Goal: Communication & Community: Answer question/provide support

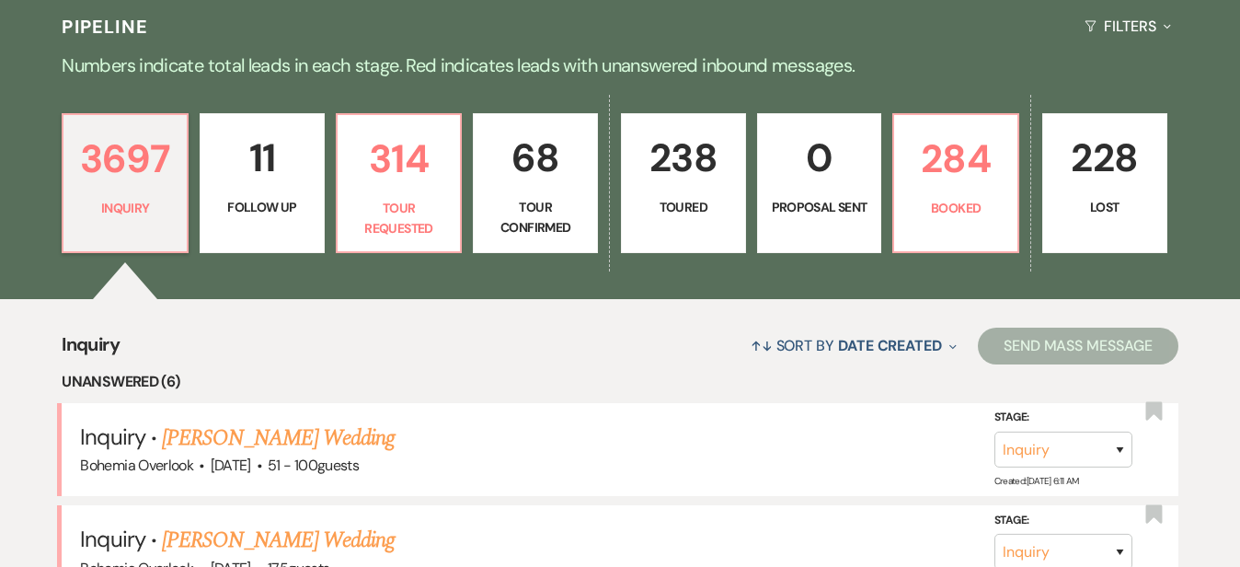
scroll to position [410, 0]
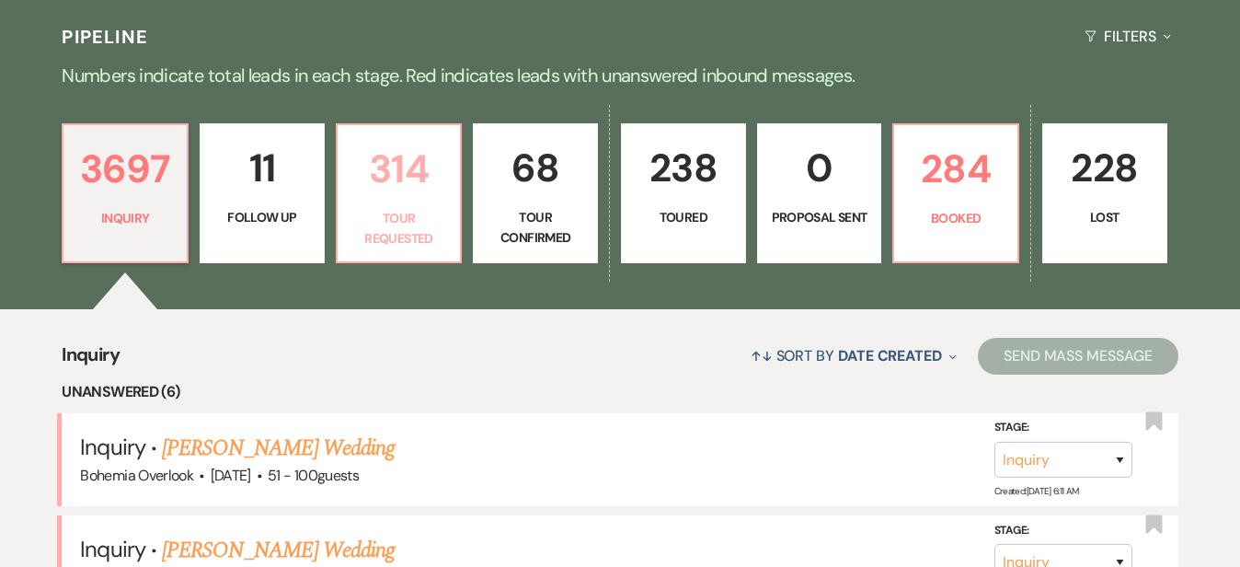
click at [435, 174] on p "314" at bounding box center [399, 169] width 101 height 62
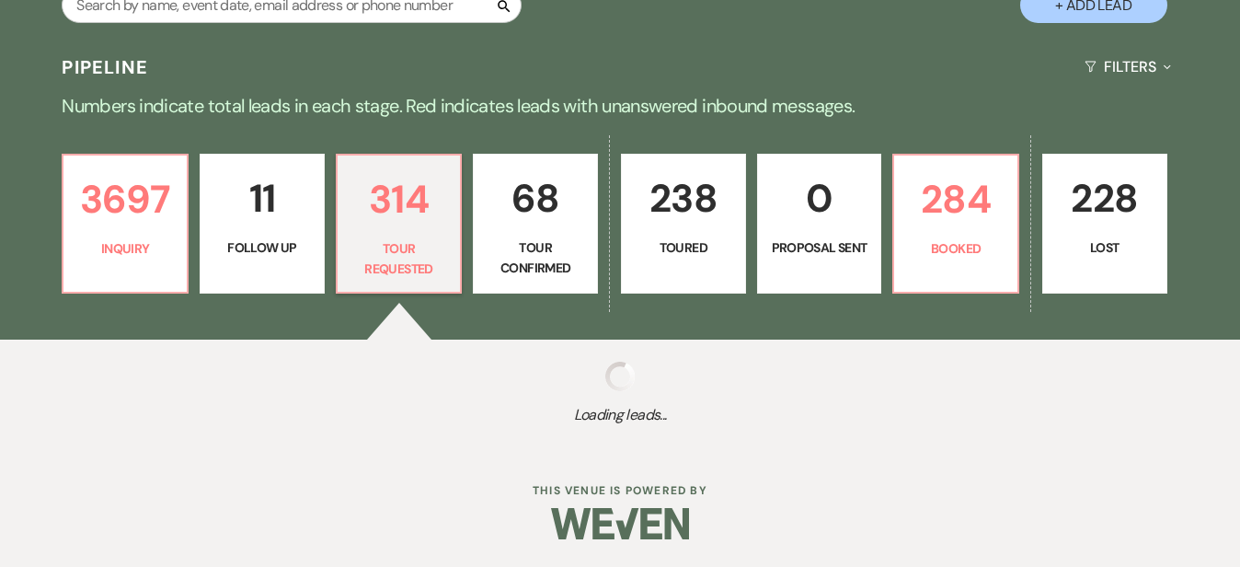
scroll to position [362, 0]
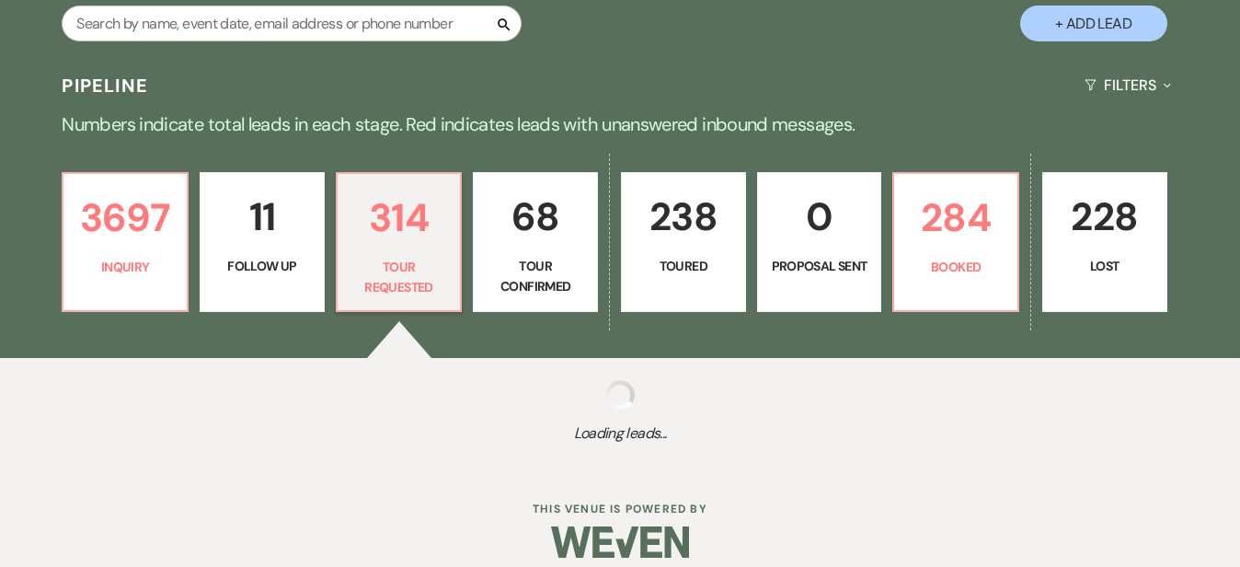
select select "2"
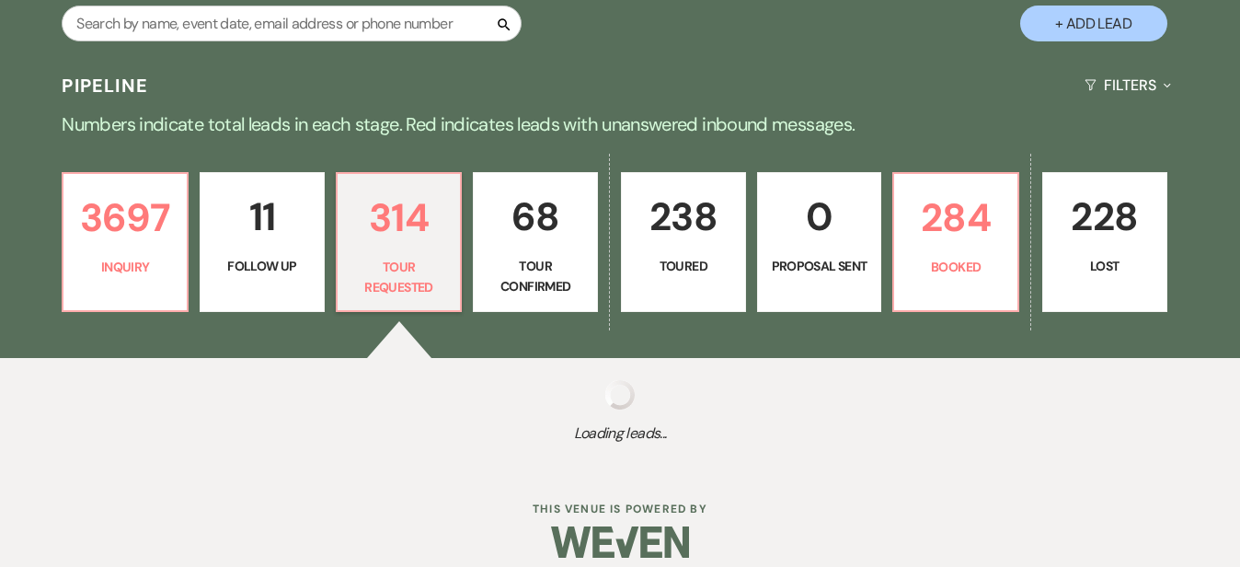
select select "2"
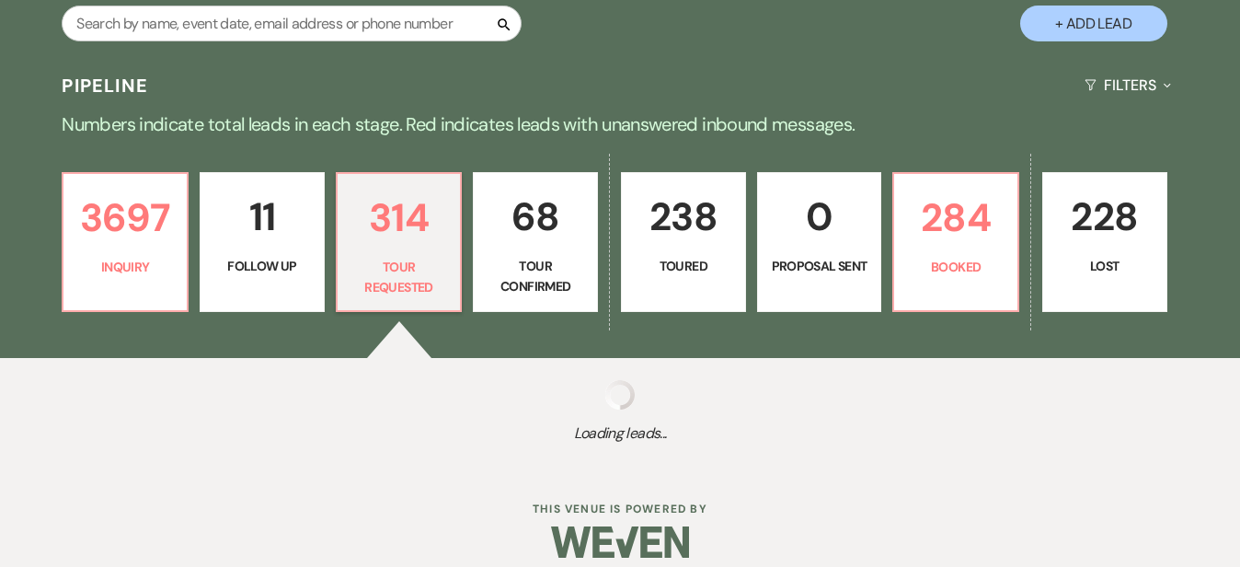
select select "2"
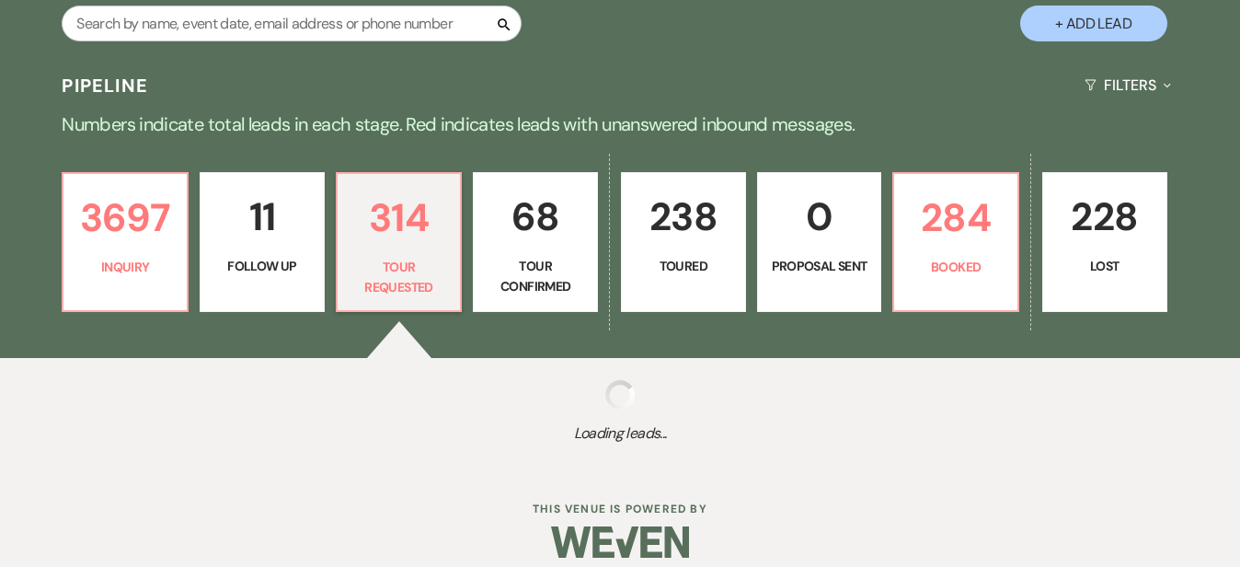
select select "2"
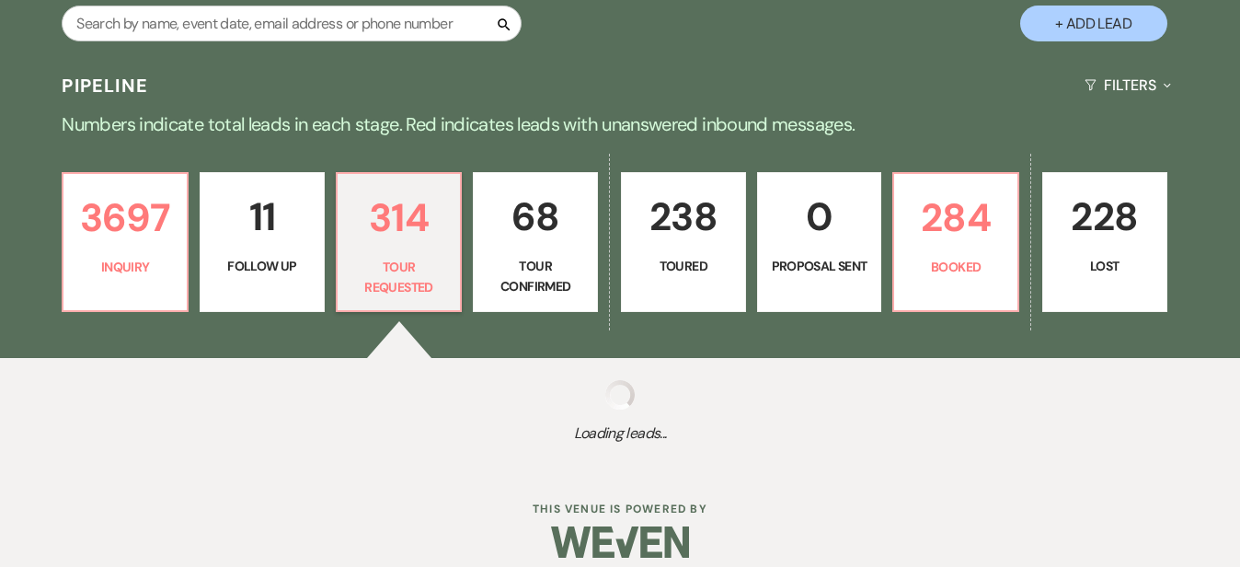
select select "2"
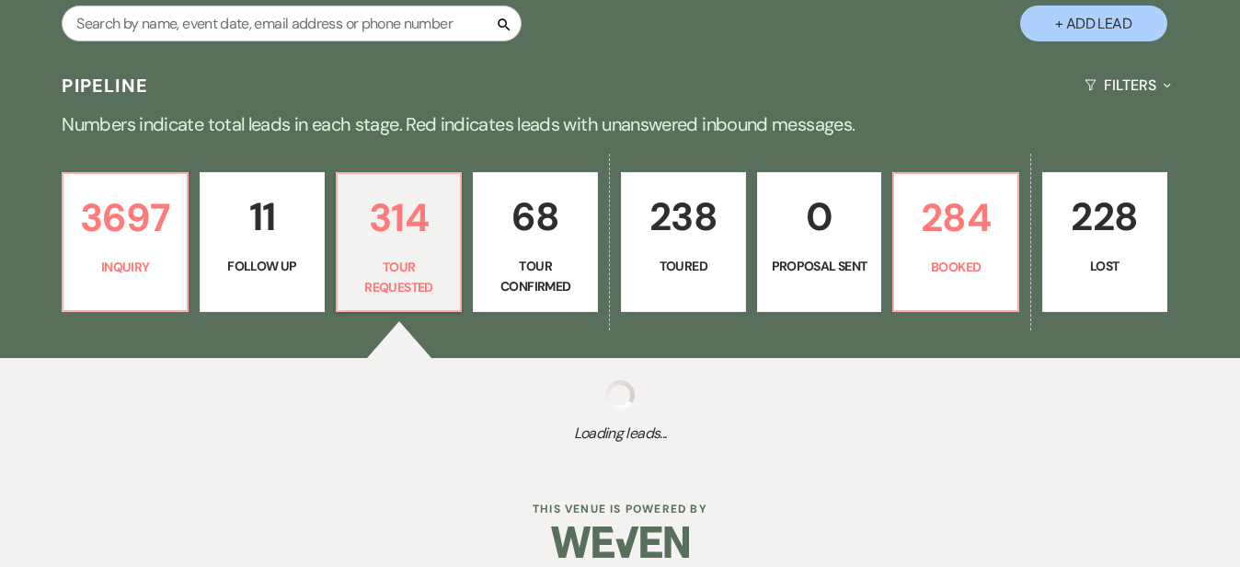
select select "2"
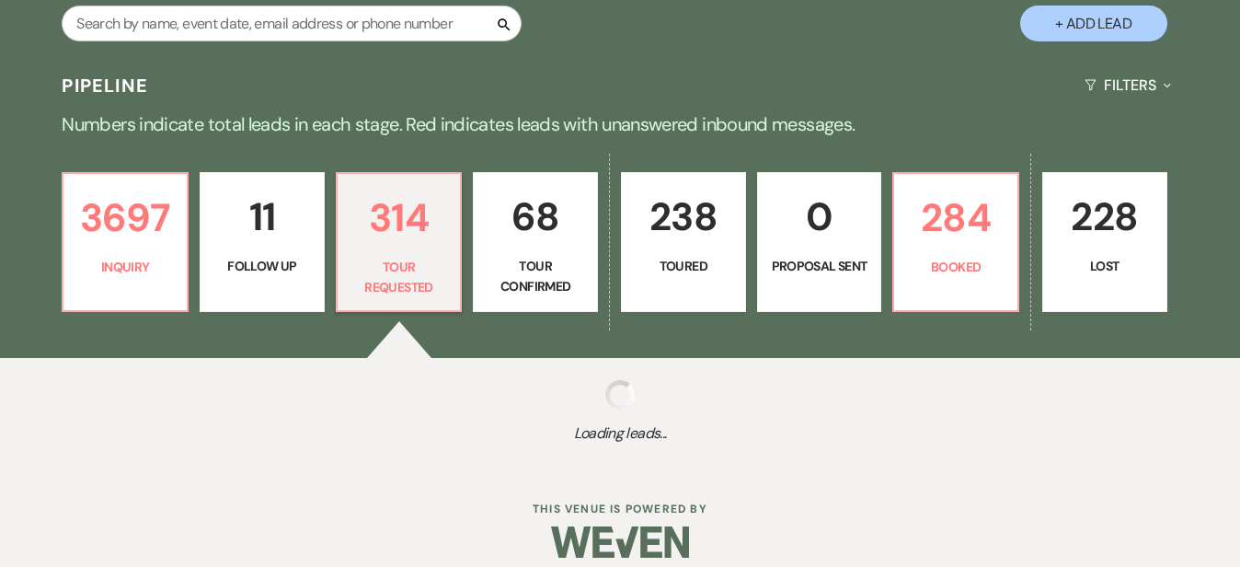
select select "2"
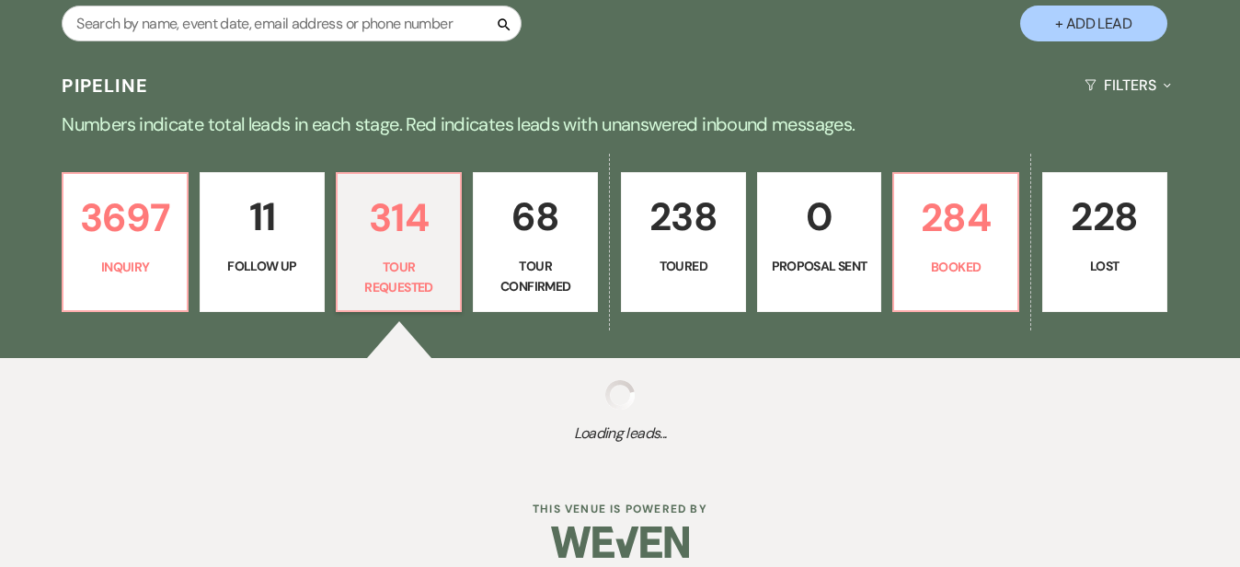
select select "2"
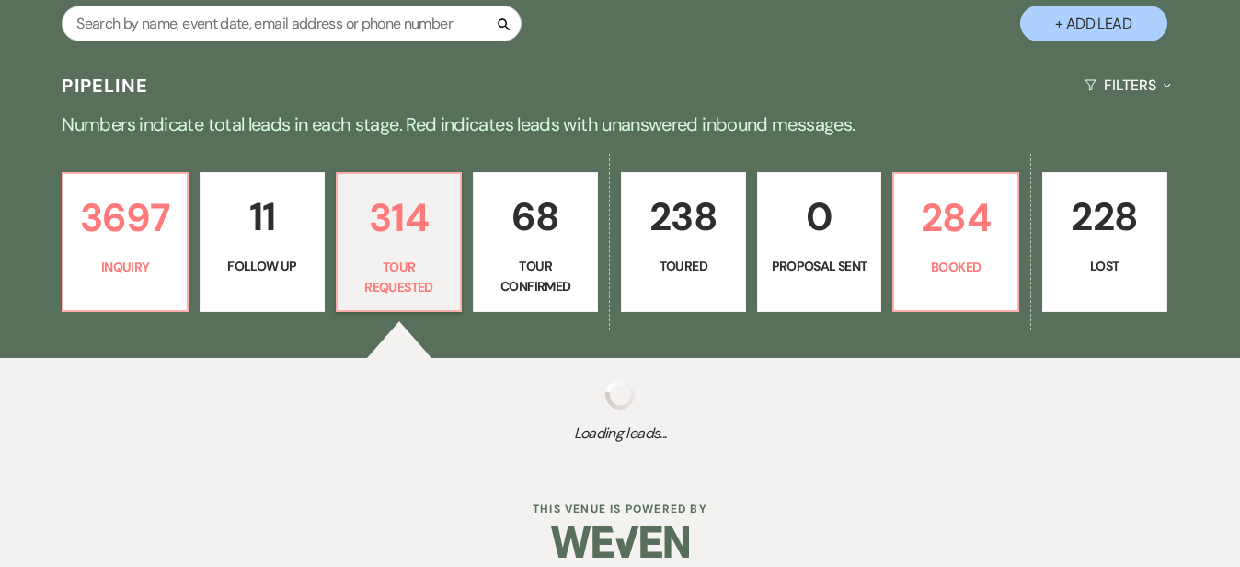
select select "2"
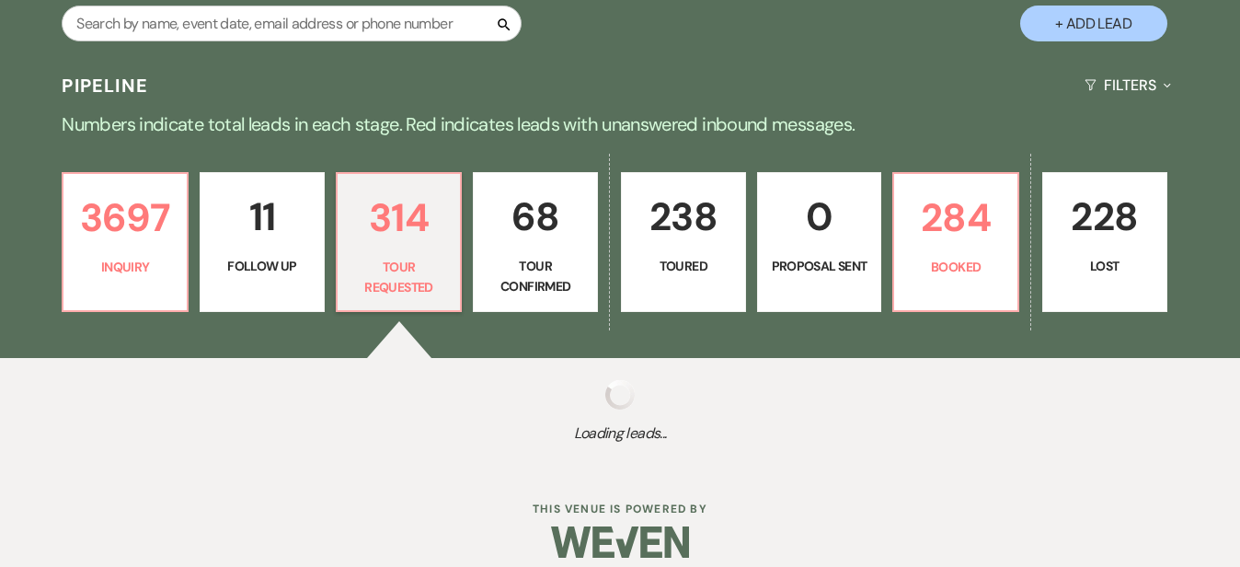
select select "2"
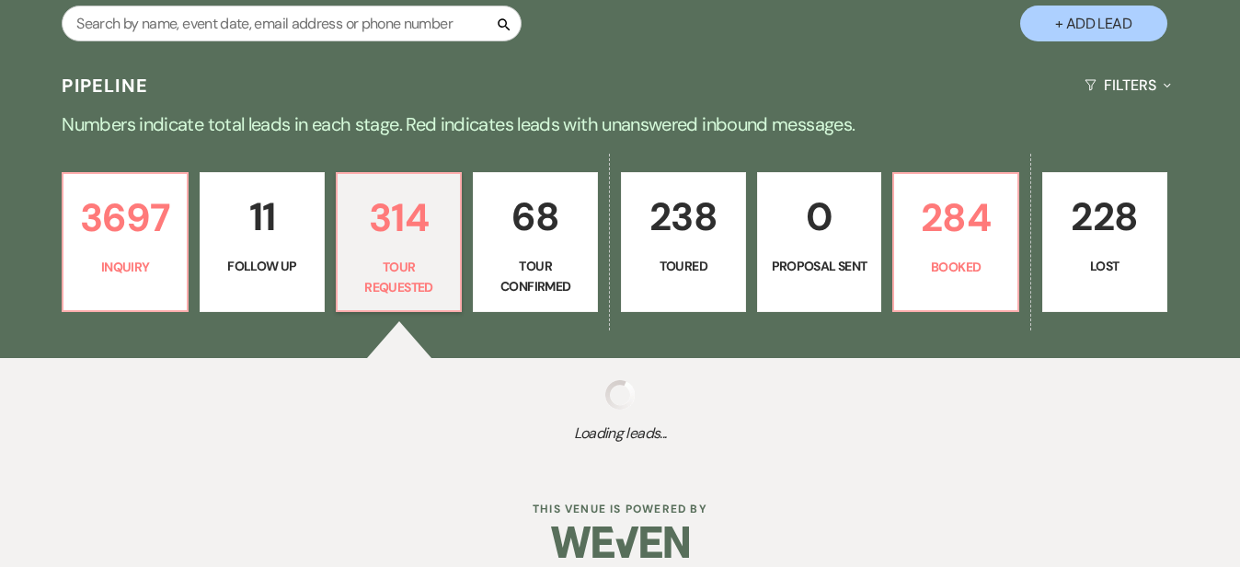
select select "2"
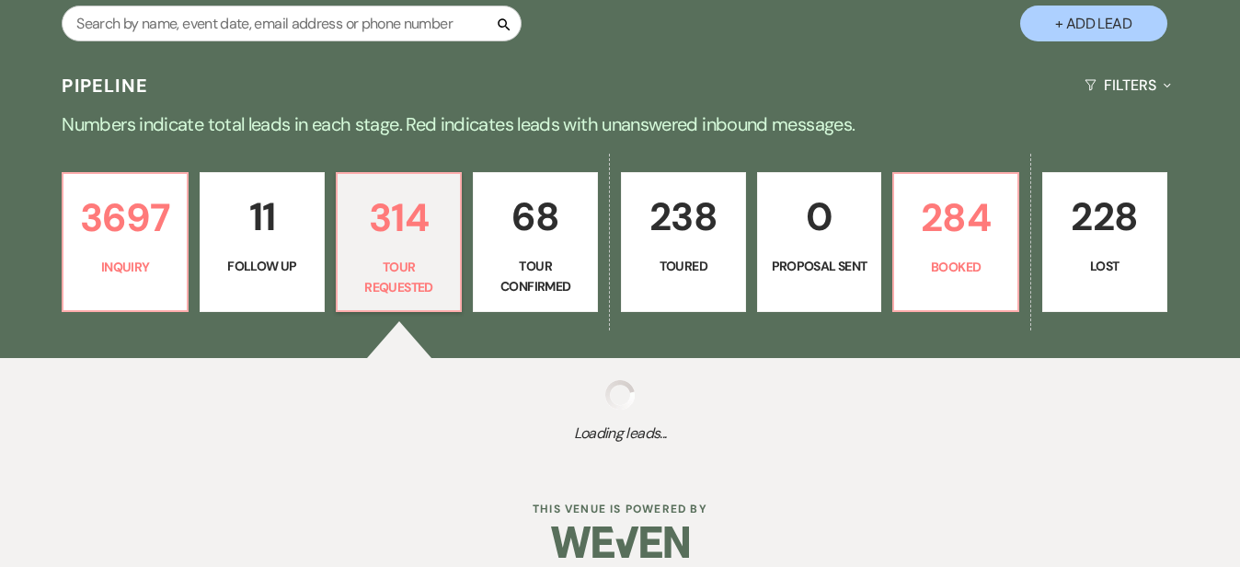
select select "2"
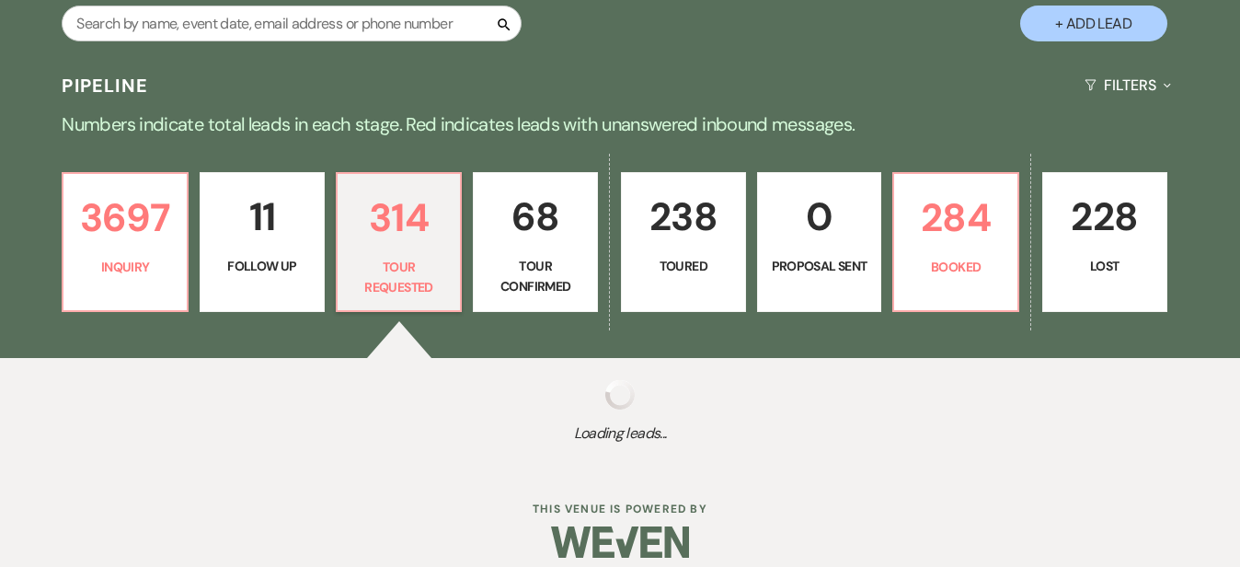
select select "2"
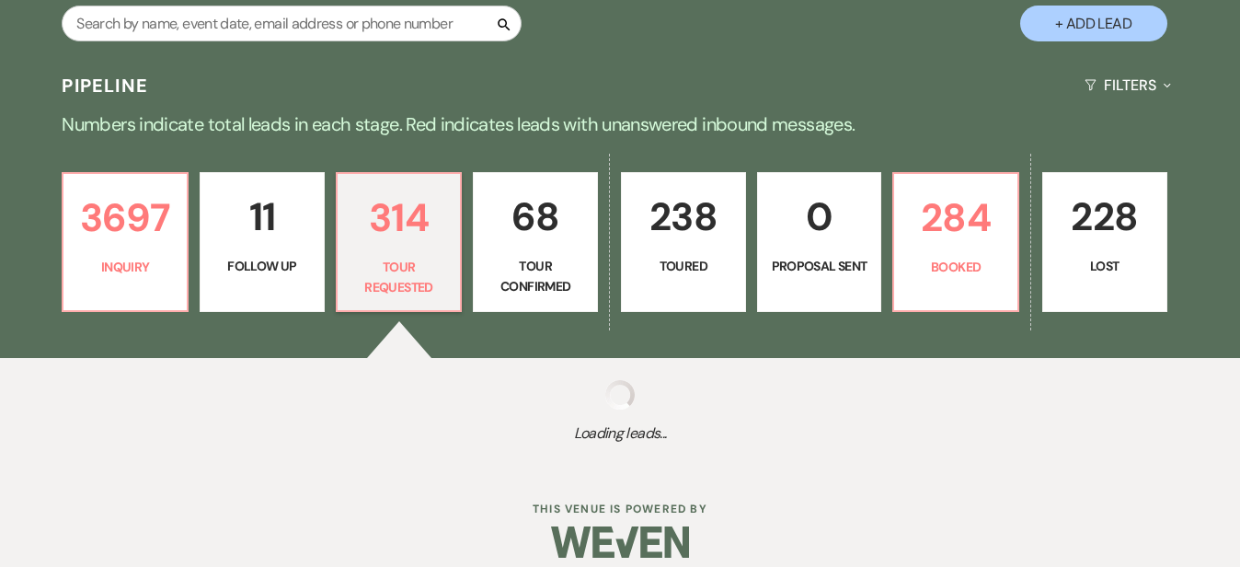
select select "2"
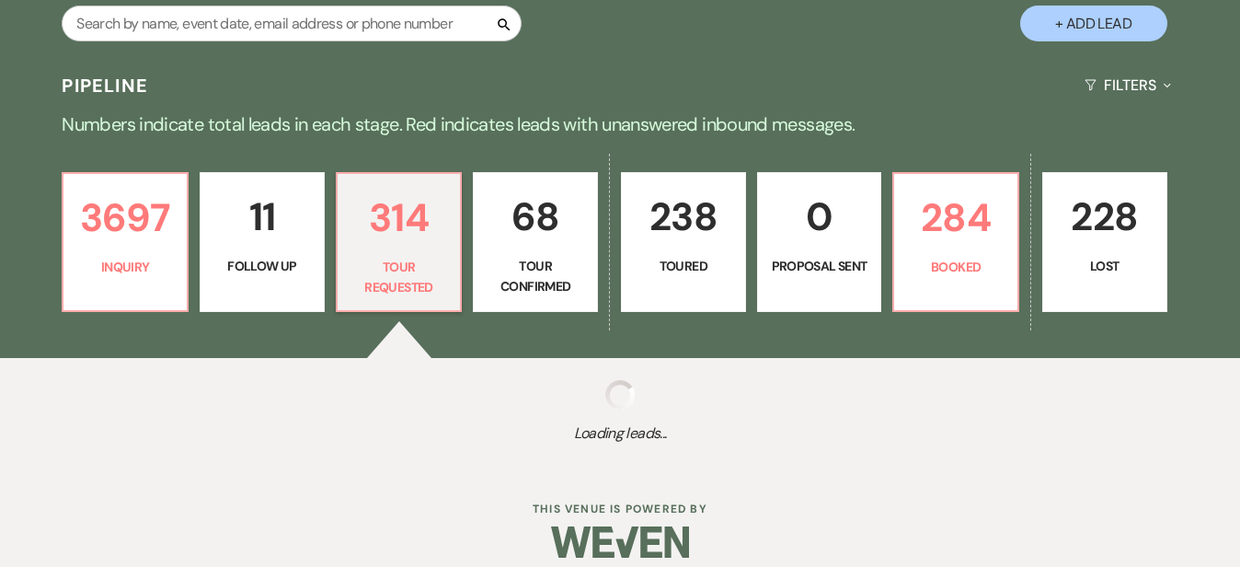
select select "2"
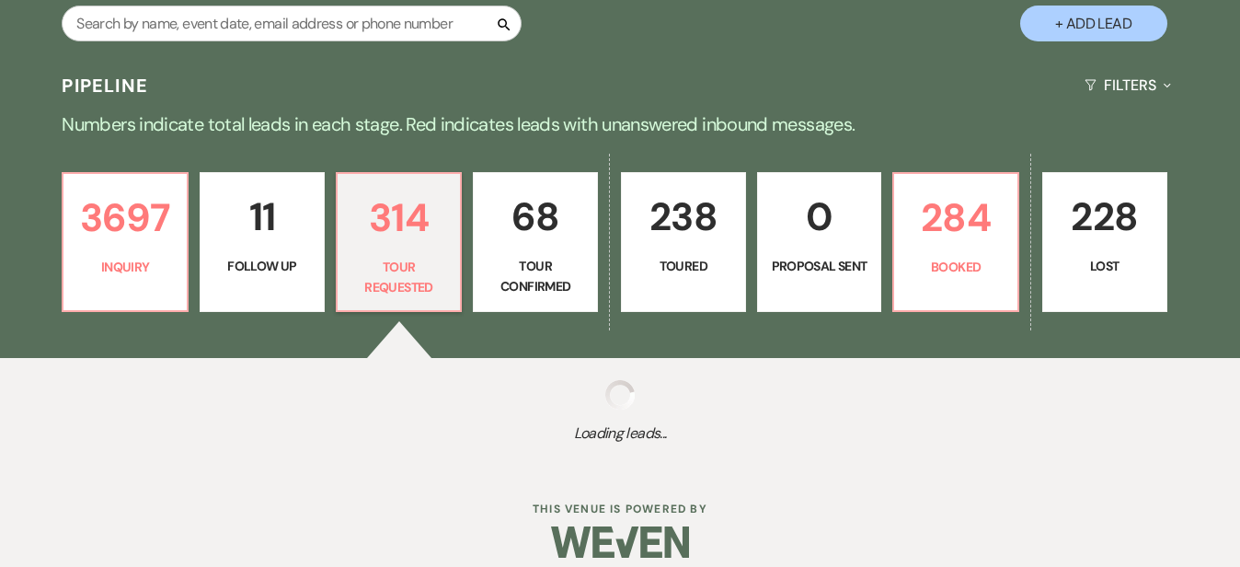
select select "2"
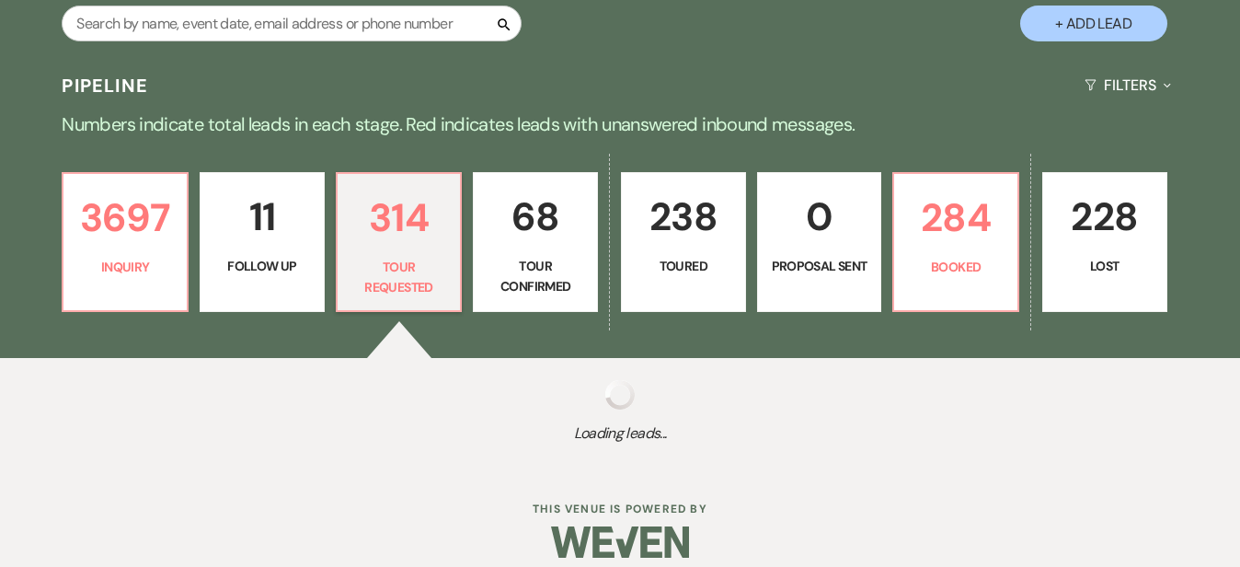
select select "2"
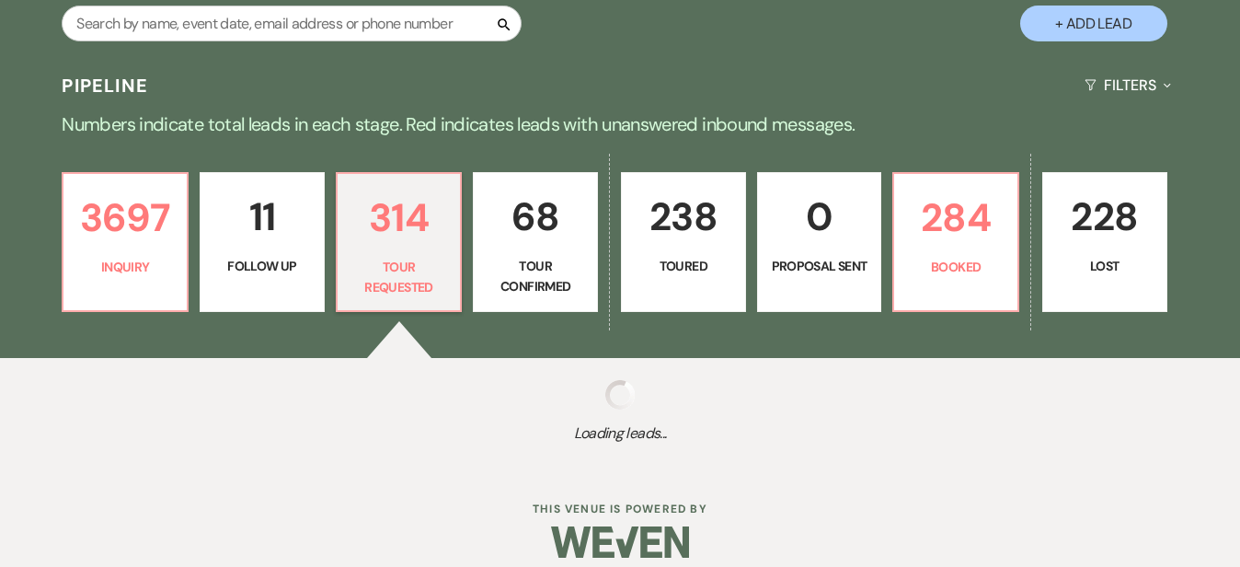
select select "2"
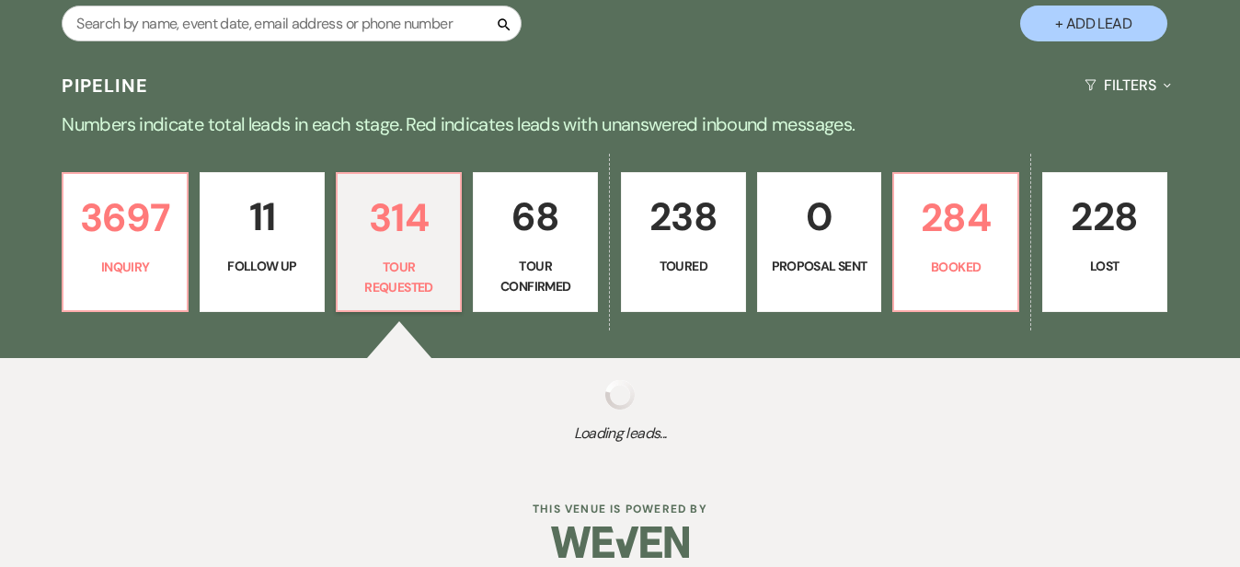
select select "2"
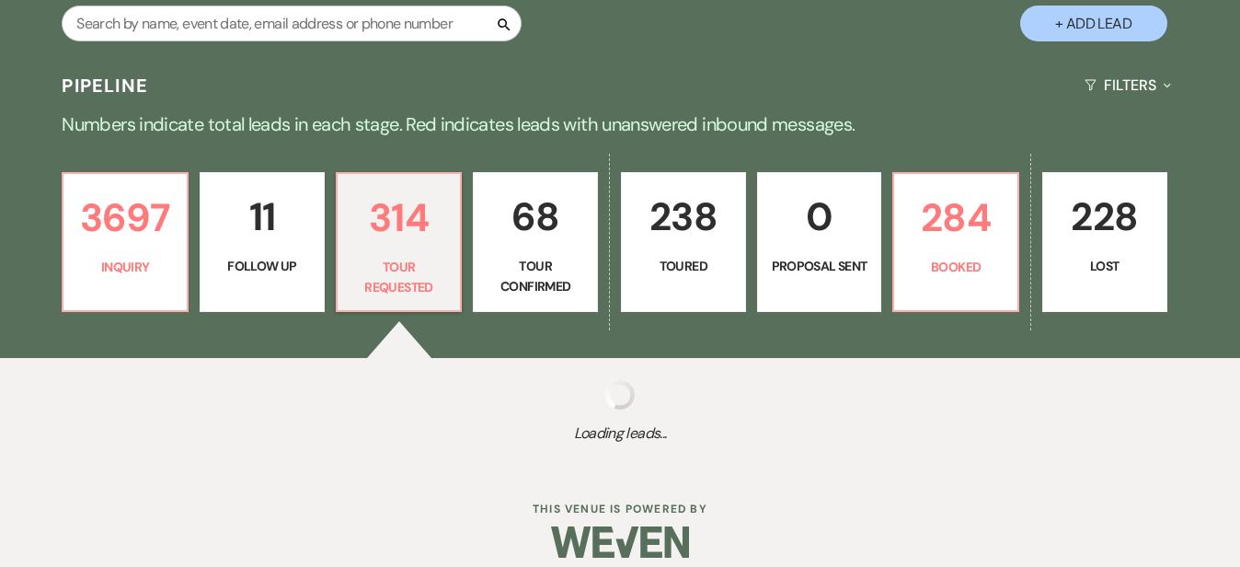
select select "2"
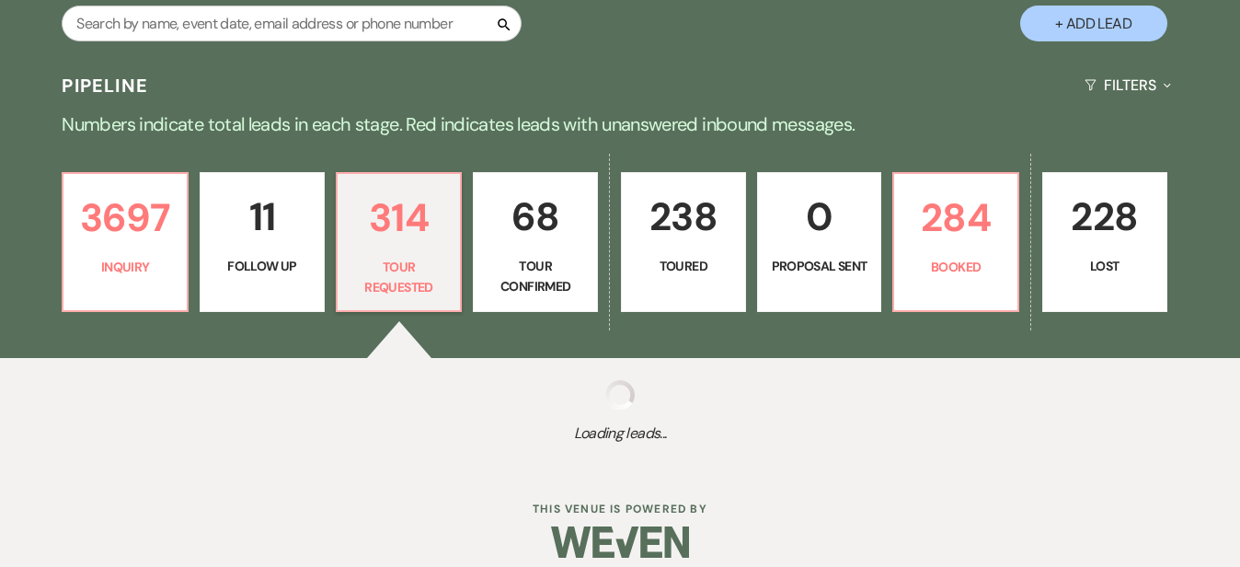
select select "2"
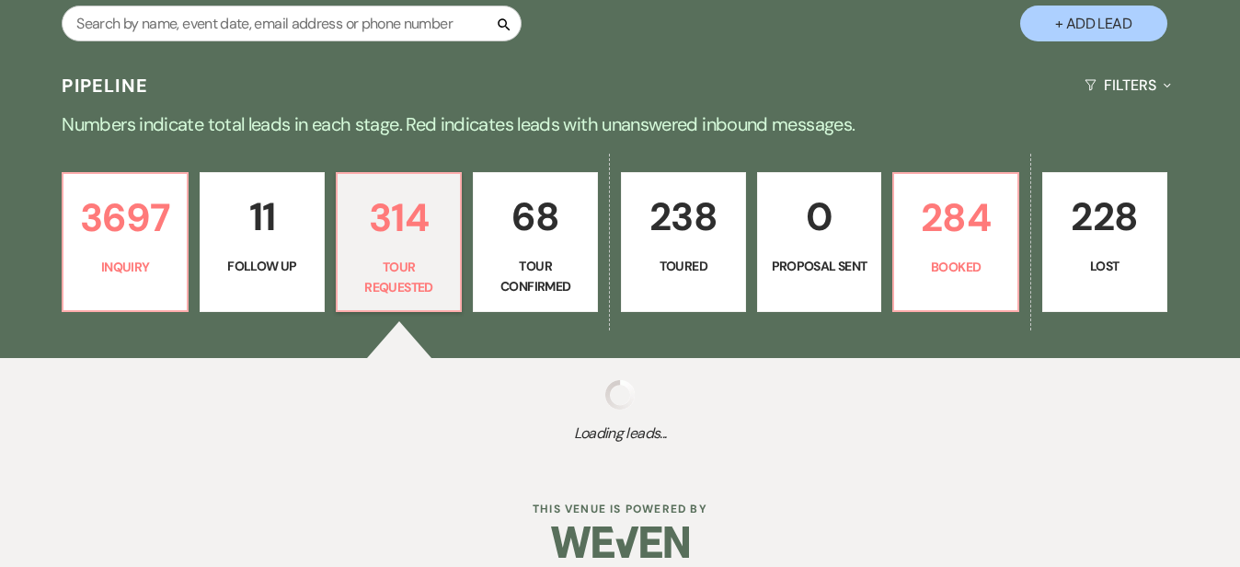
select select "2"
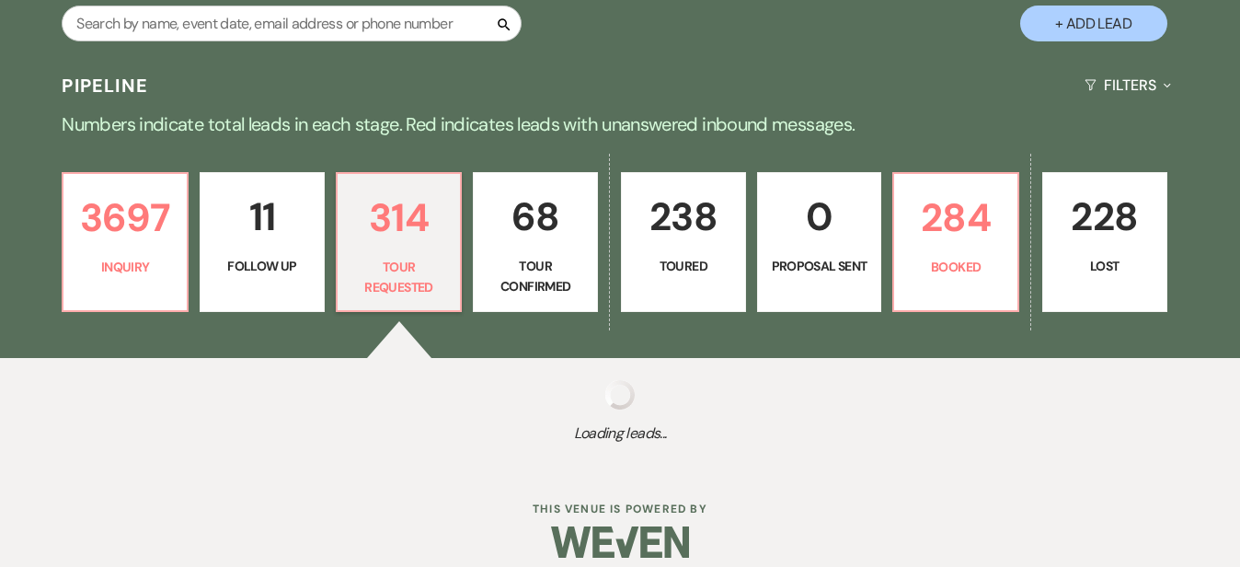
select select "2"
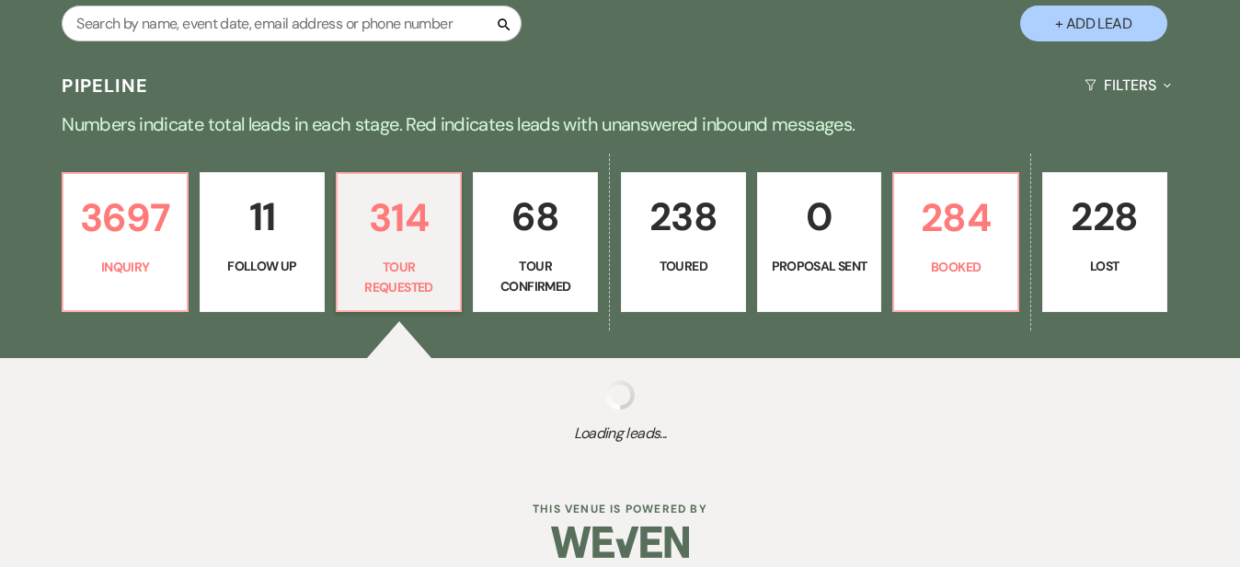
select select "2"
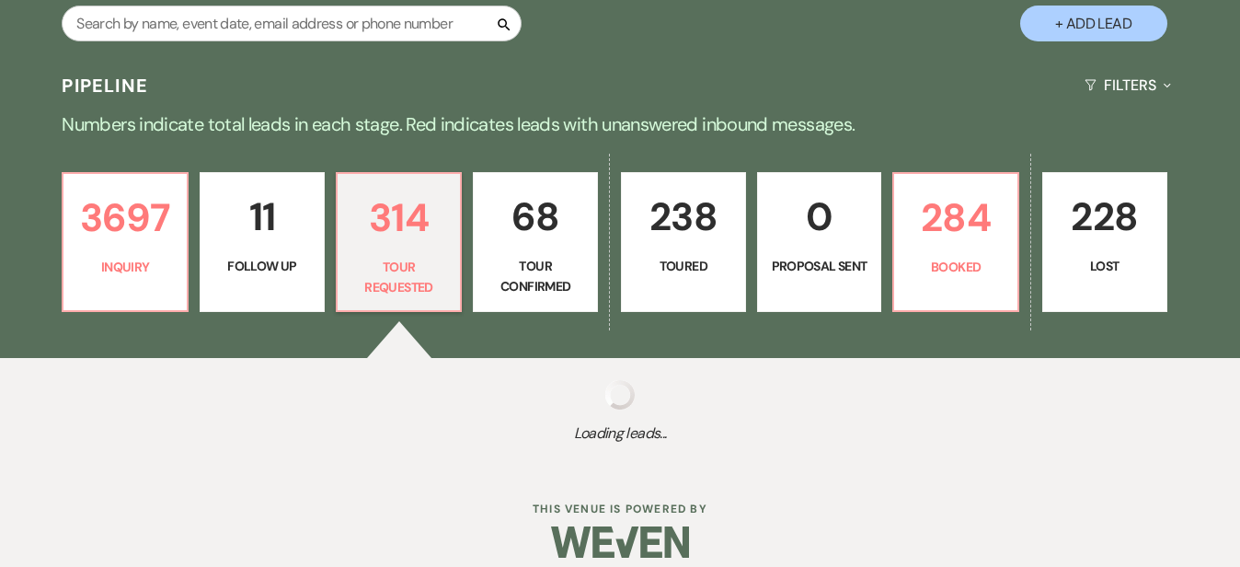
select select "2"
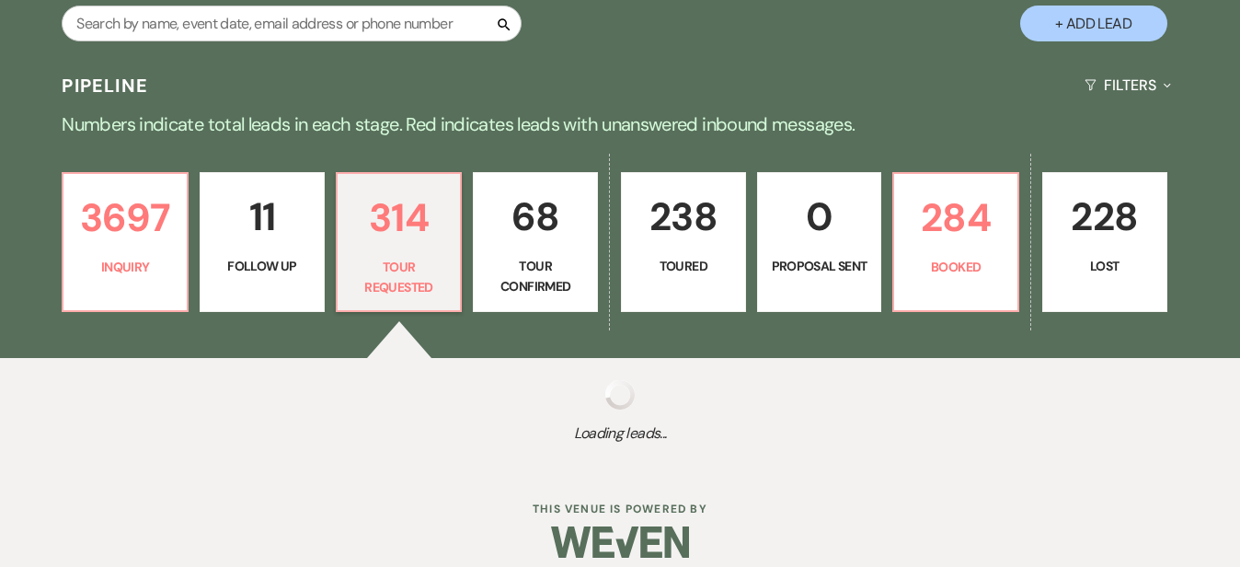
select select "2"
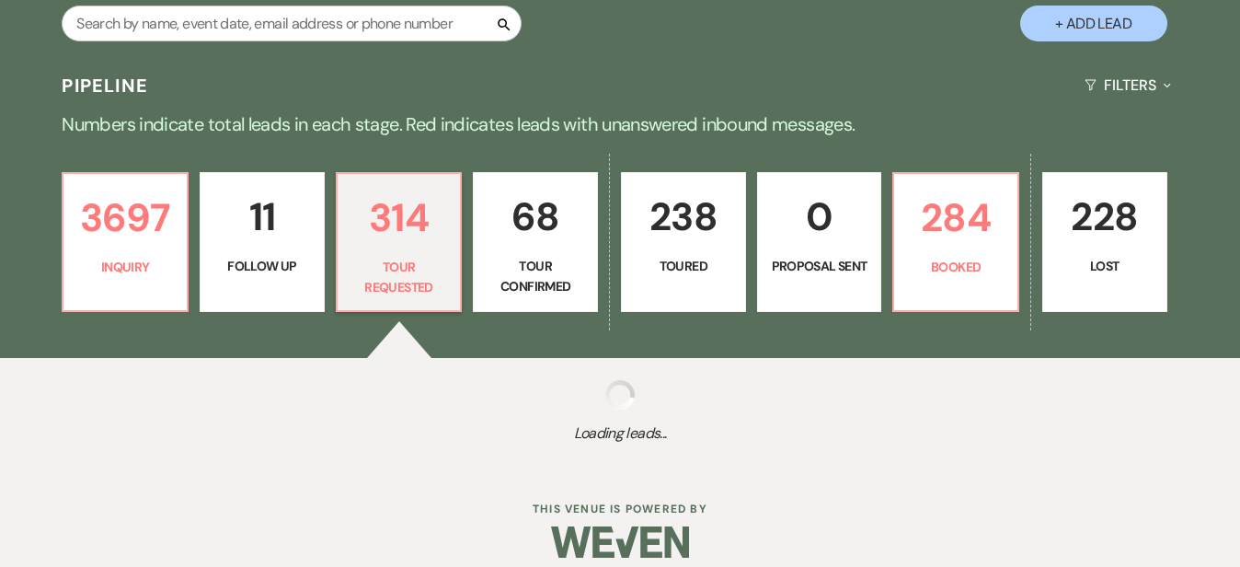
select select "2"
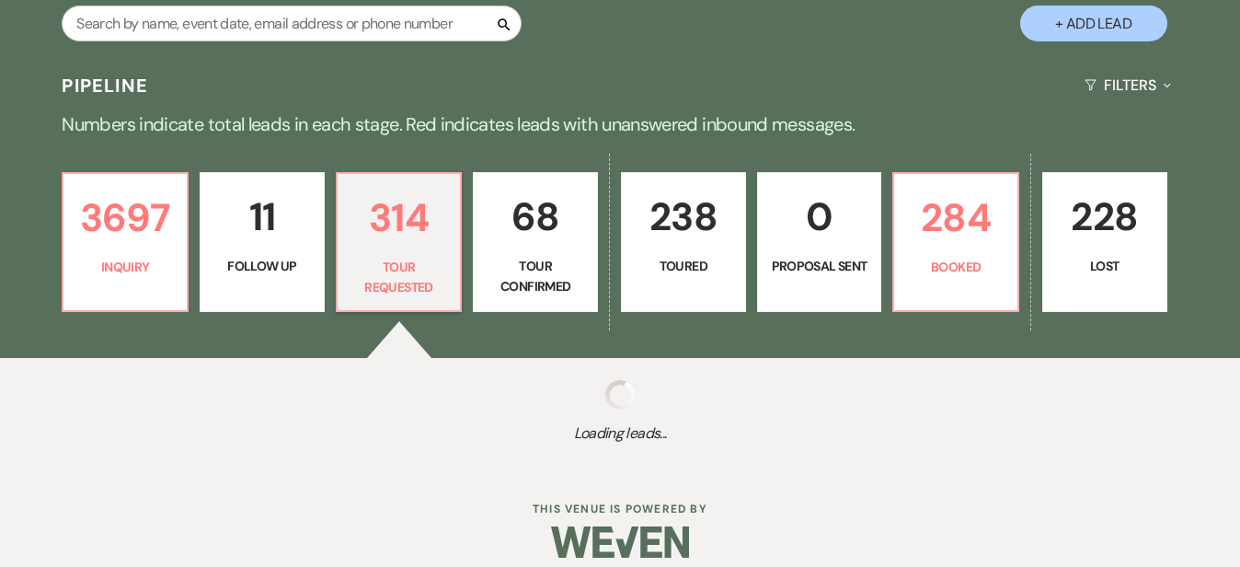
select select "2"
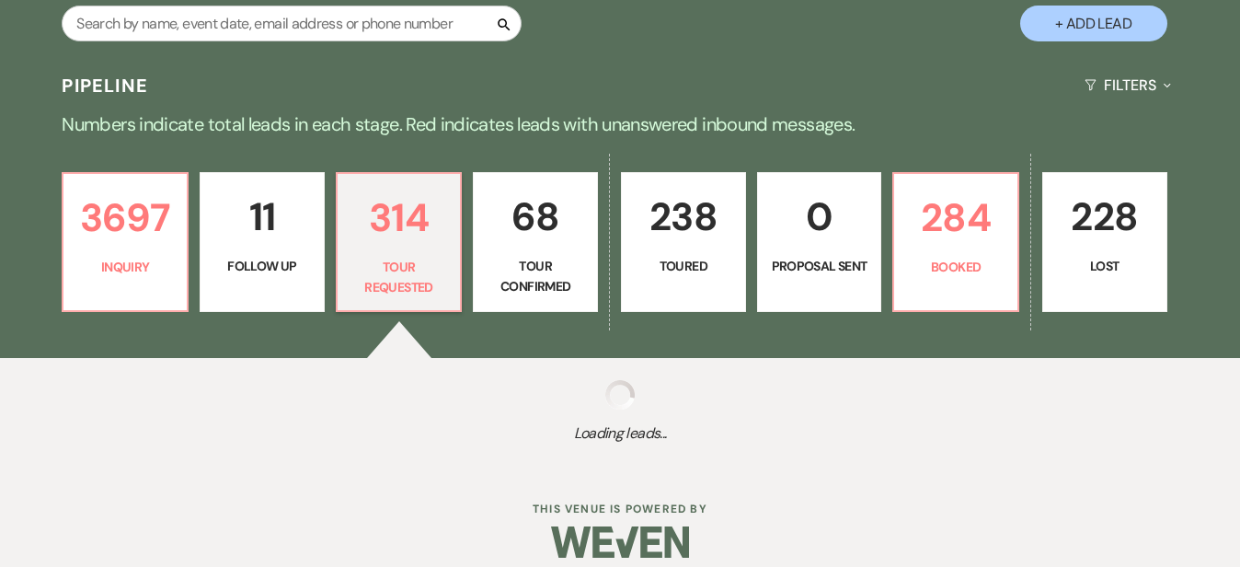
select select "2"
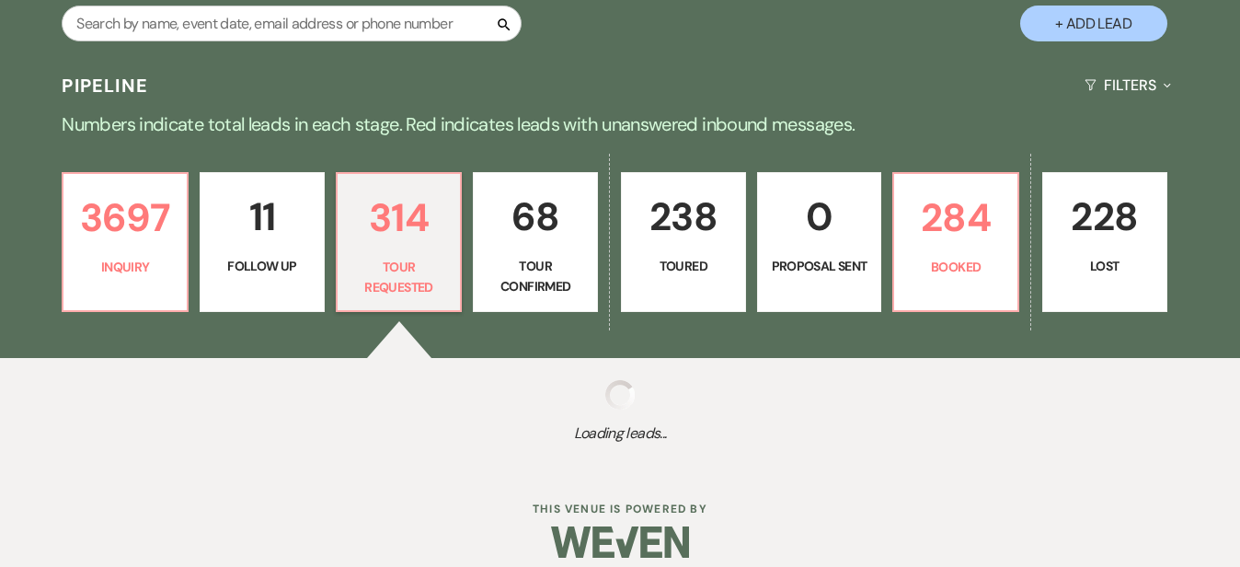
select select "2"
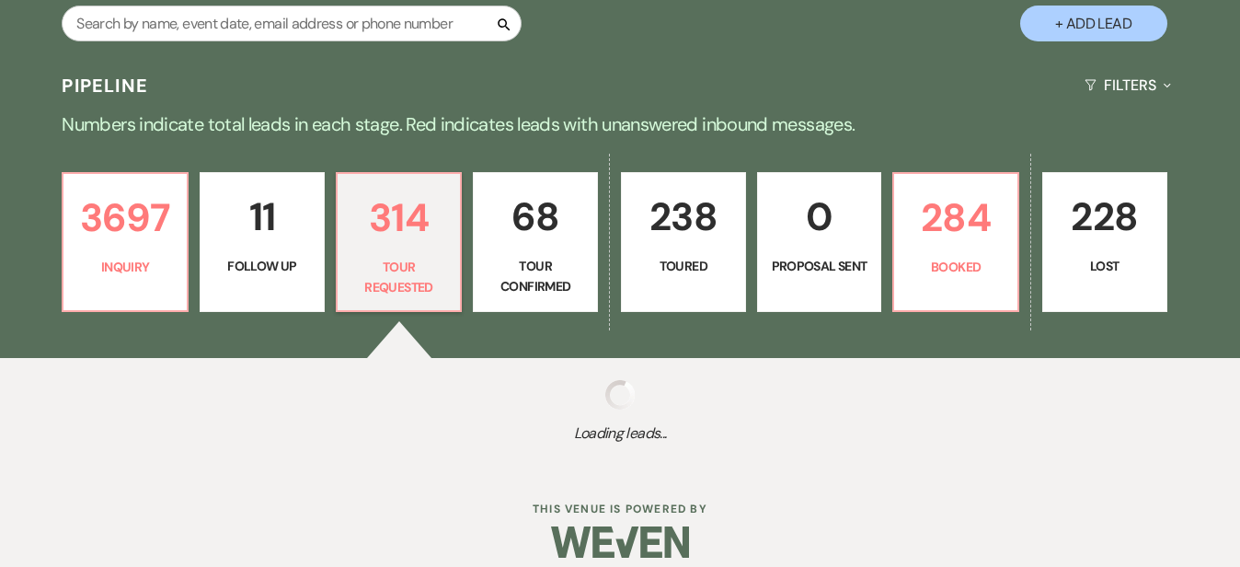
select select "2"
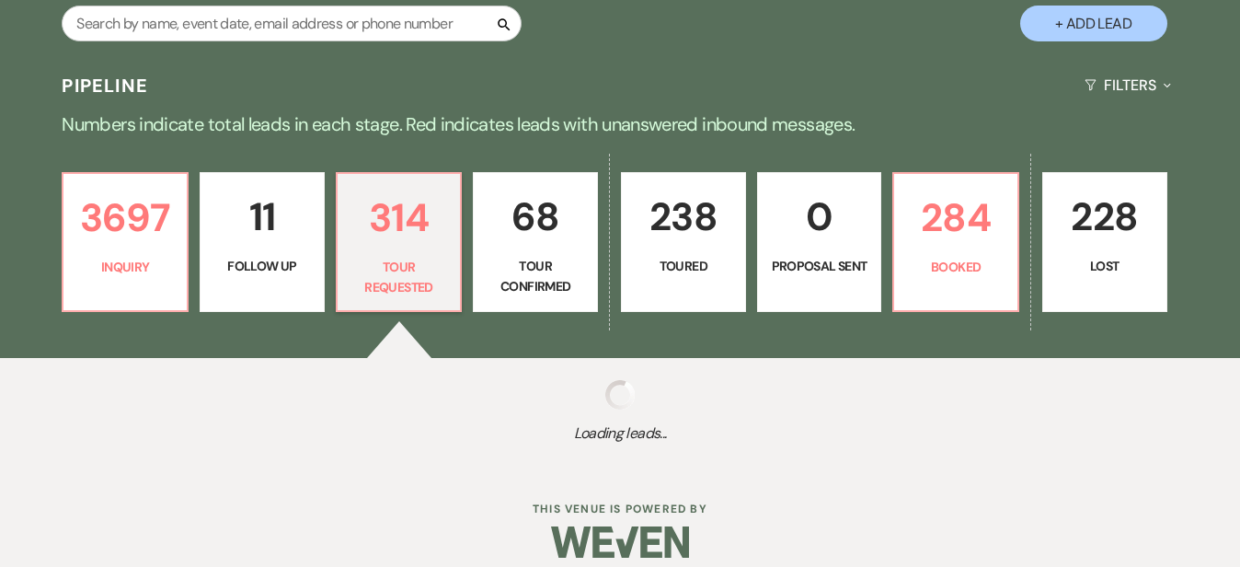
select select "2"
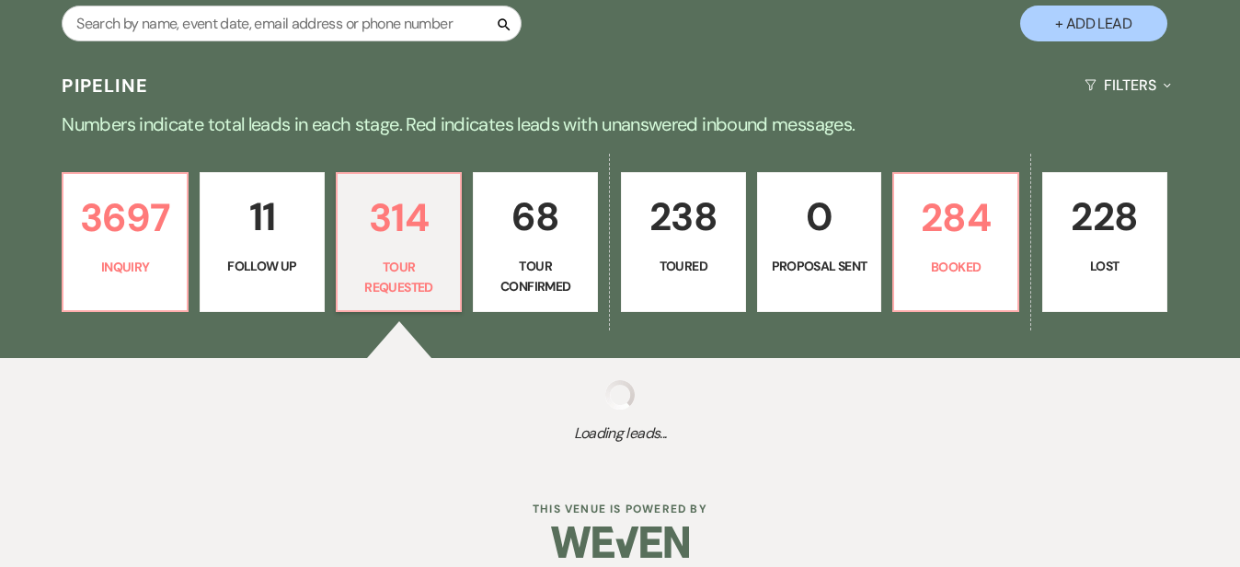
select select "2"
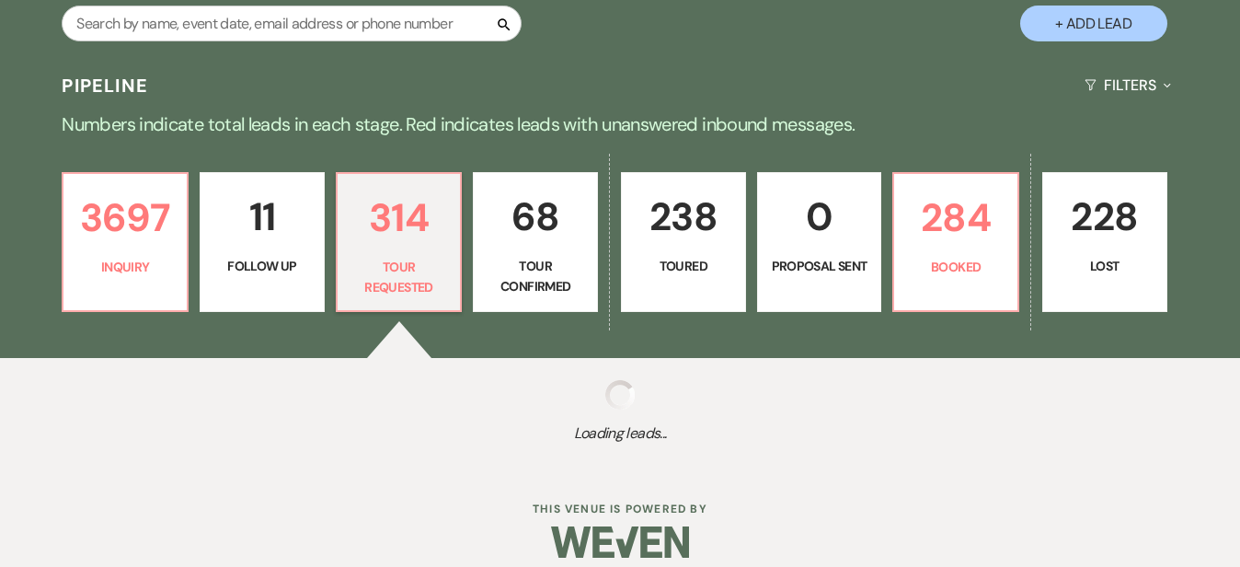
select select "2"
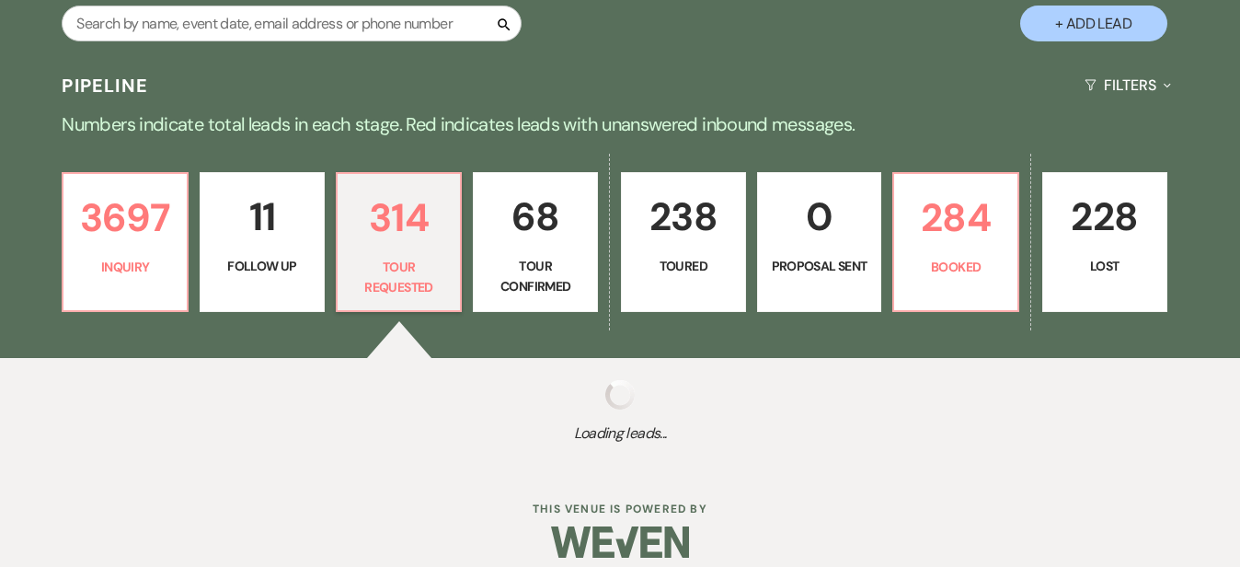
select select "2"
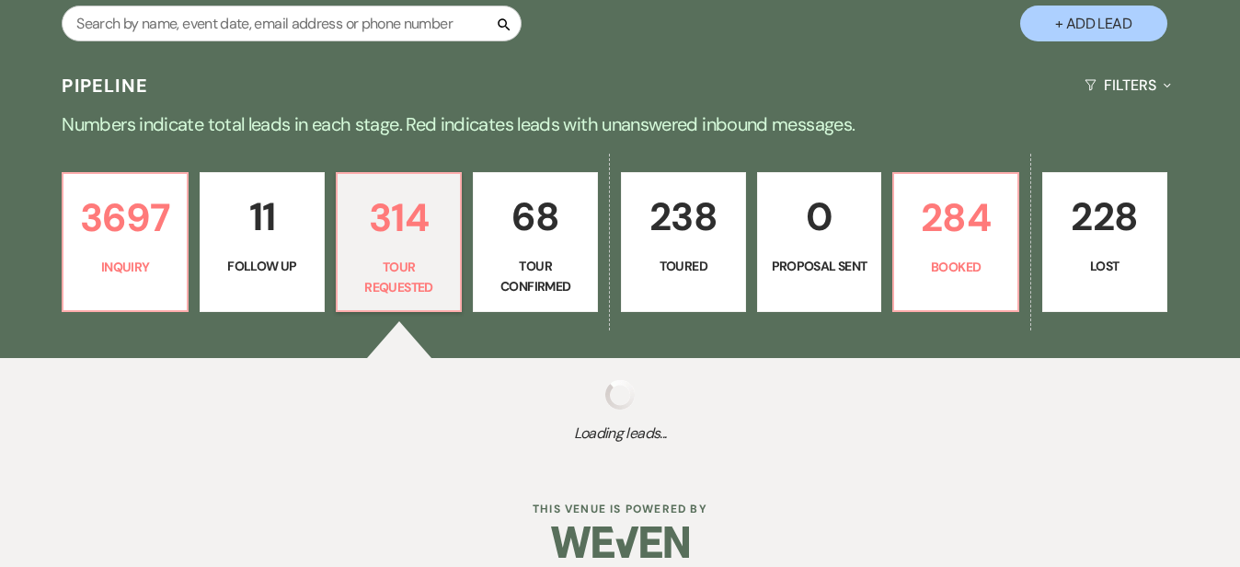
select select "2"
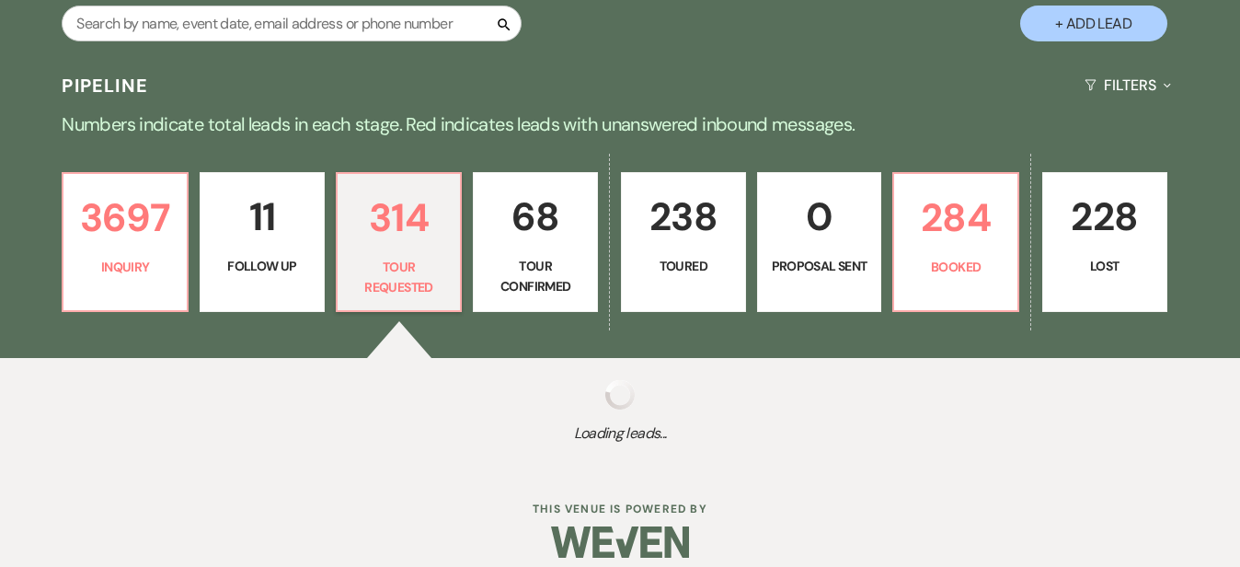
select select "2"
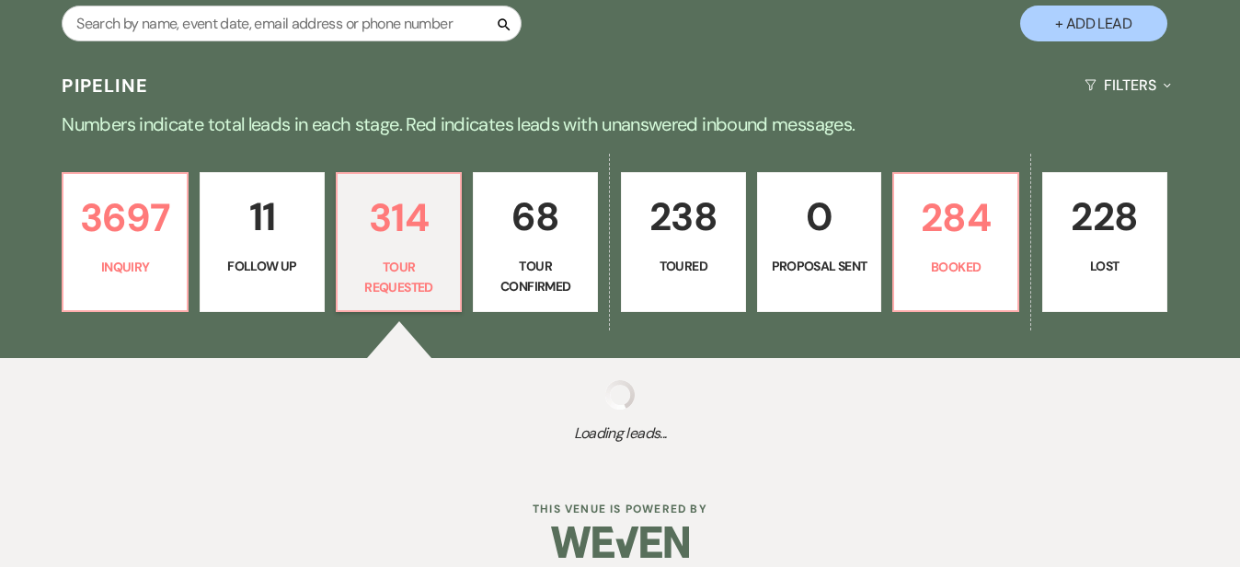
select select "2"
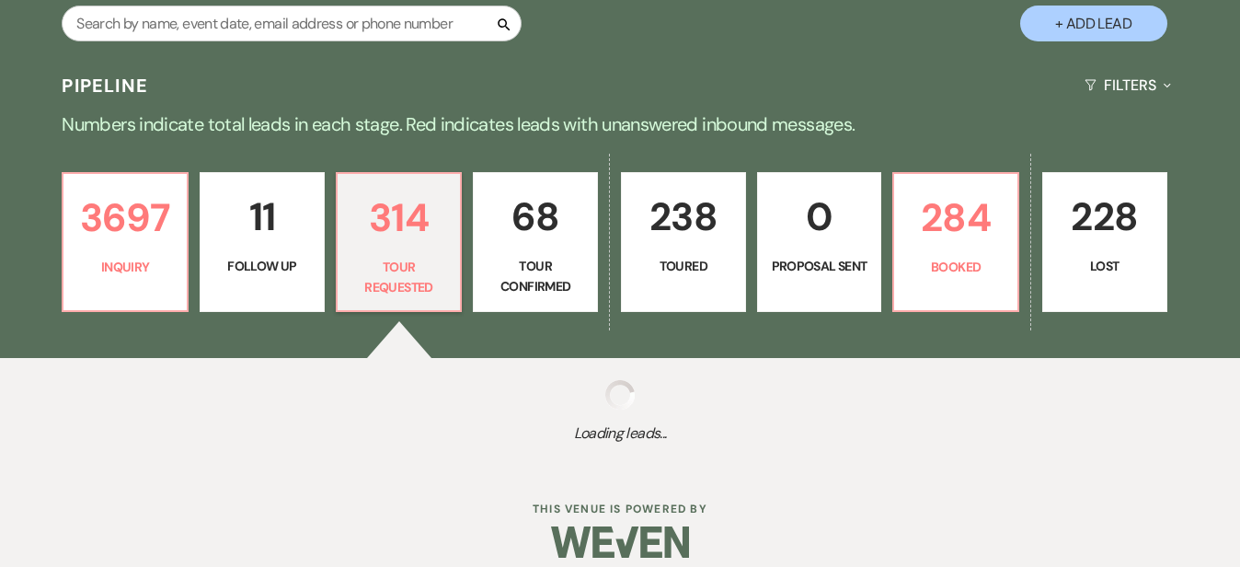
select select "2"
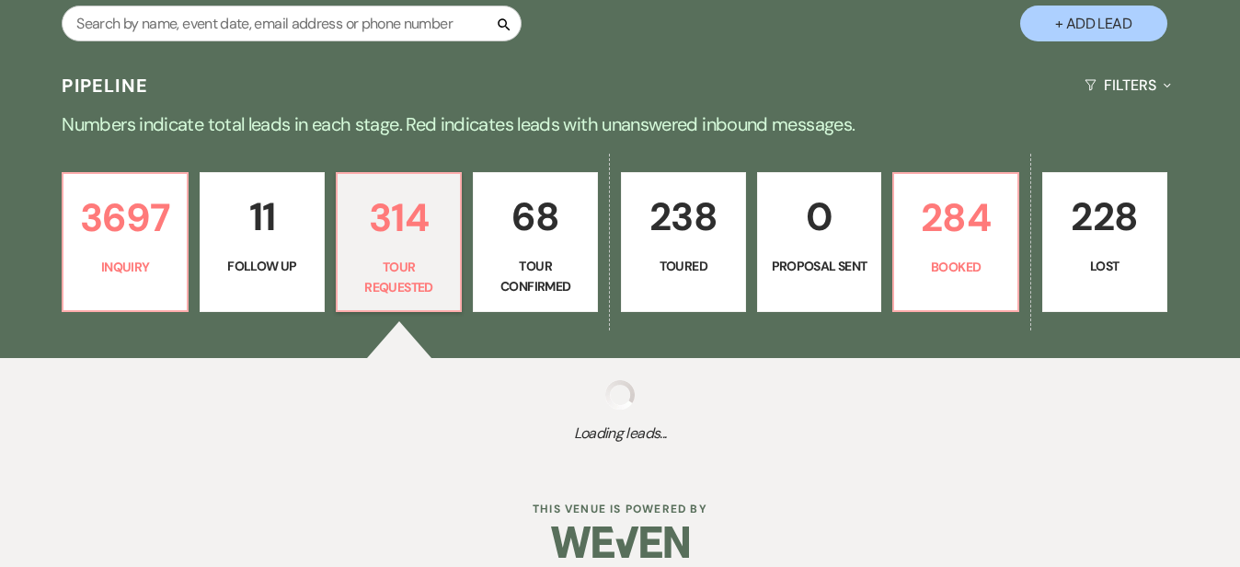
select select "2"
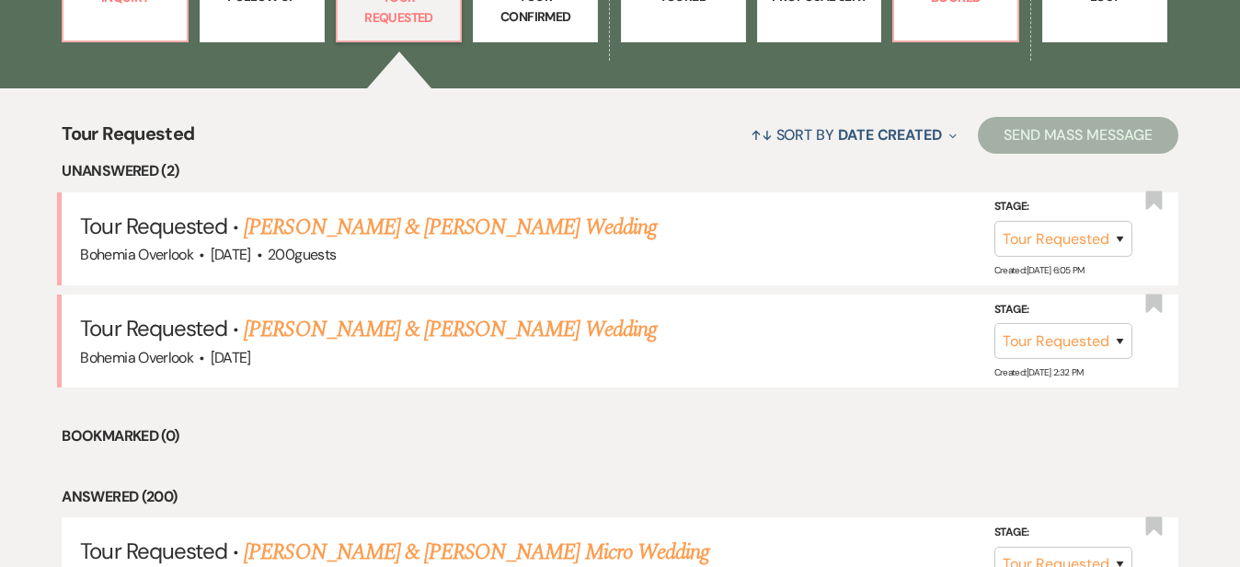
scroll to position [633, 0]
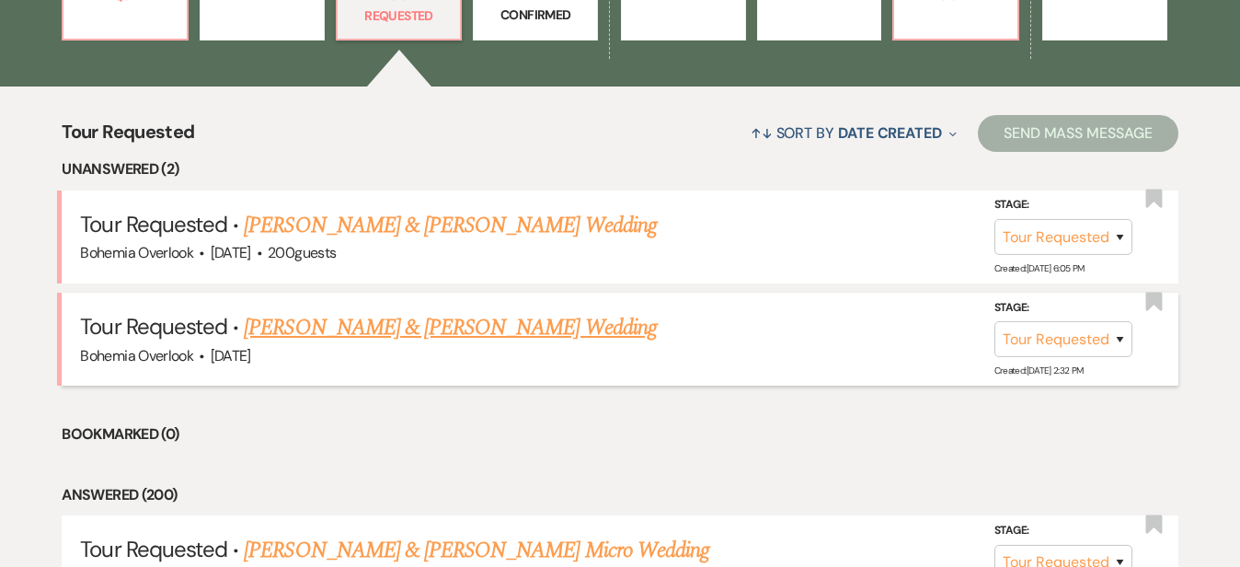
click at [539, 311] on link "[PERSON_NAME] & [PERSON_NAME] Wedding" at bounding box center [450, 327] width 412 height 33
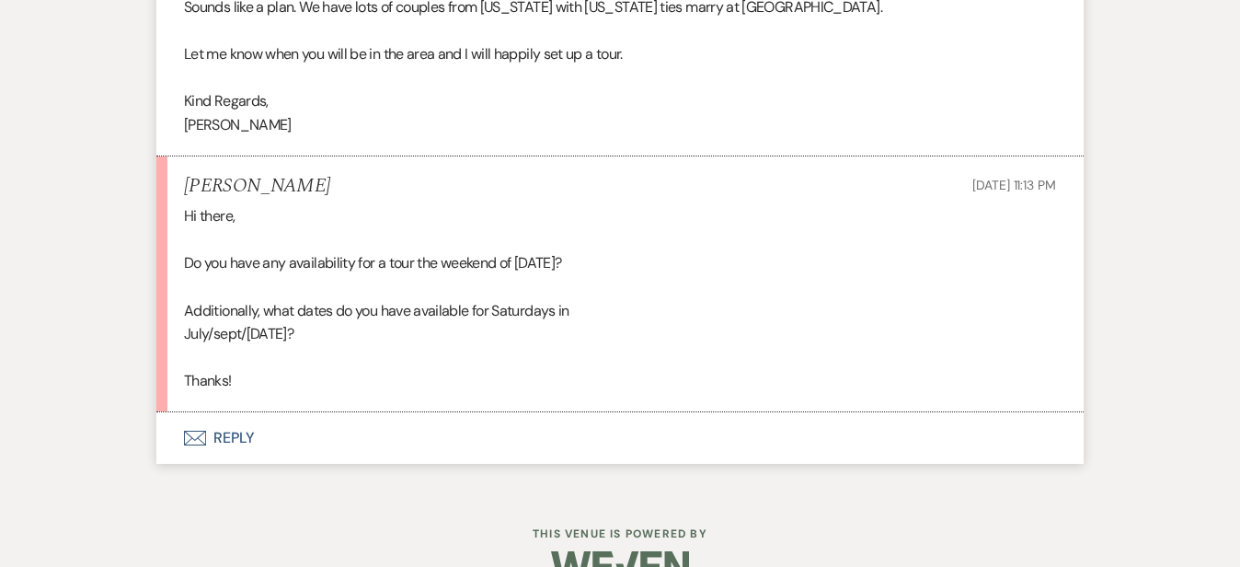
scroll to position [2223, 0]
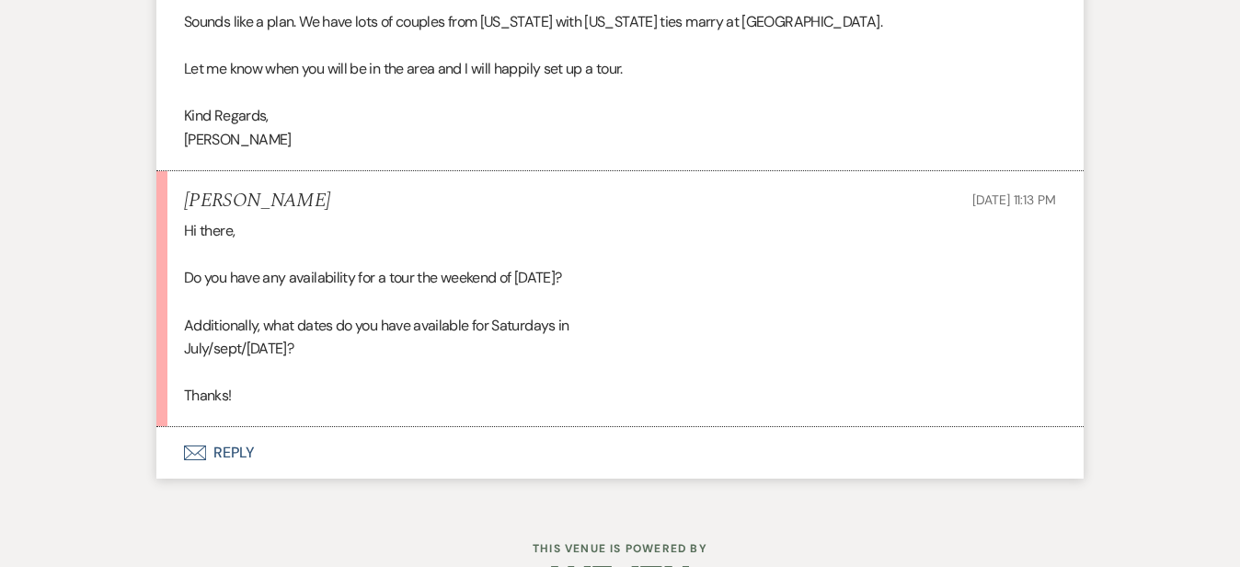
click at [679, 427] on button "Envelope Reply" at bounding box center [619, 453] width 927 height 52
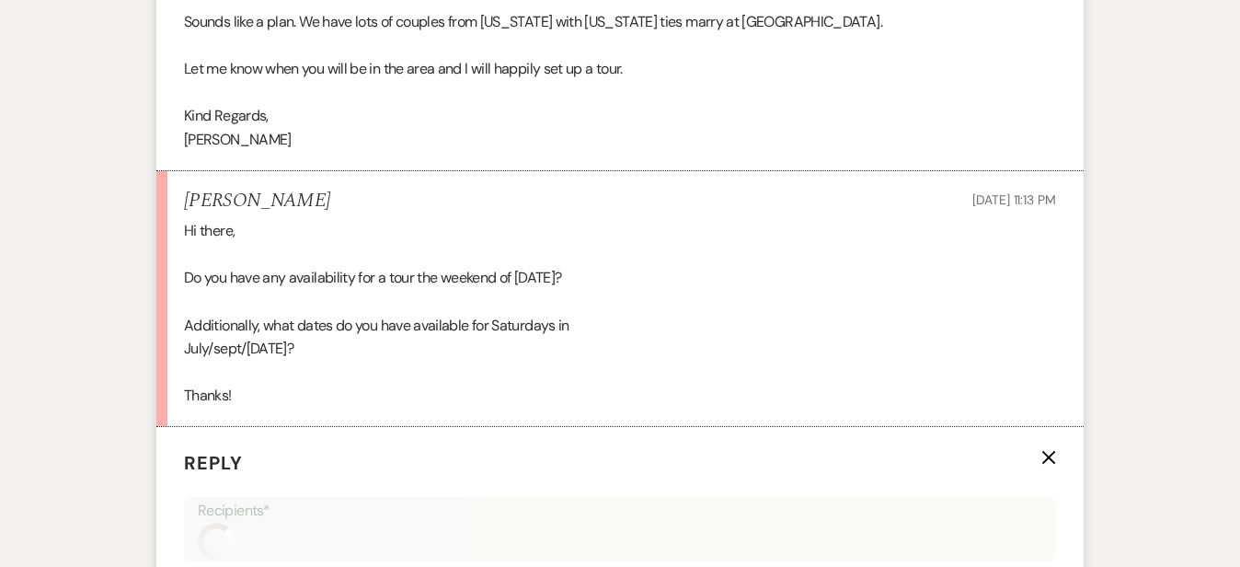
scroll to position [2499, 0]
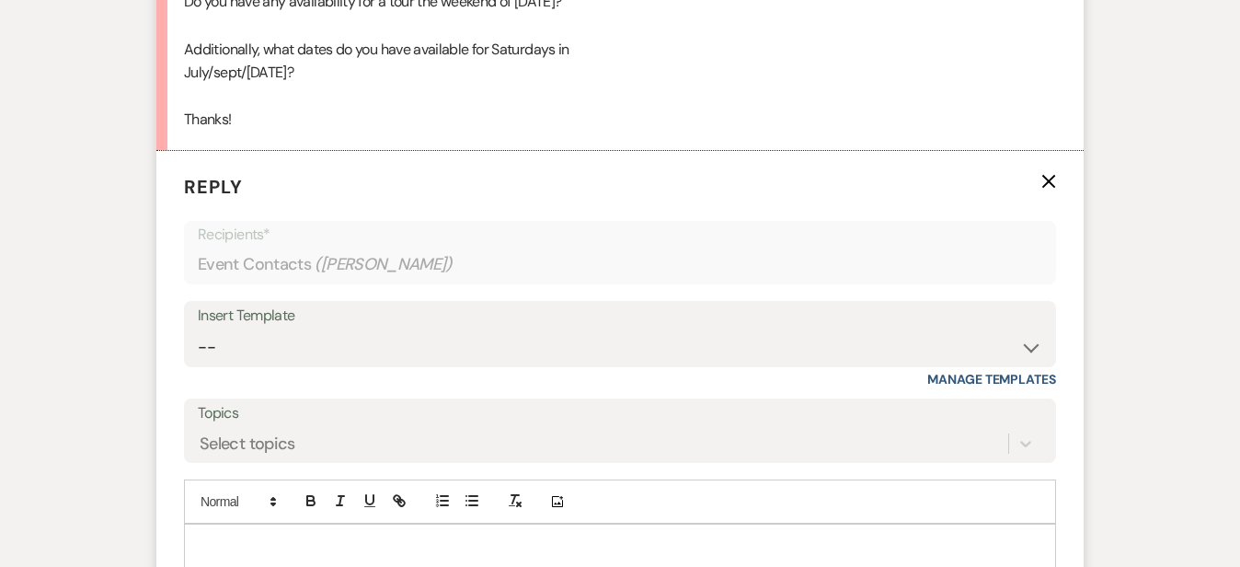
click at [662, 535] on p at bounding box center [620, 545] width 843 height 20
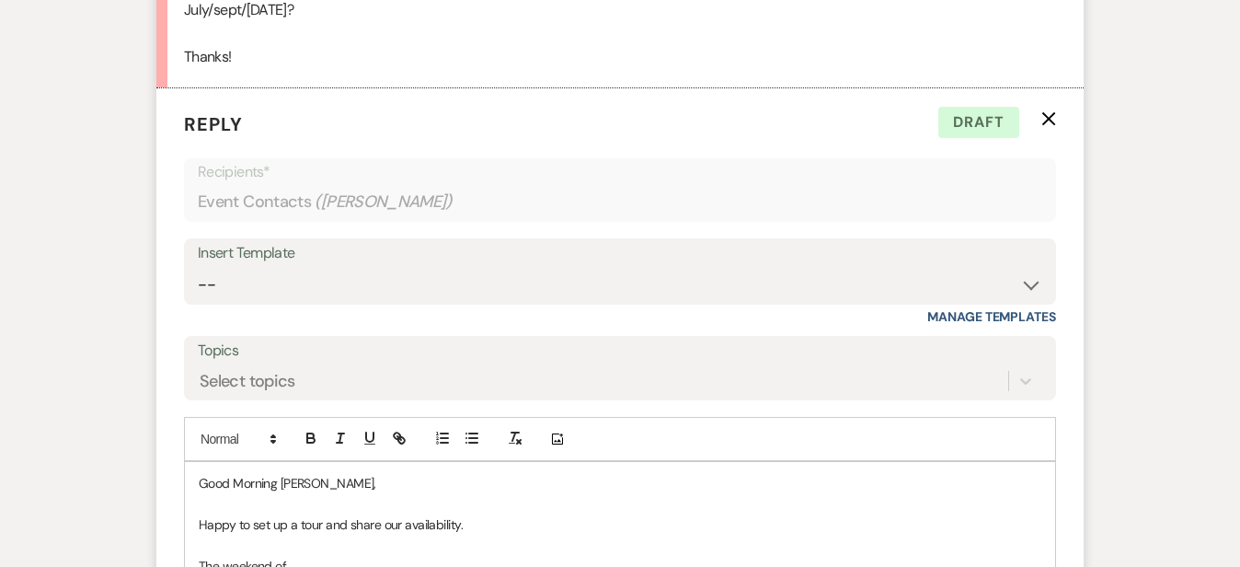
scroll to position [2579, 0]
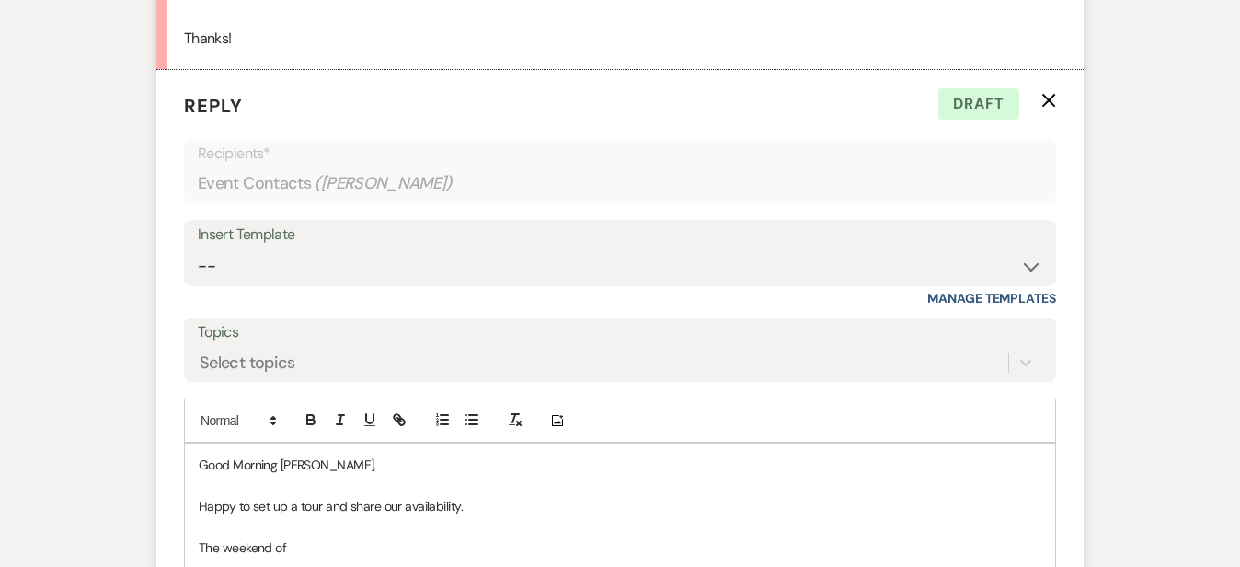
drag, startPoint x: 447, startPoint y: 491, endPoint x: 94, endPoint y: 475, distance: 353.6
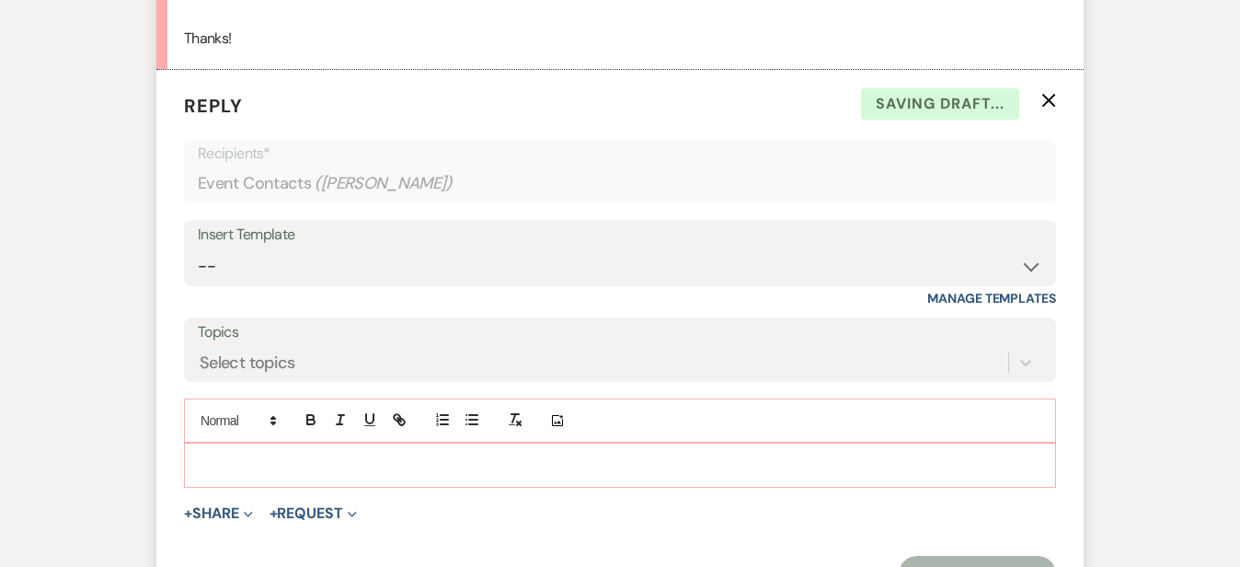
click at [844, 566] on button "X Clear message" at bounding box center [803, 574] width 140 height 15
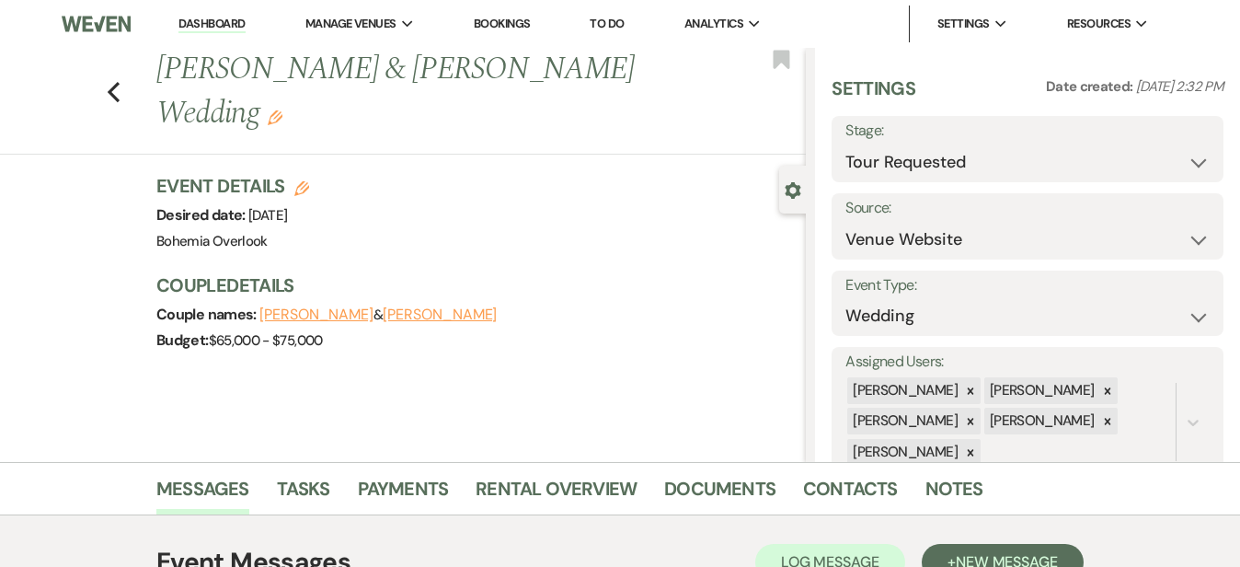
scroll to position [0, 0]
click at [108, 82] on use "button" at bounding box center [114, 92] width 12 height 20
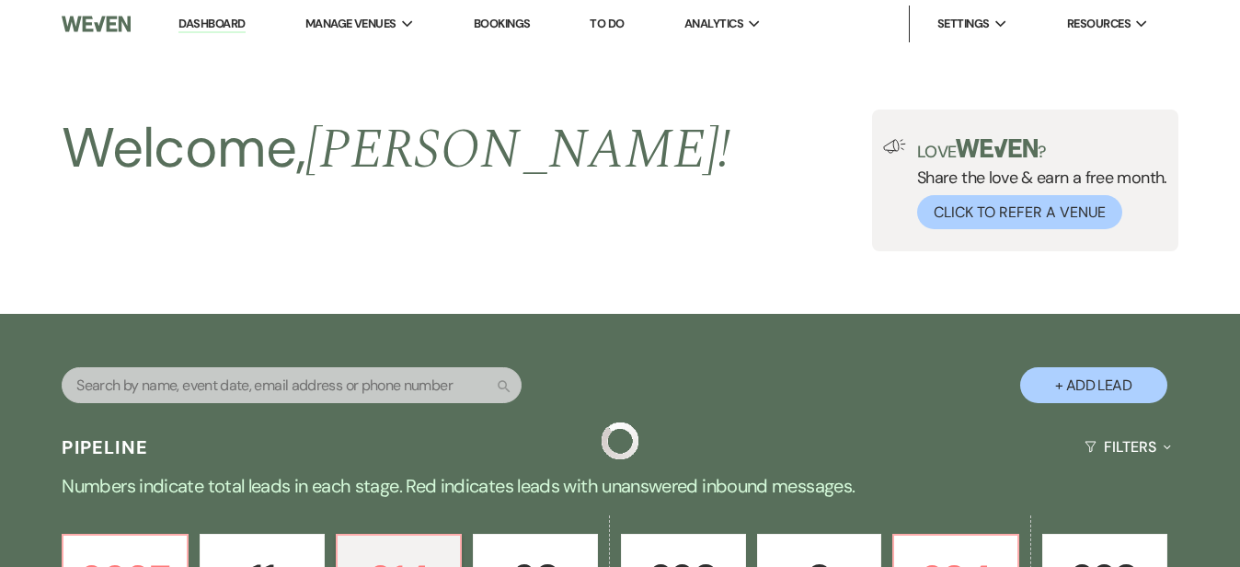
scroll to position [633, 0]
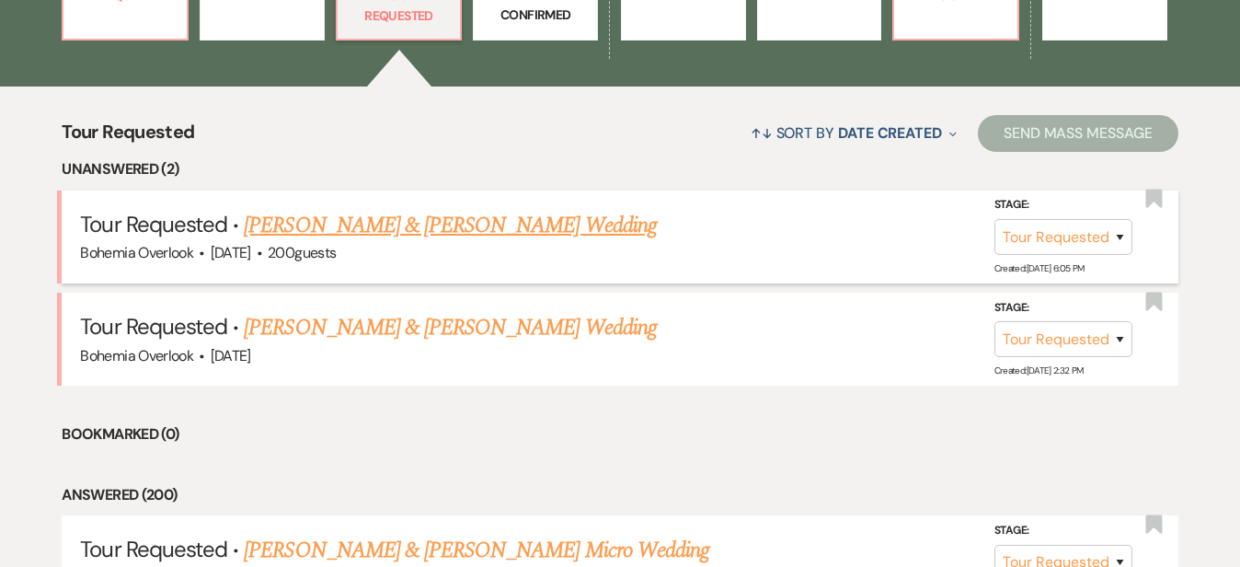
click at [475, 209] on link "Clayton Votta & Danielle Harris's Wedding" at bounding box center [450, 225] width 412 height 33
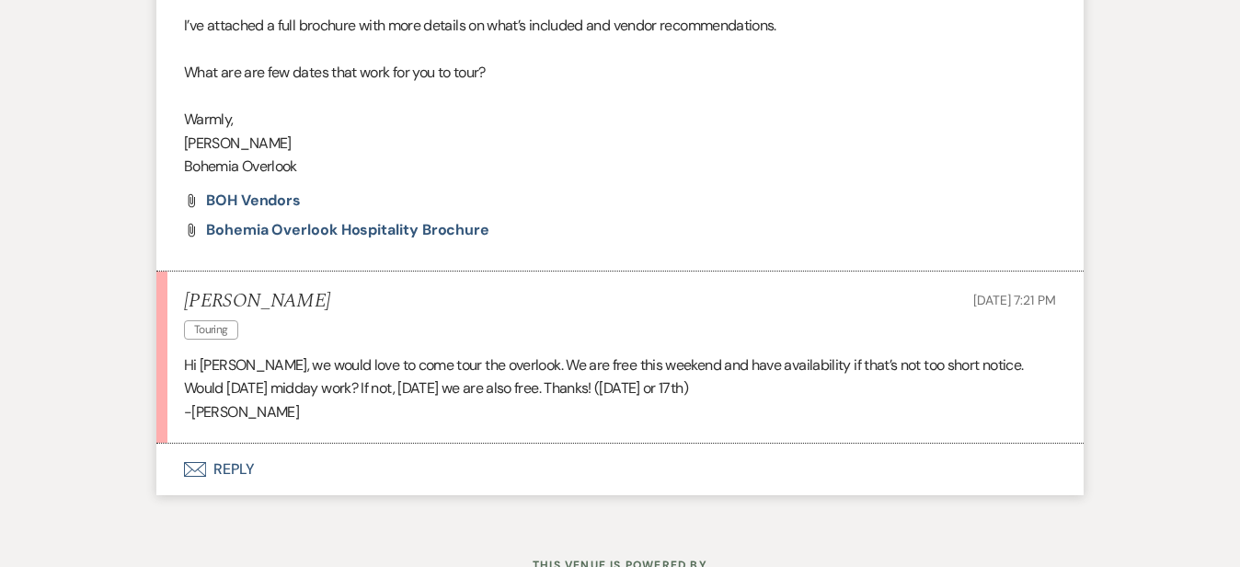
scroll to position [1447, 0]
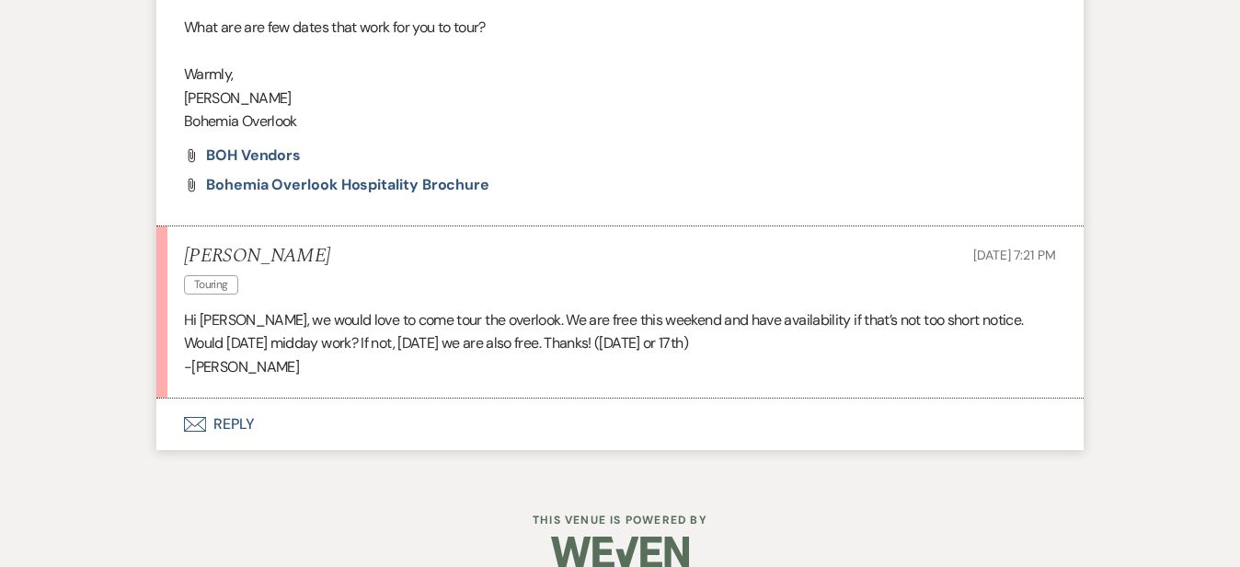
scroll to position [1472, 0]
click at [723, 408] on button "Envelope Reply" at bounding box center [619, 425] width 927 height 52
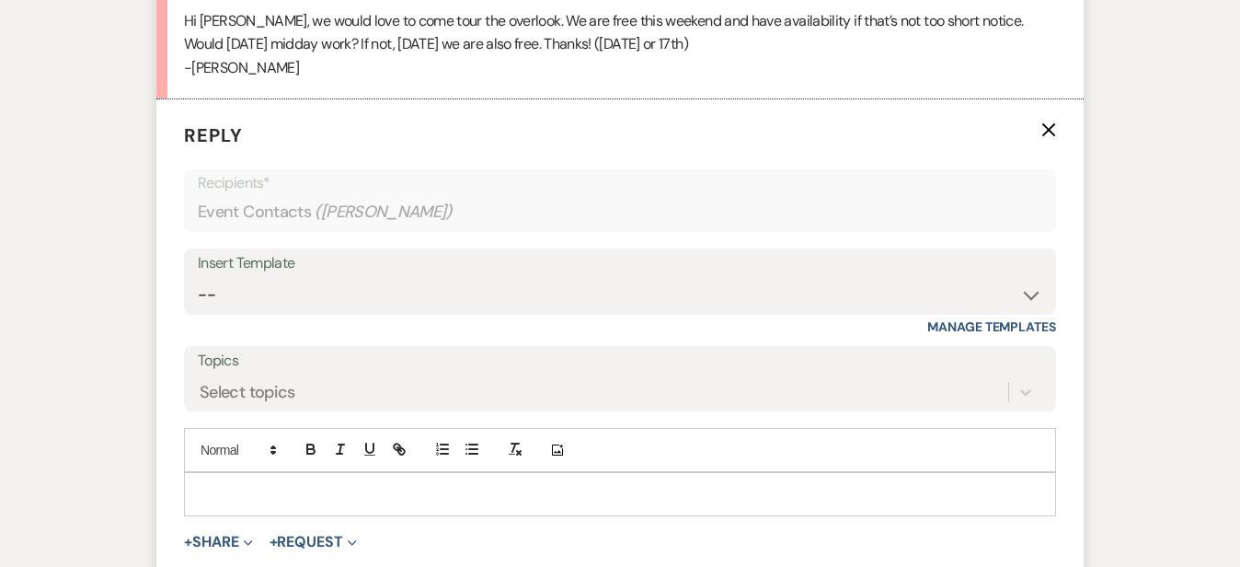
scroll to position [1830, 0]
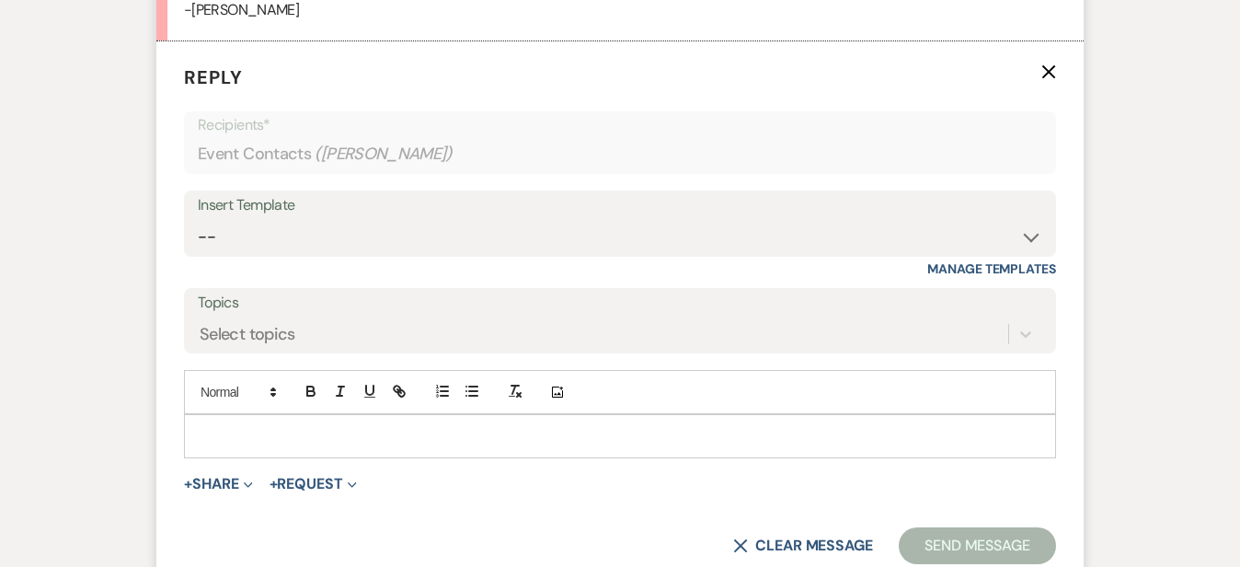
click at [710, 426] on p at bounding box center [620, 436] width 843 height 20
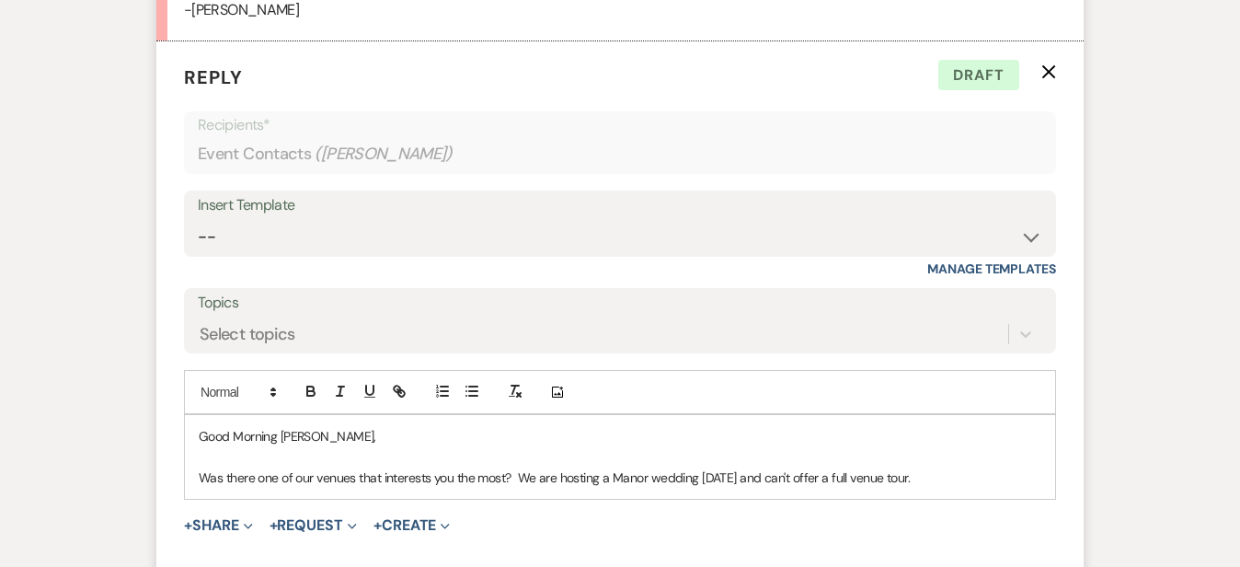
click at [473, 467] on p "Was there one of our venues that interests you the most? We are hosting a Manor…" at bounding box center [620, 477] width 843 height 20
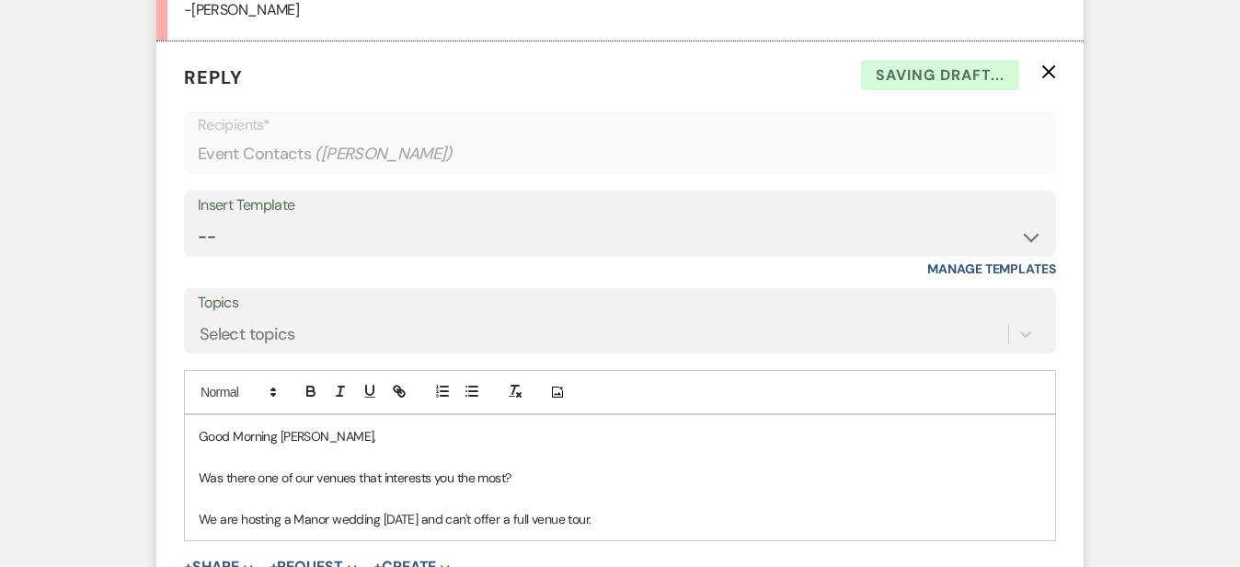
click at [679, 509] on p "We are hosting a Manor wedding on Saturday and can't offer a full venue tour." at bounding box center [620, 519] width 843 height 20
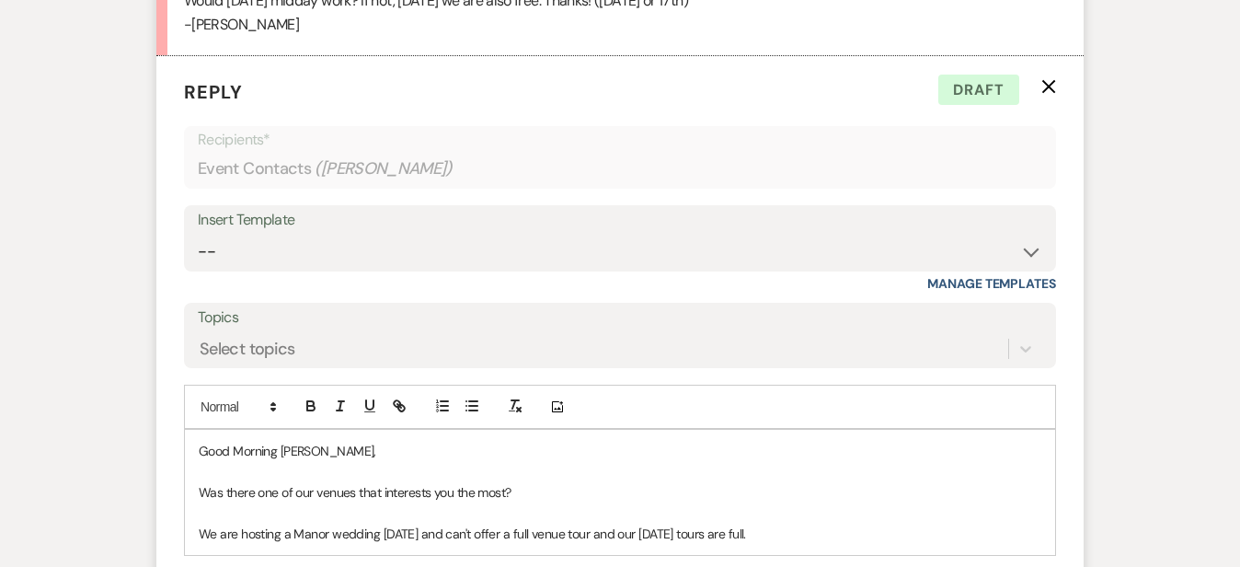
scroll to position [1819, 0]
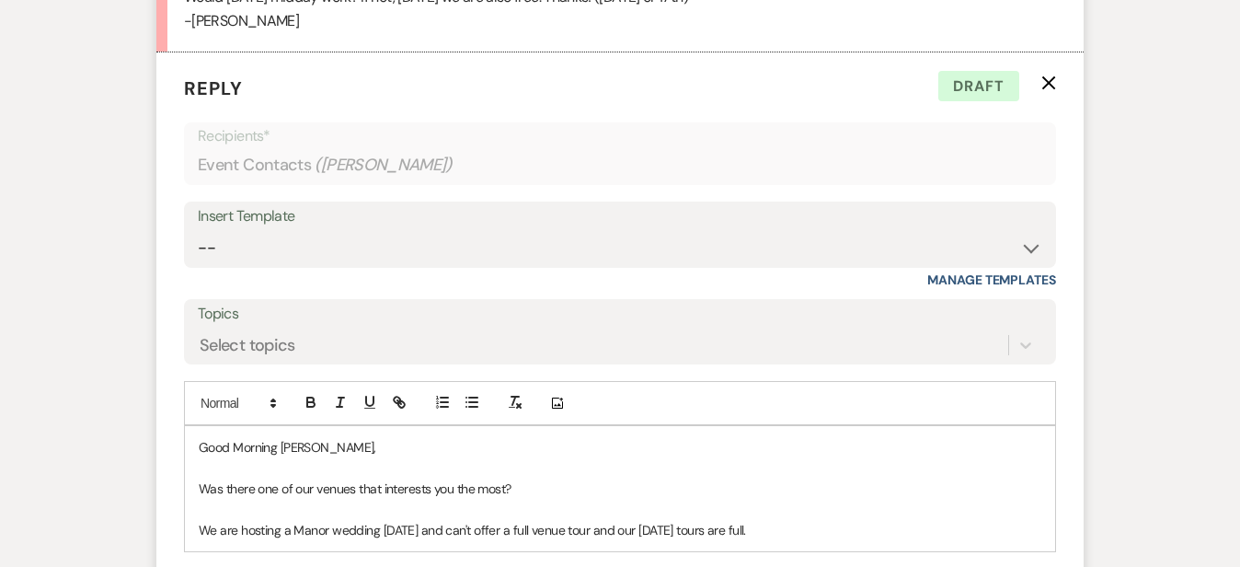
click at [814, 520] on p "We are hosting a Manor wedding on Saturday and can't offer a full venue tour an…" at bounding box center [620, 530] width 843 height 20
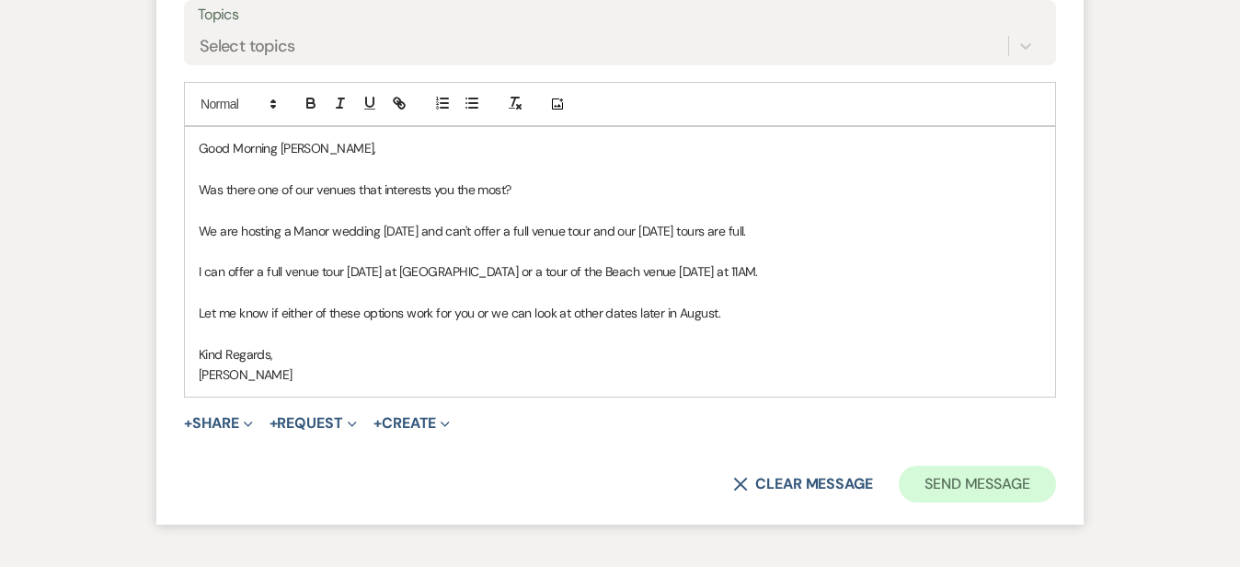
click at [1032, 465] on button "Send Message" at bounding box center [977, 483] width 157 height 37
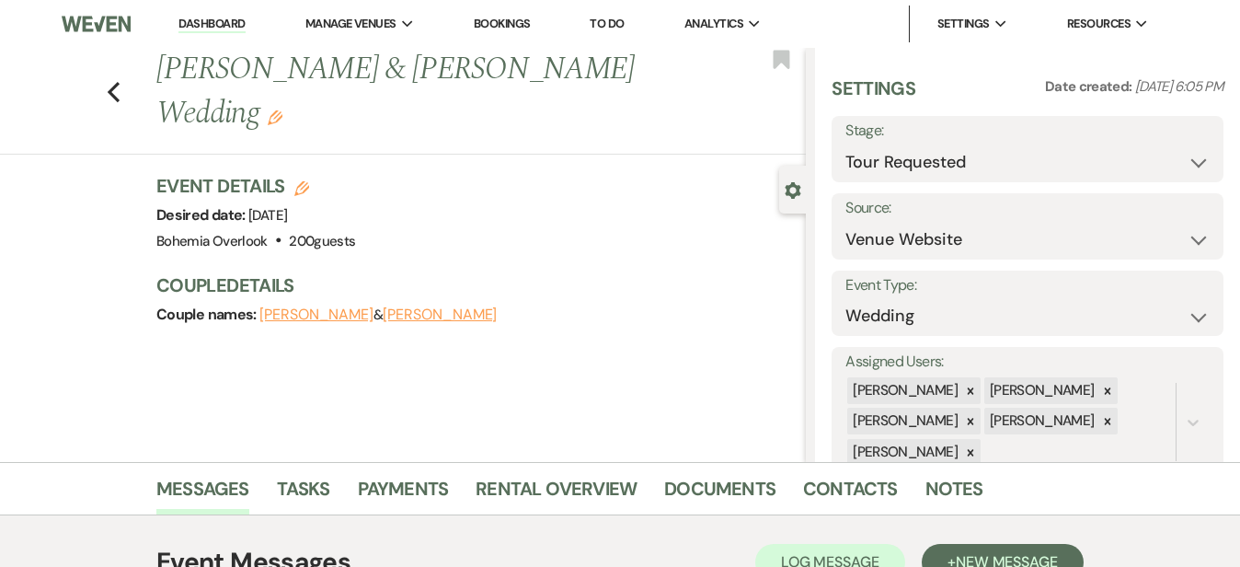
scroll to position [0, 0]
click at [225, 28] on link "Dashboard" at bounding box center [211, 24] width 66 height 17
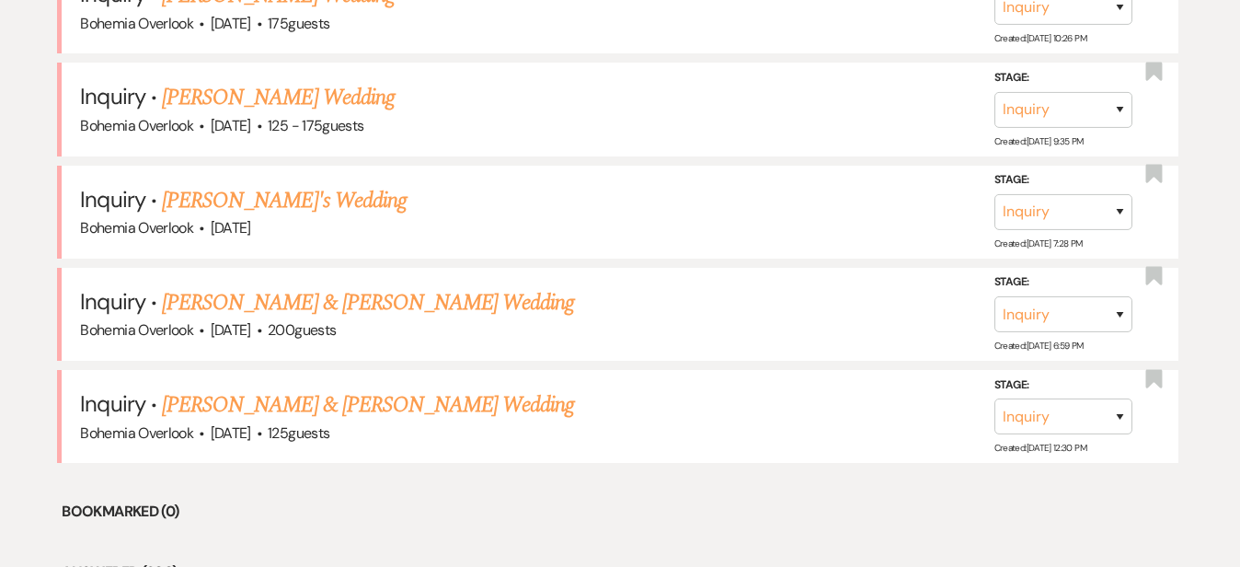
scroll to position [1086, 0]
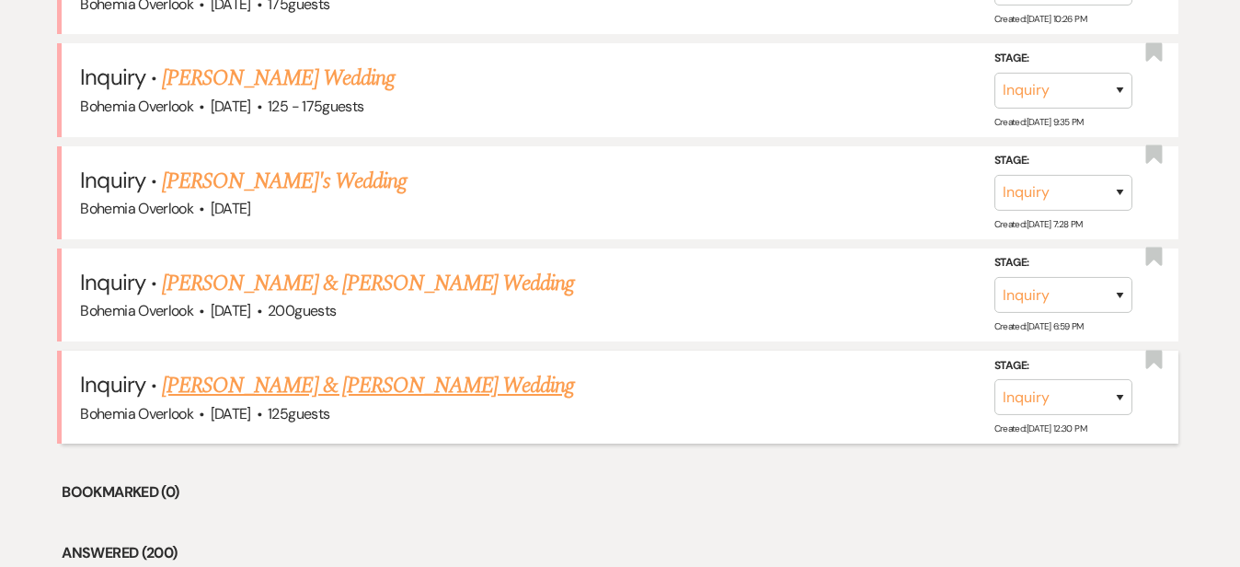
click at [380, 369] on link "Margaret Goletiani & Miguel Aquino's Wedding" at bounding box center [368, 385] width 412 height 33
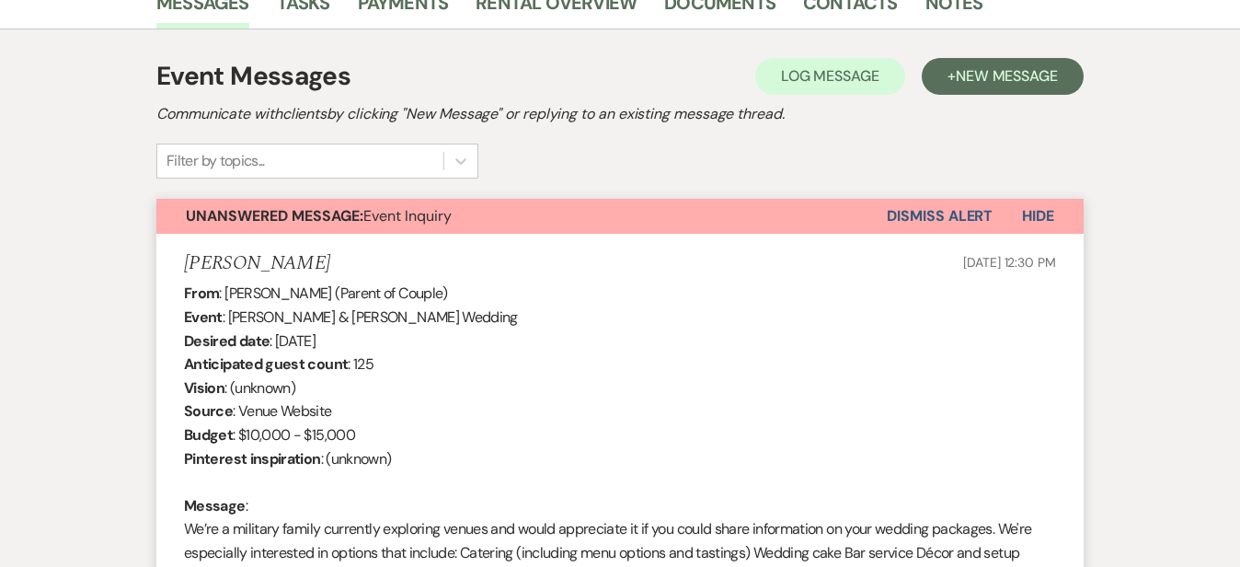
scroll to position [483, 0]
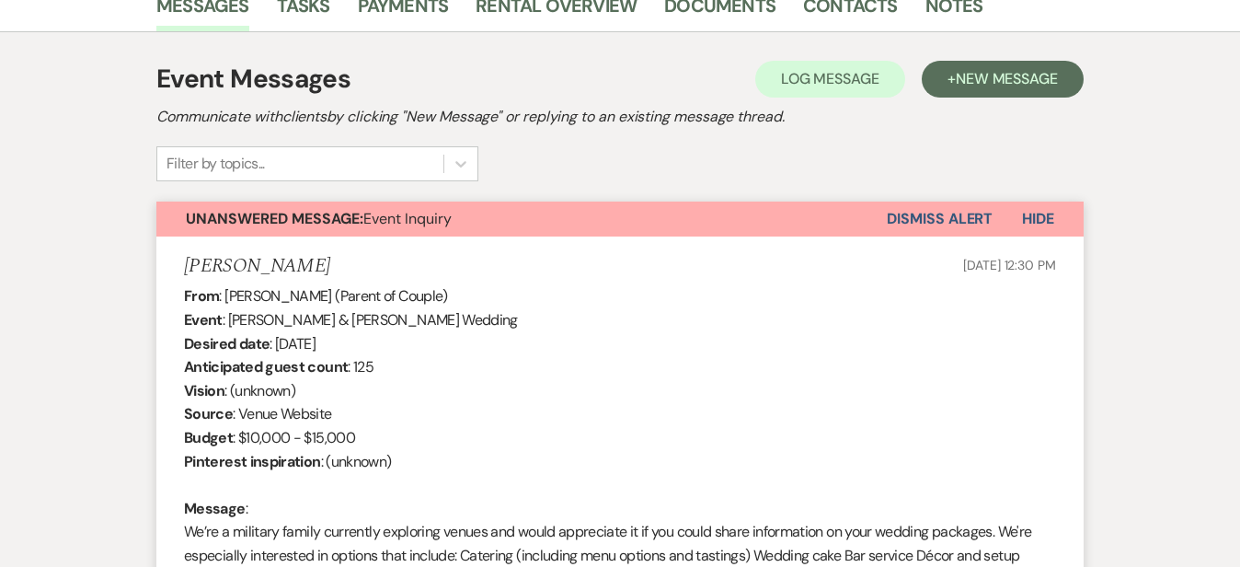
click at [958, 214] on button "Dismiss Alert" at bounding box center [940, 218] width 106 height 35
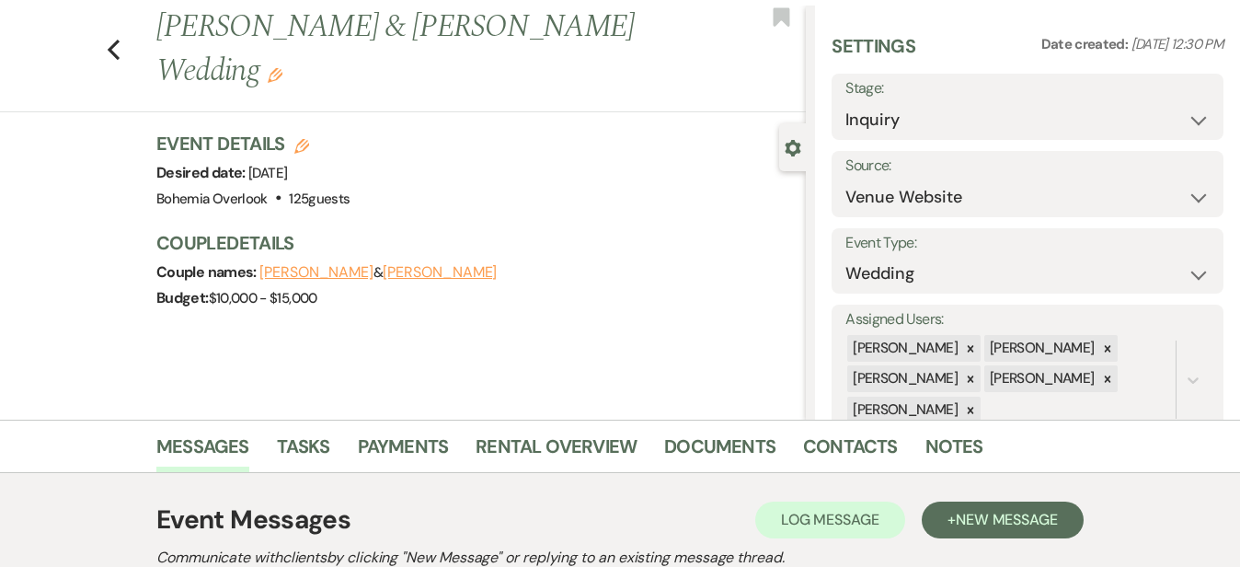
scroll to position [0, 0]
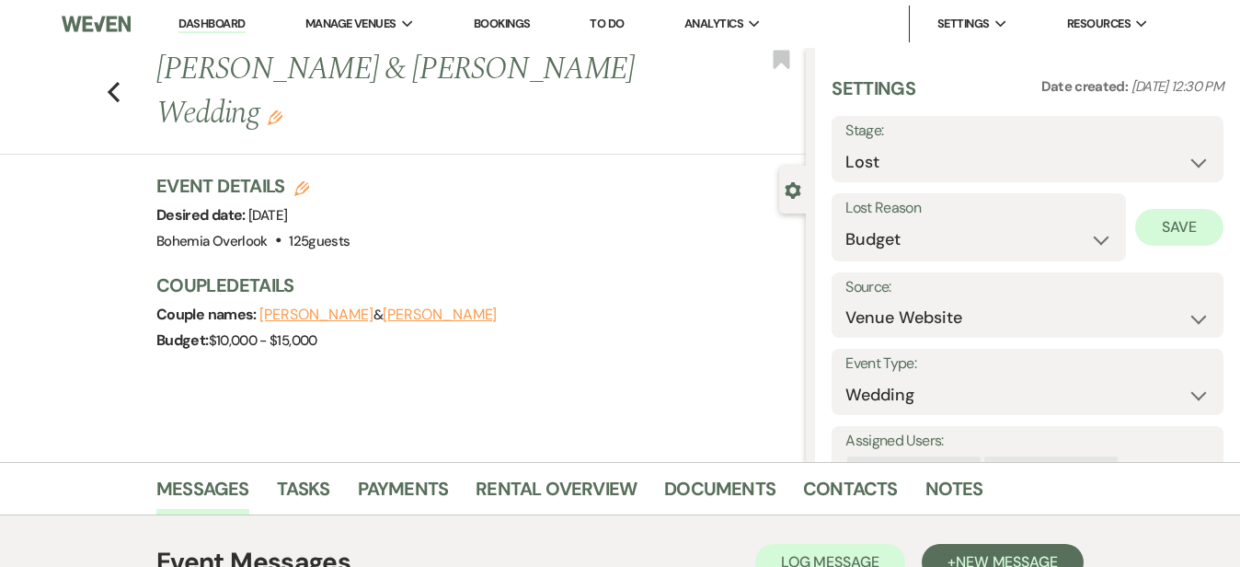
click at [1189, 223] on button "Save" at bounding box center [1179, 227] width 88 height 37
click at [233, 26] on link "Dashboard" at bounding box center [211, 24] width 66 height 17
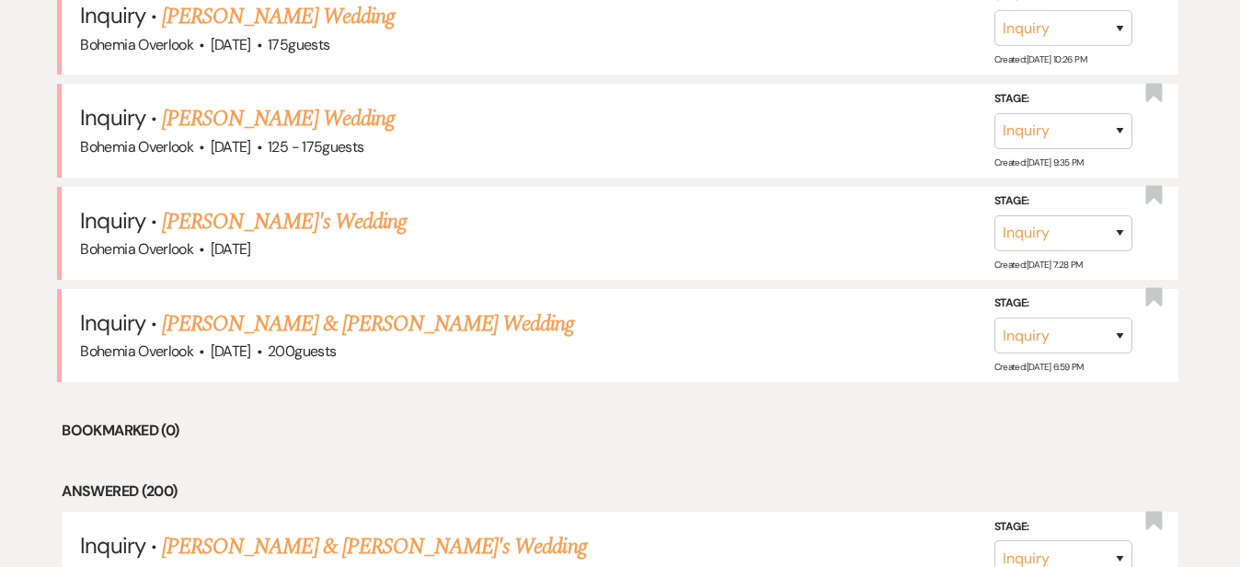
scroll to position [1065, 0]
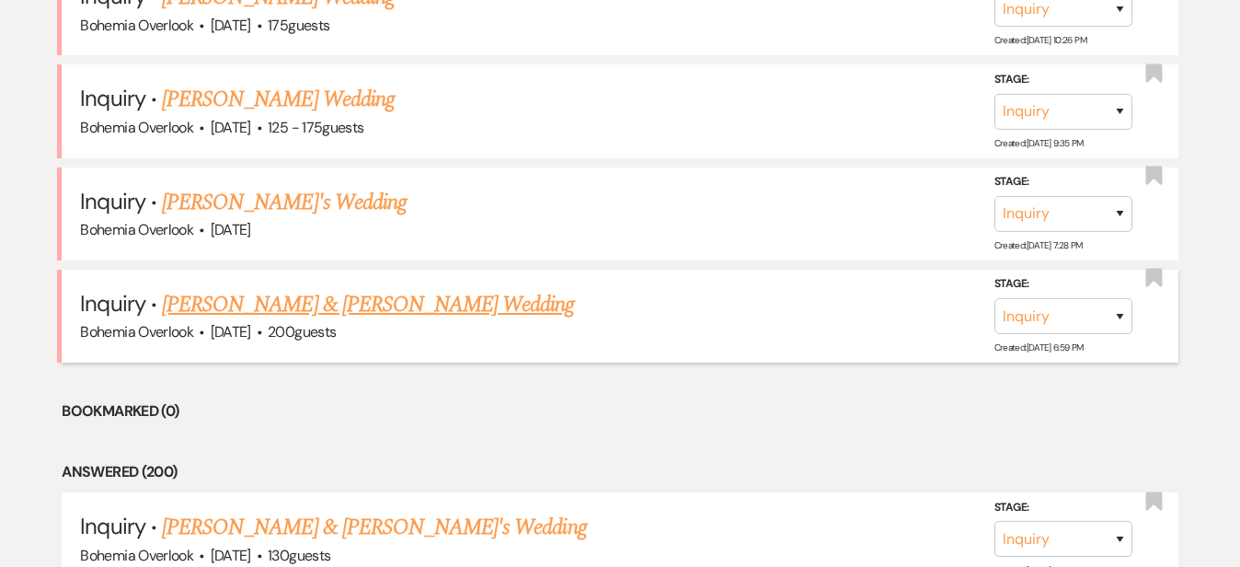
click at [309, 288] on link "[PERSON_NAME] & [PERSON_NAME] Wedding" at bounding box center [368, 304] width 412 height 33
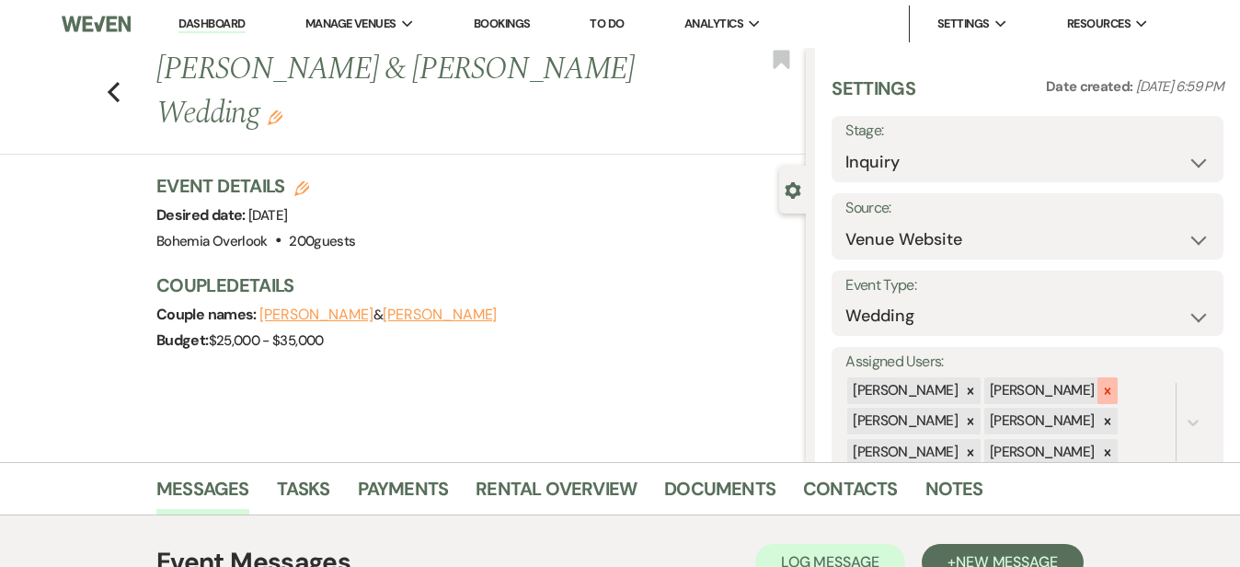
click at [1114, 387] on icon at bounding box center [1107, 391] width 13 height 13
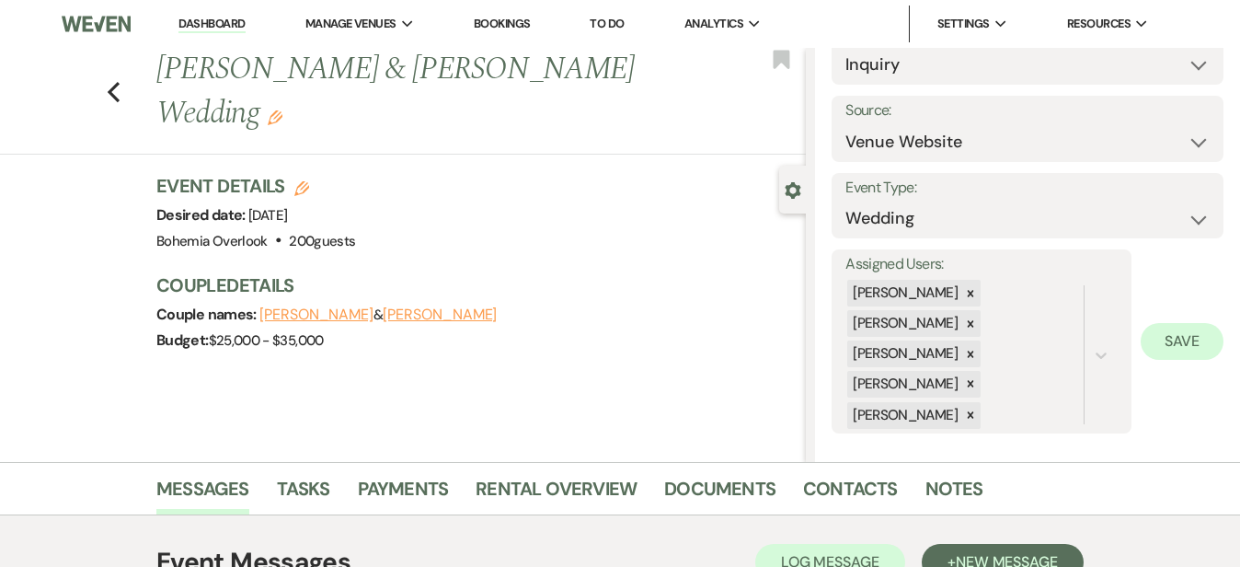
click at [1174, 346] on button "Save" at bounding box center [1182, 341] width 83 height 37
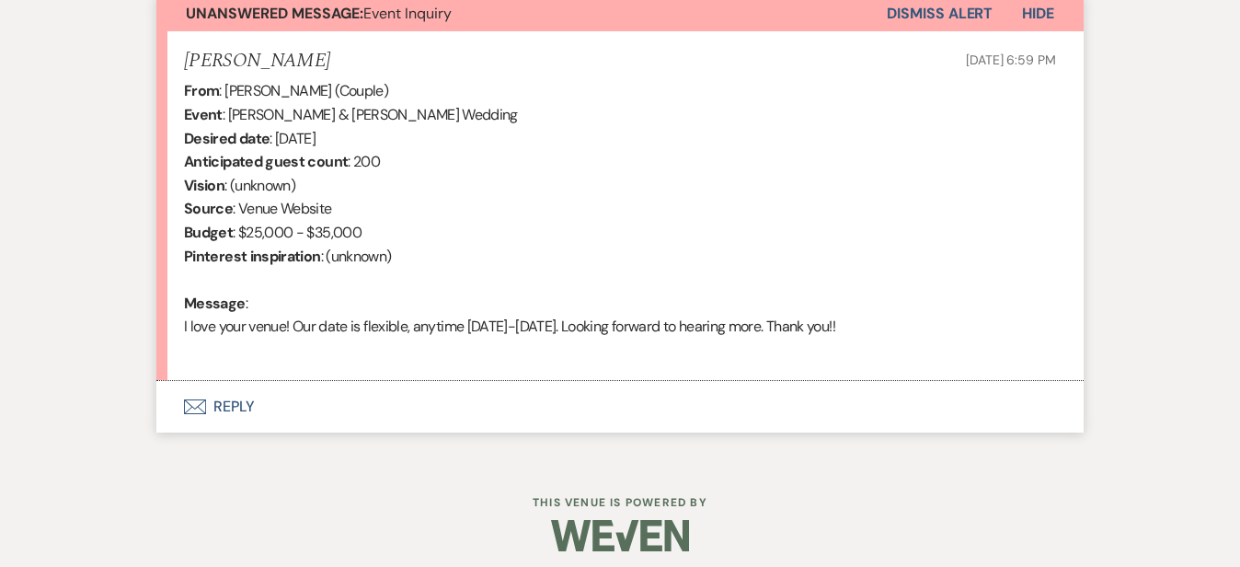
scroll to position [694, 0]
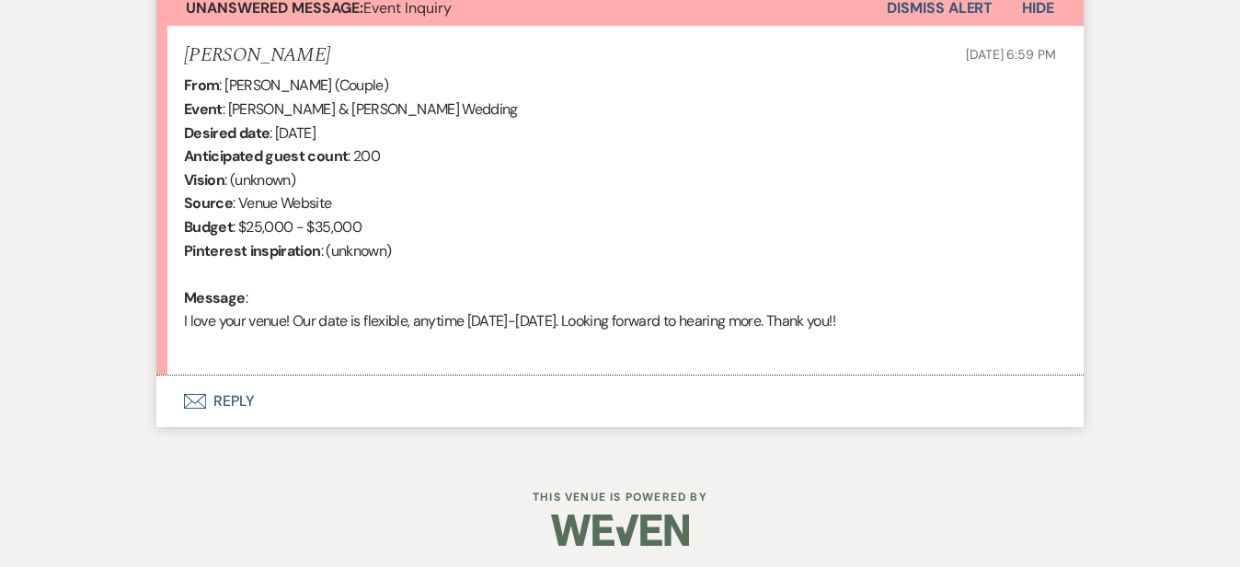
click at [521, 396] on button "Envelope Reply" at bounding box center [619, 401] width 927 height 52
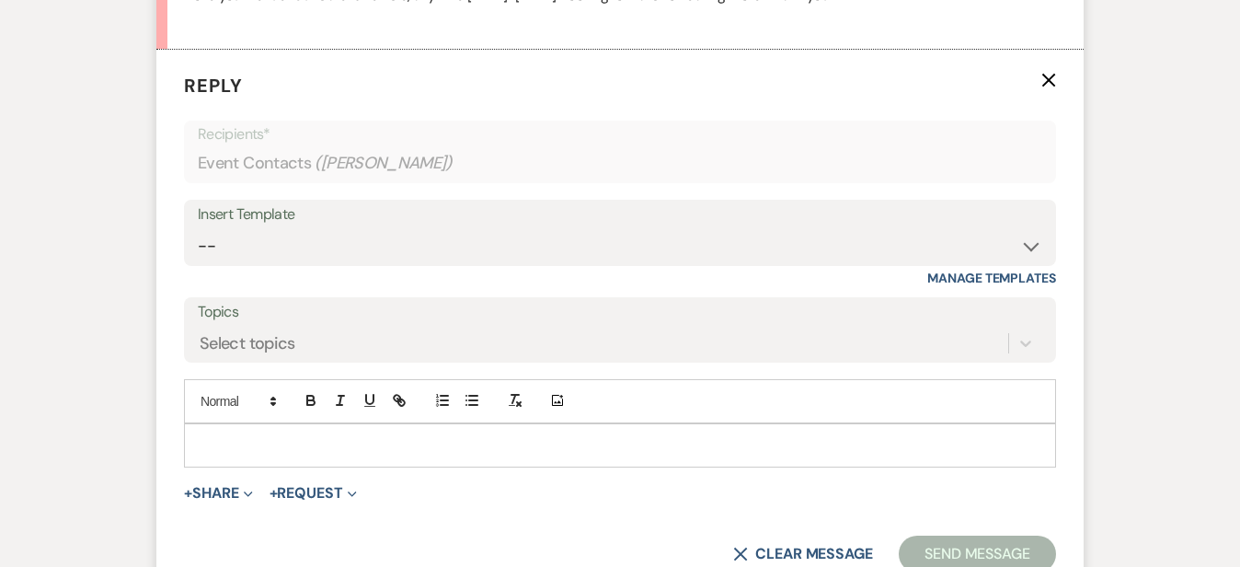
scroll to position [1056, 0]
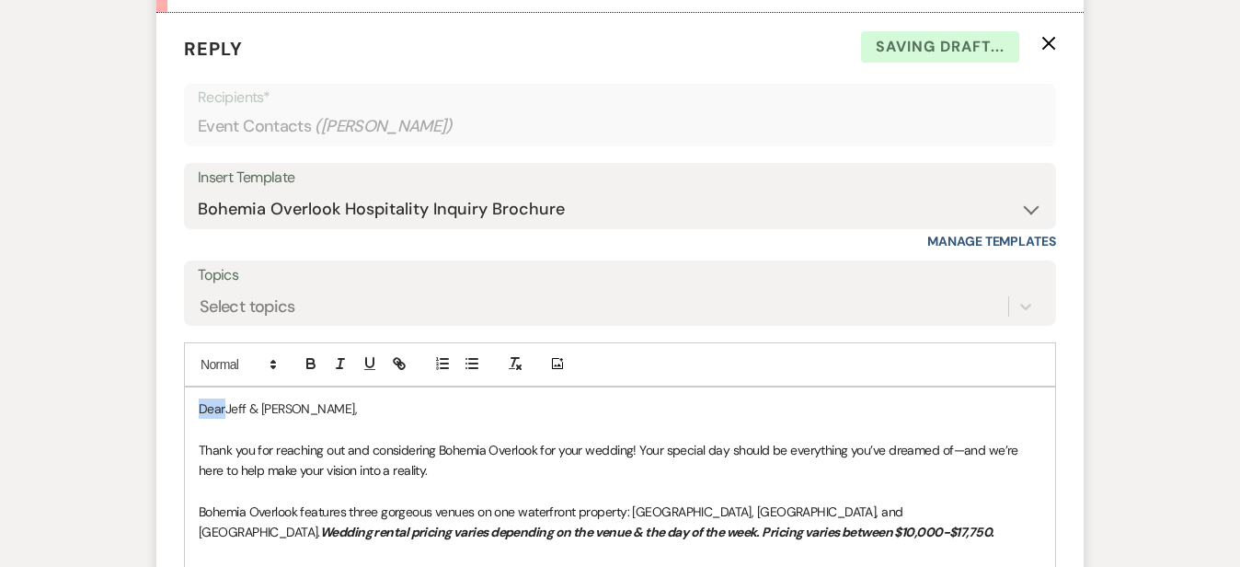
drag, startPoint x: 166, startPoint y: 402, endPoint x: 122, endPoint y: 364, distance: 57.4
click at [184, 364] on div "Add Photo DearJeff & Allie, Thank you for reaching out and considering Bohemia …" at bounding box center [620, 571] width 872 height 459
click at [1179, 243] on div "Messages Tasks Payments Rental Overview Documents Contacts Notes Event Messages…" at bounding box center [620, 221] width 1240 height 1631
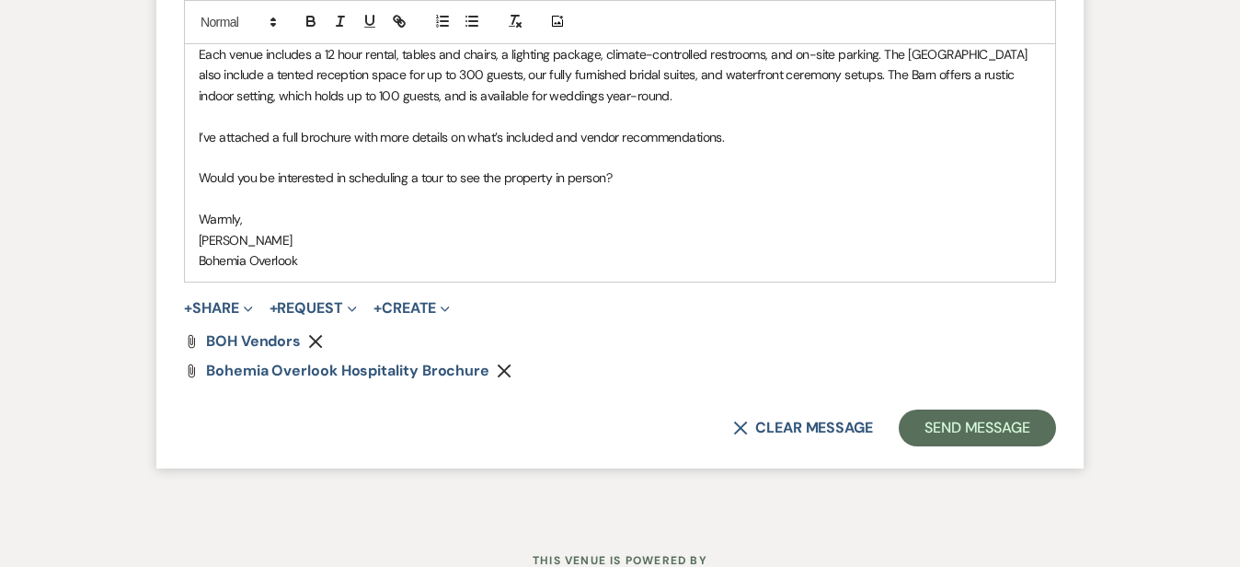
scroll to position [1586, 0]
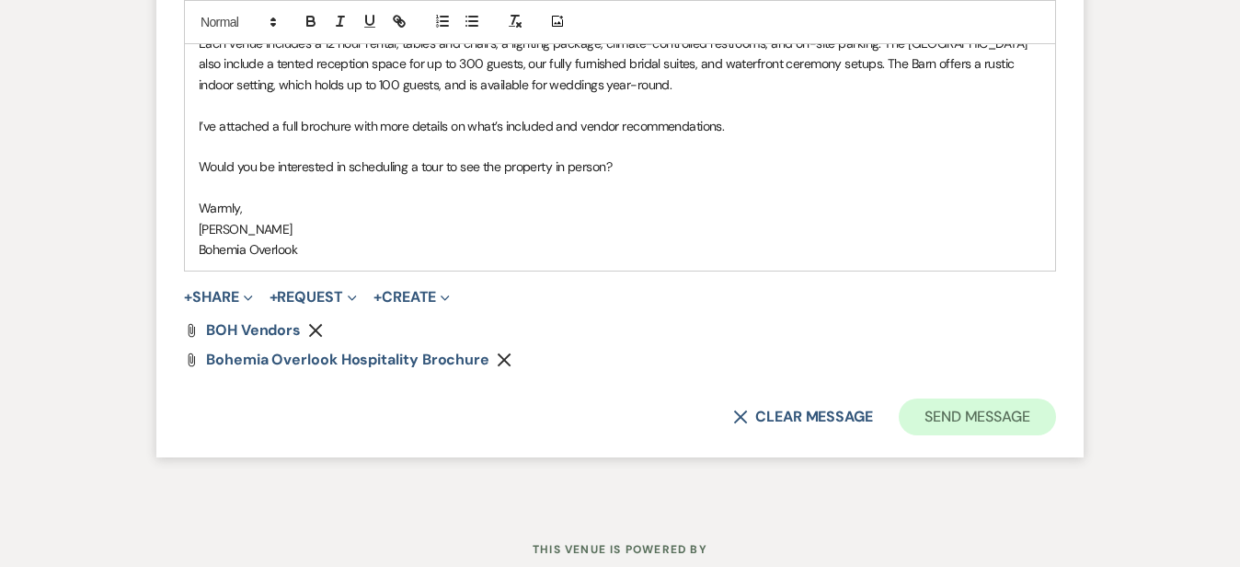
click at [1056, 409] on button "Send Message" at bounding box center [977, 416] width 157 height 37
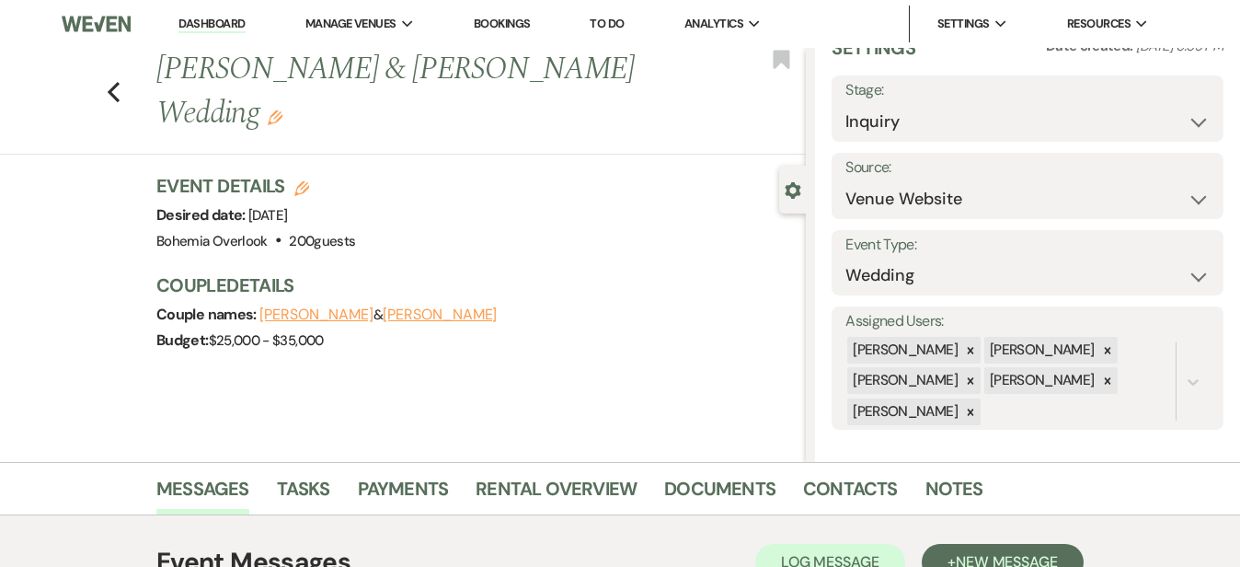
scroll to position [0, 0]
click at [226, 22] on link "Dashboard" at bounding box center [211, 24] width 66 height 17
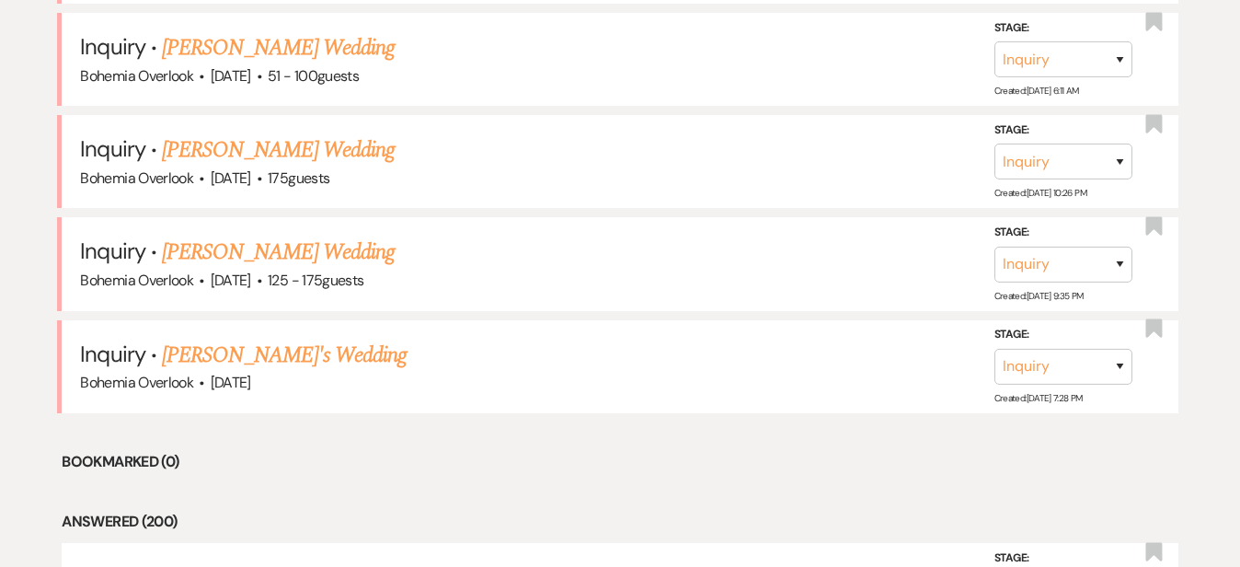
scroll to position [955, 0]
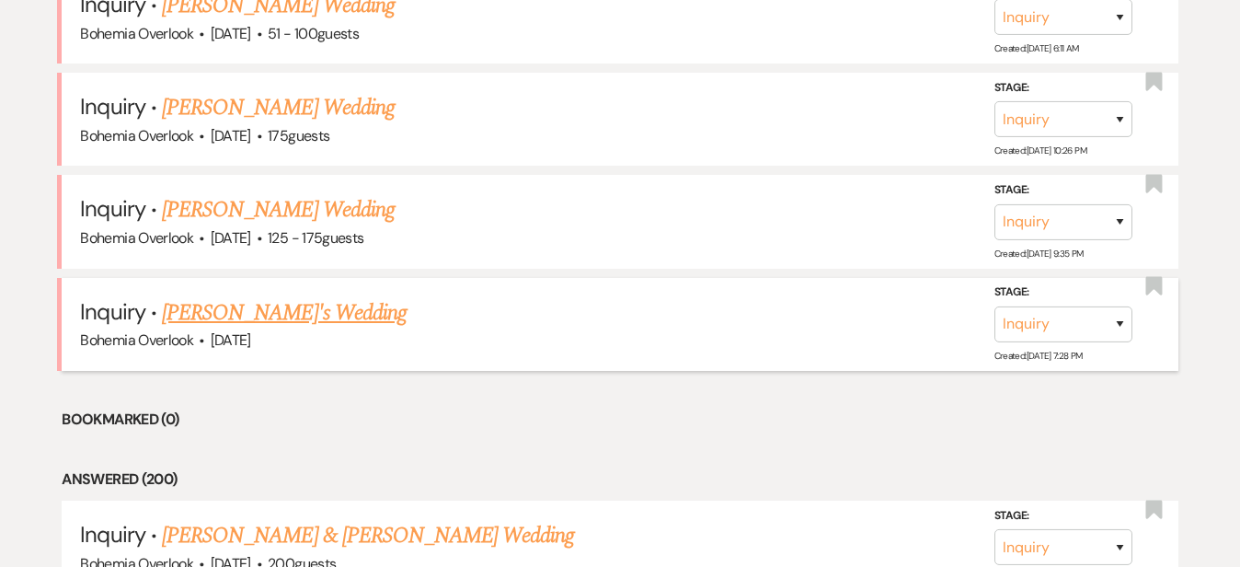
click at [289, 296] on link "[PERSON_NAME]'s Wedding" at bounding box center [284, 312] width 245 height 33
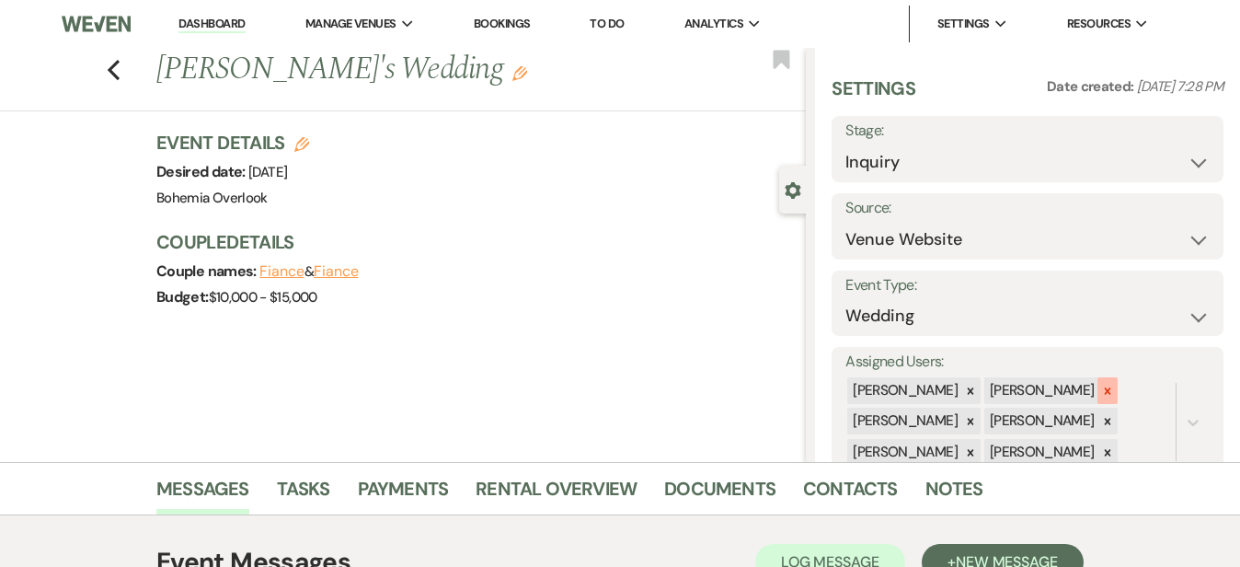
click at [1114, 385] on icon at bounding box center [1107, 391] width 13 height 13
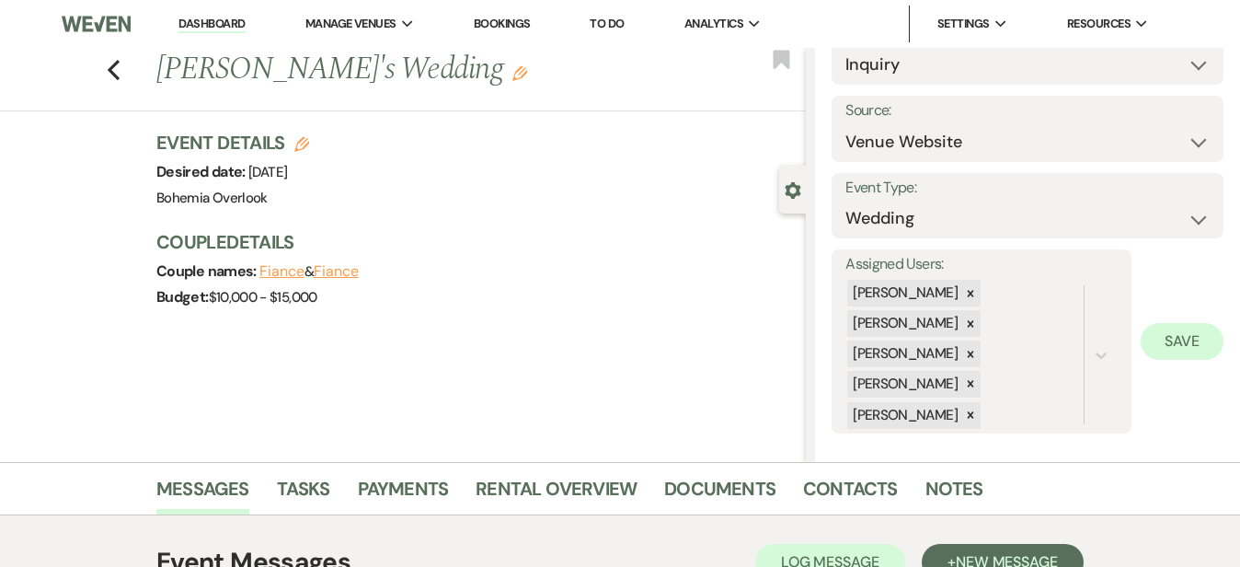
click at [1185, 342] on button "Save" at bounding box center [1182, 341] width 83 height 37
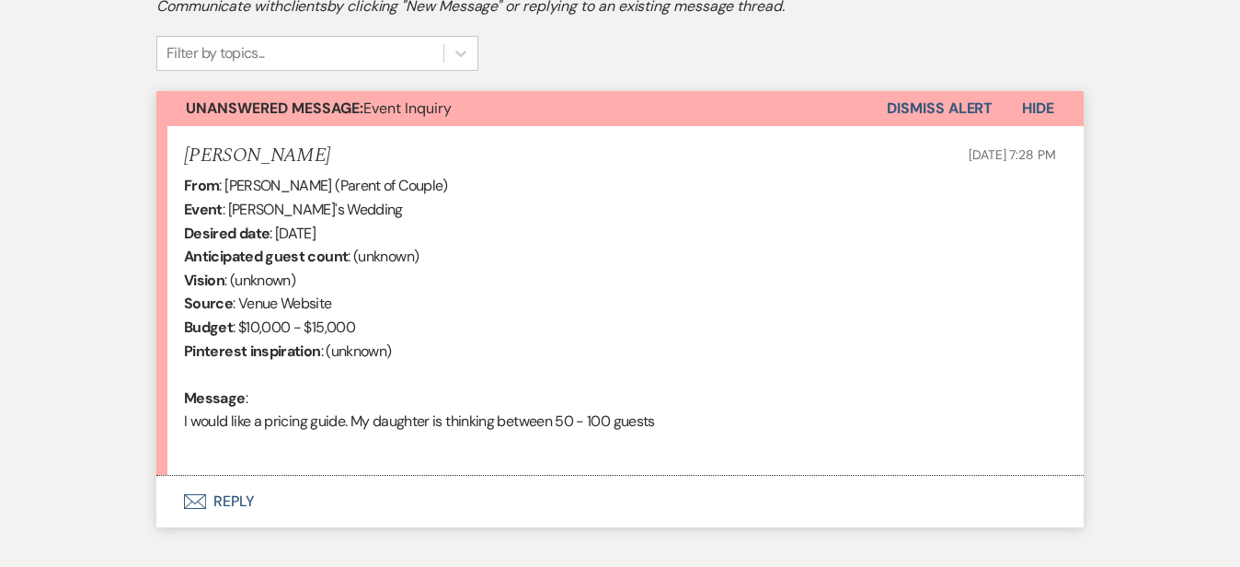
scroll to position [602, 0]
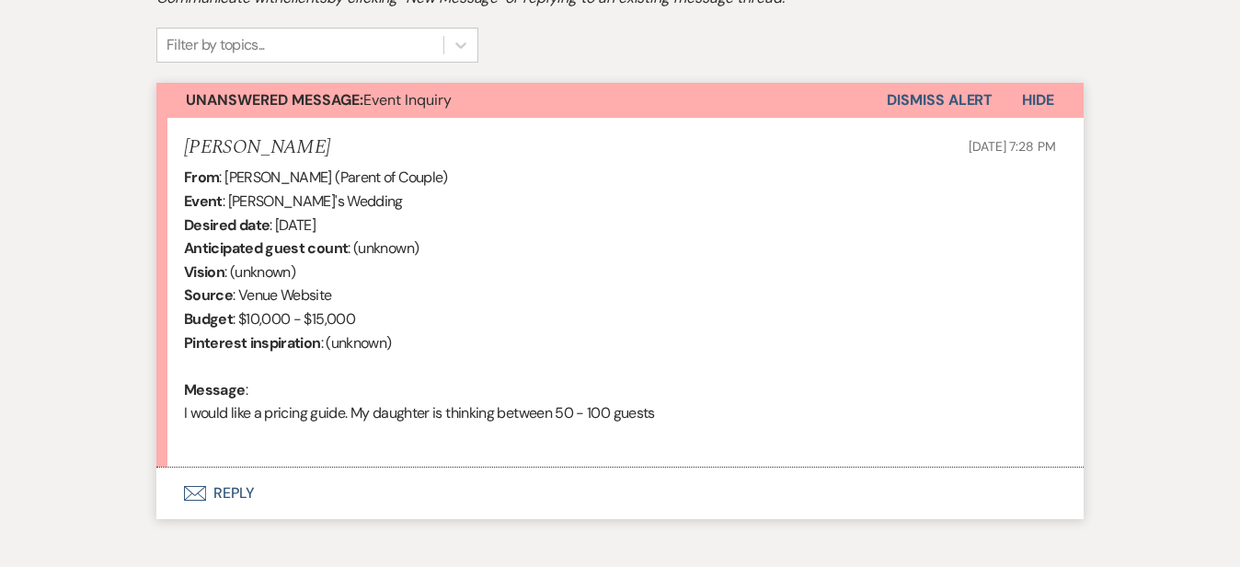
click at [468, 491] on button "Envelope Reply" at bounding box center [619, 493] width 927 height 52
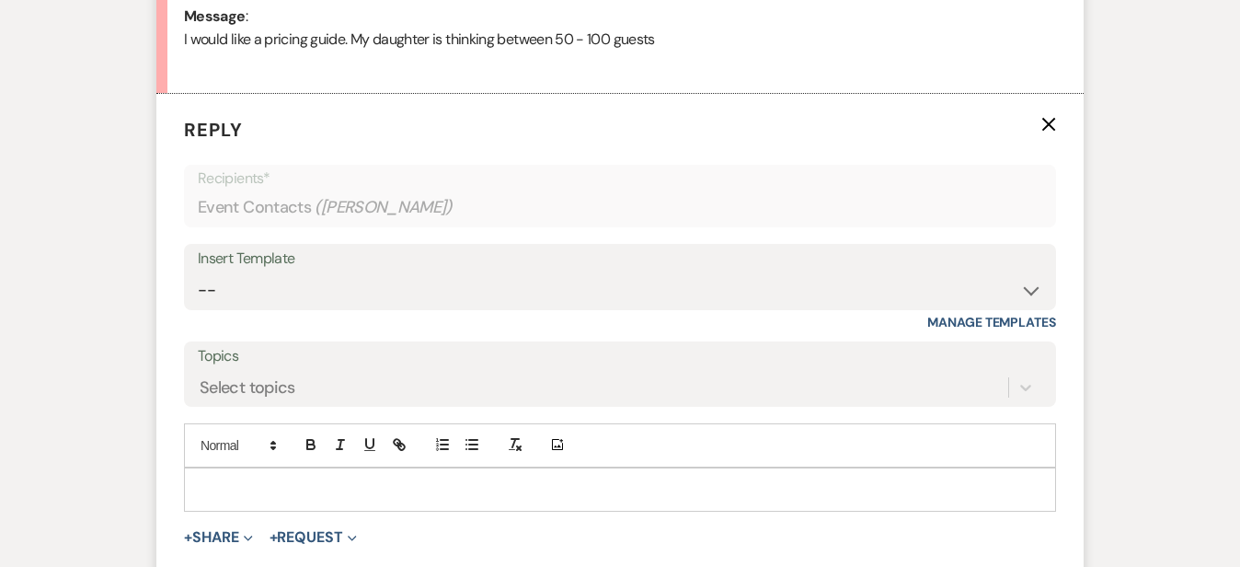
scroll to position [1056, 0]
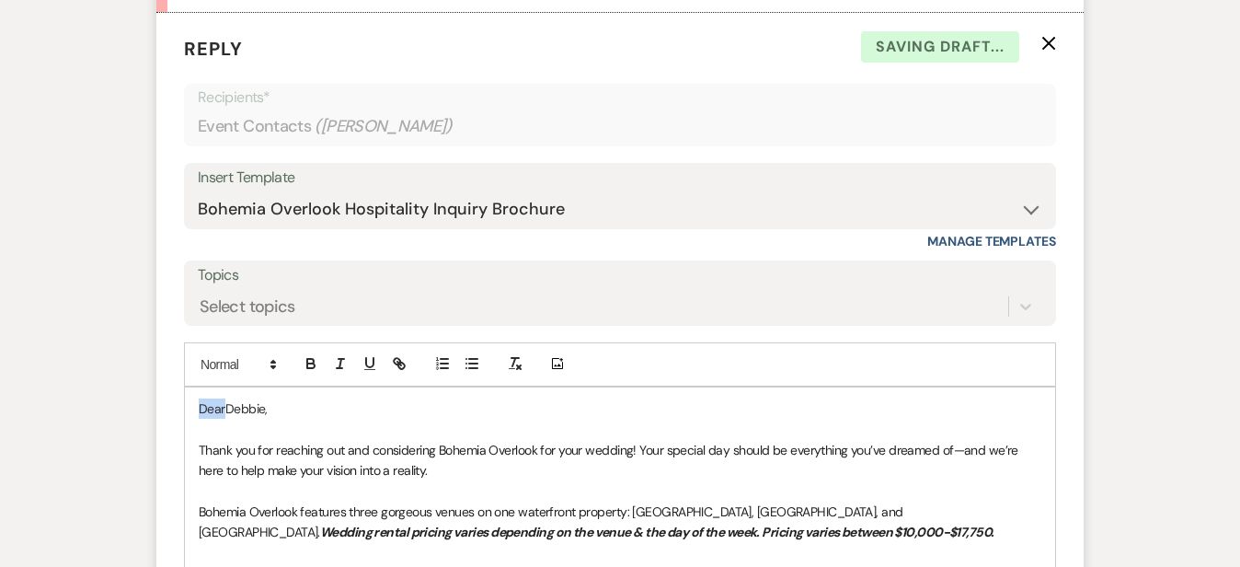
drag, startPoint x: 164, startPoint y: 405, endPoint x: 122, endPoint y: 369, distance: 54.8
click at [184, 369] on div "Add Photo DearDebbie, Thank you for reaching out and considering Bohemia Overlo…" at bounding box center [620, 571] width 872 height 459
click at [1187, 274] on div "Messages Tasks Payments Rental Overview Documents Contacts Notes Event Messages…" at bounding box center [620, 221] width 1240 height 1631
click at [213, 403] on p "Good Mornin Debbie," at bounding box center [620, 408] width 843 height 20
click at [1182, 307] on div "Messages Tasks Payments Rental Overview Documents Contacts Notes Event Messages…" at bounding box center [620, 221] width 1240 height 1631
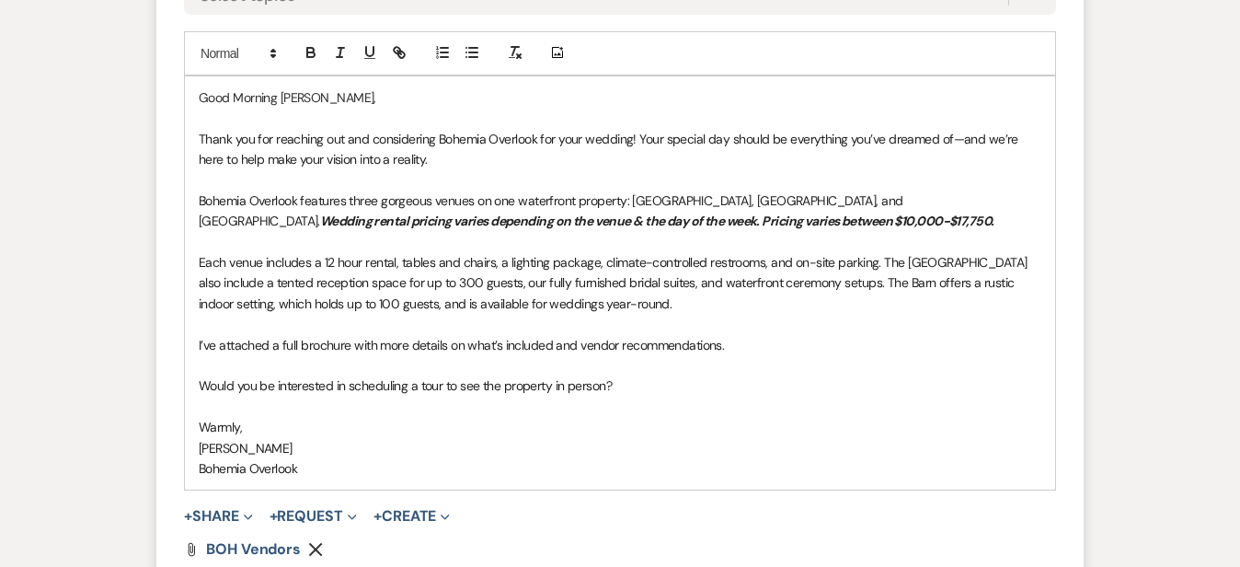
scroll to position [1373, 0]
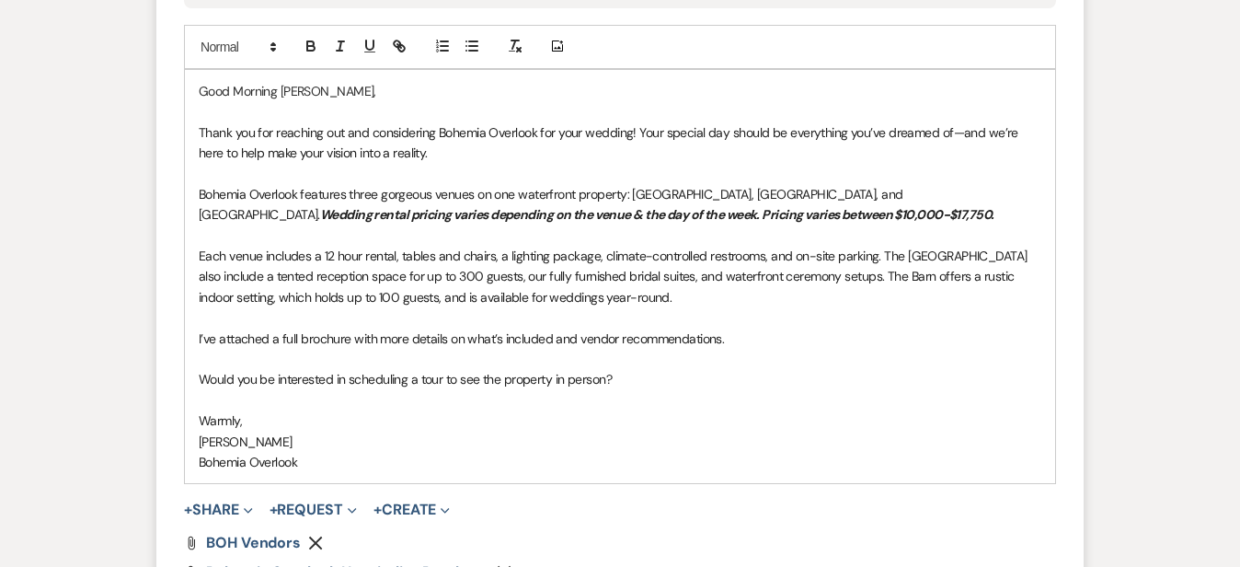
click at [851, 293] on p "Each venue includes a 12 hour rental, tables and chairs, a lighting package, cl…" at bounding box center [620, 277] width 843 height 62
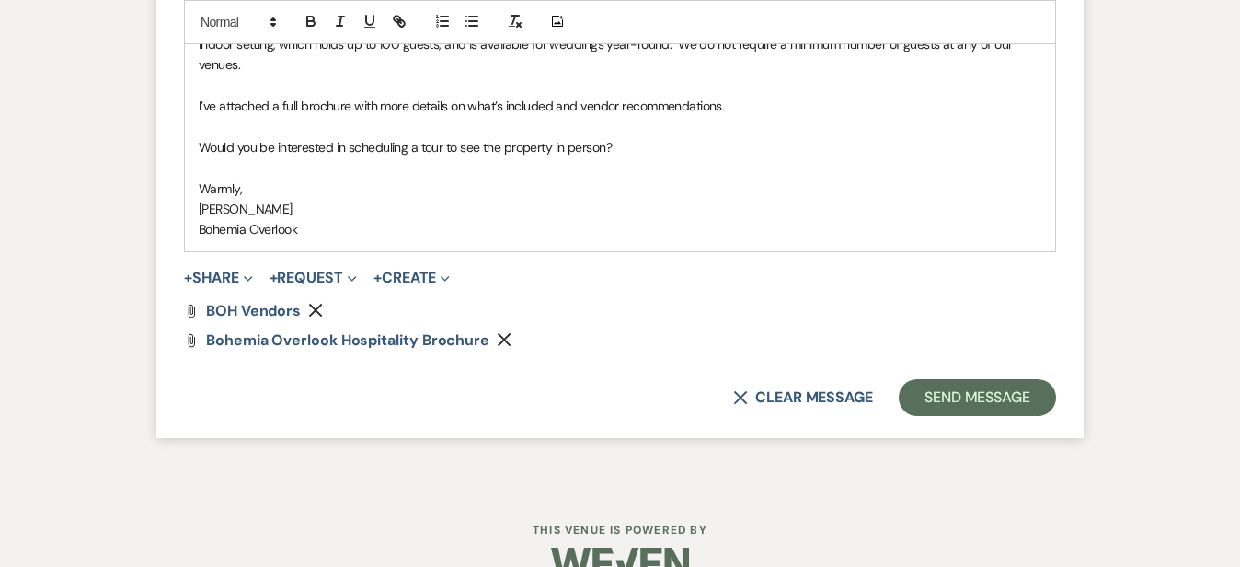
scroll to position [1630, 0]
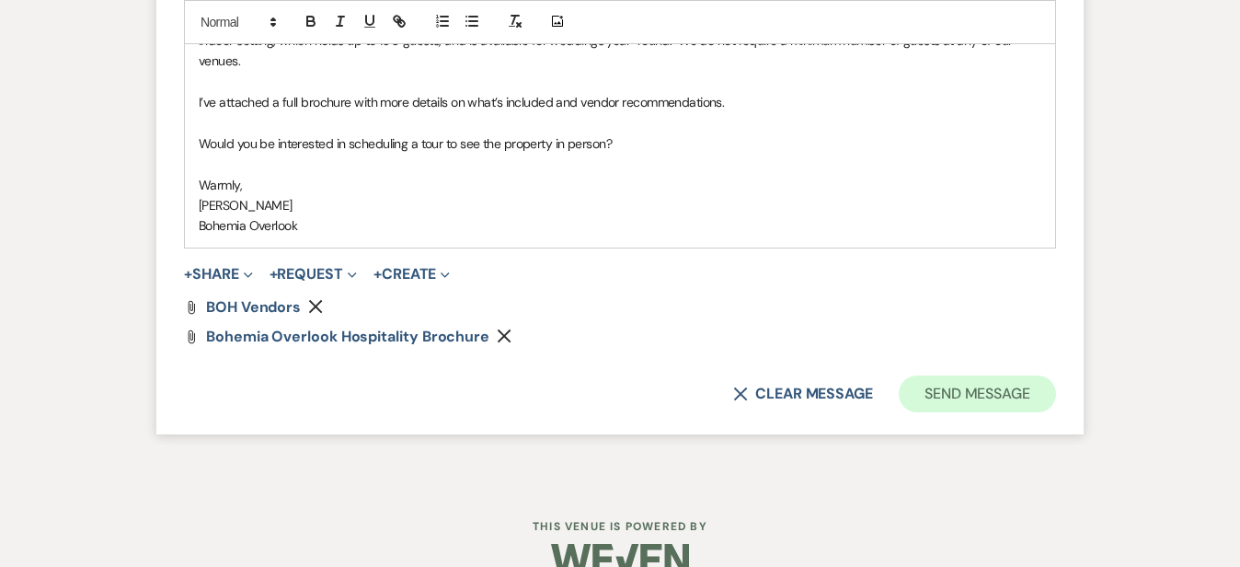
click at [1056, 375] on button "Send Message" at bounding box center [977, 393] width 157 height 37
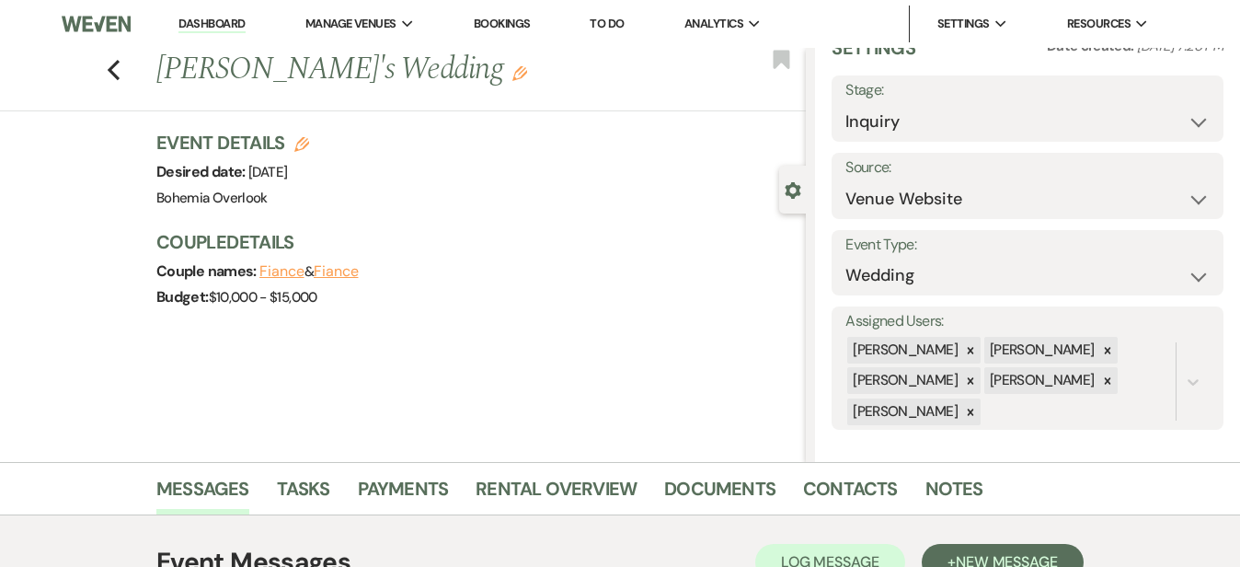
scroll to position [0, 0]
click at [236, 19] on link "Dashboard" at bounding box center [211, 24] width 66 height 17
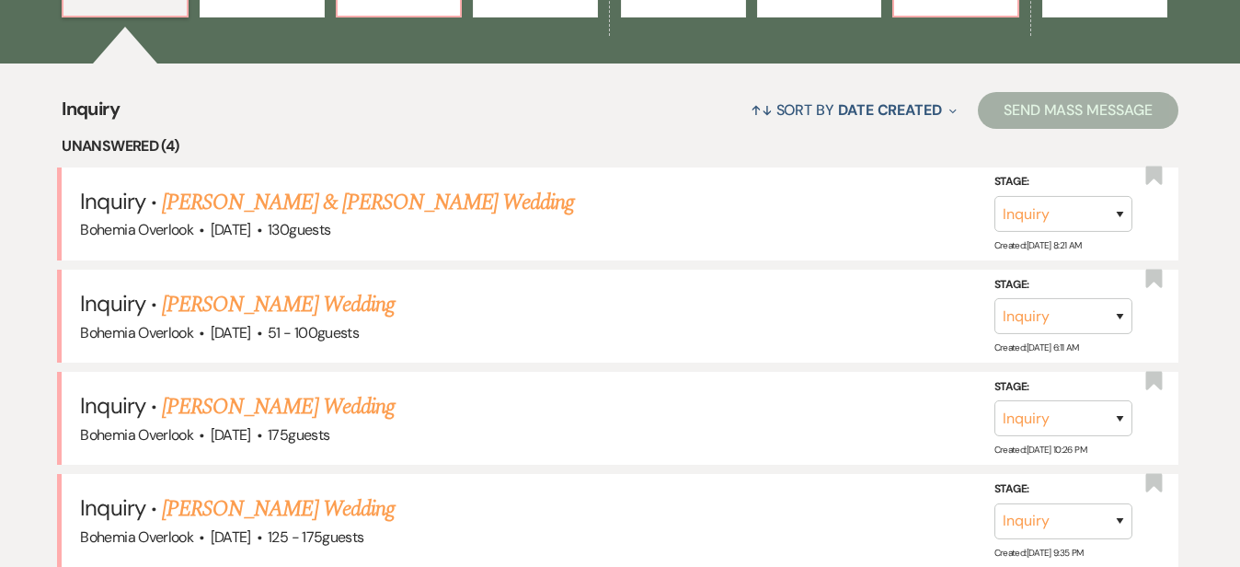
scroll to position [693, 0]
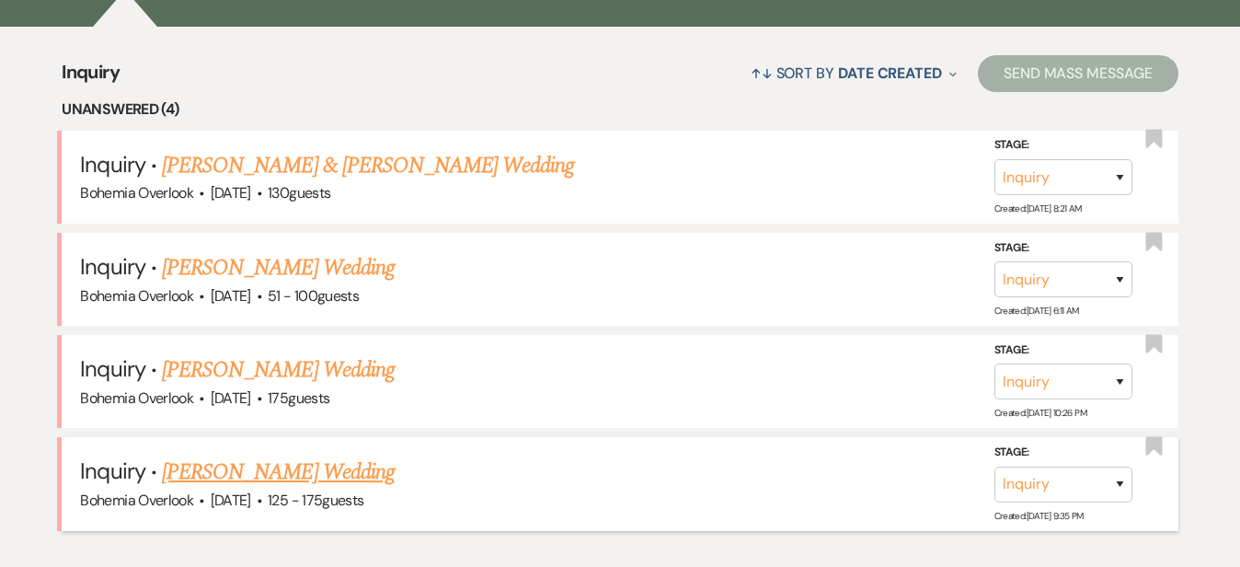
click at [351, 455] on link "[PERSON_NAME] Wedding" at bounding box center [278, 471] width 233 height 33
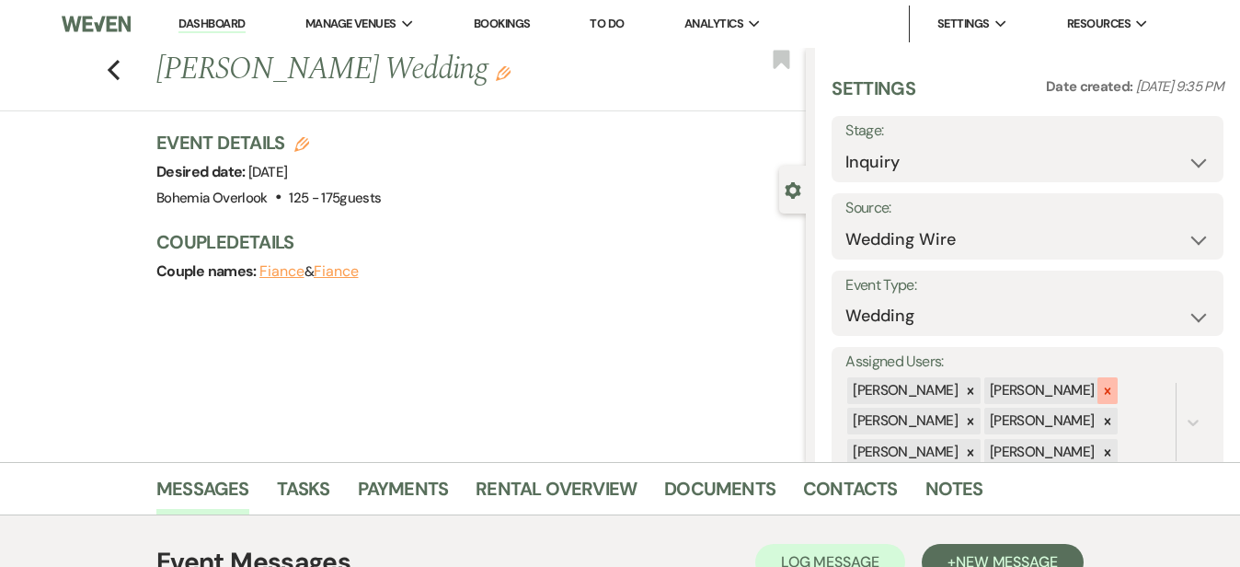
click at [1114, 385] on icon at bounding box center [1107, 391] width 13 height 13
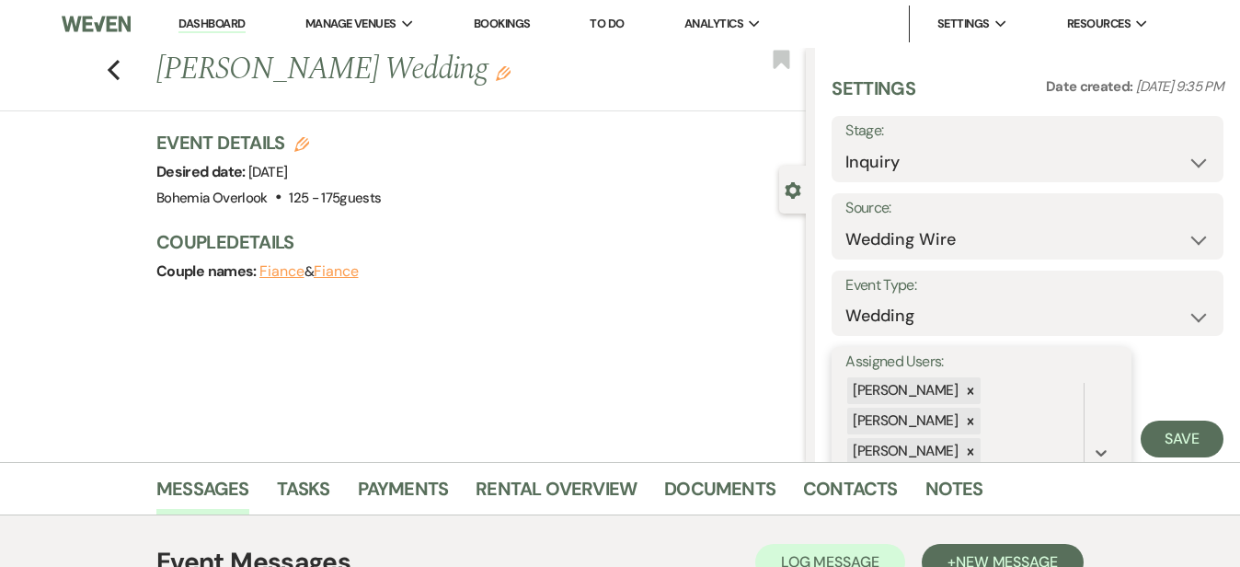
scroll to position [98, 0]
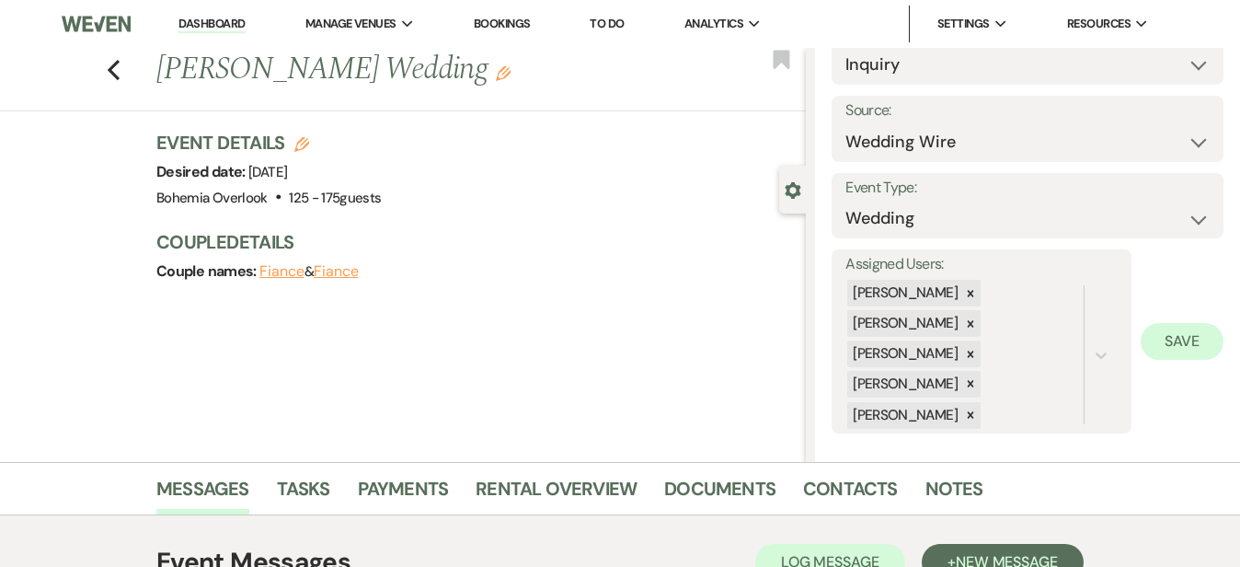
click at [1193, 328] on button "Save" at bounding box center [1182, 341] width 83 height 37
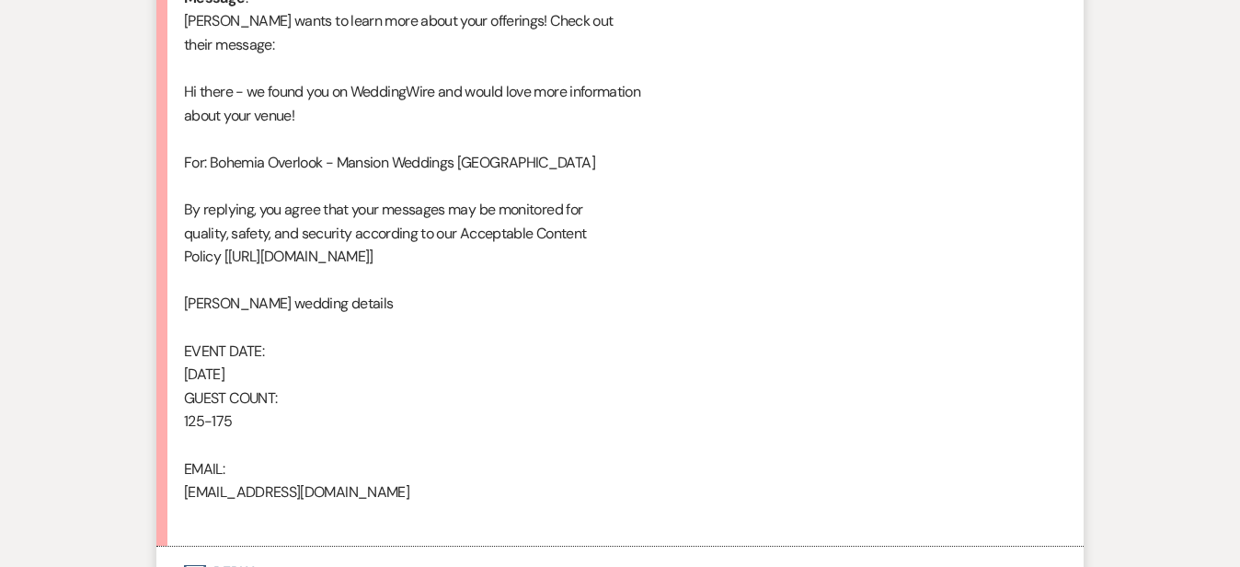
scroll to position [1130, 0]
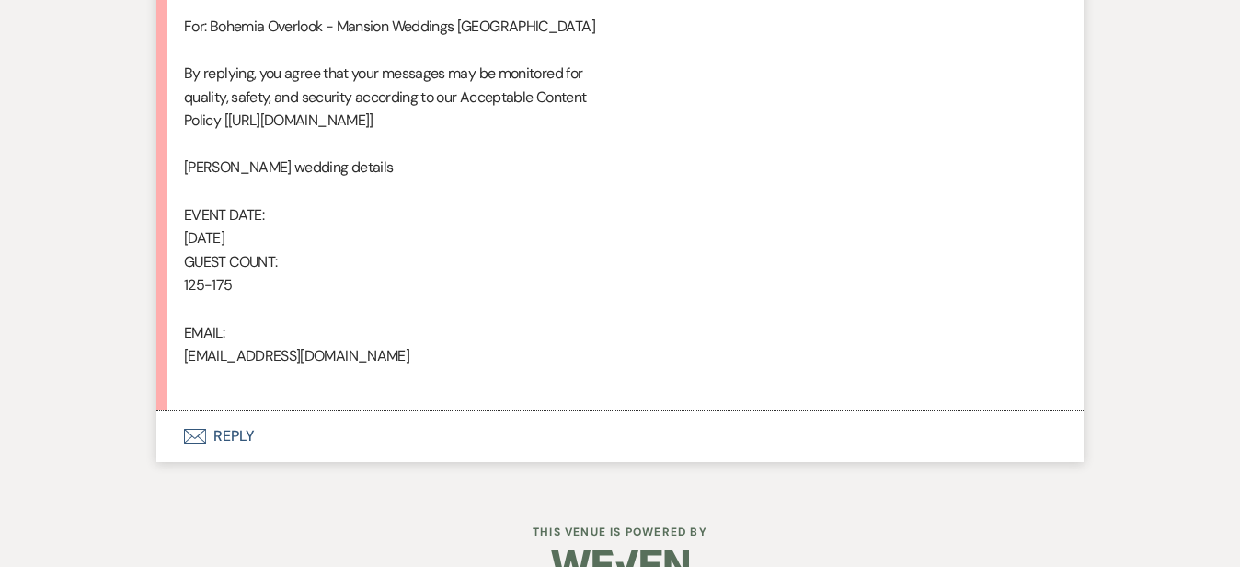
click at [657, 429] on button "Envelope Reply" at bounding box center [619, 436] width 927 height 52
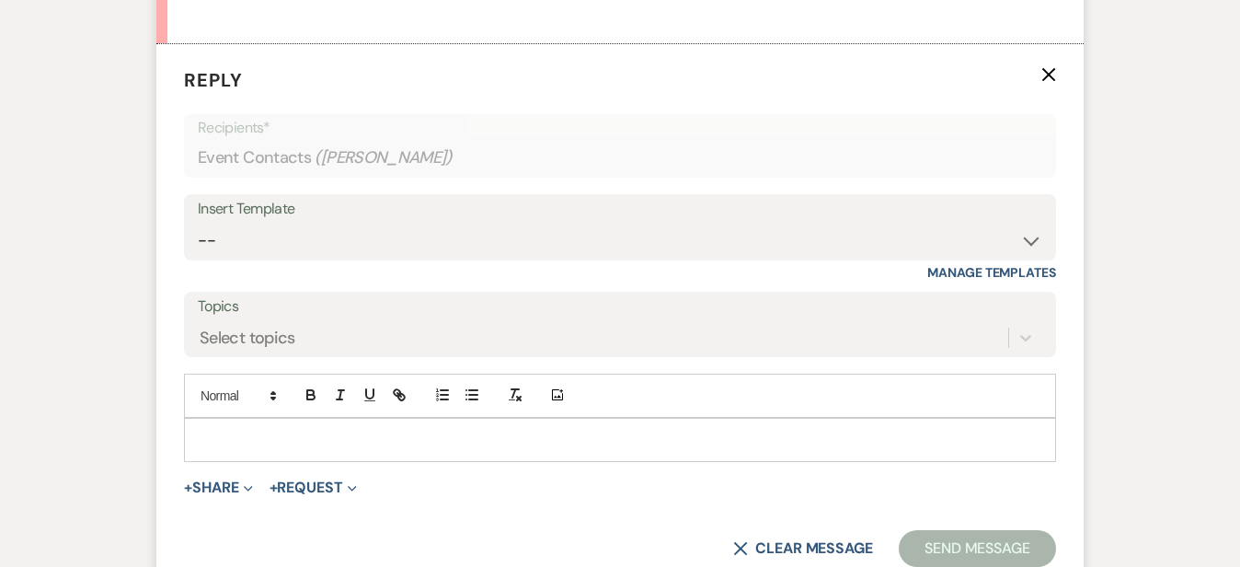
scroll to position [1522, 0]
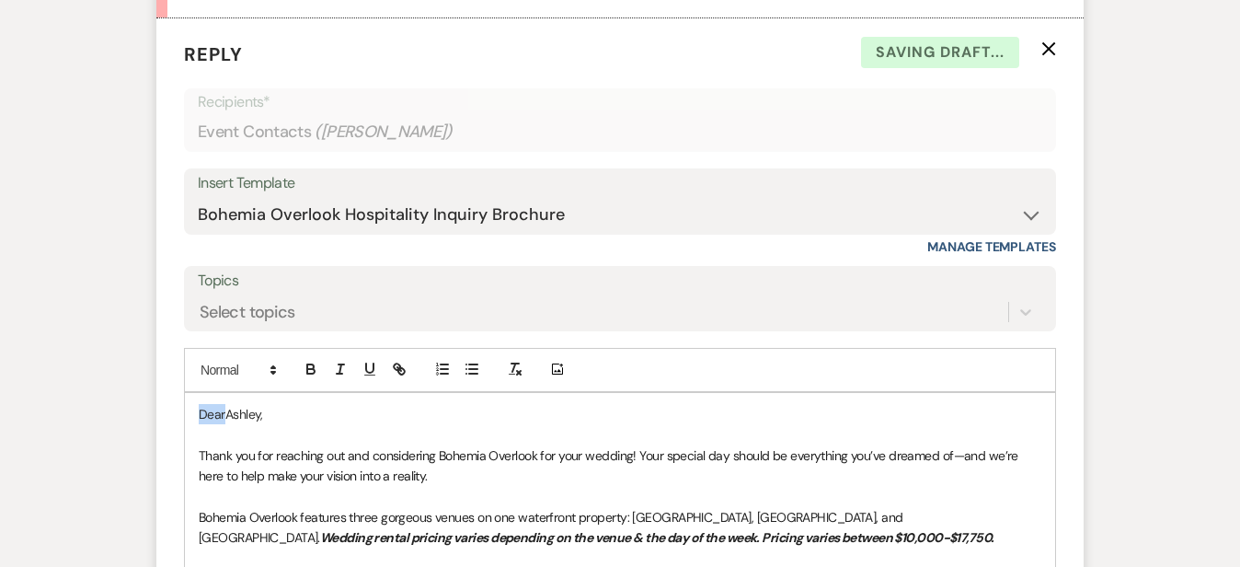
drag, startPoint x: 166, startPoint y: 411, endPoint x: 121, endPoint y: 385, distance: 51.1
click at [156, 385] on form "Reply X Saving draft... Recipients* Event Contacts ( Ashley Fellona ) Insert Te…" at bounding box center [619, 505] width 927 height 974
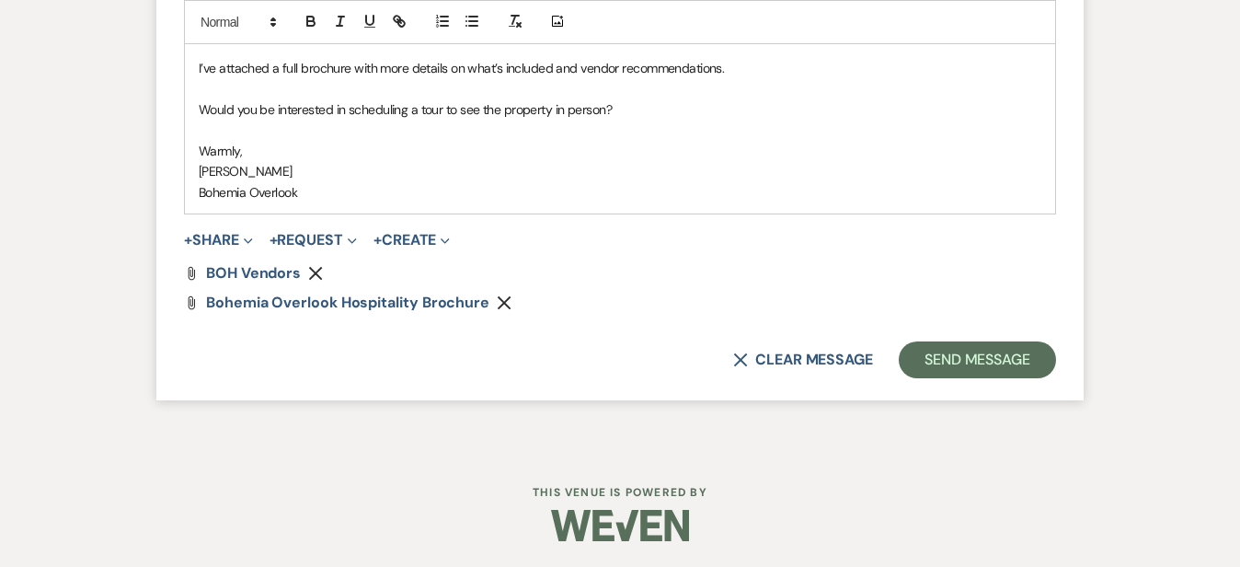
scroll to position [2112, 0]
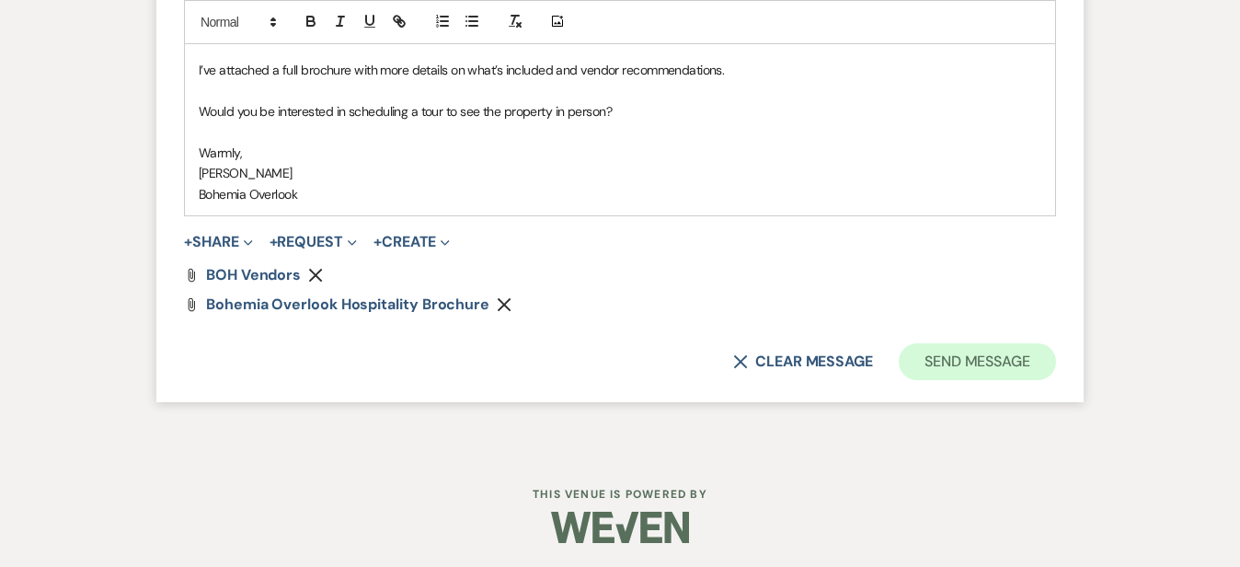
click at [1056, 354] on button "Send Message" at bounding box center [977, 361] width 157 height 37
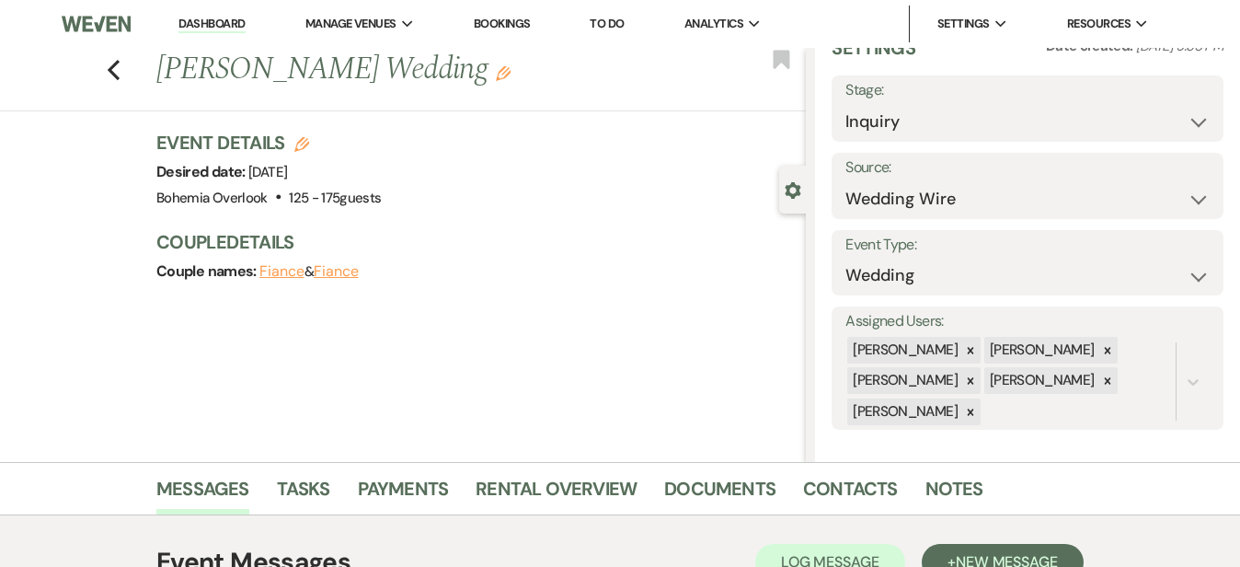
scroll to position [0, 0]
click at [228, 22] on link "Dashboard" at bounding box center [211, 24] width 66 height 17
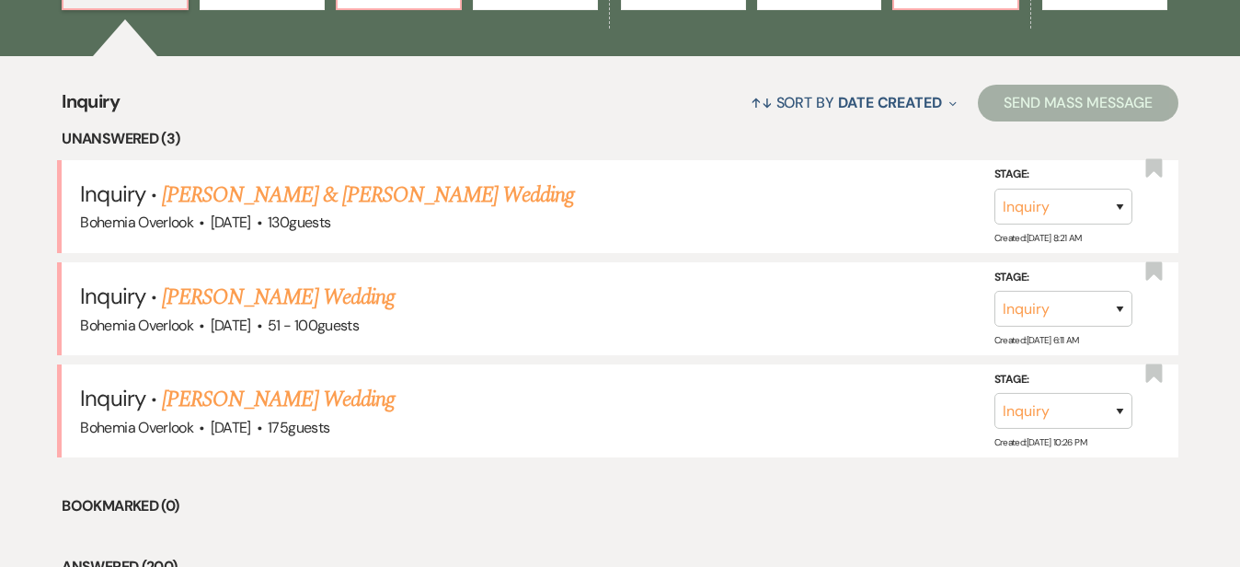
scroll to position [672, 0]
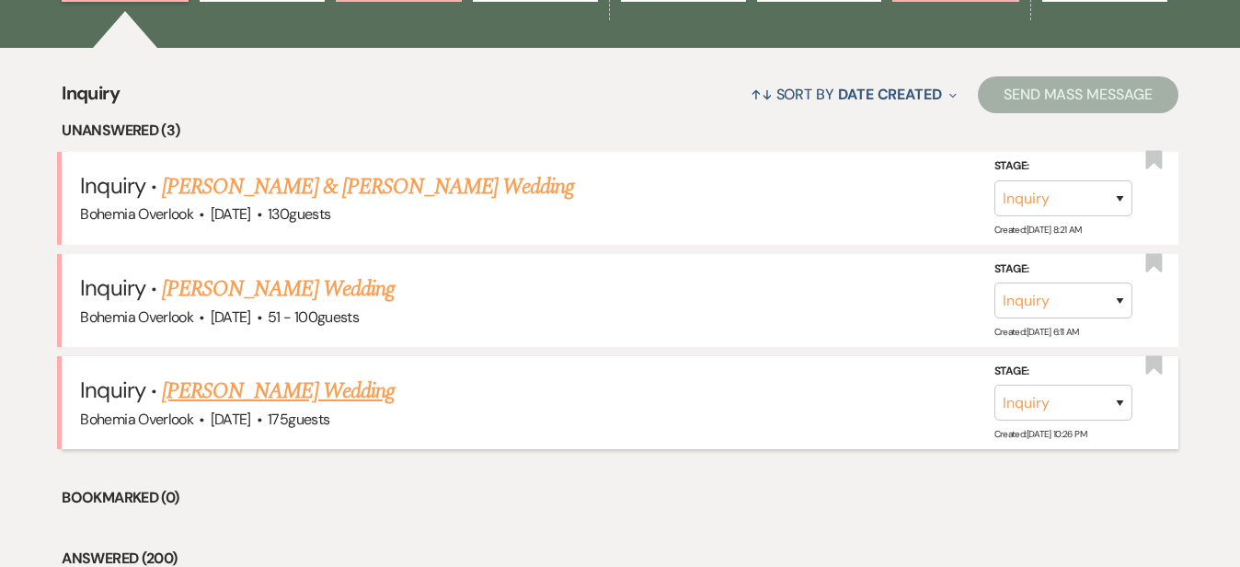
click at [340, 374] on link "Terri Lannon's Wedding" at bounding box center [278, 390] width 233 height 33
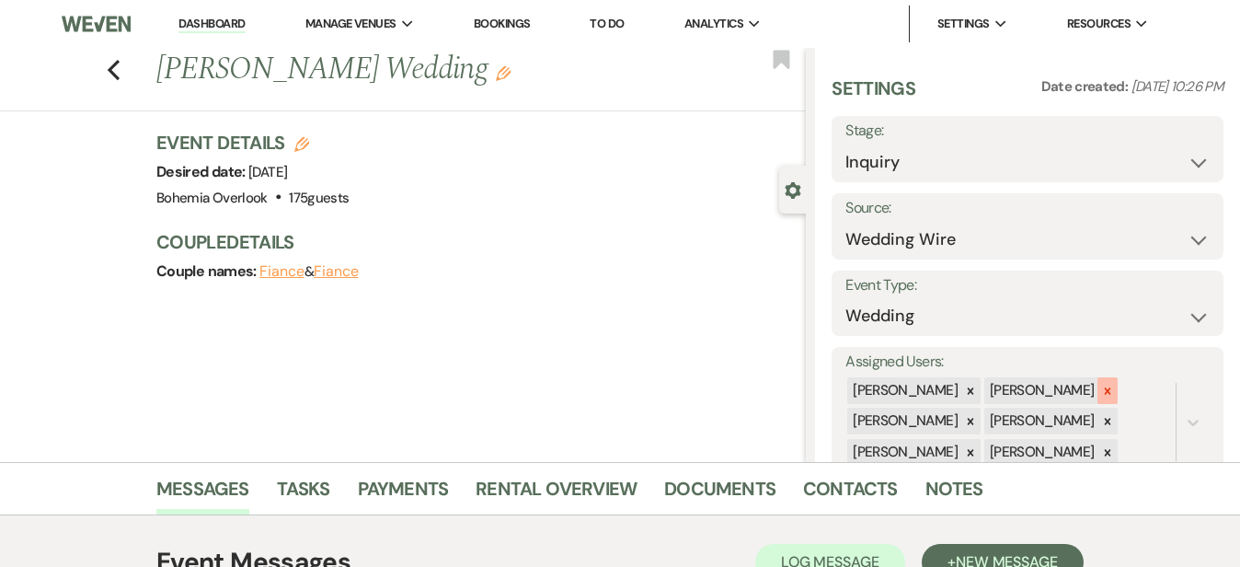
click at [1110, 387] on icon at bounding box center [1107, 390] width 6 height 6
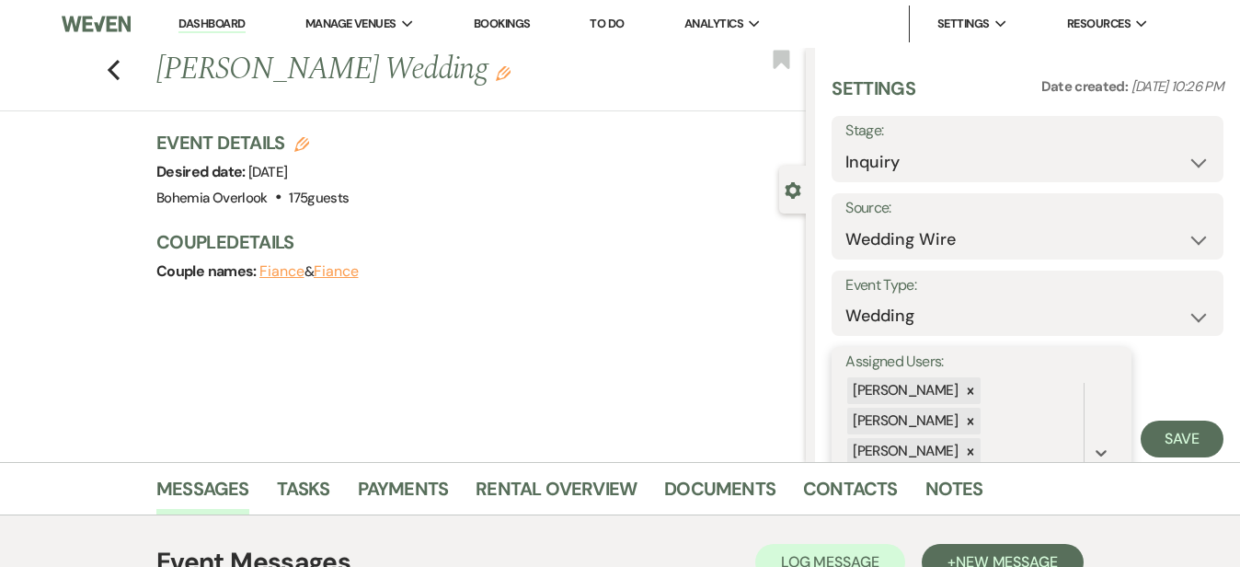
scroll to position [98, 0]
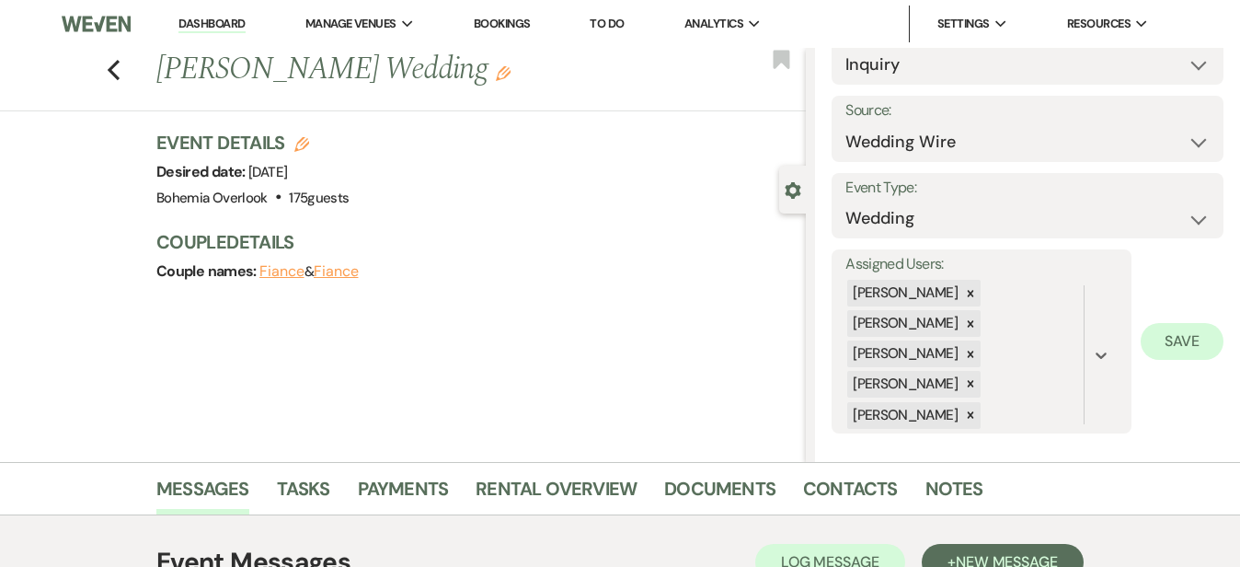
click at [1178, 339] on button "Save" at bounding box center [1182, 341] width 83 height 37
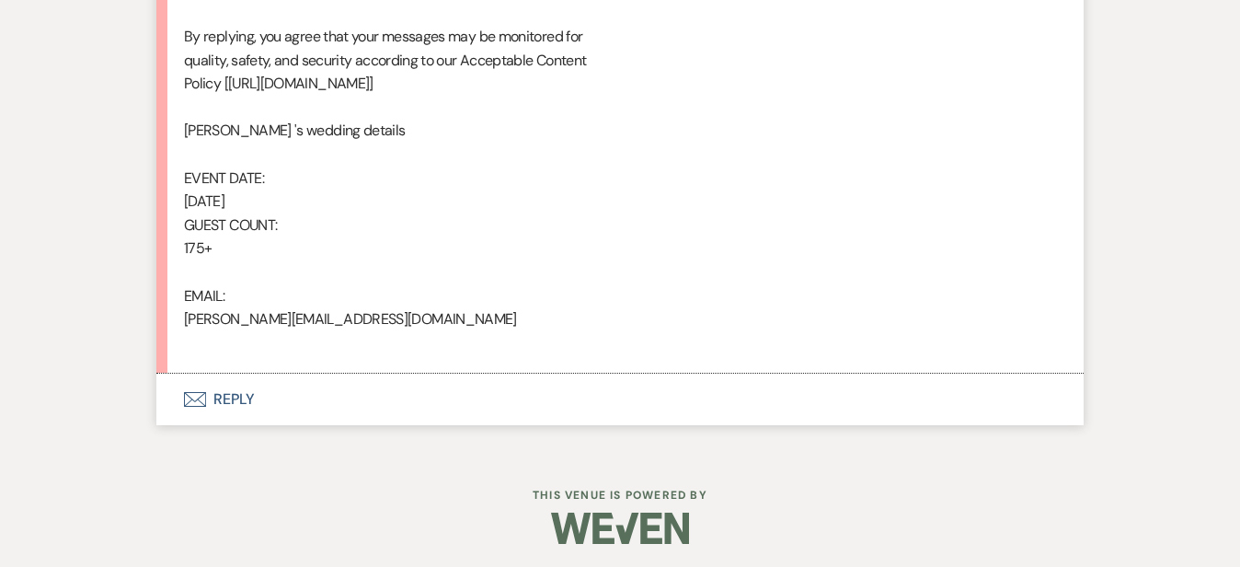
scroll to position [1164, 0]
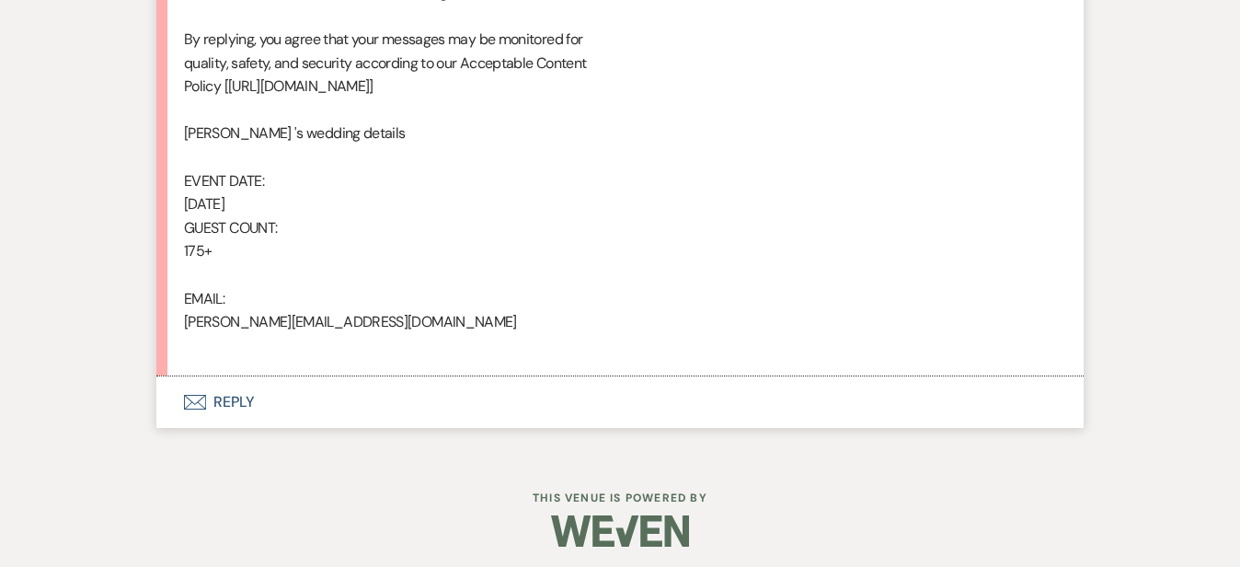
click at [557, 388] on button "Envelope Reply" at bounding box center [619, 402] width 927 height 52
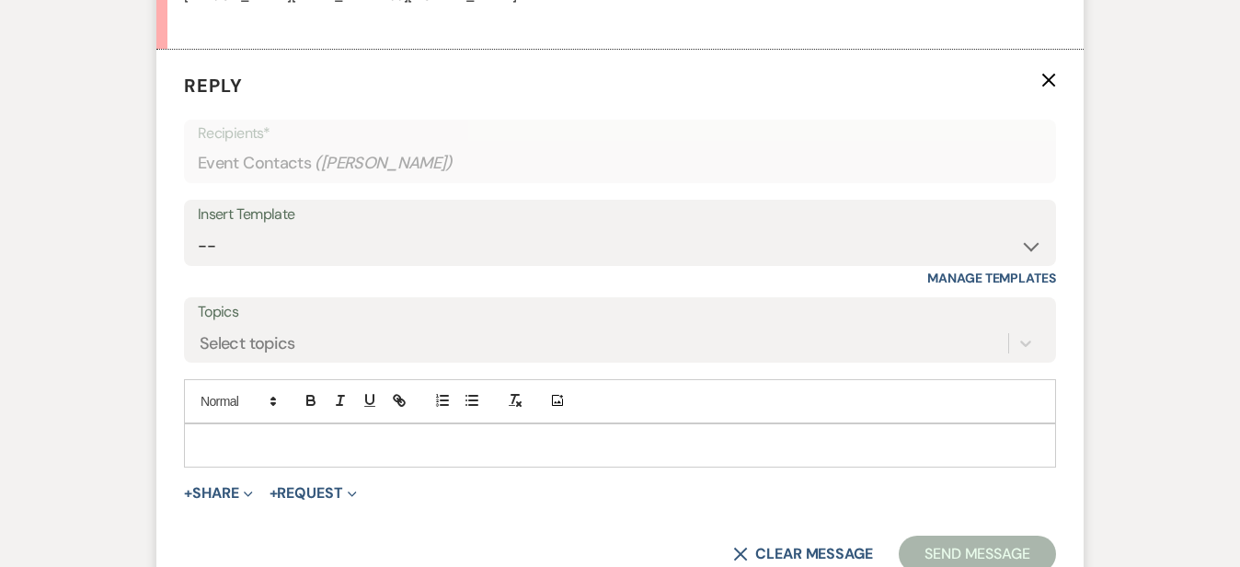
scroll to position [1522, 0]
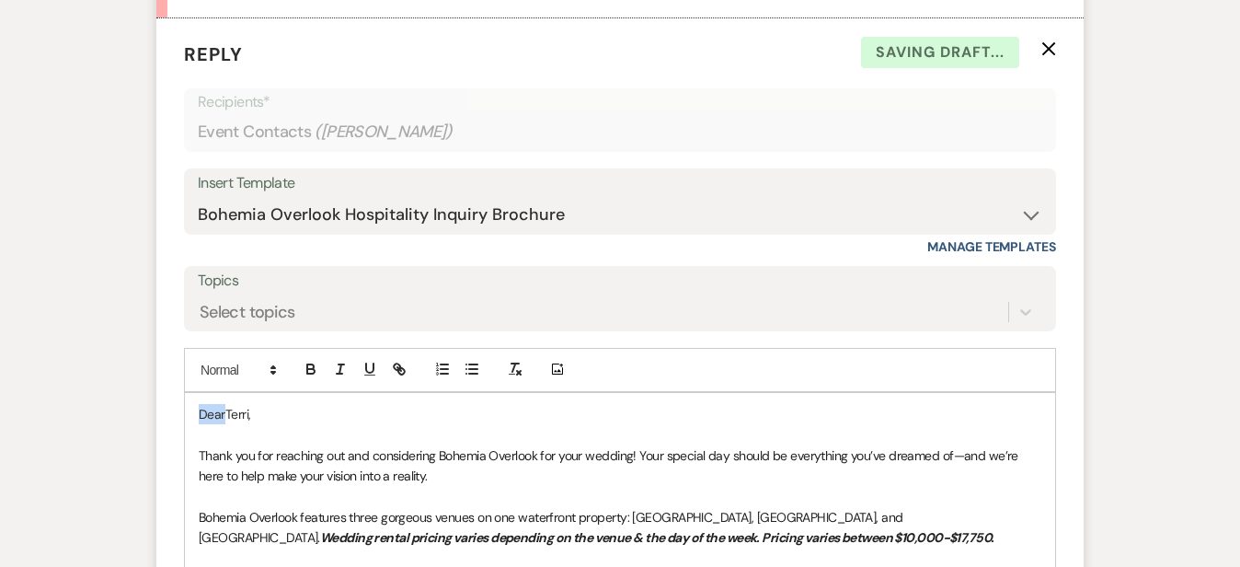
drag, startPoint x: 166, startPoint y: 407, endPoint x: 122, endPoint y: 376, distance: 52.8
click at [184, 376] on div "Add Photo DearTerri, Thank you for reaching out and considering Bohemia Overloo…" at bounding box center [620, 577] width 872 height 459
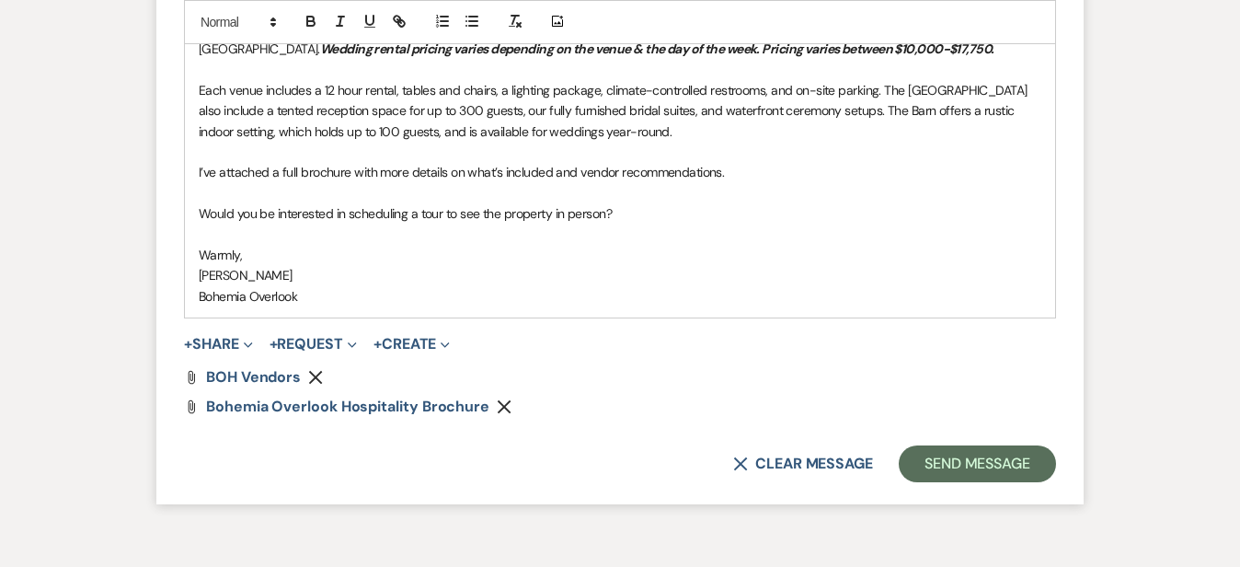
scroll to position [2031, 0]
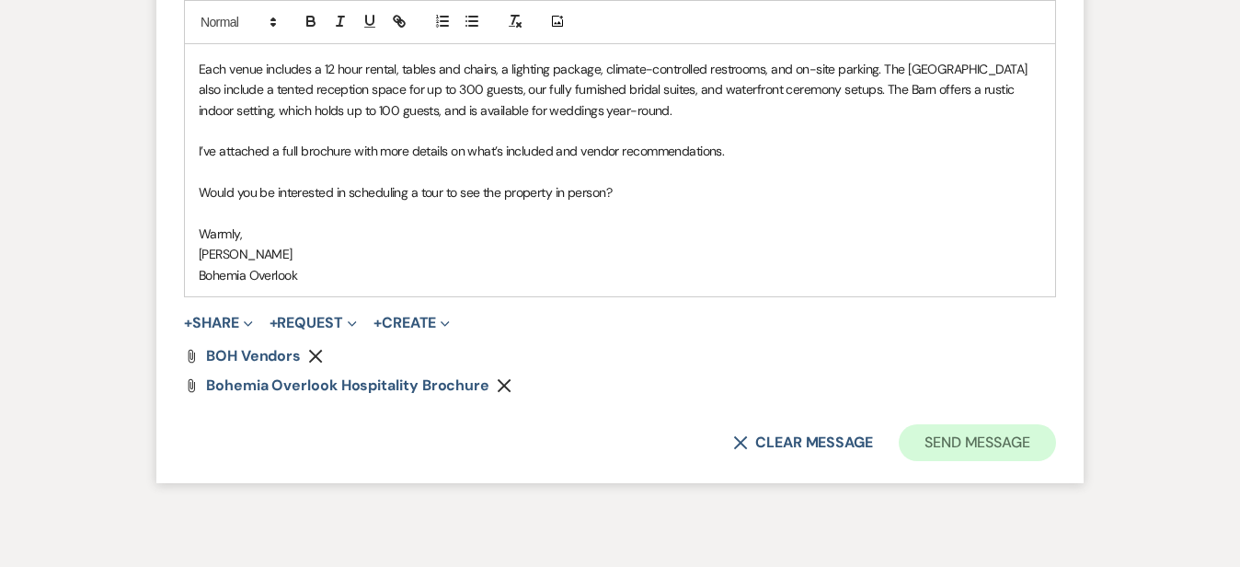
click at [1056, 435] on button "Send Message" at bounding box center [977, 442] width 157 height 37
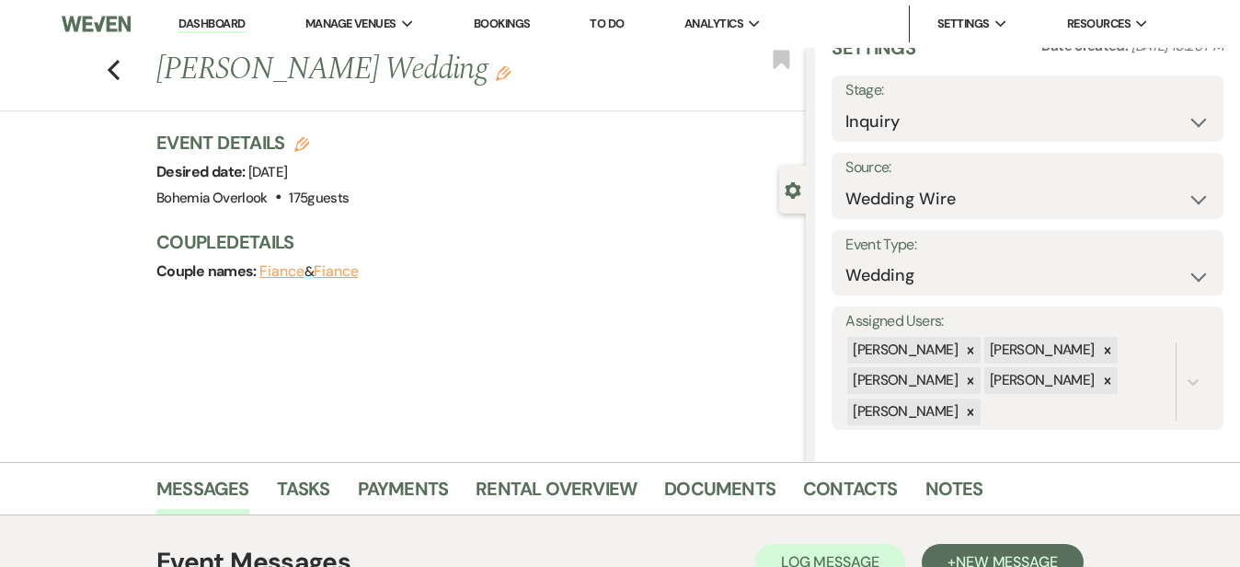
scroll to position [0, 0]
click at [233, 23] on link "Dashboard" at bounding box center [211, 24] width 66 height 17
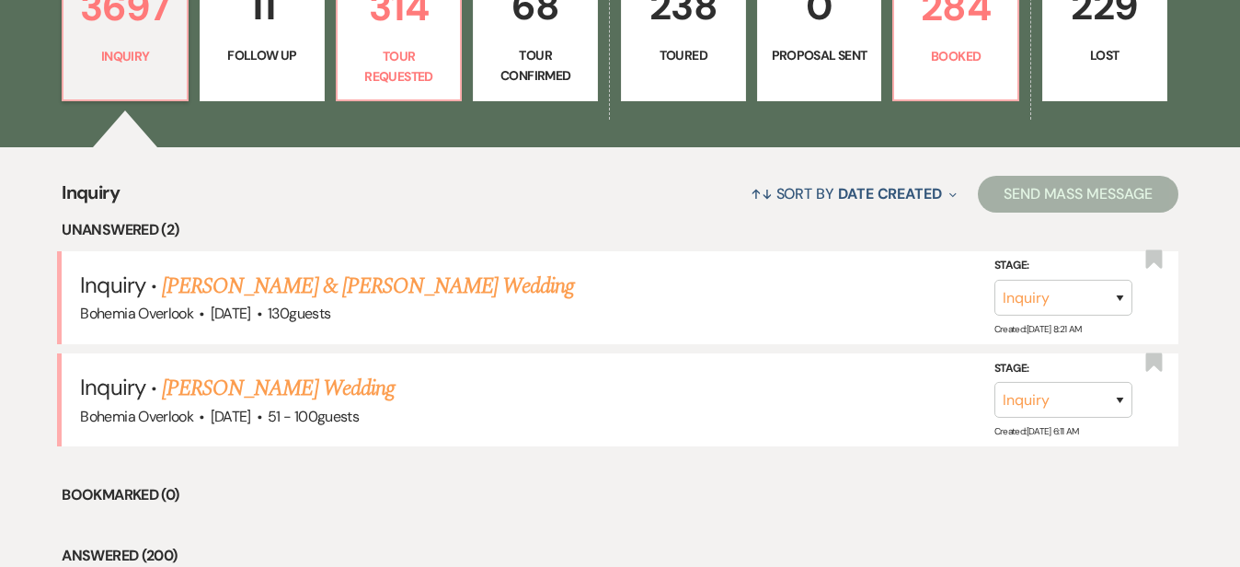
scroll to position [613, 0]
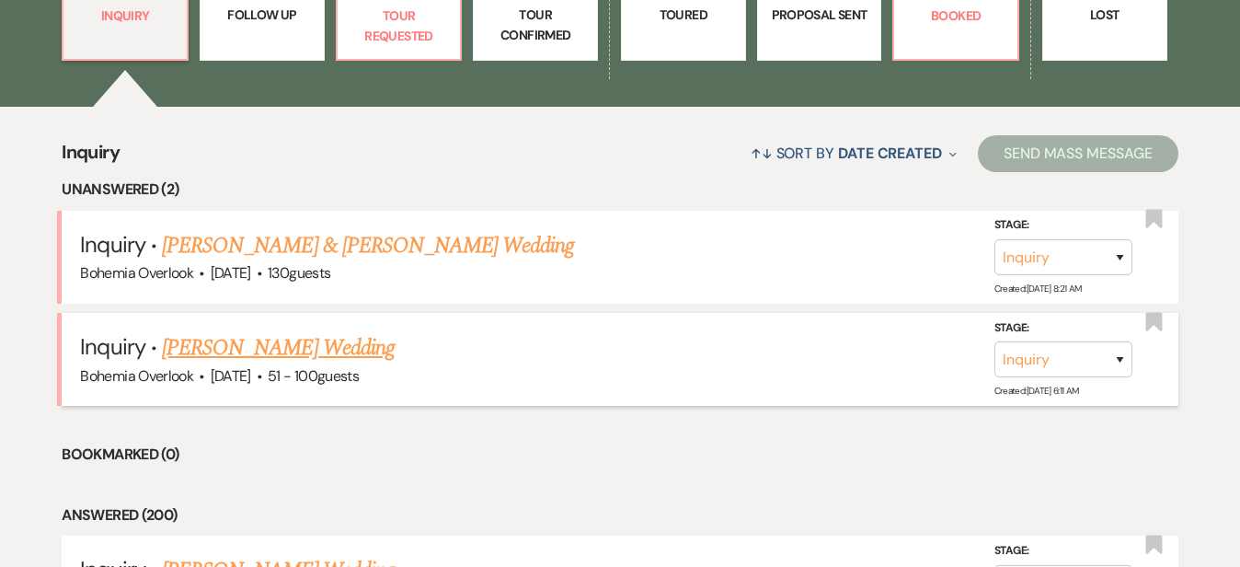
click at [342, 331] on link "Jordyn King's Wedding" at bounding box center [278, 347] width 233 height 33
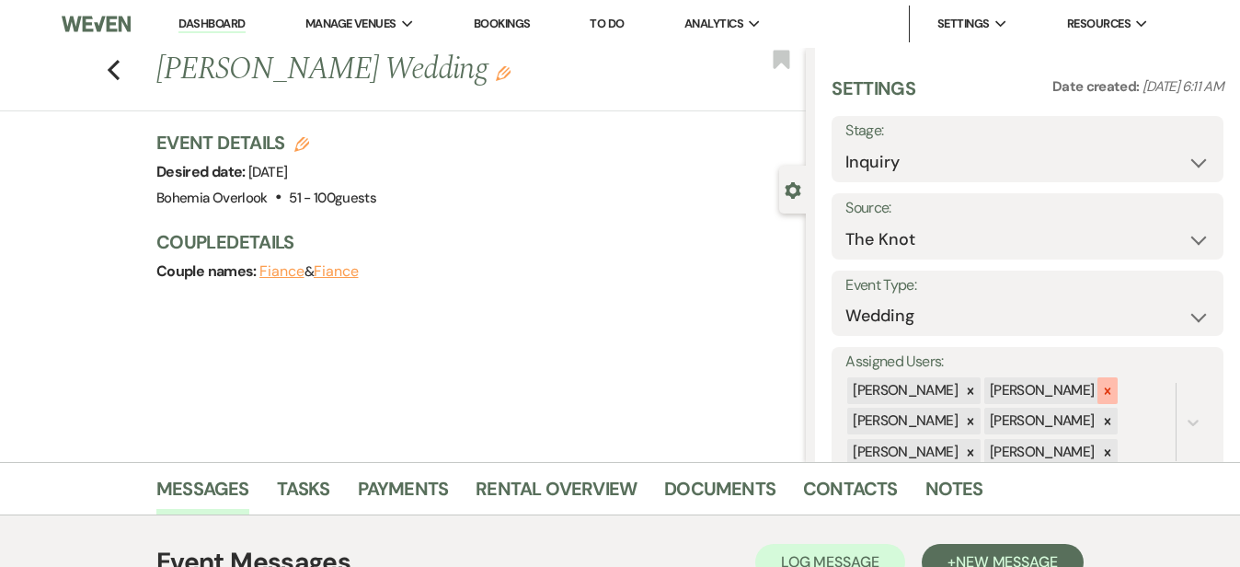
click at [1114, 385] on icon at bounding box center [1107, 391] width 13 height 13
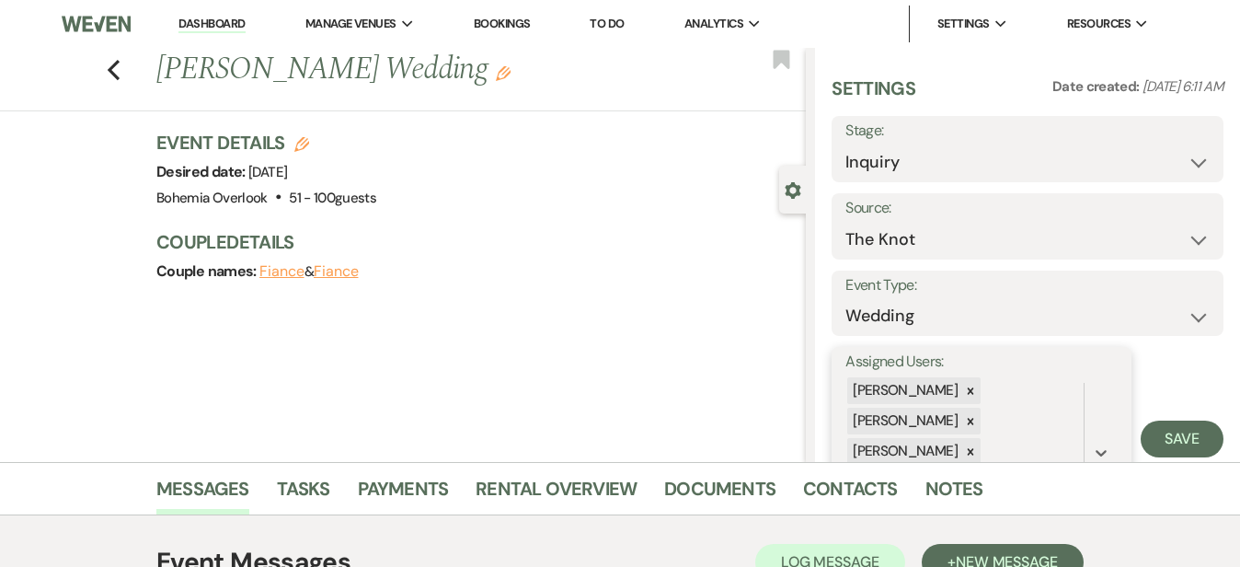
scroll to position [98, 0]
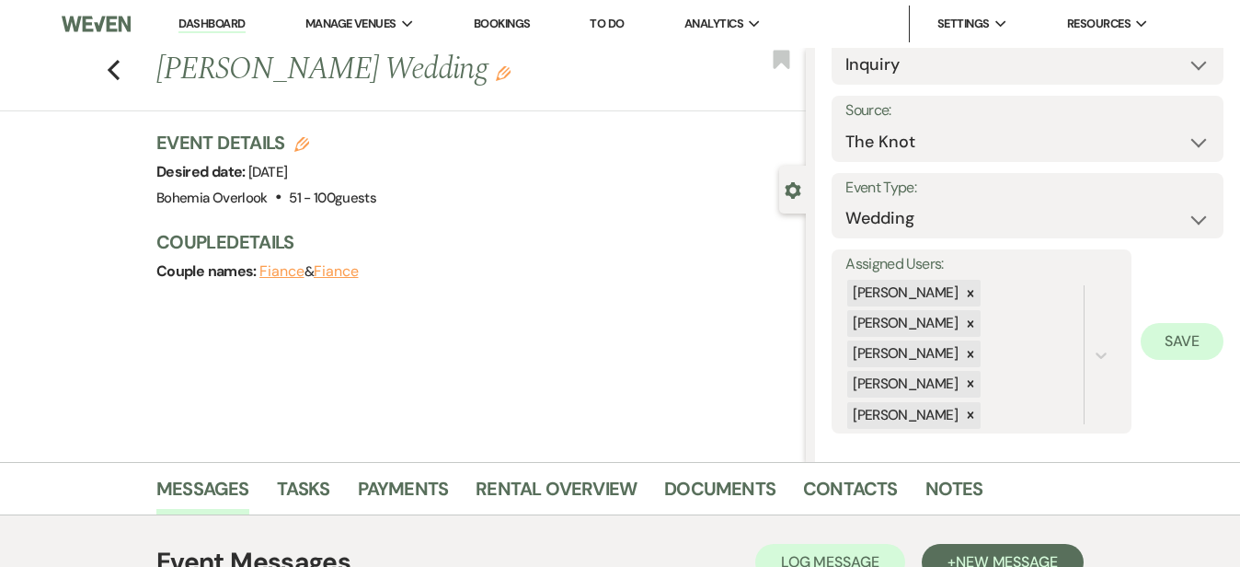
click at [1182, 339] on button "Save" at bounding box center [1182, 341] width 83 height 37
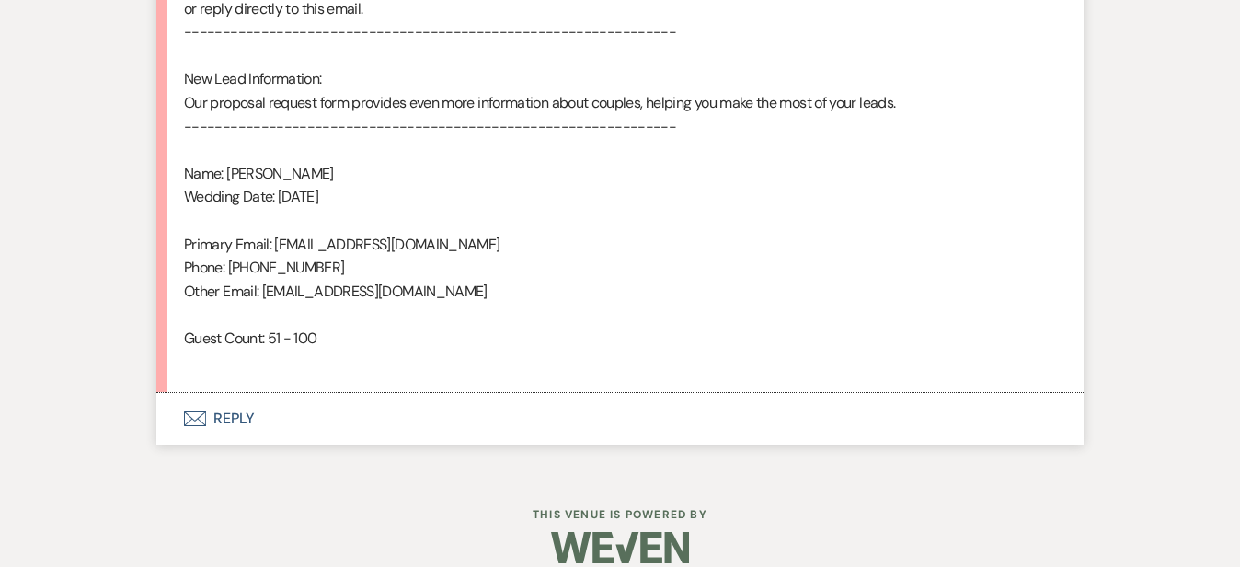
scroll to position [1211, 0]
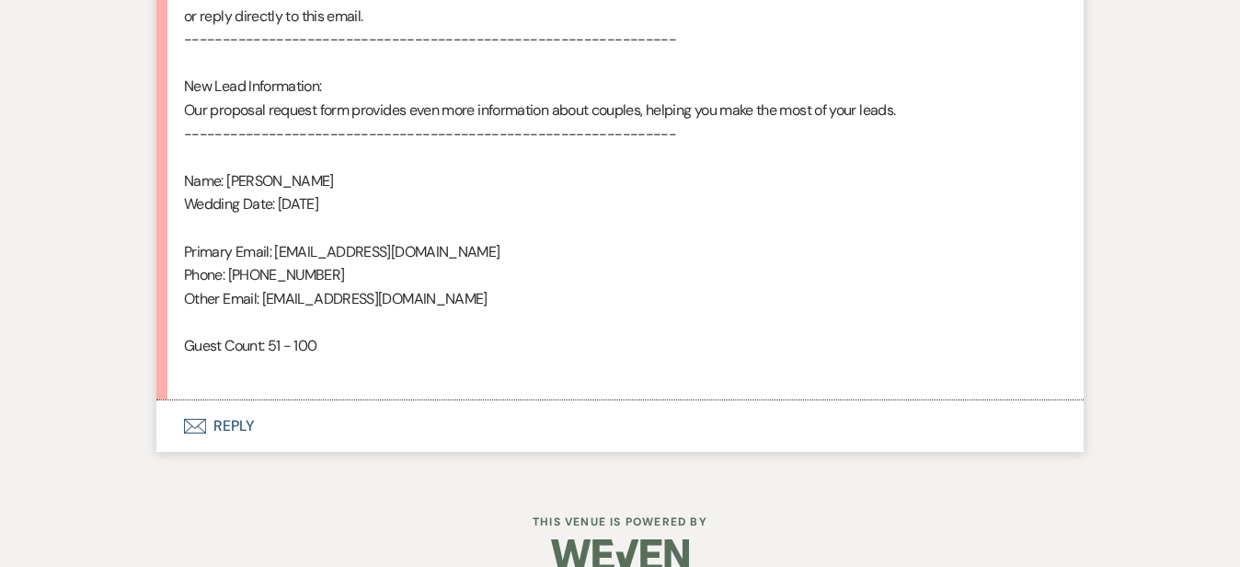
click at [733, 400] on button "Envelope Reply" at bounding box center [619, 426] width 927 height 52
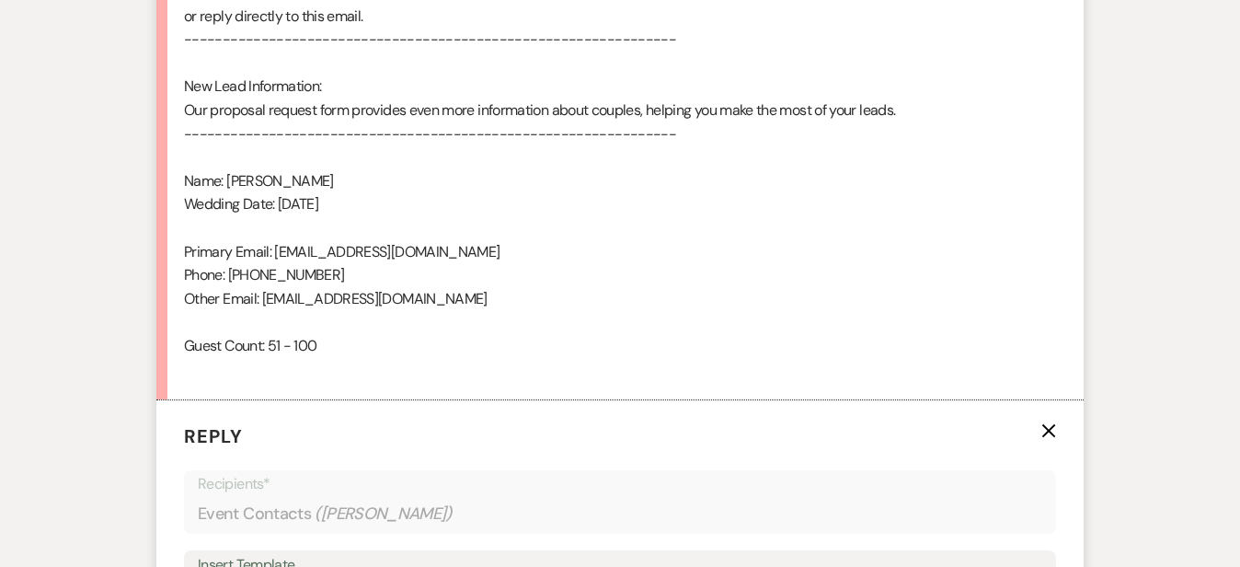
scroll to position [1568, 0]
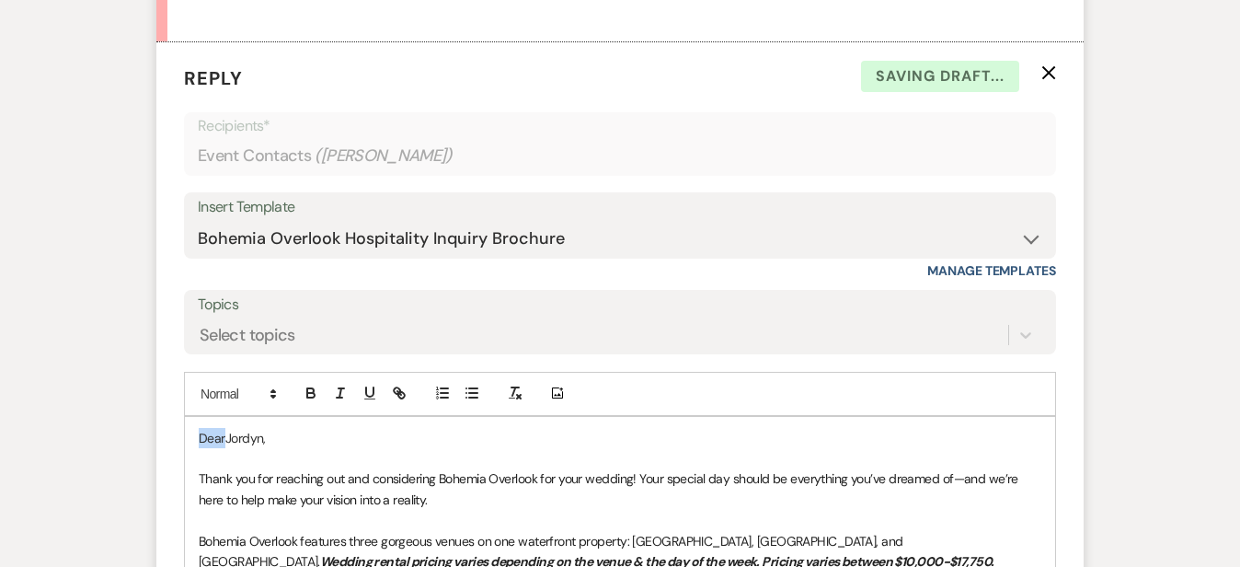
drag, startPoint x: 164, startPoint y: 407, endPoint x: 130, endPoint y: 398, distance: 35.0
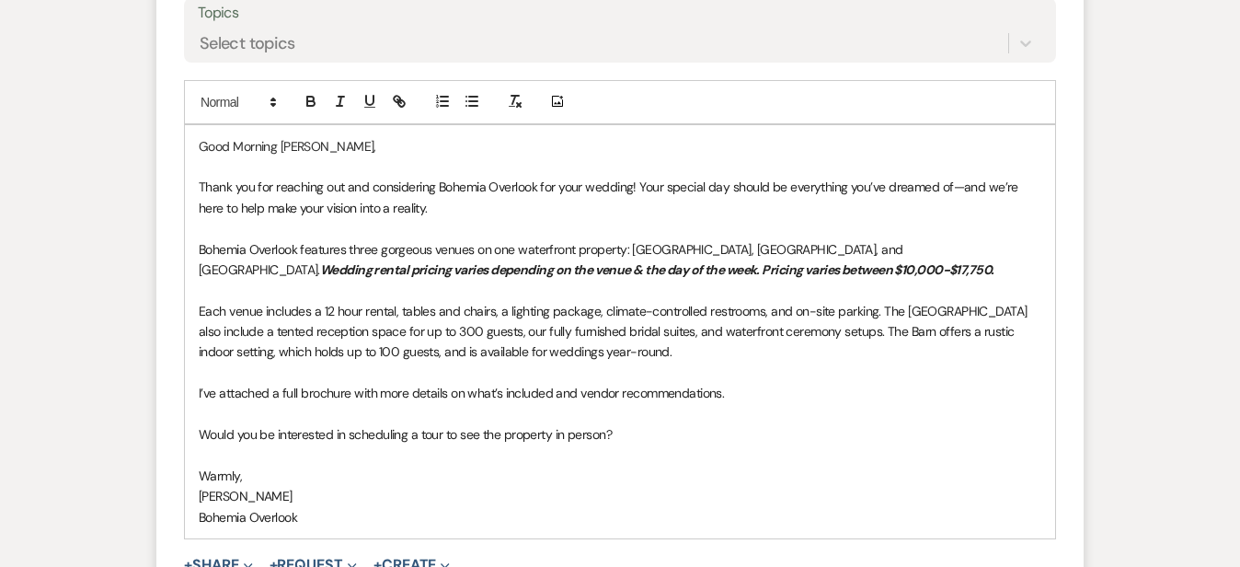
scroll to position [1862, 0]
click at [803, 325] on p "Each venue includes a 12 hour rental, tables and chairs, a lighting package, cl…" at bounding box center [620, 330] width 843 height 62
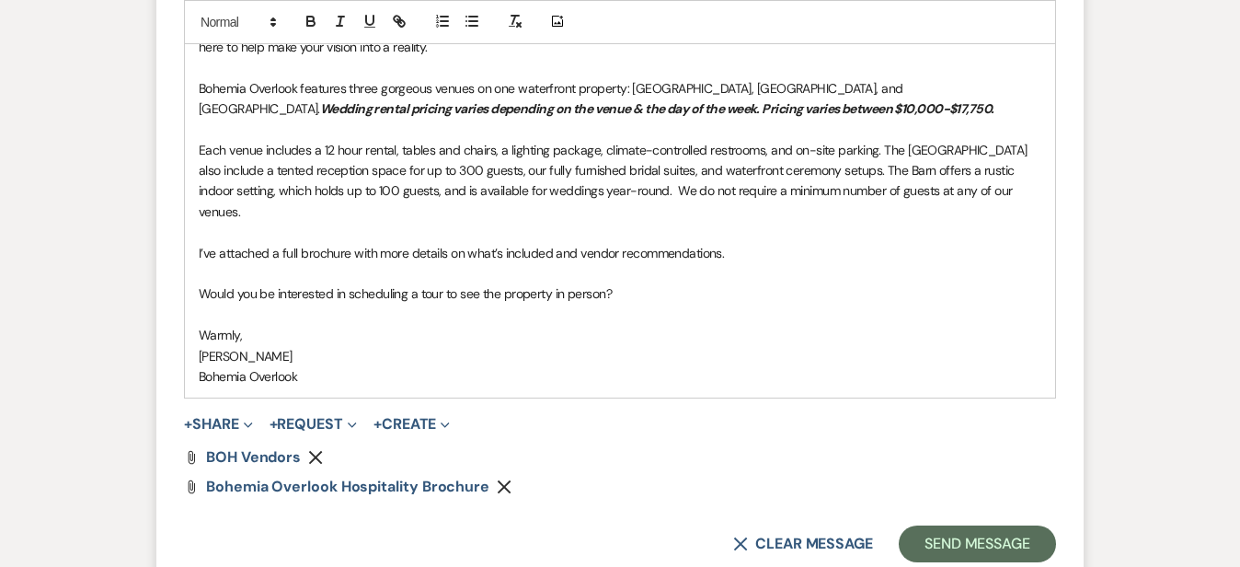
scroll to position [2080, 0]
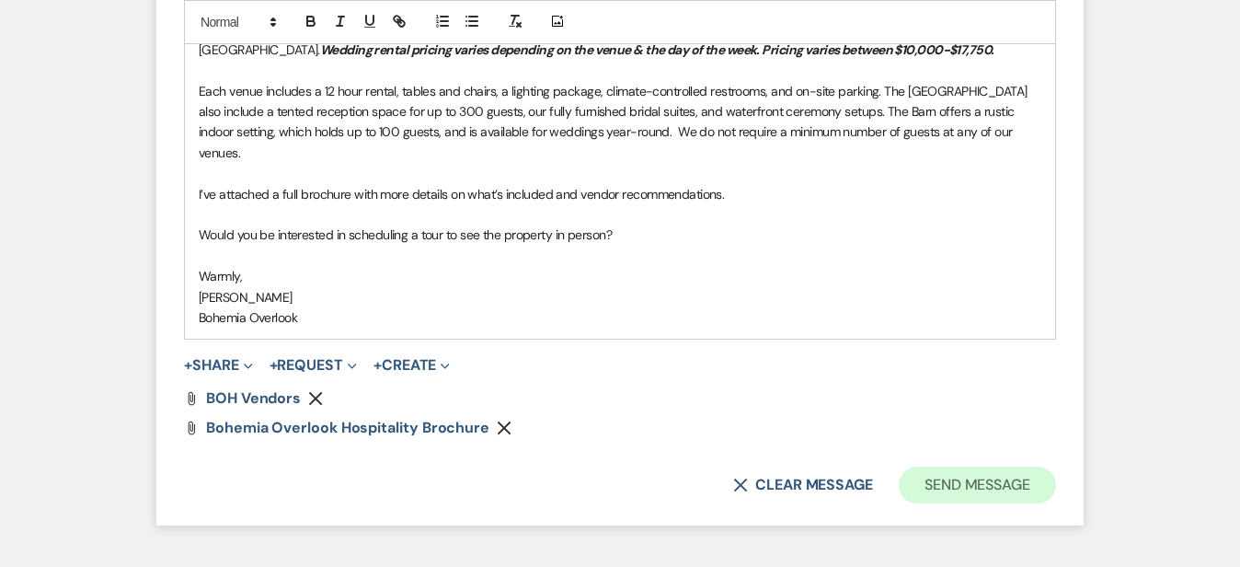
click at [1047, 466] on button "Send Message" at bounding box center [977, 484] width 157 height 37
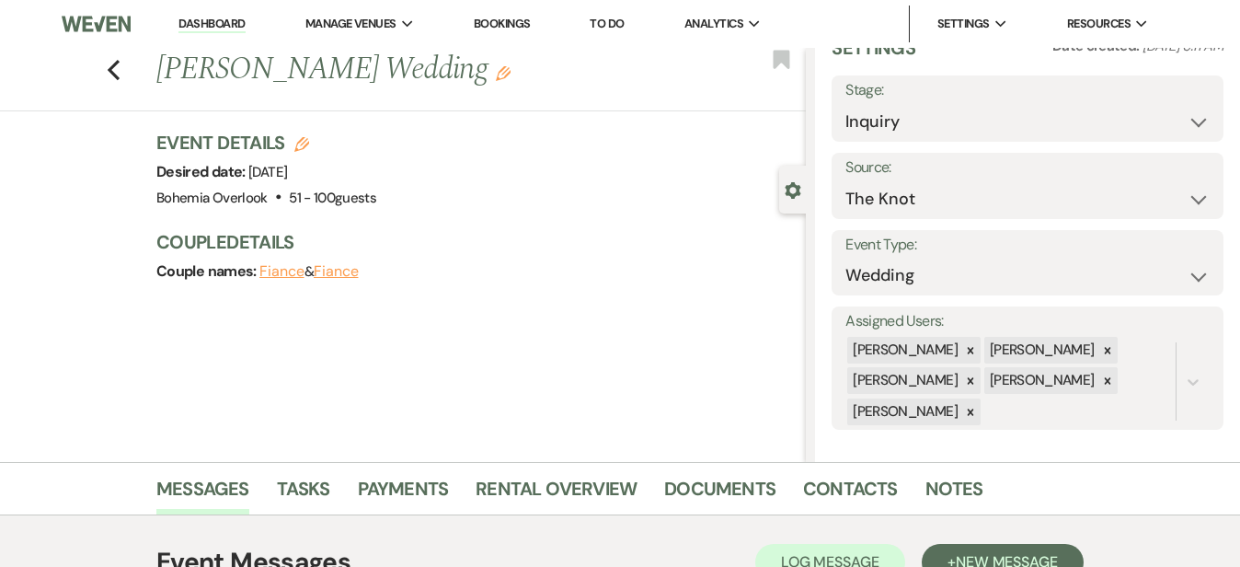
scroll to position [0, 0]
click at [224, 19] on link "Dashboard" at bounding box center [211, 24] width 66 height 17
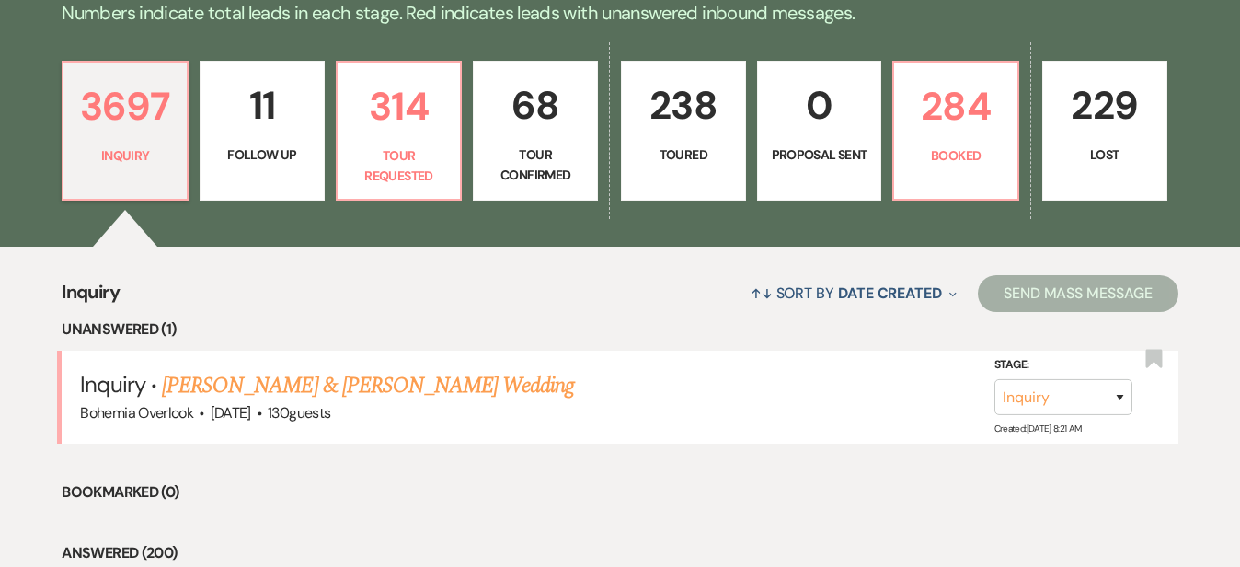
scroll to position [480, 0]
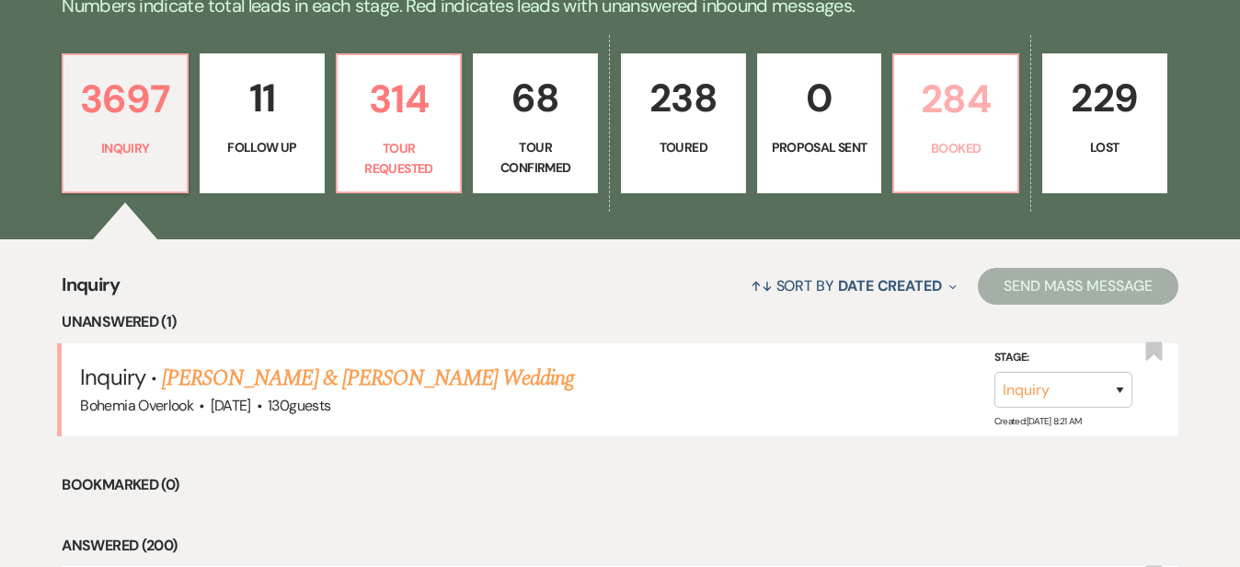
click at [1006, 93] on p "284" at bounding box center [955, 99] width 101 height 62
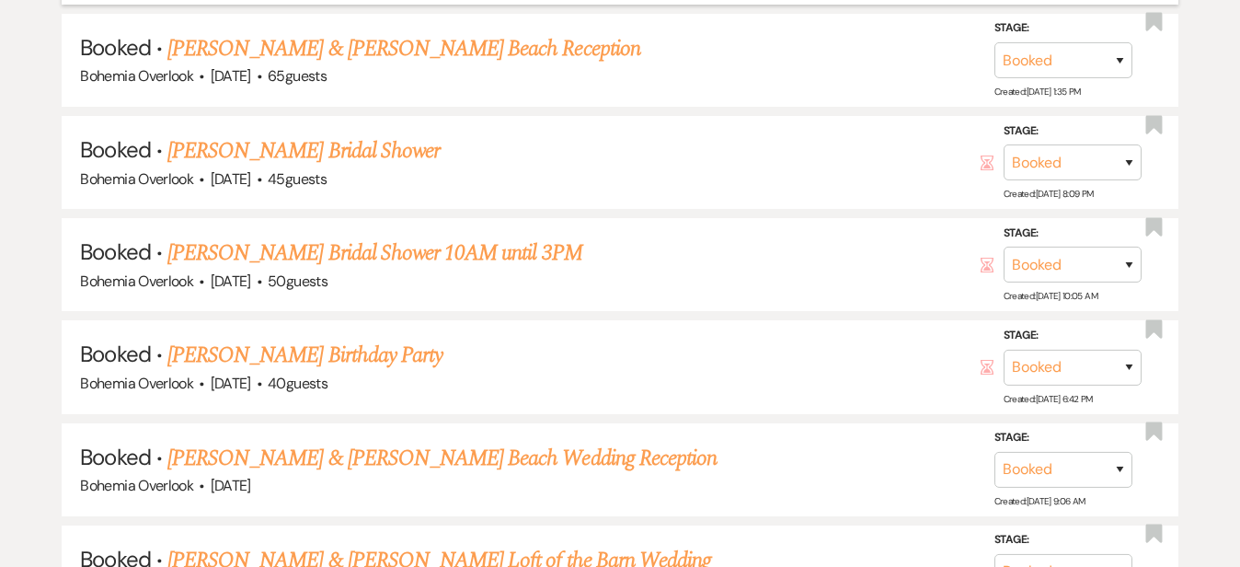
scroll to position [1340, 0]
click at [442, 338] on link "Caroline Woodrow Carlow's Birthday Party" at bounding box center [304, 354] width 275 height 33
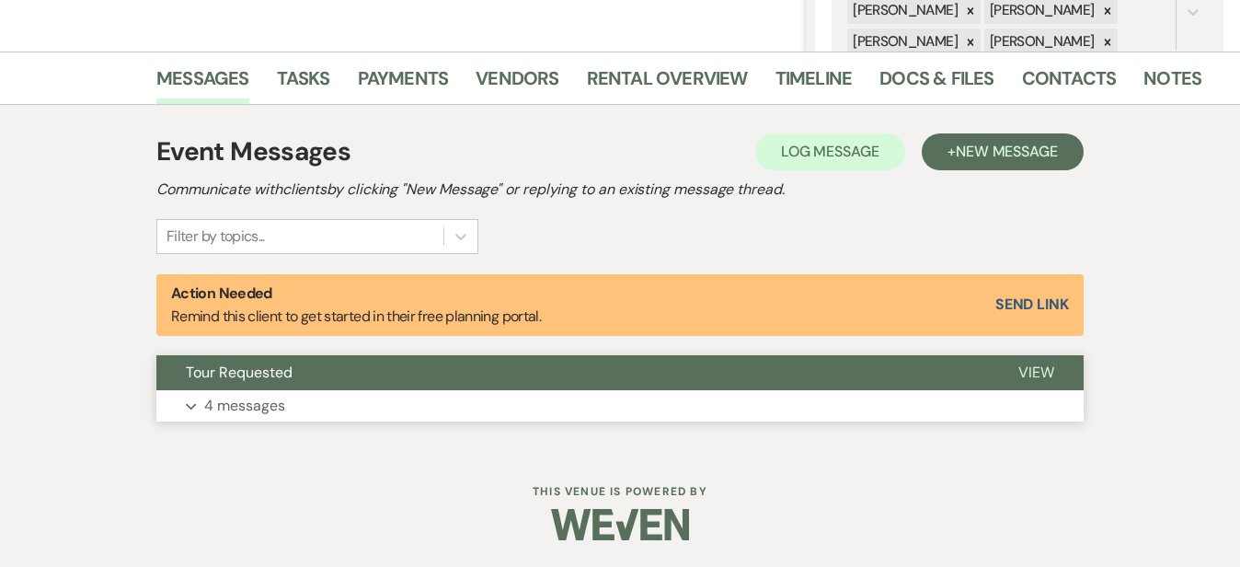
scroll to position [409, 0]
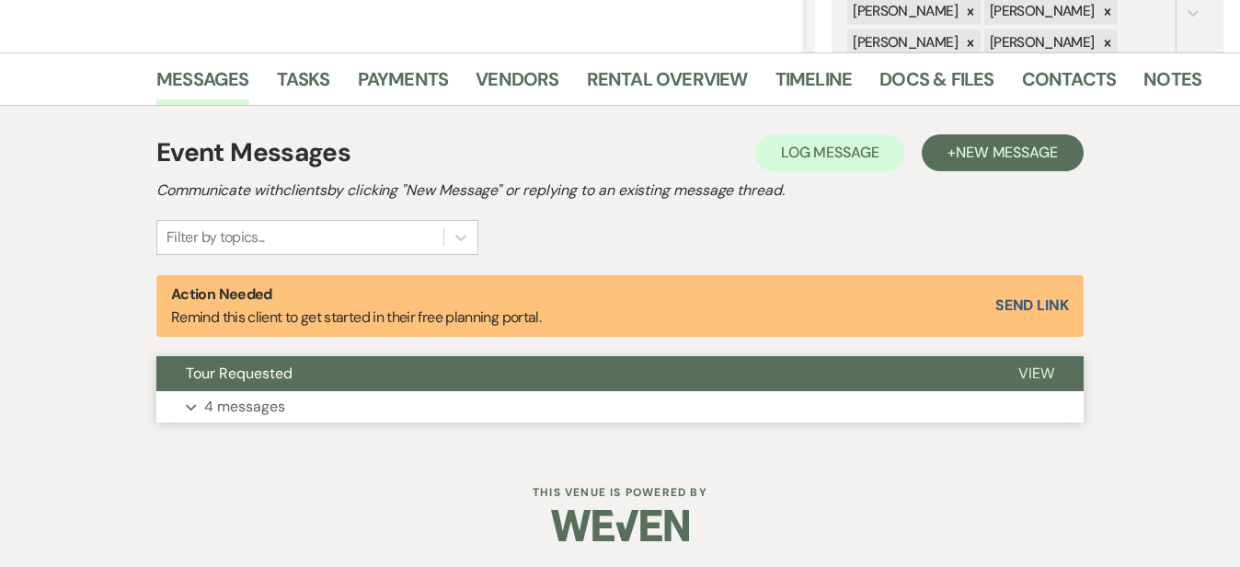
click at [513, 417] on button "Expand 4 messages" at bounding box center [619, 406] width 927 height 31
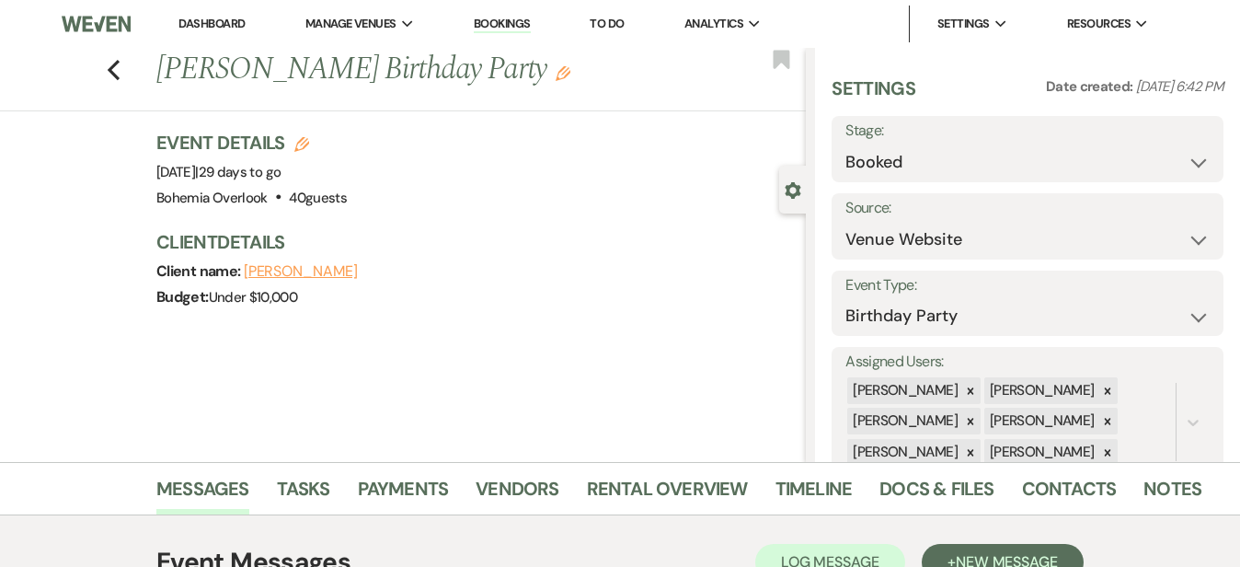
scroll to position [0, 0]
click at [108, 63] on use "button" at bounding box center [114, 70] width 12 height 20
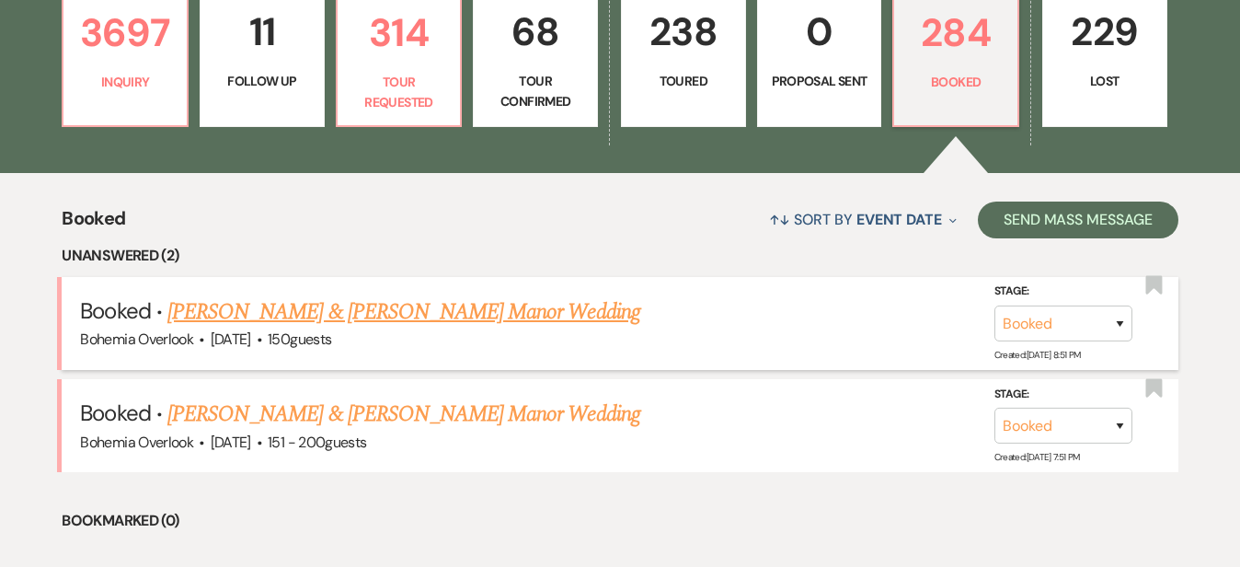
scroll to position [537, 0]
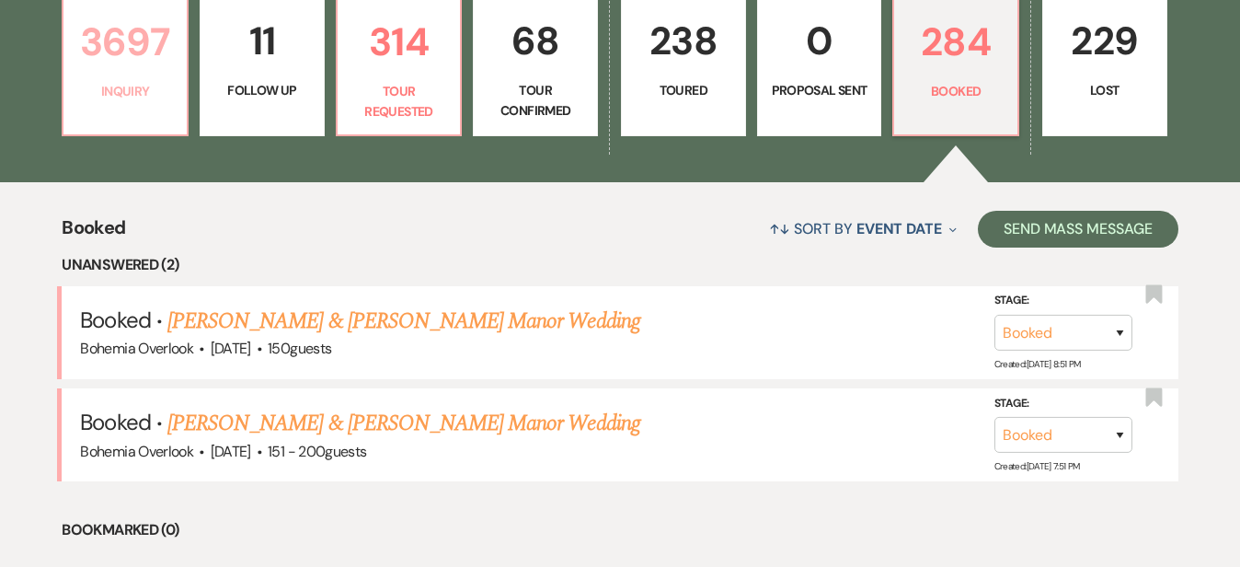
click at [147, 61] on p "3697" at bounding box center [125, 42] width 101 height 62
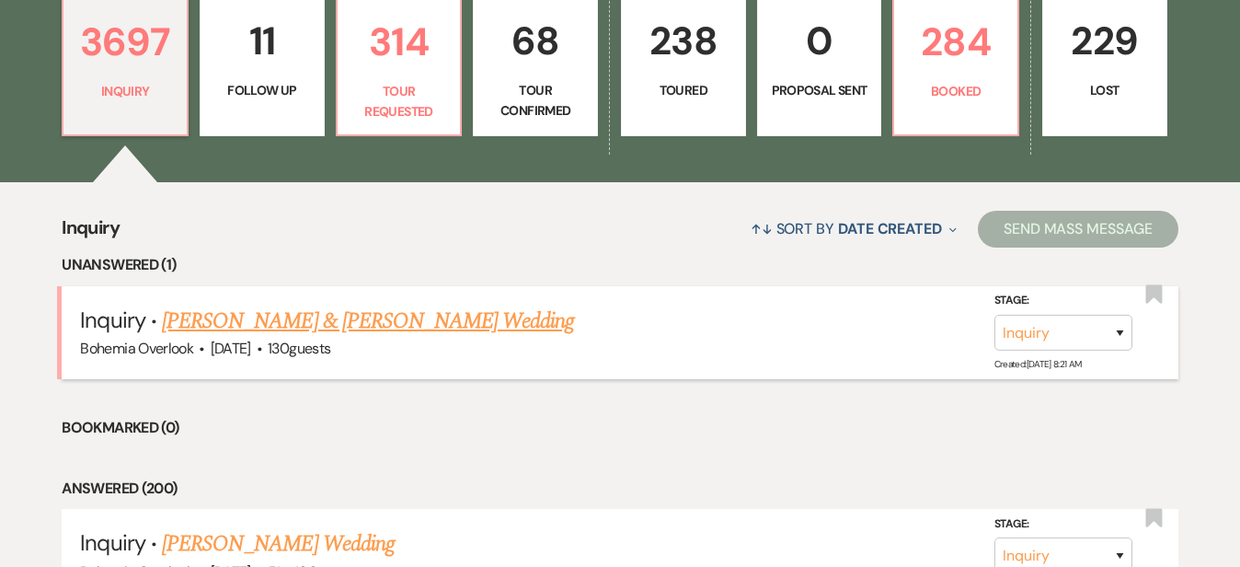
click at [438, 305] on link "Dave Crofton & Missy Savastano's Wedding" at bounding box center [368, 320] width 412 height 33
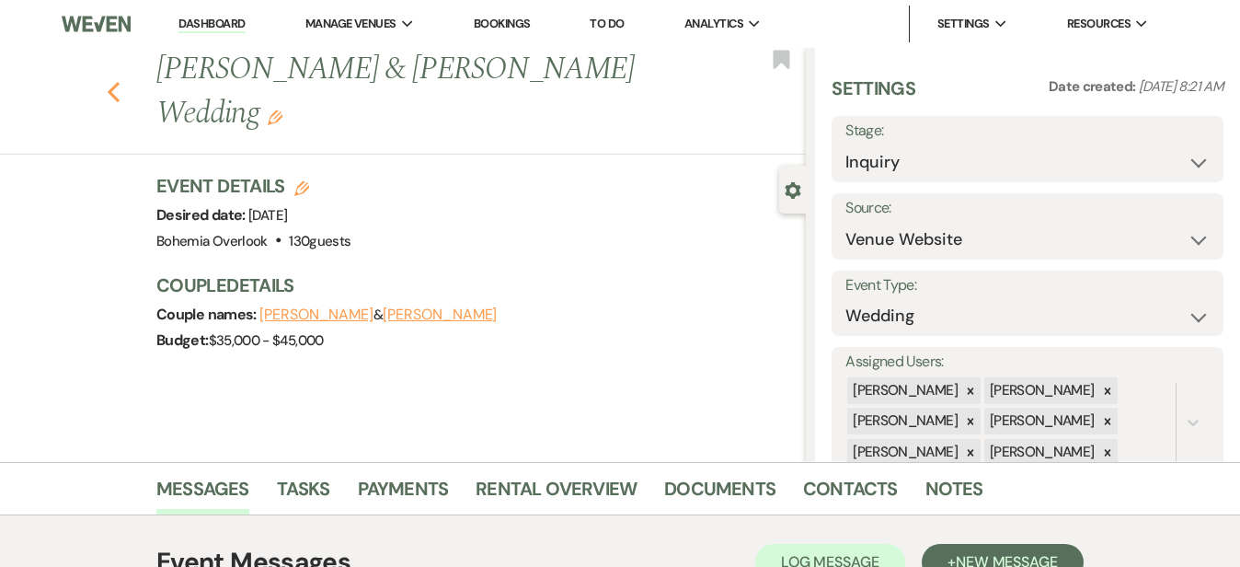
click at [107, 81] on icon "Previous" at bounding box center [114, 92] width 14 height 22
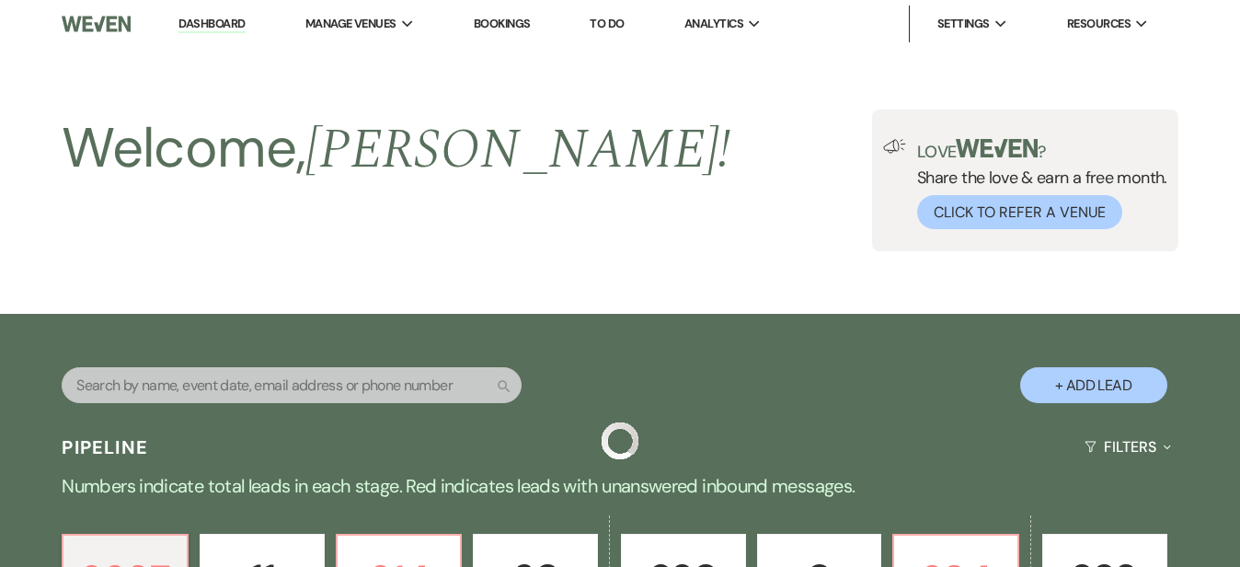
scroll to position [537, 0]
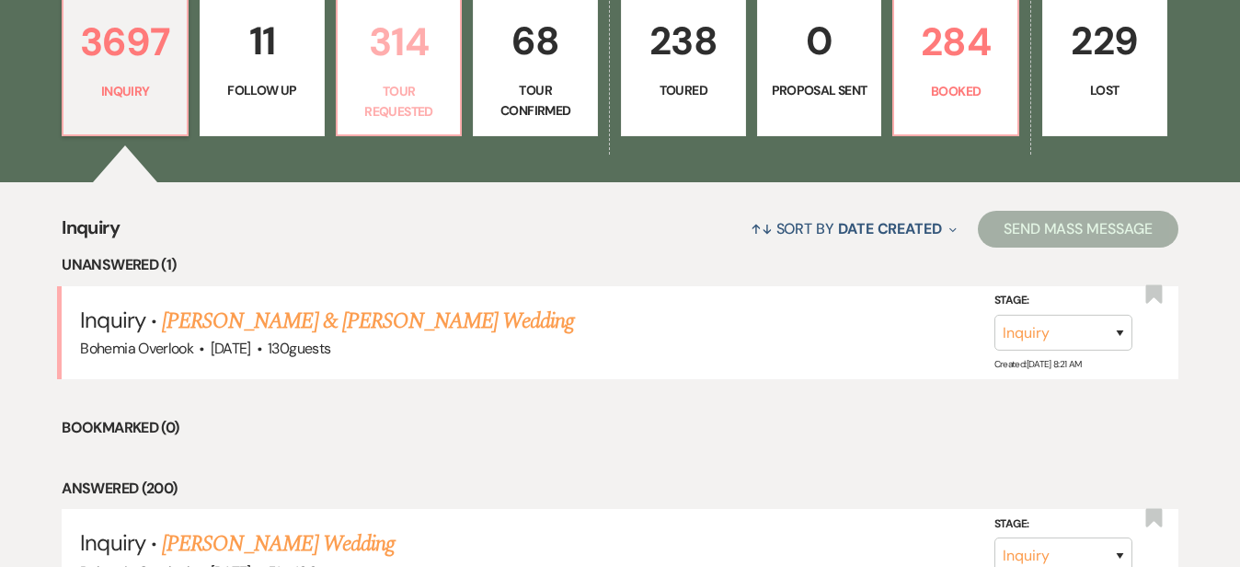
click at [439, 82] on link "314 Tour Requested" at bounding box center [399, 66] width 127 height 140
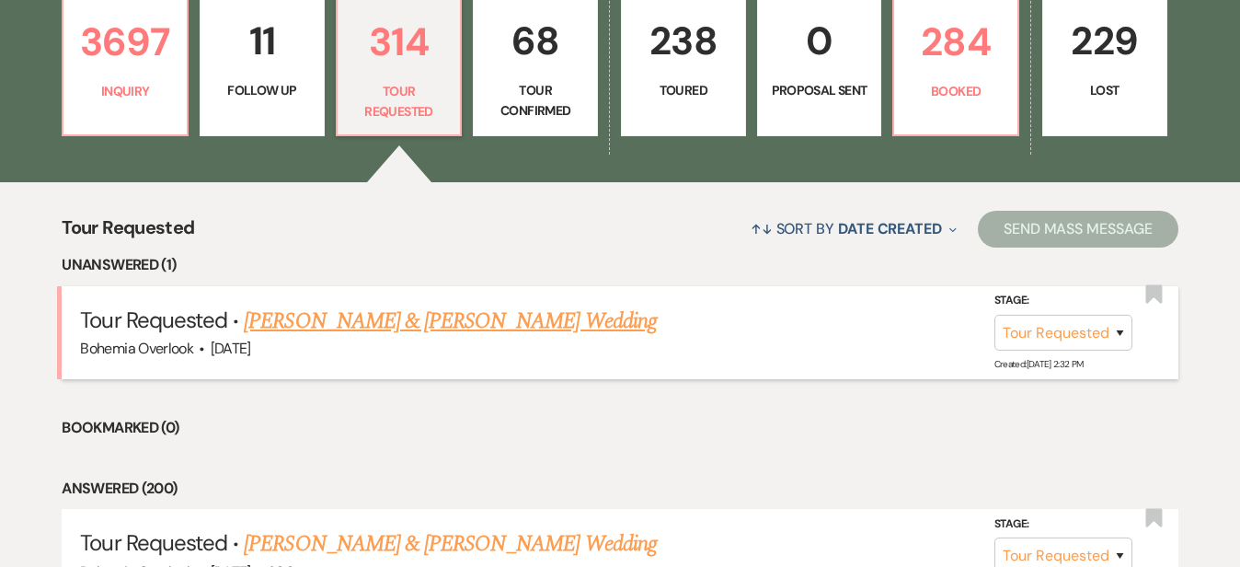
click at [561, 304] on link "Trevor Shaw & Katie Manders's Wedding" at bounding box center [450, 320] width 412 height 33
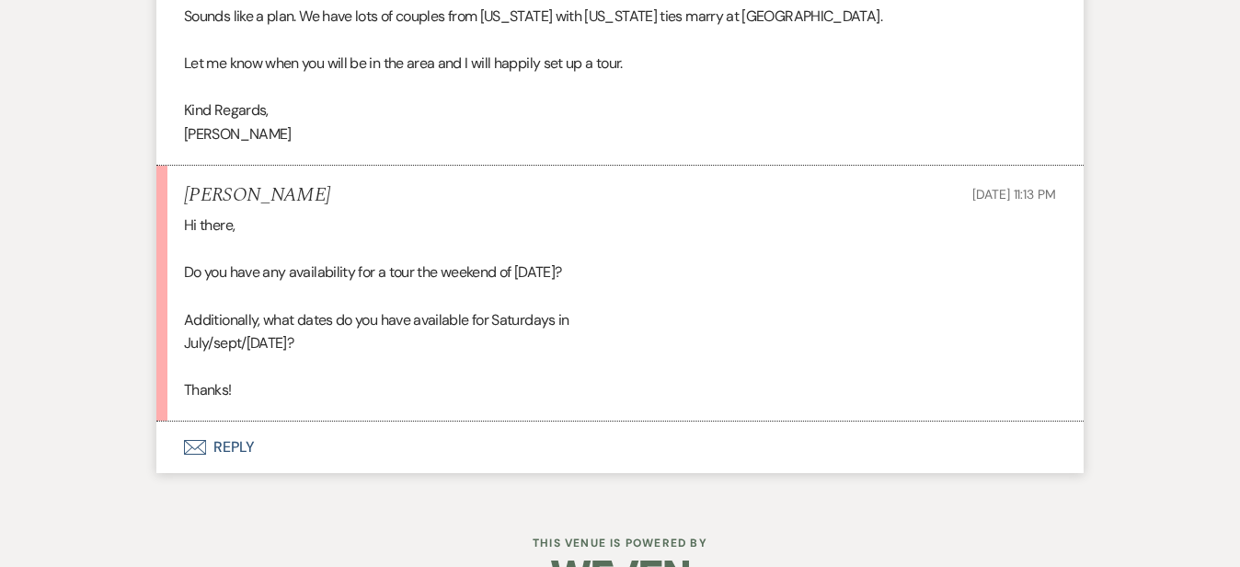
scroll to position [2223, 0]
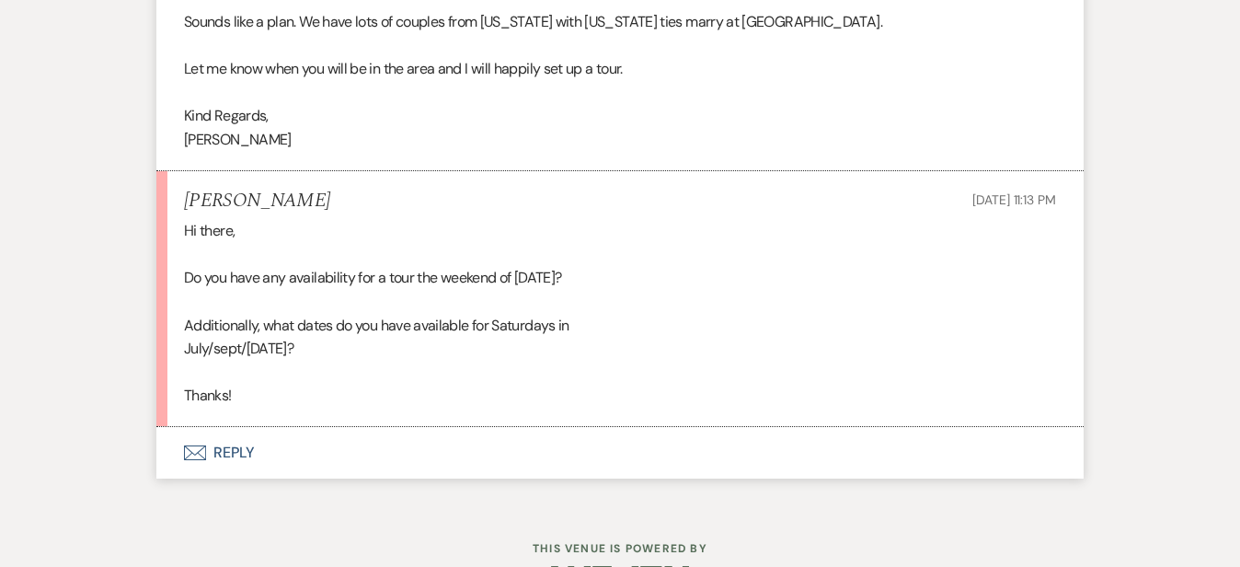
click at [495, 427] on button "Envelope Reply" at bounding box center [619, 453] width 927 height 52
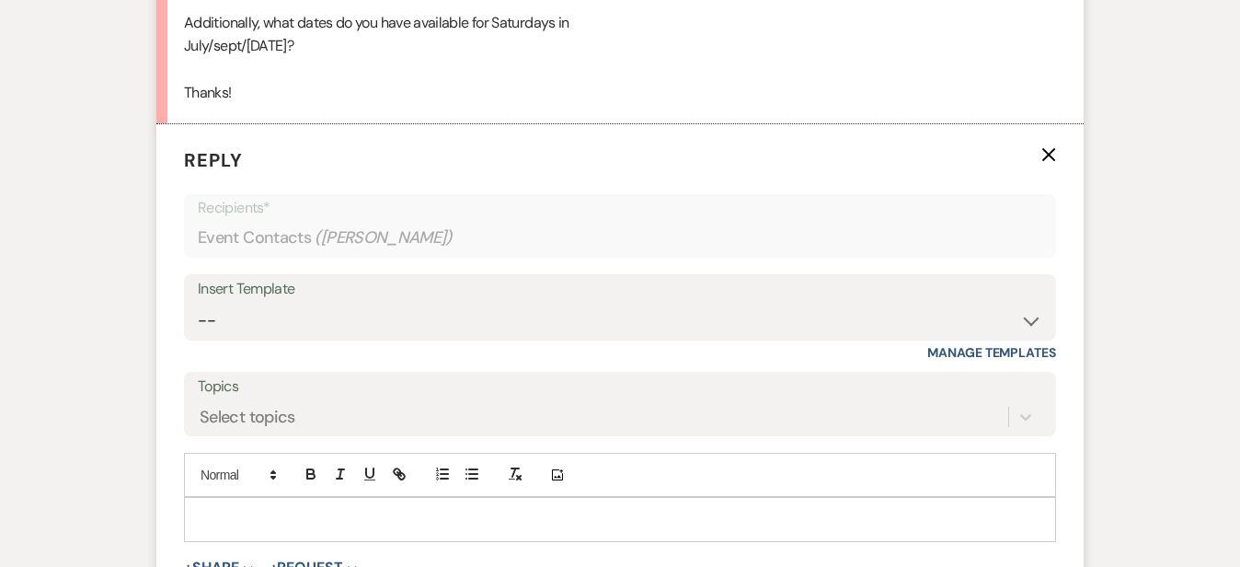
scroll to position [2580, 0]
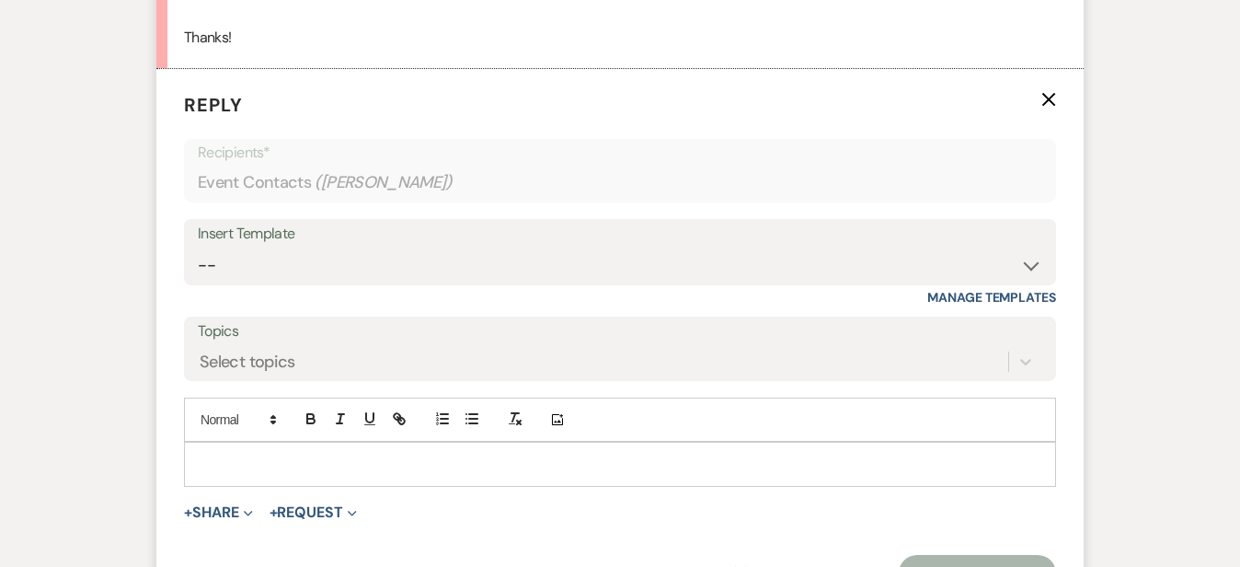
click at [489, 454] on p at bounding box center [620, 464] width 843 height 20
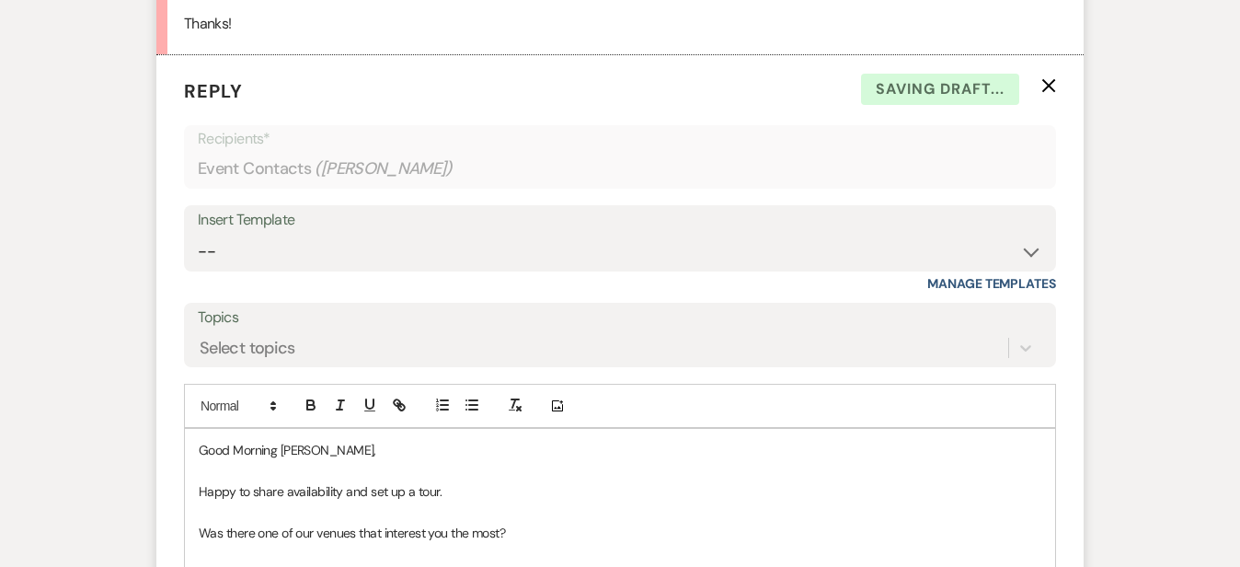
scroll to position [2890, 0]
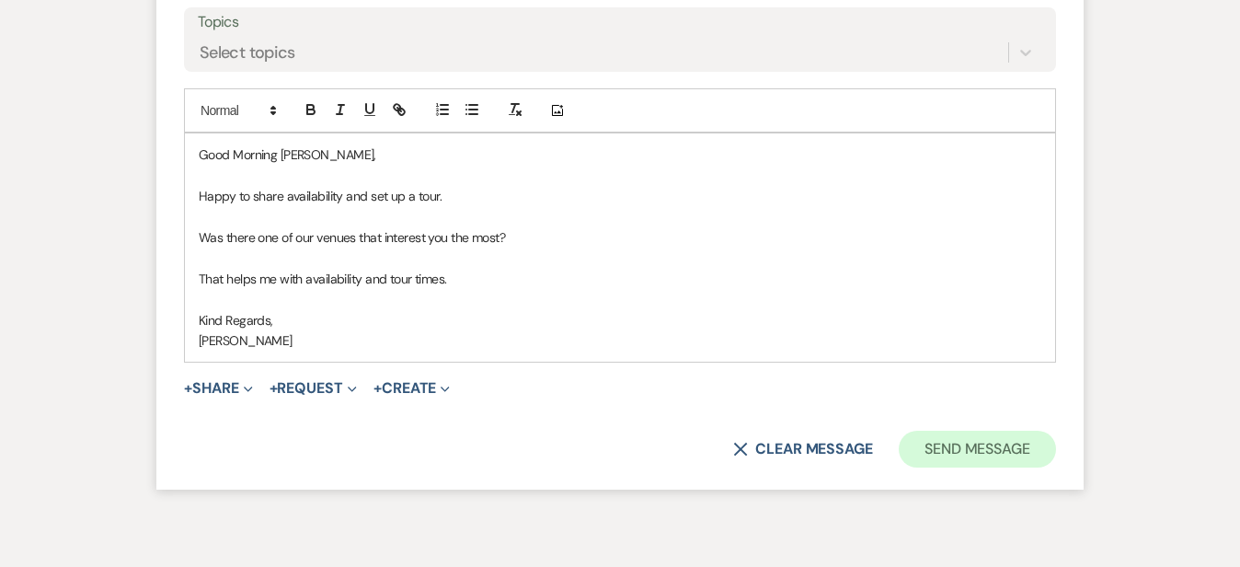
click at [1019, 431] on button "Send Message" at bounding box center [977, 449] width 157 height 37
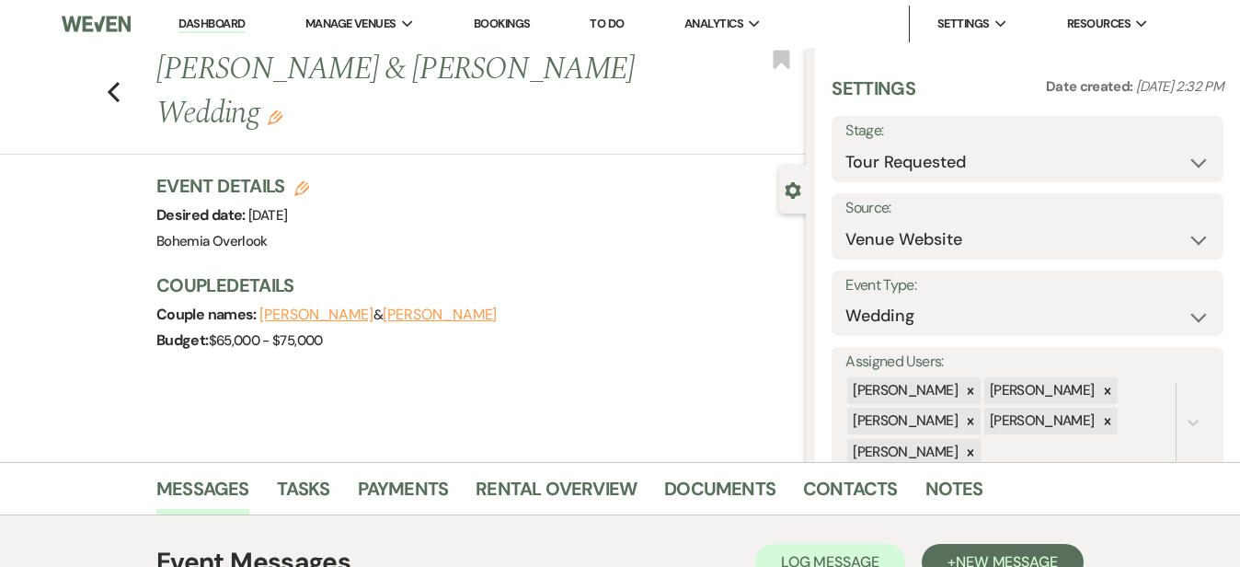
scroll to position [0, 0]
click at [229, 24] on link "Dashboard" at bounding box center [211, 24] width 66 height 17
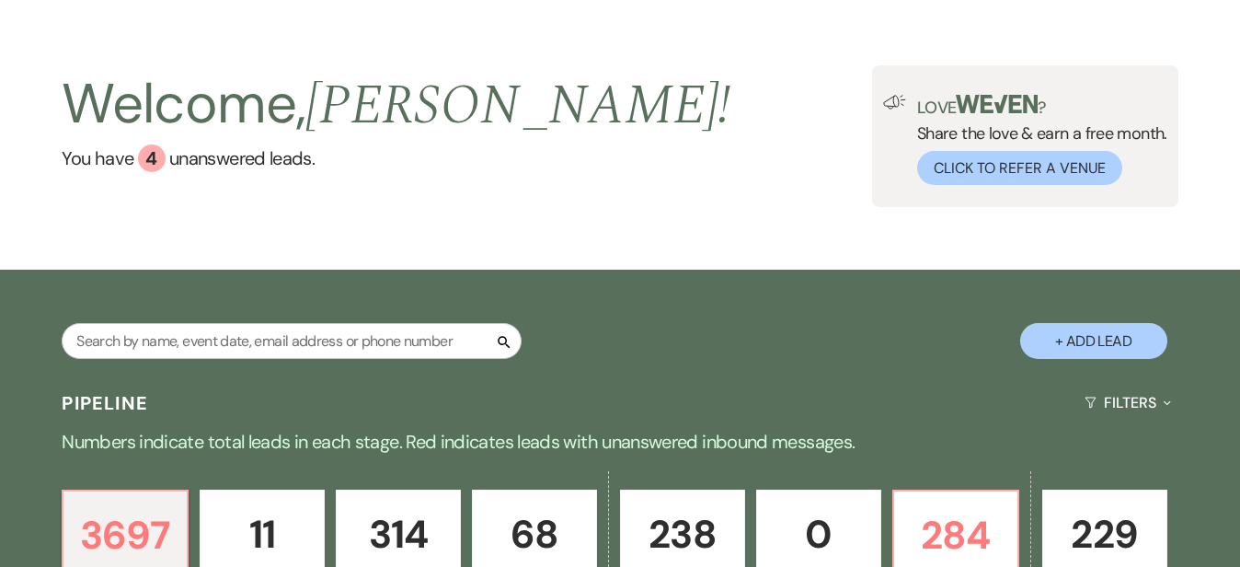
scroll to position [7, 0]
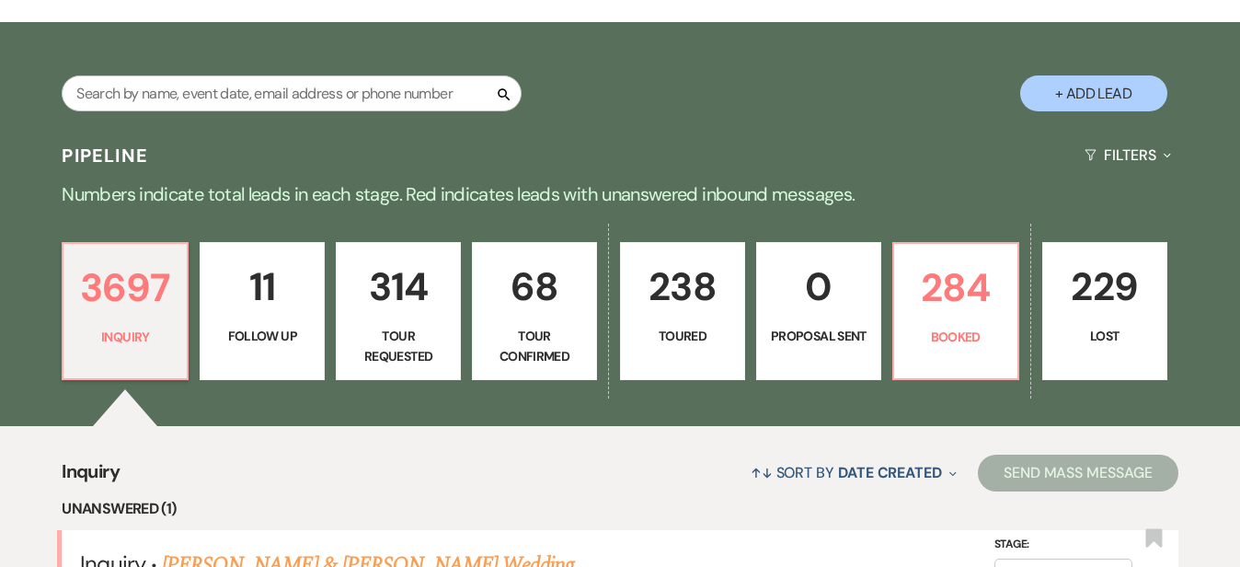
scroll to position [247, 0]
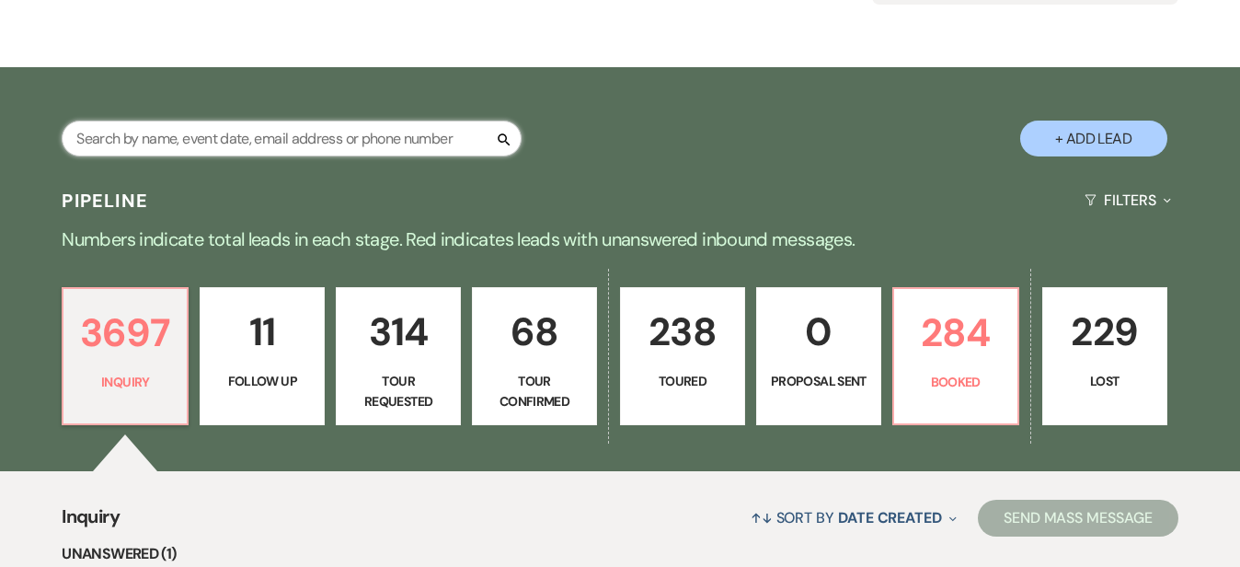
click at [421, 144] on input "text" at bounding box center [292, 139] width 460 height 36
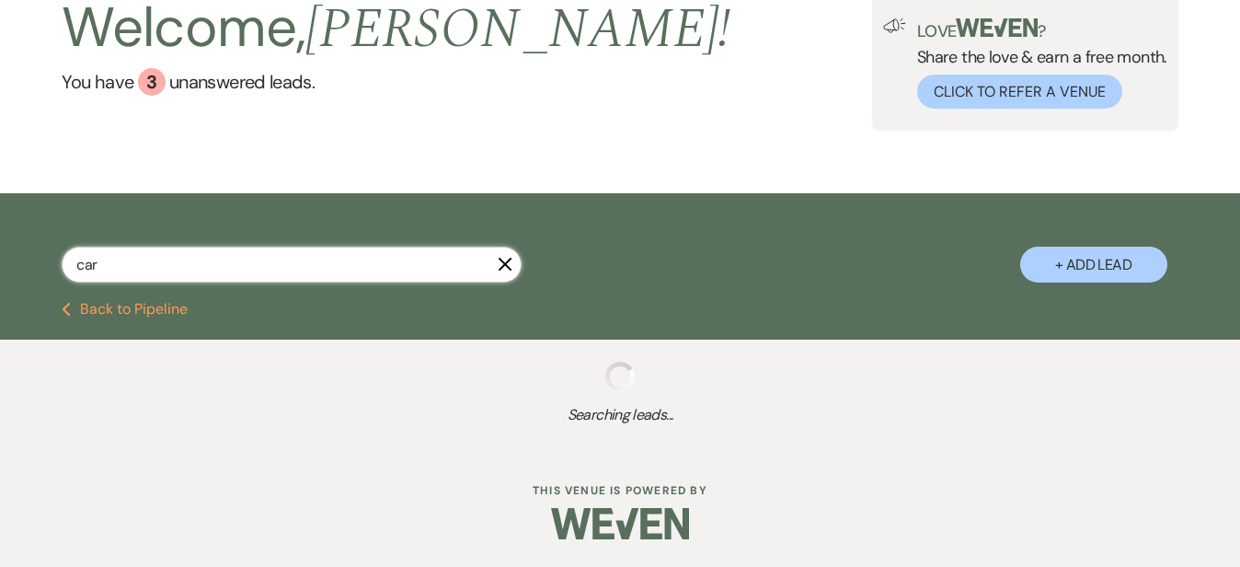
scroll to position [123, 0]
type input "caro"
select select "8"
select select "4"
select select "2"
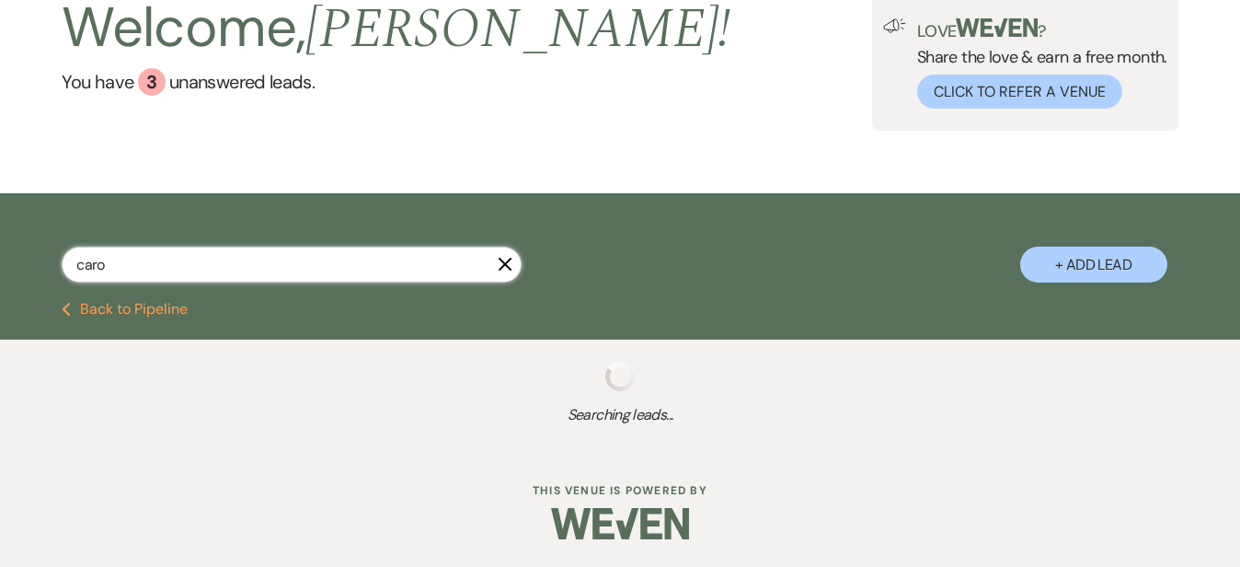
select select "8"
select select "7"
select select "2"
select select "8"
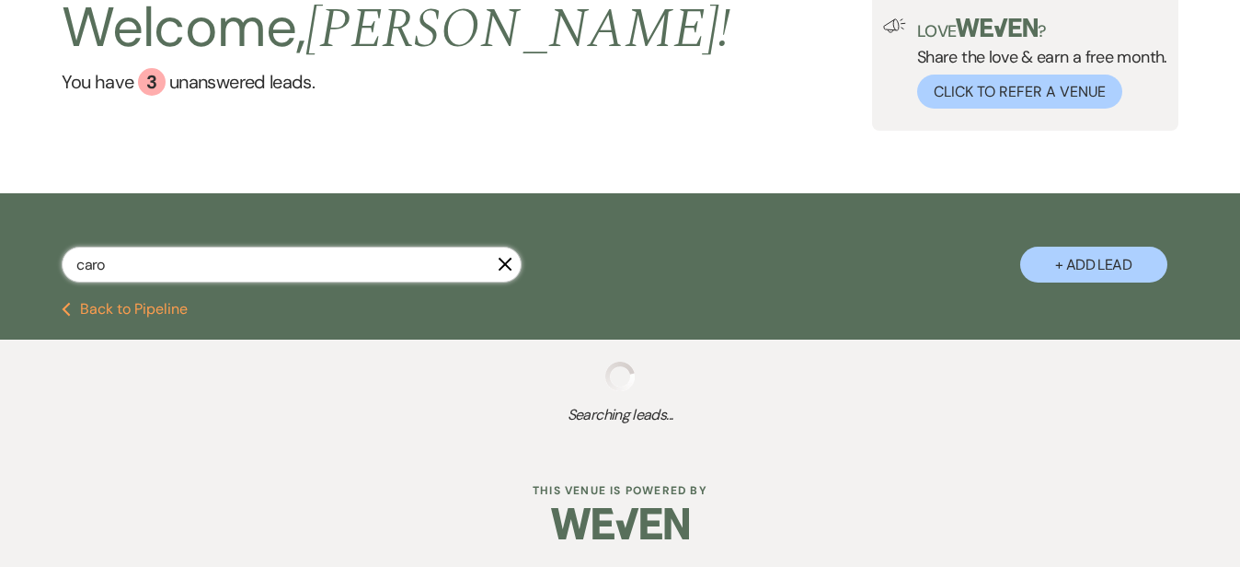
select select "2"
select select "5"
select select "2"
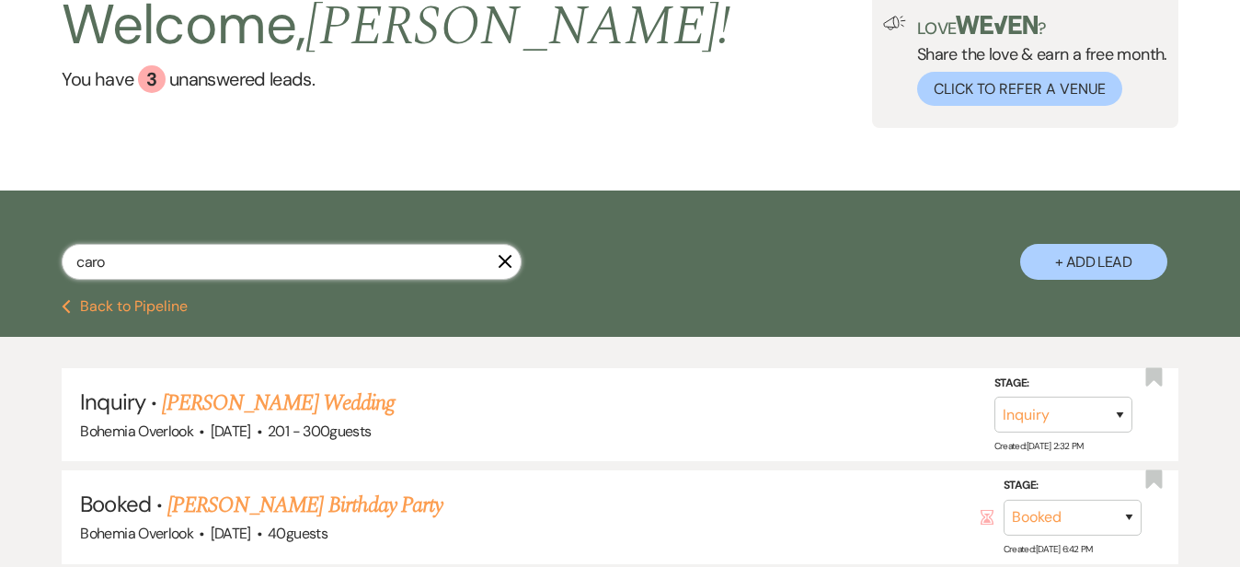
type input "caro"
click at [559, 146] on div "Welcome, Kimberly ! You have 3 unanswered lead s . Love ? Share the love & earn…" at bounding box center [620, 58] width 1240 height 266
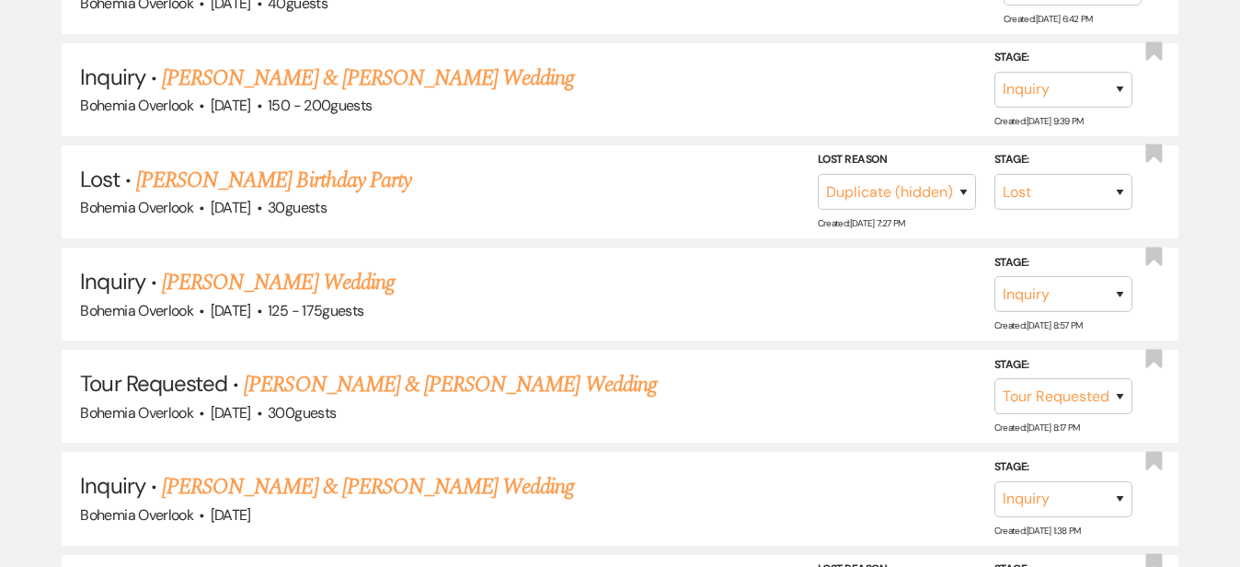
scroll to position [651, 0]
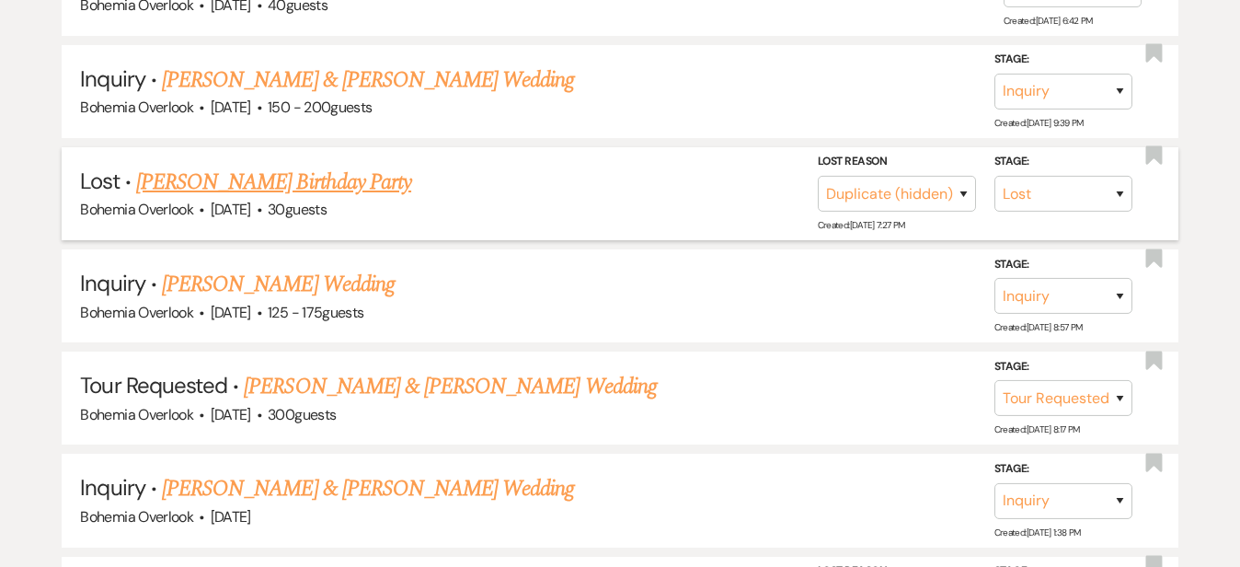
click at [411, 173] on link "Caroline Woodrow carlow's Birthday Party" at bounding box center [273, 182] width 275 height 33
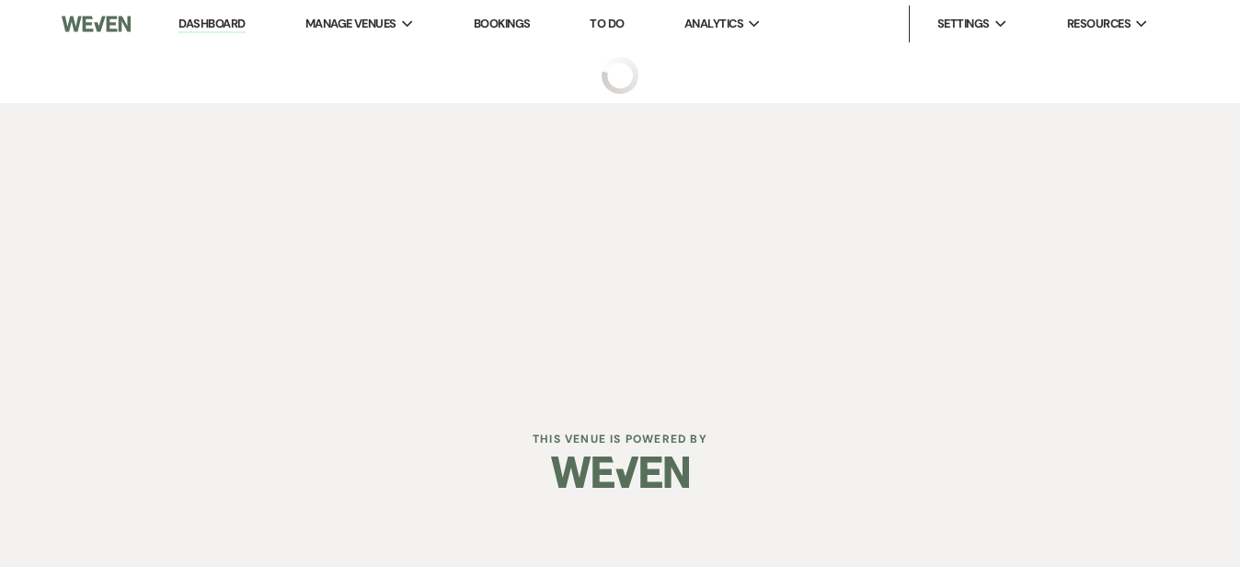
select select "8"
select select "4"
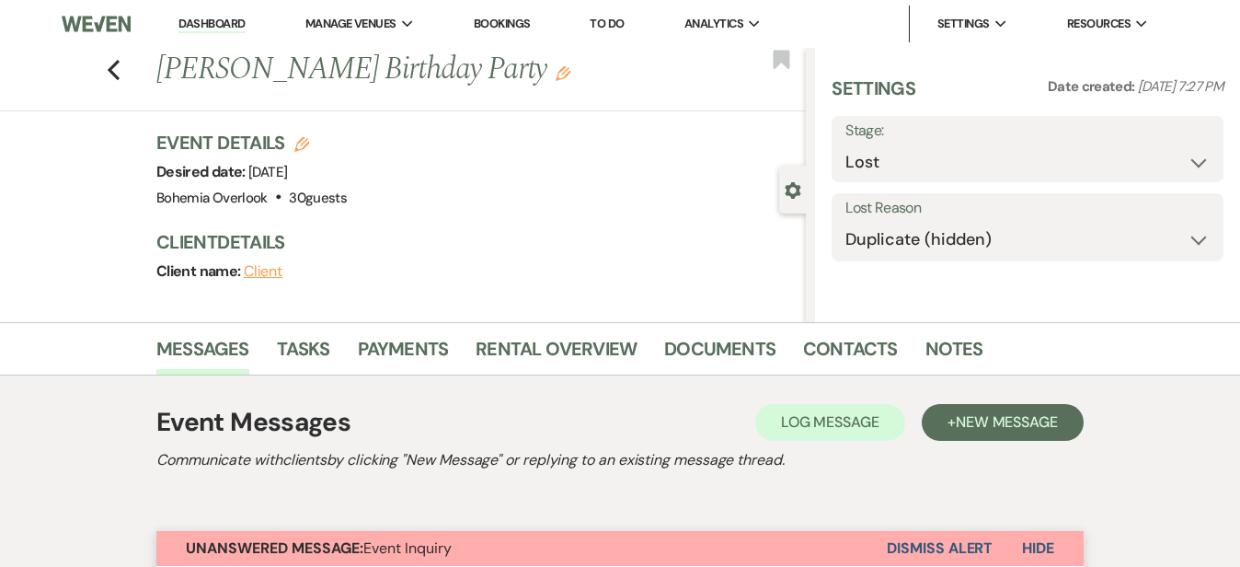
select select "5"
select select "4"
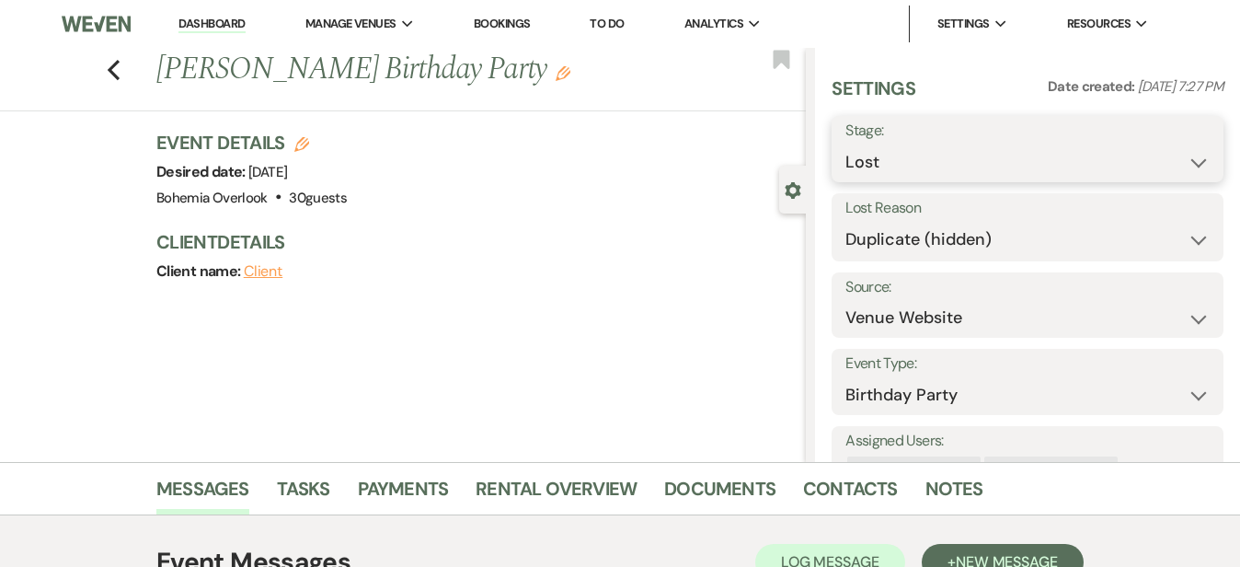
select select "1"
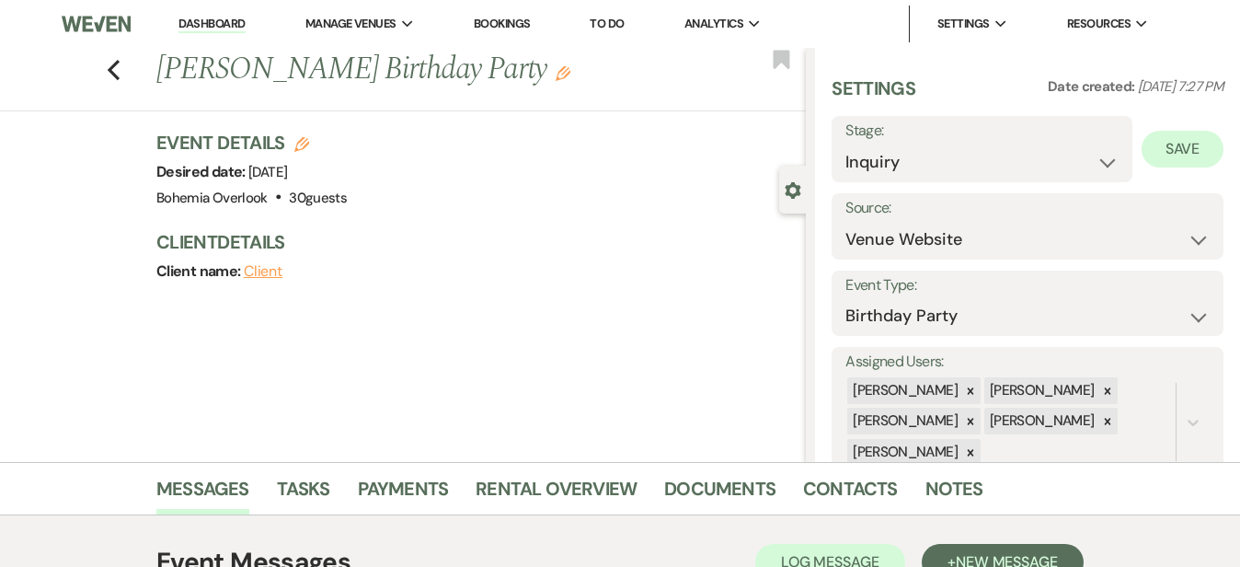
click at [1204, 149] on button "Save" at bounding box center [1183, 149] width 82 height 37
click at [223, 29] on link "Dashboard" at bounding box center [211, 24] width 66 height 17
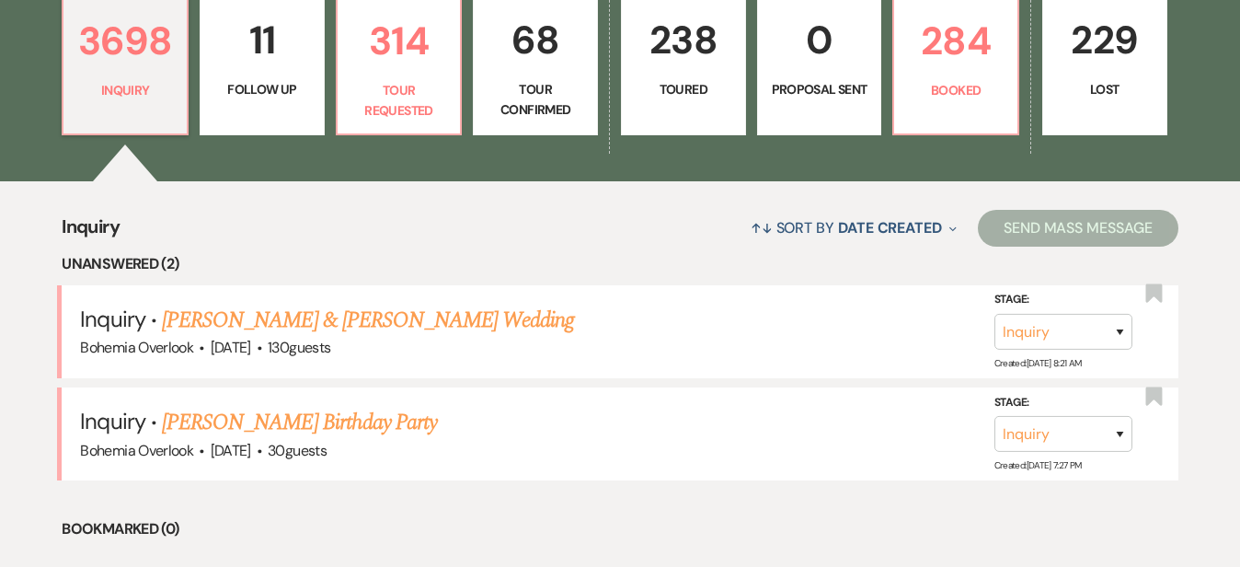
scroll to position [543, 0]
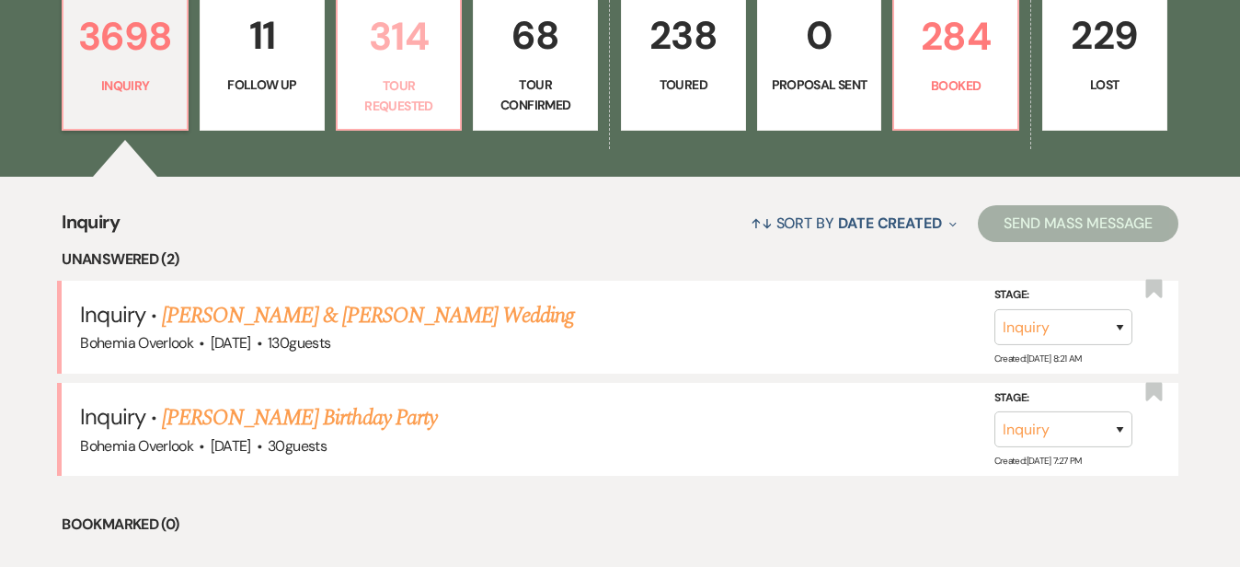
click at [438, 38] on p "314" at bounding box center [399, 37] width 101 height 62
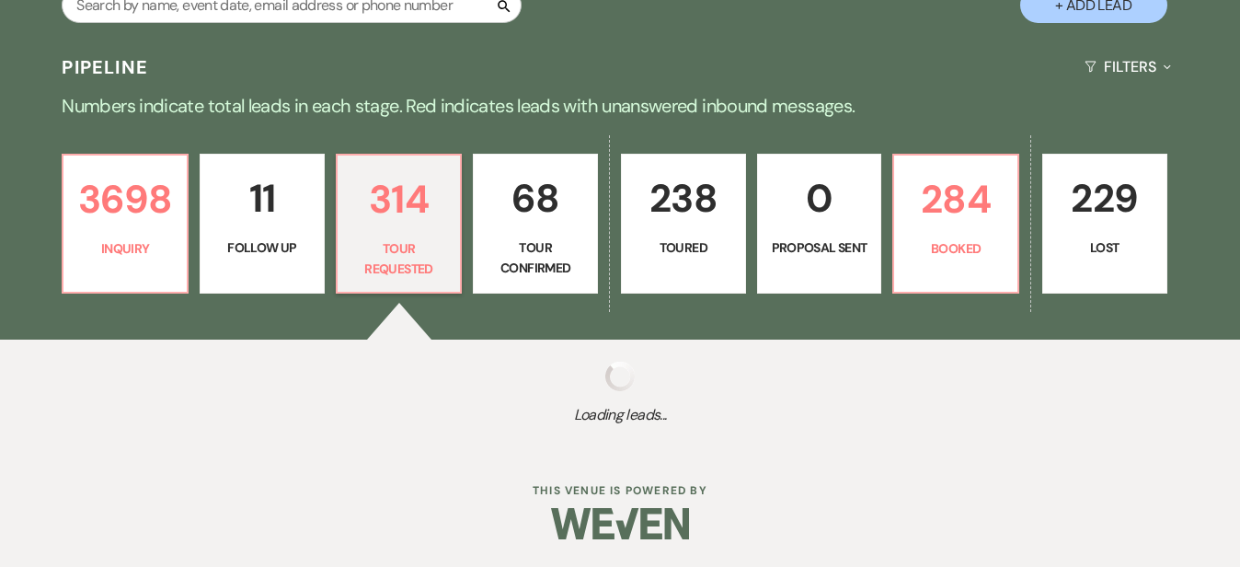
scroll to position [362, 0]
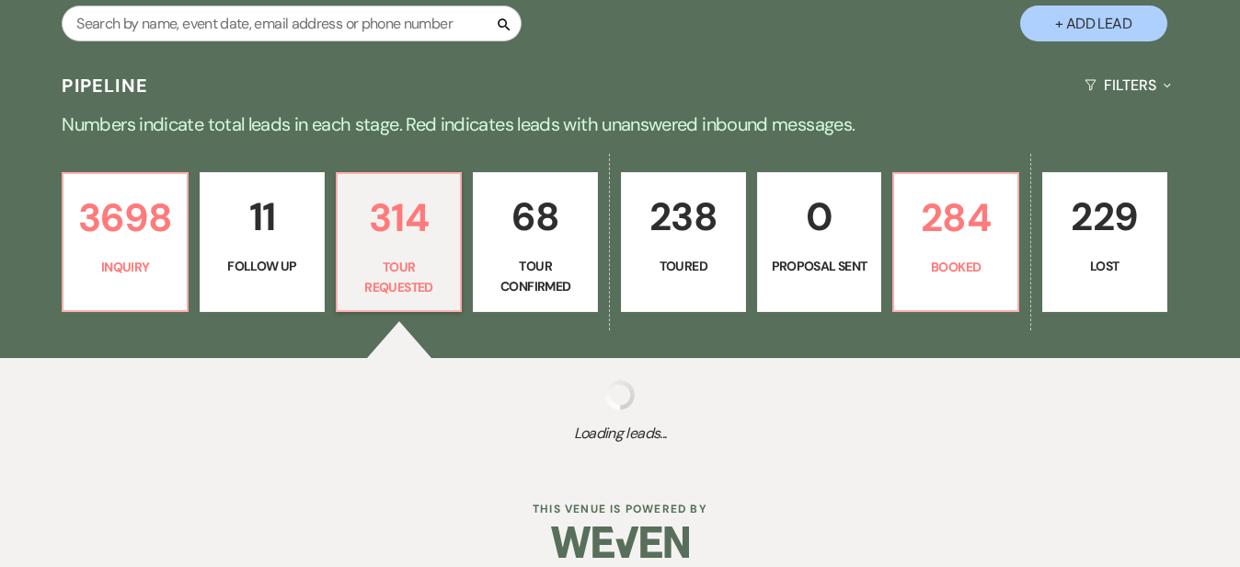
select select "2"
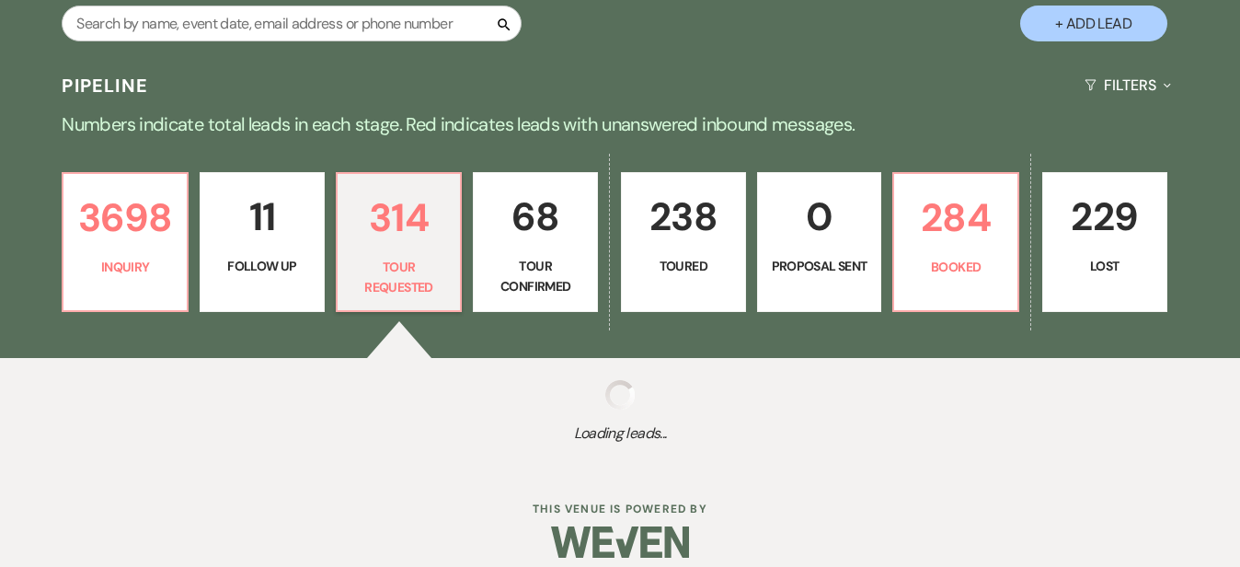
select select "2"
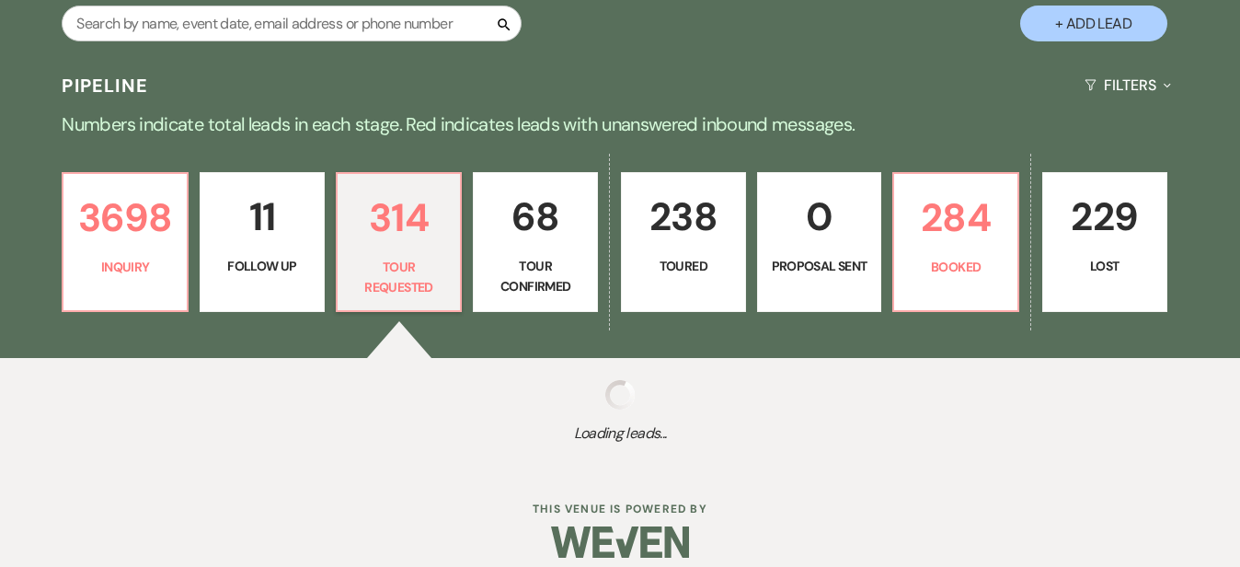
select select "2"
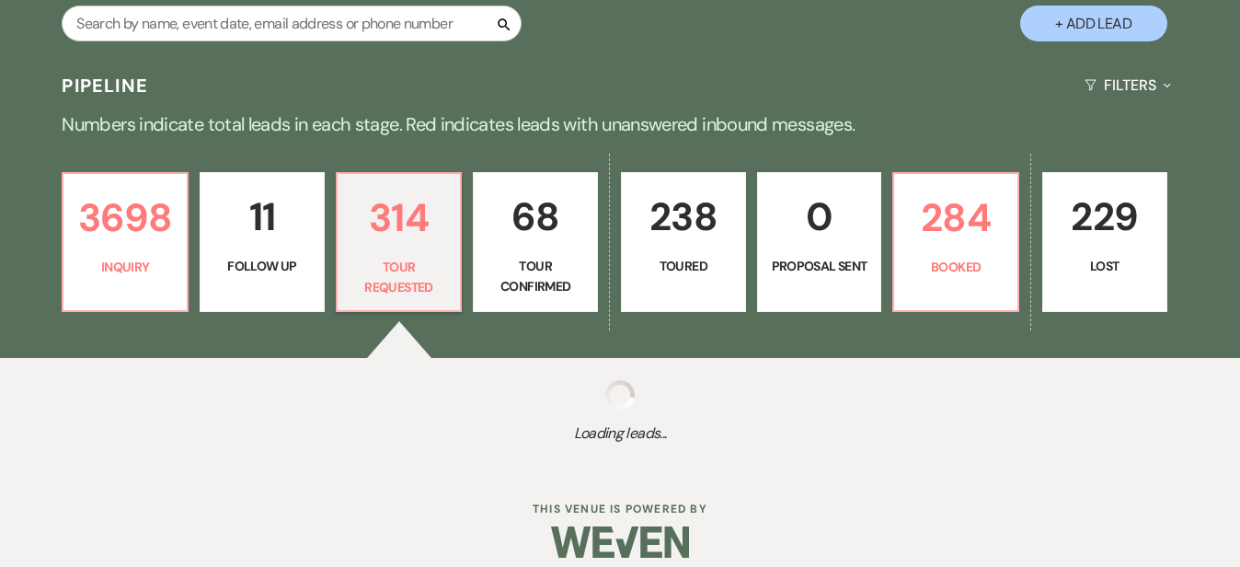
select select "2"
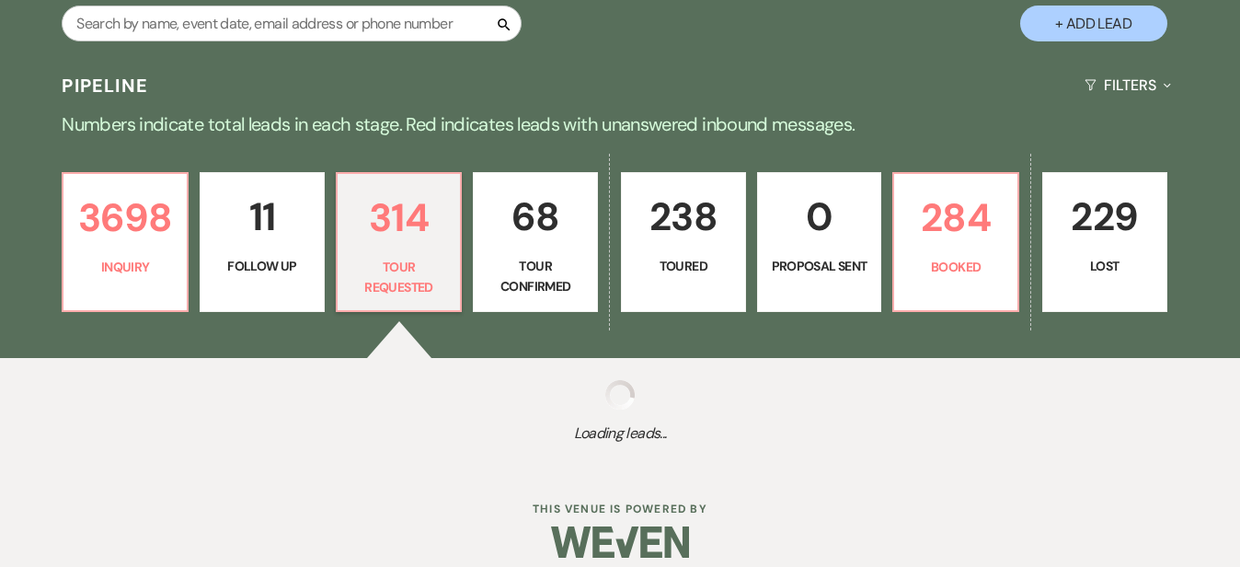
select select "2"
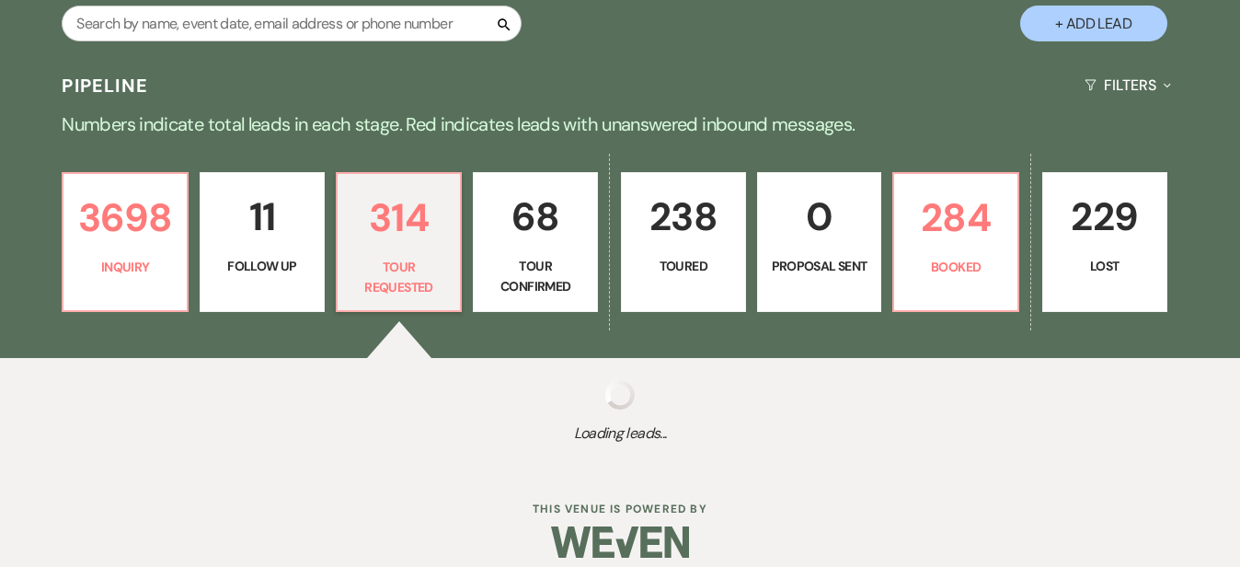
select select "2"
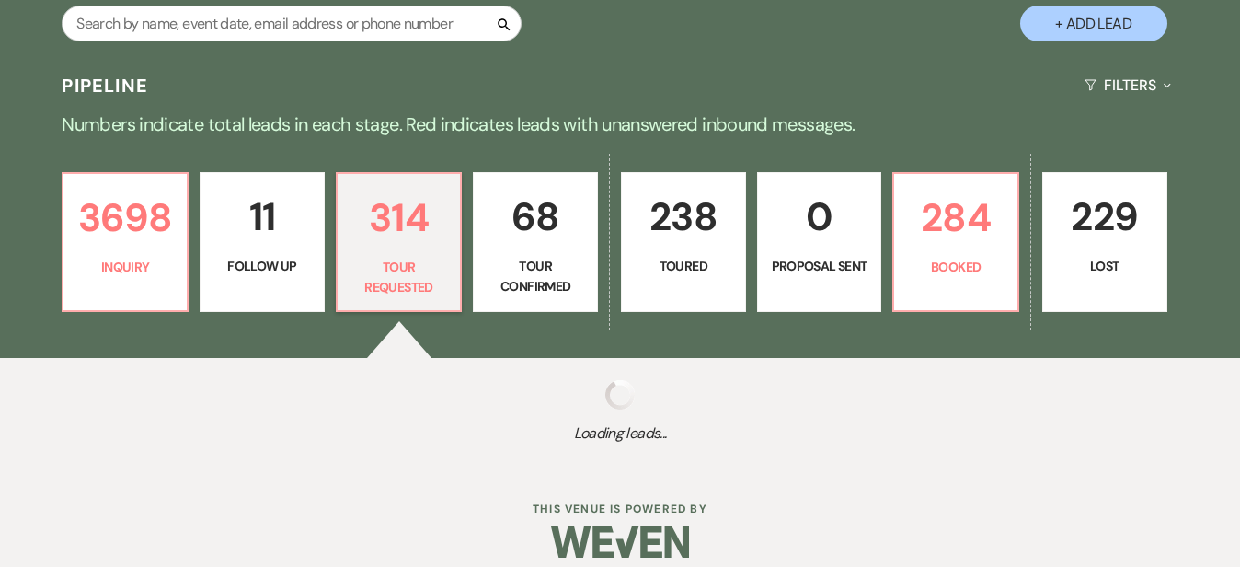
select select "2"
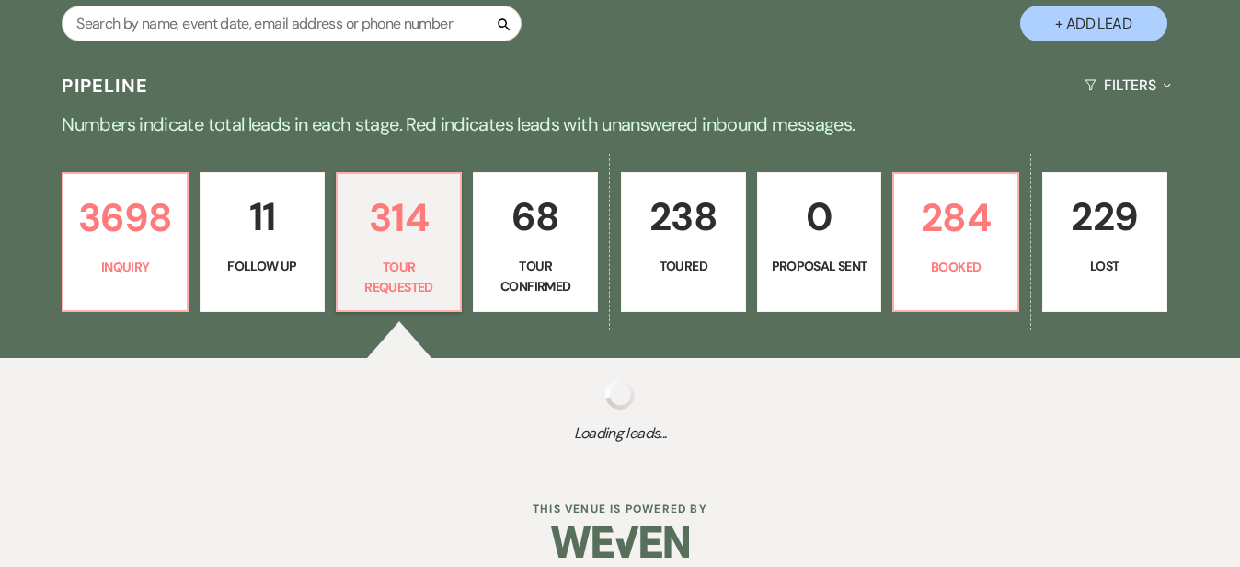
select select "2"
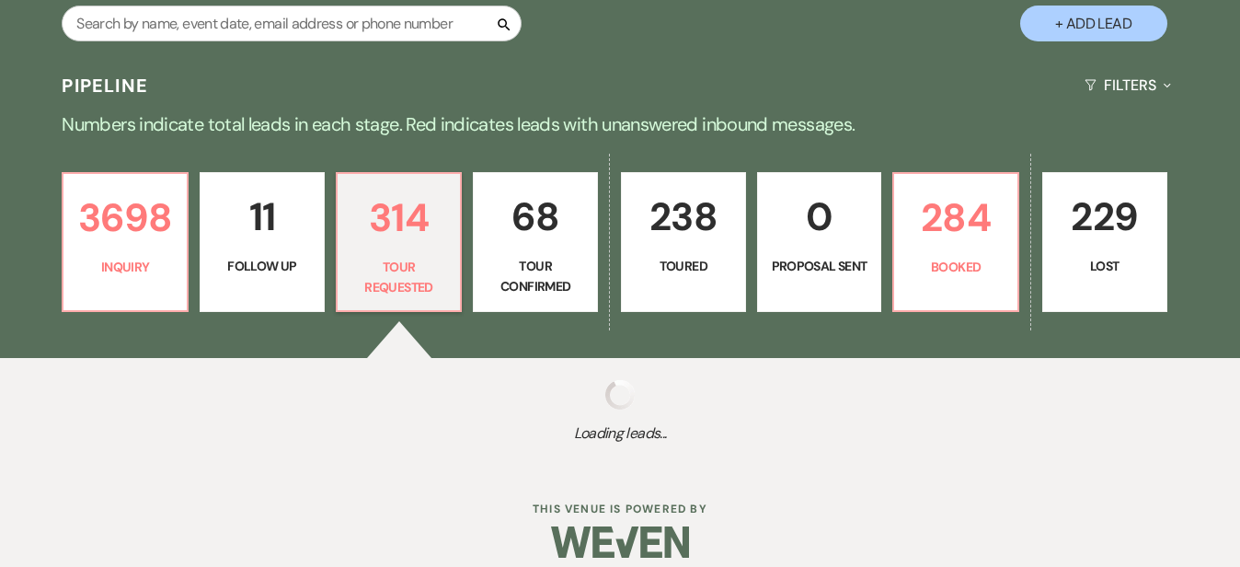
select select "2"
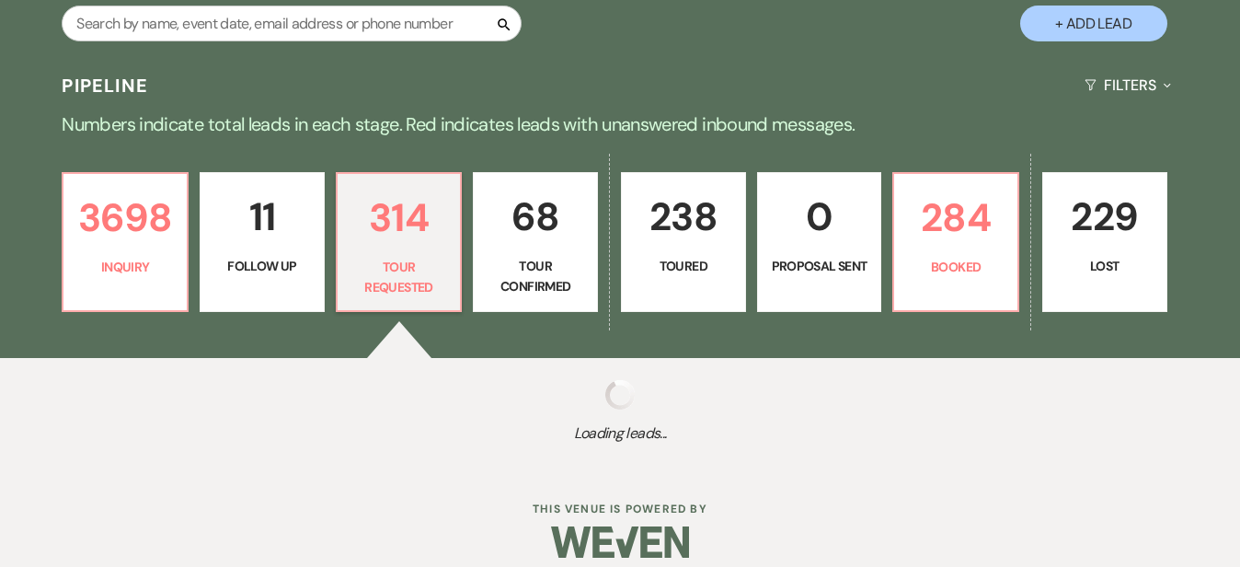
select select "2"
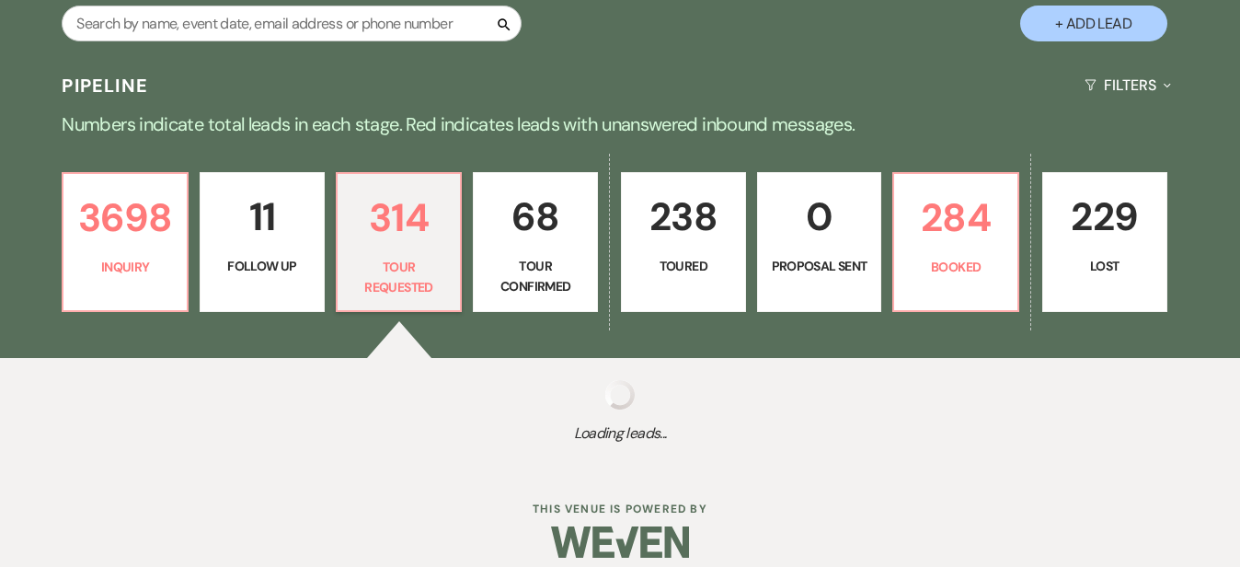
select select "2"
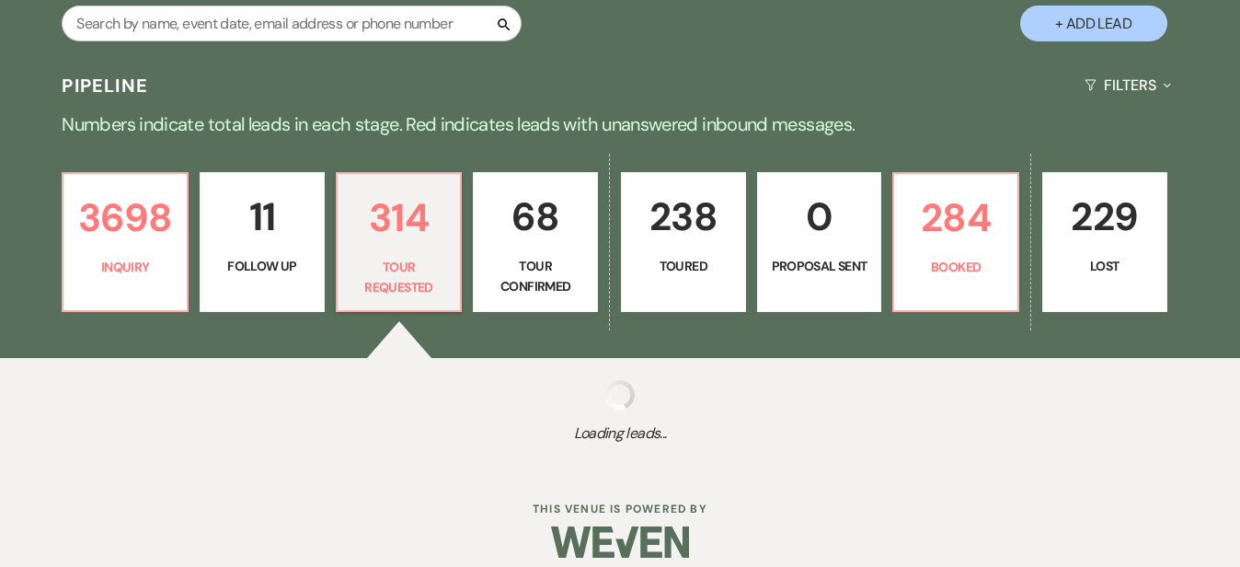
select select "2"
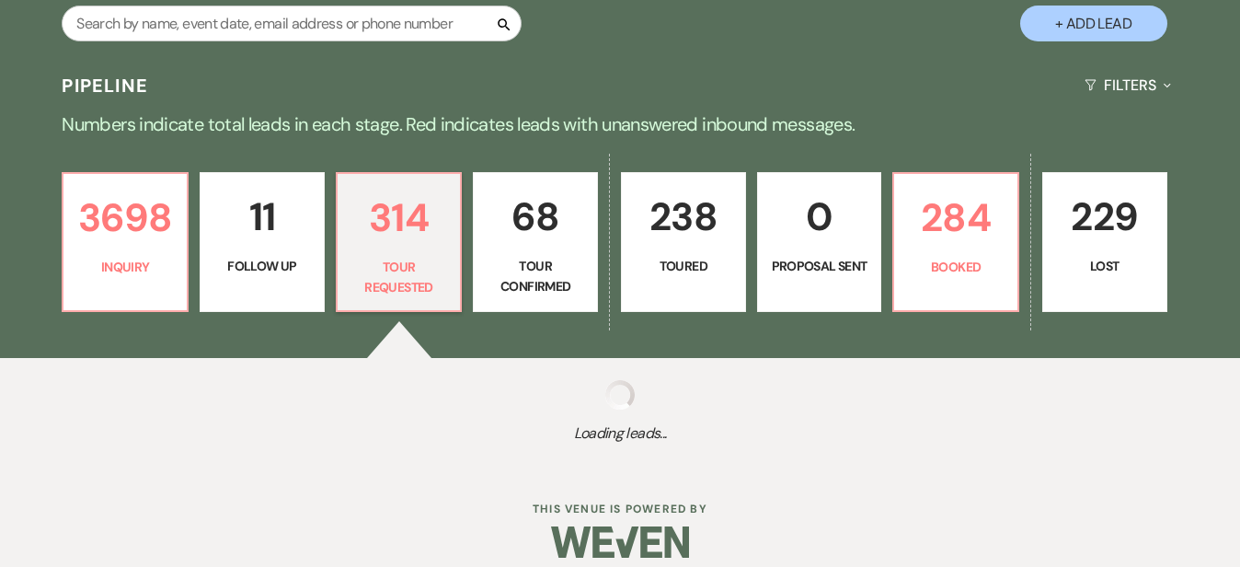
select select "2"
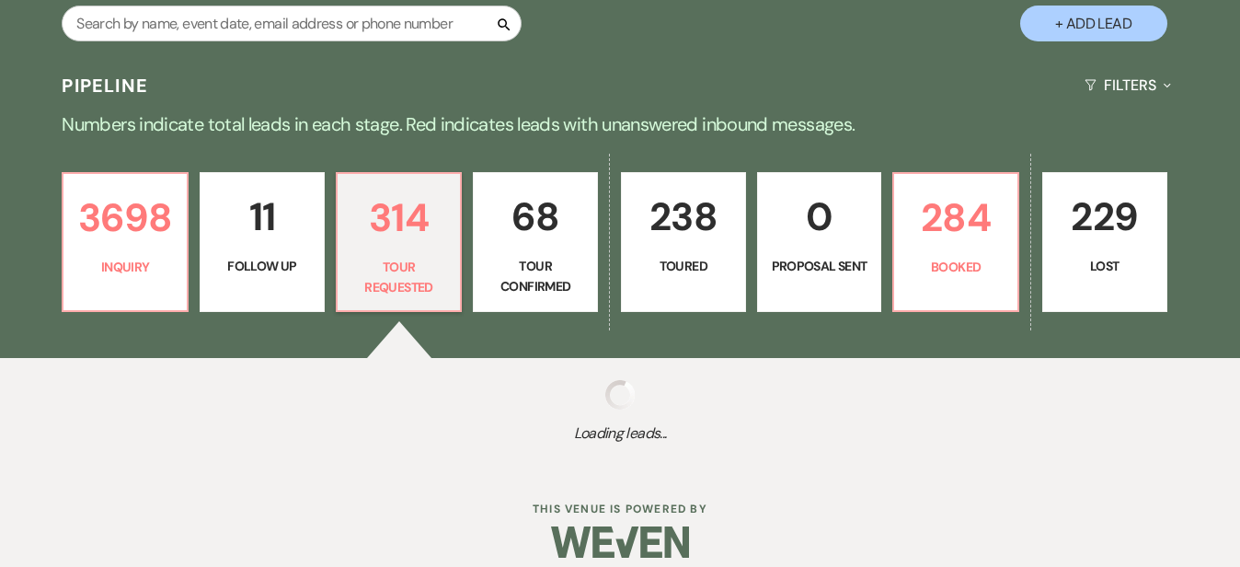
select select "2"
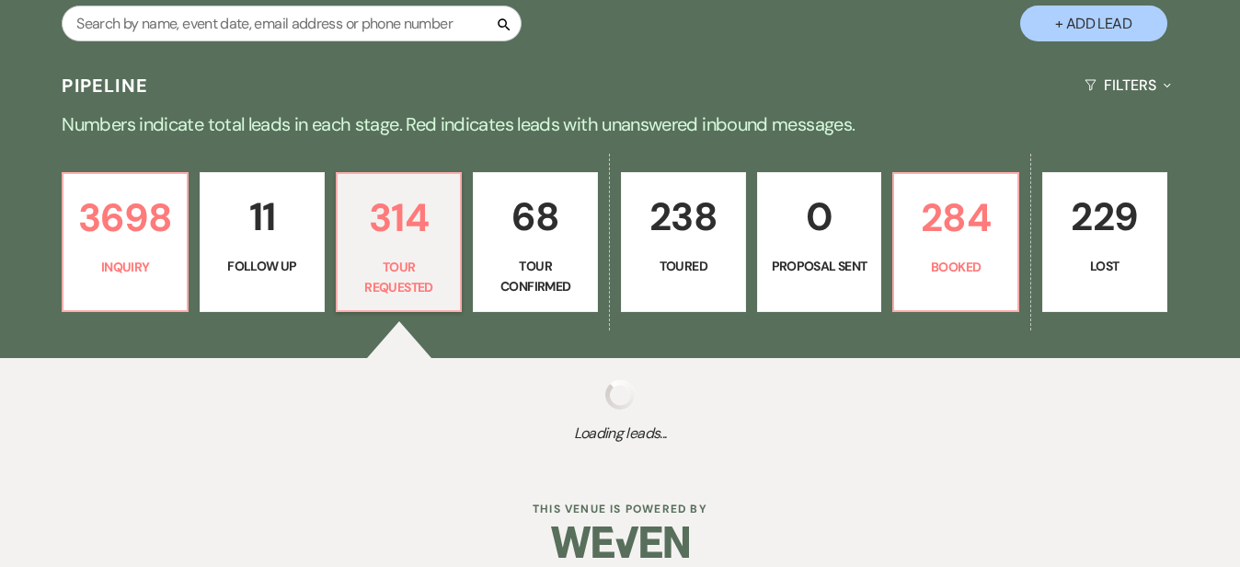
select select "2"
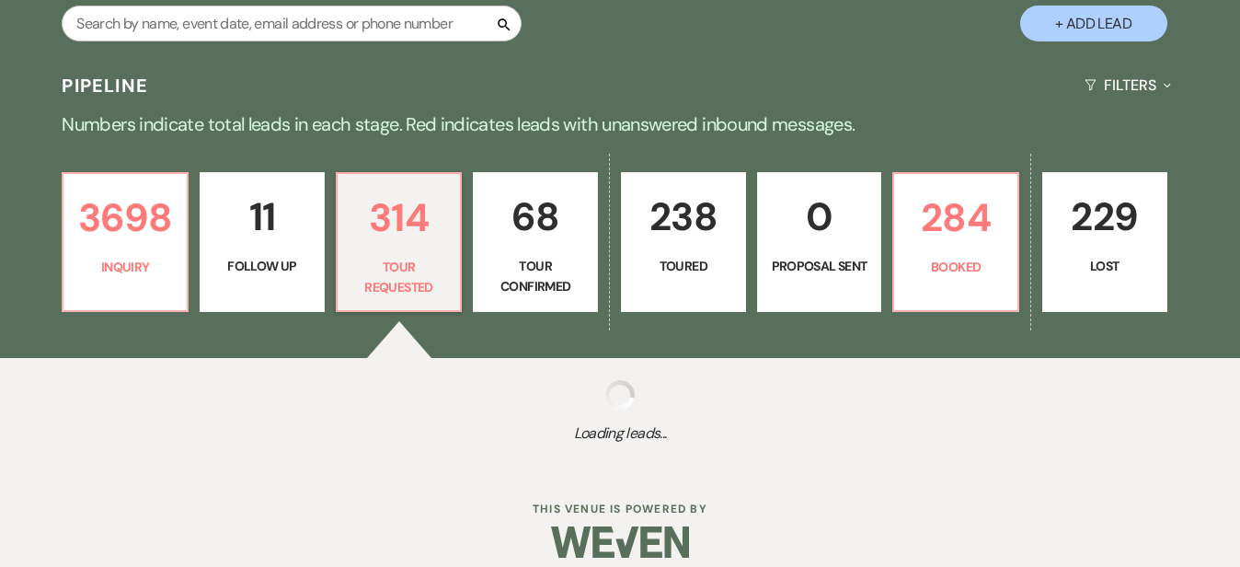
select select "2"
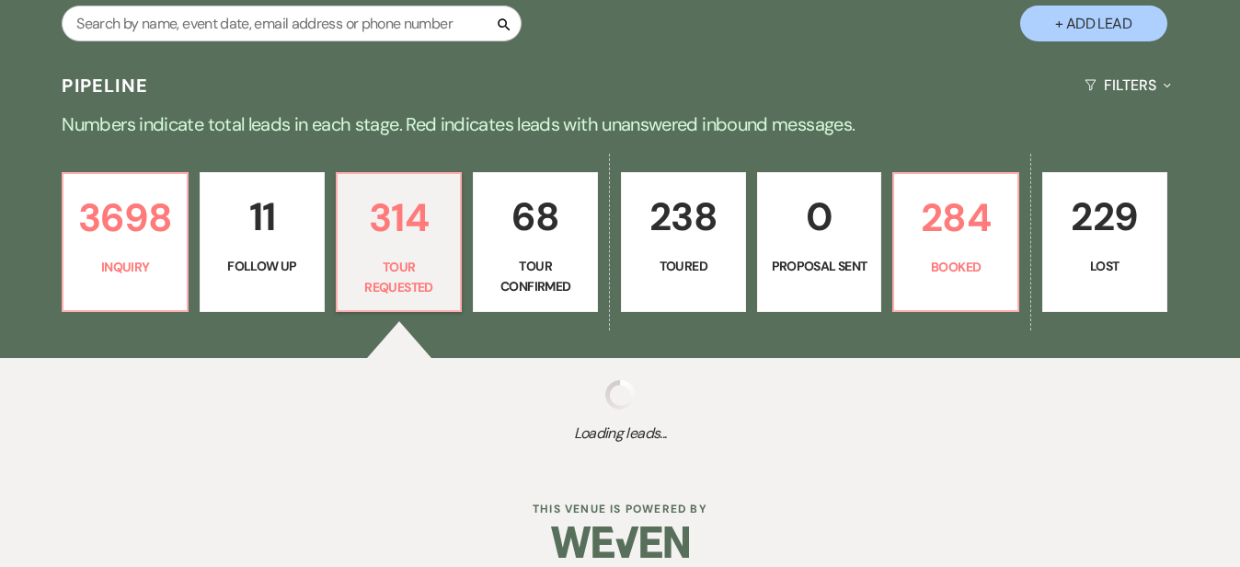
select select "2"
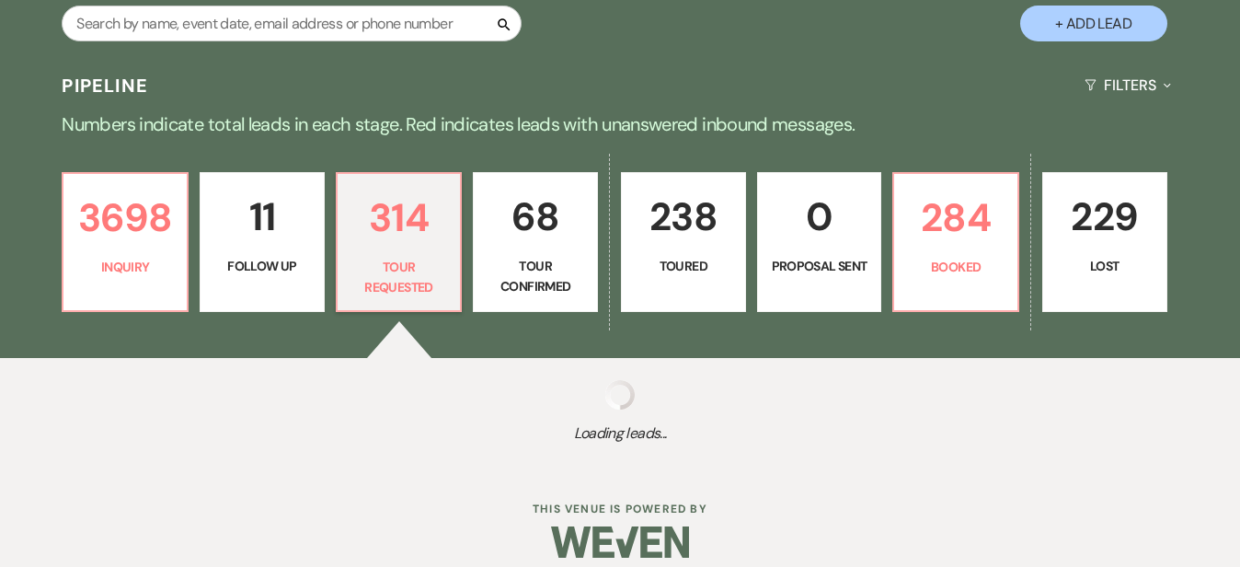
select select "2"
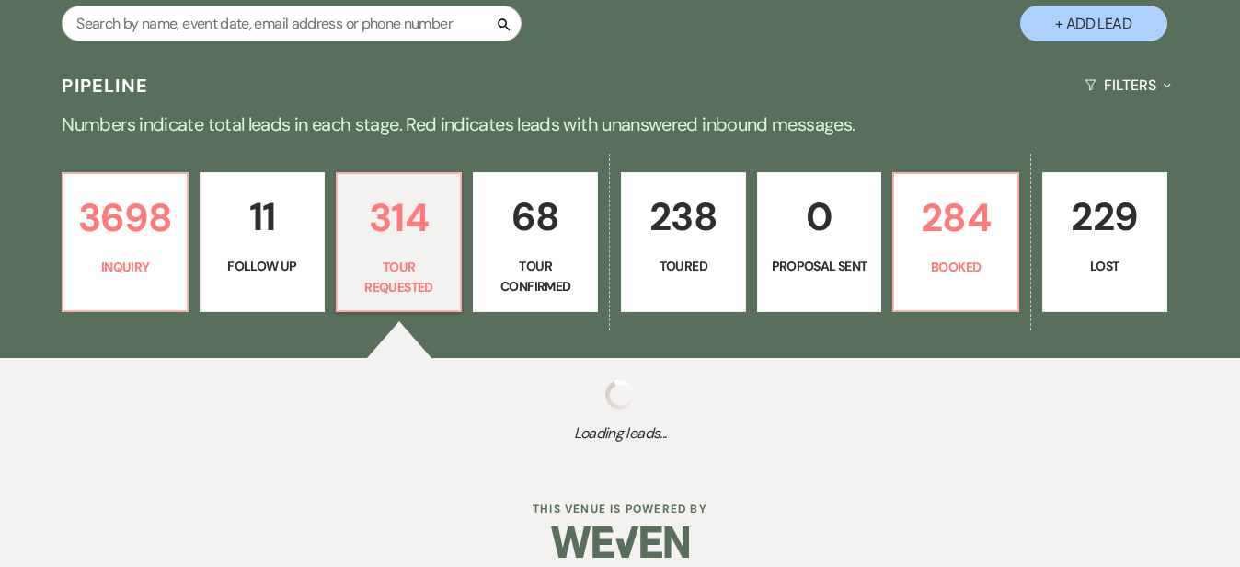
select select "2"
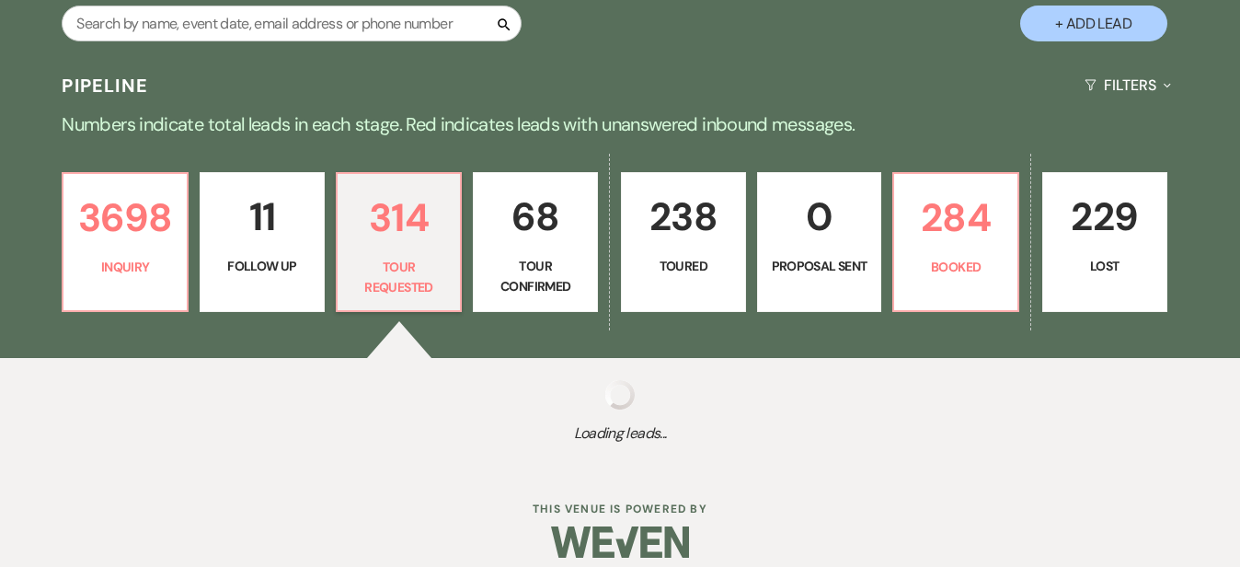
select select "2"
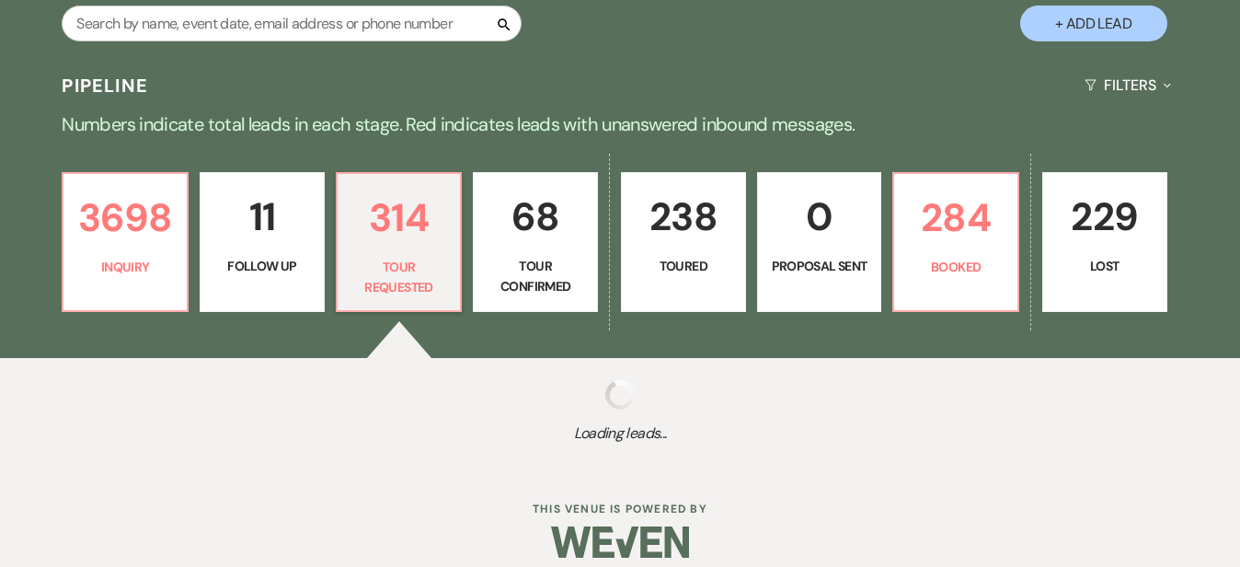
select select "2"
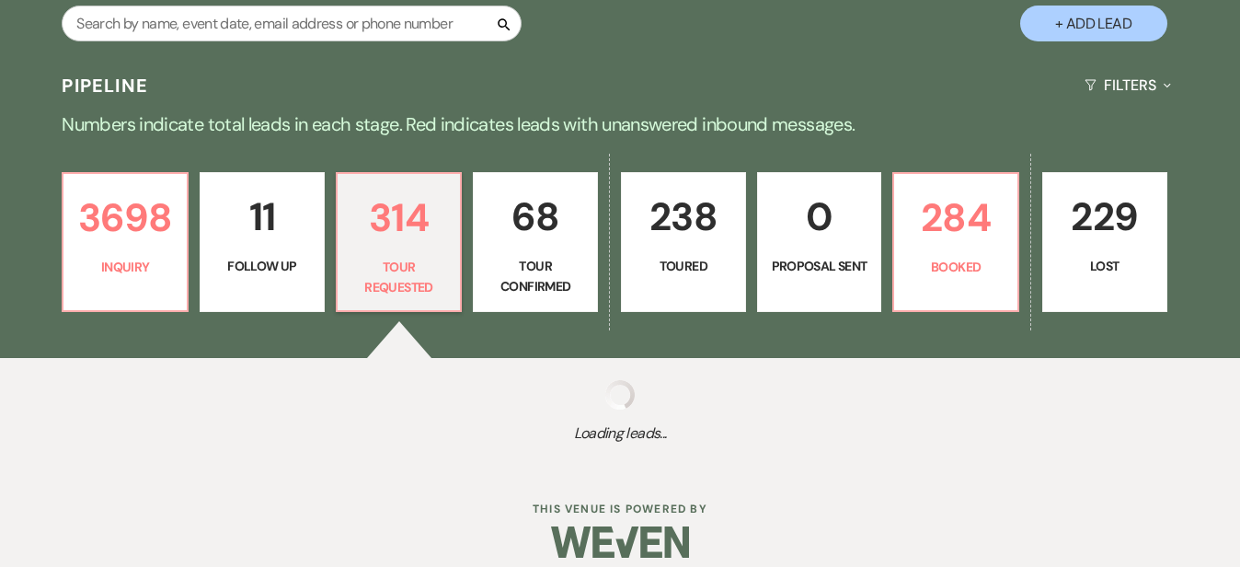
select select "2"
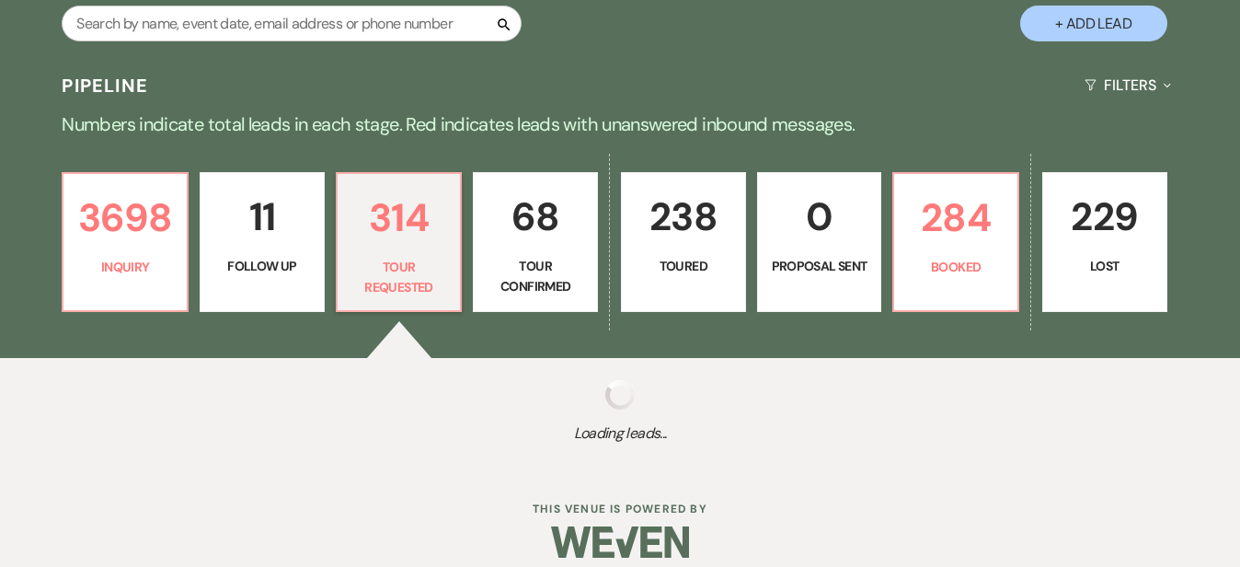
select select "2"
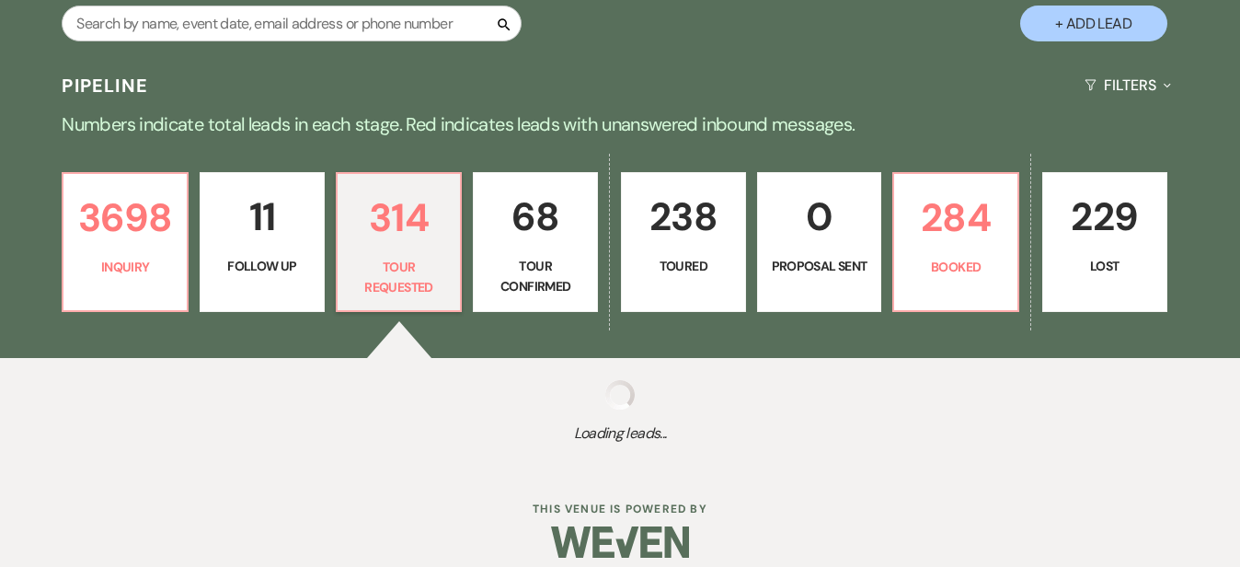
select select "2"
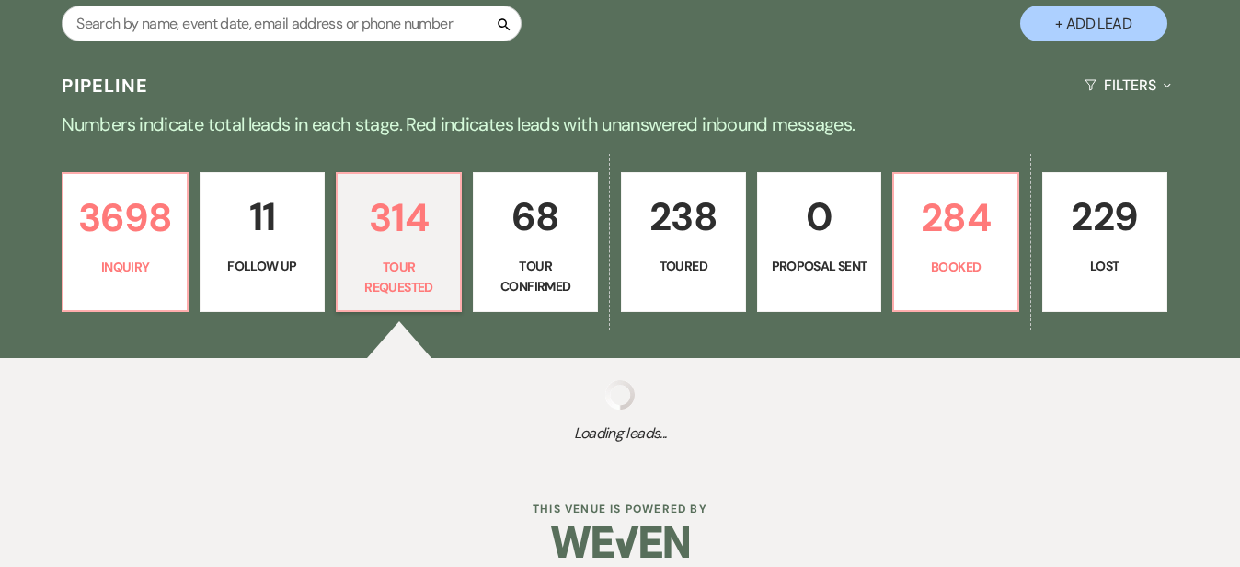
select select "2"
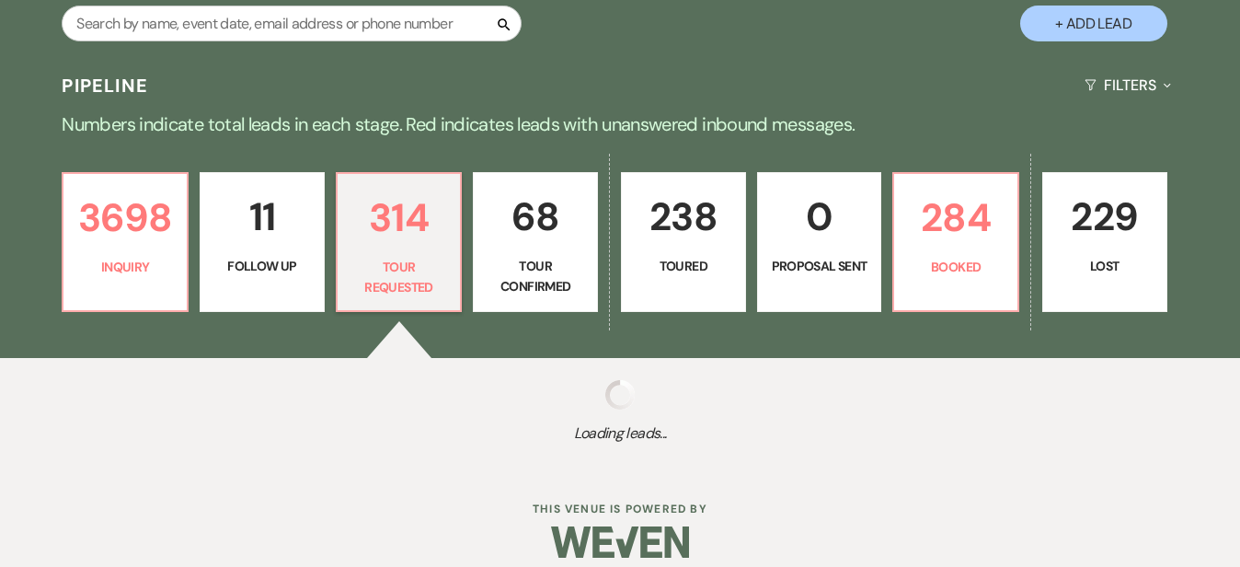
select select "2"
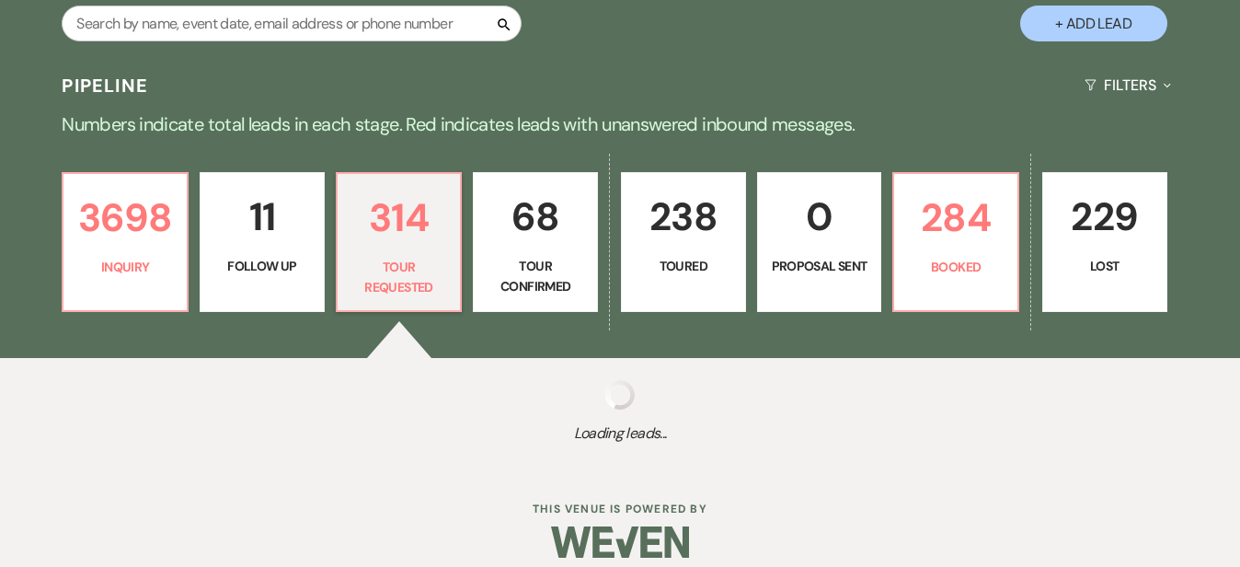
select select "2"
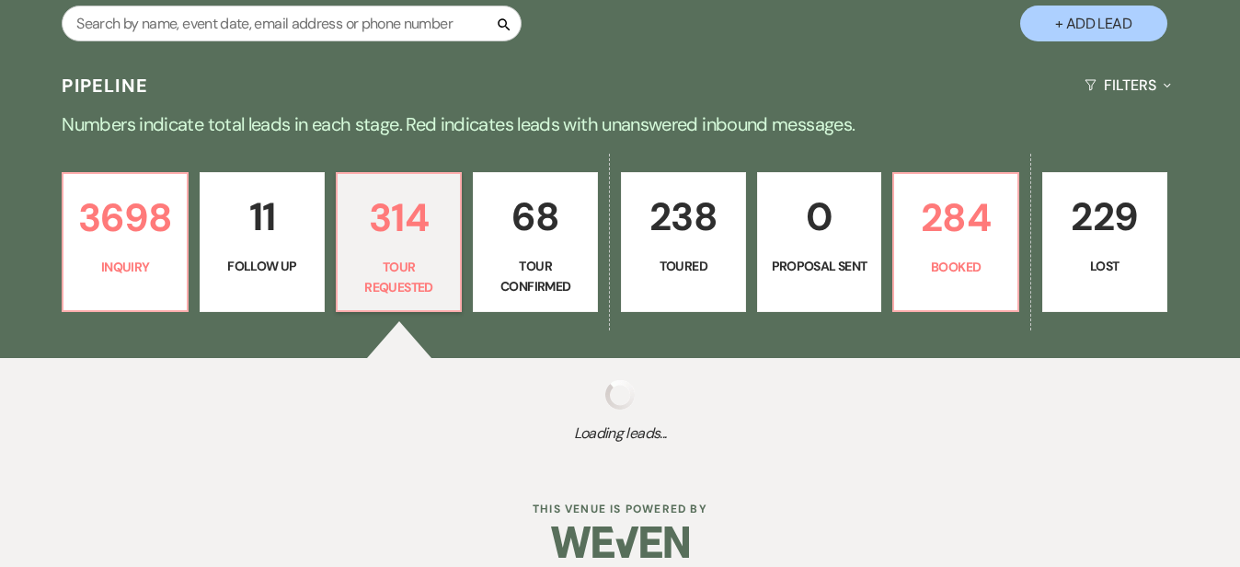
select select "2"
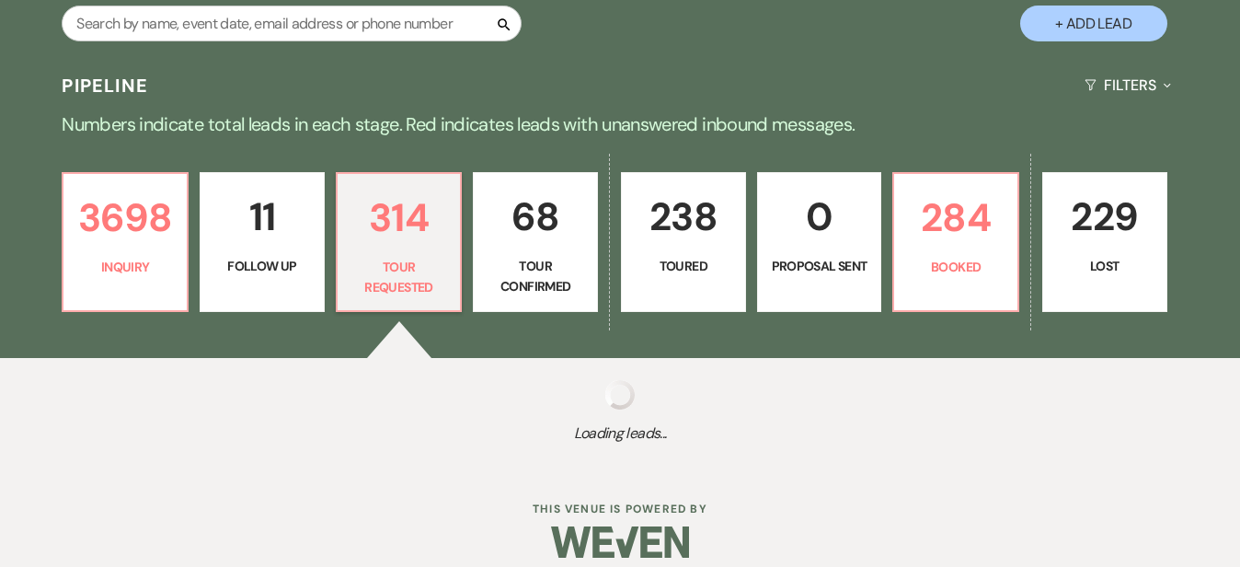
select select "2"
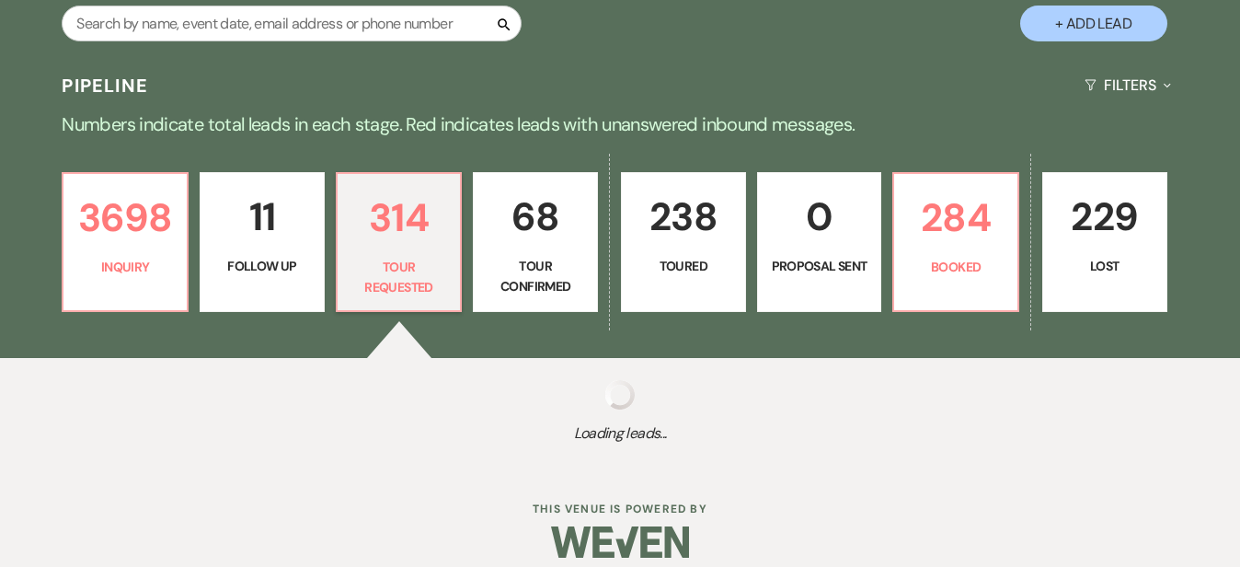
select select "2"
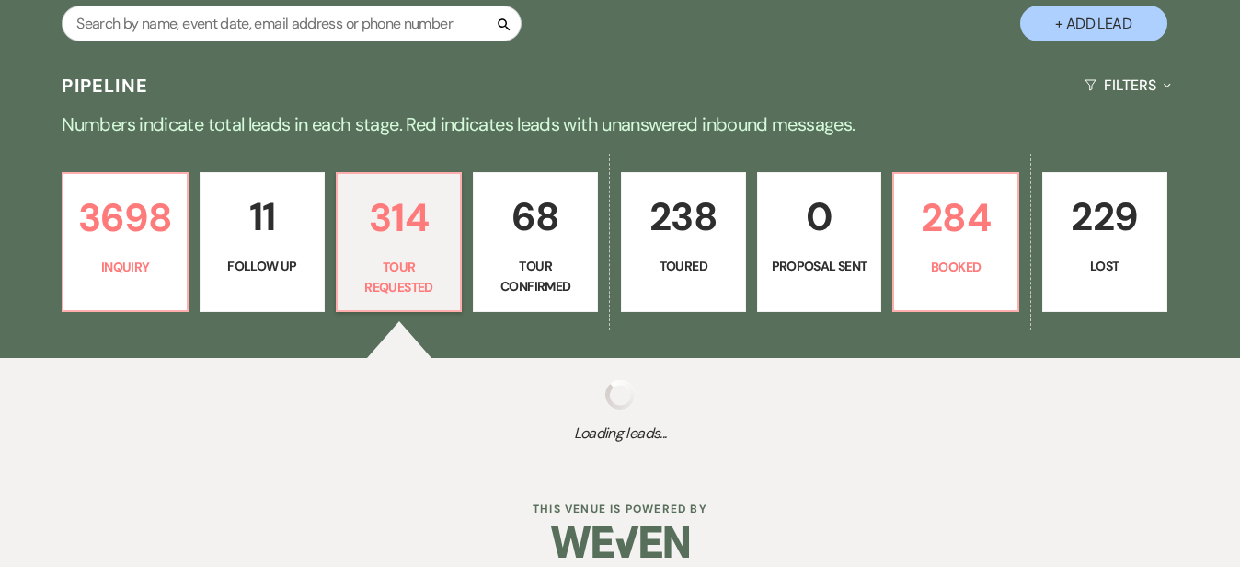
select select "2"
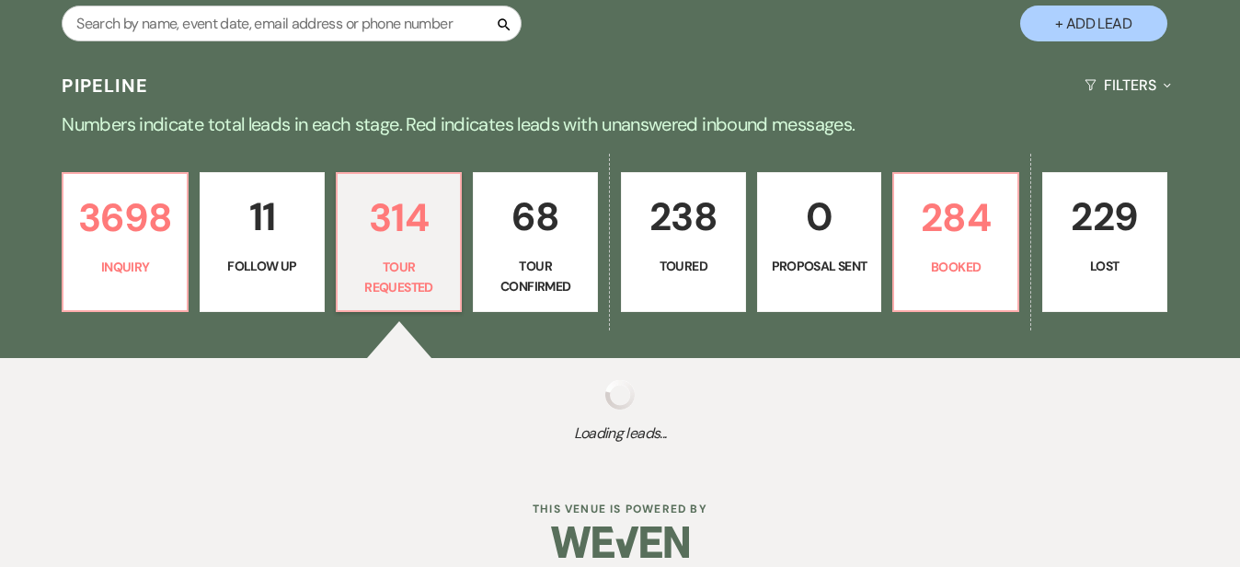
select select "2"
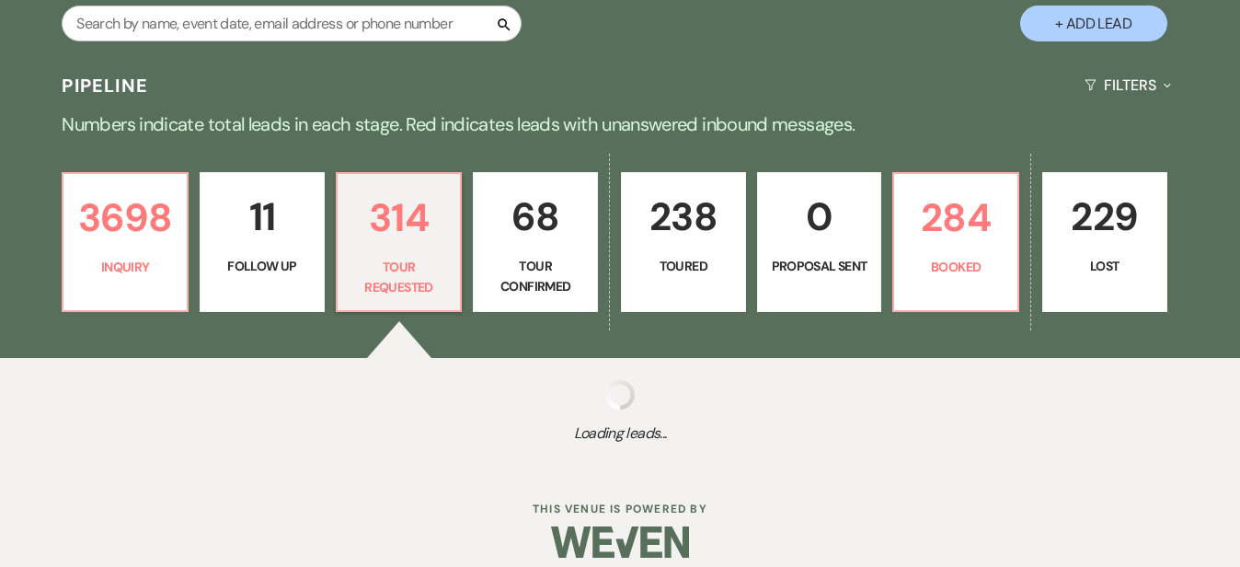
select select "2"
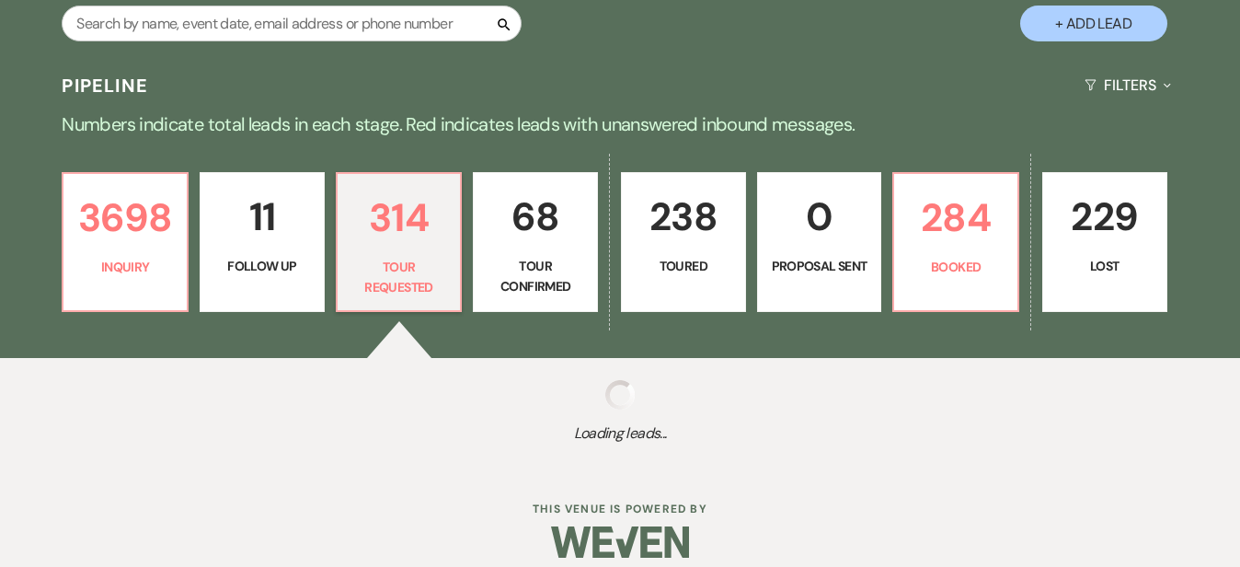
select select "2"
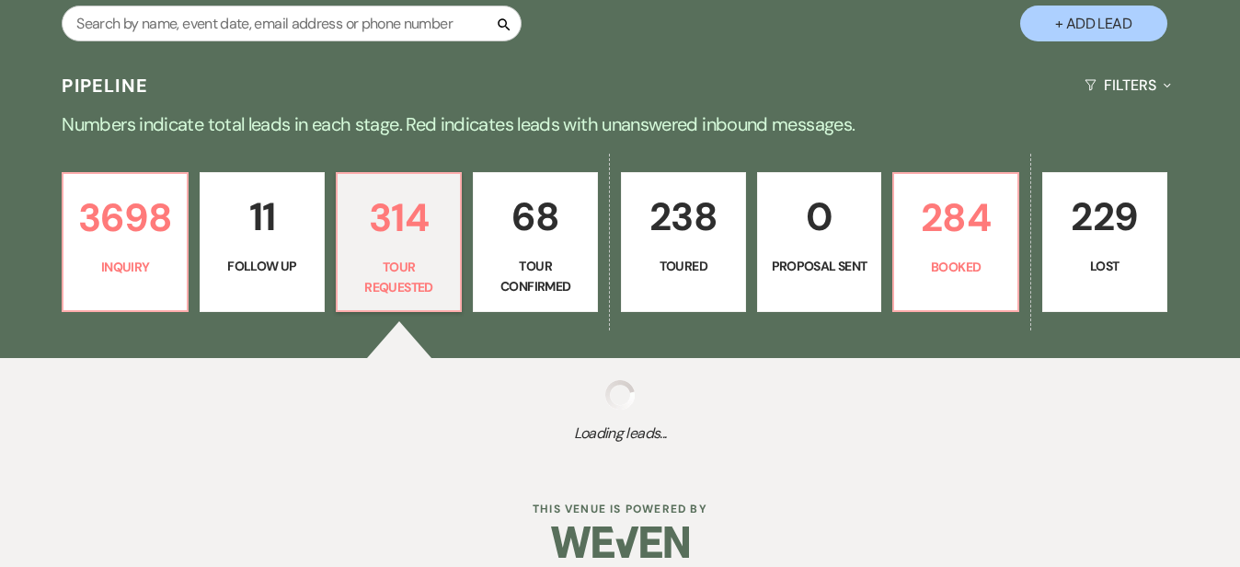
select select "2"
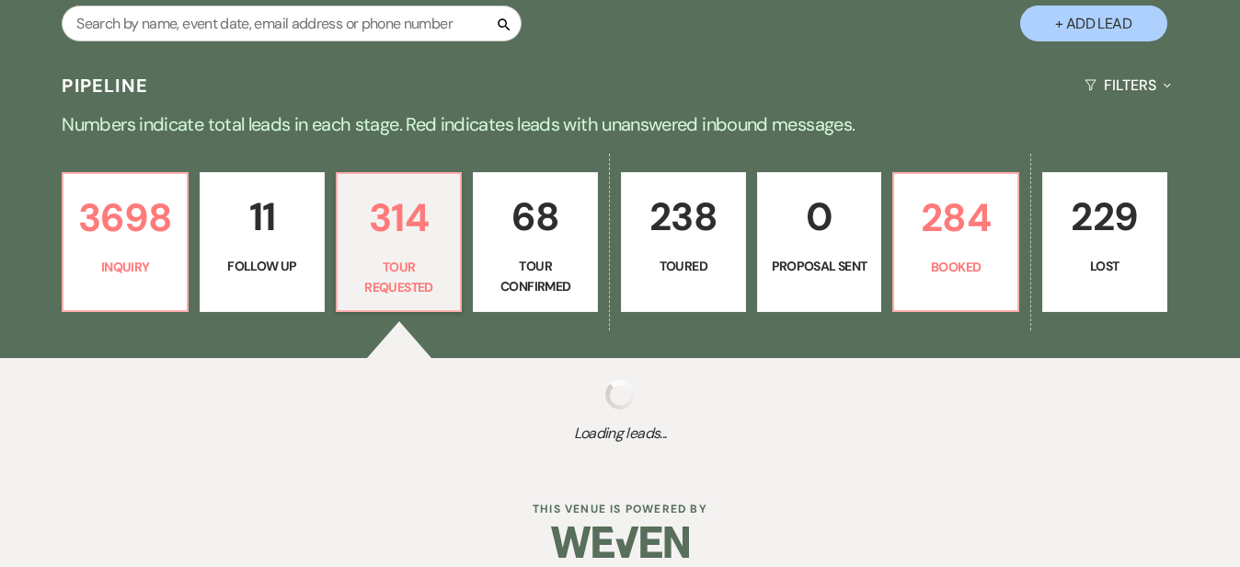
select select "2"
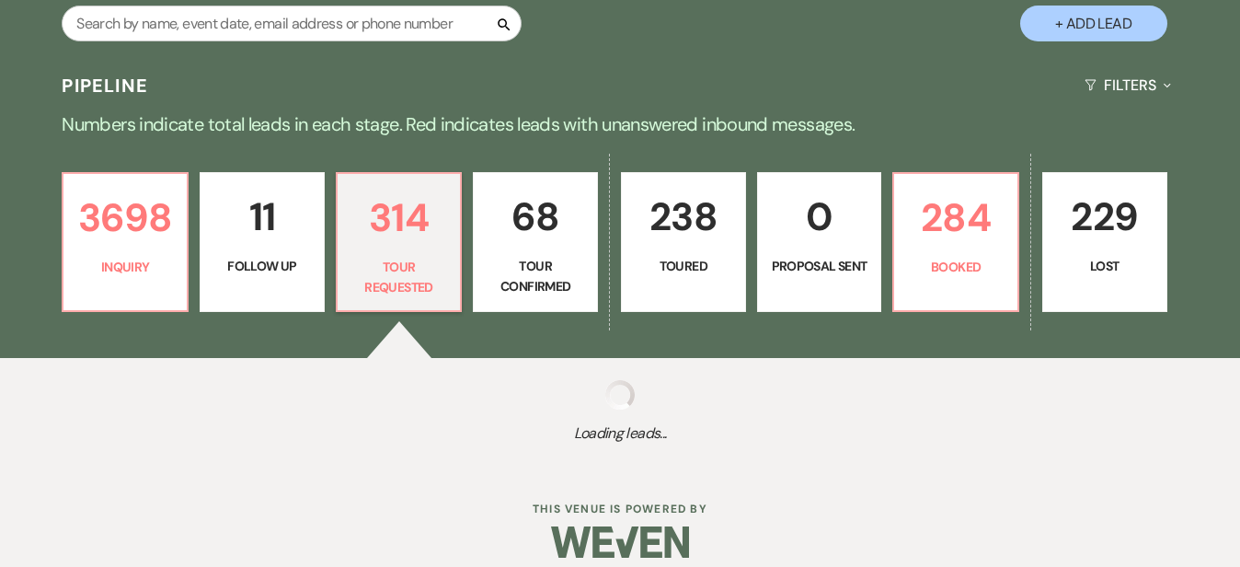
select select "2"
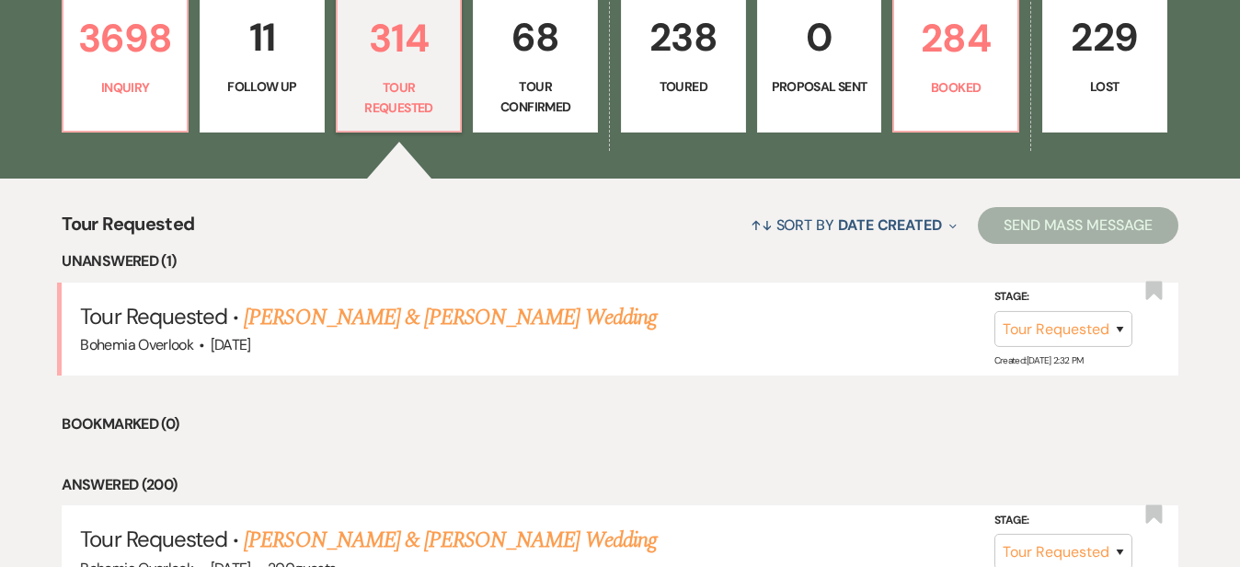
scroll to position [618, 0]
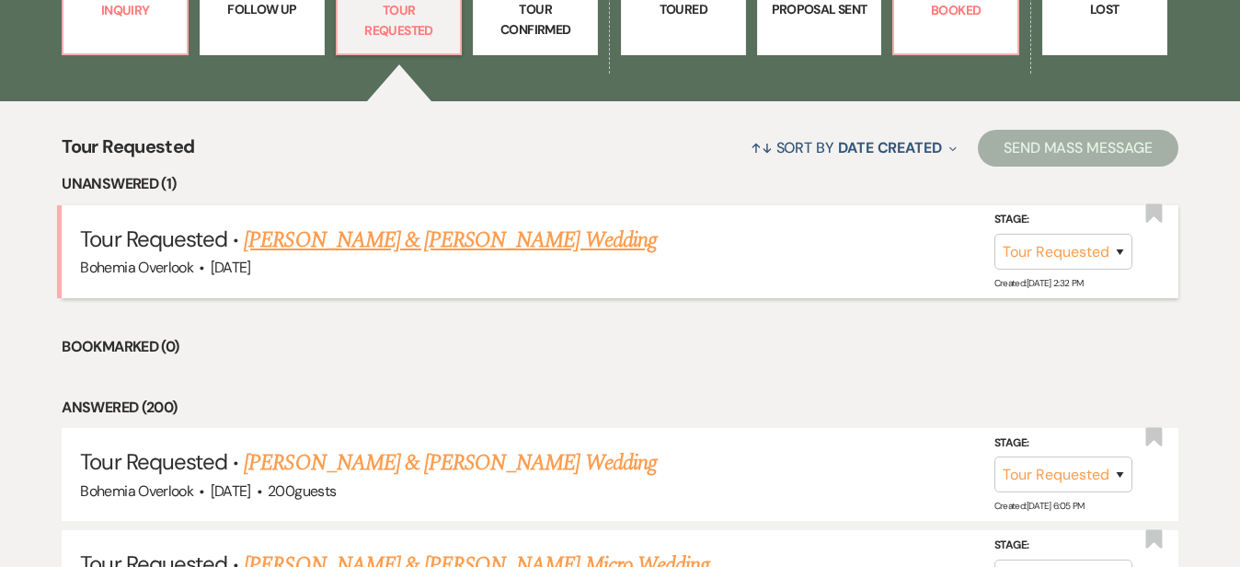
click at [456, 226] on link "Trevor Shaw & Katie Manders's Wedding" at bounding box center [450, 240] width 412 height 33
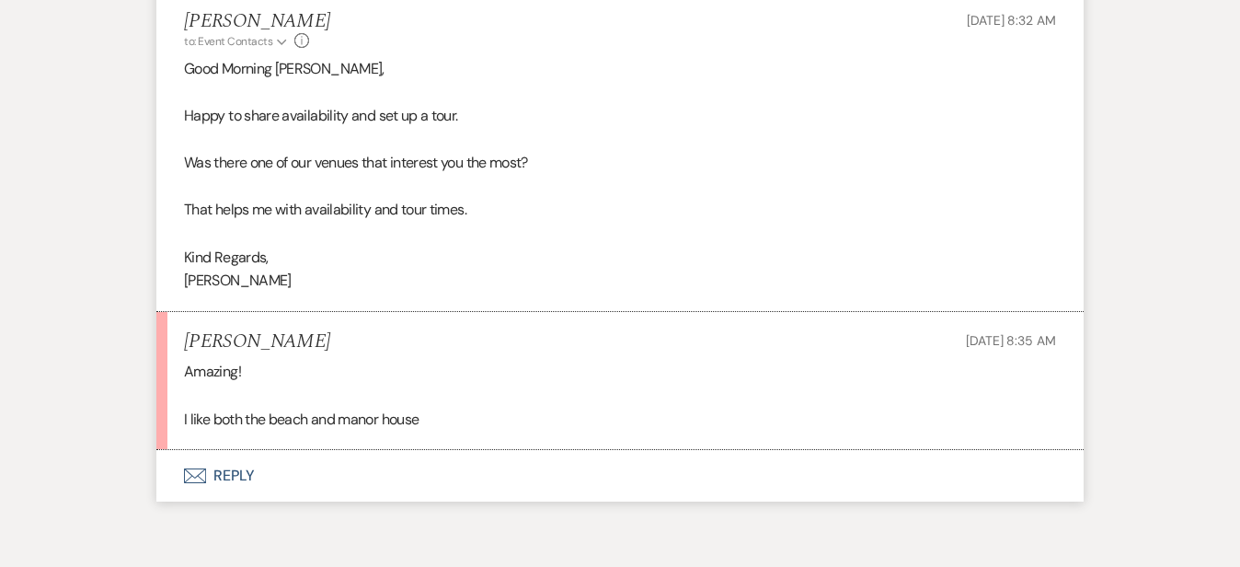
scroll to position [2683, 0]
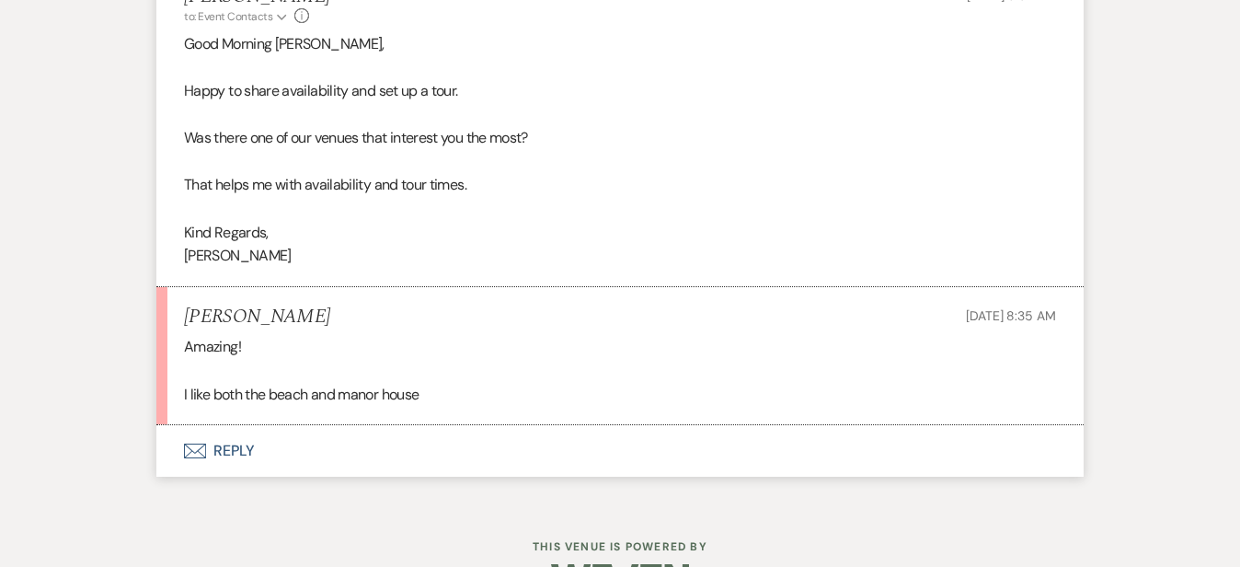
click at [856, 425] on button "Envelope Reply" at bounding box center [619, 451] width 927 height 52
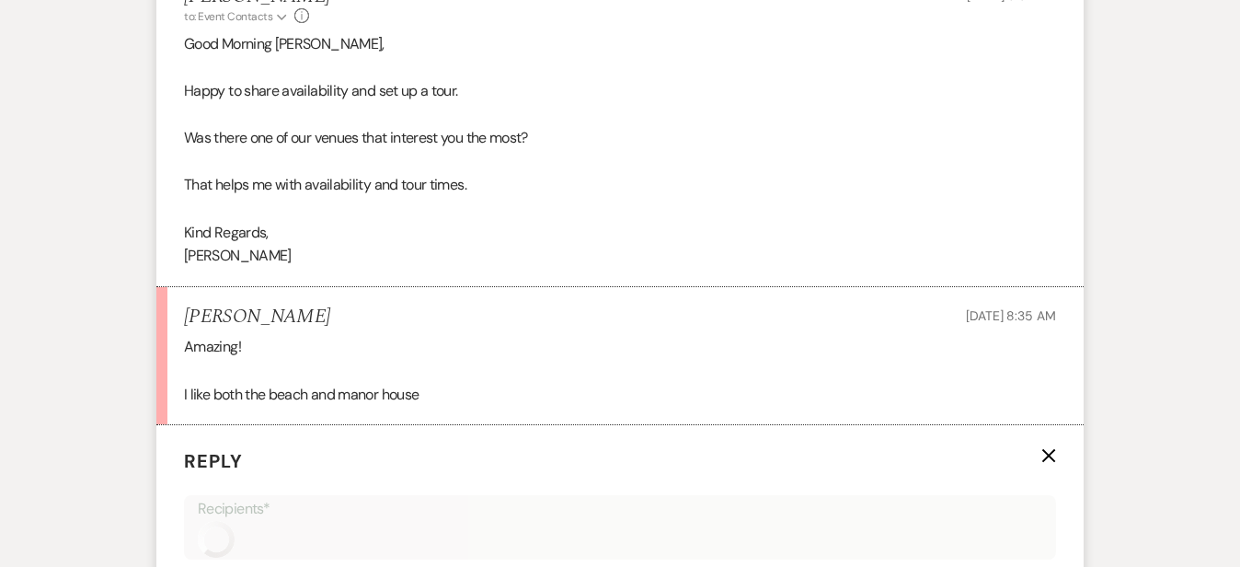
scroll to position [2955, 0]
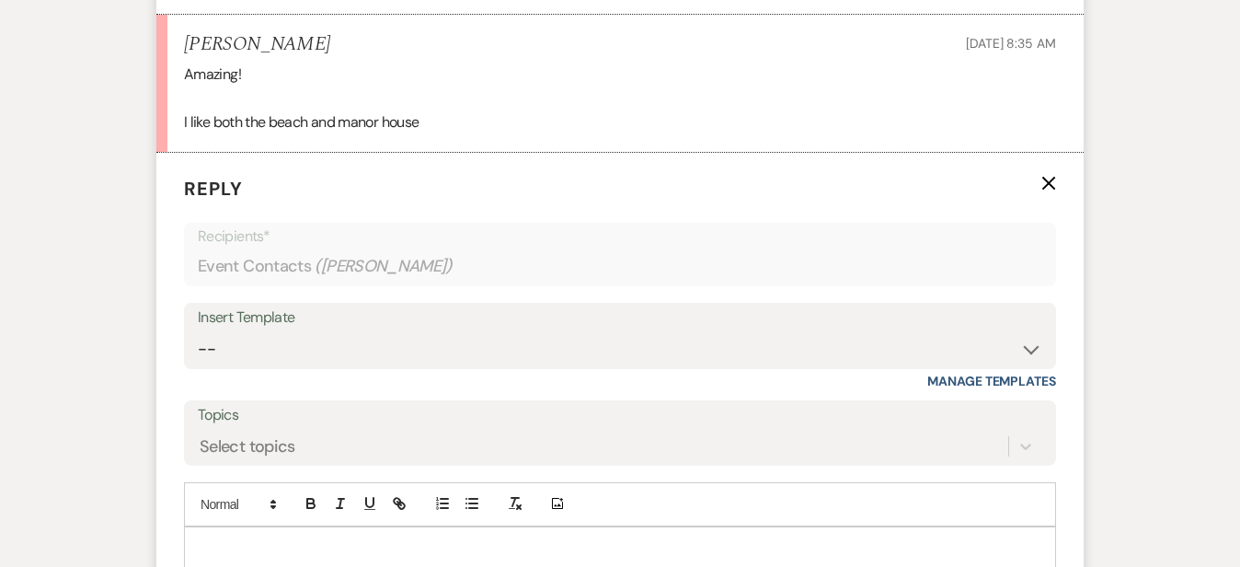
click at [821, 538] on p at bounding box center [620, 548] width 843 height 20
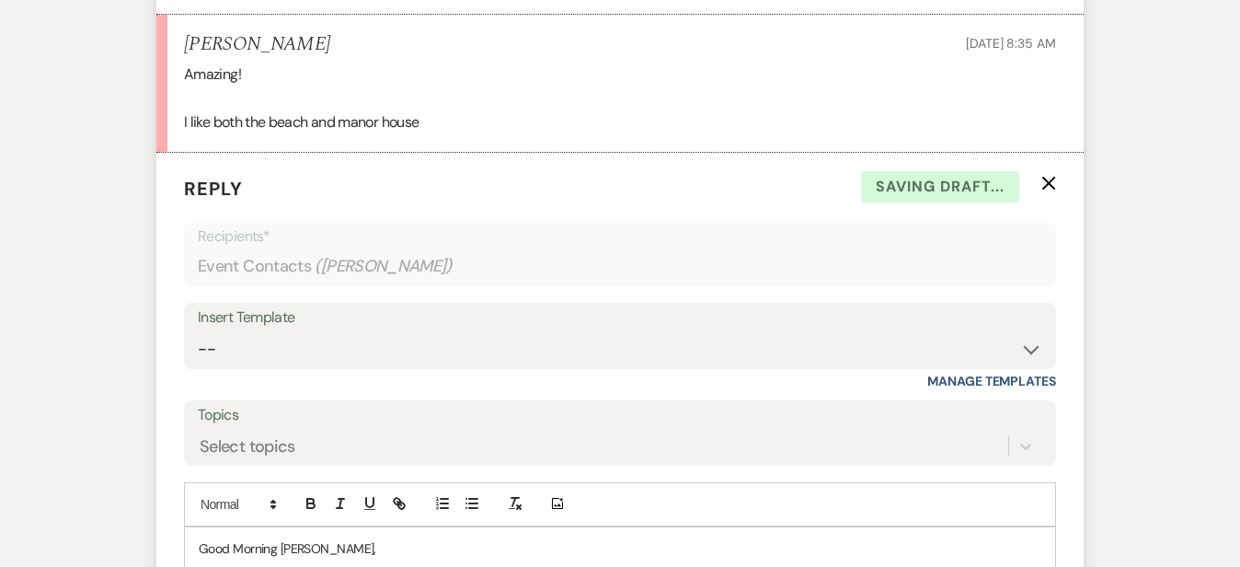
scroll to position [2967, 0]
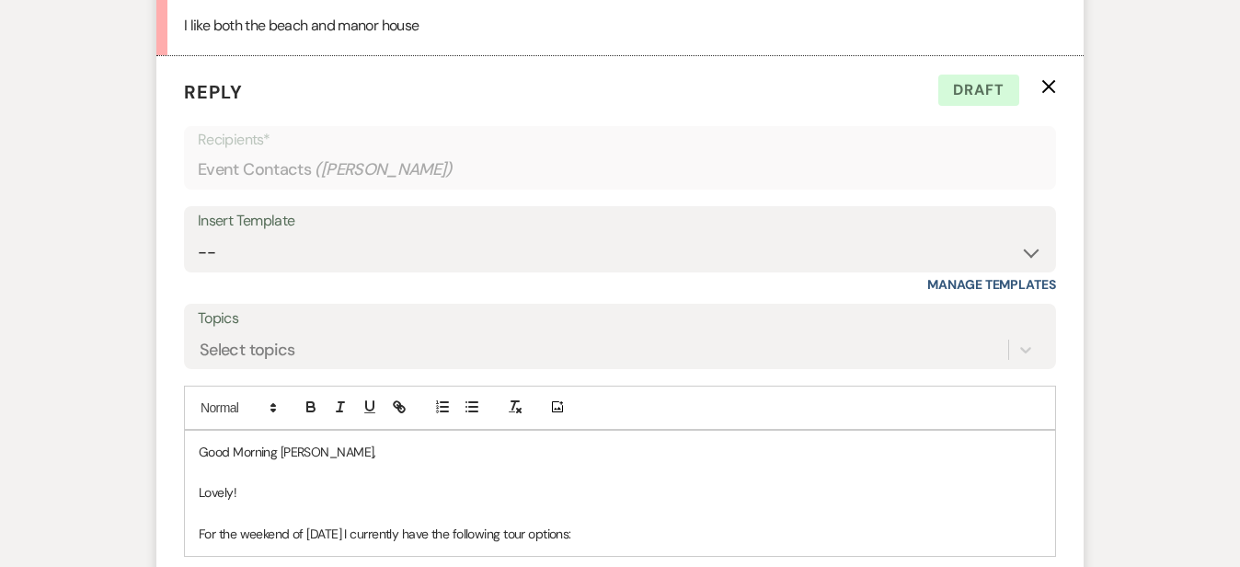
scroll to position [3060, 0]
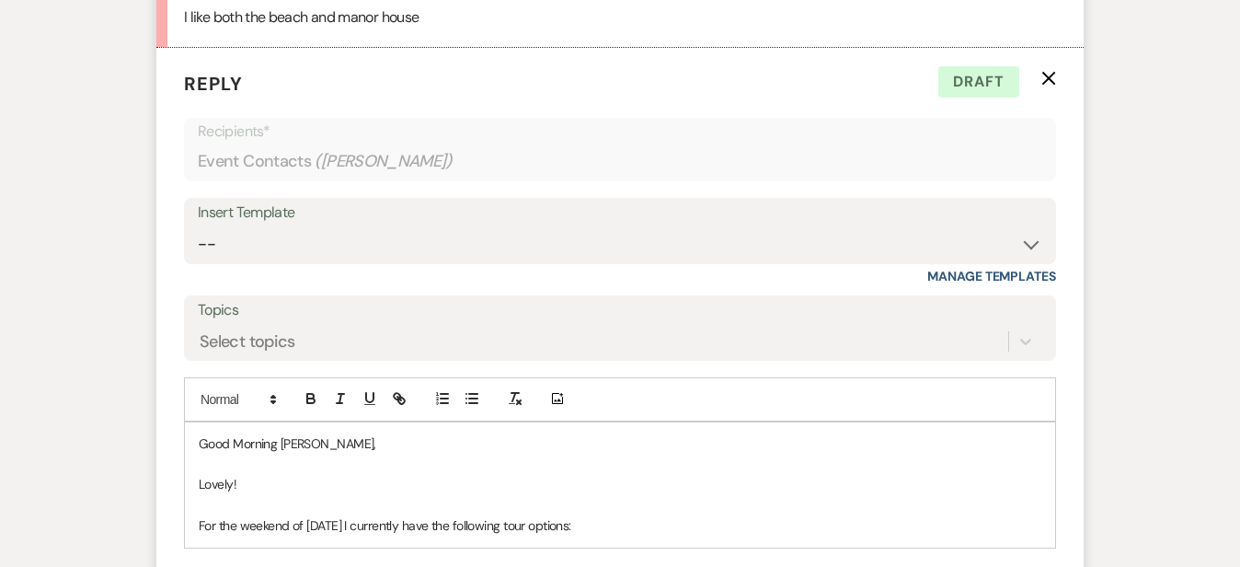
click at [791, 515] on p "For the weekend of September 12th I currently have the following tour options:" at bounding box center [620, 525] width 843 height 20
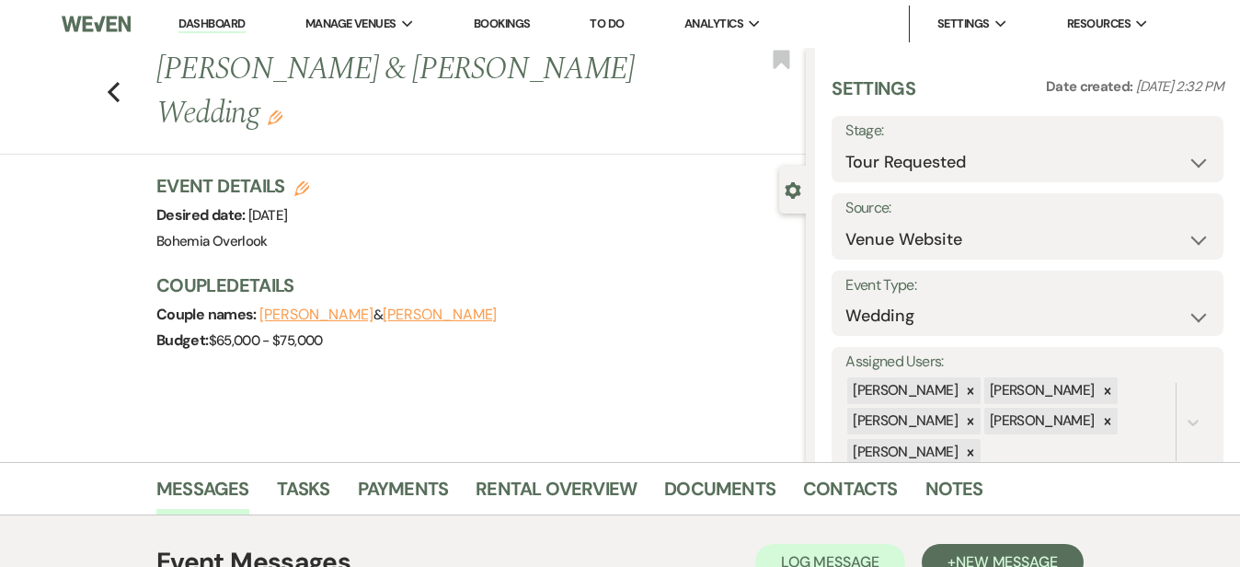
scroll to position [0, 0]
click at [108, 82] on use "button" at bounding box center [114, 92] width 12 height 20
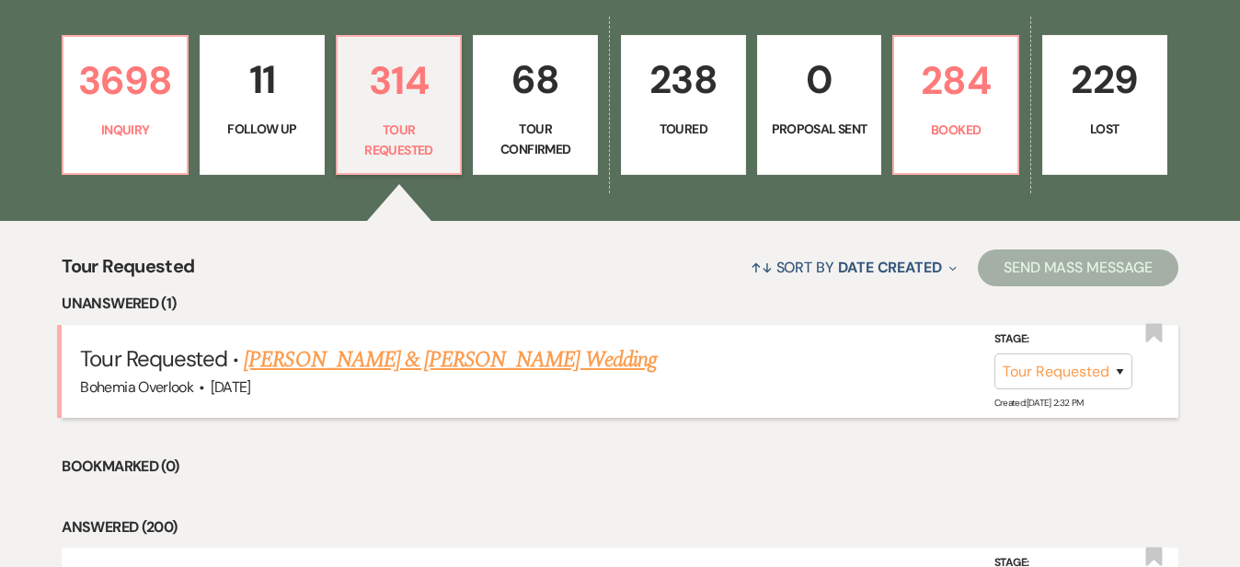
scroll to position [409, 0]
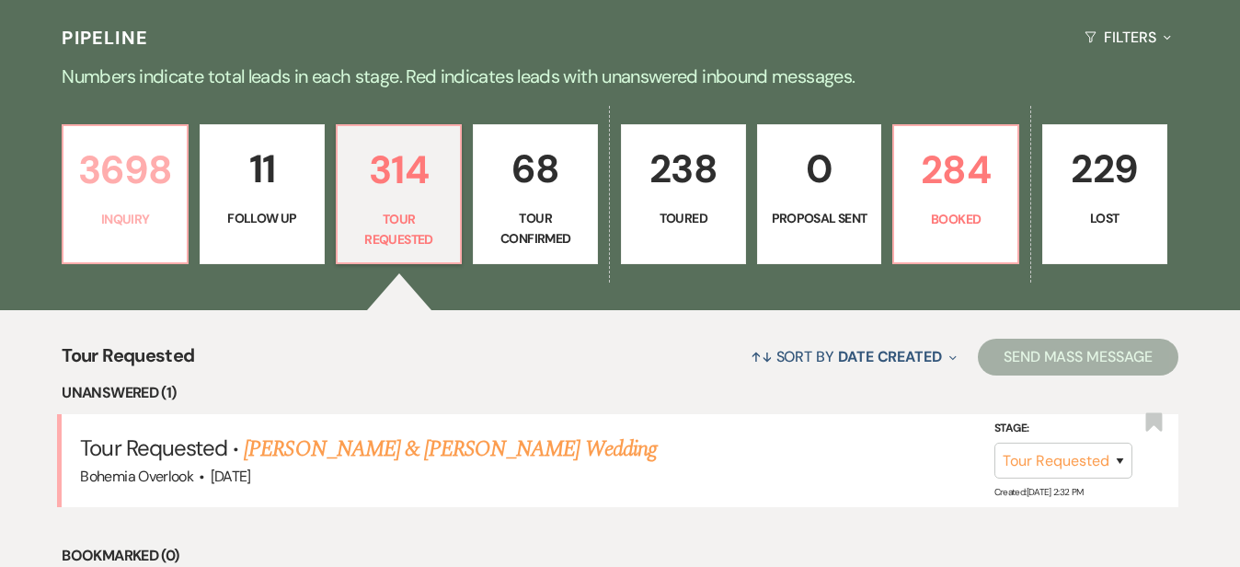
click at [148, 156] on p "3698" at bounding box center [125, 170] width 101 height 62
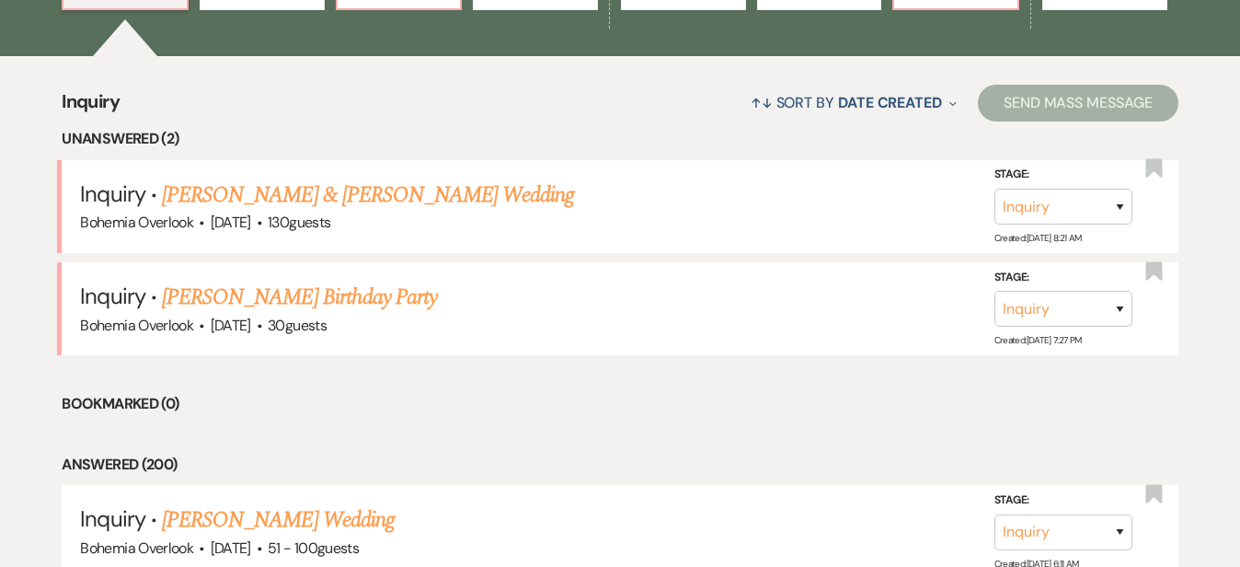
scroll to position [672, 0]
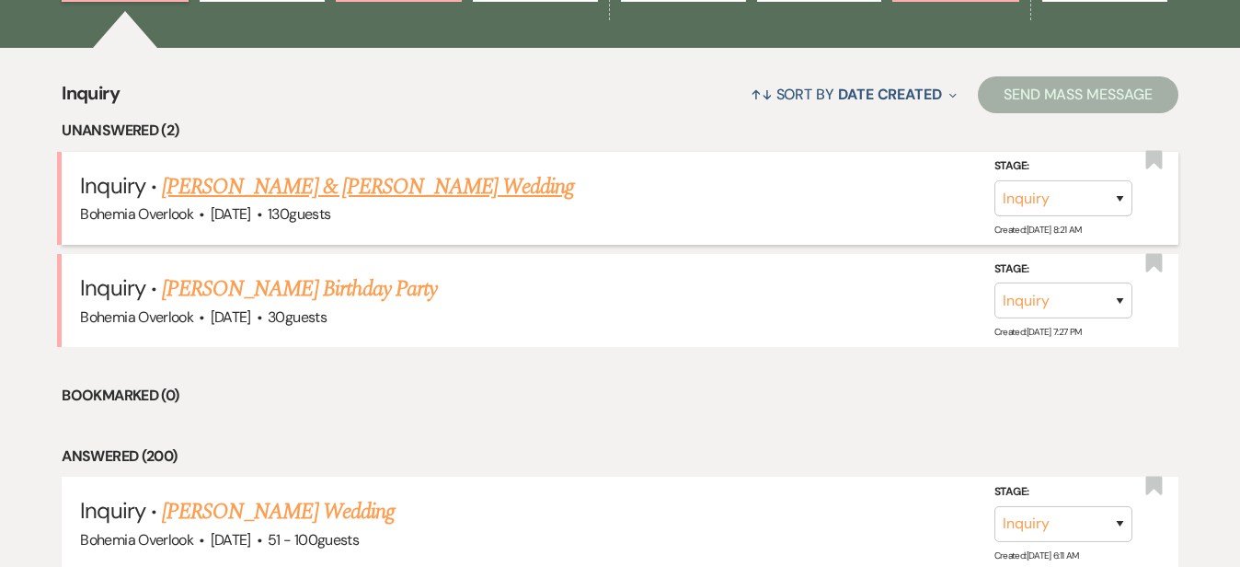
click at [443, 170] on link "[PERSON_NAME] & [PERSON_NAME] Wedding" at bounding box center [368, 186] width 412 height 33
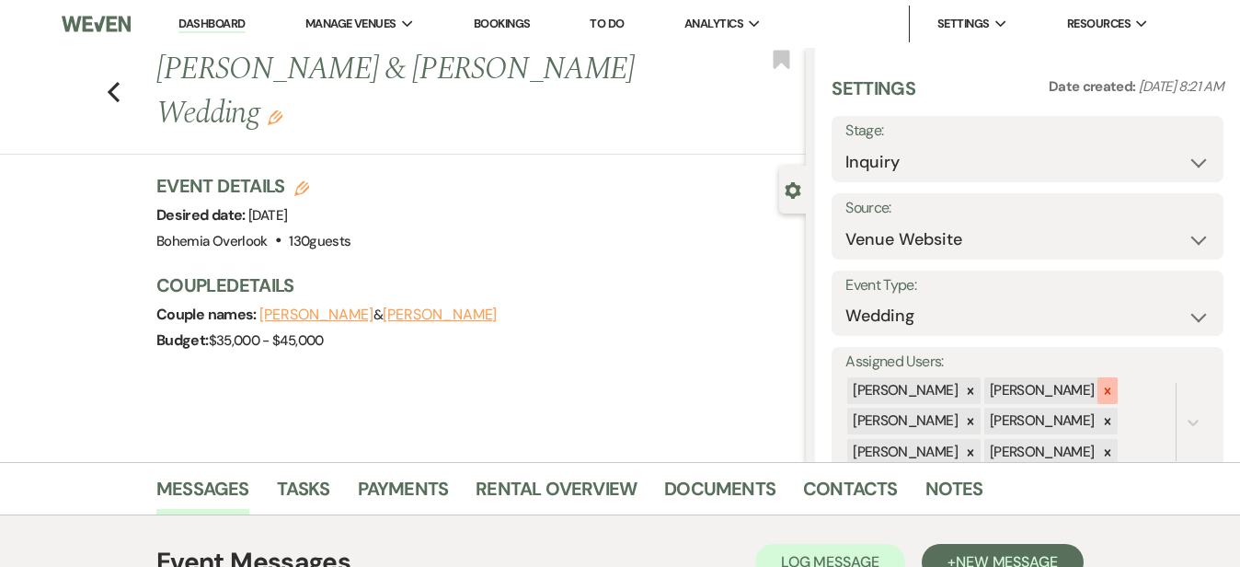
click at [1114, 386] on icon at bounding box center [1107, 391] width 13 height 13
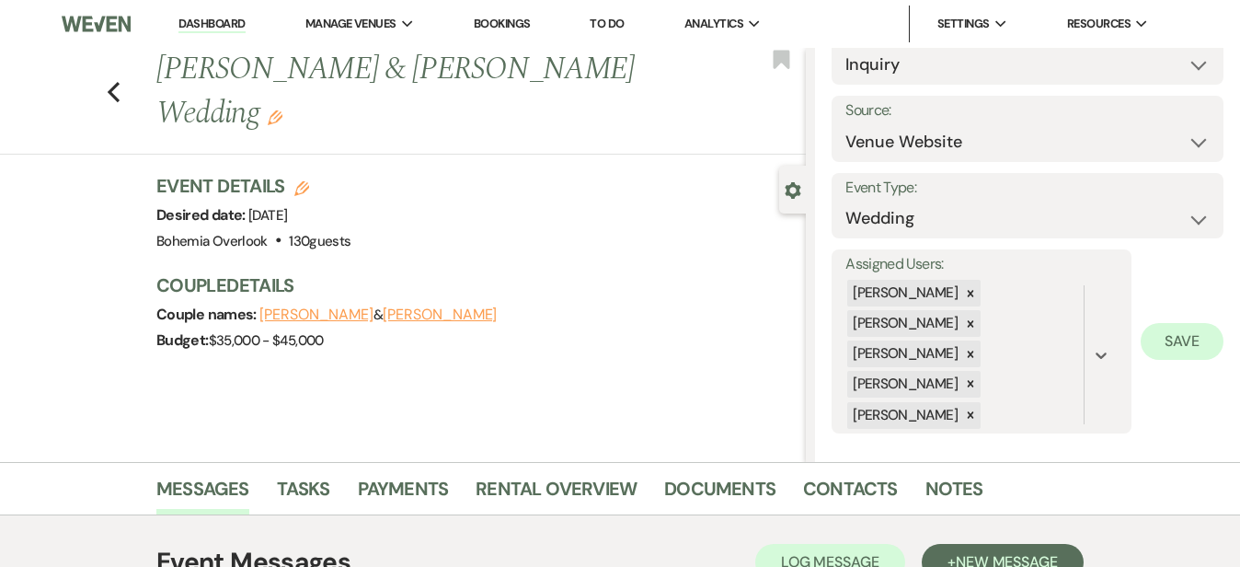
click at [1187, 348] on button "Save" at bounding box center [1182, 341] width 83 height 37
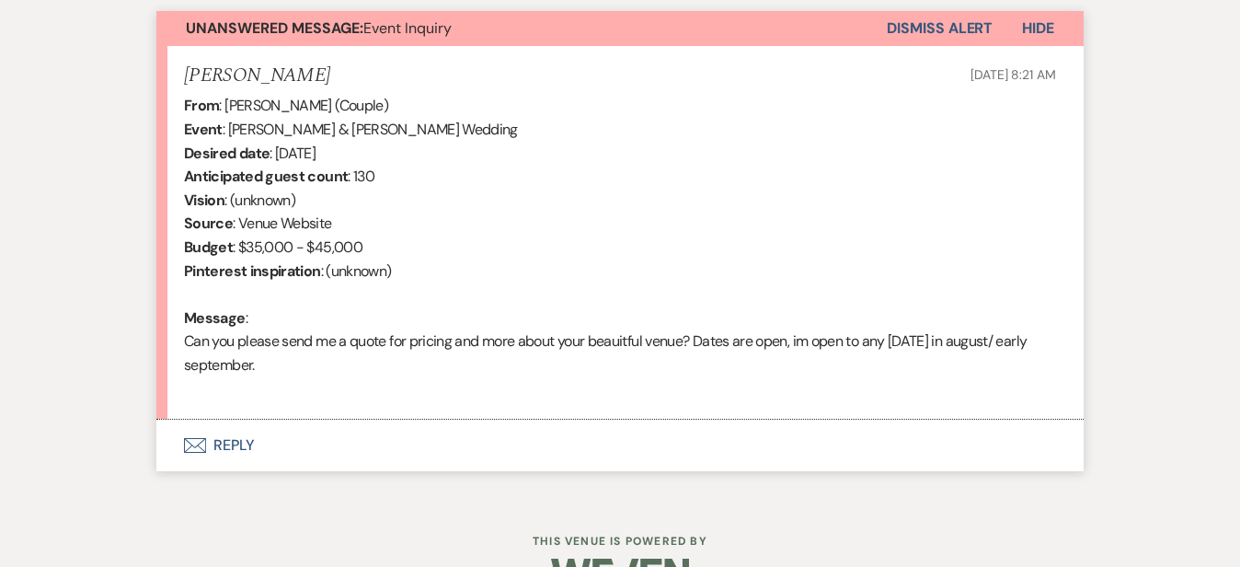
scroll to position [699, 0]
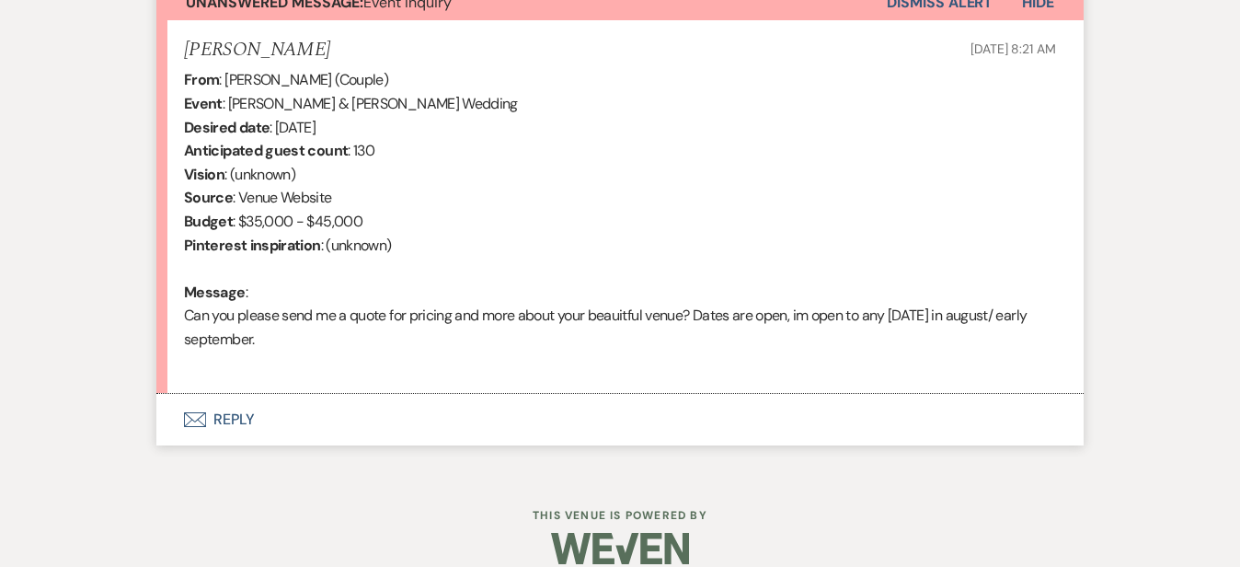
click at [519, 394] on button "Envelope Reply" at bounding box center [619, 420] width 927 height 52
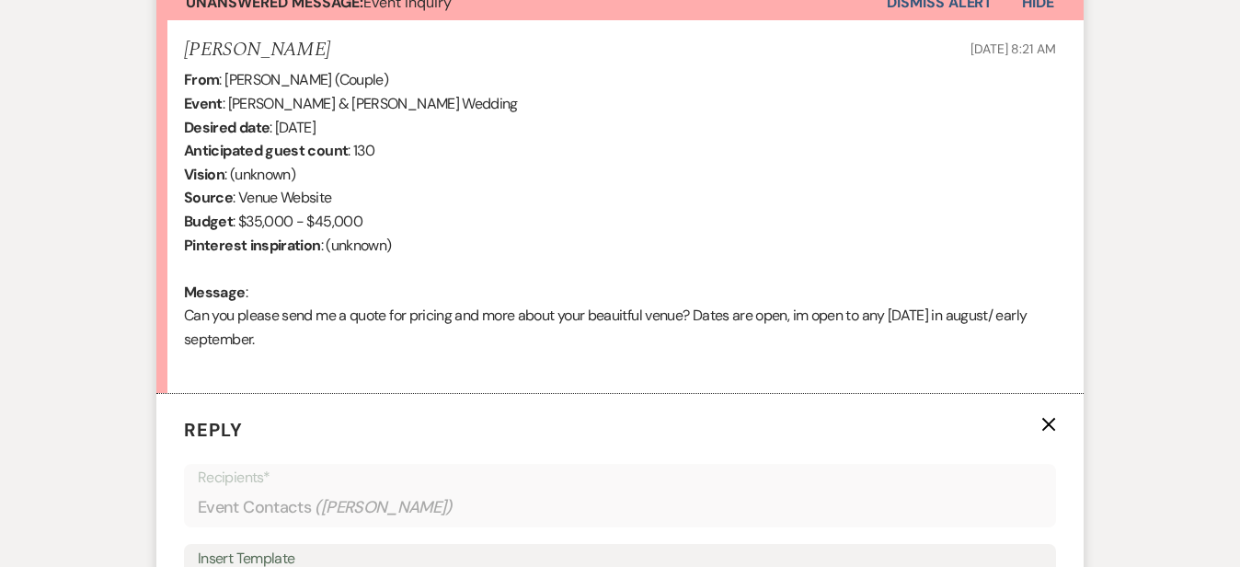
scroll to position [1056, 0]
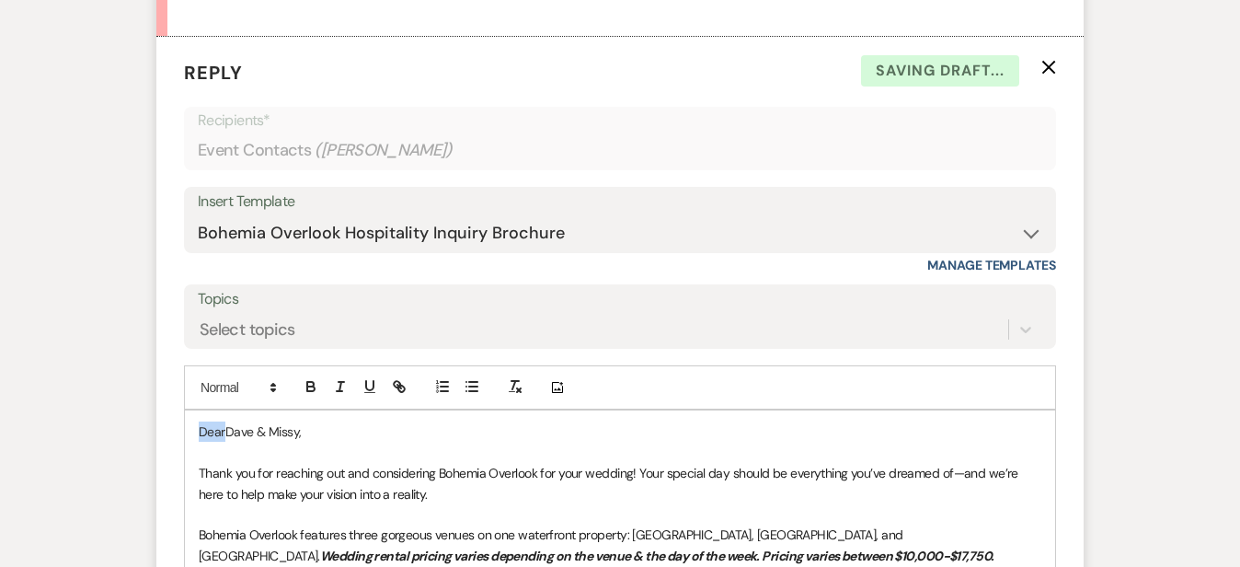
drag, startPoint x: 164, startPoint y: 403, endPoint x: 115, endPoint y: 365, distance: 61.6
click at [156, 365] on form "Reply X Saving draft... Recipients* Event Contacts ( Missy Savastano ) Insert T…" at bounding box center [619, 524] width 927 height 974
click at [1168, 272] on div "Messages Tasks Payments Rental Overview Documents Contacts Notes Event Messages…" at bounding box center [620, 233] width 1240 height 1655
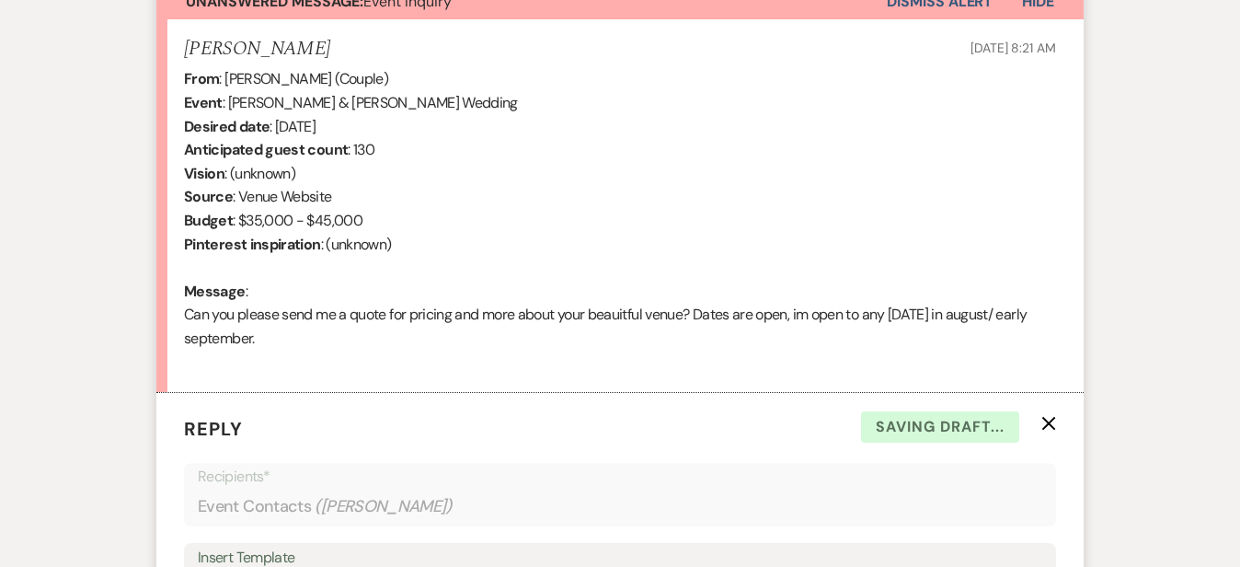
scroll to position [678, 0]
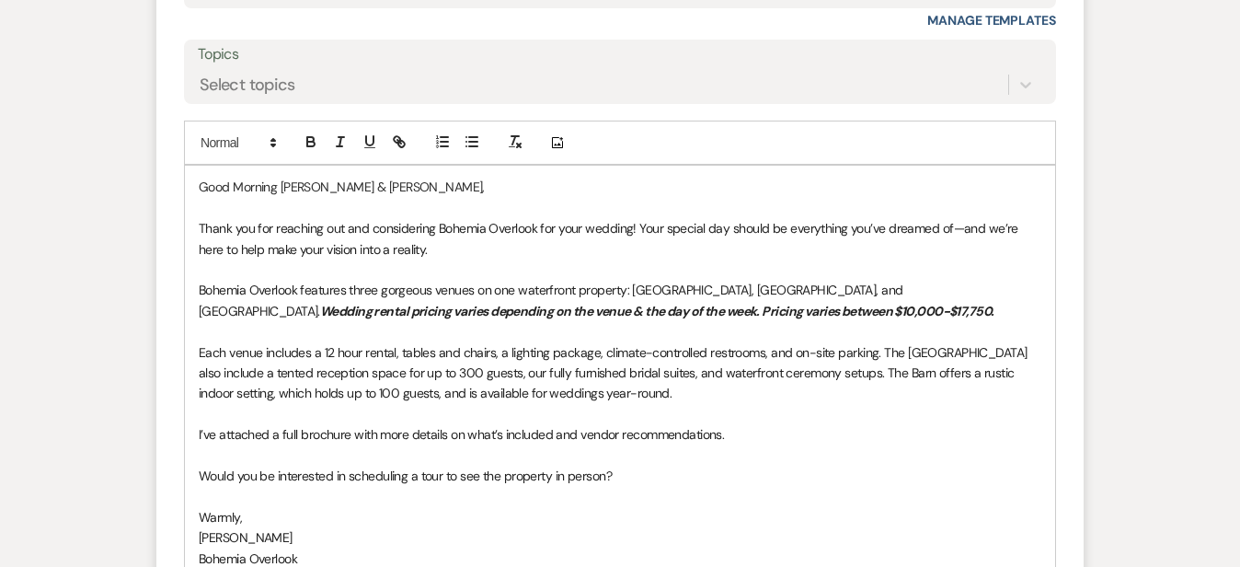
scroll to position [1340, 0]
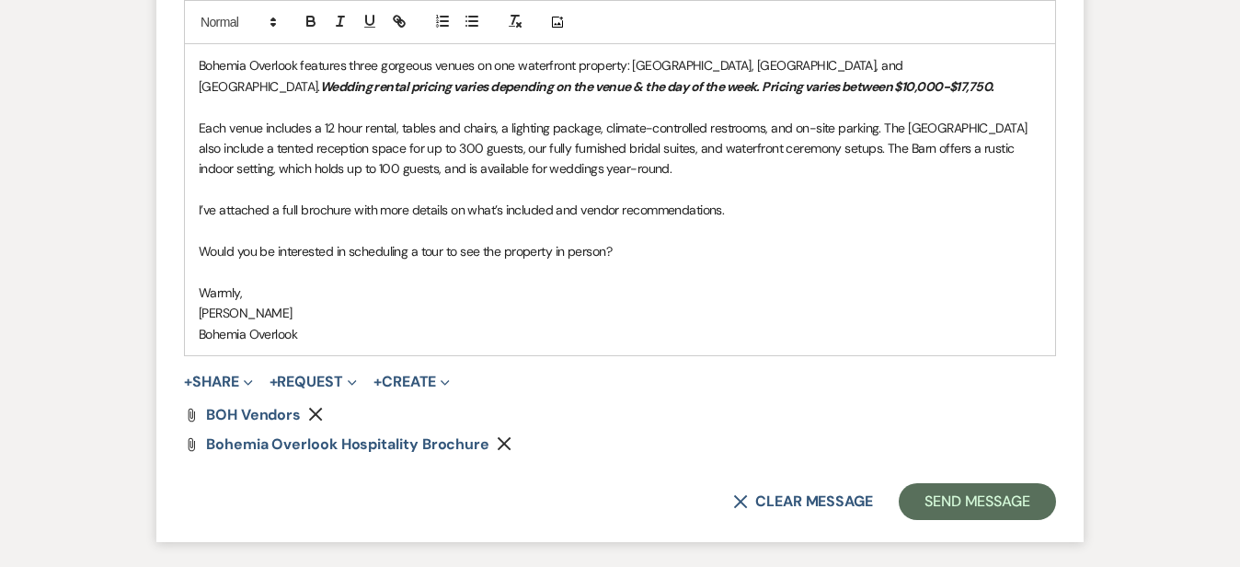
scroll to position [1643, 0]
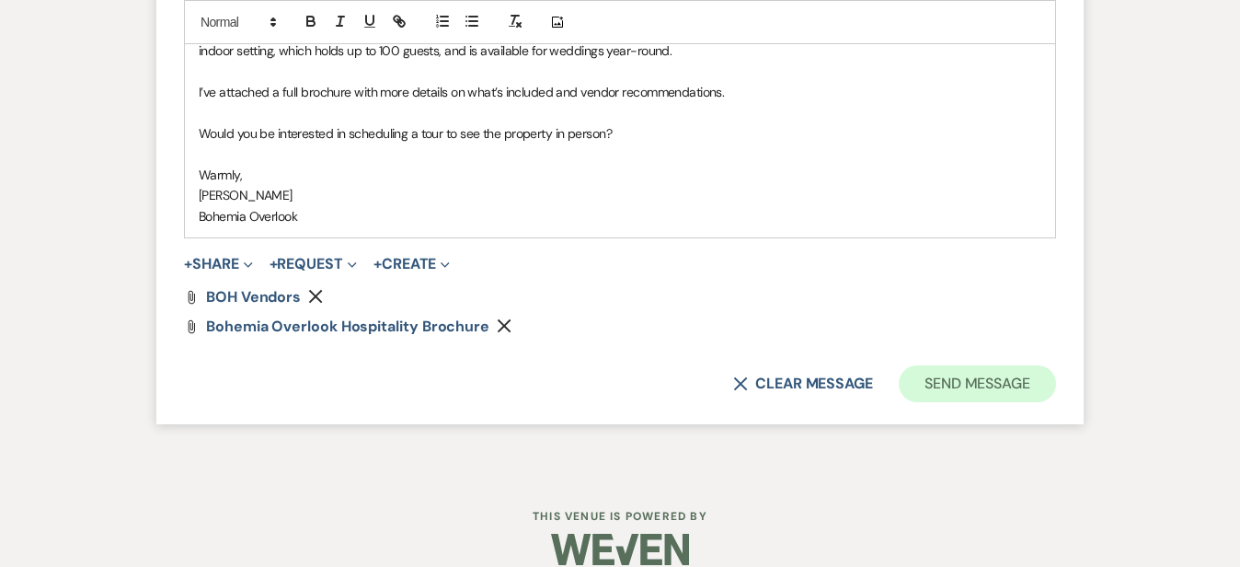
click at [1056, 366] on button "Send Message" at bounding box center [977, 383] width 157 height 37
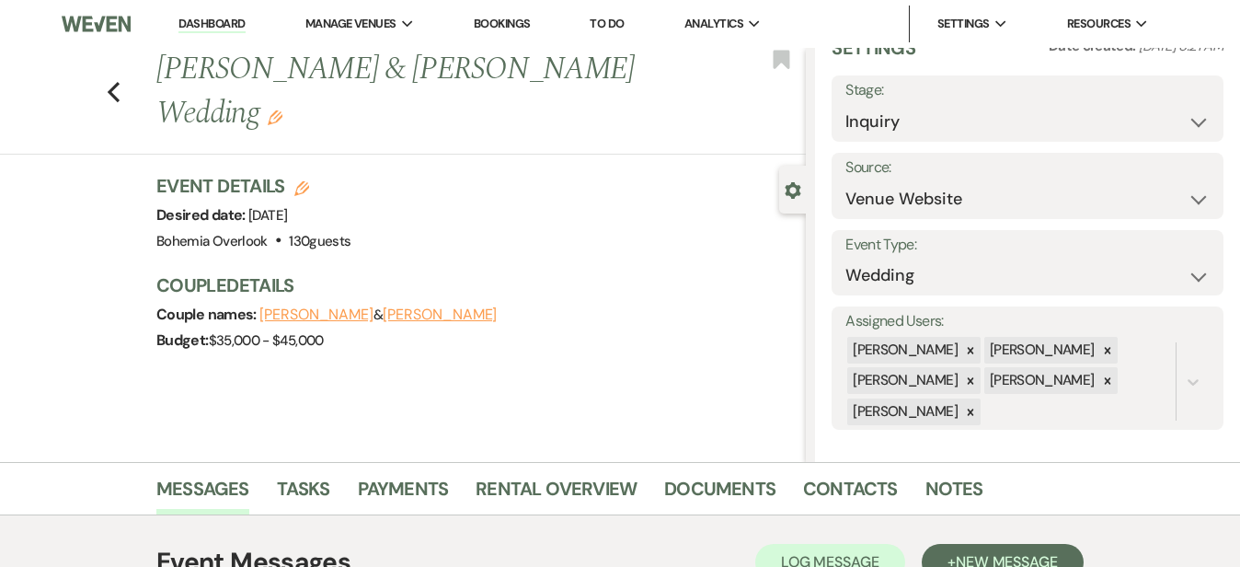
scroll to position [0, 0]
click at [221, 19] on link "Dashboard" at bounding box center [211, 24] width 66 height 17
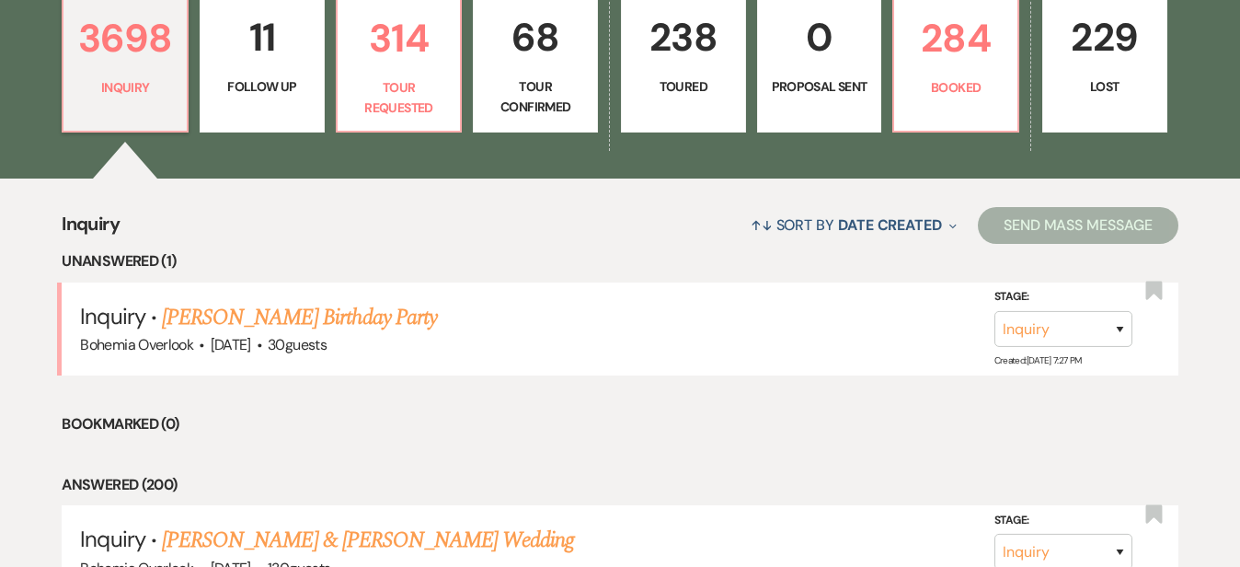
scroll to position [549, 0]
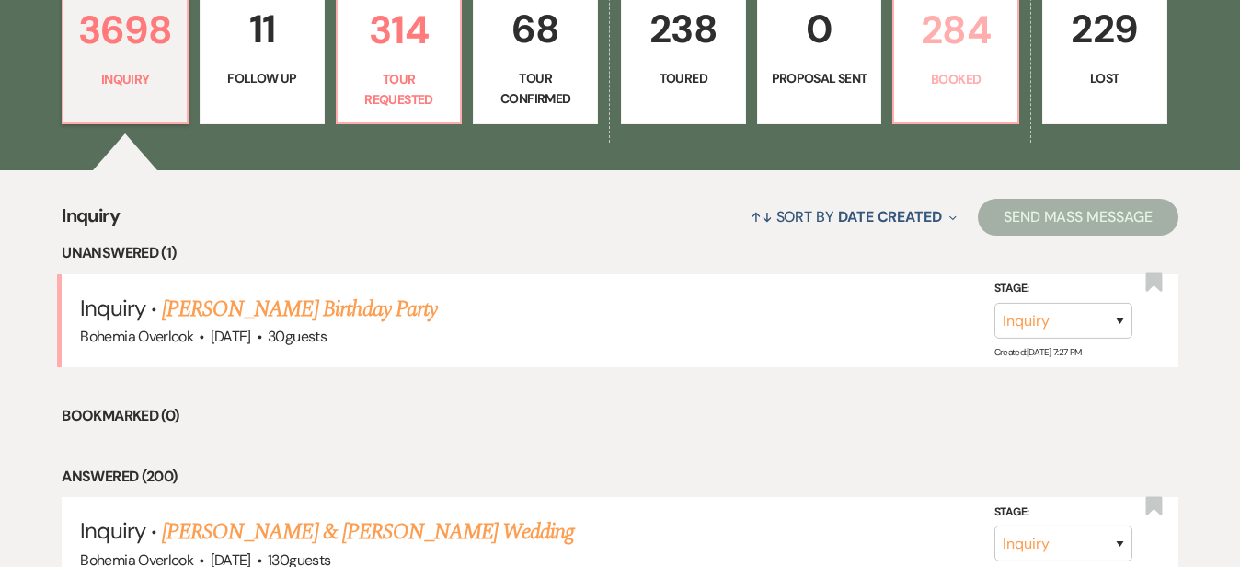
click at [1006, 49] on p "284" at bounding box center [955, 30] width 101 height 62
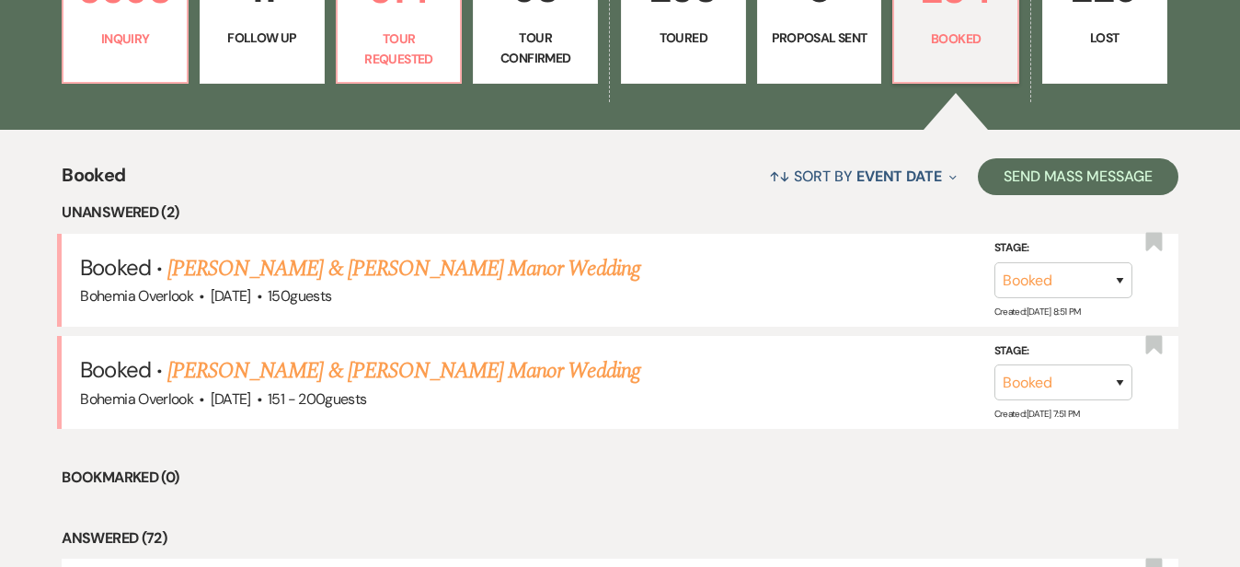
scroll to position [596, 0]
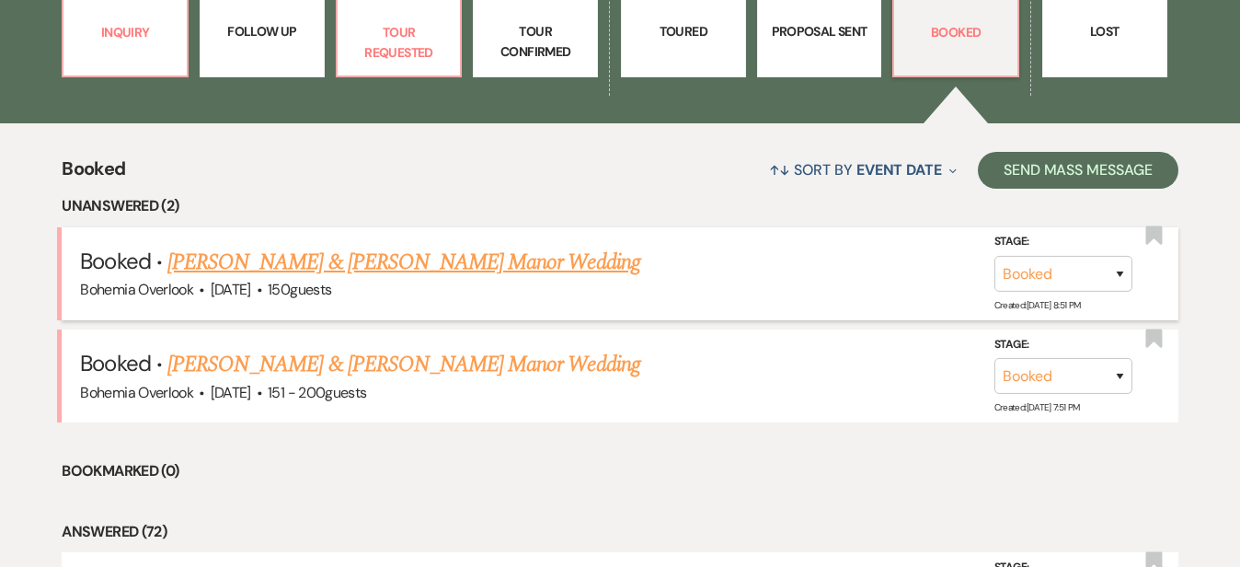
click at [523, 251] on link "[PERSON_NAME] & [PERSON_NAME] Manor Wedding" at bounding box center [403, 262] width 473 height 33
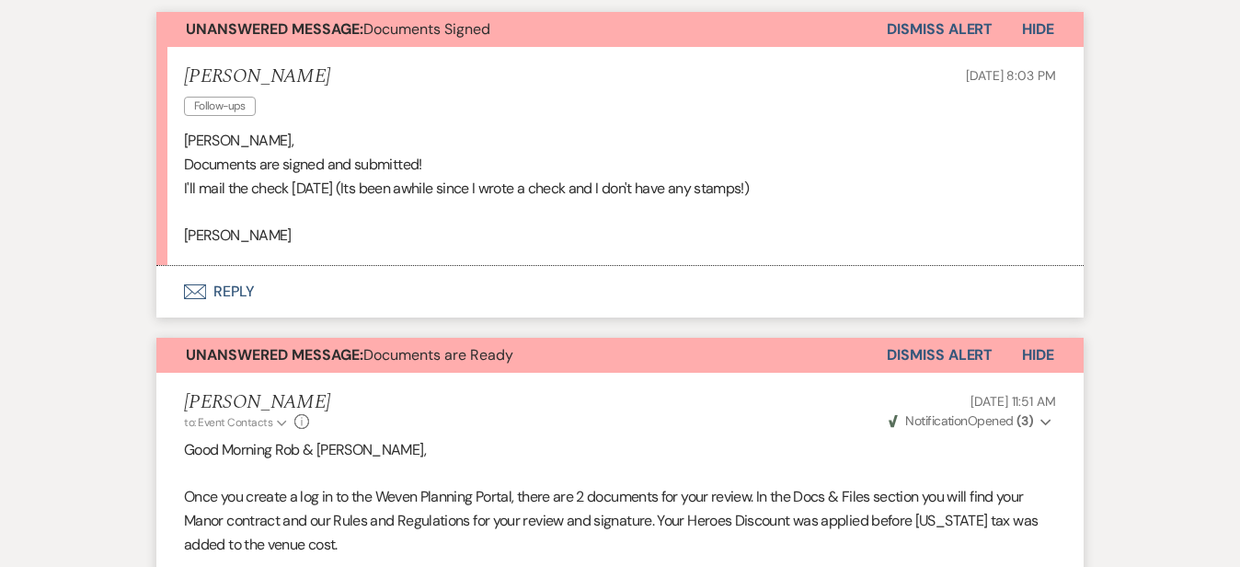
scroll to position [642, 0]
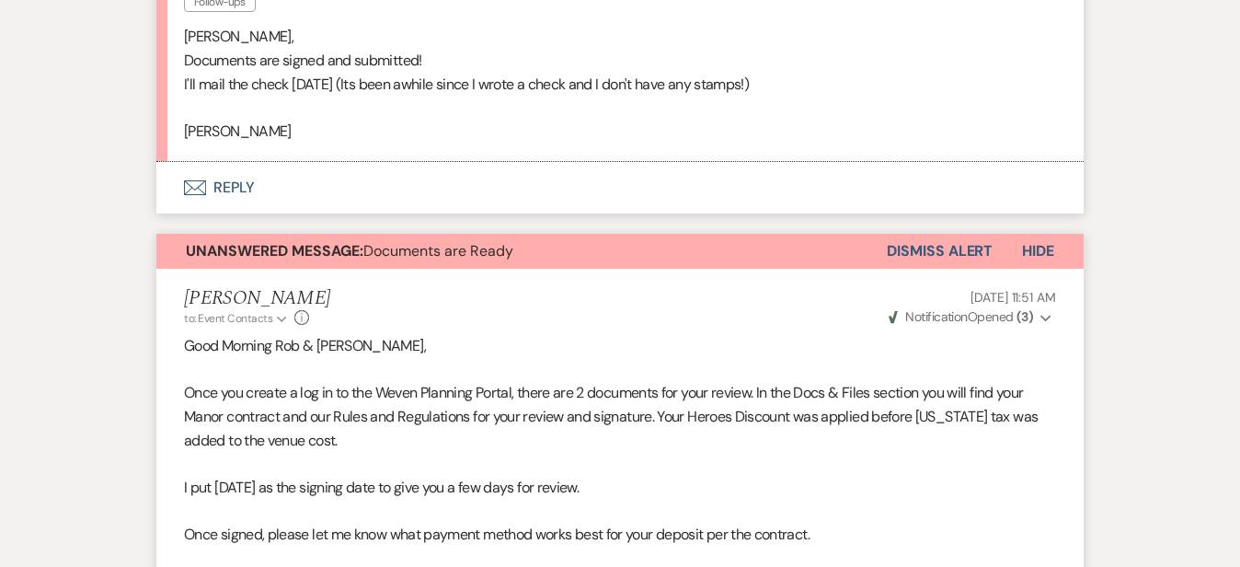
click at [977, 247] on button "Dismiss Alert" at bounding box center [940, 251] width 106 height 35
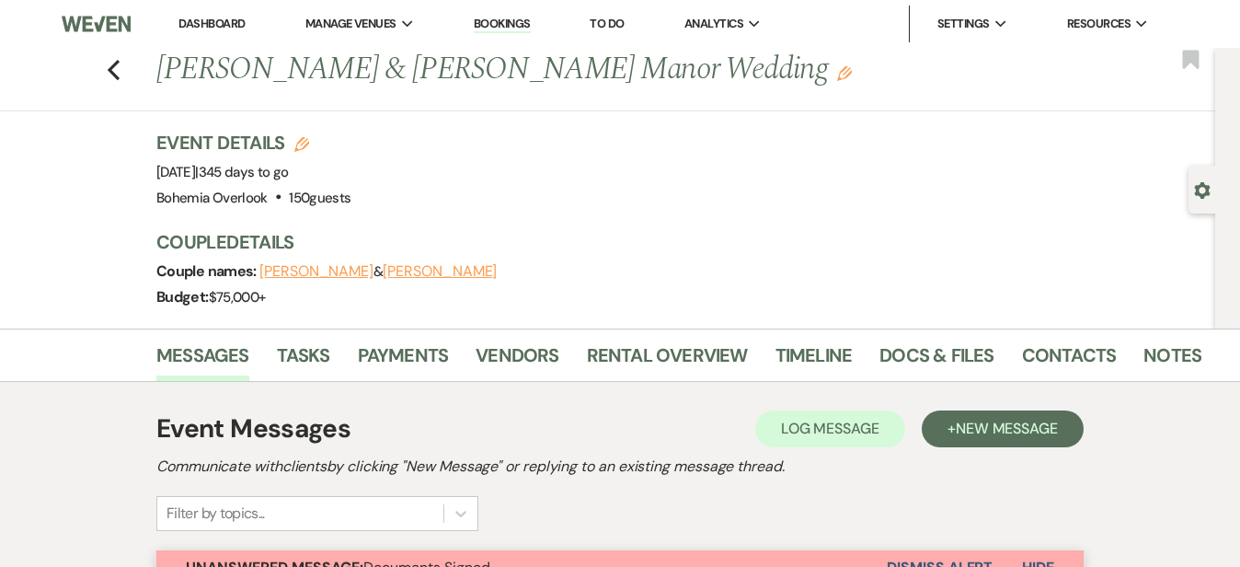
scroll to position [0, 0]
click at [107, 75] on icon "Previous" at bounding box center [114, 70] width 14 height 22
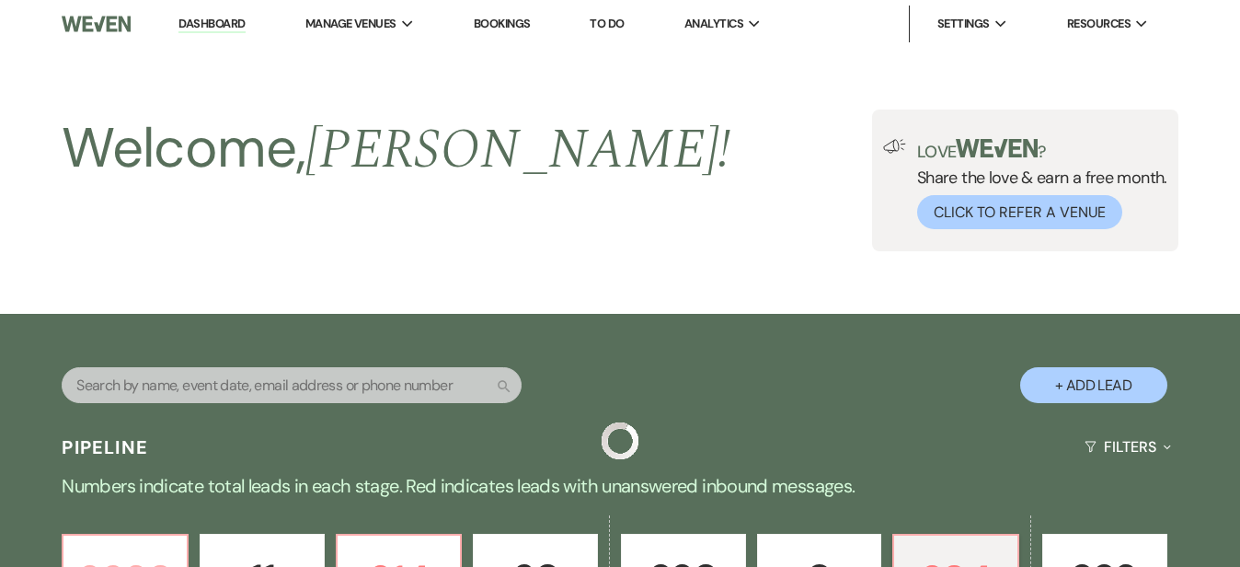
scroll to position [596, 0]
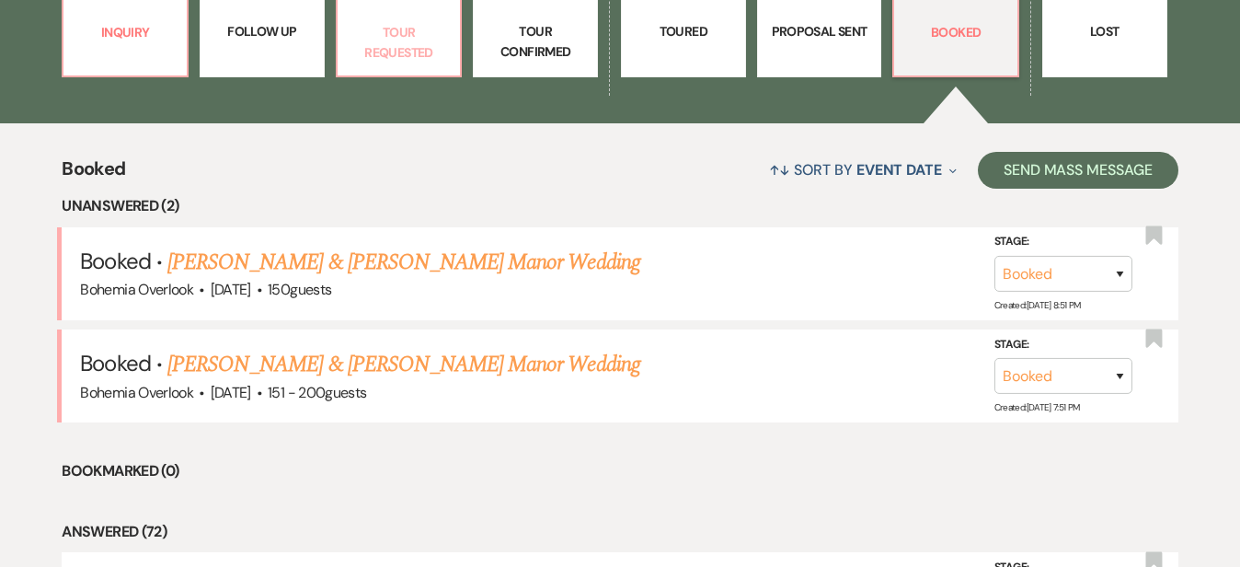
click at [438, 38] on p "Tour Requested" at bounding box center [399, 42] width 101 height 41
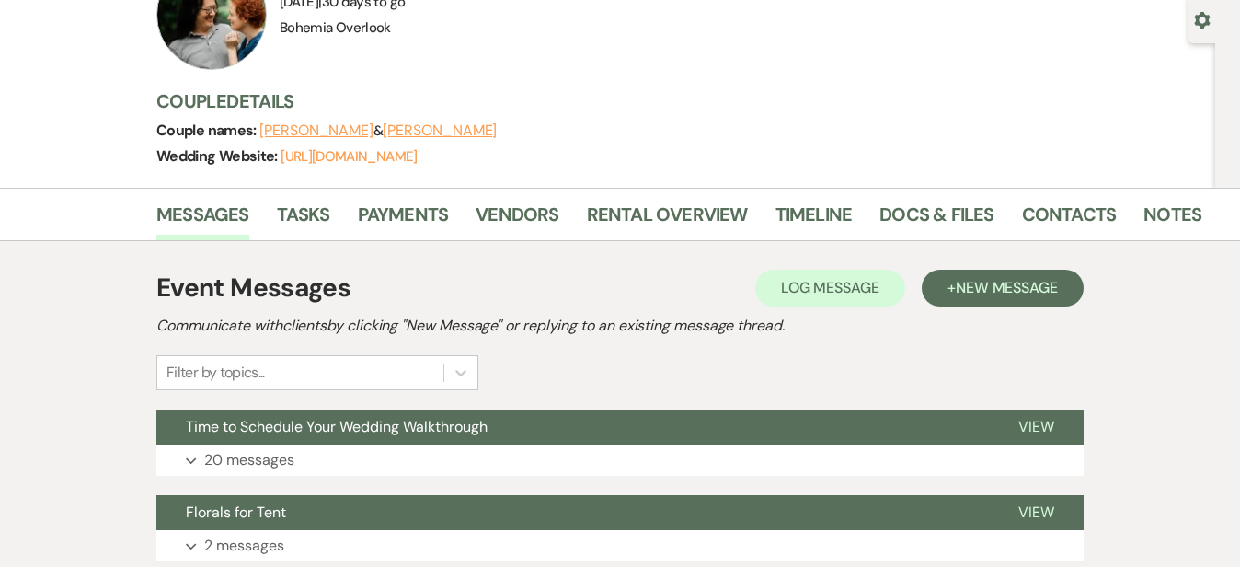
scroll to position [137, 0]
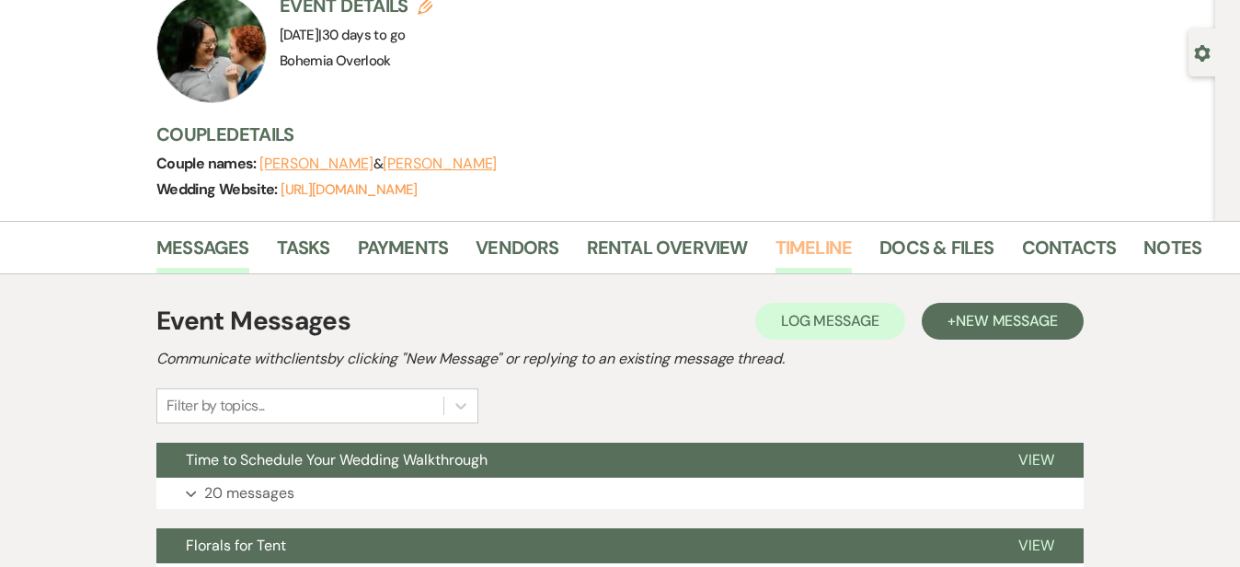
click at [776, 241] on link "Timeline" at bounding box center [814, 253] width 77 height 40
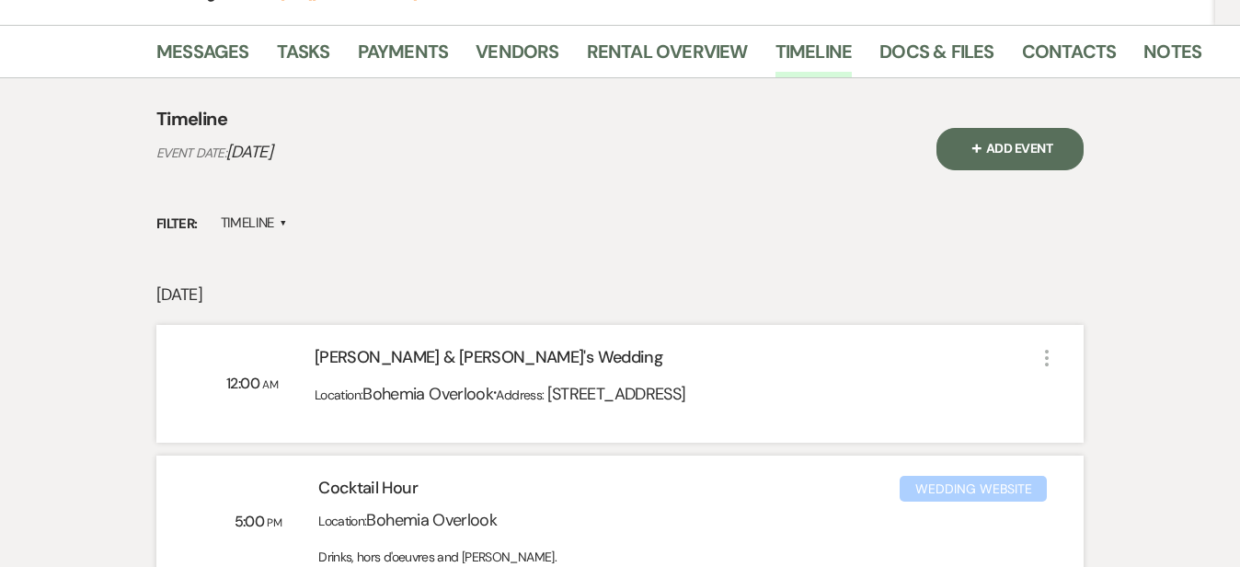
scroll to position [347, 0]
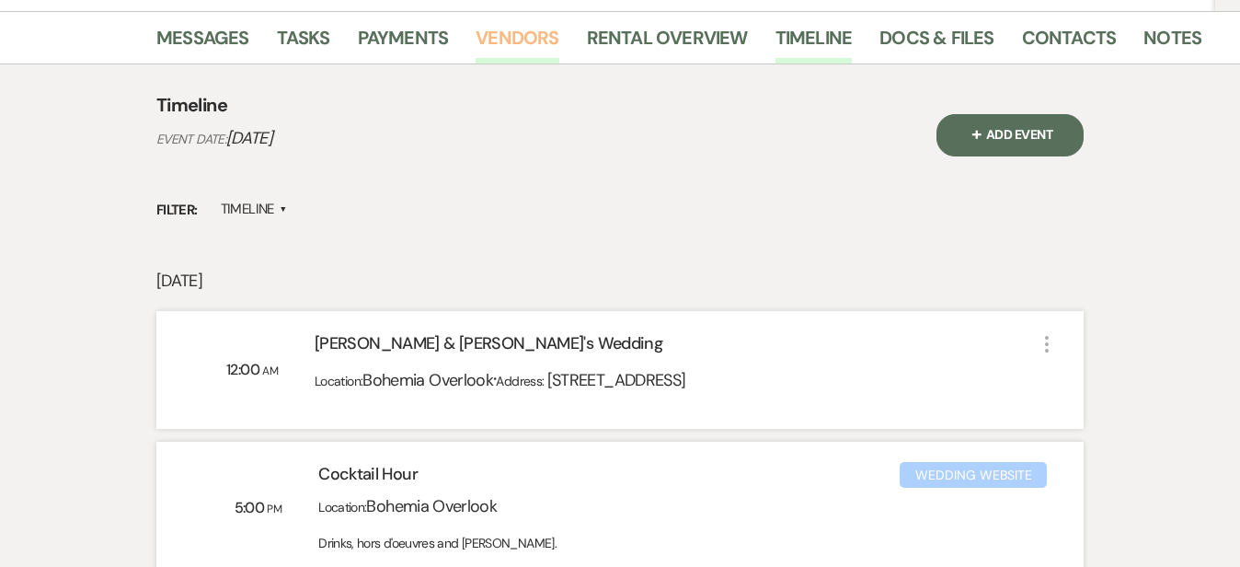
click at [476, 40] on link "Vendors" at bounding box center [517, 43] width 83 height 40
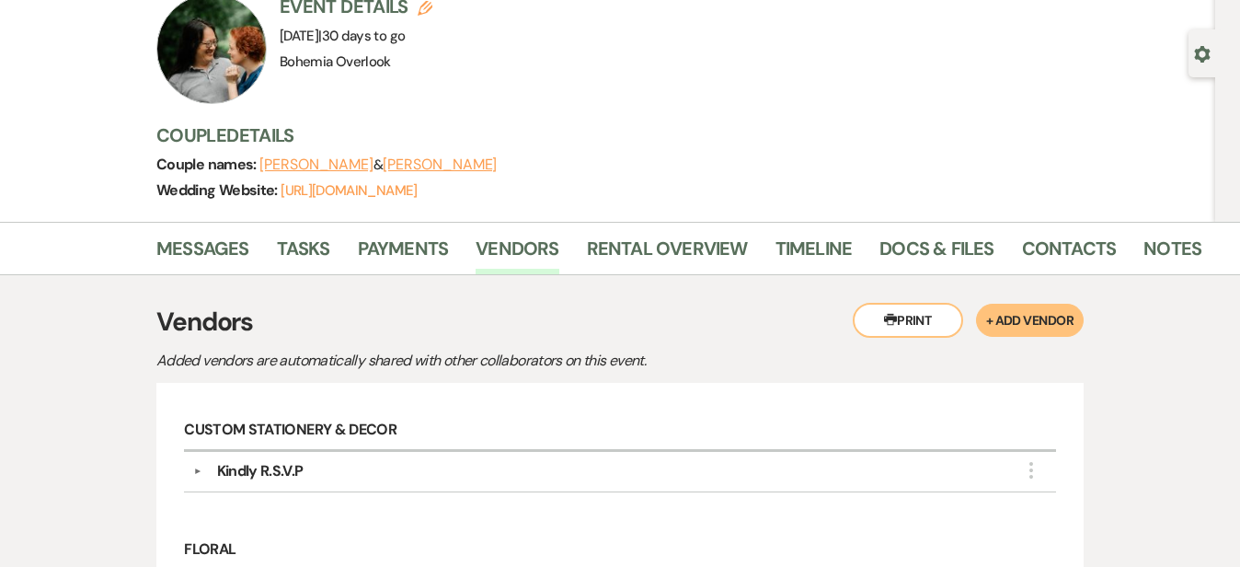
scroll to position [132, 0]
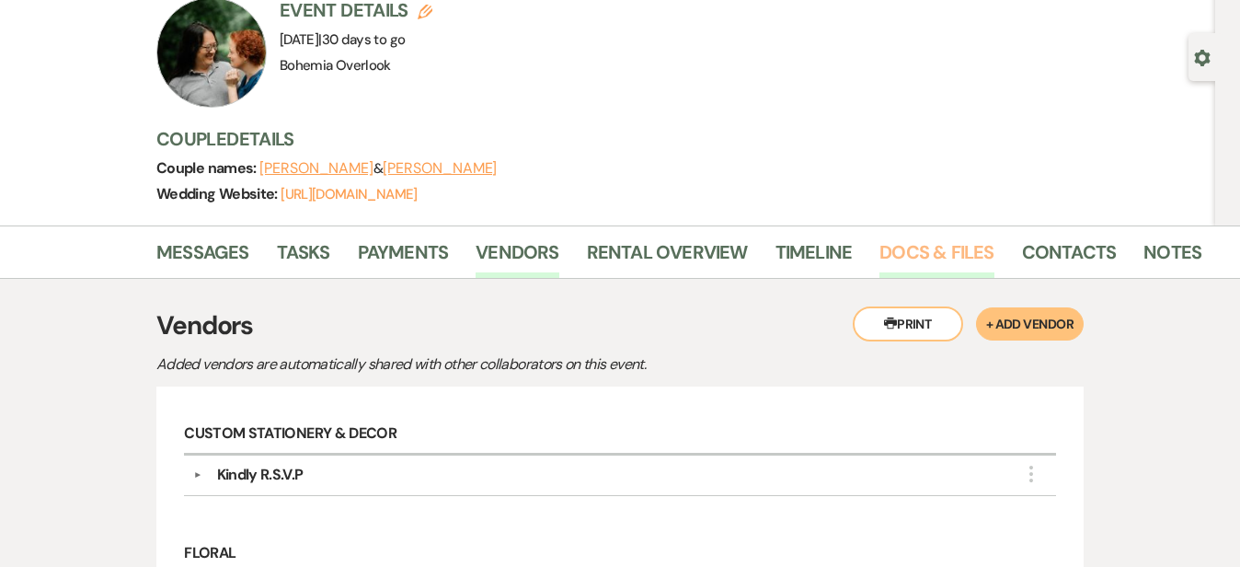
click at [879, 247] on link "Docs & Files" at bounding box center [936, 257] width 114 height 40
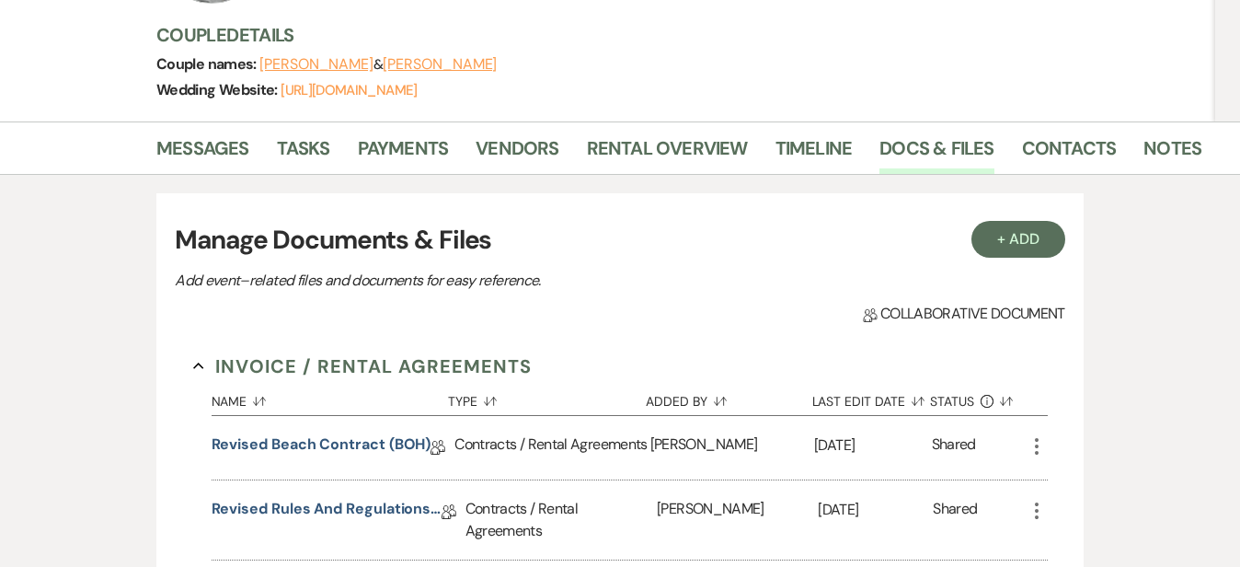
scroll to position [225, 0]
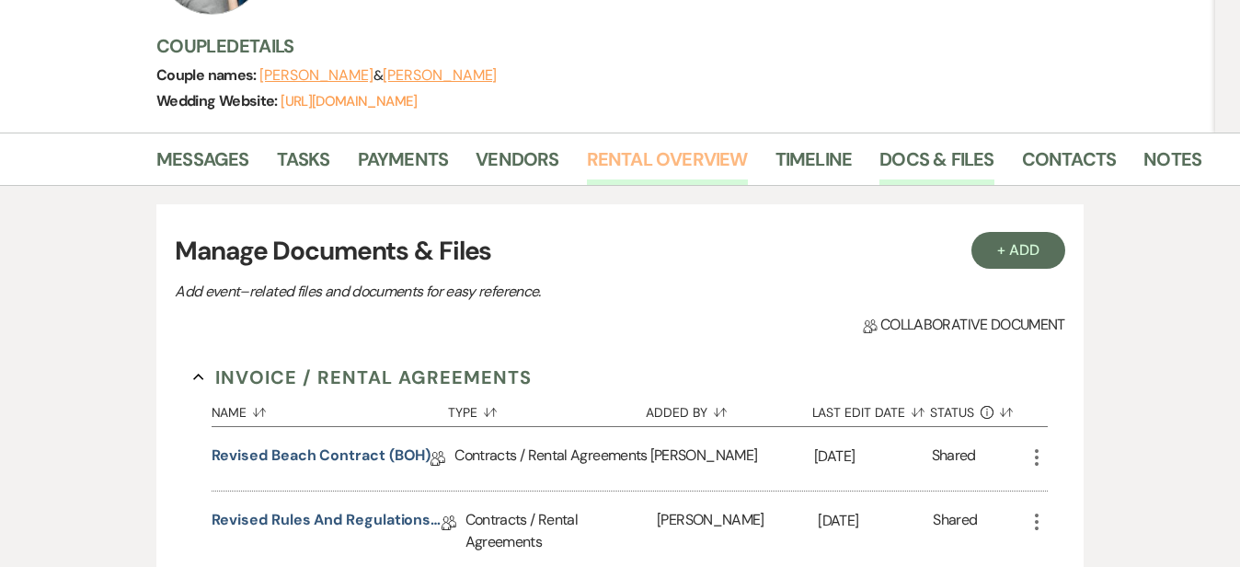
click at [653, 159] on link "Rental Overview" at bounding box center [667, 164] width 161 height 40
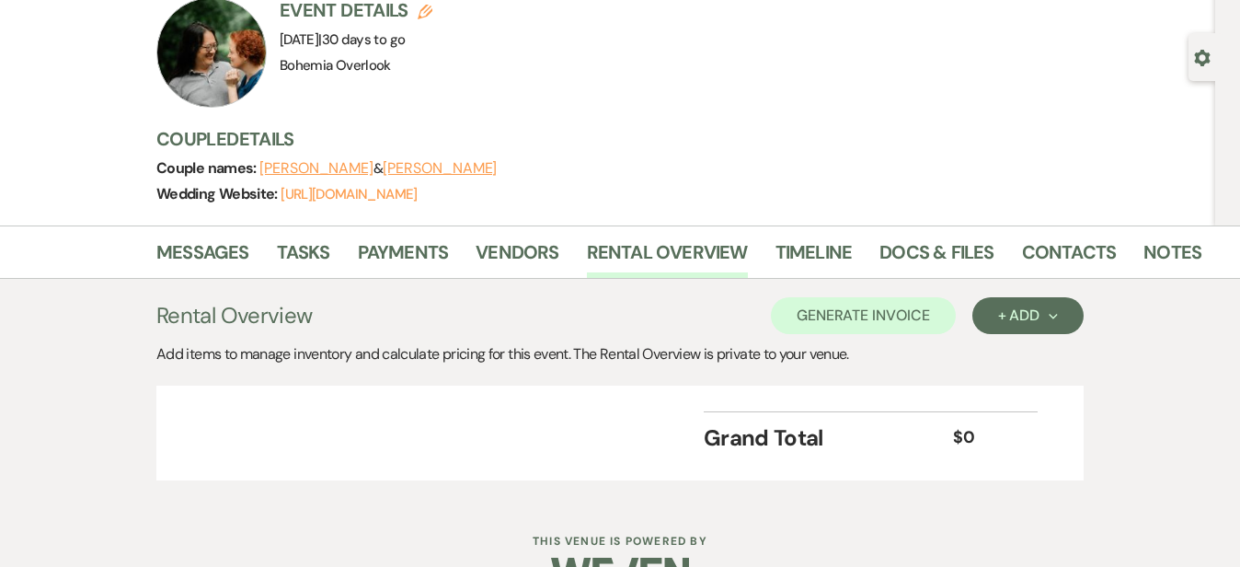
scroll to position [2, 0]
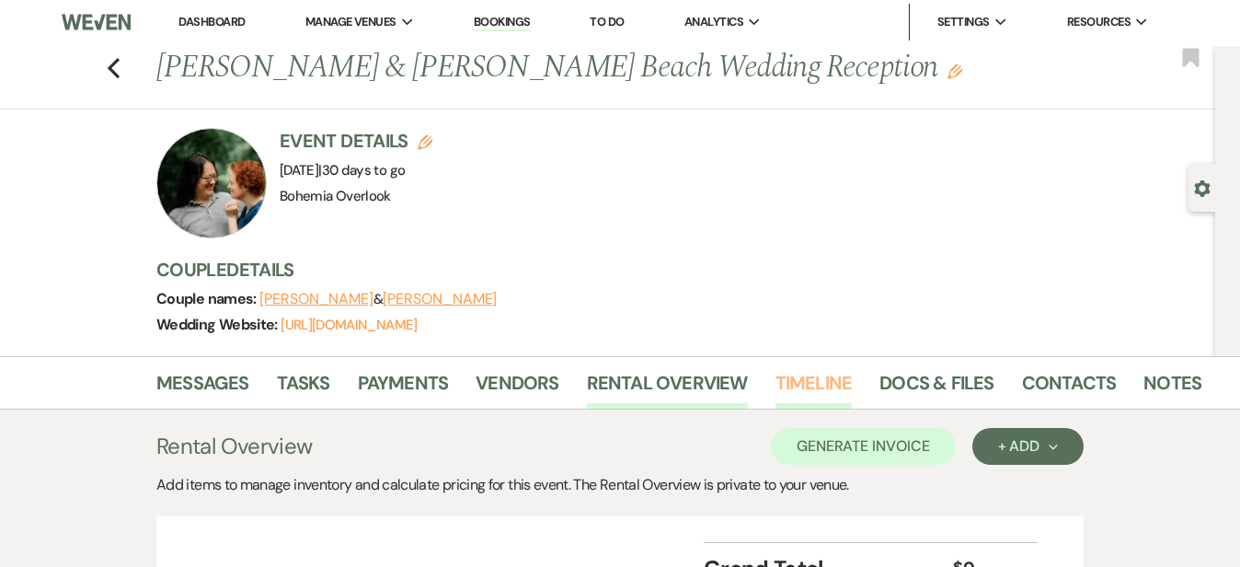
click at [776, 380] on link "Timeline" at bounding box center [814, 388] width 77 height 40
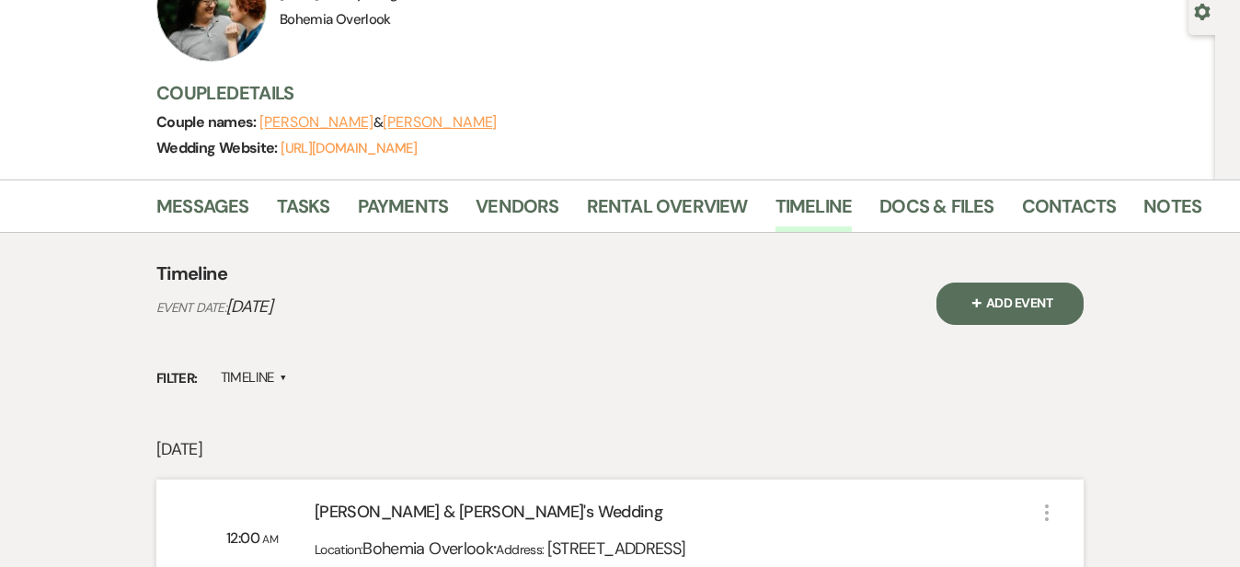
scroll to position [188, 0]
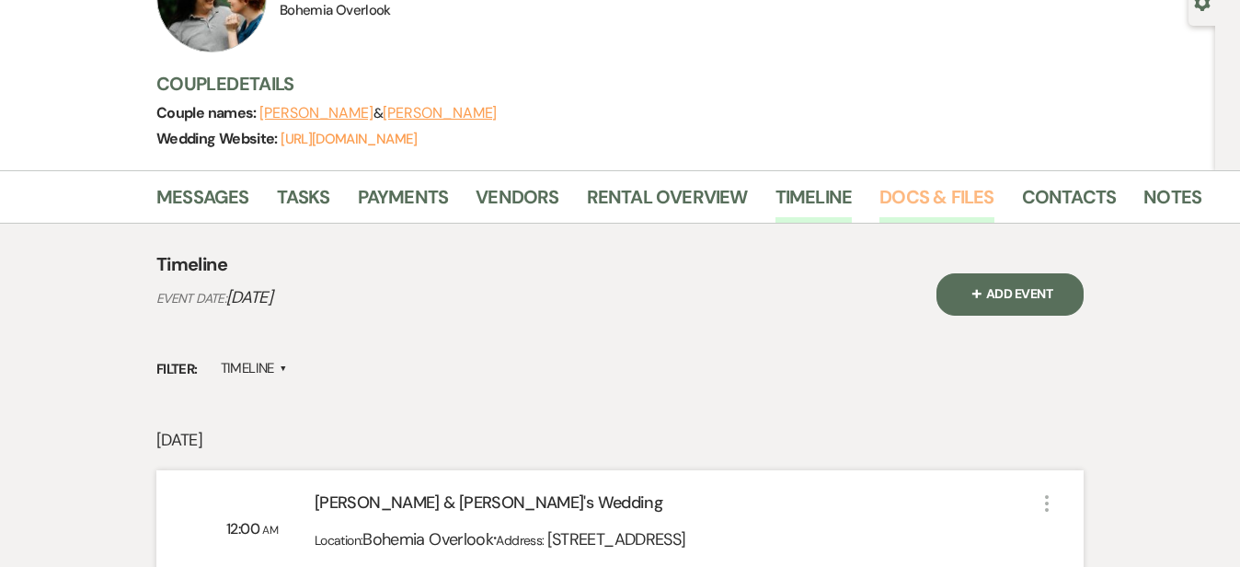
click at [879, 182] on link "Docs & Files" at bounding box center [936, 202] width 114 height 40
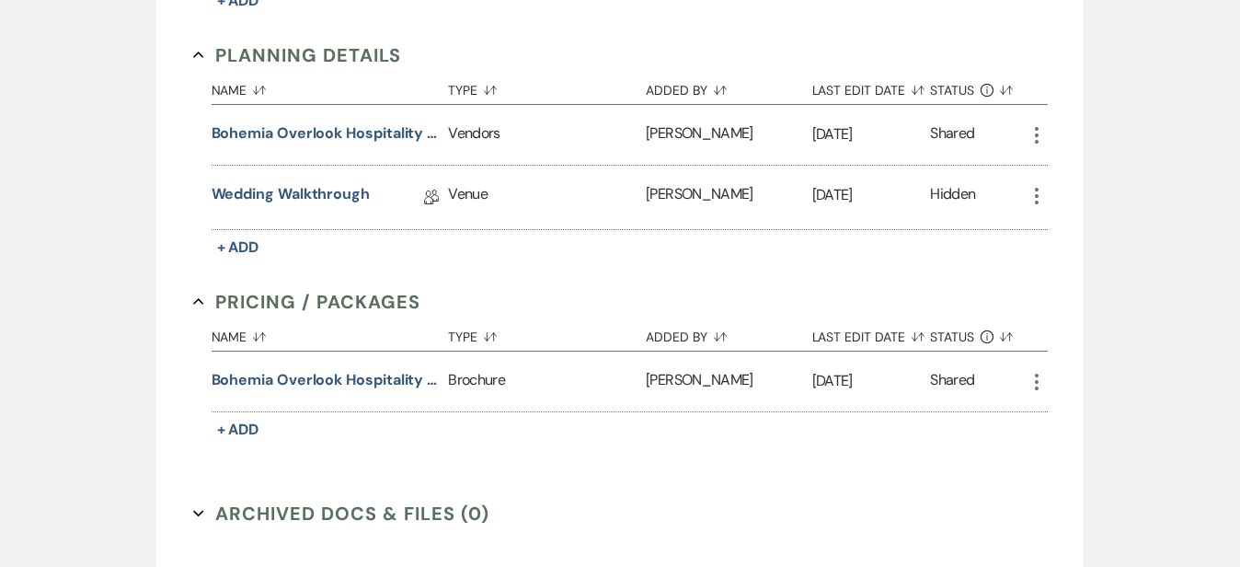
scroll to position [997, 0]
click at [300, 188] on link "Wedding Walkthrough" at bounding box center [291, 195] width 158 height 29
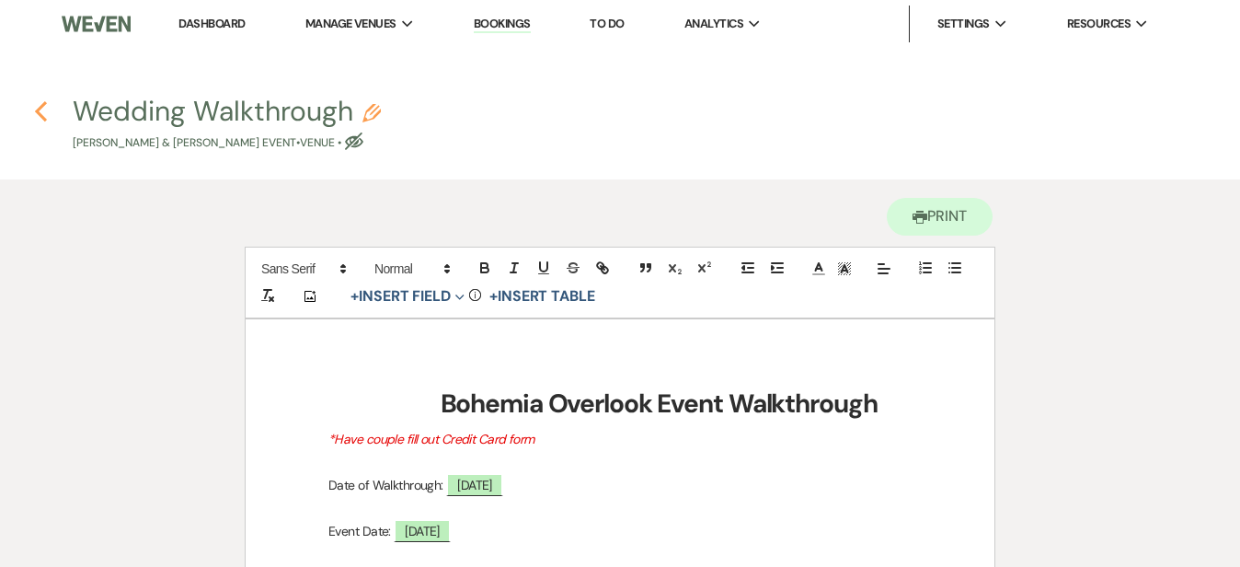
click at [38, 111] on use "button" at bounding box center [41, 111] width 12 height 20
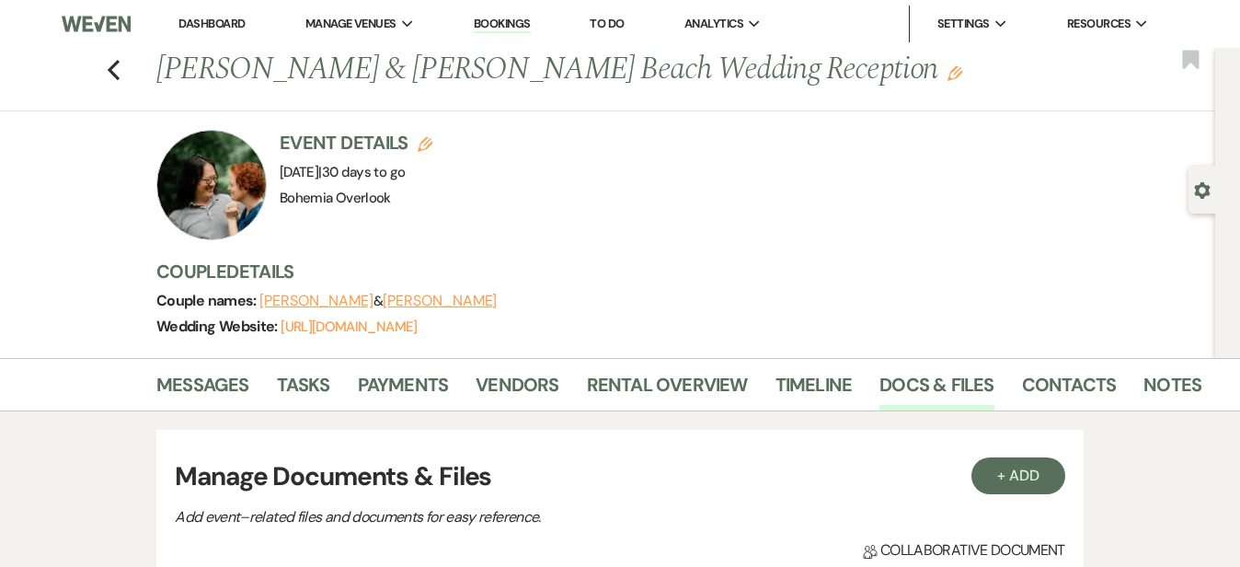
scroll to position [997, 0]
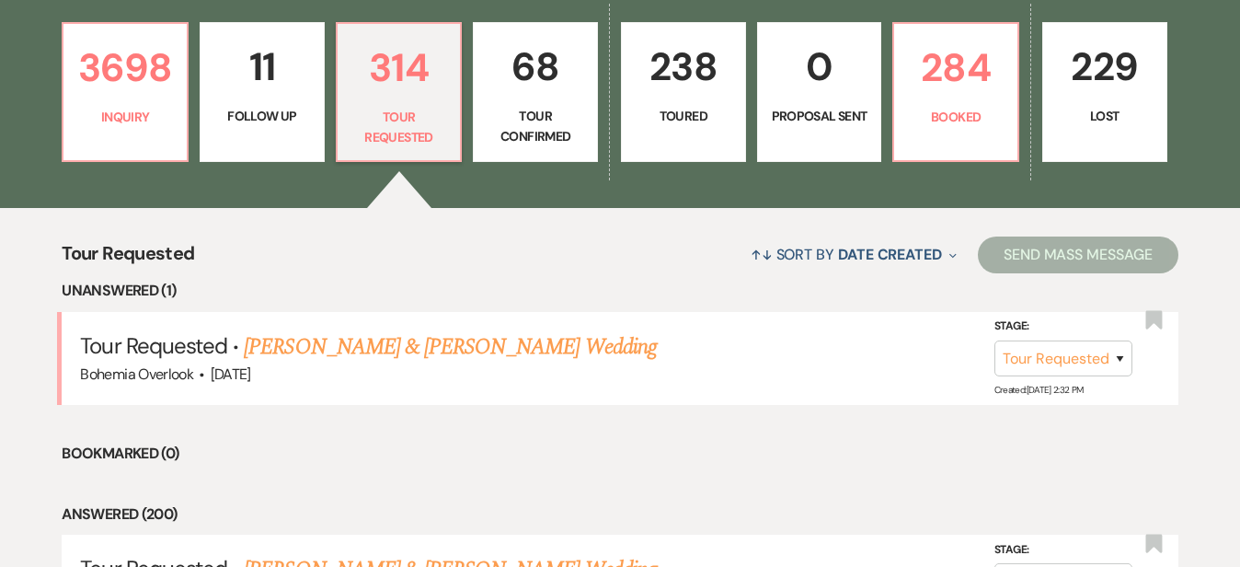
scroll to position [504, 0]
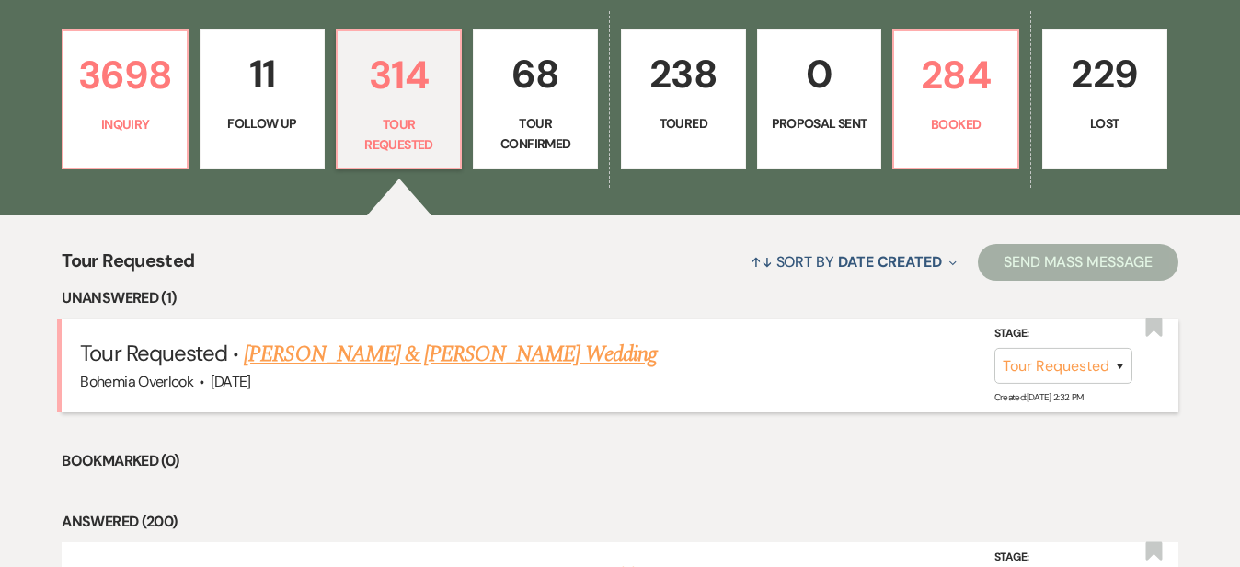
click at [548, 338] on link "[PERSON_NAME] & [PERSON_NAME] Wedding" at bounding box center [450, 354] width 412 height 33
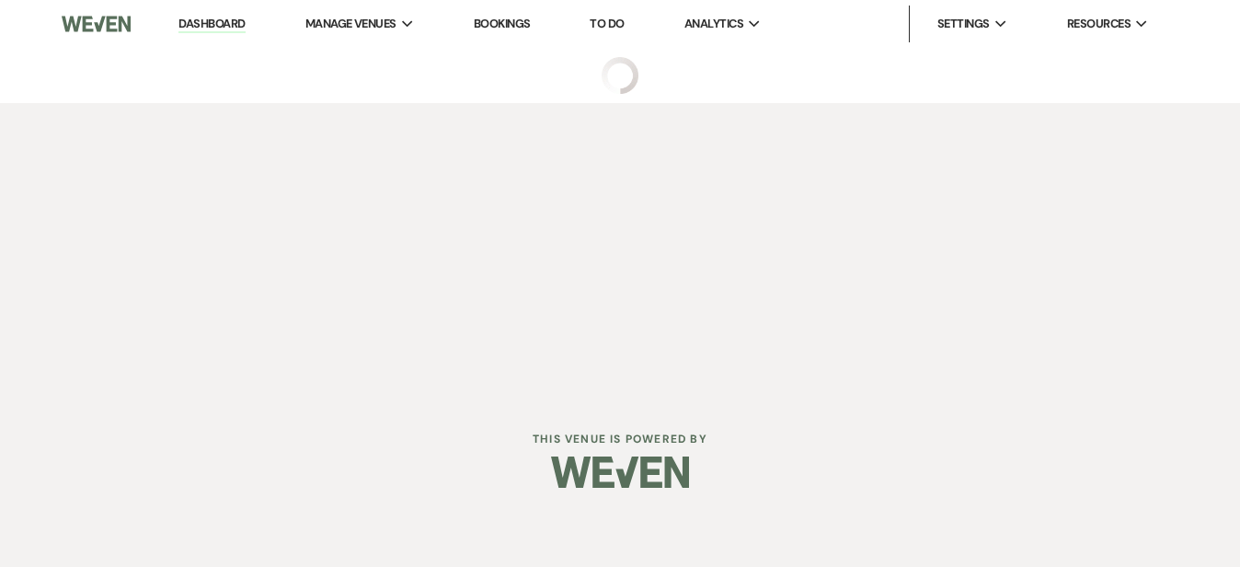
select select "2"
select select "5"
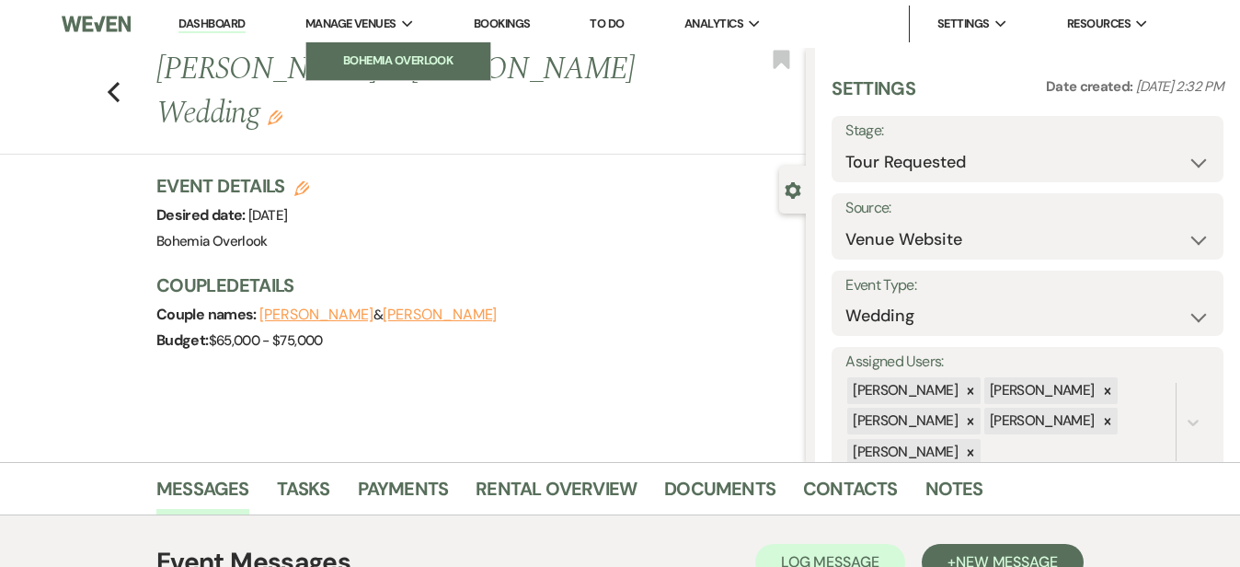
click at [354, 48] on link "Bohemia Overlook" at bounding box center [398, 60] width 184 height 37
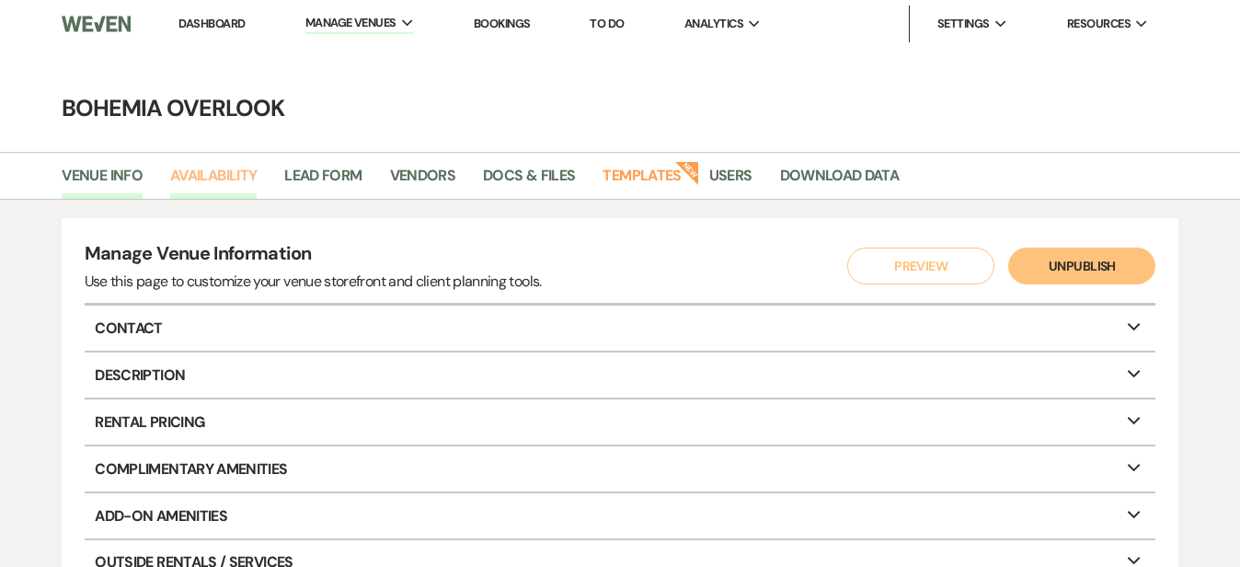
click at [226, 178] on link "Availability" at bounding box center [213, 181] width 86 height 35
select select "3"
select select "2026"
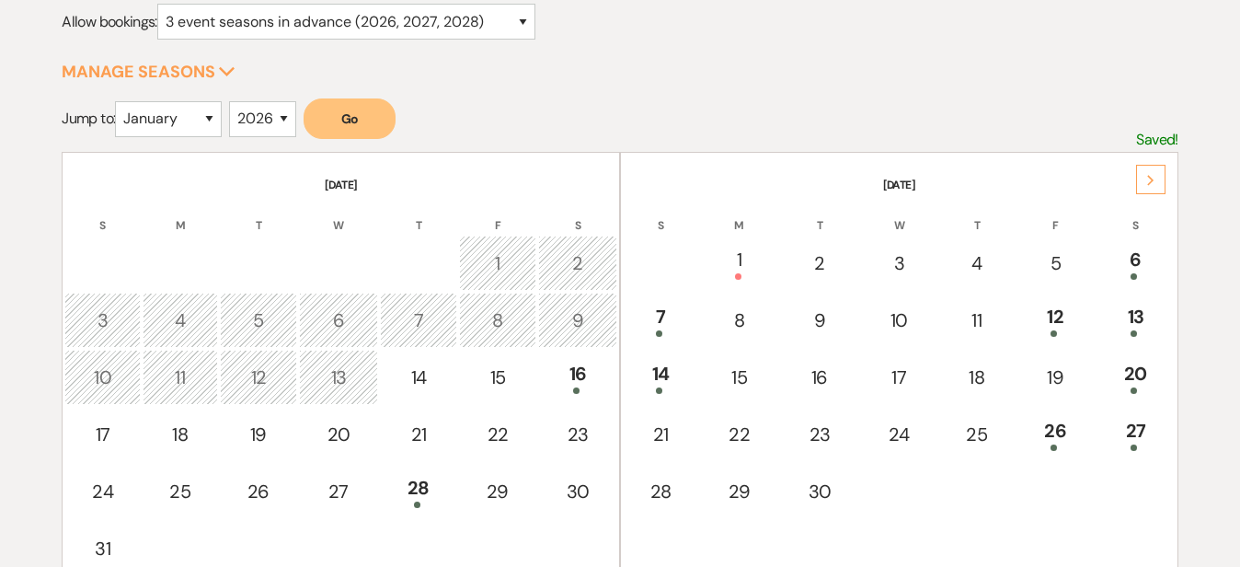
scroll to position [265, 0]
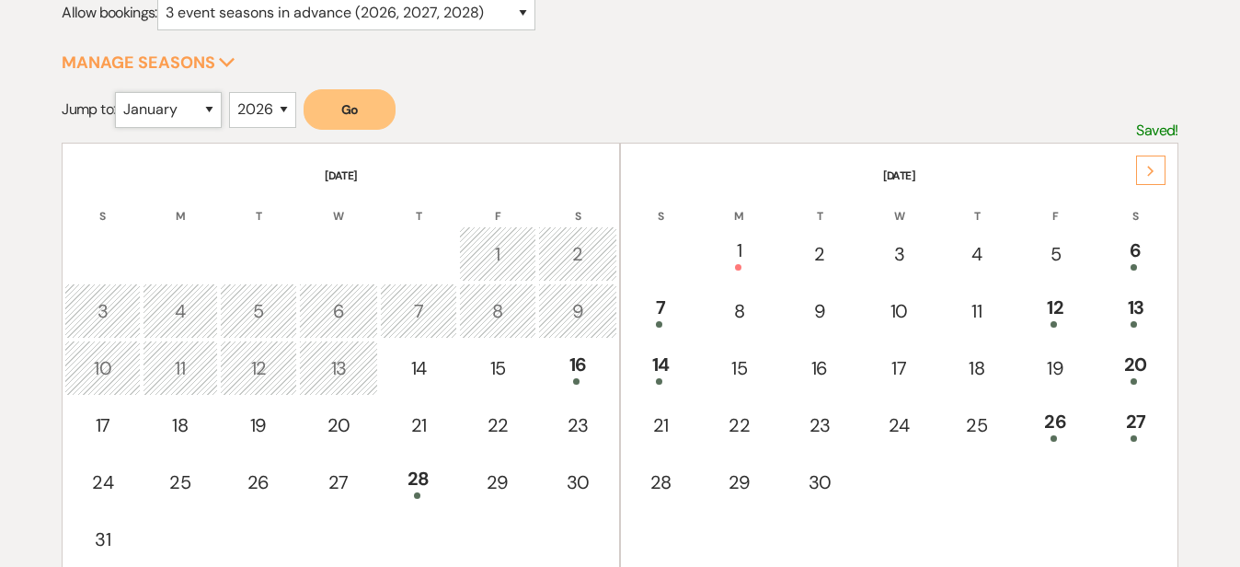
select select "7"
click at [385, 112] on button "Go" at bounding box center [350, 109] width 92 height 40
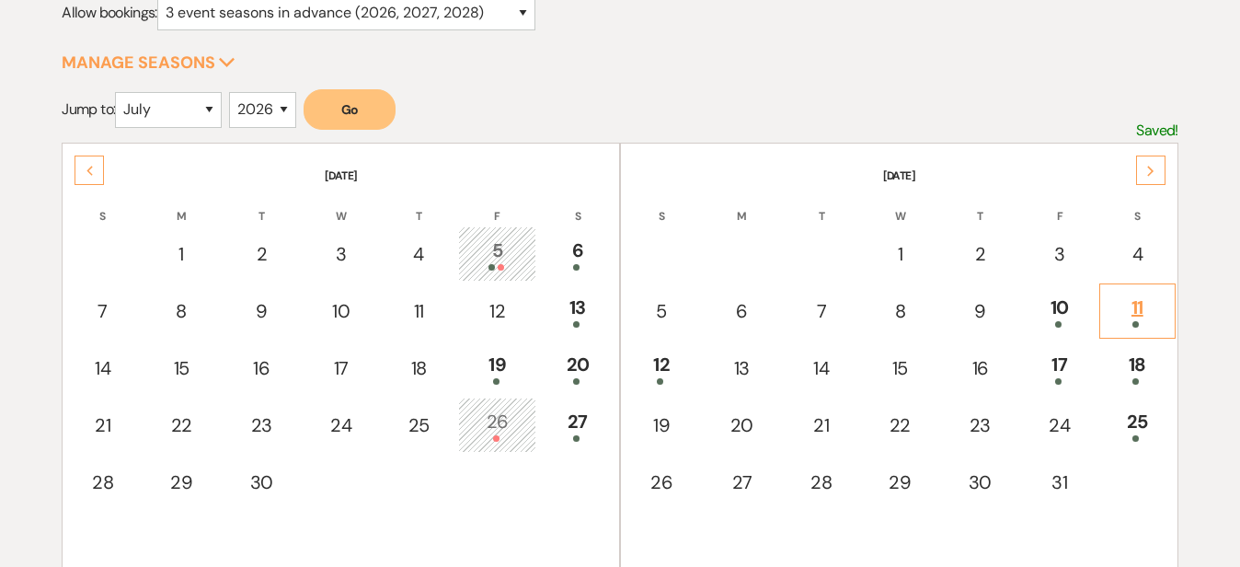
click at [1145, 300] on div "11" at bounding box center [1137, 310] width 56 height 34
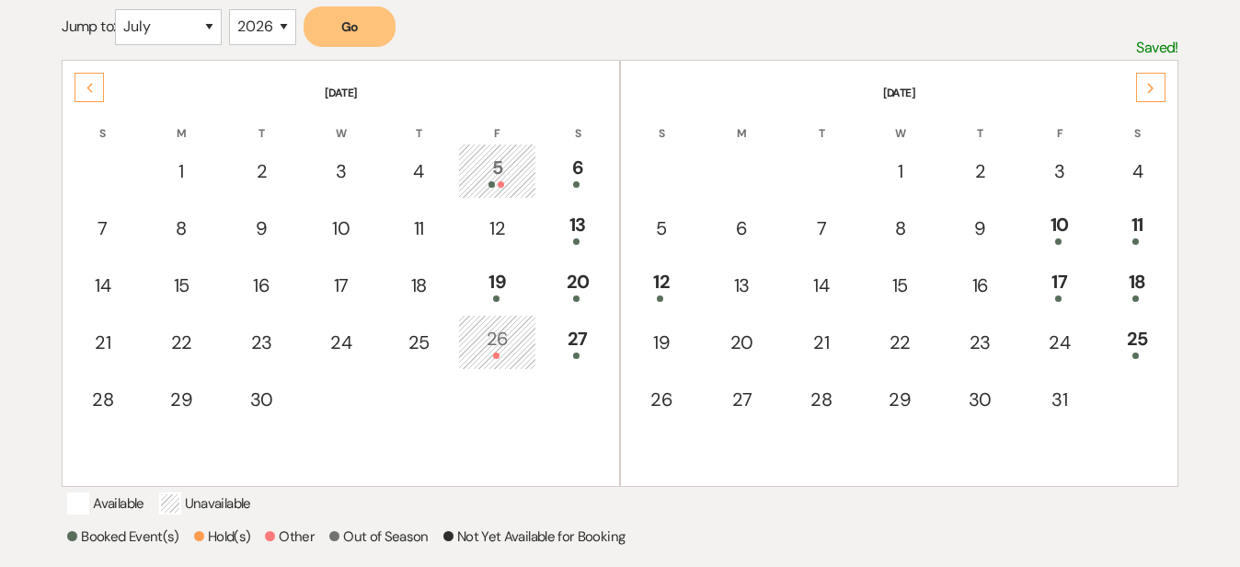
scroll to position [347, 0]
click at [1155, 279] on div "18" at bounding box center [1137, 286] width 56 height 34
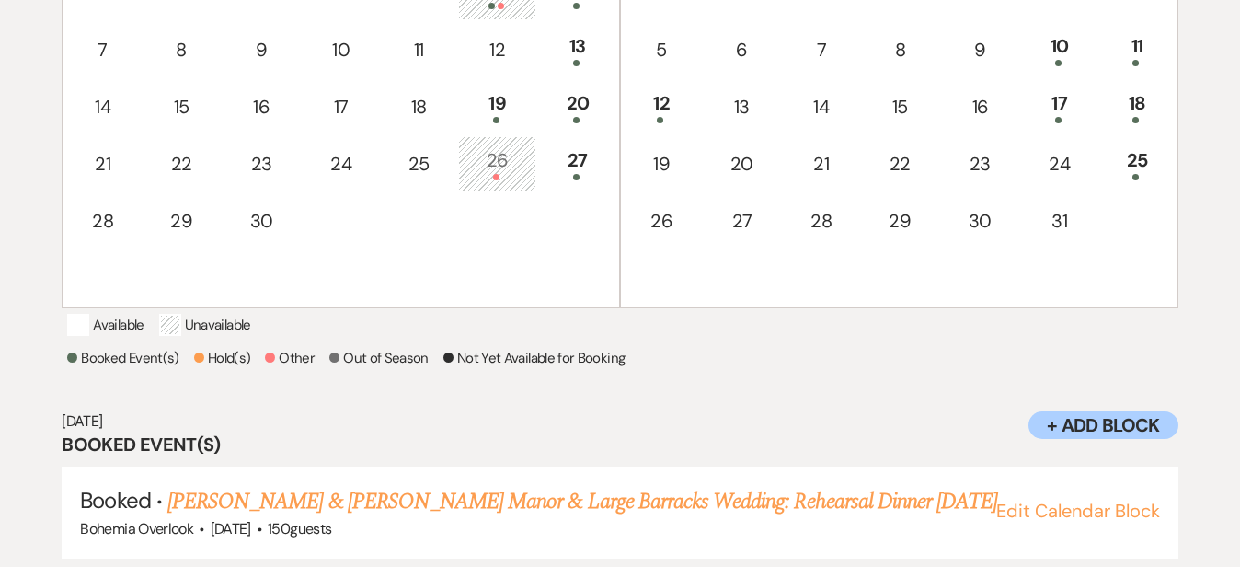
scroll to position [576, 0]
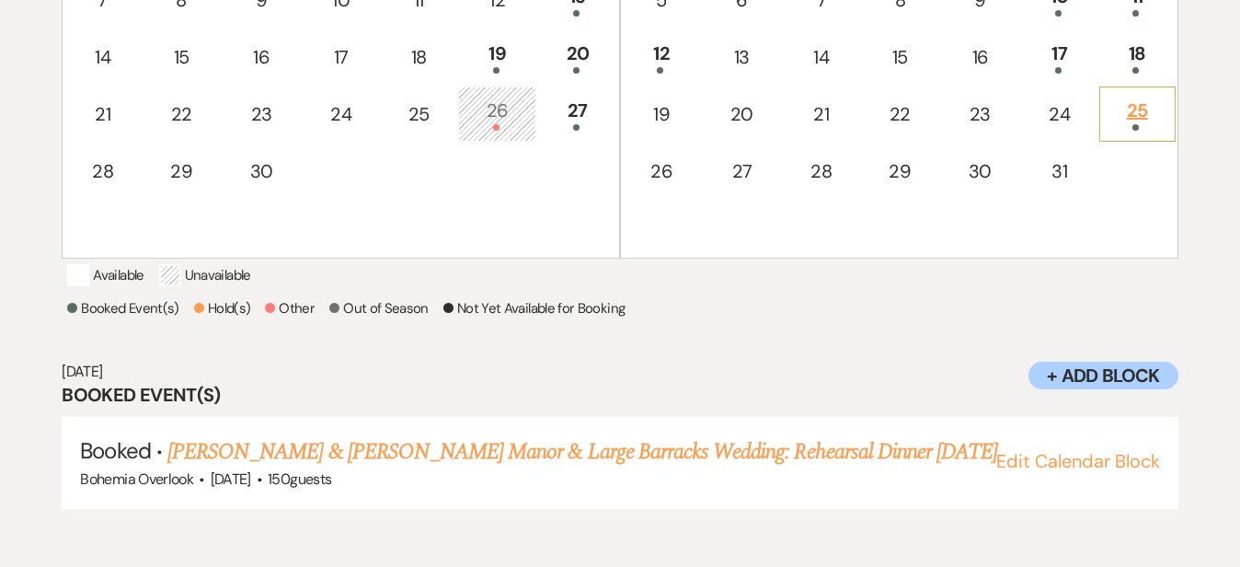
click at [1157, 108] on div "25" at bounding box center [1137, 114] width 56 height 34
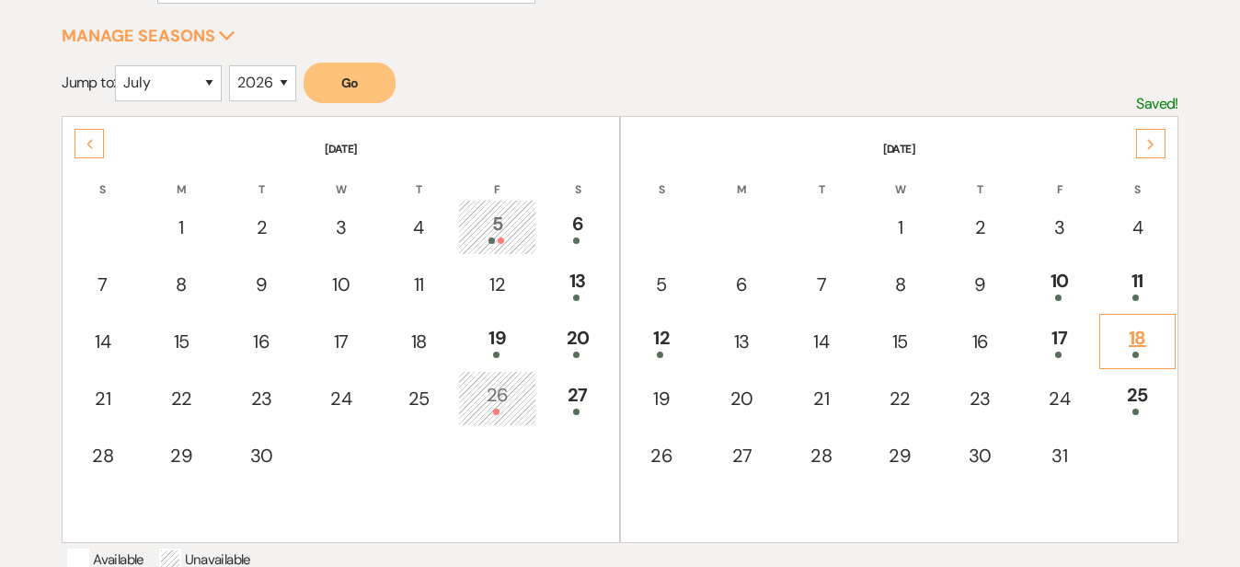
scroll to position [256, 0]
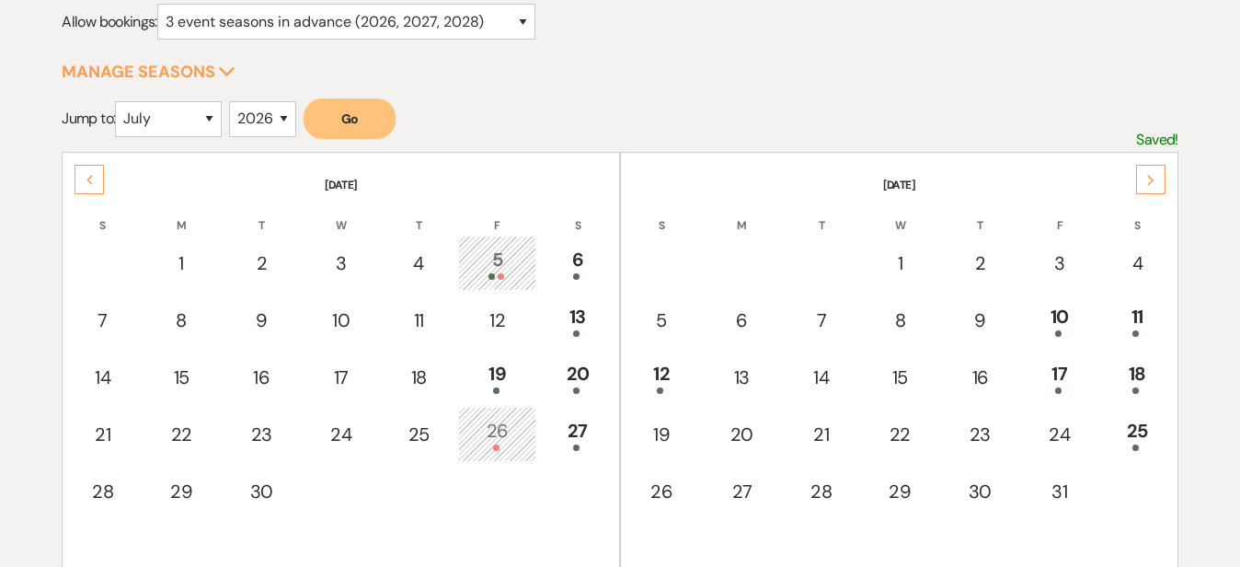
click at [1149, 189] on div "Next" at bounding box center [1150, 179] width 29 height 29
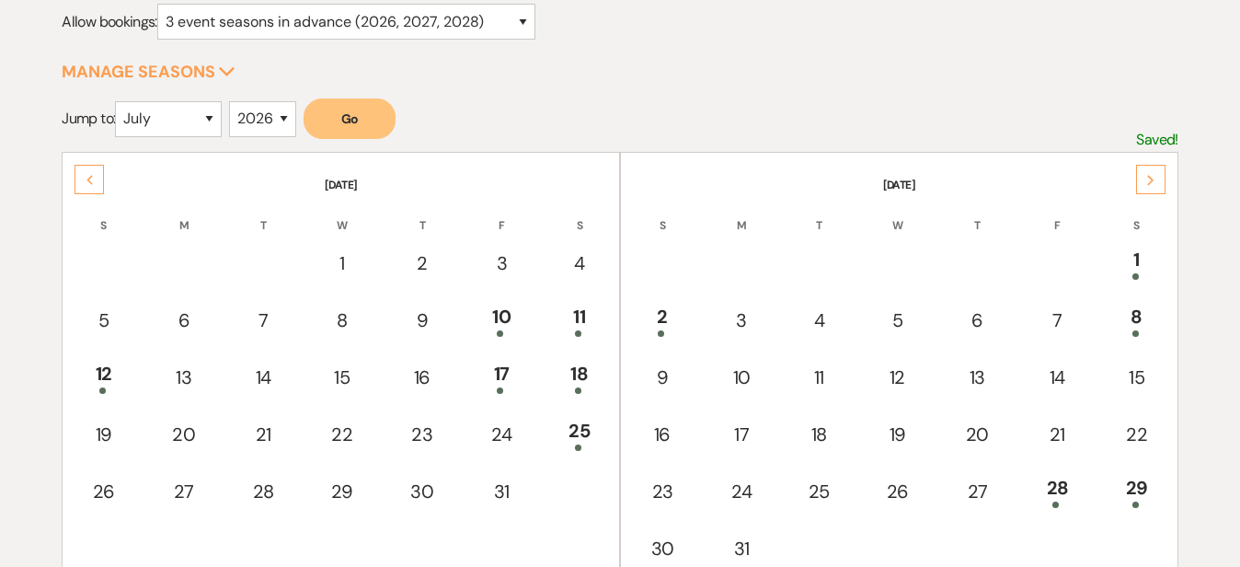
click at [1149, 189] on div "Next" at bounding box center [1150, 179] width 29 height 29
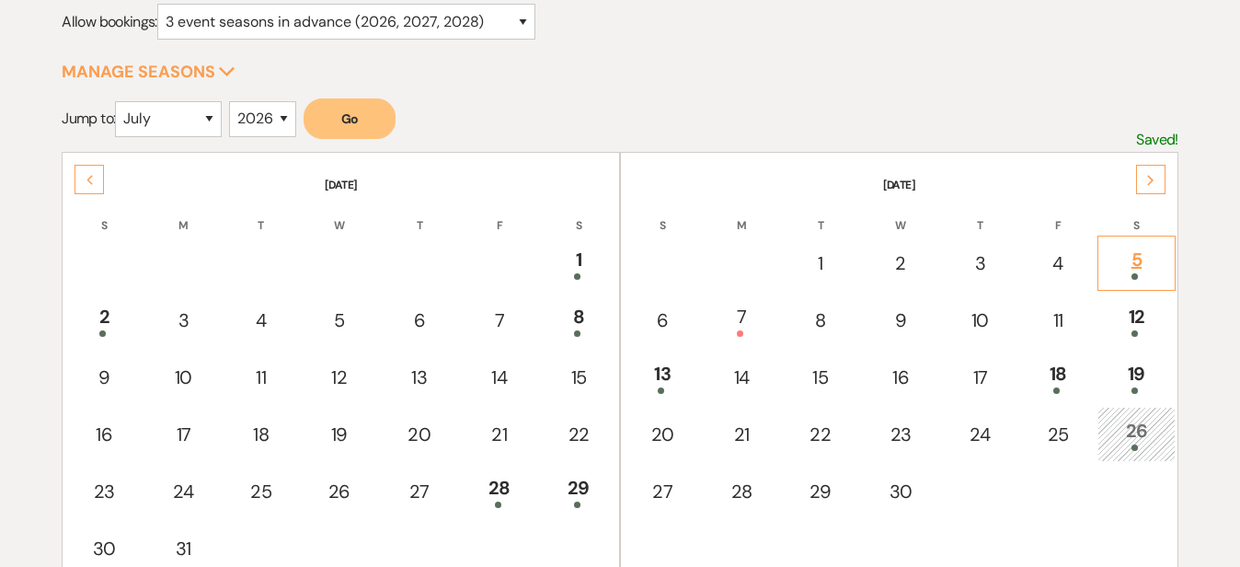
click at [1146, 259] on div "5" at bounding box center [1136, 263] width 57 height 34
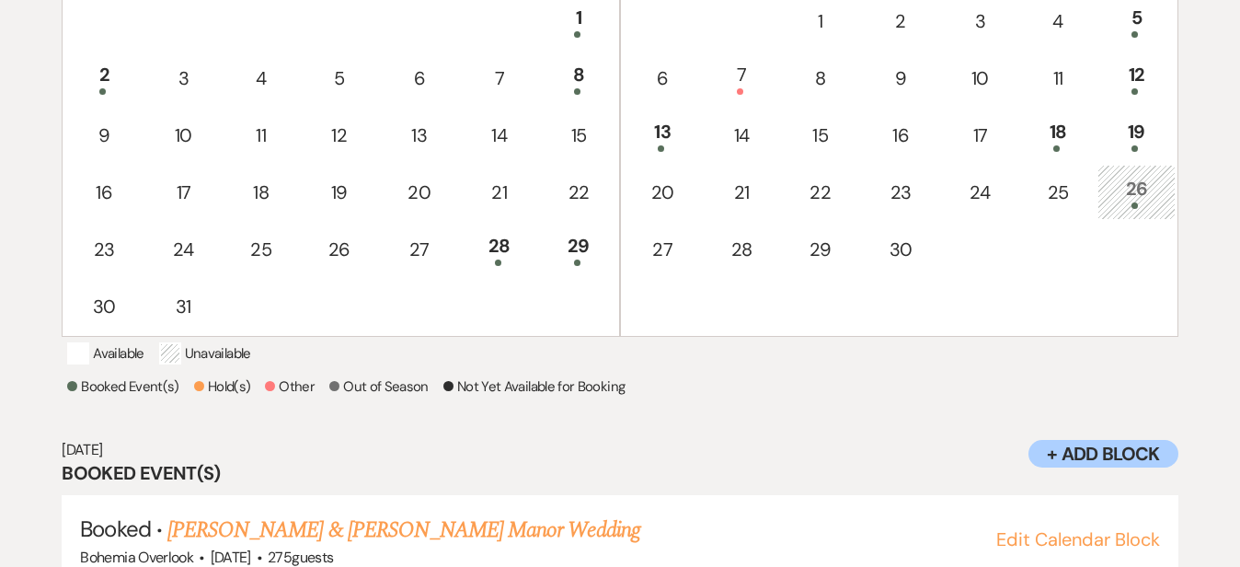
scroll to position [460, 0]
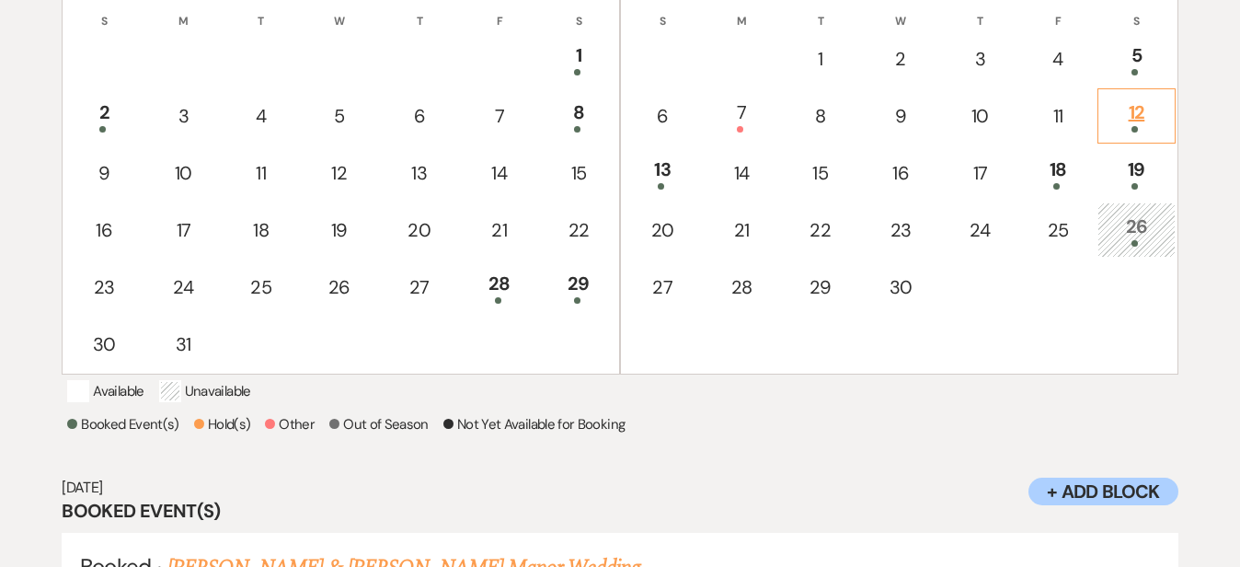
click at [1160, 118] on div "12" at bounding box center [1136, 115] width 57 height 34
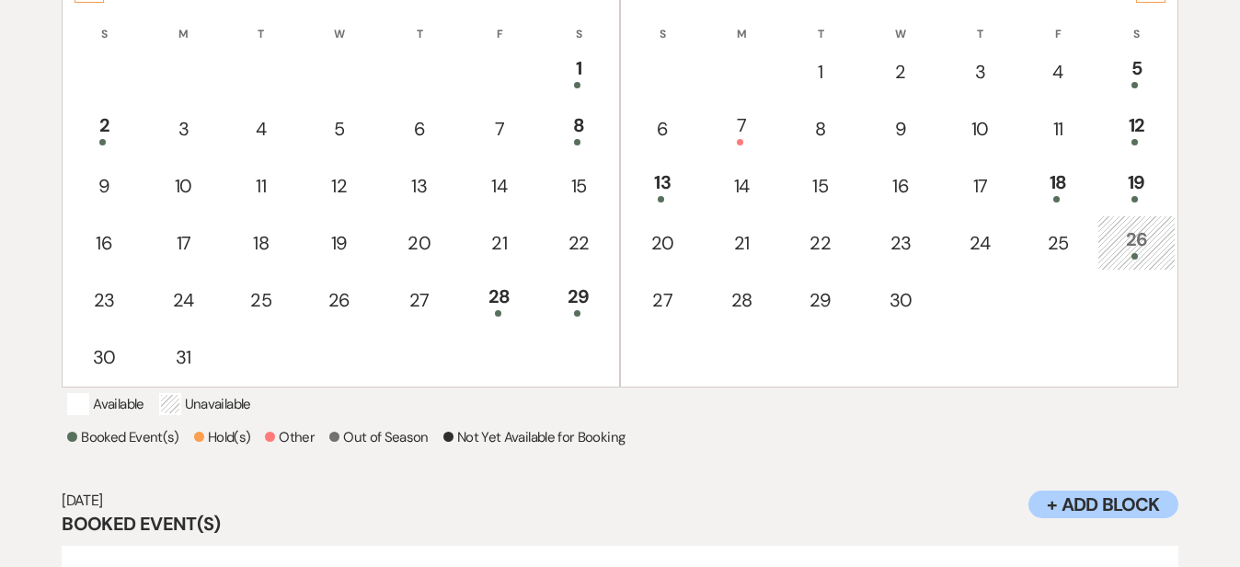
scroll to position [442, 0]
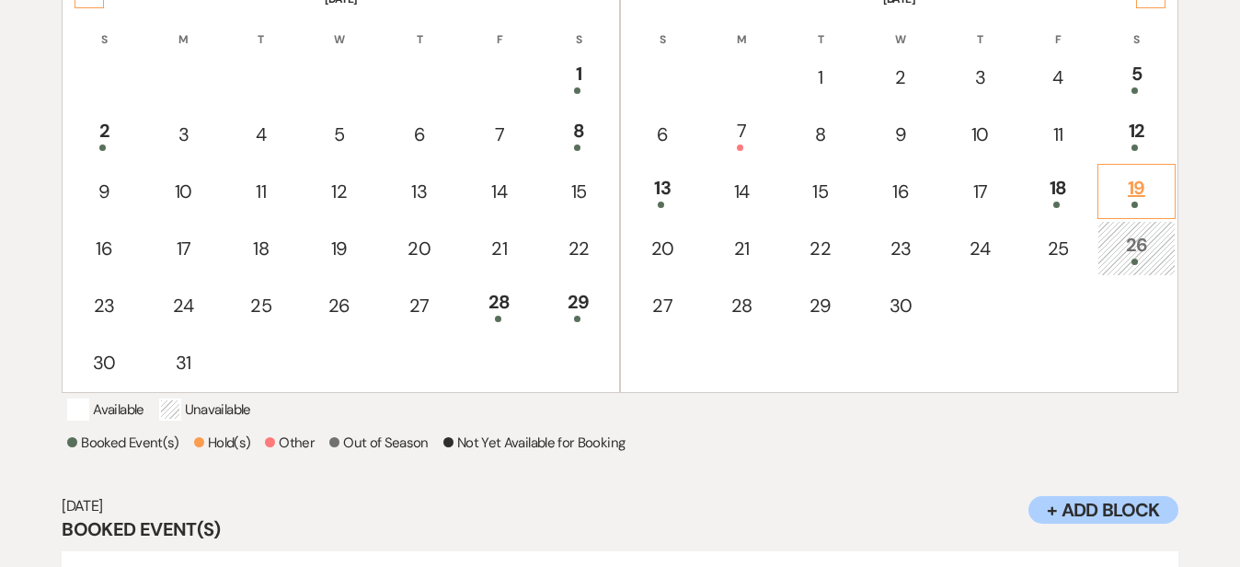
click at [1156, 184] on div "19" at bounding box center [1136, 191] width 57 height 34
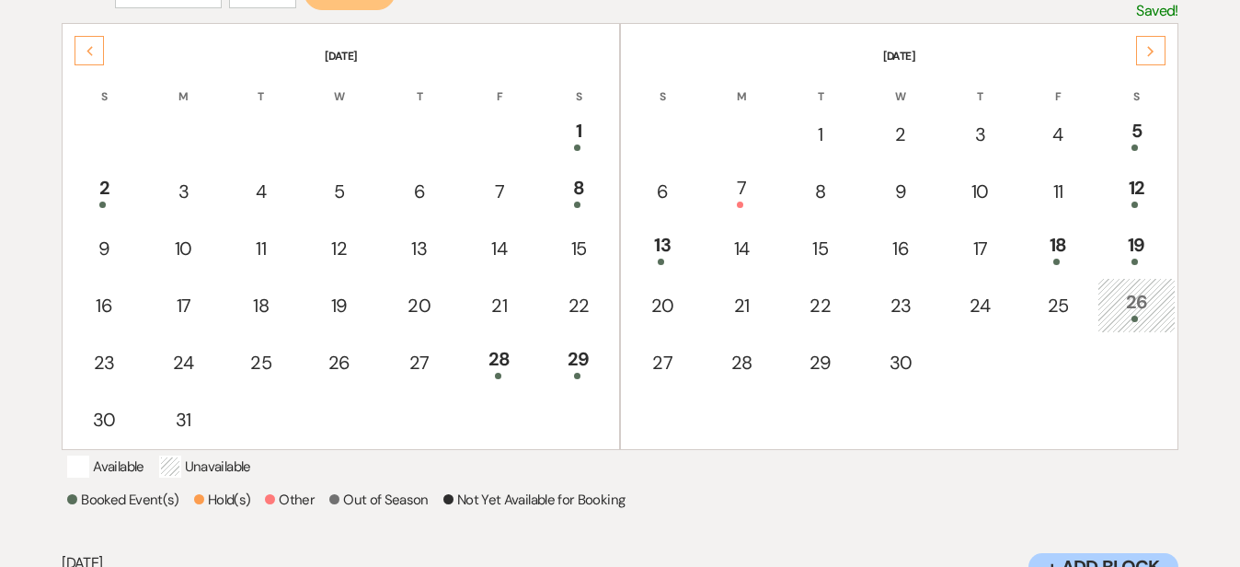
scroll to position [324, 0]
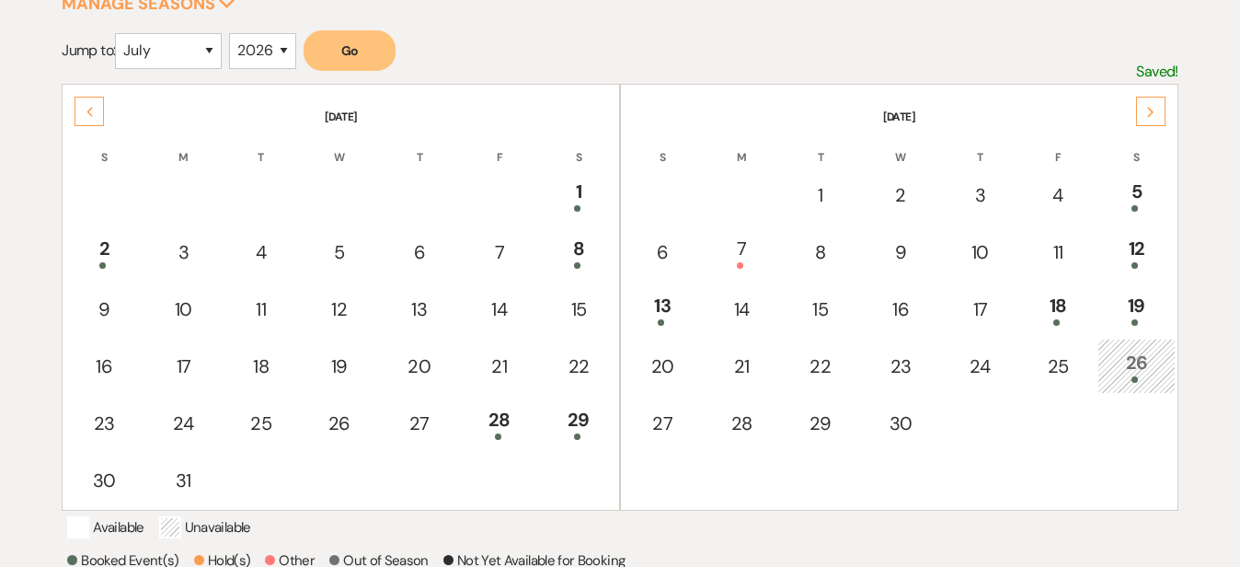
click at [1145, 94] on th "September 2026" at bounding box center [899, 105] width 553 height 39
click at [1150, 107] on icon "Next" at bounding box center [1150, 112] width 9 height 11
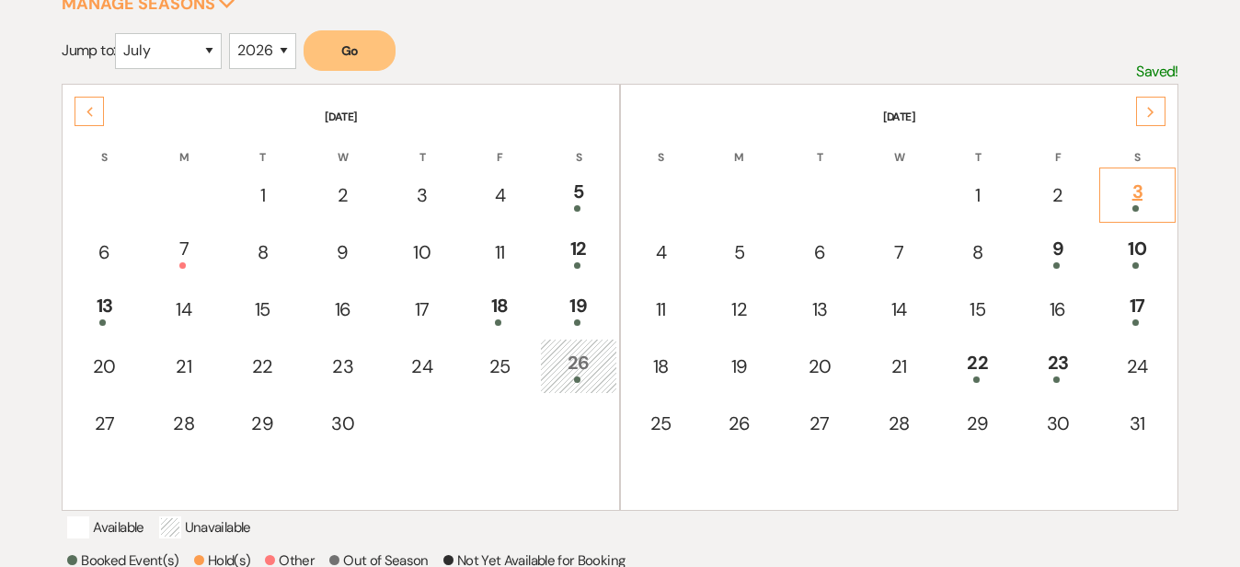
click at [1145, 184] on div "3" at bounding box center [1137, 195] width 56 height 34
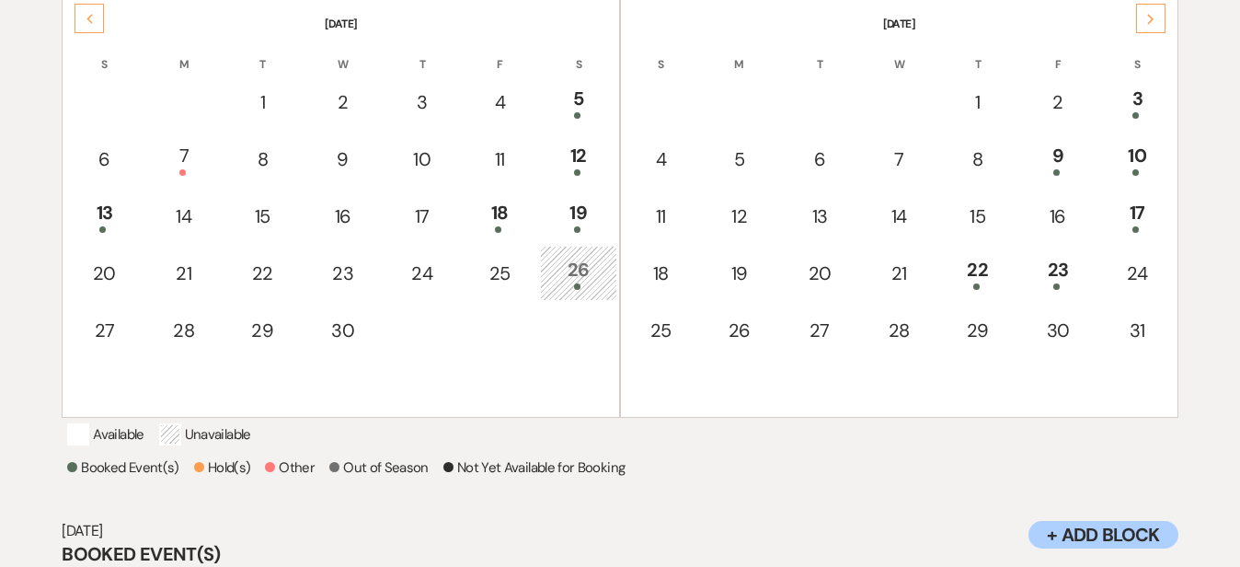
scroll to position [402, 0]
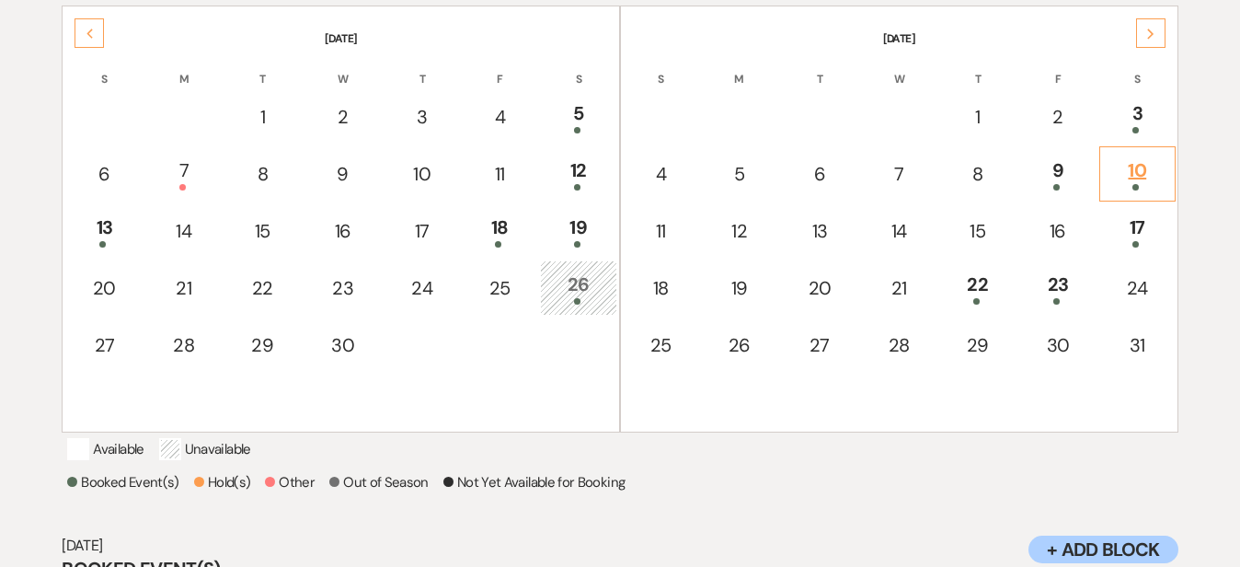
click at [1150, 163] on div "10" at bounding box center [1137, 173] width 56 height 34
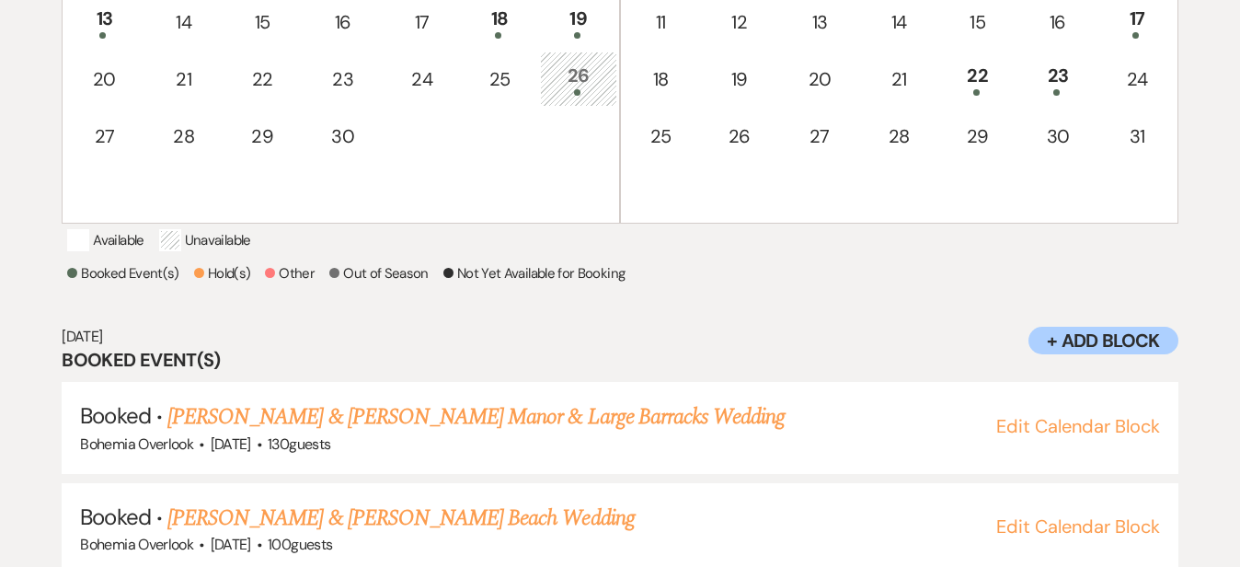
scroll to position [465, 0]
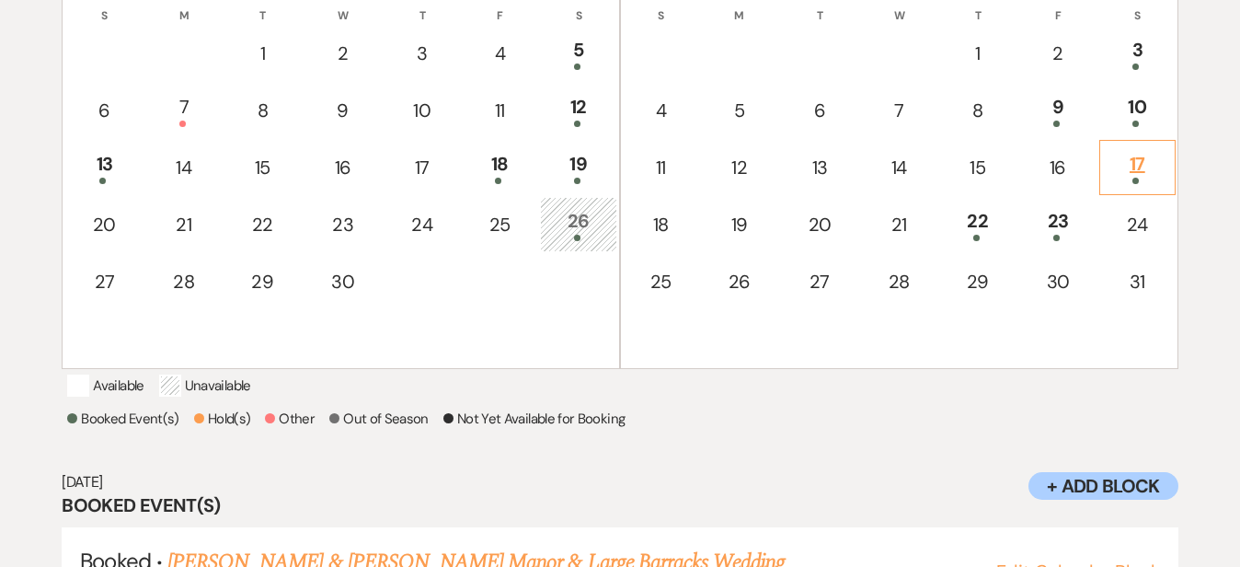
click at [1163, 153] on div "17" at bounding box center [1137, 167] width 56 height 34
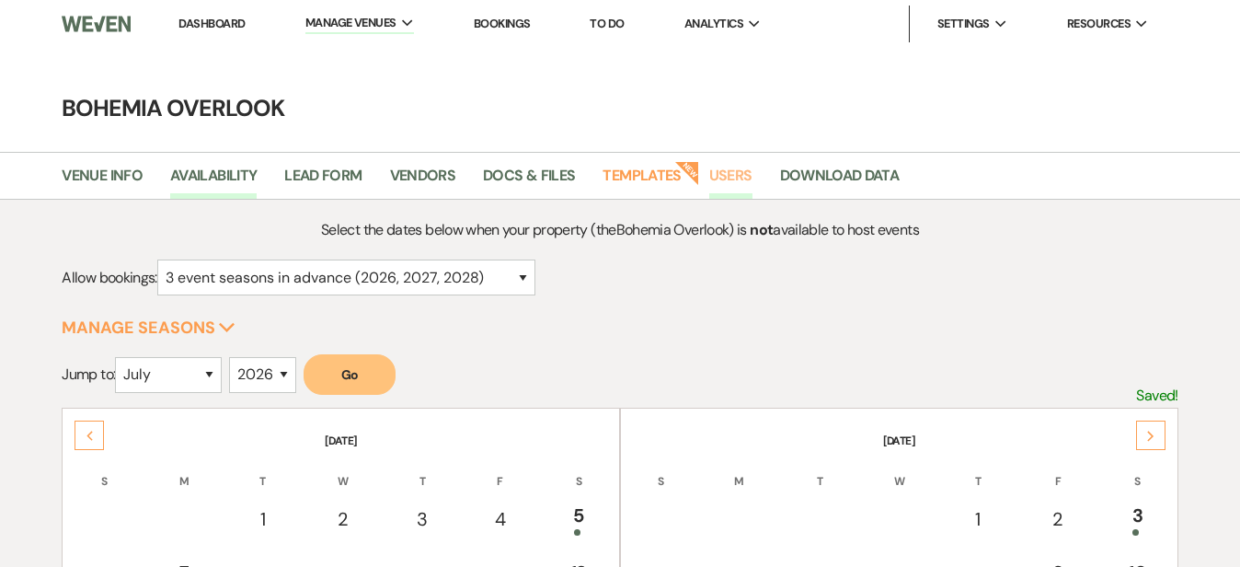
scroll to position [0, 0]
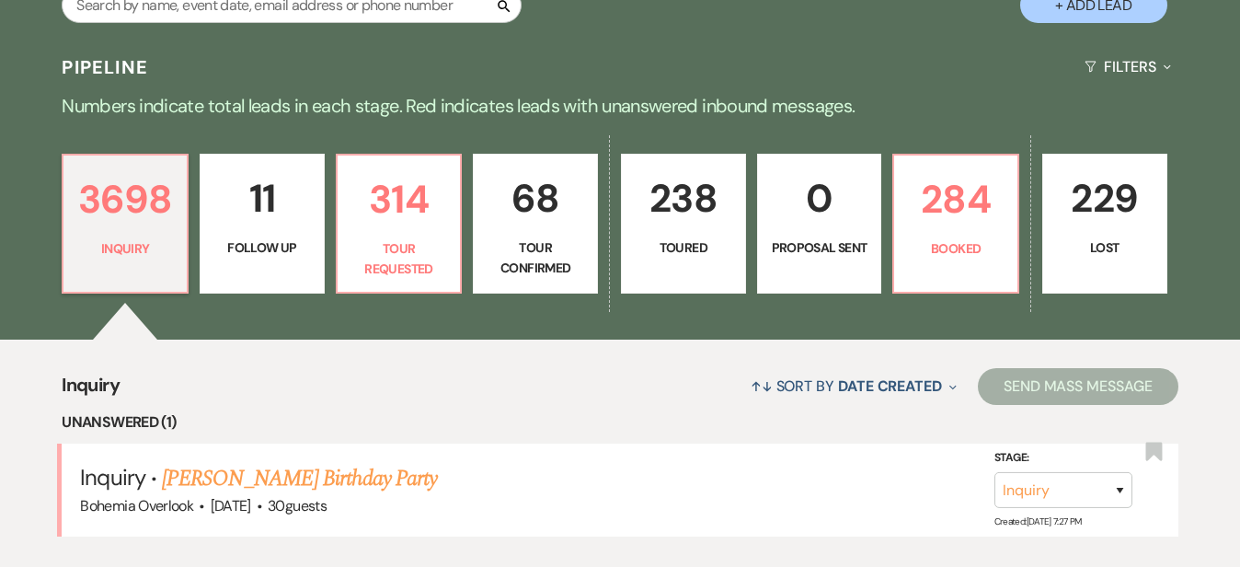
scroll to position [399, 0]
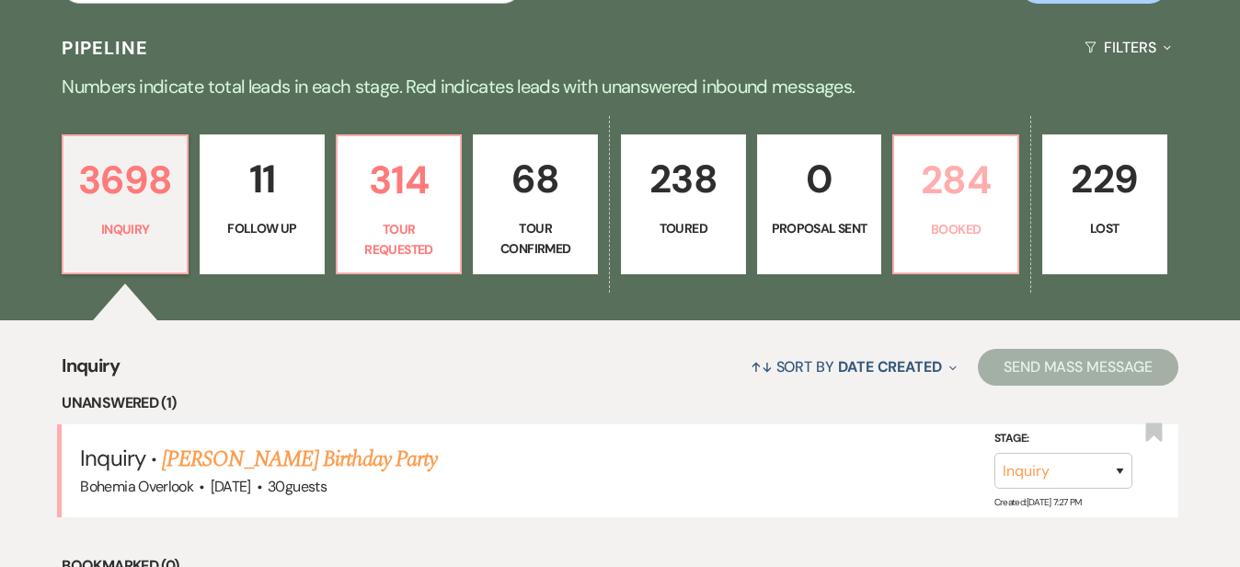
click at [1006, 167] on p "284" at bounding box center [955, 180] width 101 height 62
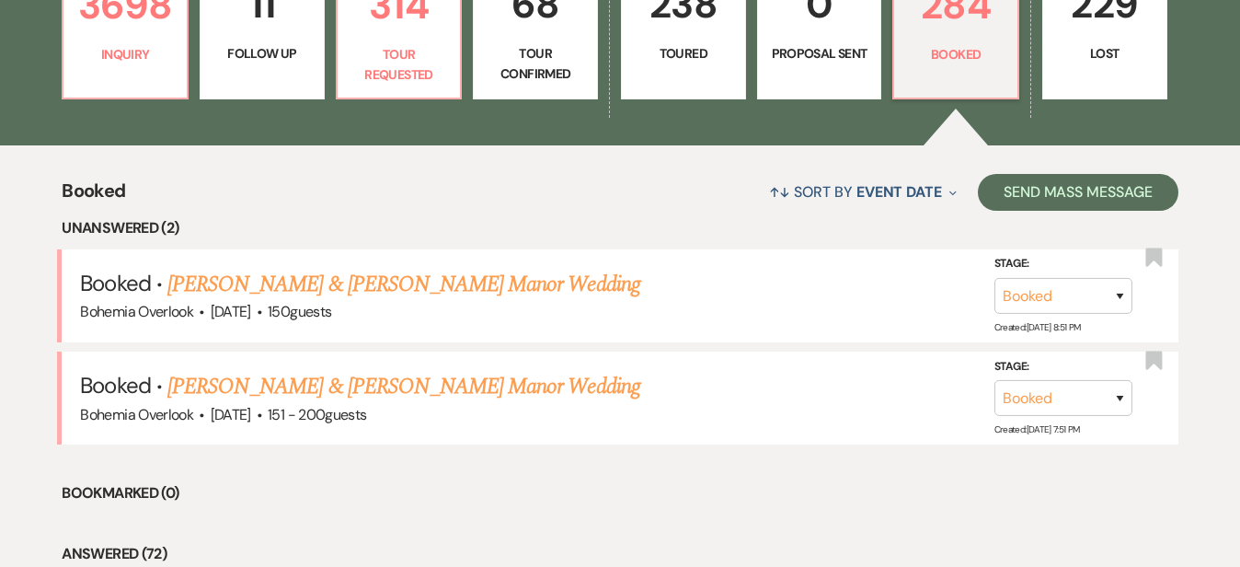
scroll to position [593, 0]
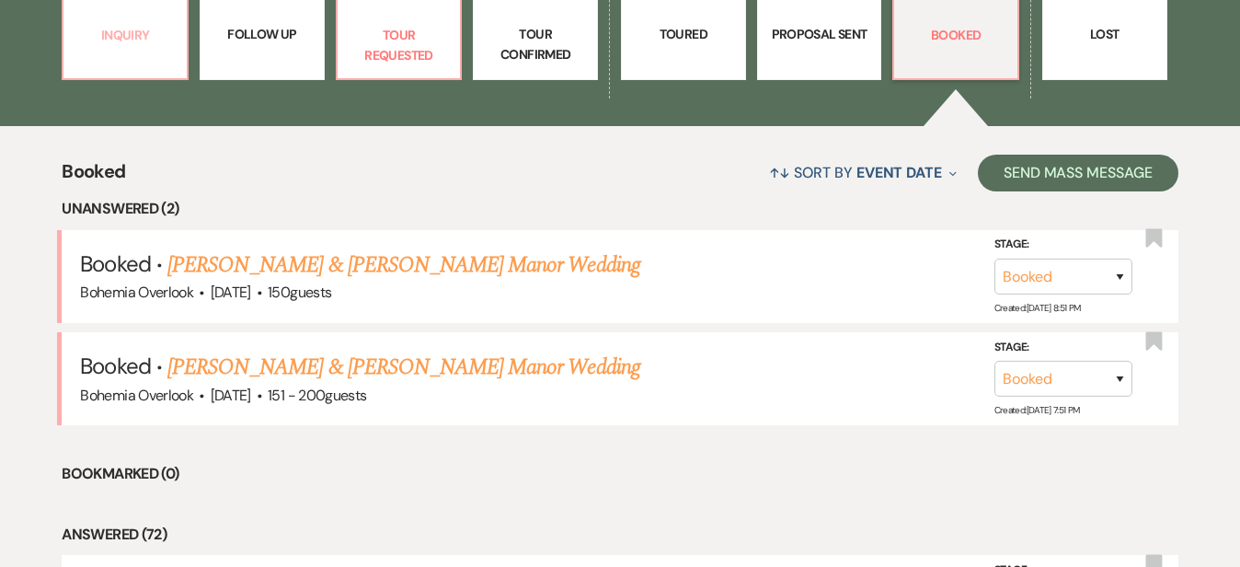
click at [141, 29] on p "Inquiry" at bounding box center [125, 35] width 101 height 20
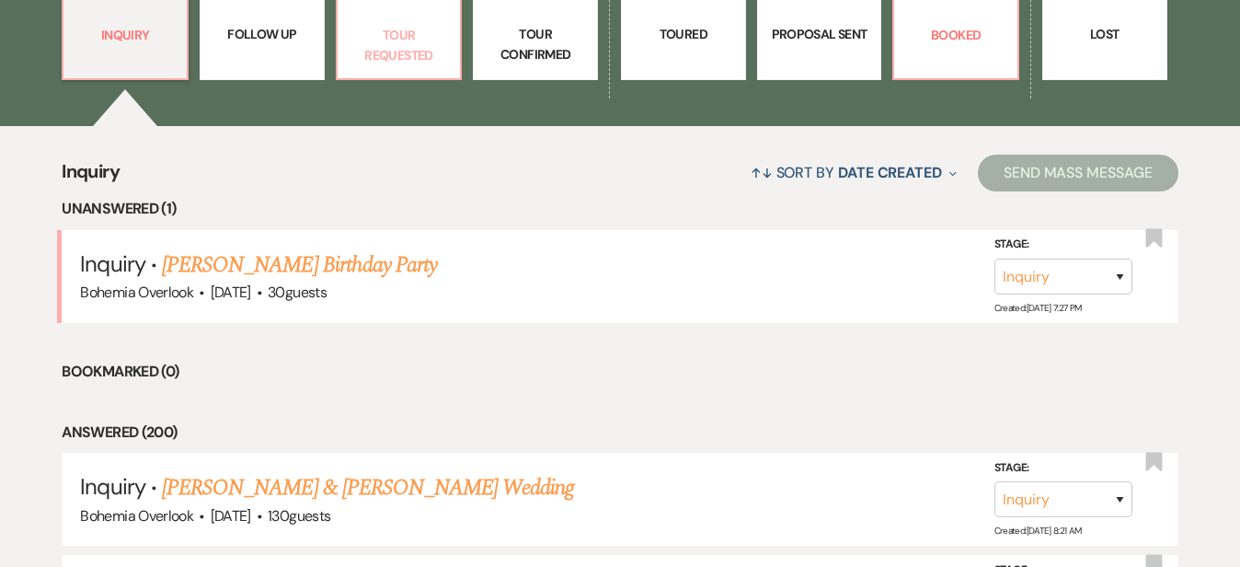
click at [440, 29] on p "Tour Requested" at bounding box center [399, 45] width 101 height 41
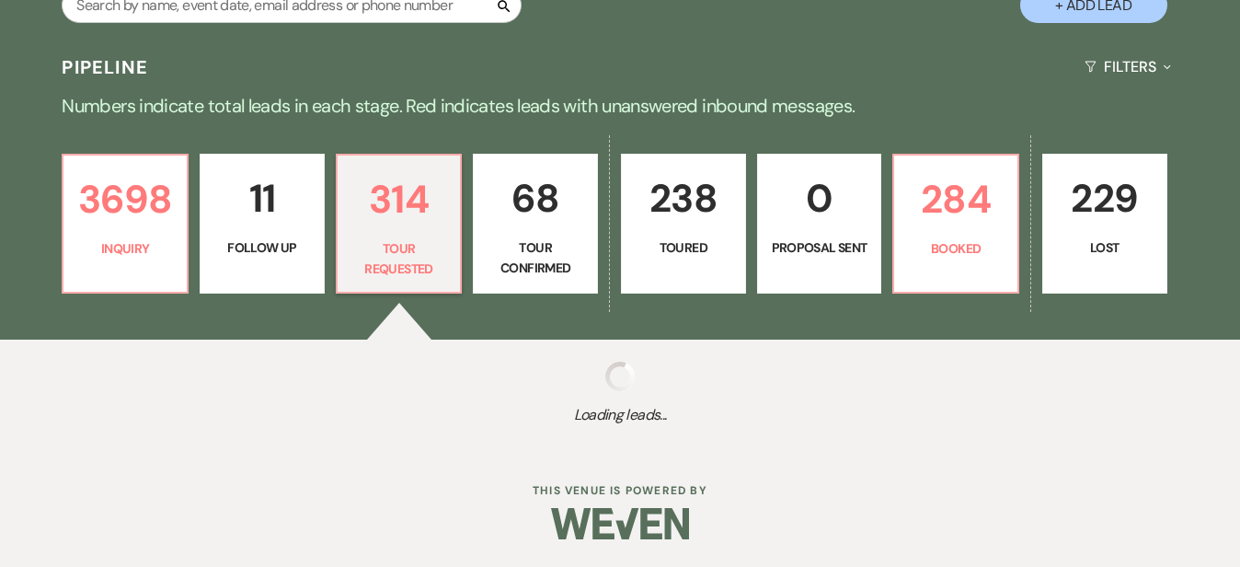
scroll to position [362, 0]
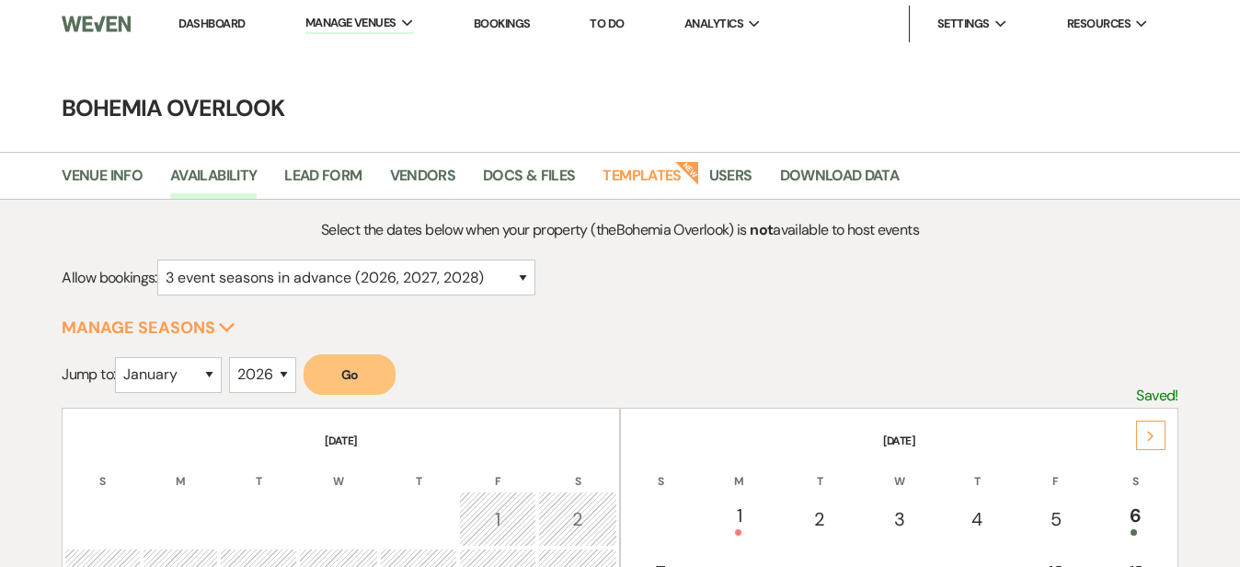
click at [226, 18] on link "Dashboard" at bounding box center [211, 24] width 66 height 16
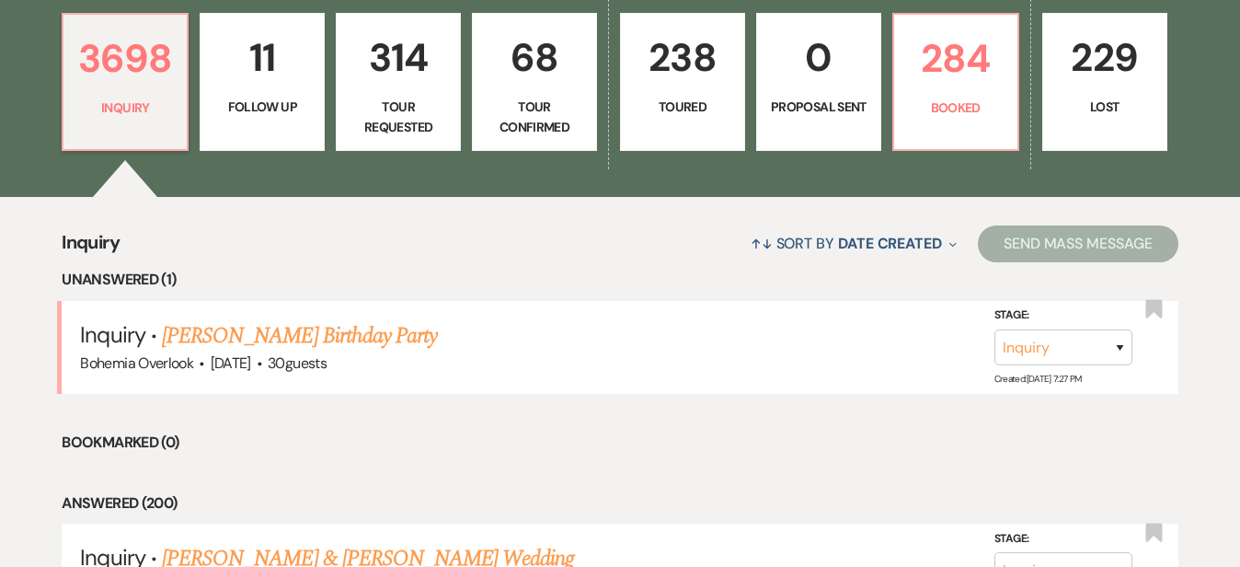
scroll to position [530, 0]
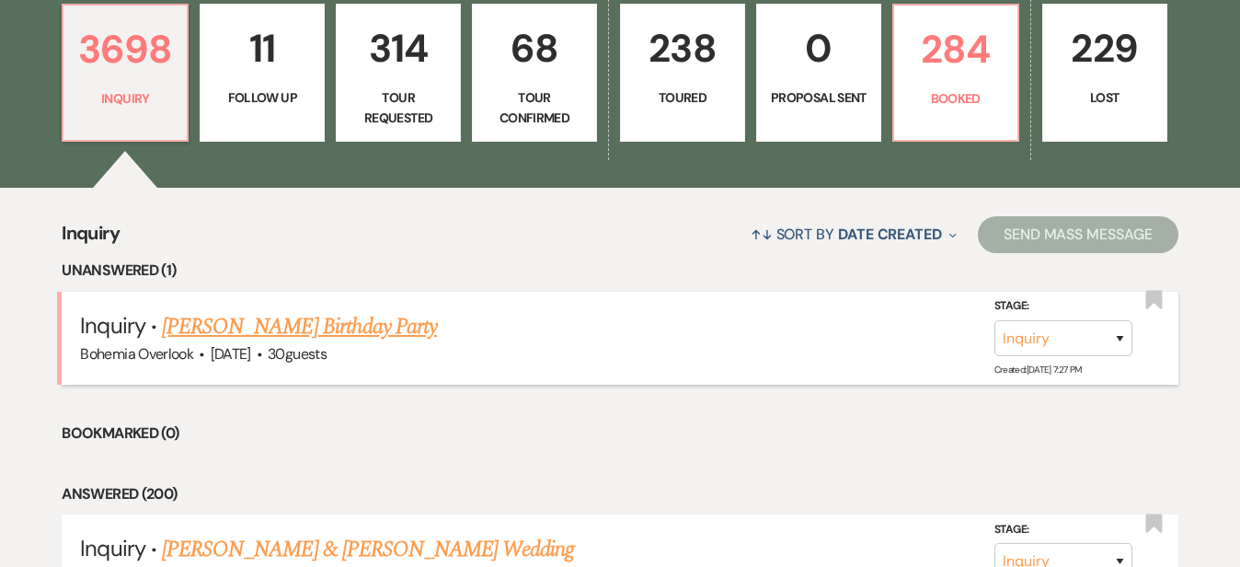
click at [437, 310] on link "[PERSON_NAME] Birthday Party" at bounding box center [299, 326] width 275 height 33
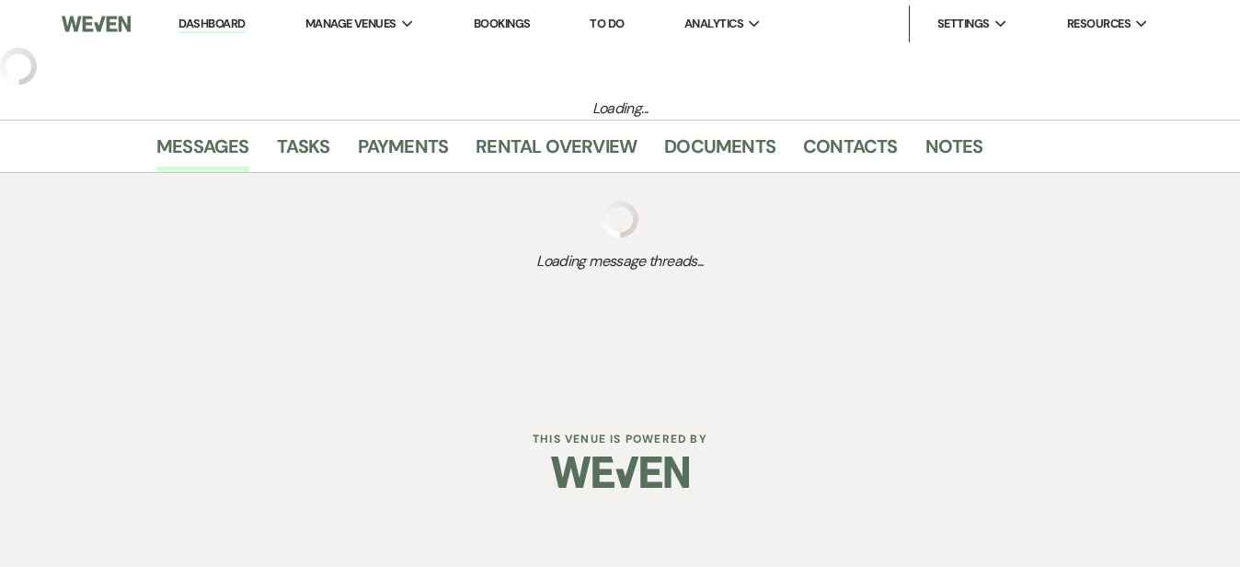
select select "5"
select select "4"
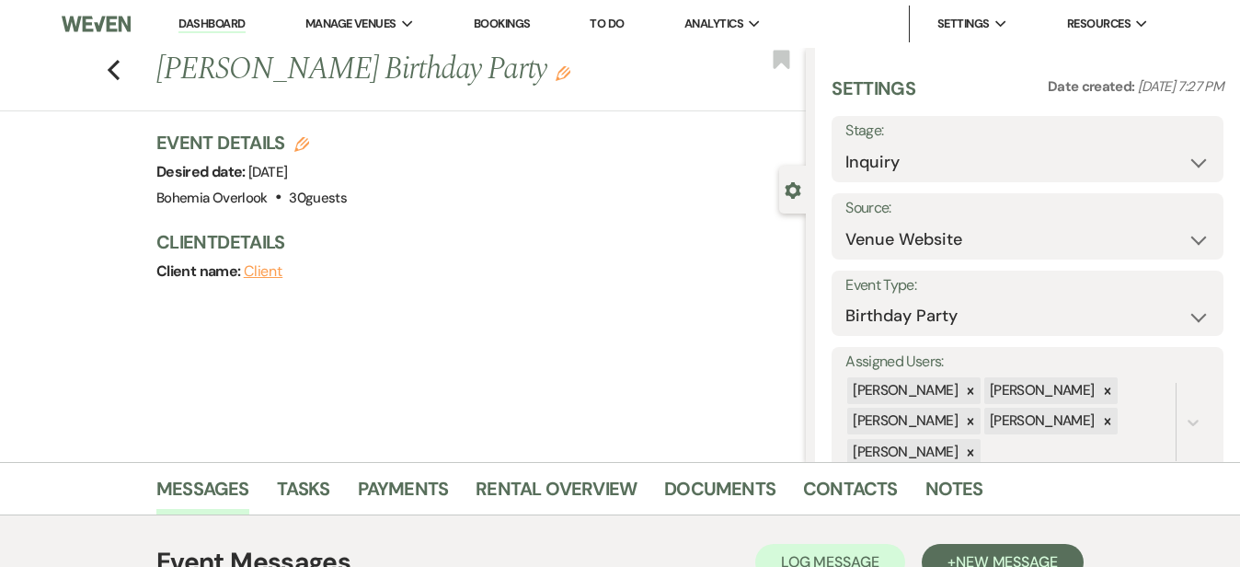
click at [208, 17] on link "Dashboard" at bounding box center [211, 24] width 66 height 17
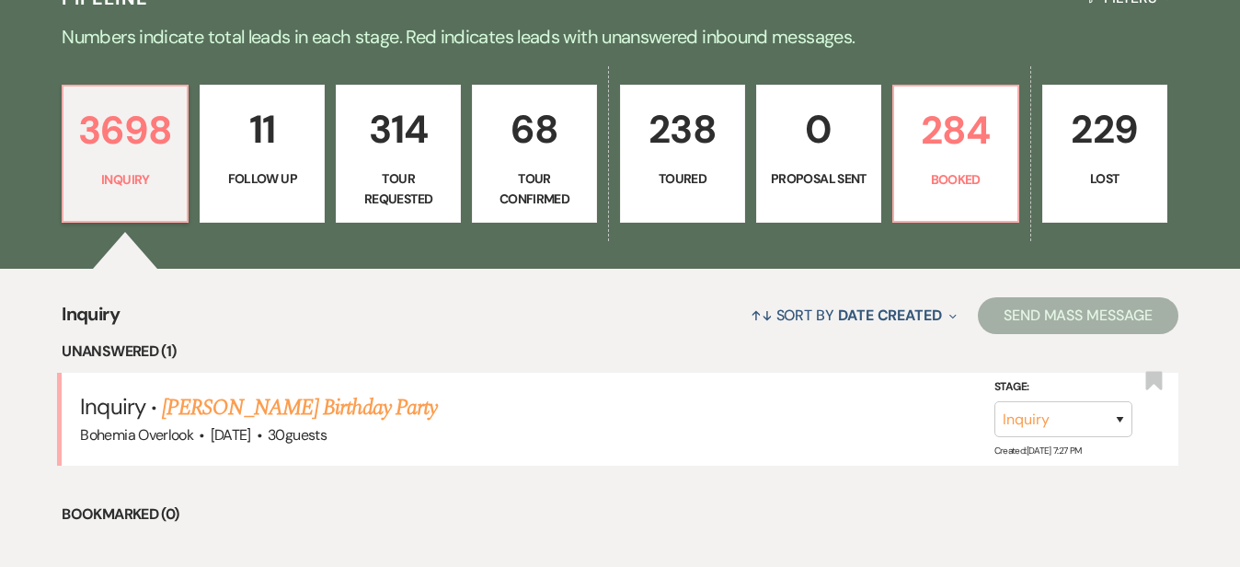
scroll to position [471, 0]
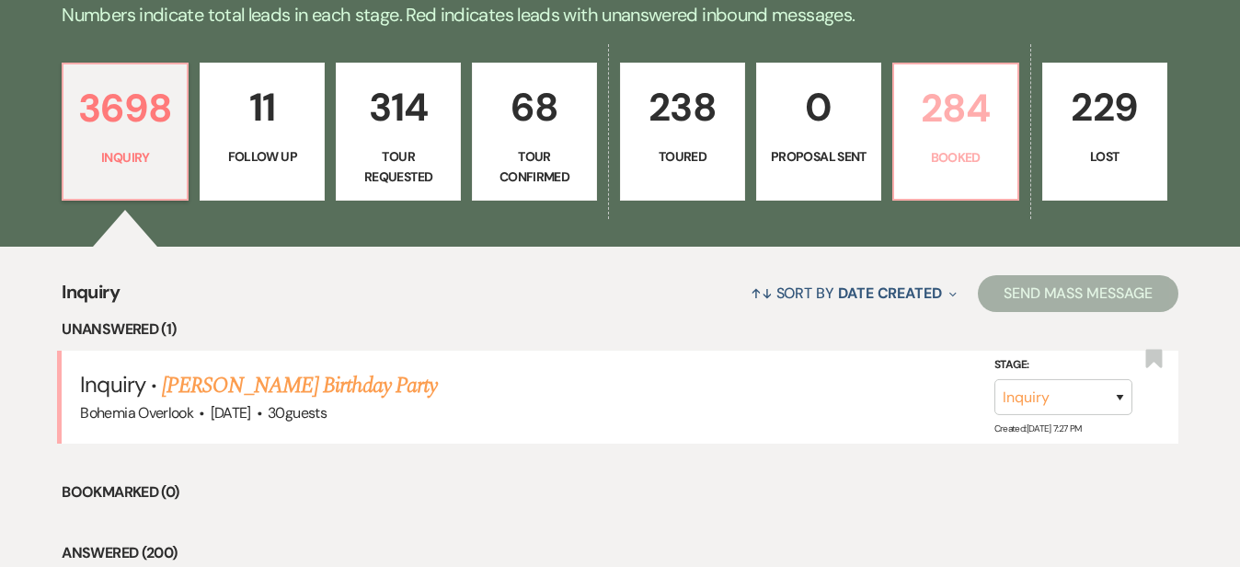
click at [998, 126] on p "284" at bounding box center [955, 108] width 101 height 62
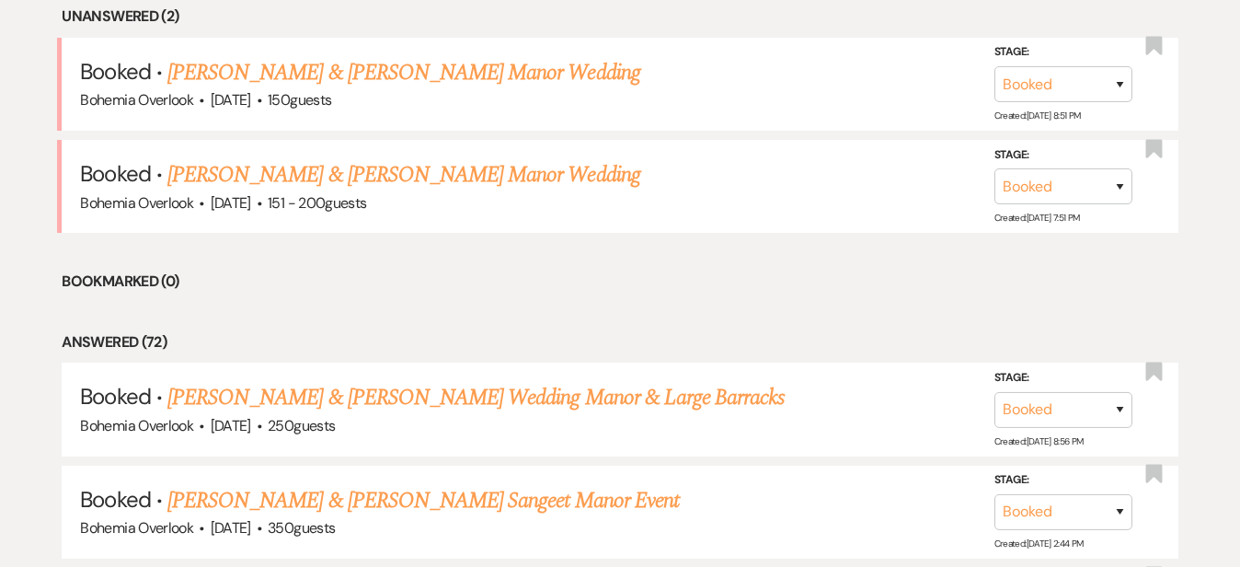
scroll to position [787, 0]
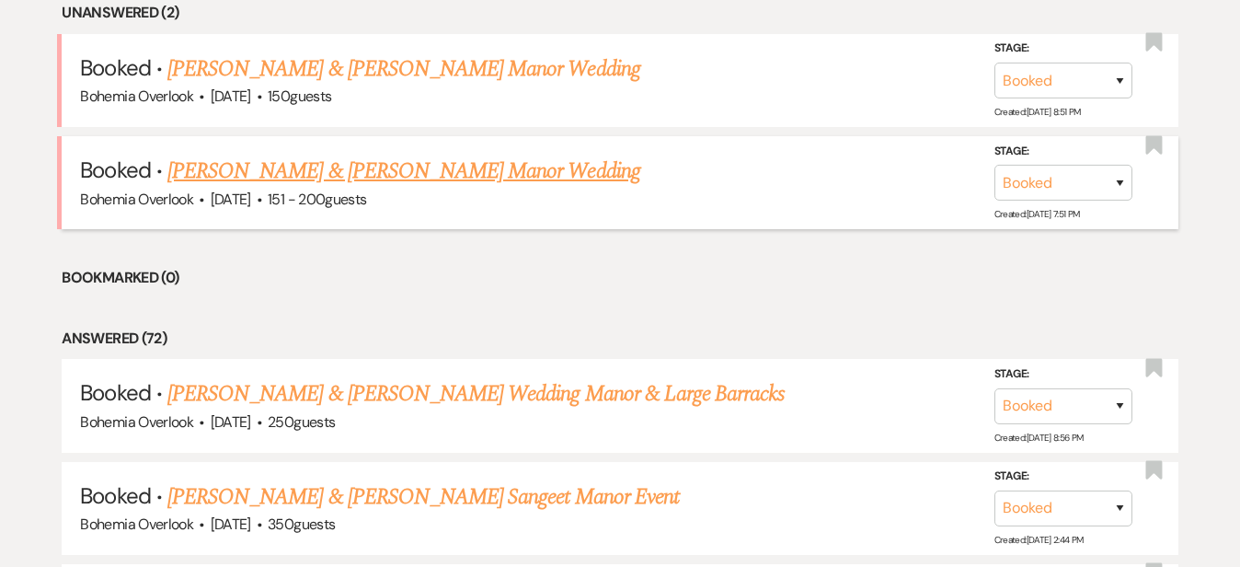
click at [601, 155] on link "[PERSON_NAME] & [PERSON_NAME] Manor Wedding" at bounding box center [403, 171] width 473 height 33
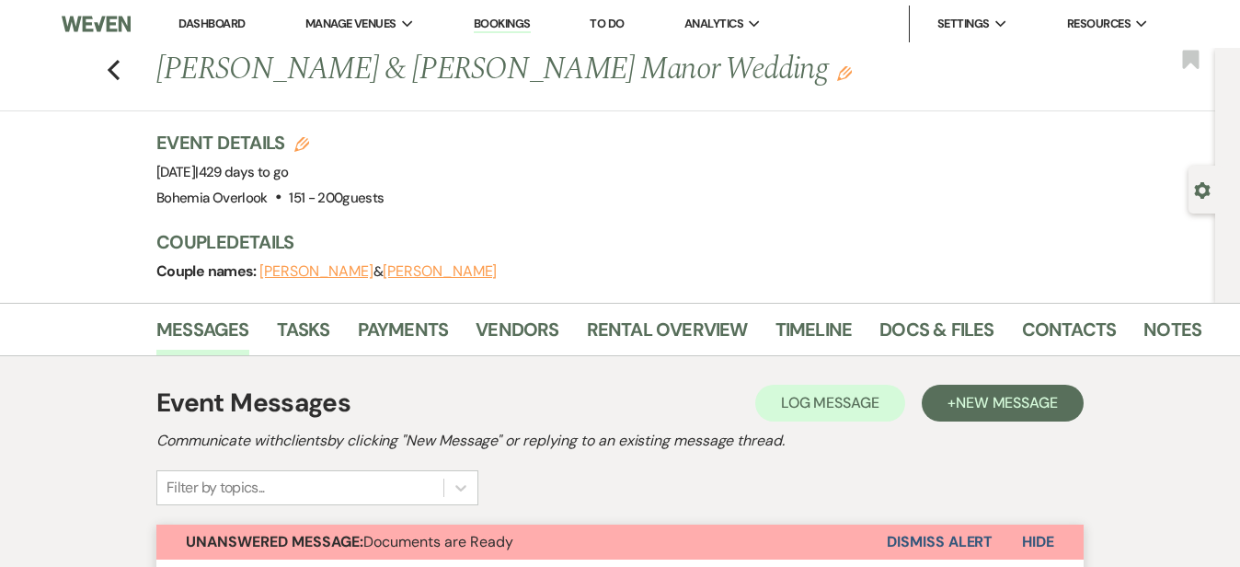
click at [212, 22] on link "Dashboard" at bounding box center [211, 24] width 66 height 16
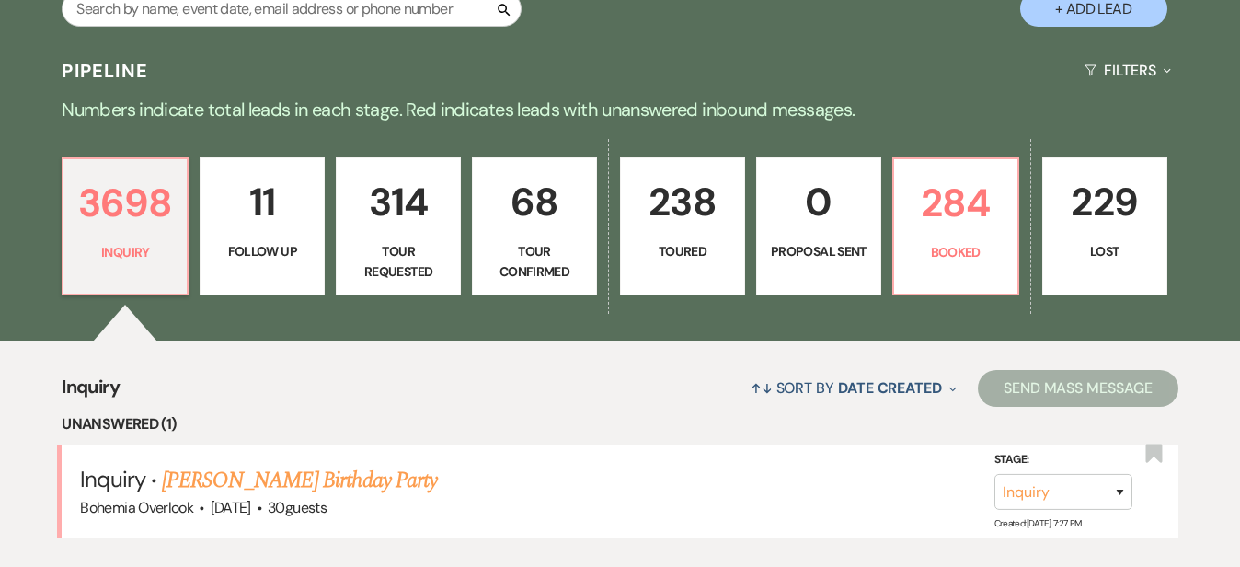
scroll to position [383, 0]
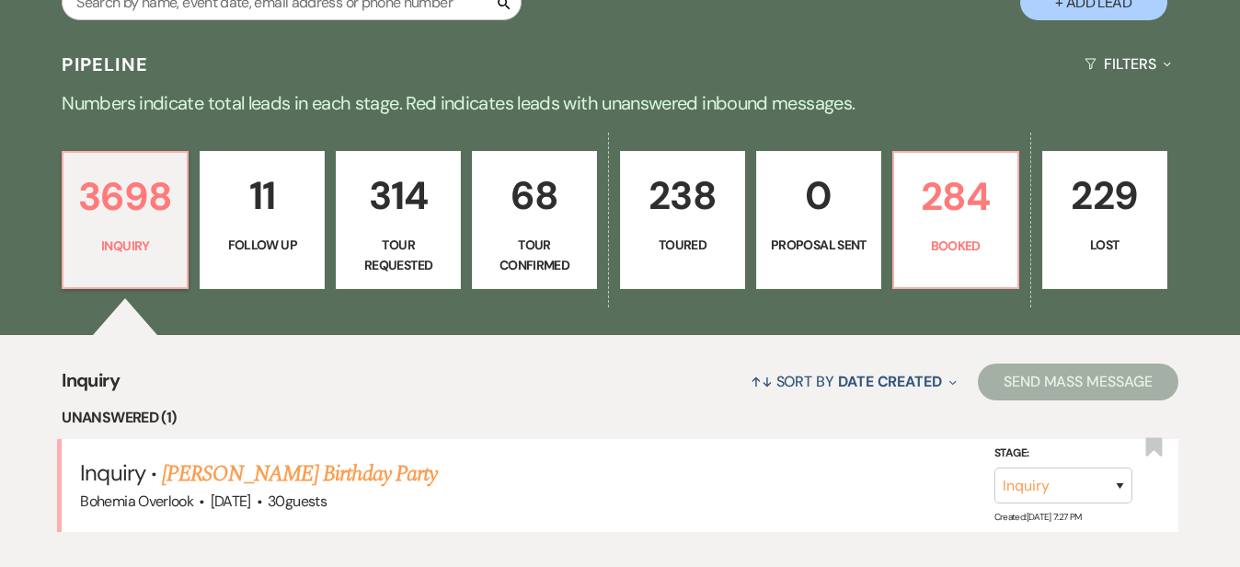
click at [733, 196] on p "238" at bounding box center [682, 196] width 101 height 62
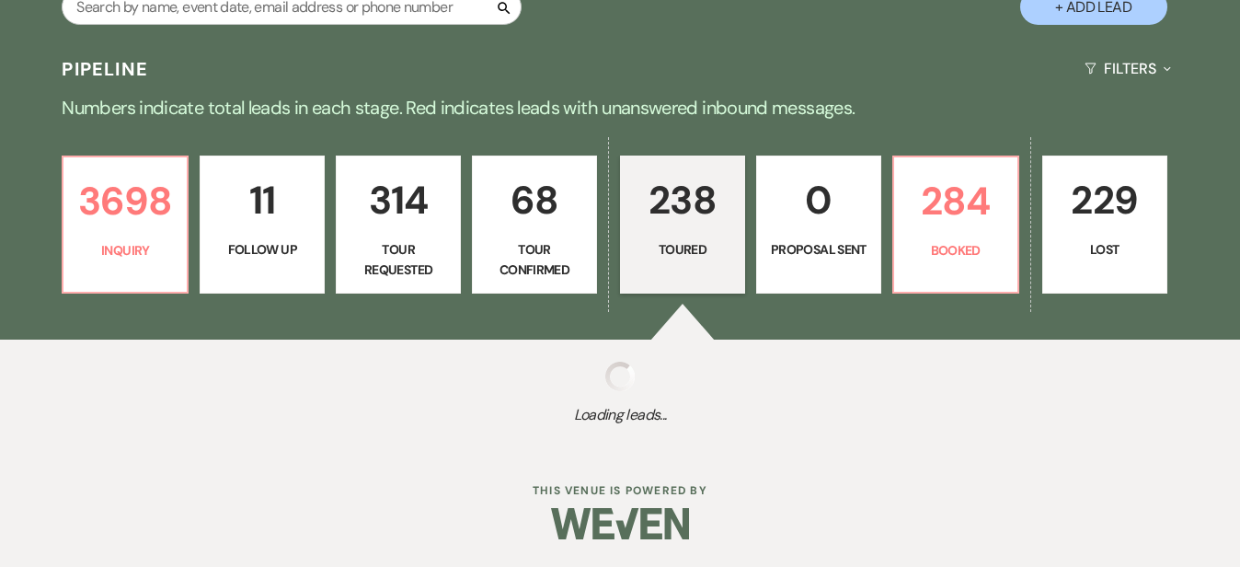
scroll to position [362, 0]
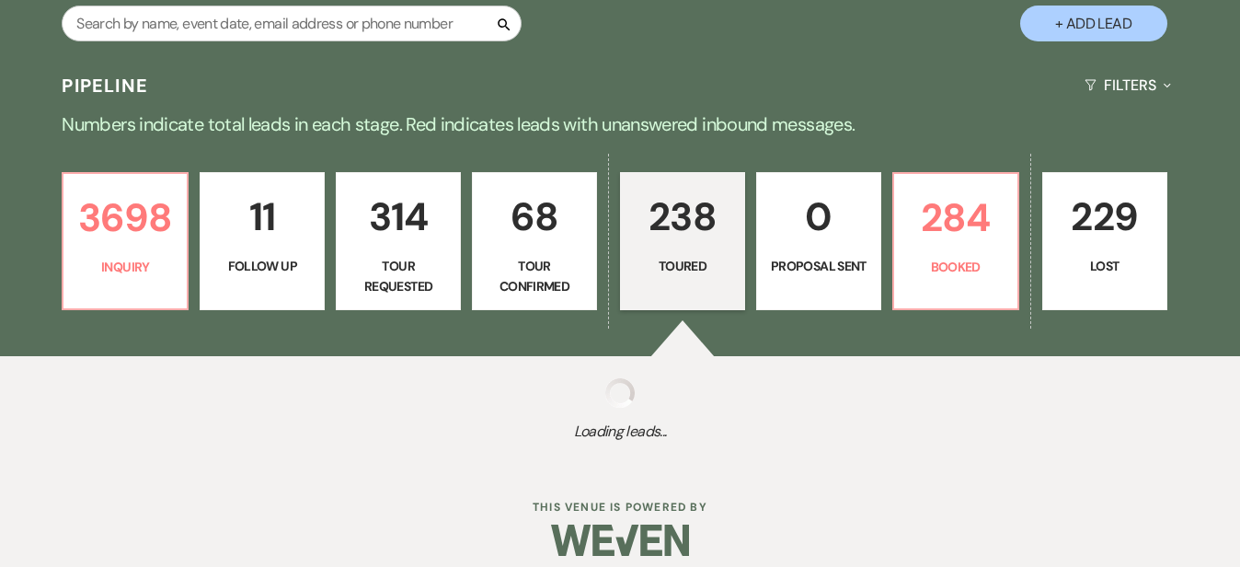
select select "5"
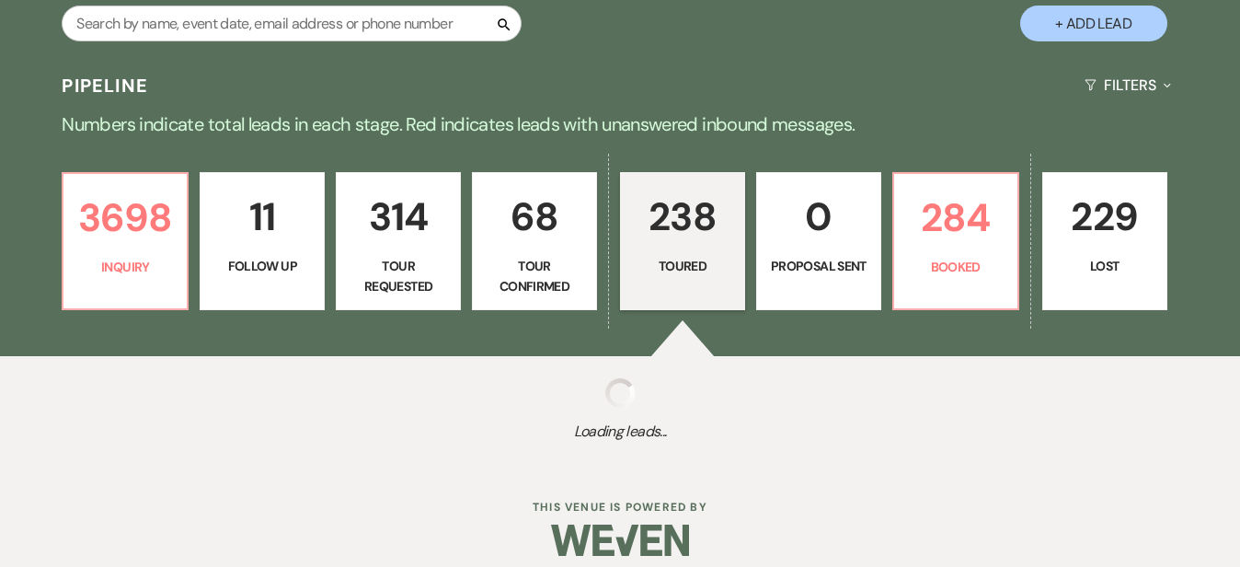
select select "5"
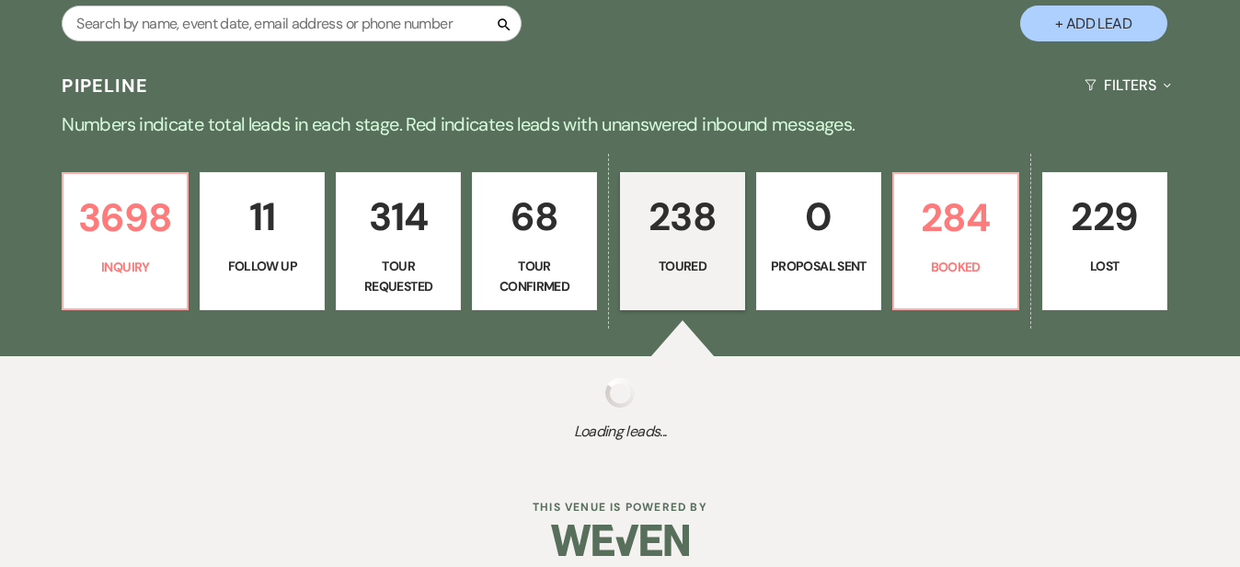
select select "5"
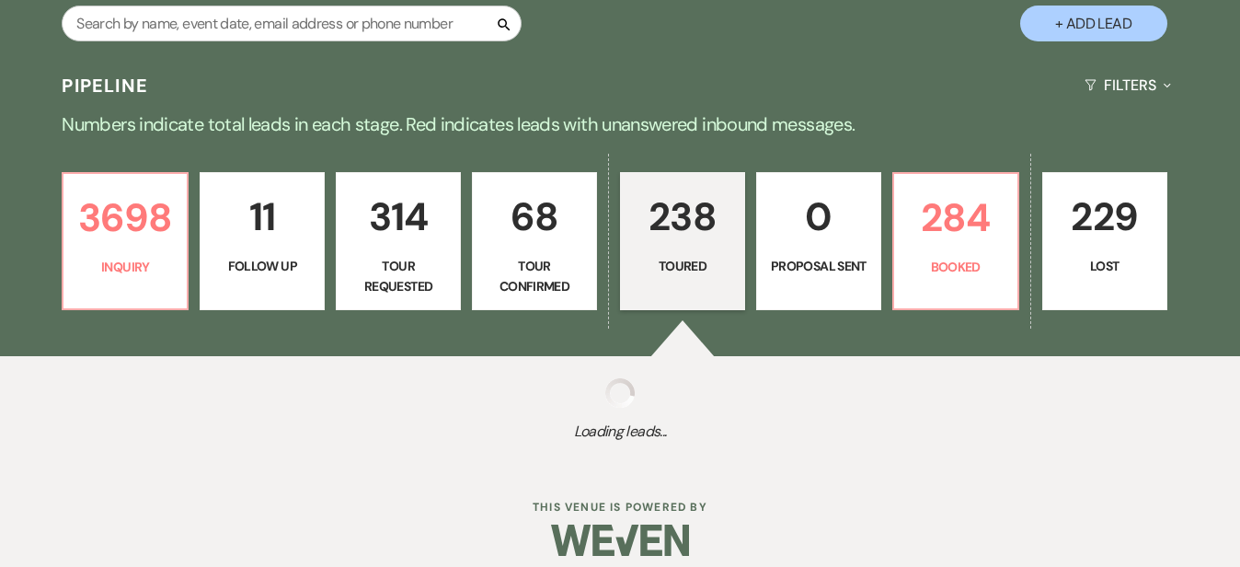
select select "5"
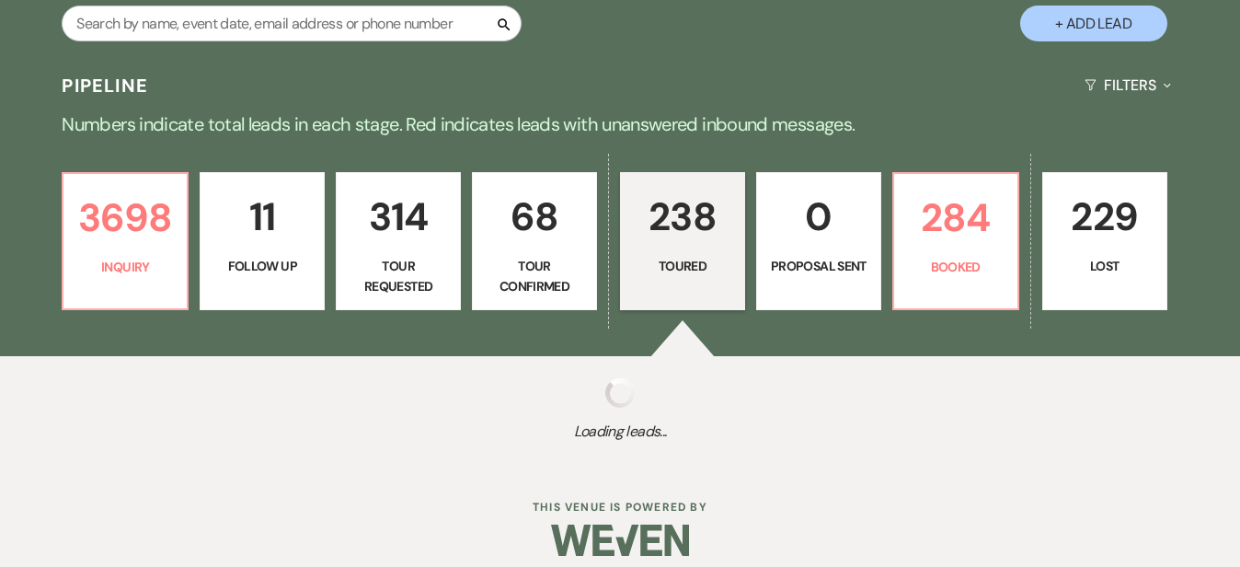
select select "5"
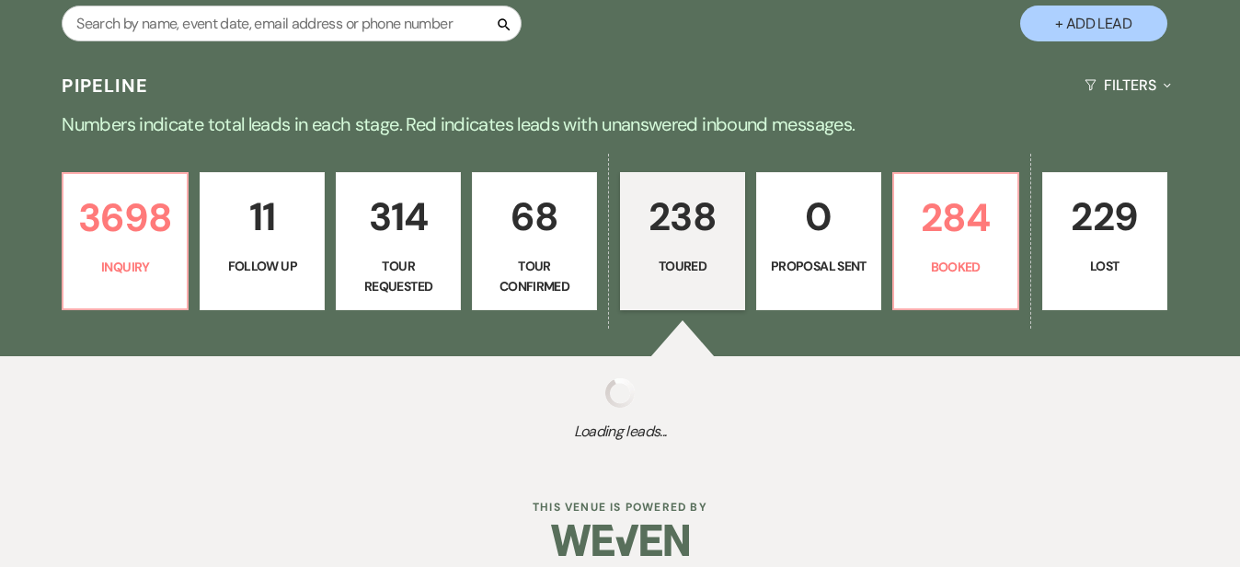
select select "5"
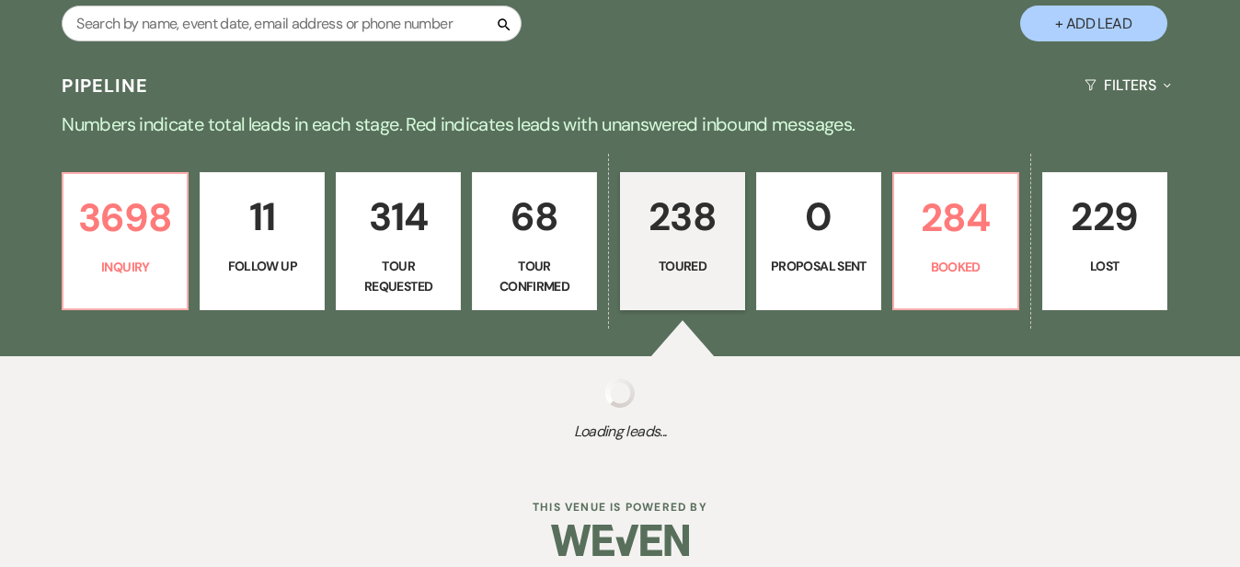
select select "5"
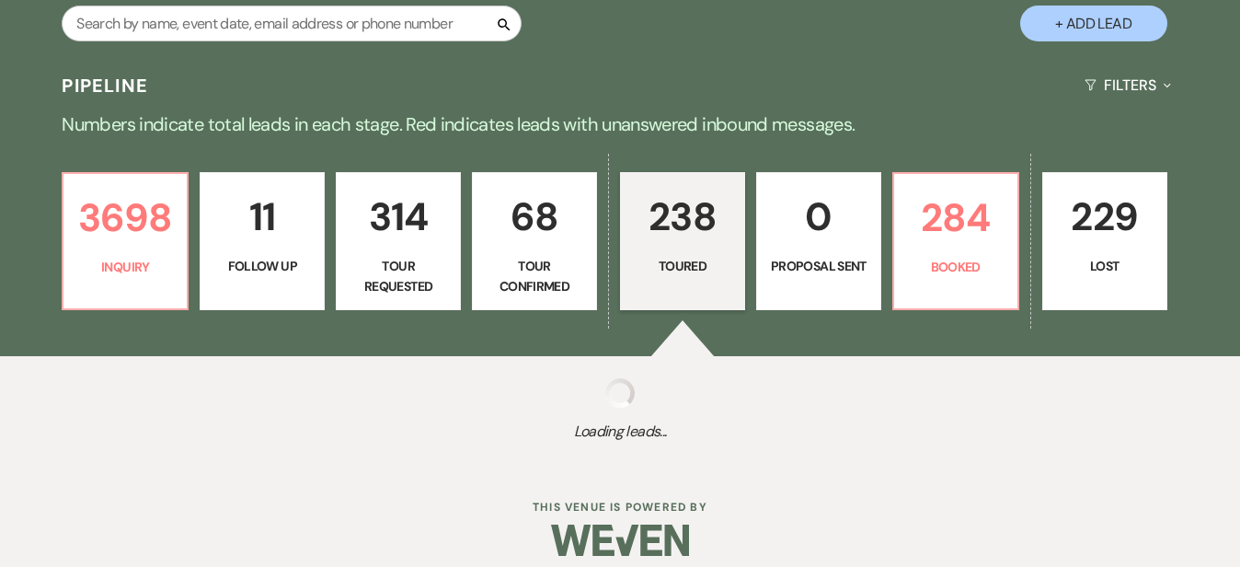
select select "5"
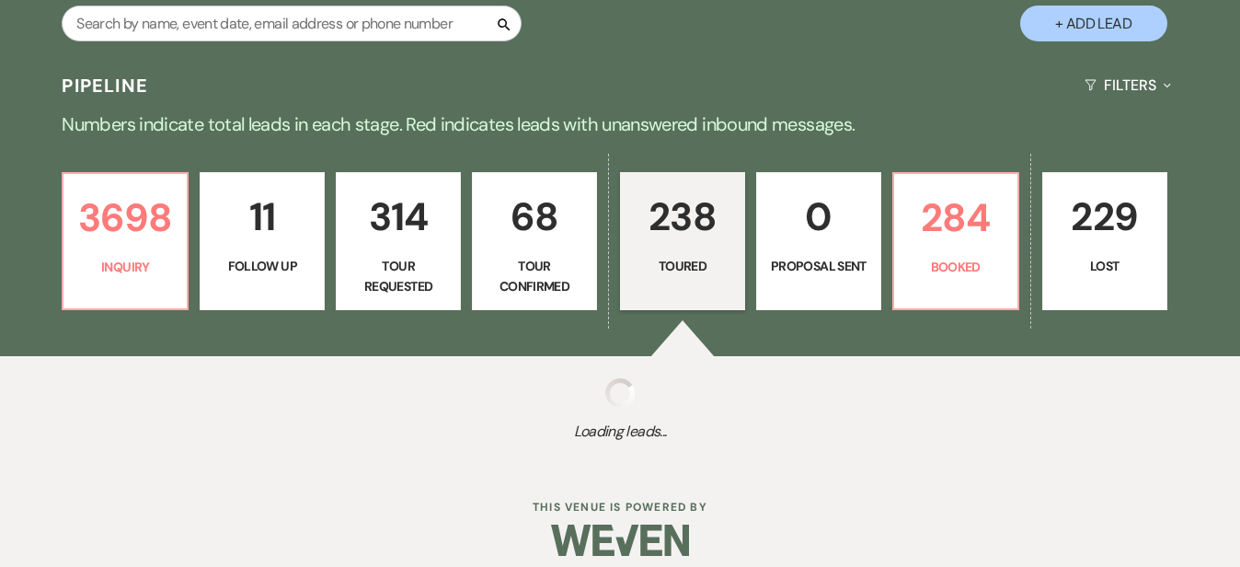
select select "5"
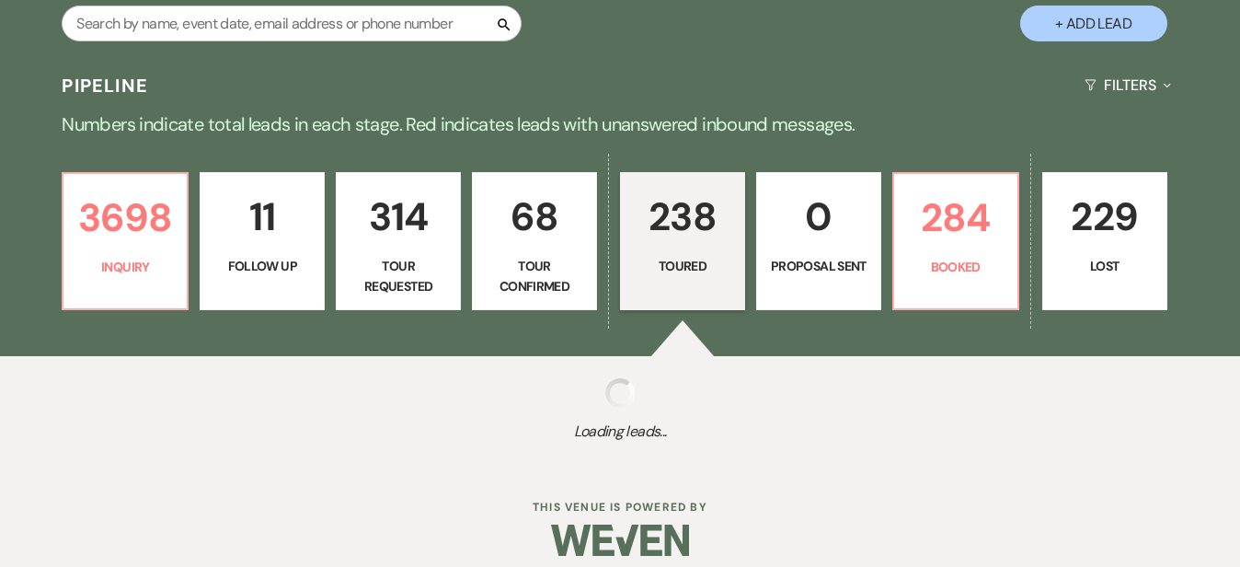
select select "5"
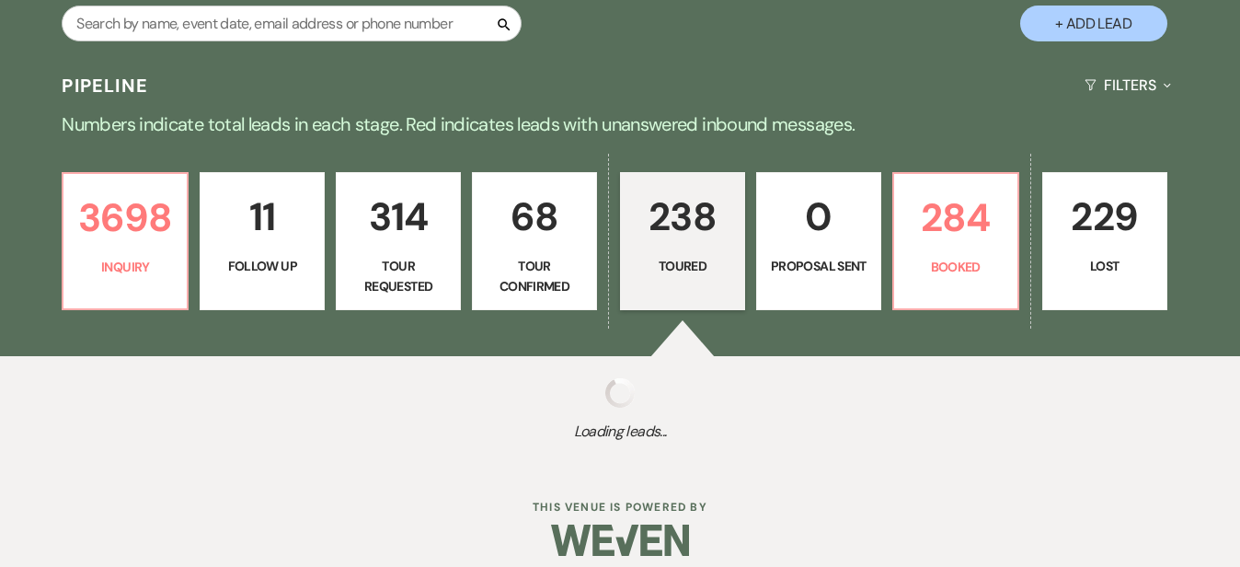
select select "5"
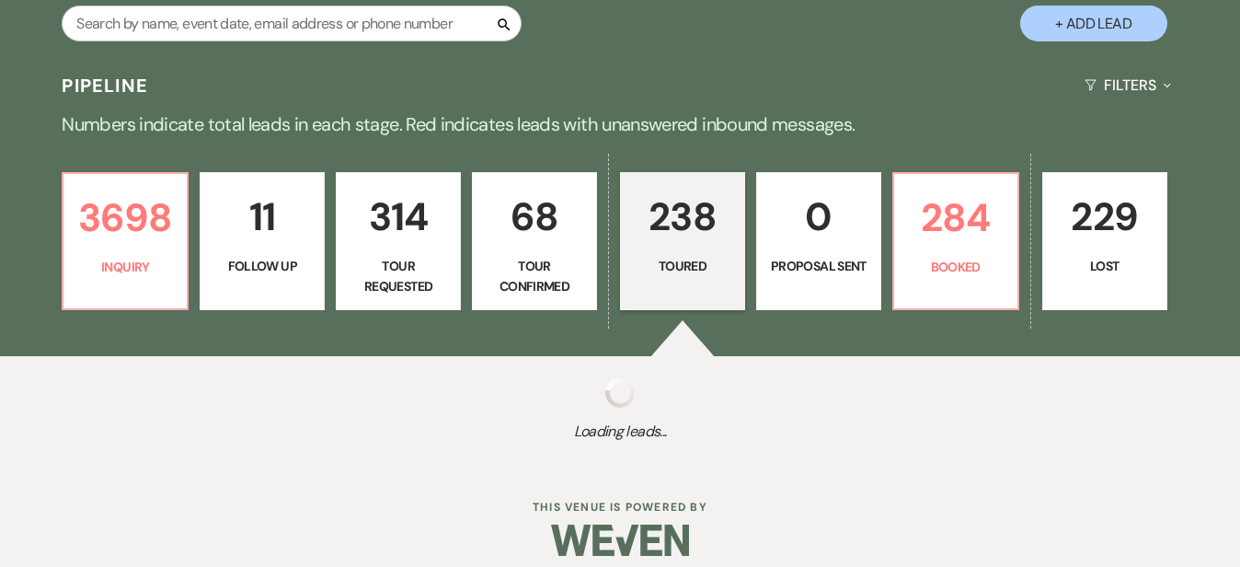
select select "5"
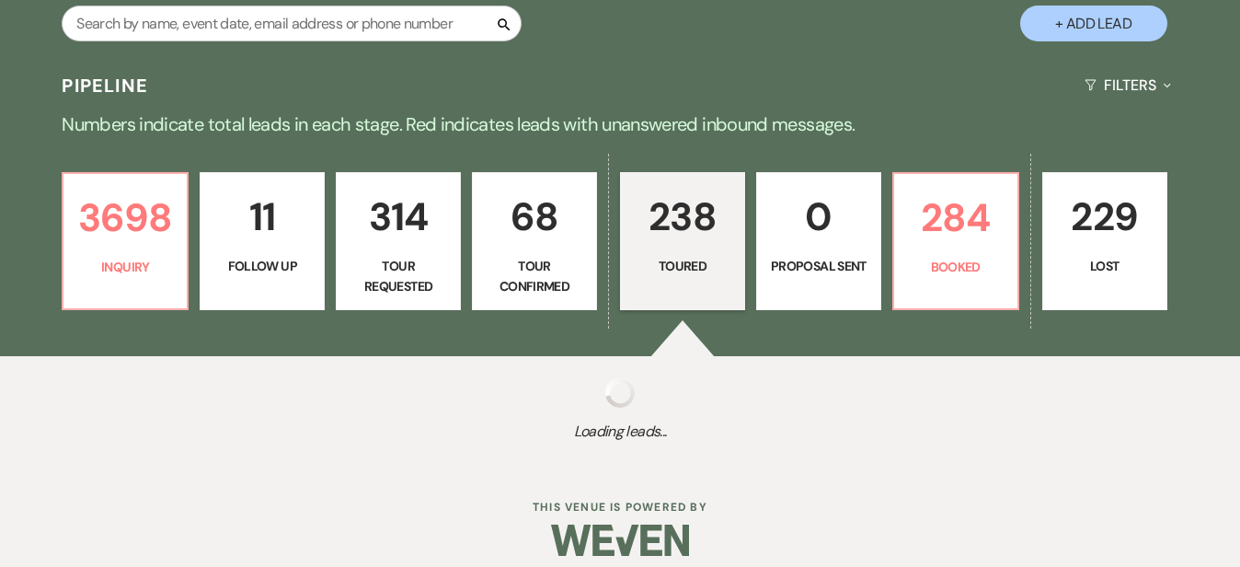
select select "5"
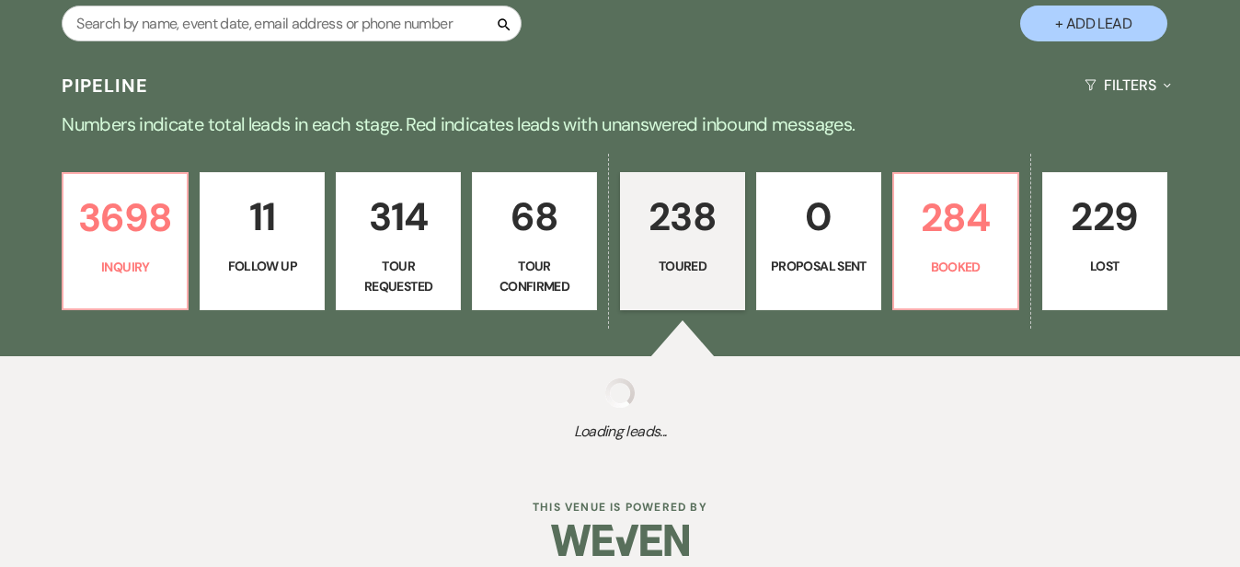
select select "5"
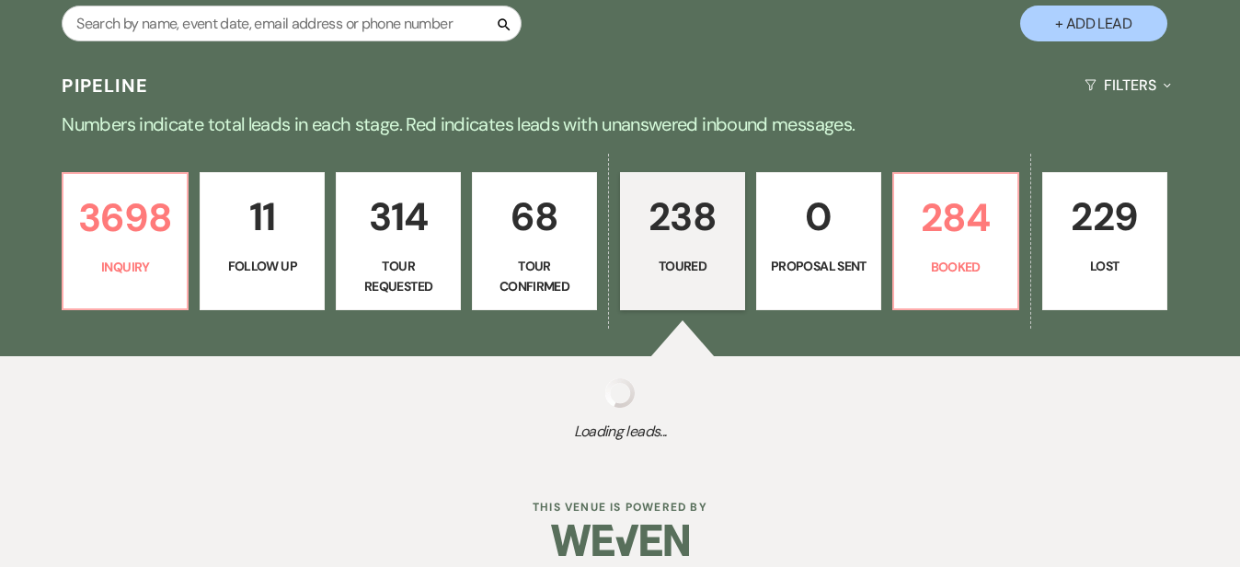
select select "5"
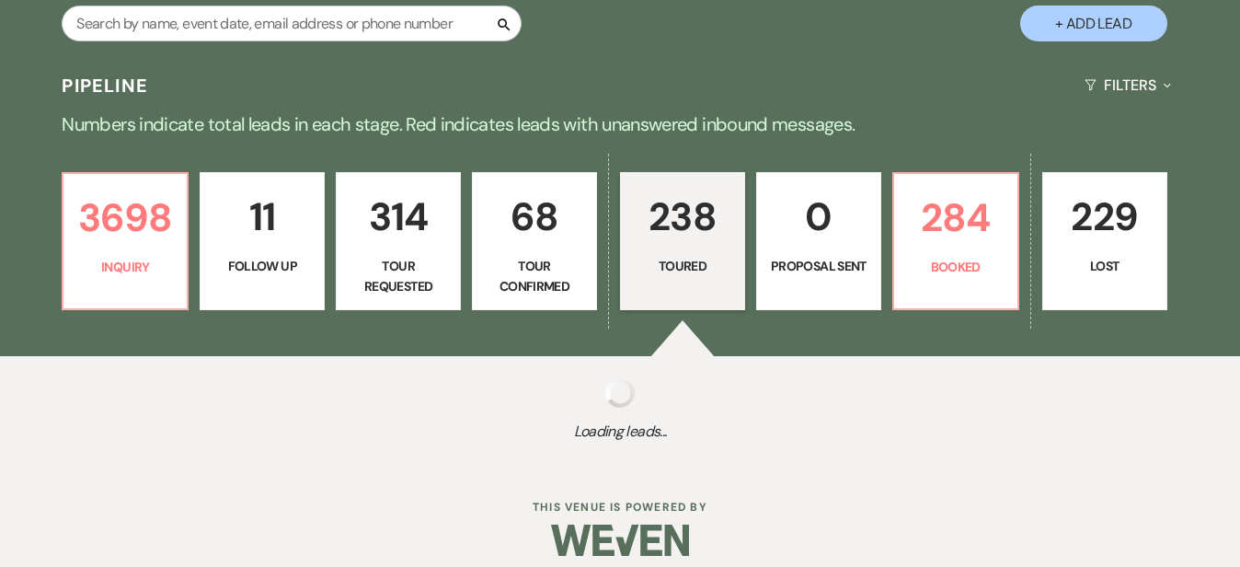
select select "5"
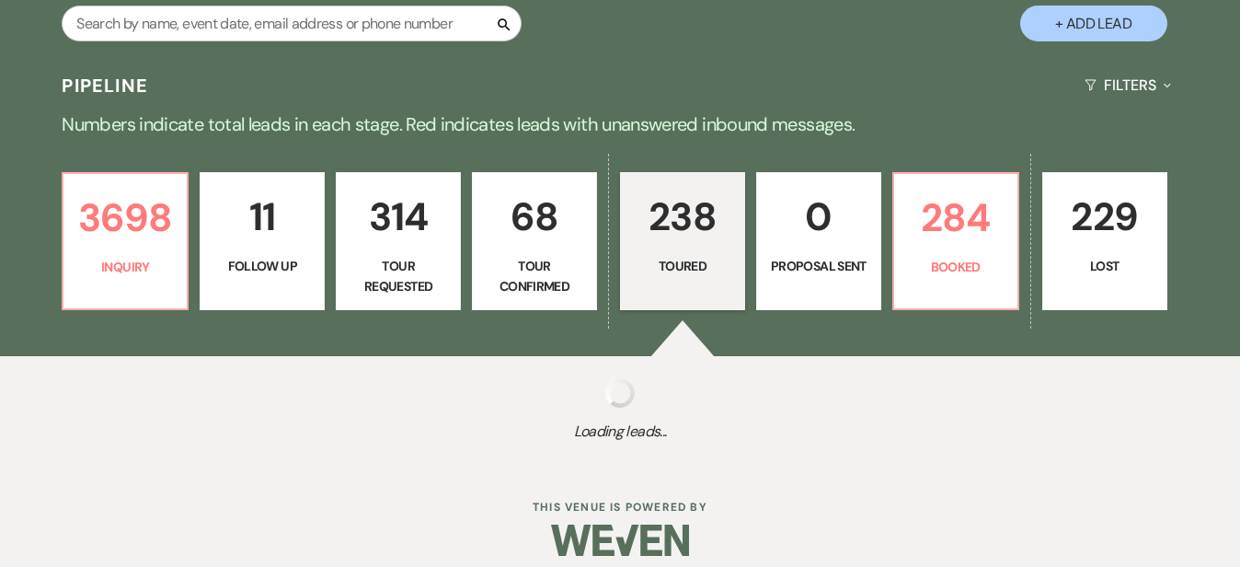
select select "5"
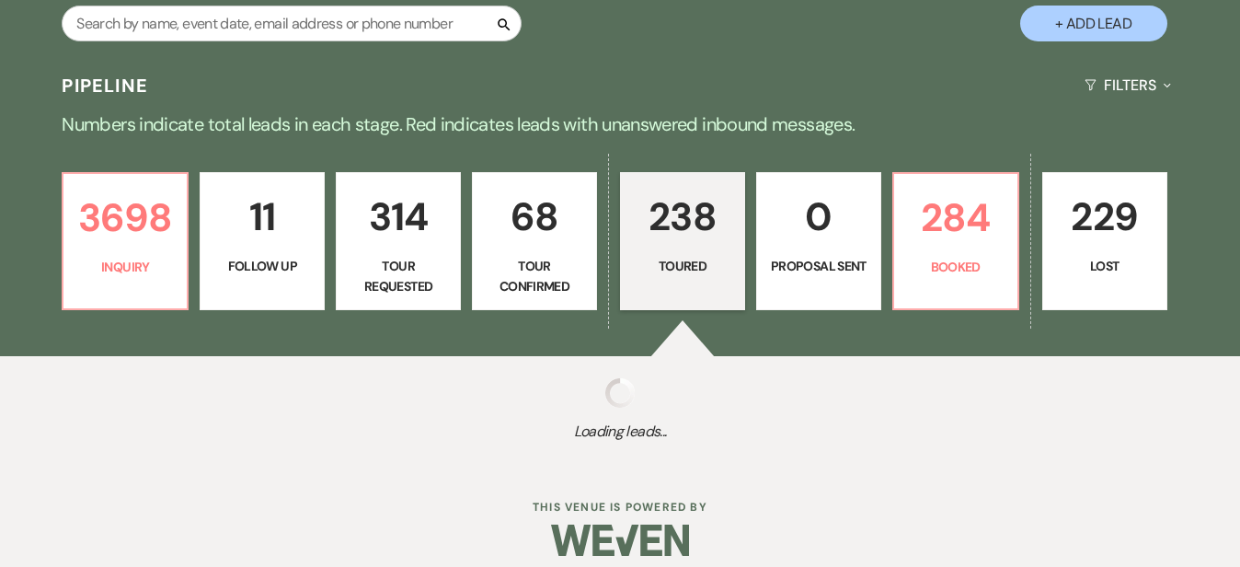
select select "5"
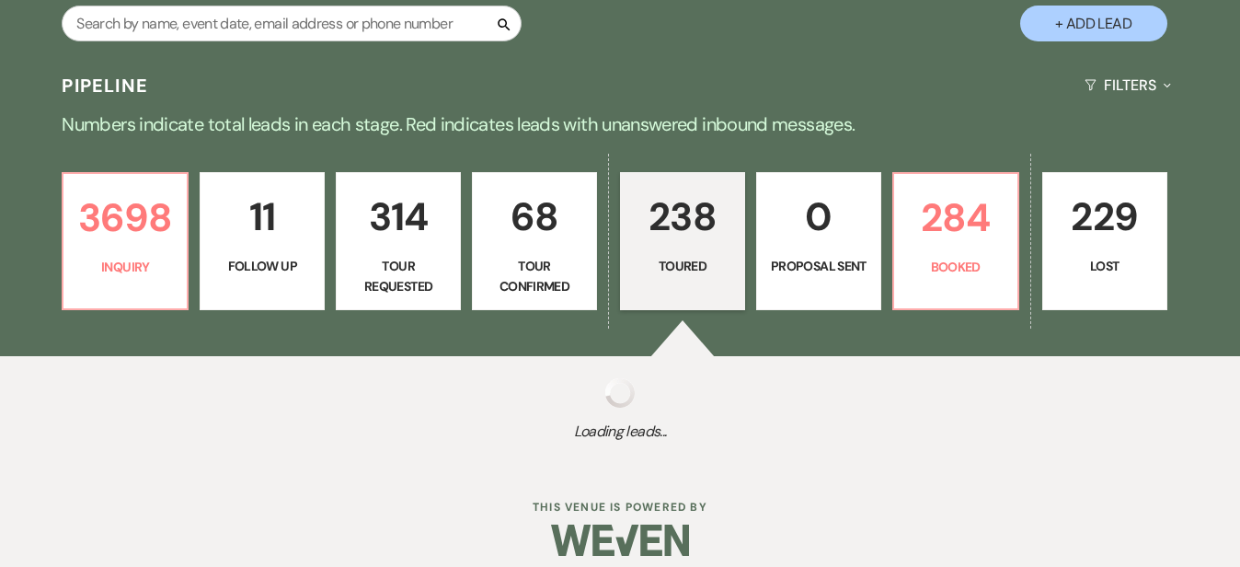
select select "5"
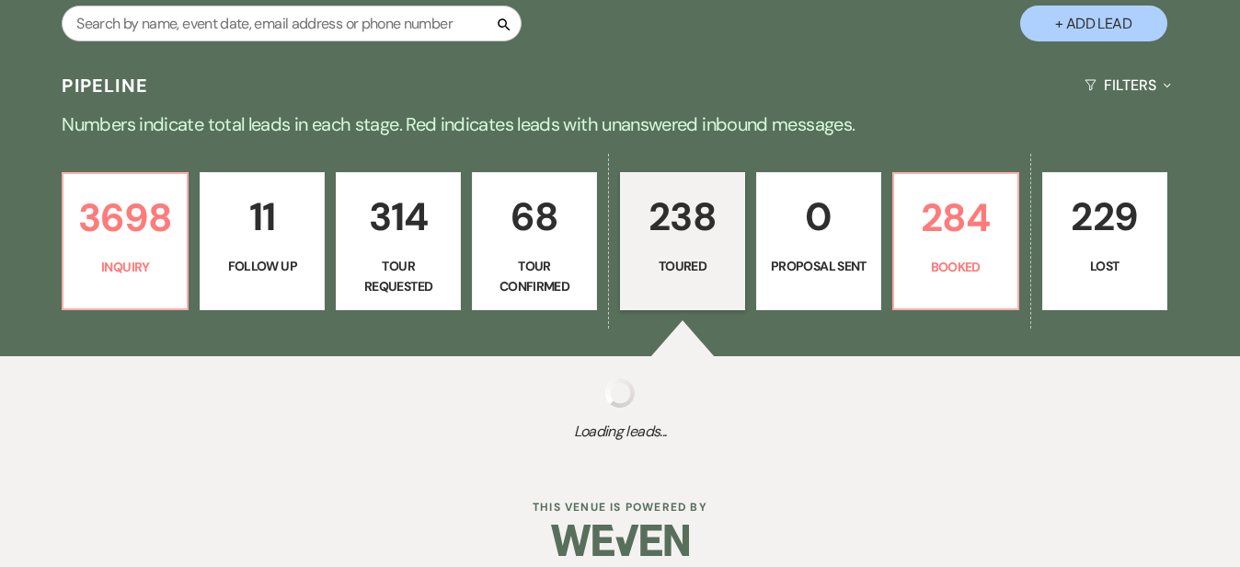
select select "5"
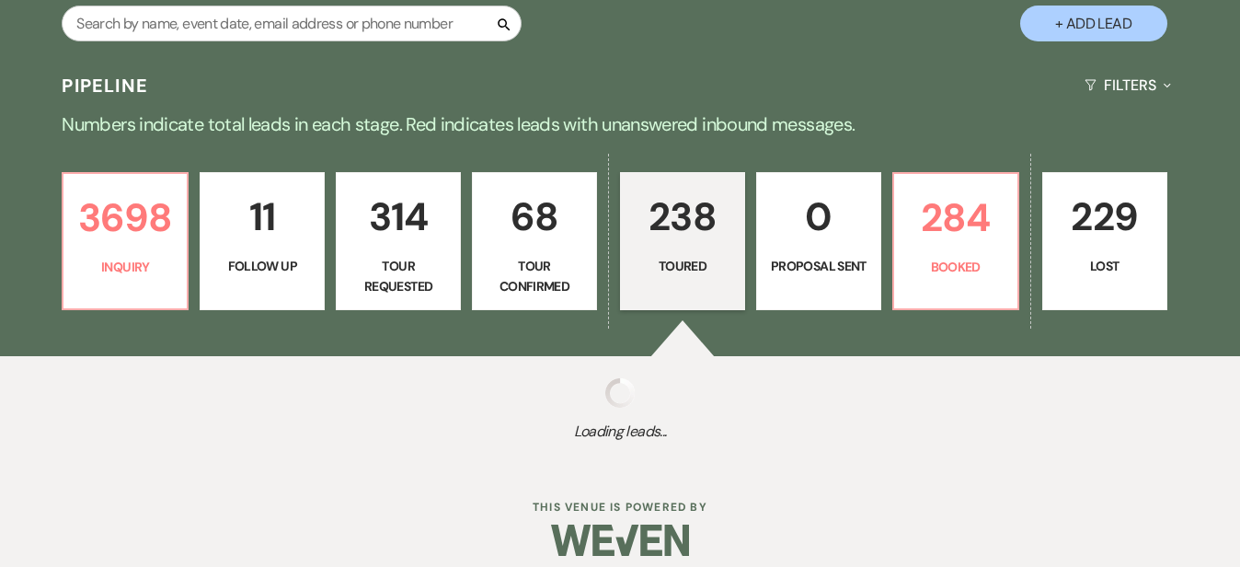
select select "5"
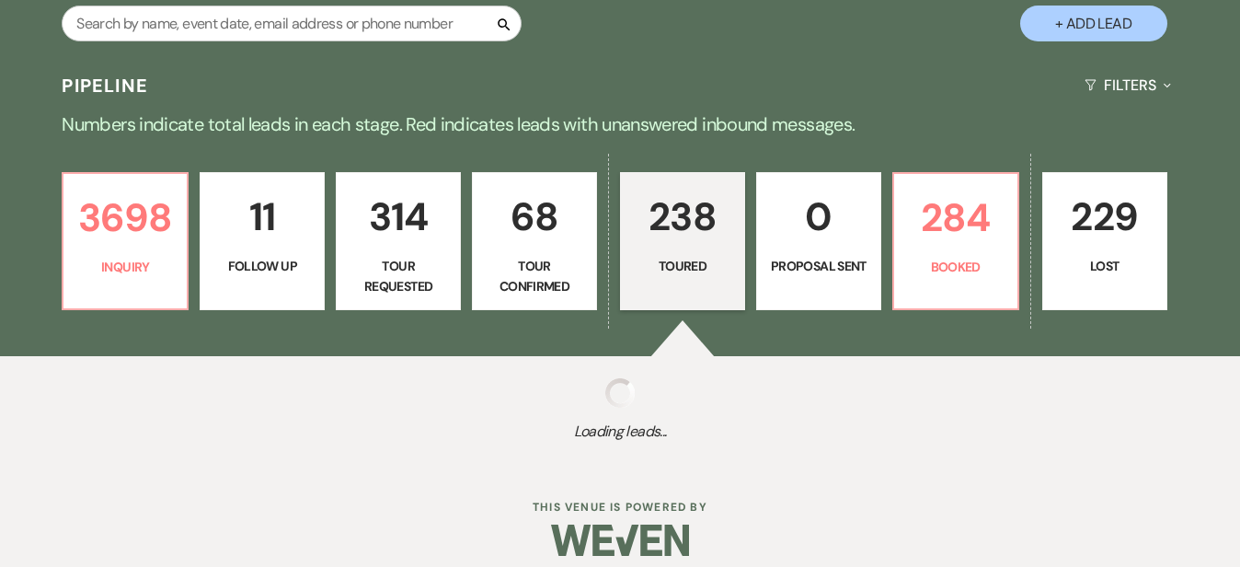
select select "5"
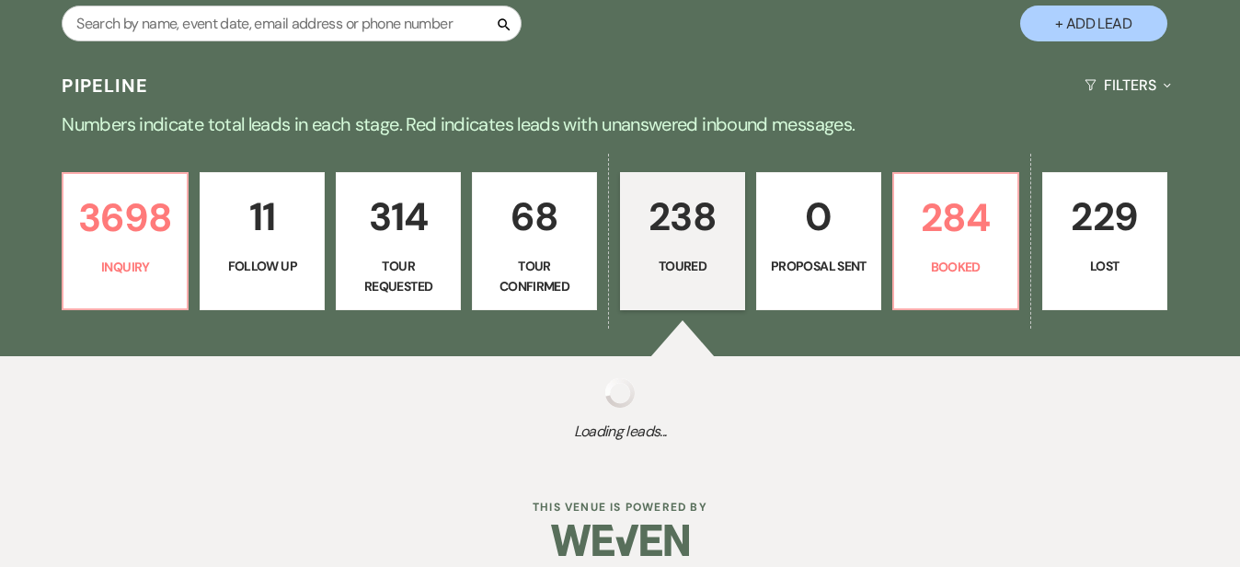
select select "5"
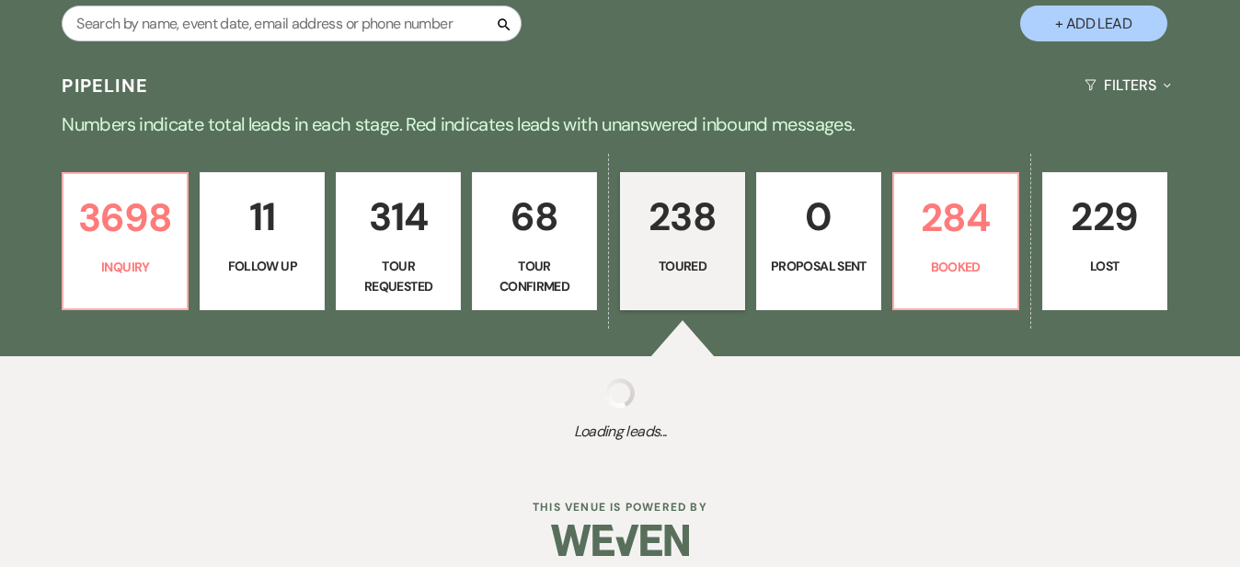
select select "5"
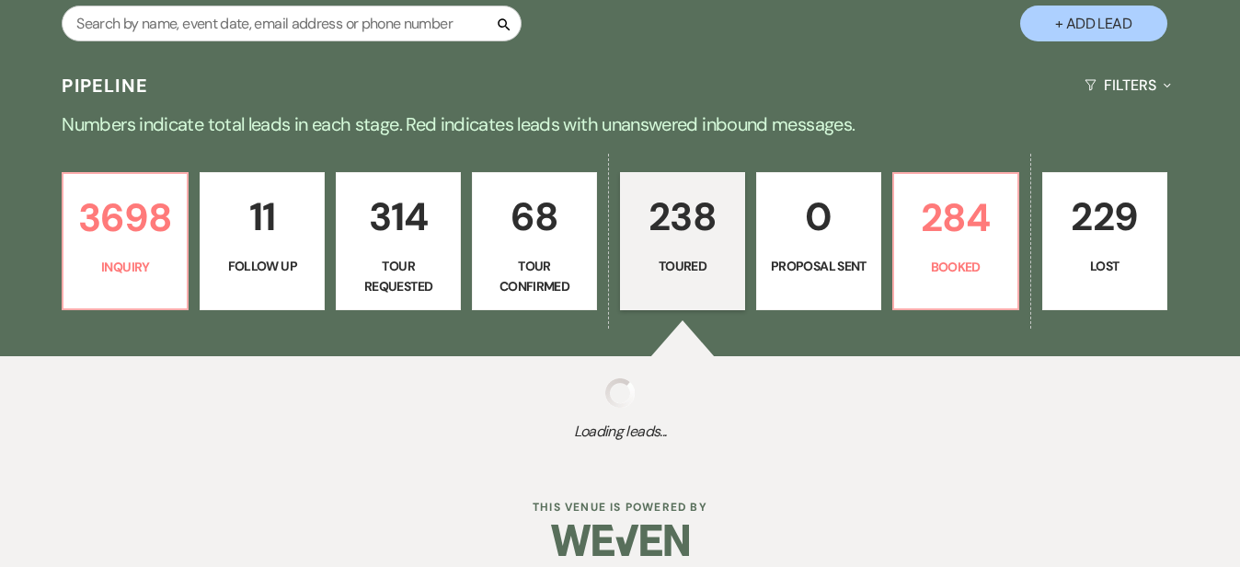
select select "5"
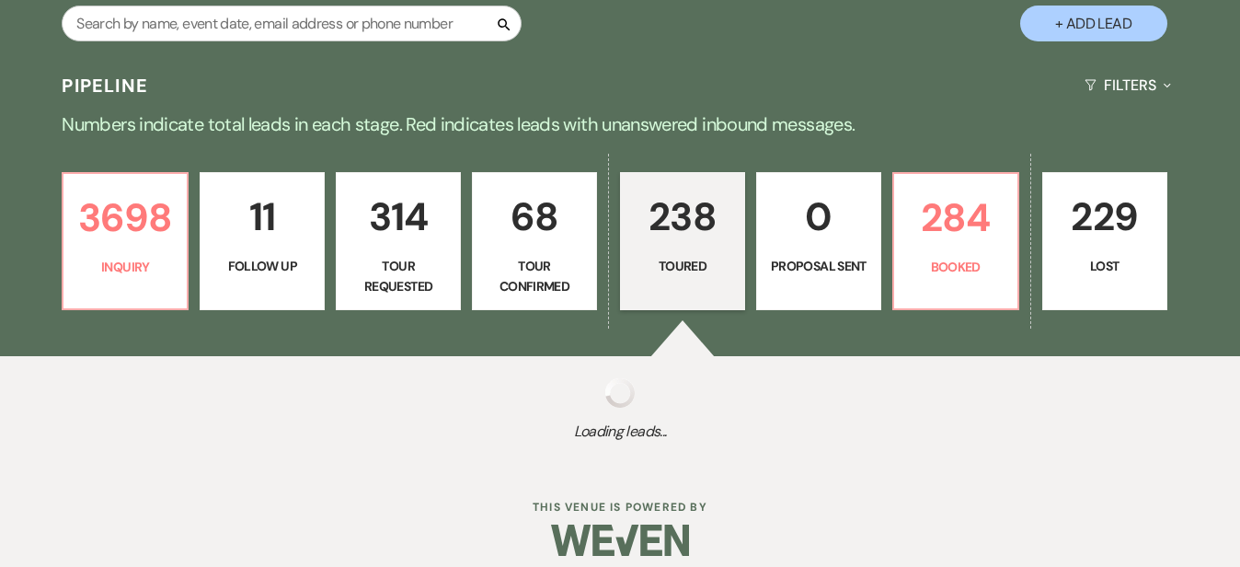
select select "5"
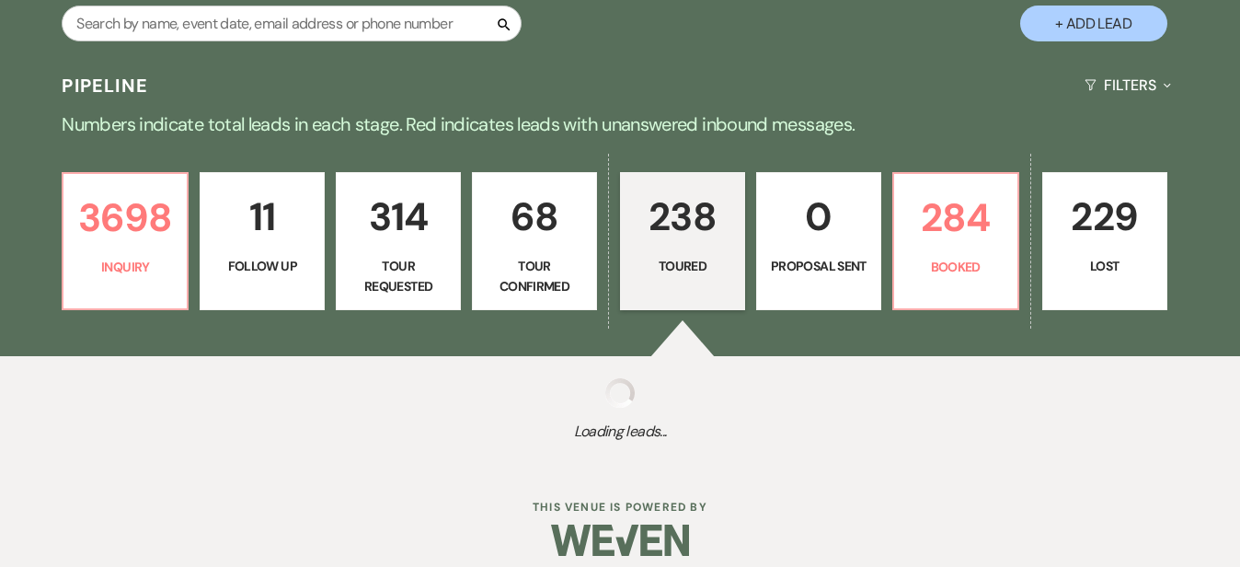
select select "5"
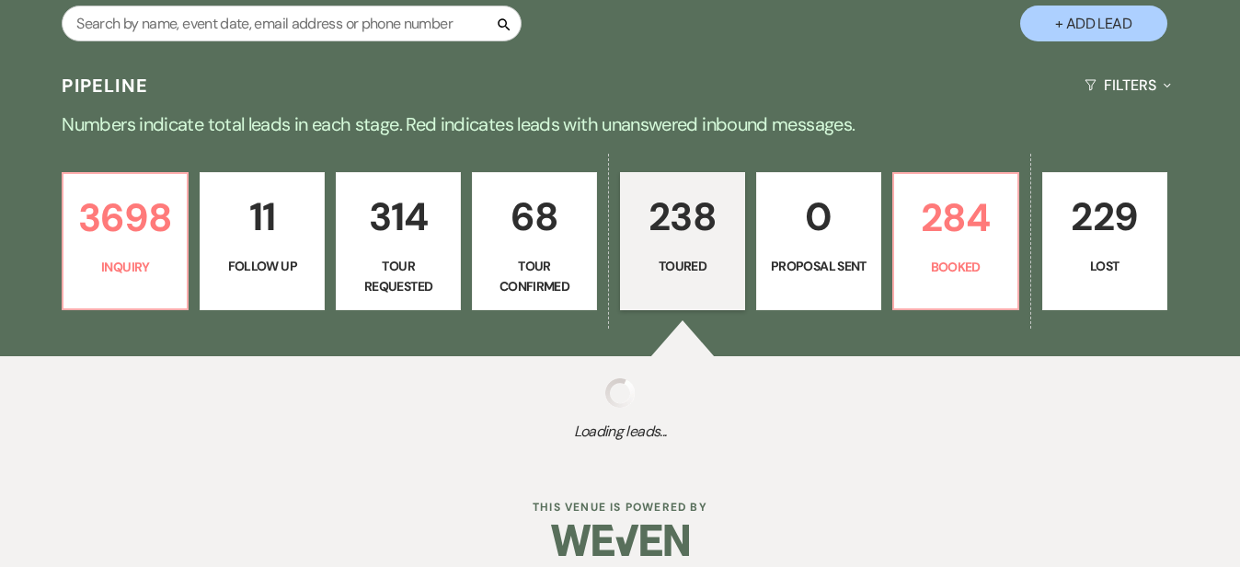
select select "5"
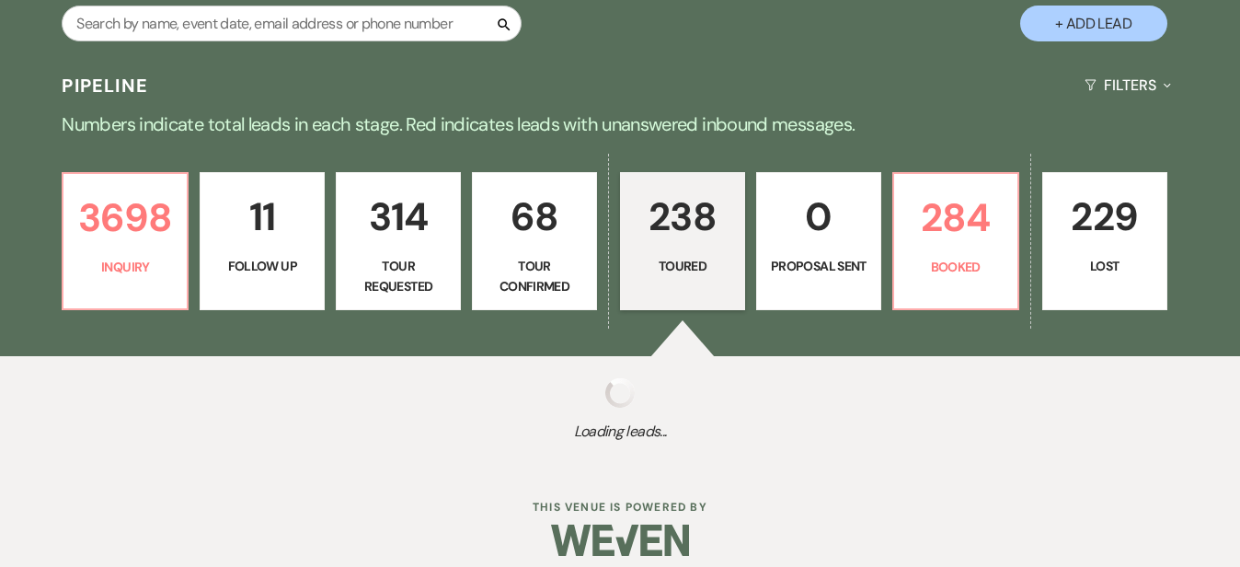
select select "5"
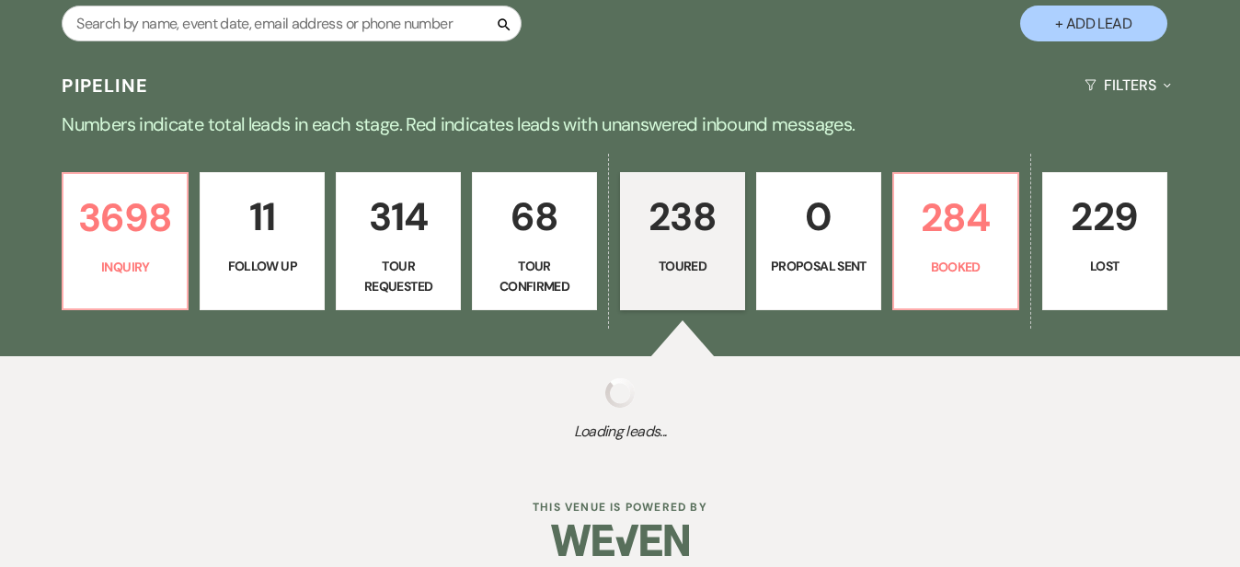
select select "5"
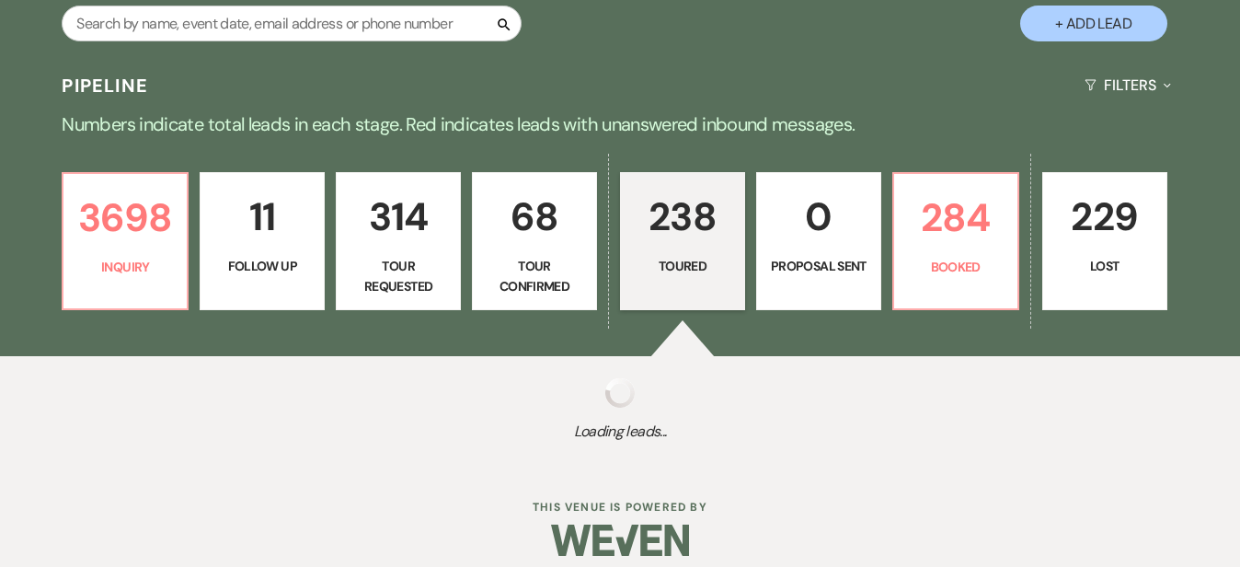
select select "5"
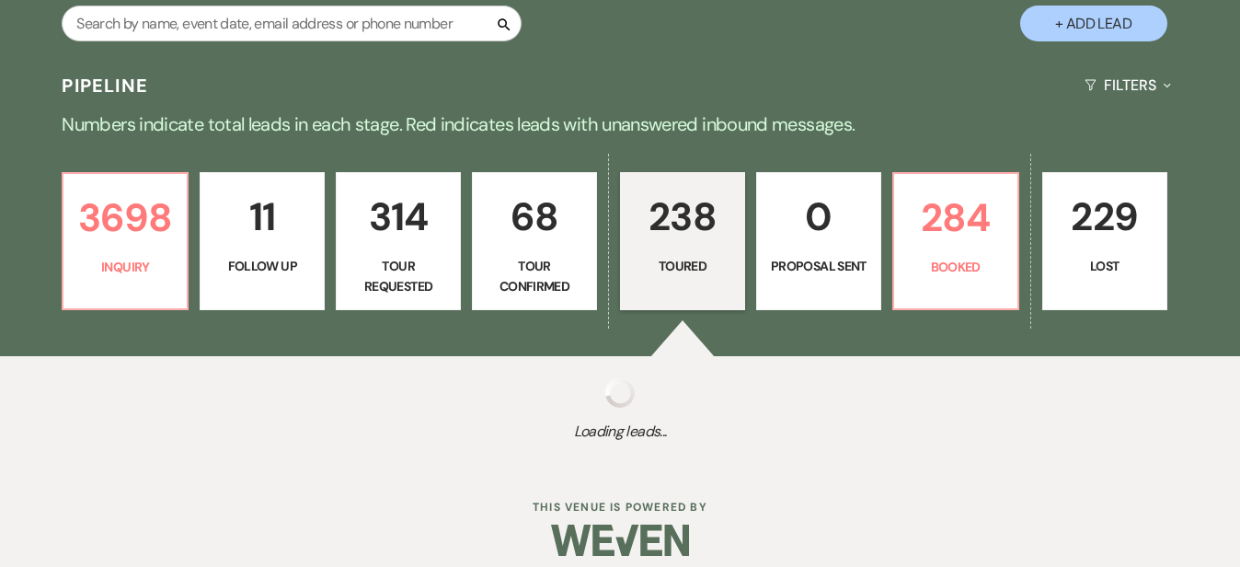
select select "5"
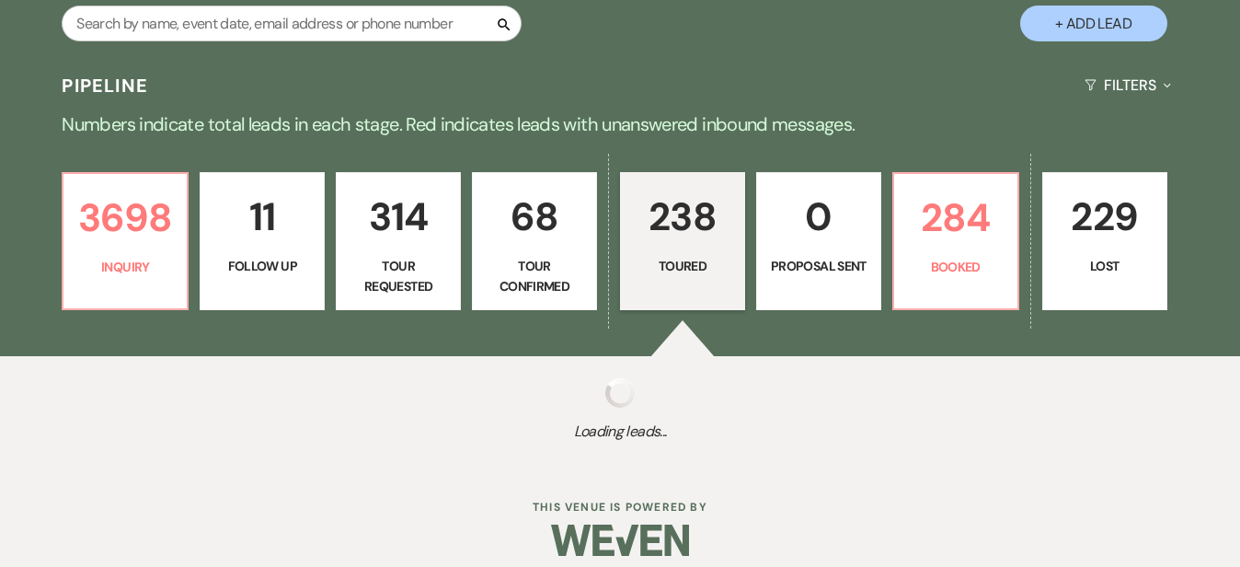
select select "5"
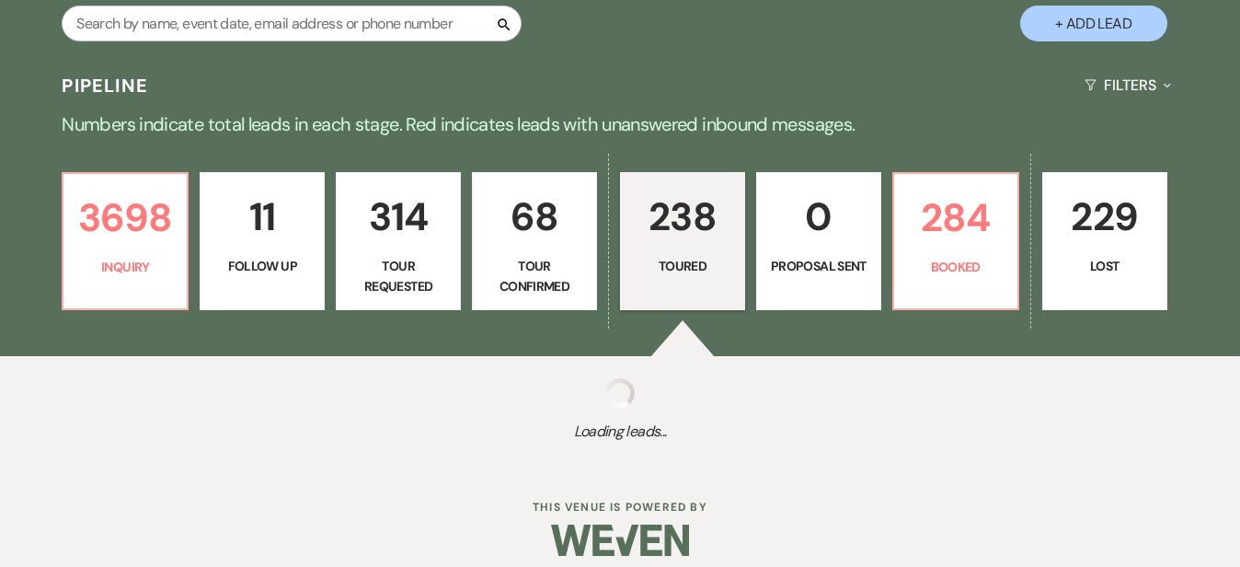
select select "5"
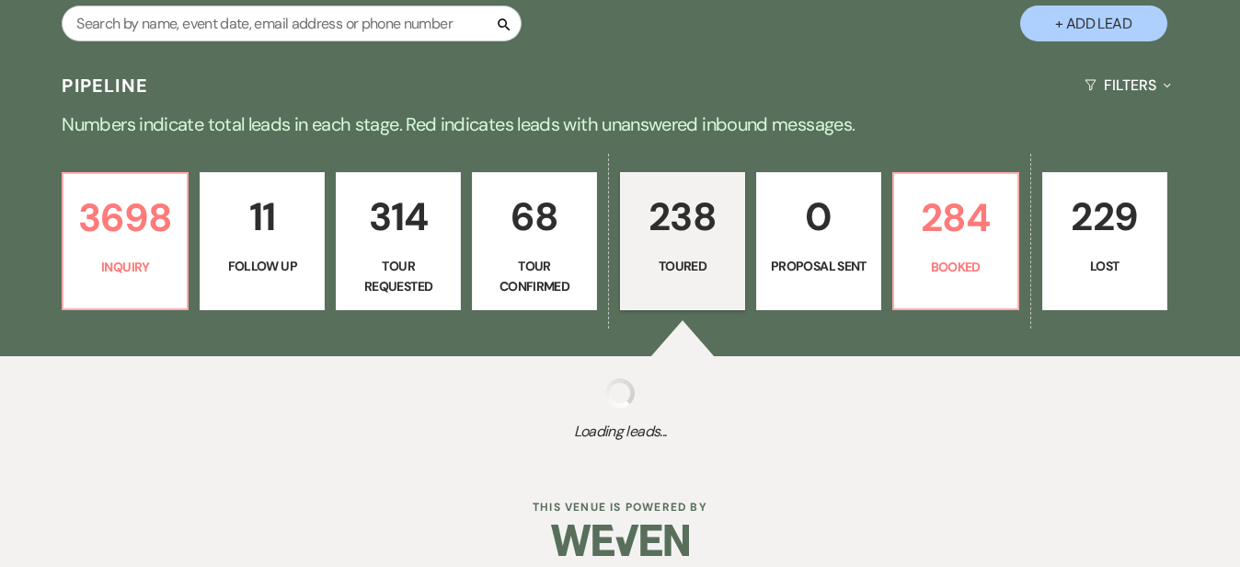
select select "5"
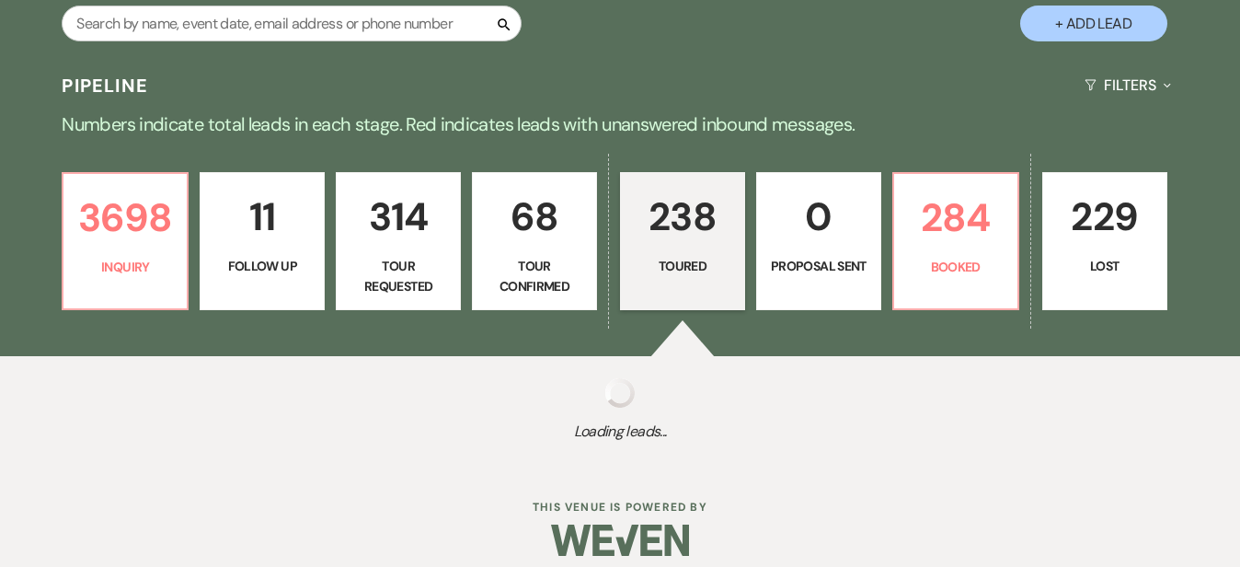
select select "5"
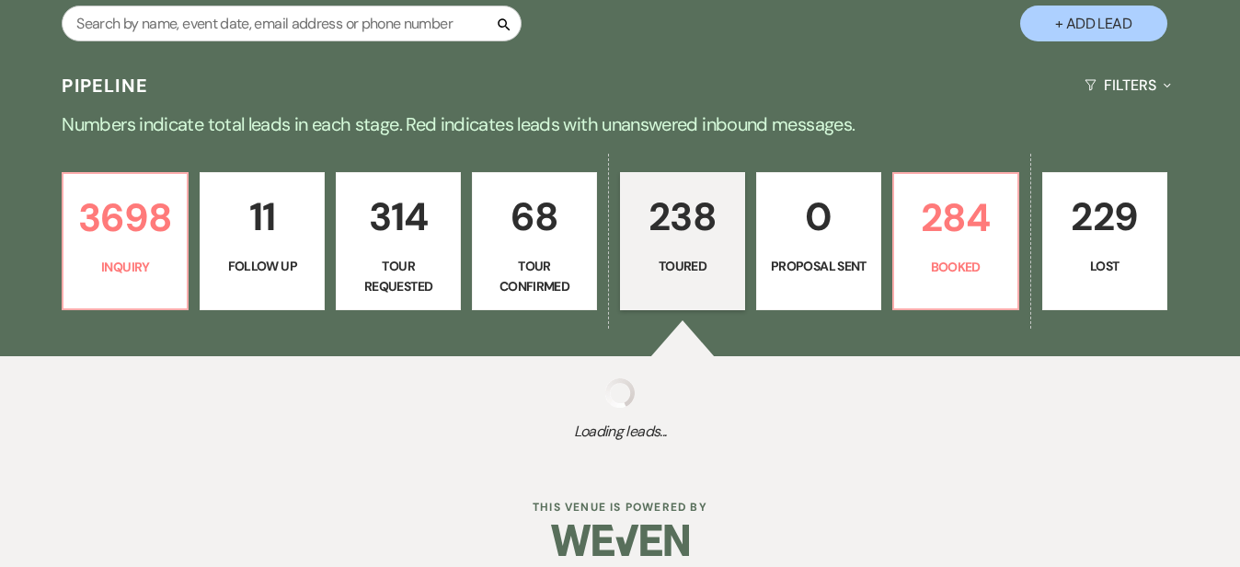
select select "5"
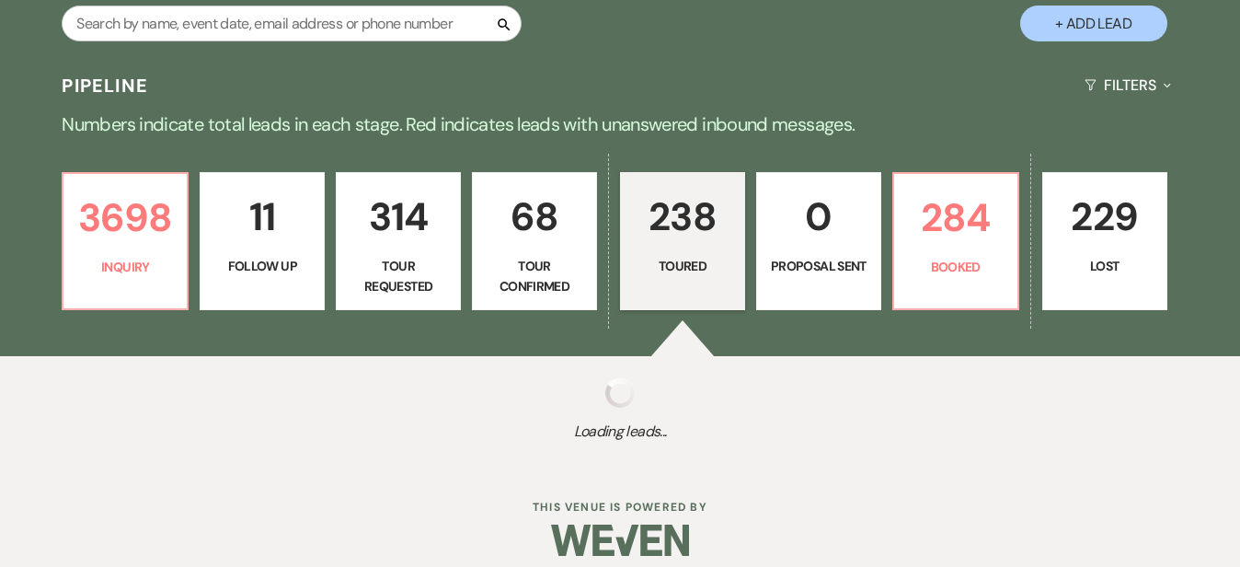
select select "5"
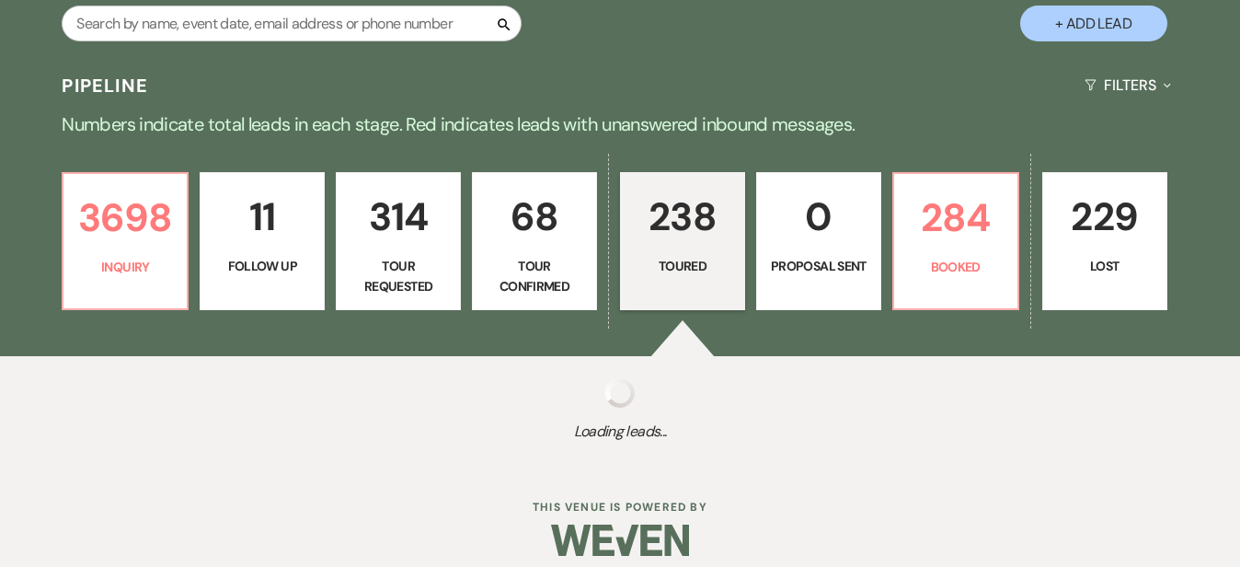
select select "5"
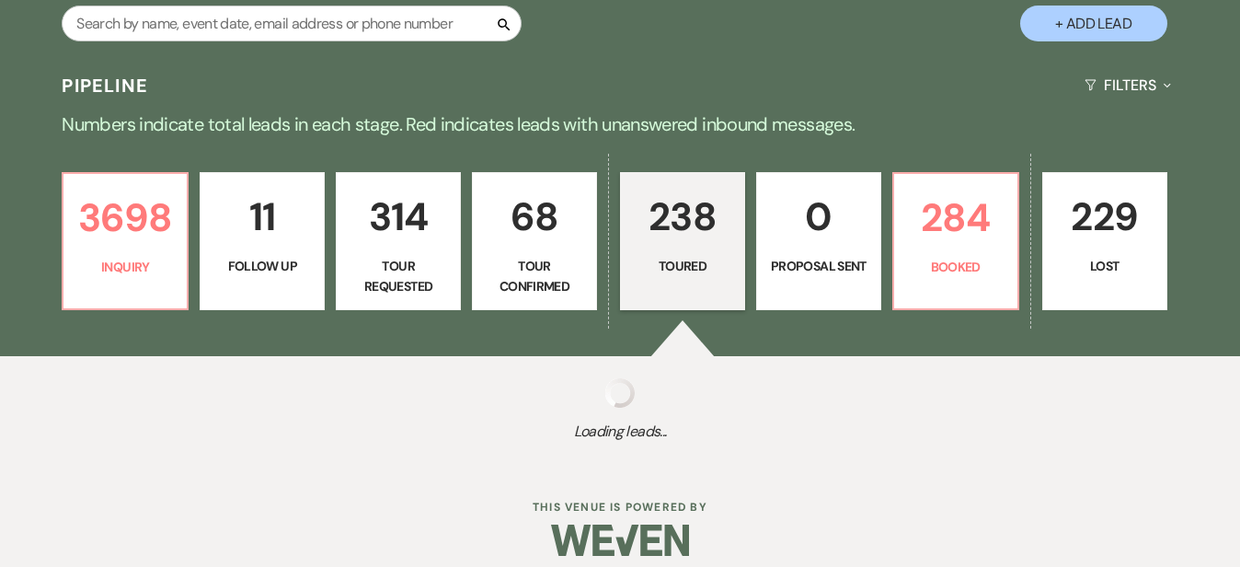
select select "5"
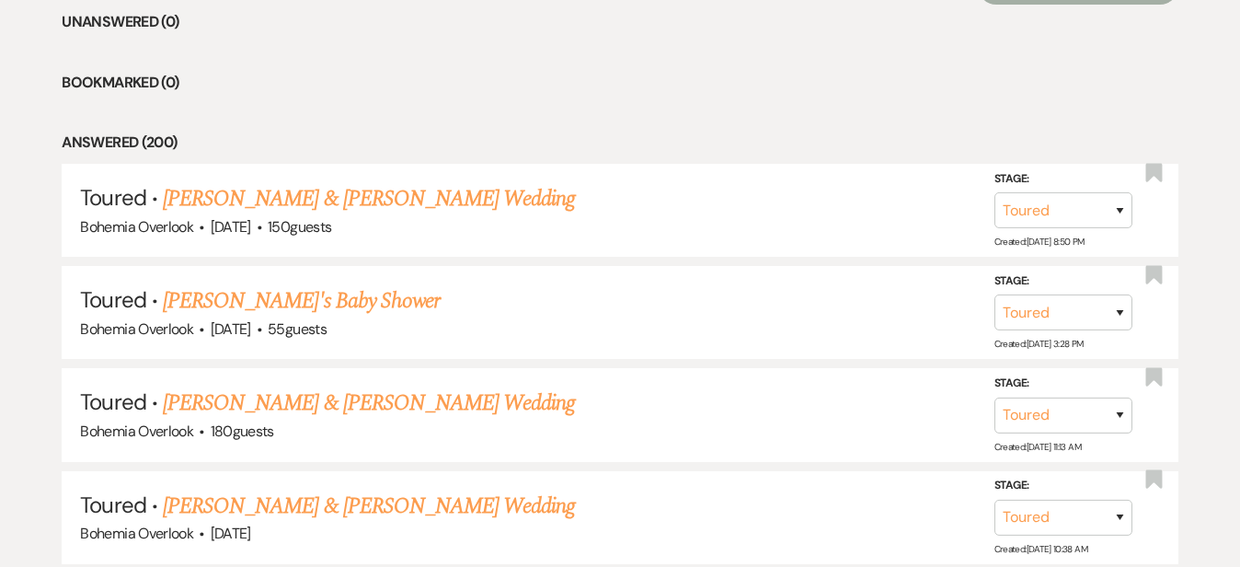
scroll to position [786, 0]
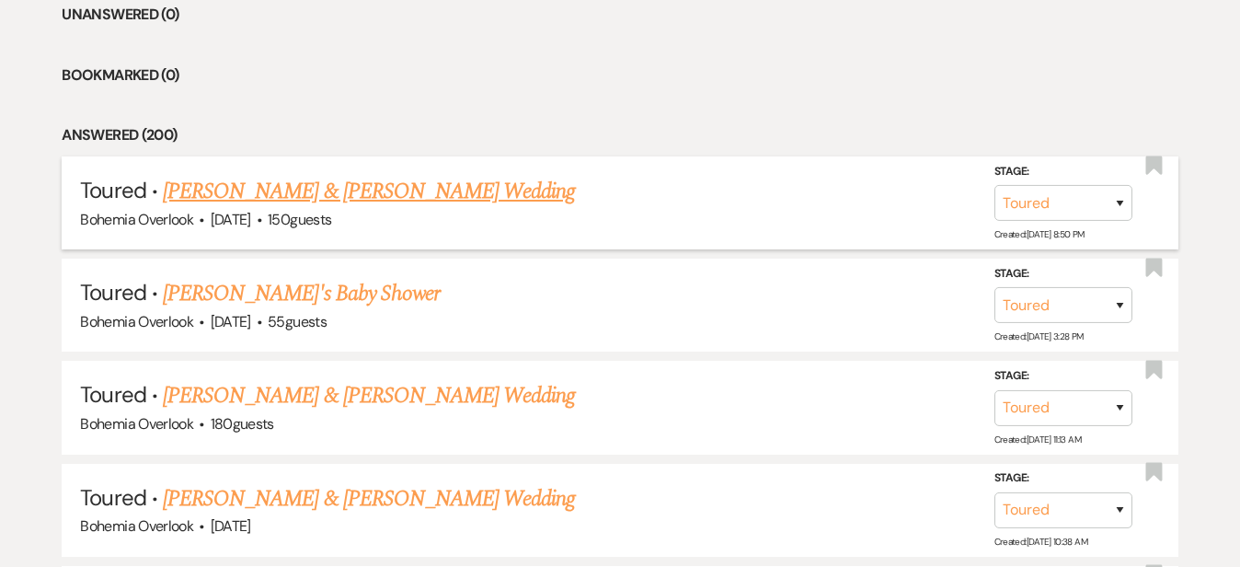
click at [526, 175] on link "[PERSON_NAME] & [PERSON_NAME] Wedding" at bounding box center [369, 191] width 412 height 33
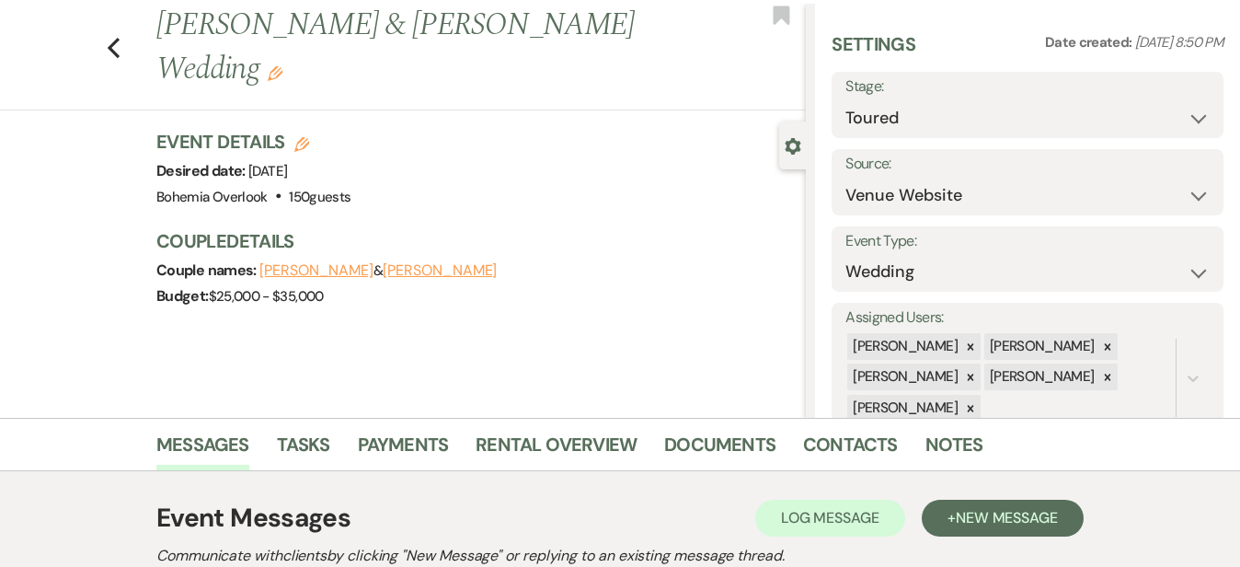
scroll to position [41, 0]
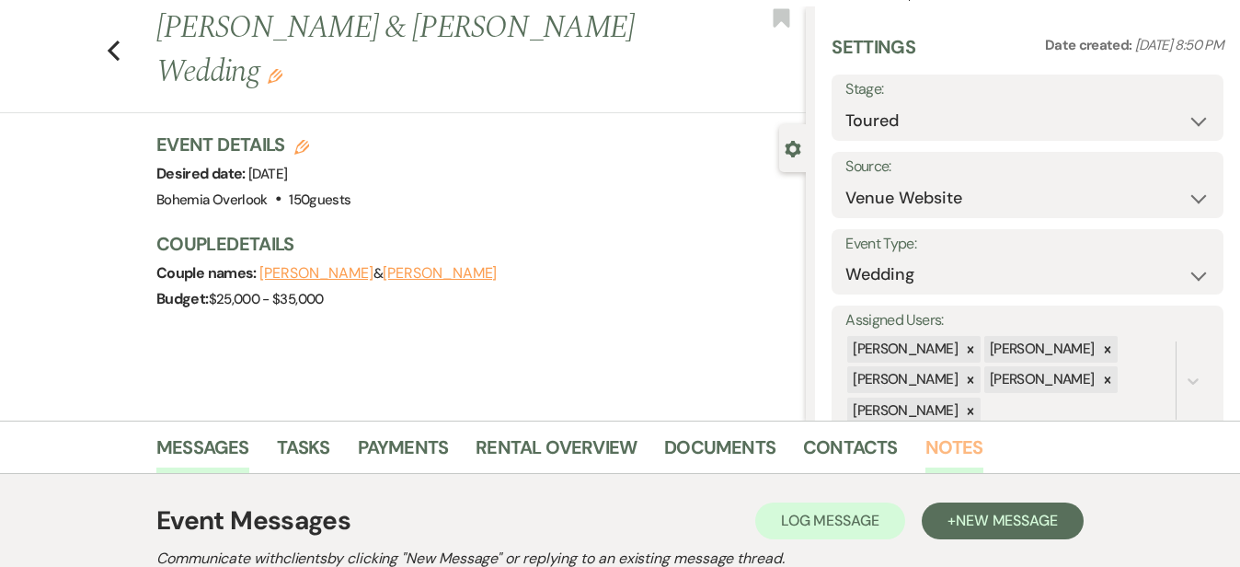
click at [925, 440] on link "Notes" at bounding box center [954, 452] width 58 height 40
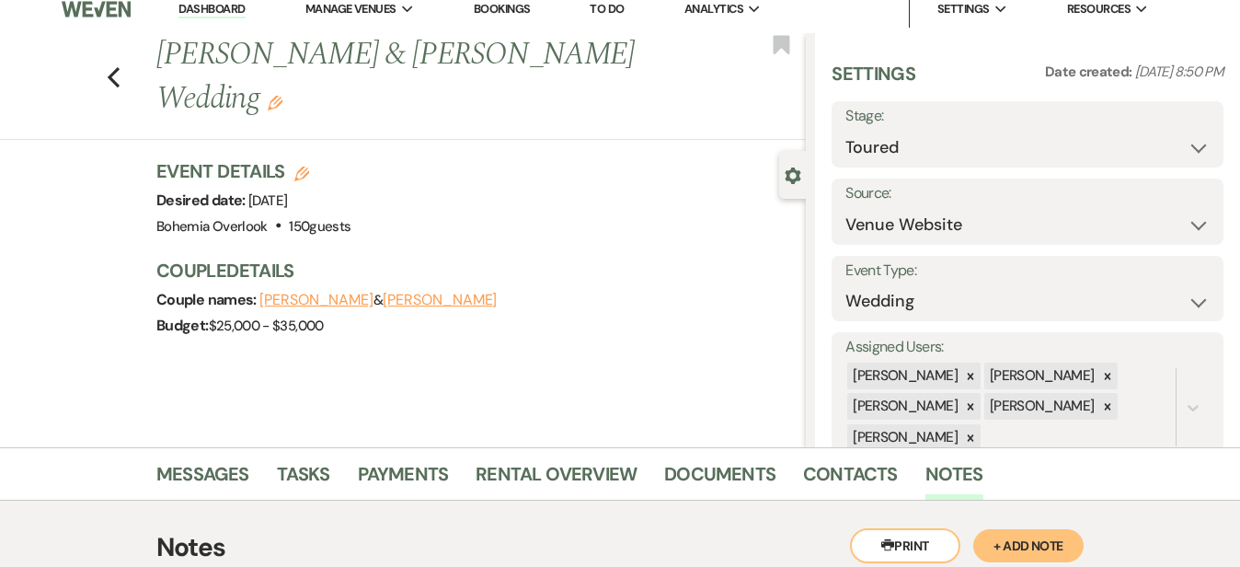
scroll to position [-4, 0]
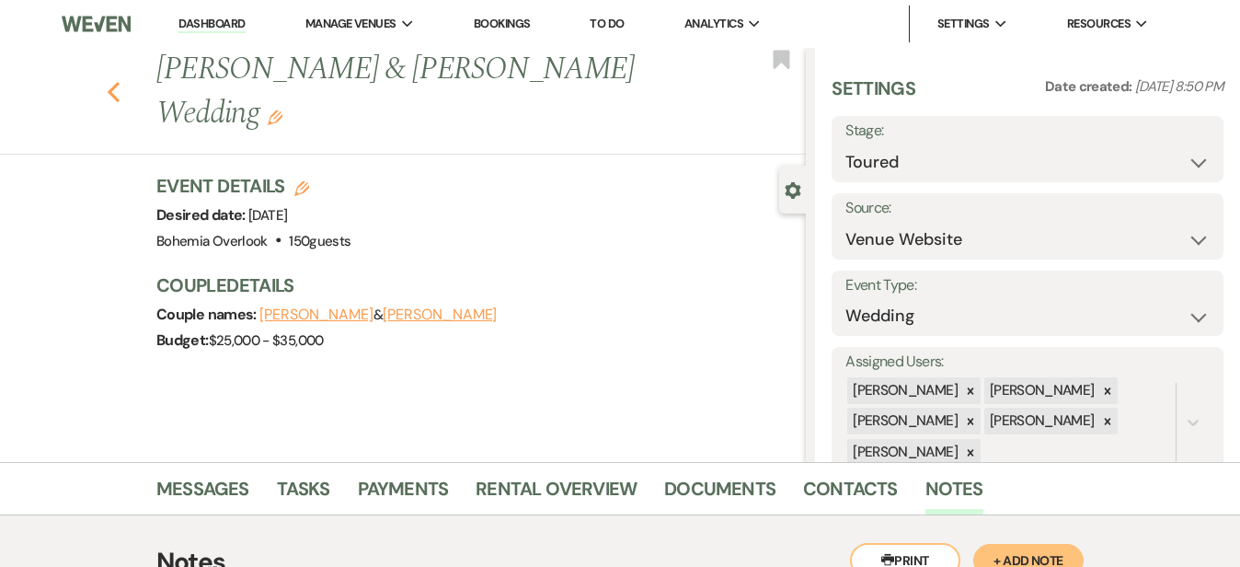
click at [107, 81] on icon "Previous" at bounding box center [114, 92] width 14 height 22
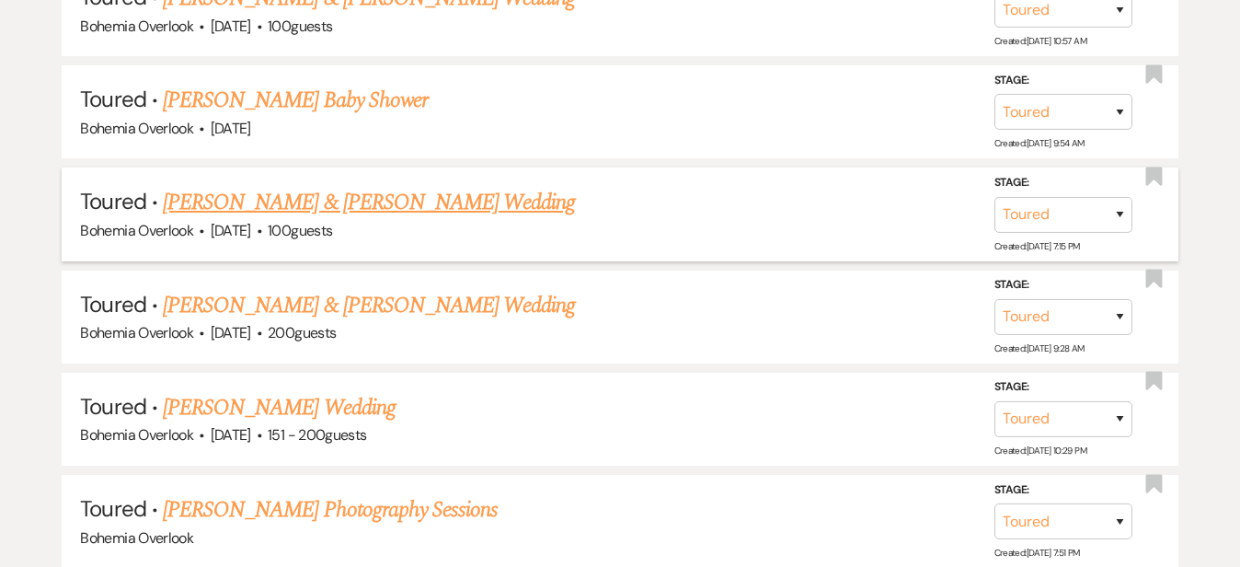
scroll to position [1491, 0]
click at [358, 390] on link "[PERSON_NAME] Wedding" at bounding box center [279, 406] width 233 height 33
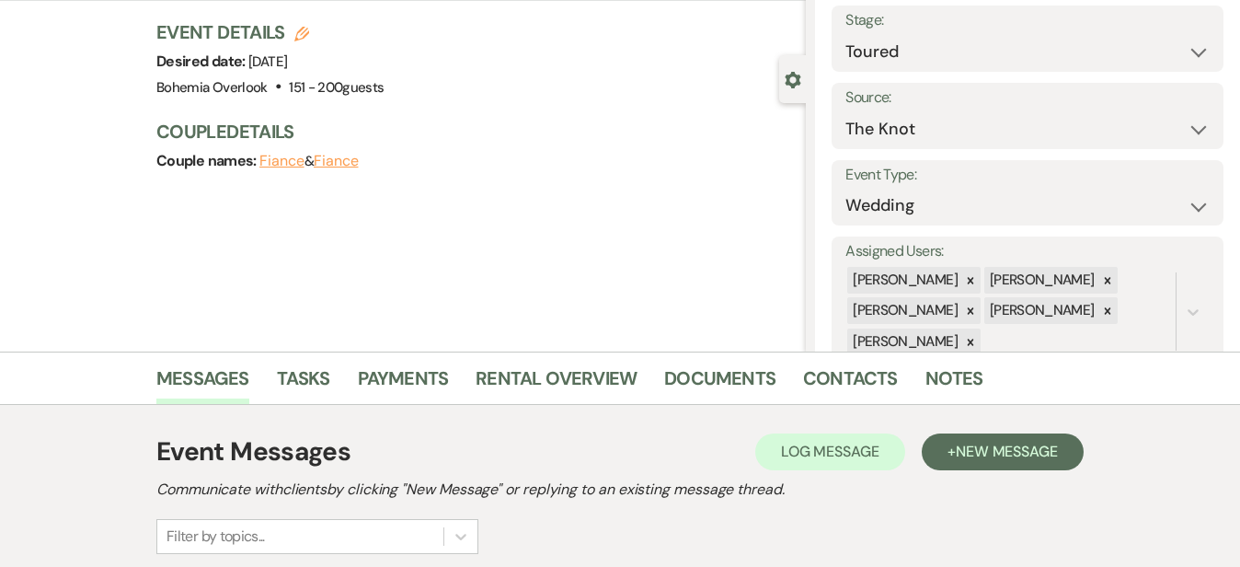
scroll to position [114, 0]
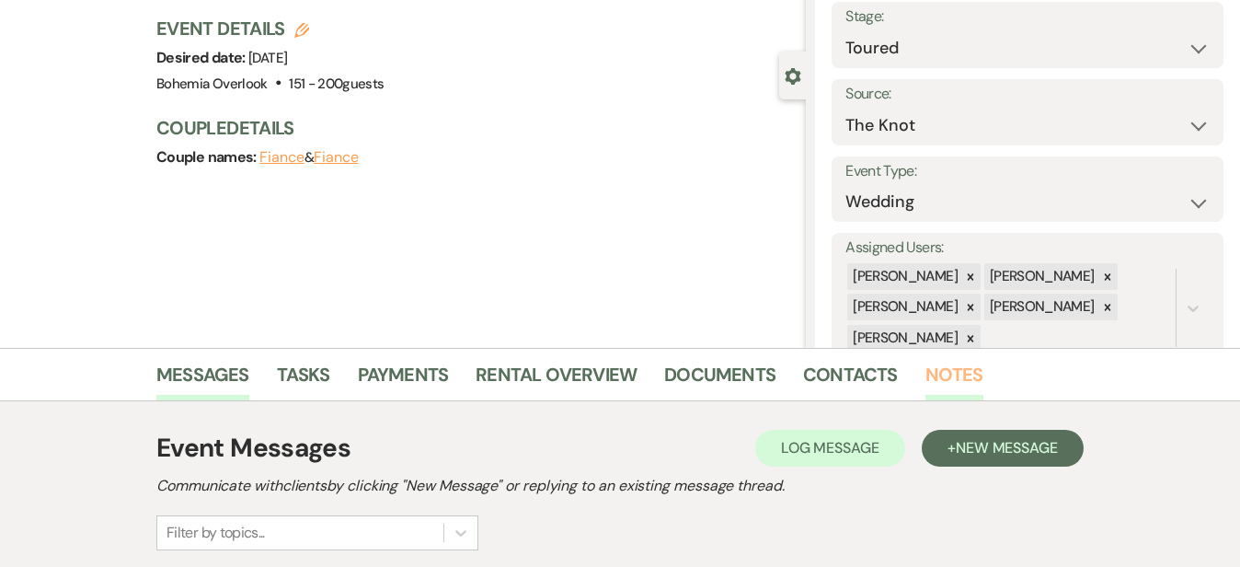
click at [925, 373] on link "Notes" at bounding box center [954, 380] width 58 height 40
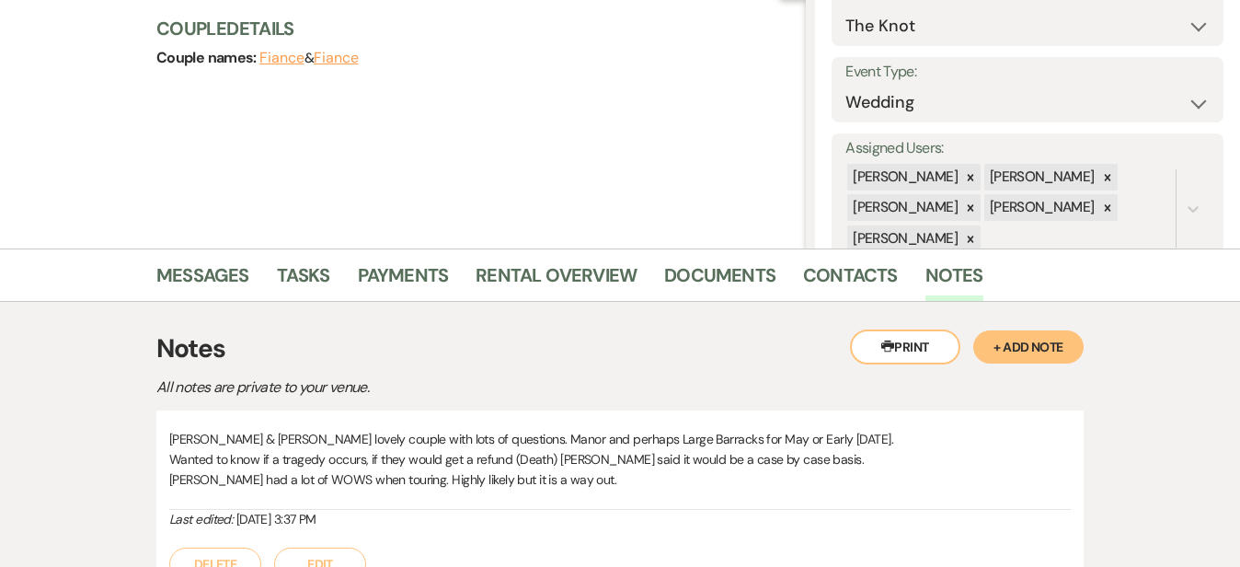
scroll to position [212, 0]
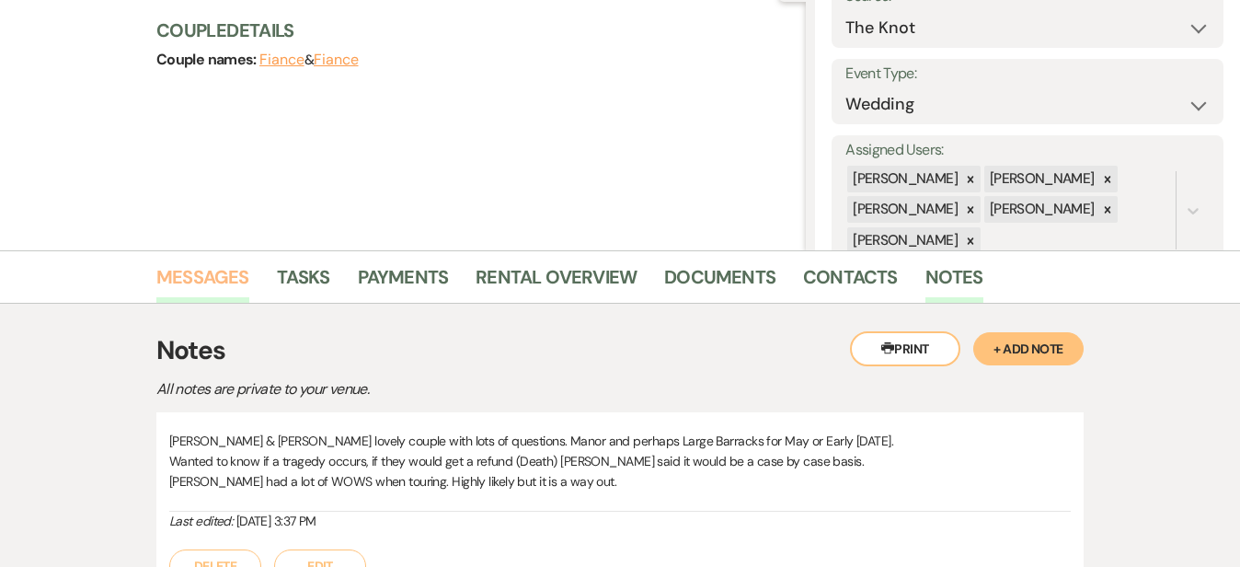
click at [163, 281] on link "Messages" at bounding box center [202, 282] width 93 height 40
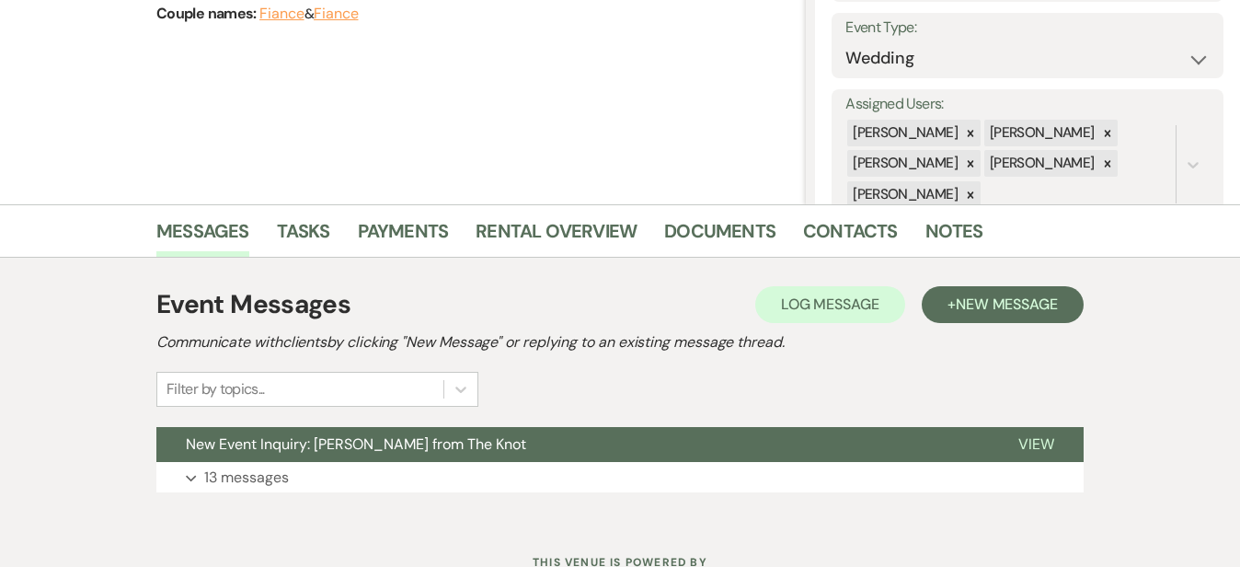
scroll to position [329, 0]
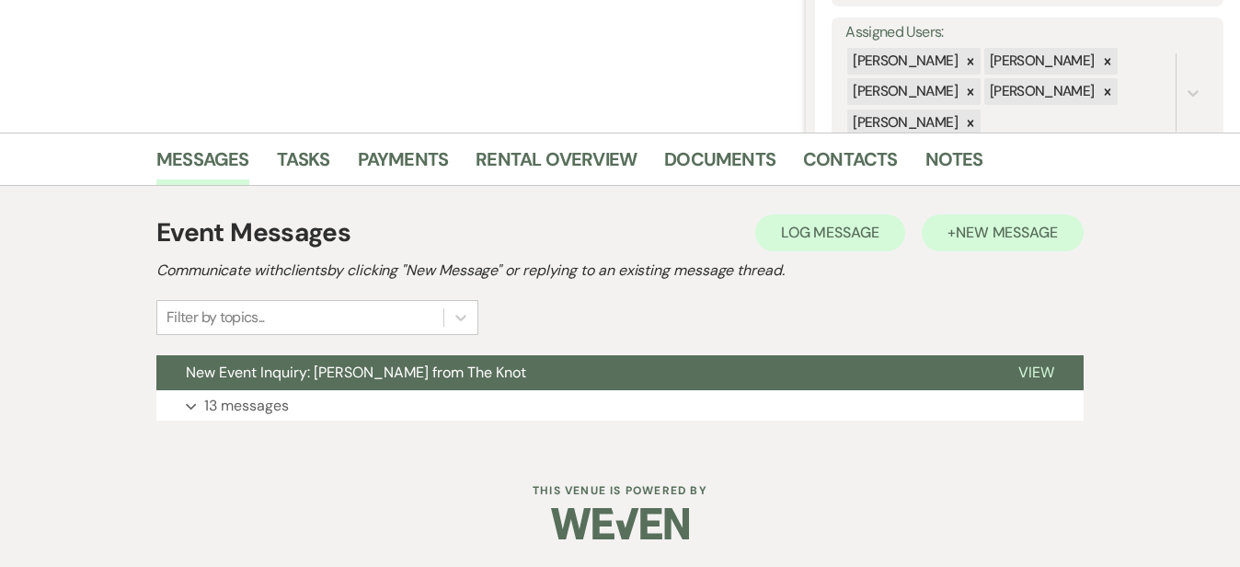
click at [1049, 231] on span "New Message" at bounding box center [1007, 232] width 102 height 19
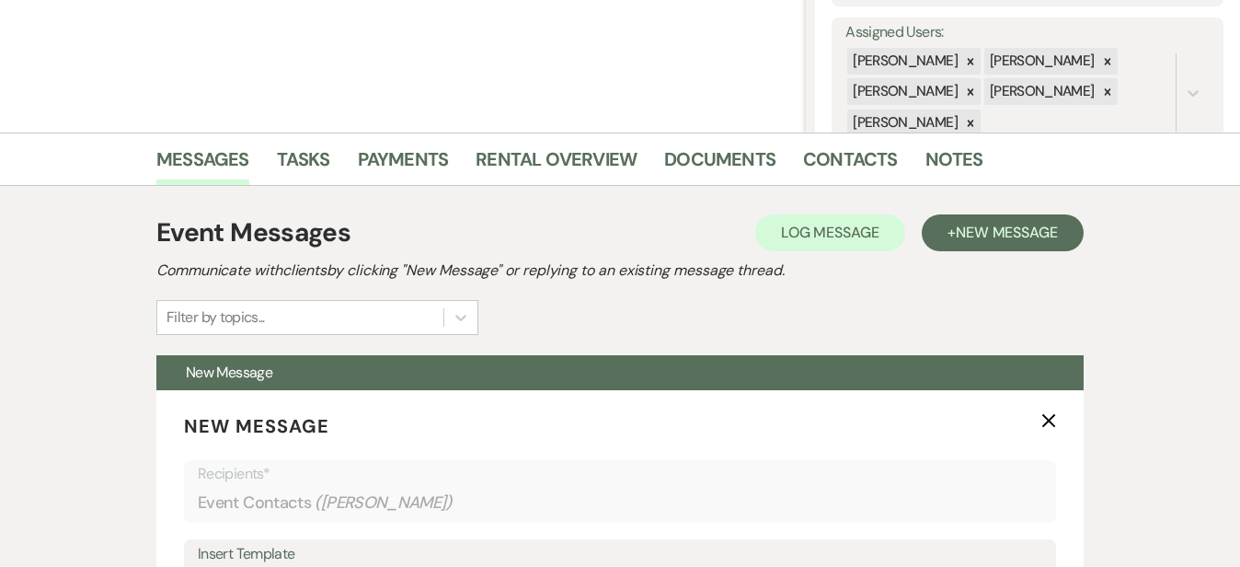
click at [979, 293] on div "Event Messages Log Log Message + New Message Communicate with clients by clicki…" at bounding box center [619, 273] width 927 height 121
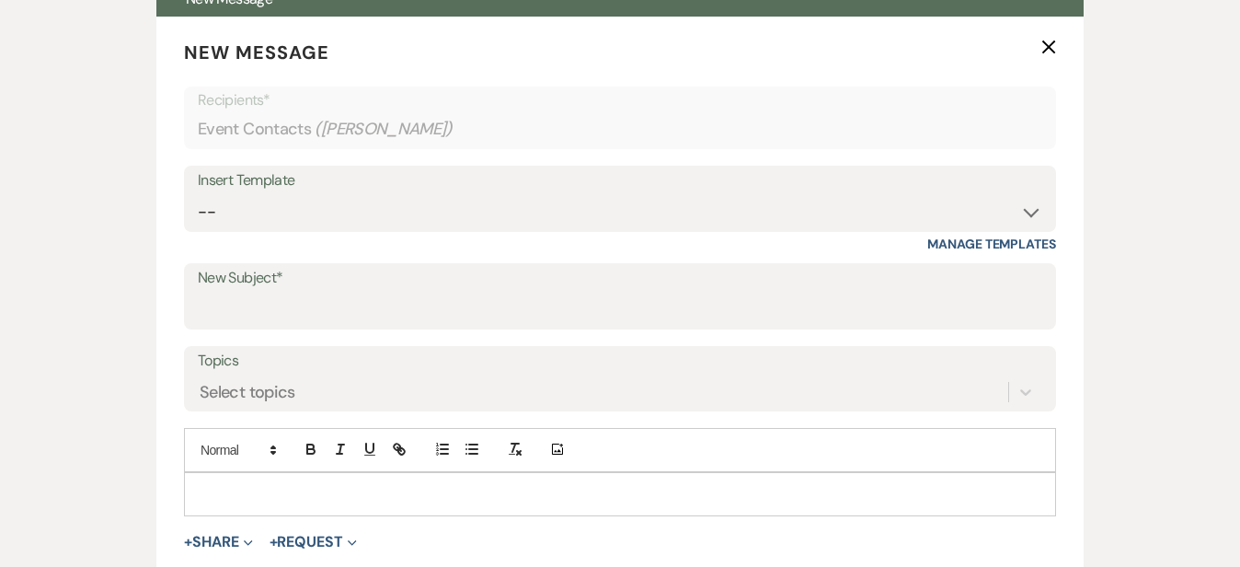
scroll to position [708, 0]
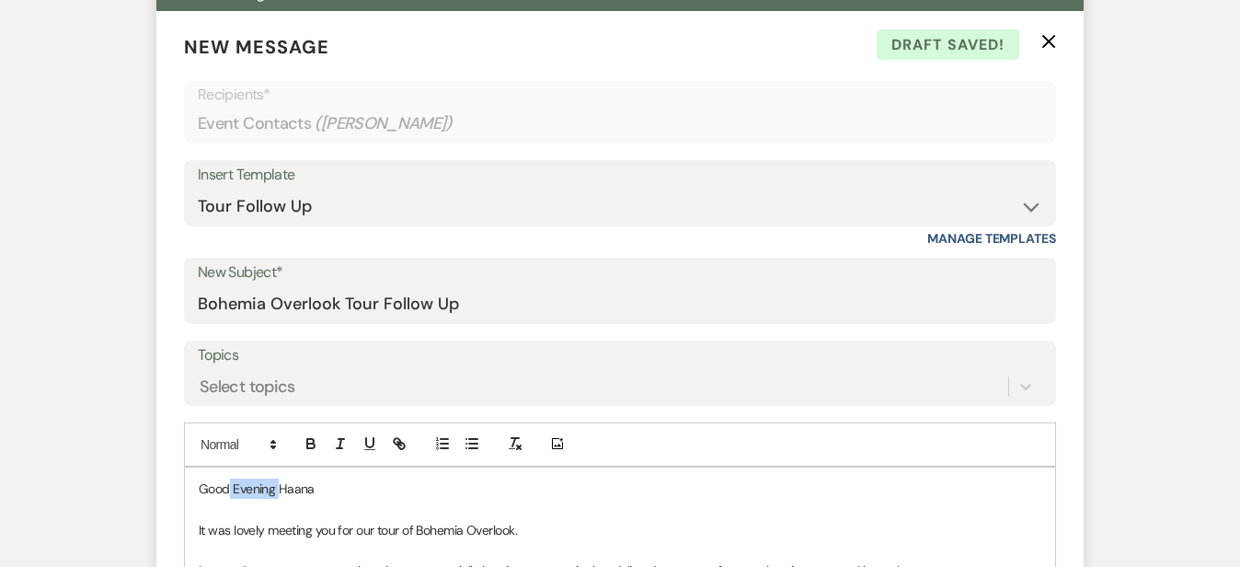
drag, startPoint x: 221, startPoint y: 483, endPoint x: 171, endPoint y: 481, distance: 49.7
click at [199, 481] on p "Good Evening Haana" at bounding box center [620, 488] width 843 height 20
click at [1164, 396] on div "Messages Tasks Payments Rental Overview Documents Contacts Notes Event Messages…" at bounding box center [620, 391] width 1240 height 1277
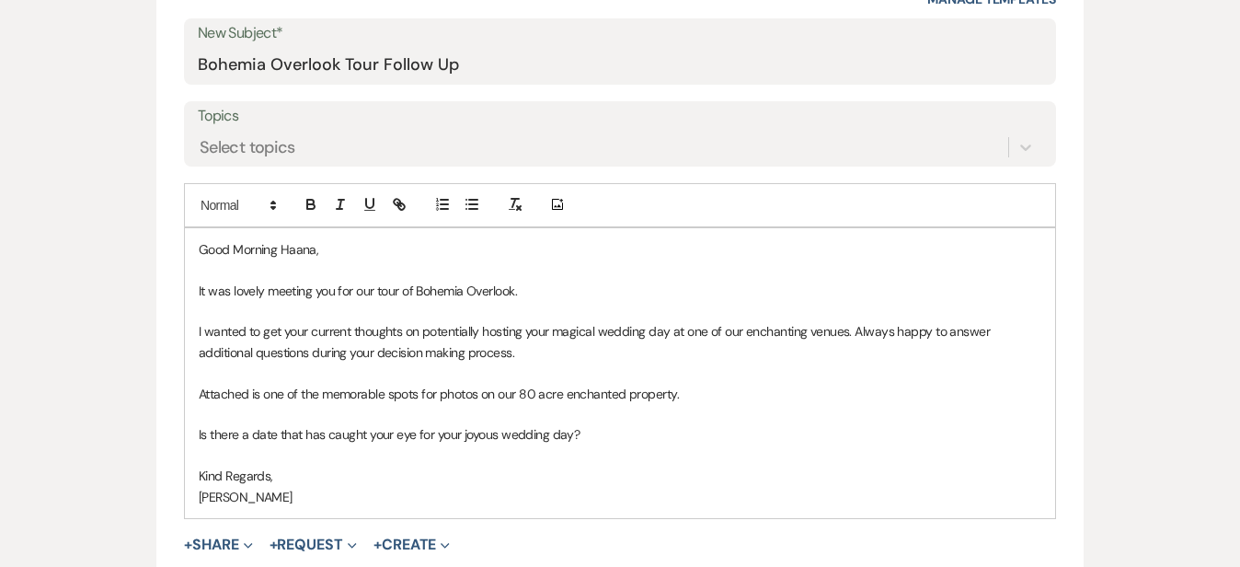
scroll to position [958, 0]
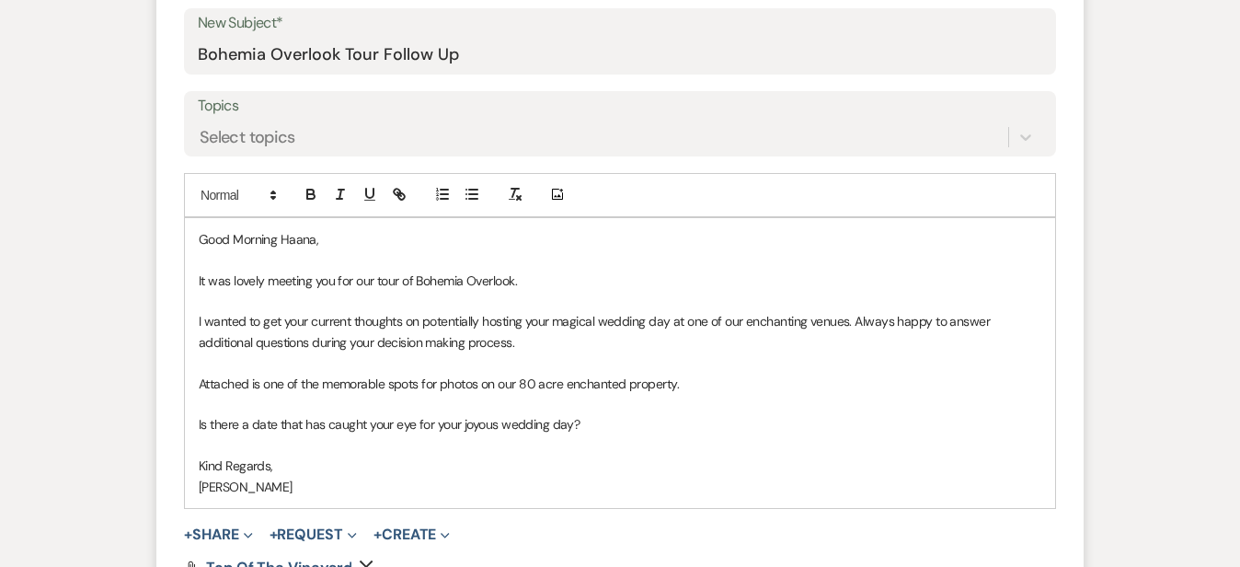
click at [281, 279] on p "It was lovely meeting you for our tour of Bohemia Overlook." at bounding box center [620, 280] width 843 height 20
drag, startPoint x: 774, startPoint y: 316, endPoint x: 655, endPoint y: 315, distance: 118.7
click at [652, 315] on p "I wanted to get your current thoughts on potentially hosting your magical weddi…" at bounding box center [620, 331] width 843 height 41
click at [1175, 388] on div "Messages Tasks Payments Rental Overview Documents Contacts Notes Event Messages…" at bounding box center [620, 142] width 1240 height 1277
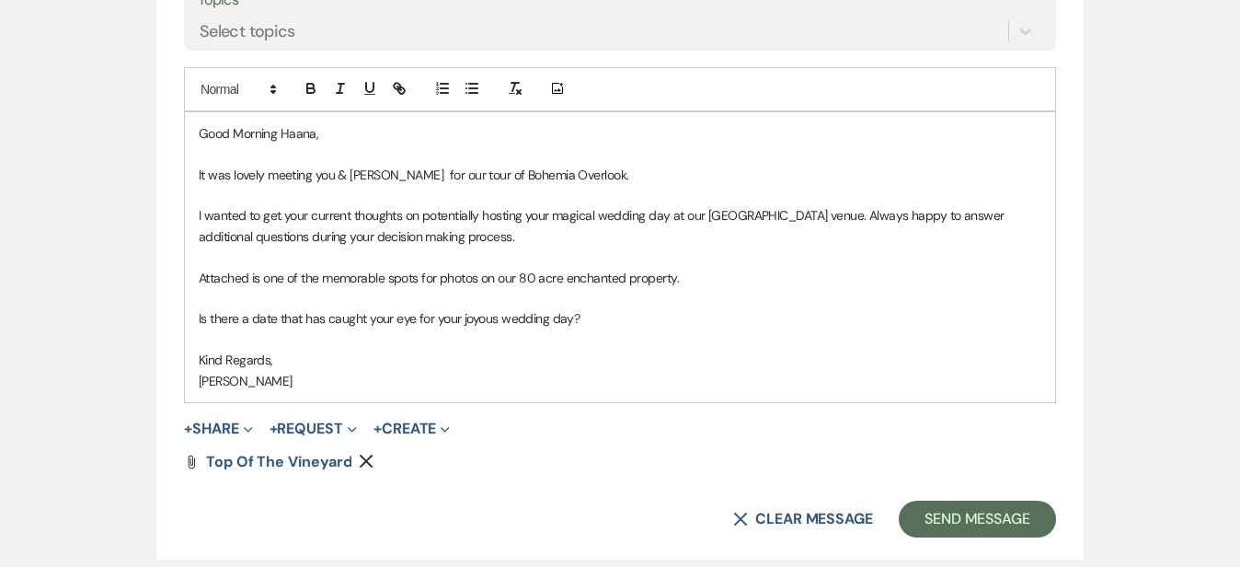
scroll to position [1080, 0]
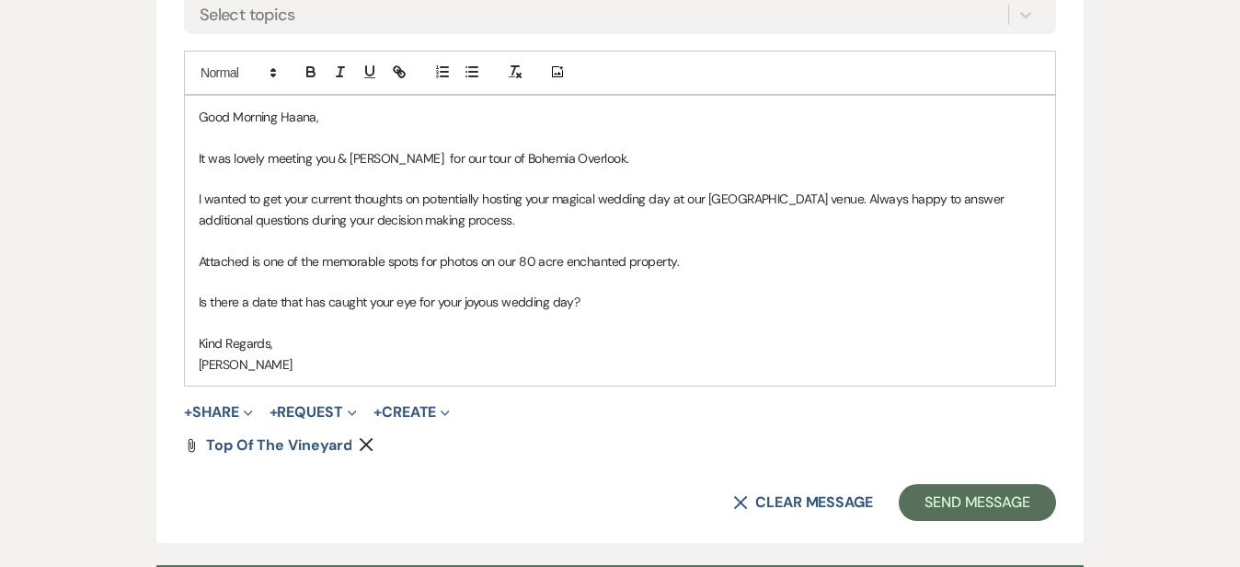
click at [1222, 218] on div "Messages Tasks Payments Rental Overview Documents Contacts Notes Event Messages…" at bounding box center [620, 20] width 1240 height 1277
click at [1012, 495] on button "Send Message" at bounding box center [977, 502] width 157 height 37
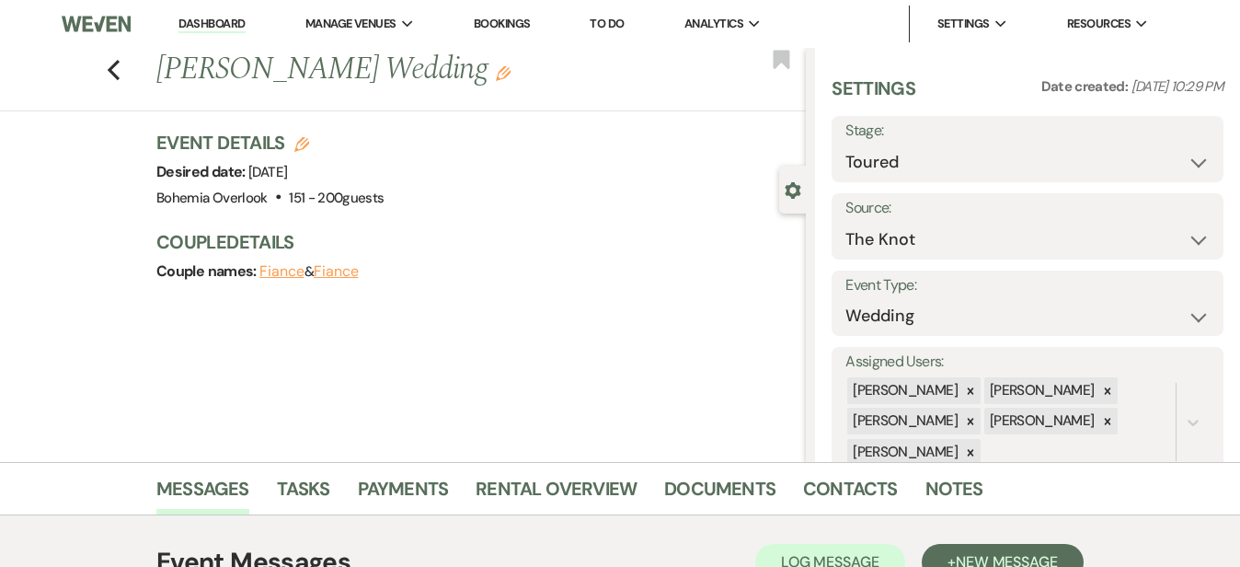
scroll to position [0, 0]
click at [107, 66] on icon "Previous" at bounding box center [114, 70] width 14 height 22
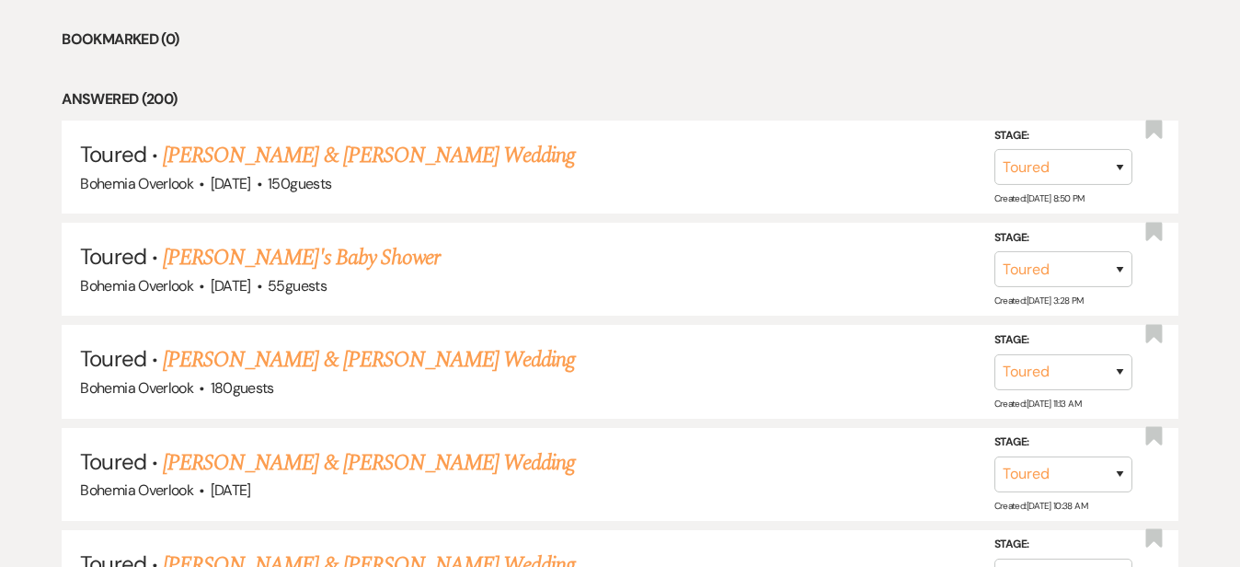
scroll to position [789, 0]
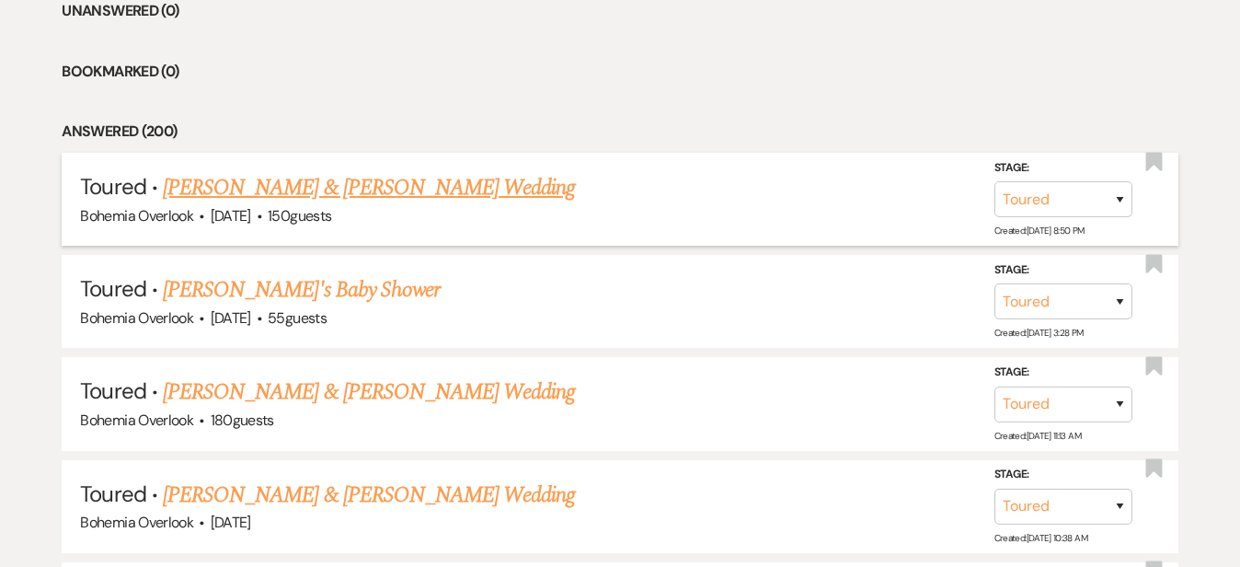
click at [487, 171] on link "[PERSON_NAME] & [PERSON_NAME] Wedding" at bounding box center [369, 187] width 412 height 33
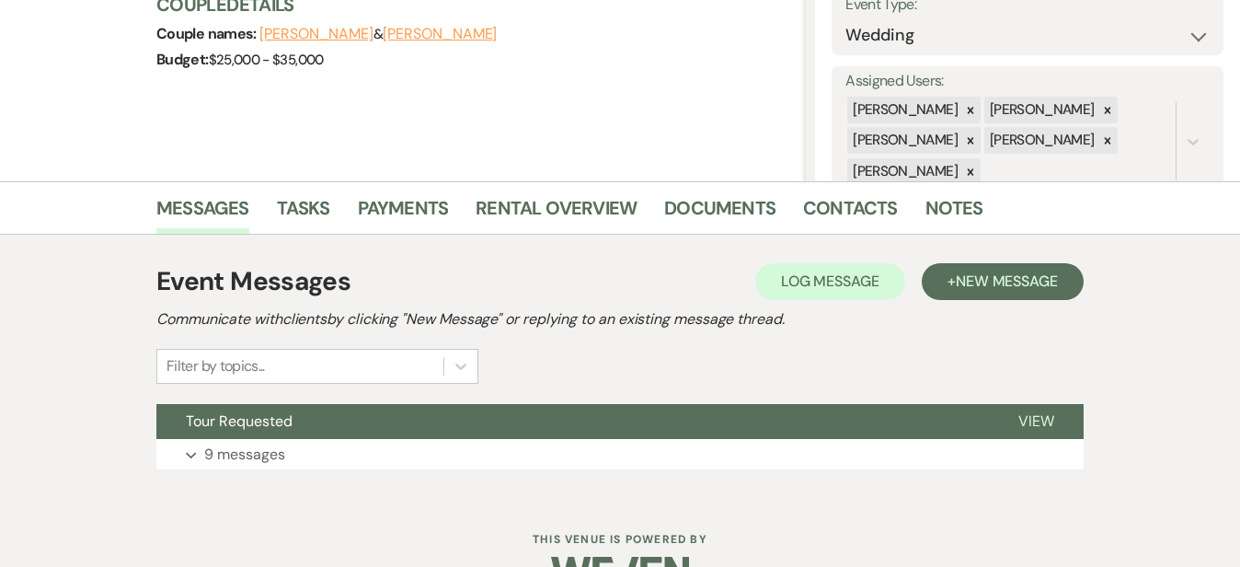
scroll to position [281, 0]
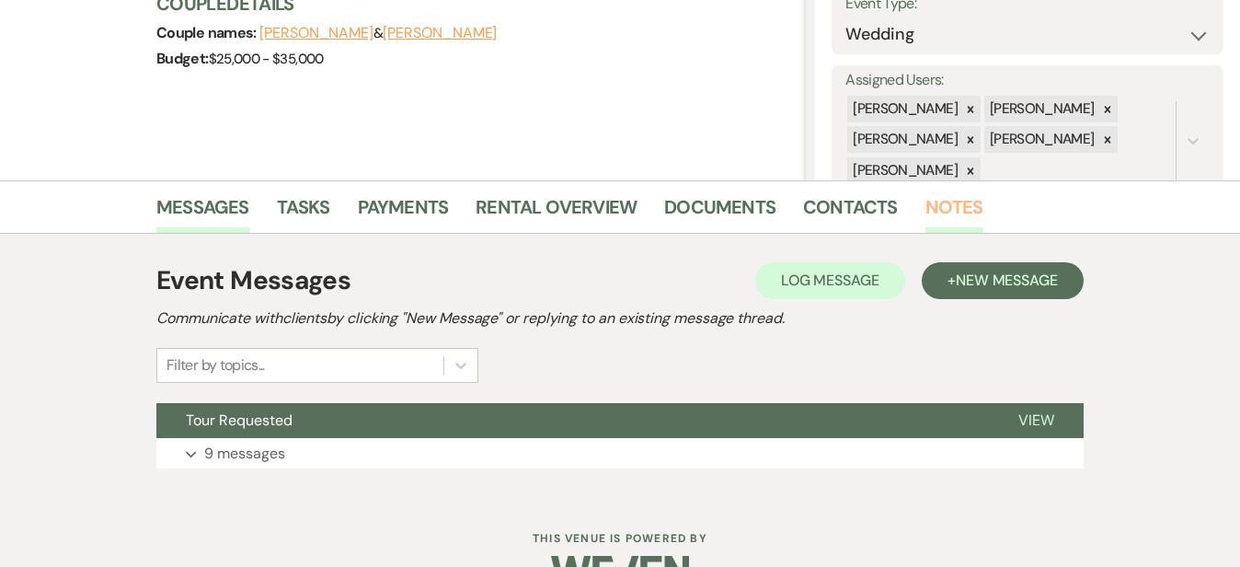
click at [925, 207] on link "Notes" at bounding box center [954, 212] width 58 height 40
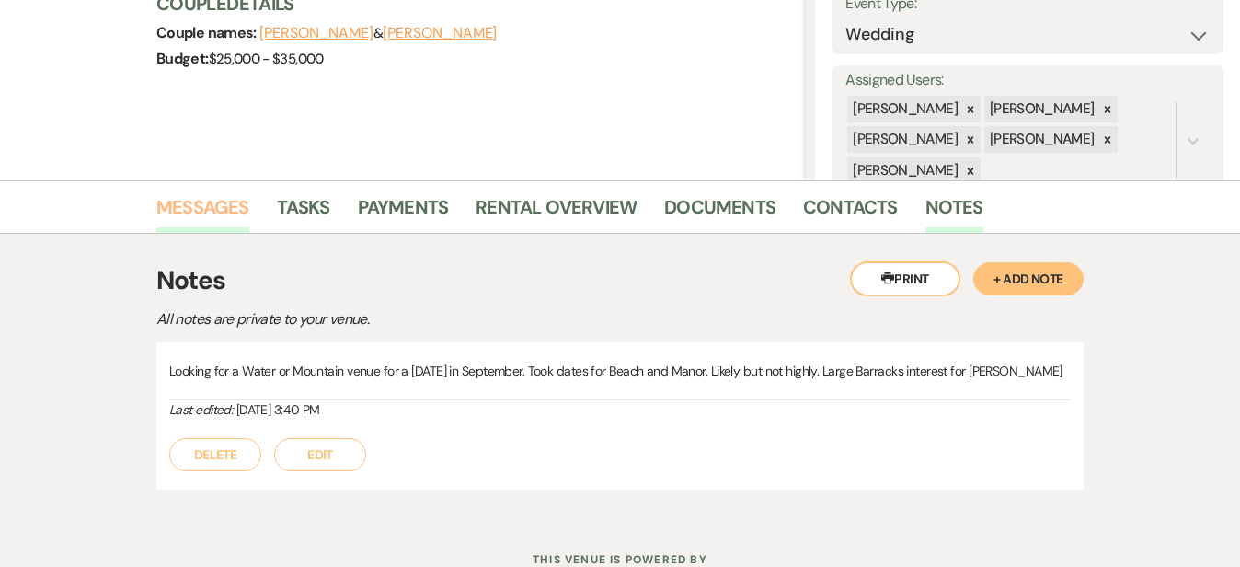
click at [156, 201] on link "Messages" at bounding box center [202, 212] width 93 height 40
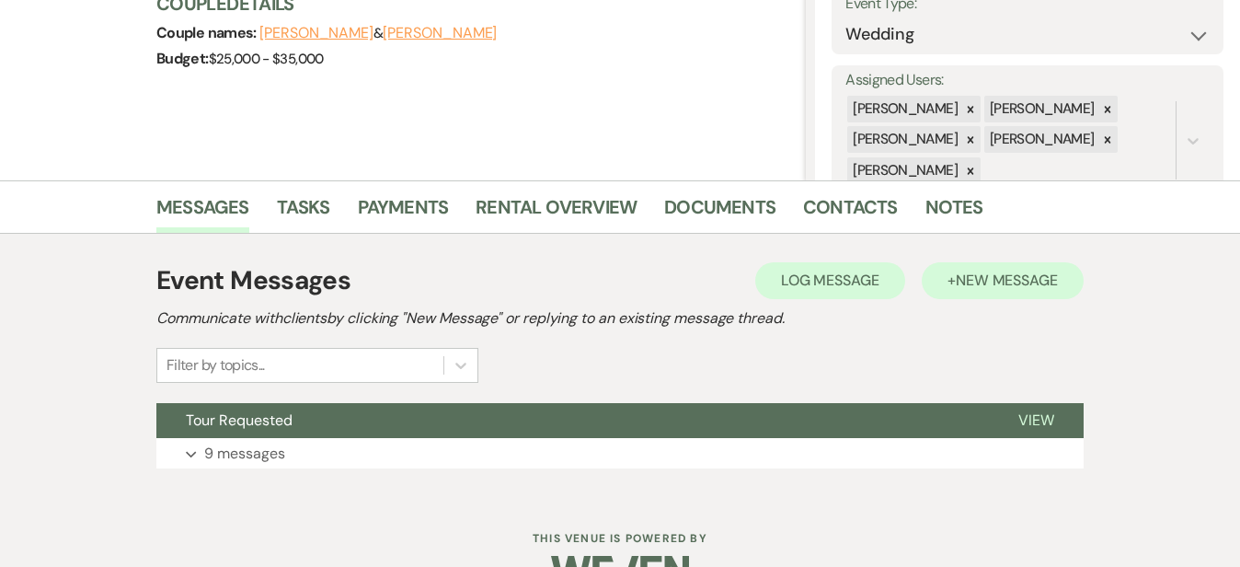
click at [1038, 279] on span "New Message" at bounding box center [1007, 279] width 102 height 19
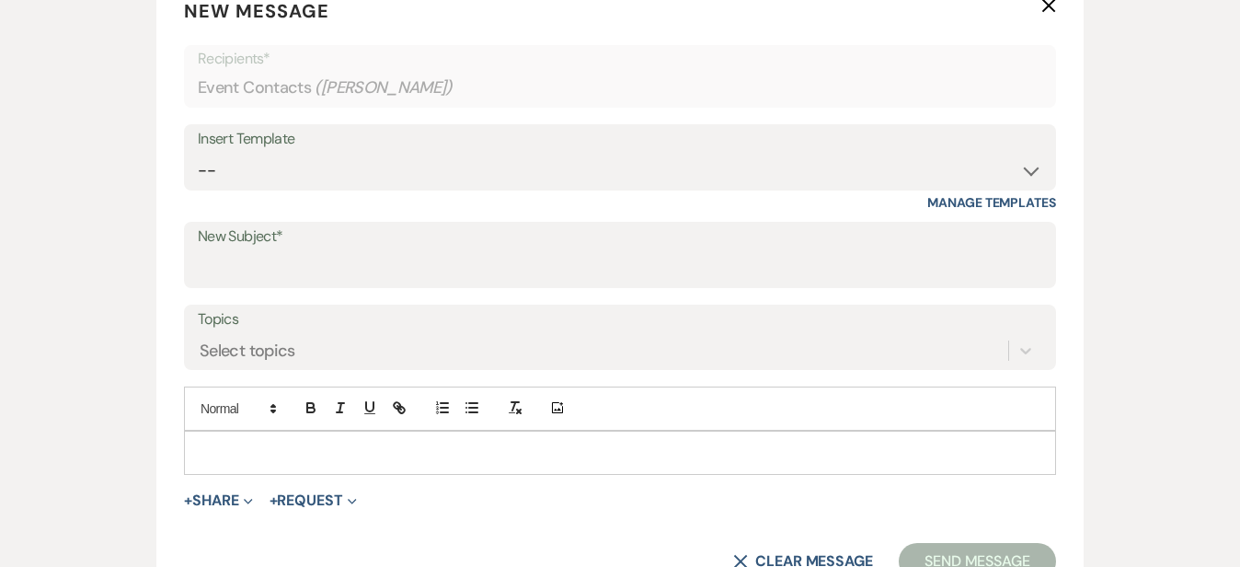
scroll to position [745, 0]
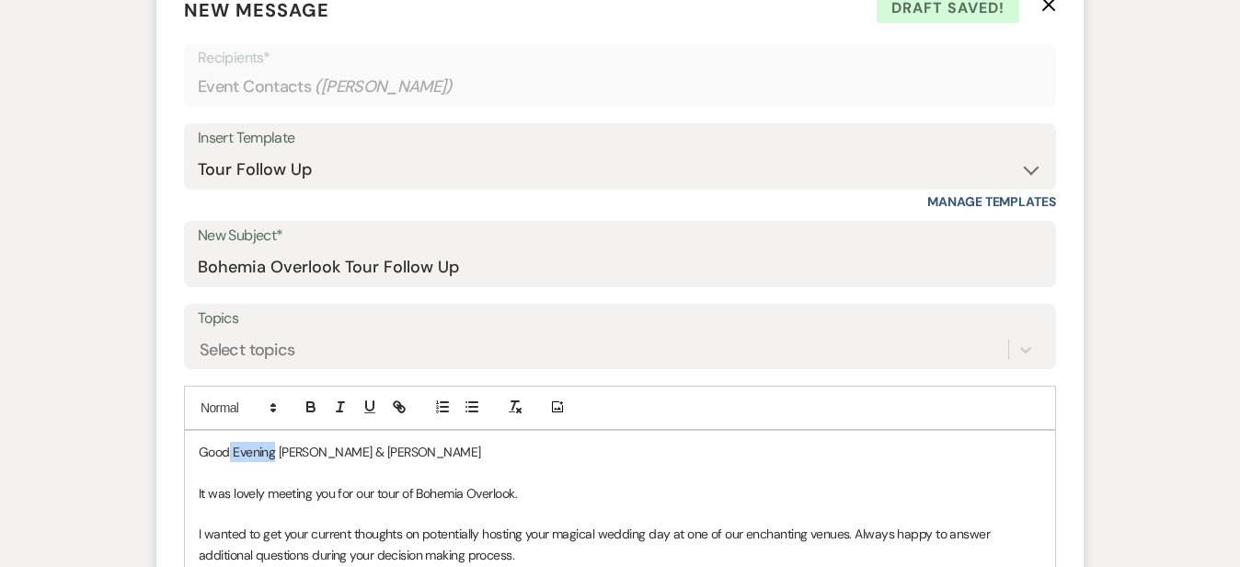
drag, startPoint x: 217, startPoint y: 447, endPoint x: 171, endPoint y: 450, distance: 46.1
click at [199, 450] on p "Good Evening [PERSON_NAME] & [PERSON_NAME]" at bounding box center [620, 452] width 843 height 20
click at [1167, 307] on div "Messages Tasks Payments Rental Overview Documents Contacts Notes Event Messages…" at bounding box center [620, 355] width 1240 height 1277
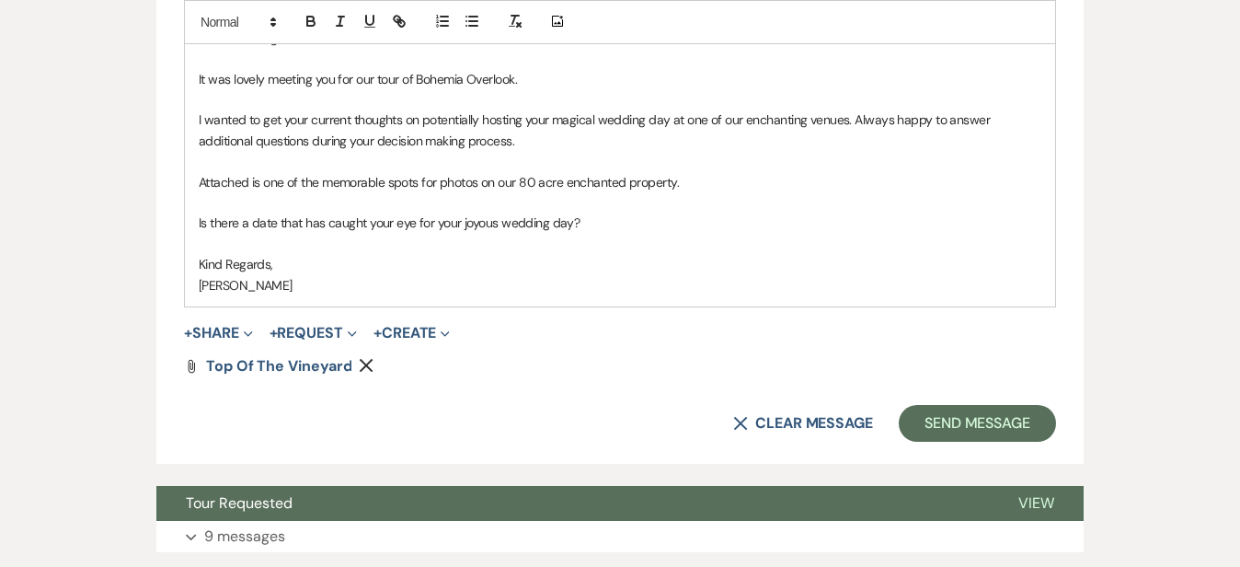
scroll to position [1164, 0]
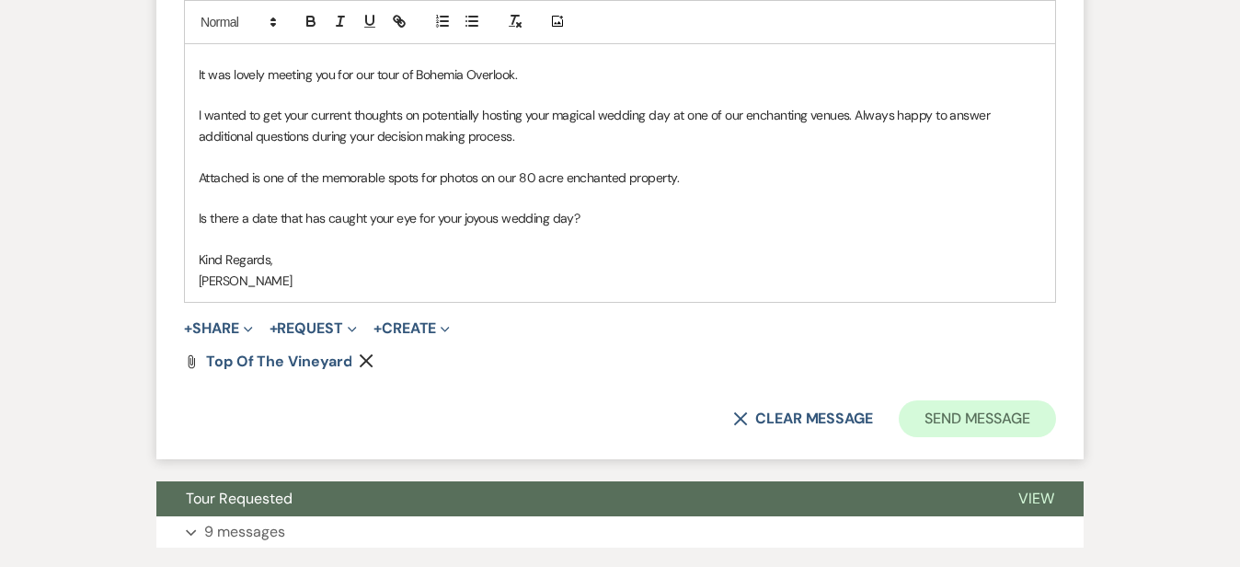
click at [1056, 413] on button "Send Message" at bounding box center [977, 418] width 157 height 37
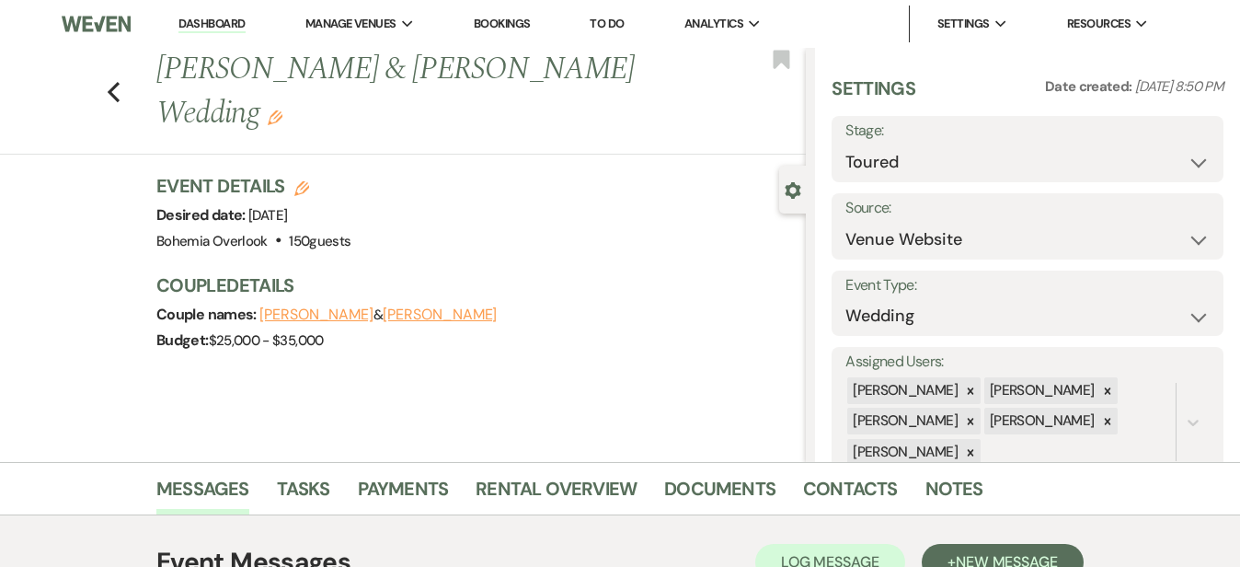
scroll to position [0, 0]
click at [241, 20] on link "Dashboard" at bounding box center [211, 24] width 66 height 17
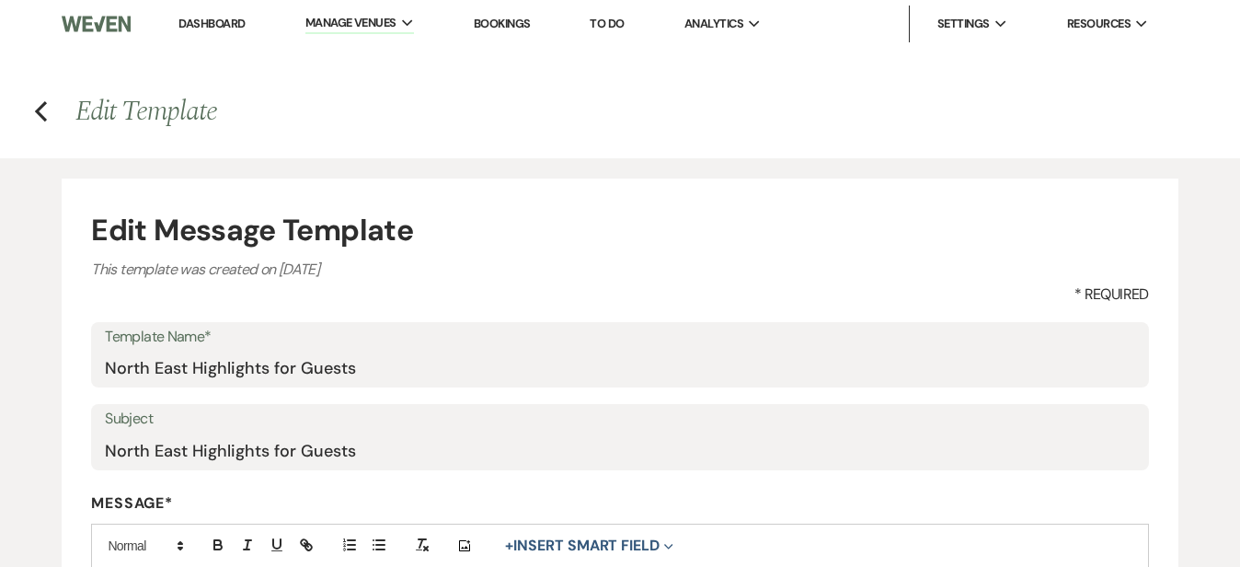
click at [843, 213] on h4 "Edit Message Template" at bounding box center [619, 230] width 1057 height 44
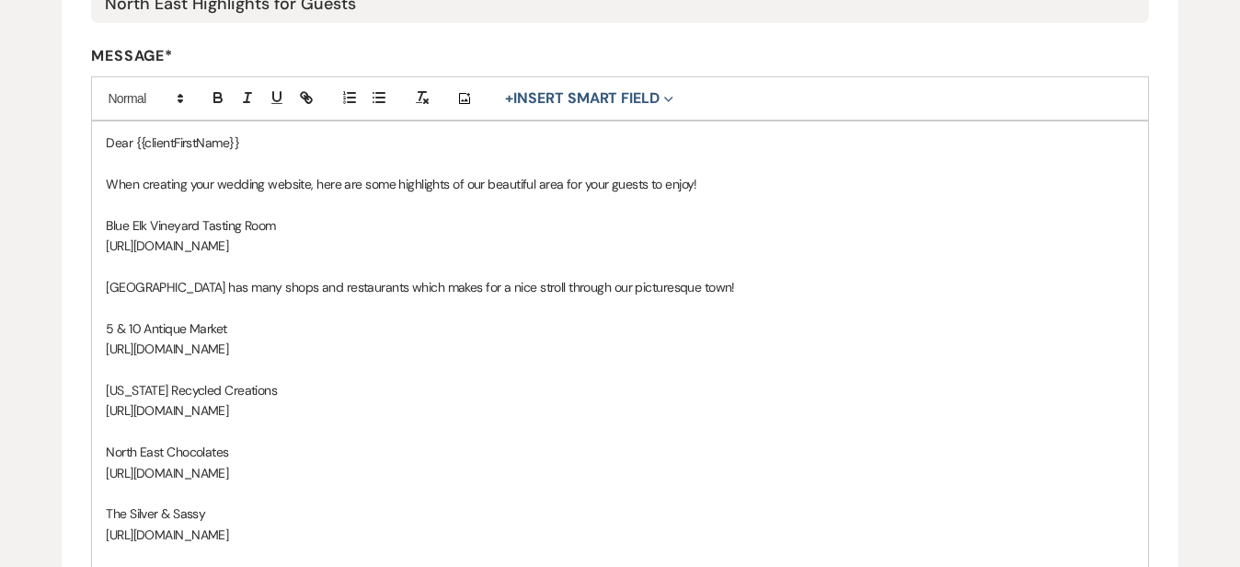
scroll to position [450, 0]
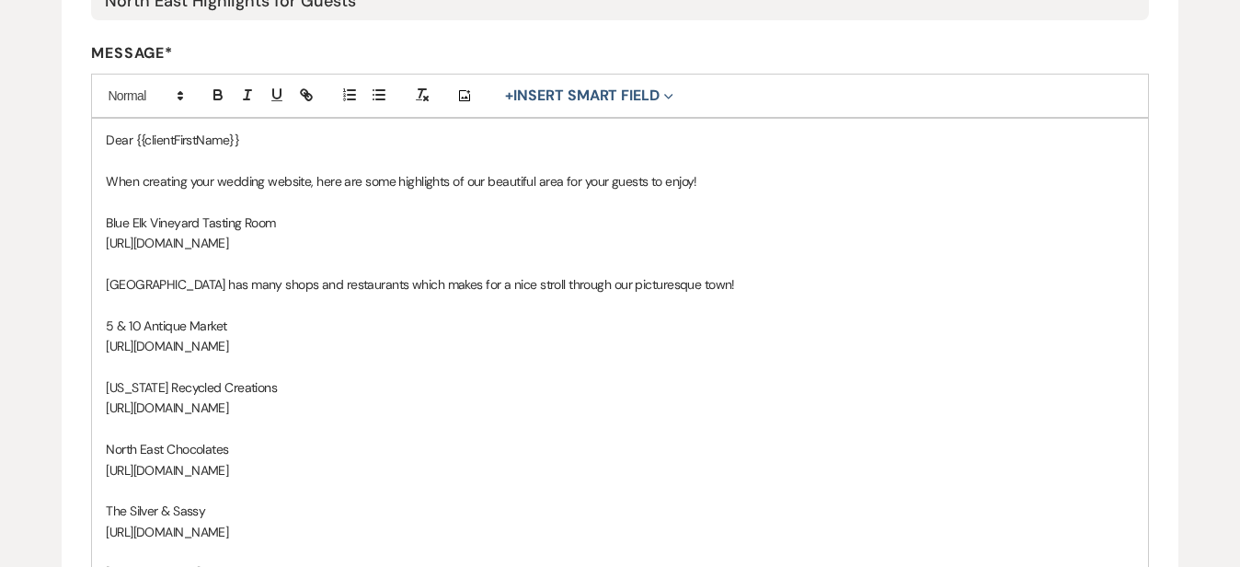
drag, startPoint x: 283, startPoint y: 240, endPoint x: 129, endPoint y: 203, distance: 158.9
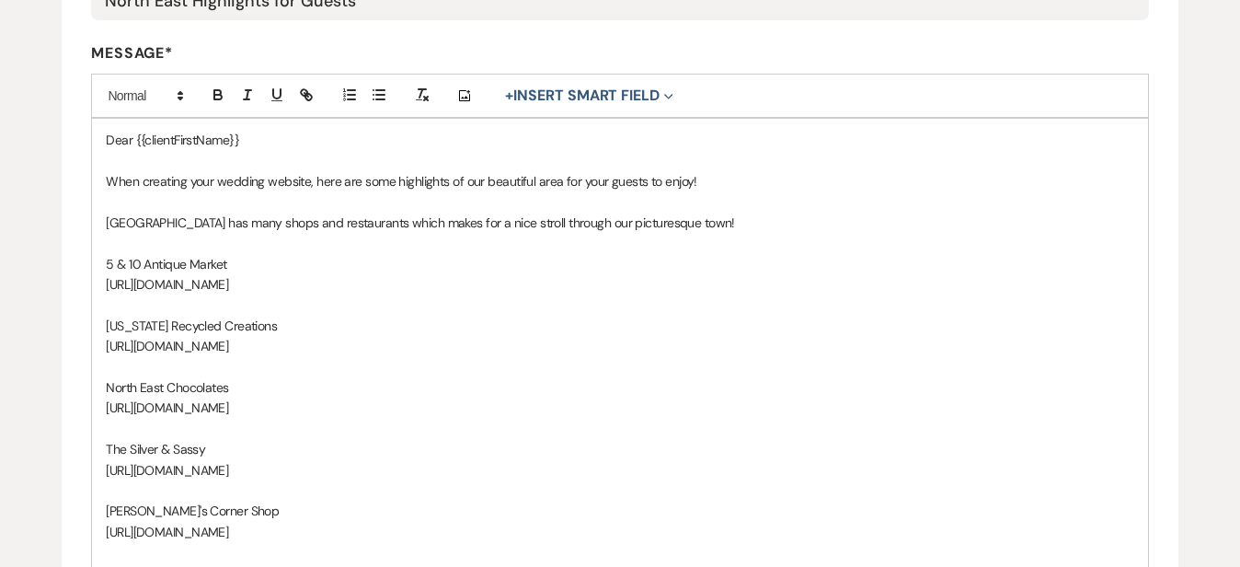
click at [1200, 268] on div "Edit Message Template This template was created on Aug 12, 2022 * Required Temp…" at bounding box center [620, 558] width 1240 height 1700
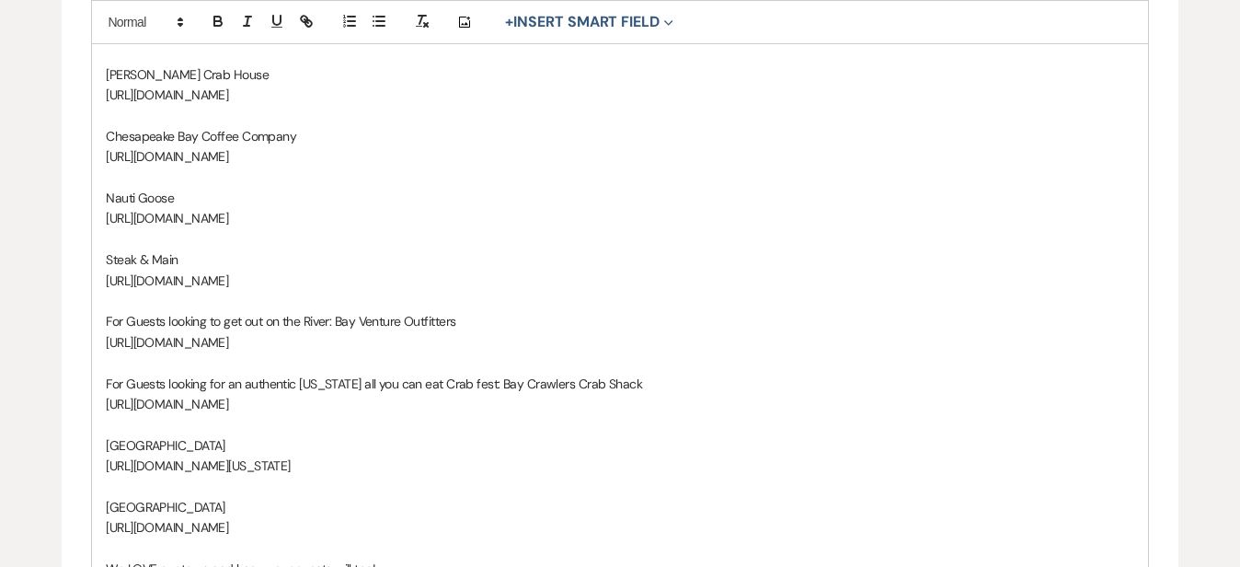
scroll to position [1014, 0]
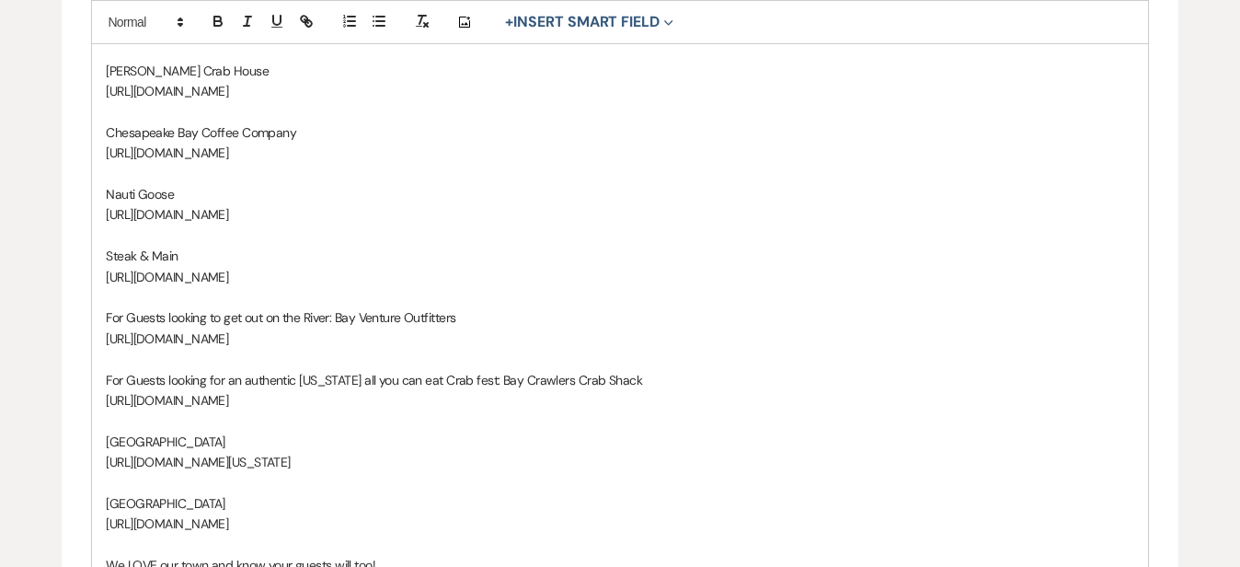
click at [342, 278] on p "[URL][DOMAIN_NAME]" at bounding box center [620, 277] width 1028 height 20
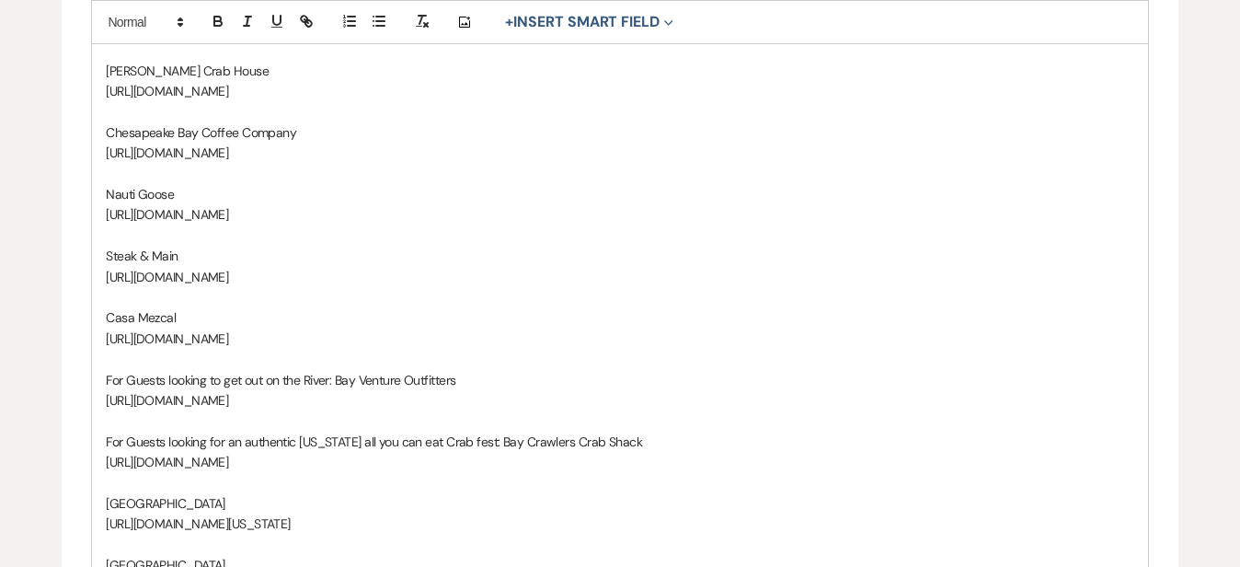
click at [1215, 91] on div "Edit Message Template This template was created on Aug 12, 2022 * Required Temp…" at bounding box center [620, 25] width 1240 height 1762
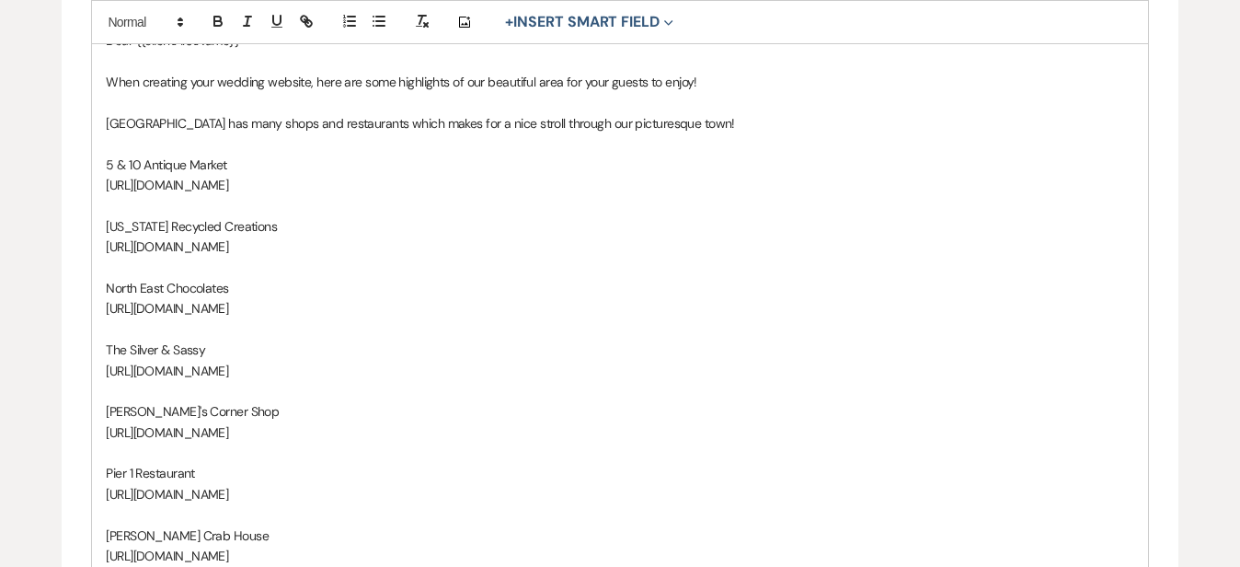
scroll to position [537, 0]
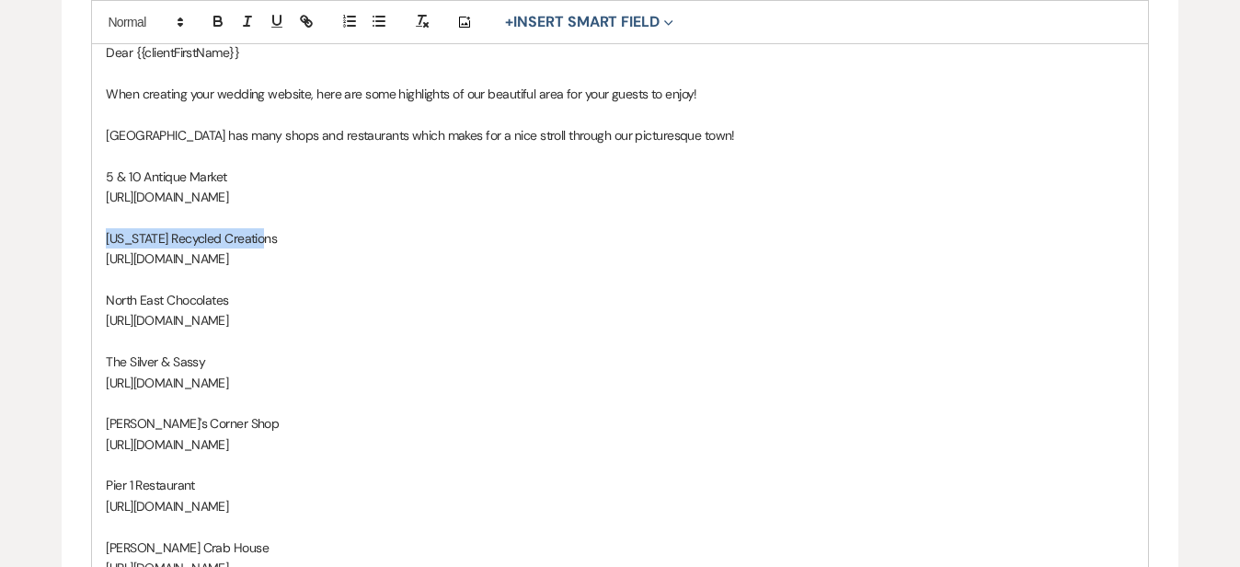
drag, startPoint x: 276, startPoint y: 241, endPoint x: 107, endPoint y: 241, distance: 169.3
click at [107, 241] on p "[US_STATE] Recycled Creations" at bounding box center [620, 238] width 1028 height 20
copy p "[US_STATE] Recycled Creations"
click at [1192, 333] on div "Edit Message Template This template was created on Aug 12, 2022 * Required Temp…" at bounding box center [620, 502] width 1240 height 1762
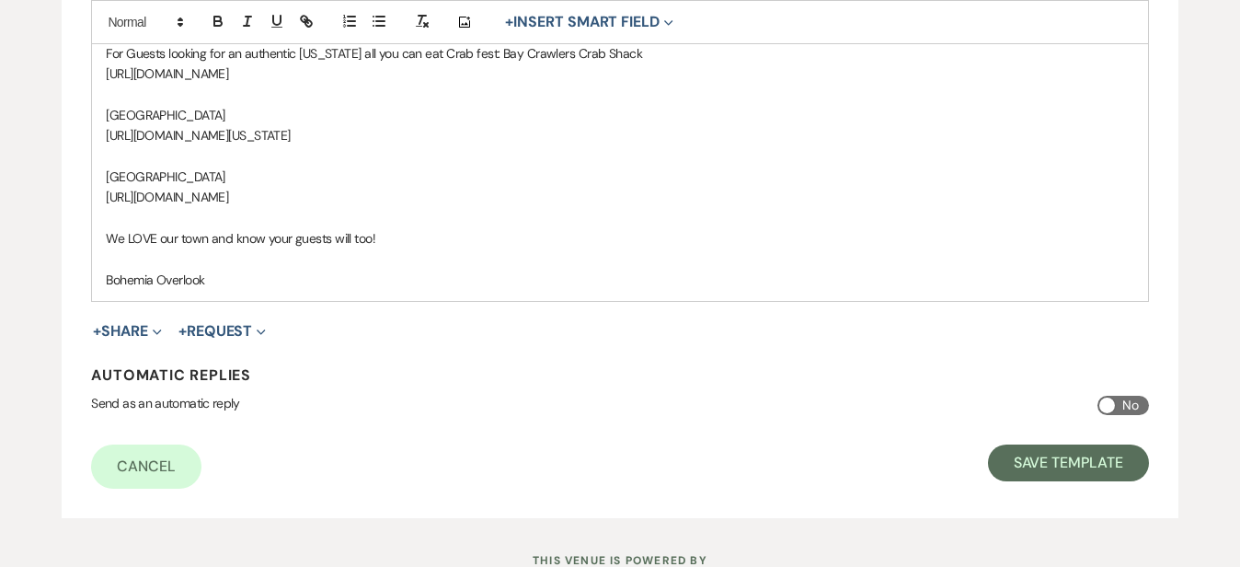
scroll to position [1429, 0]
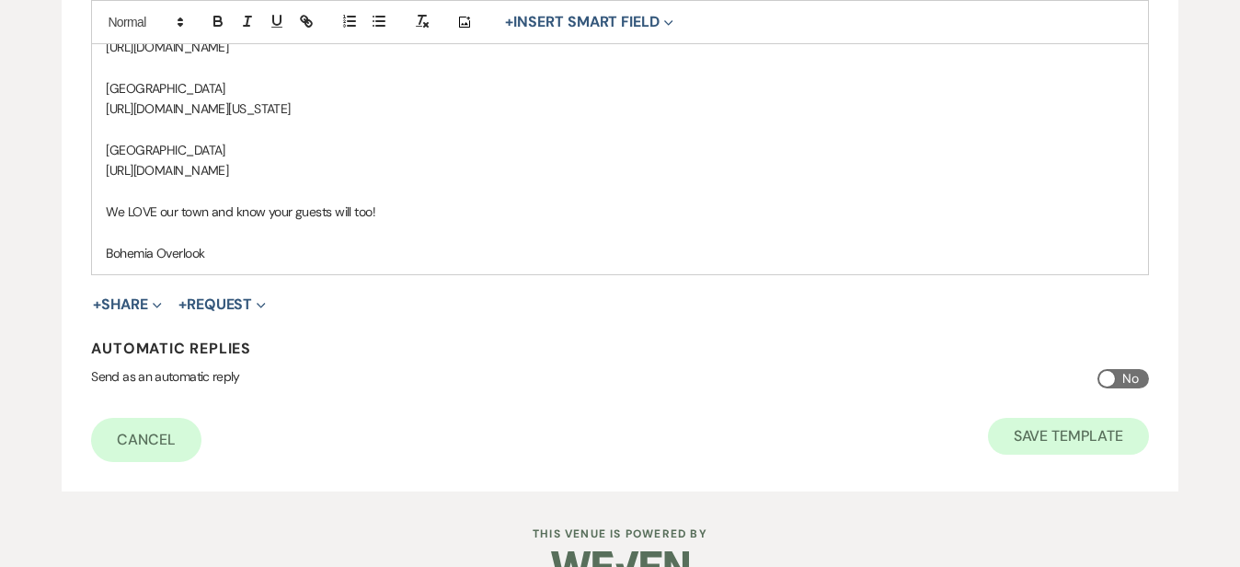
click at [1098, 454] on button "Save Template" at bounding box center [1068, 436] width 161 height 37
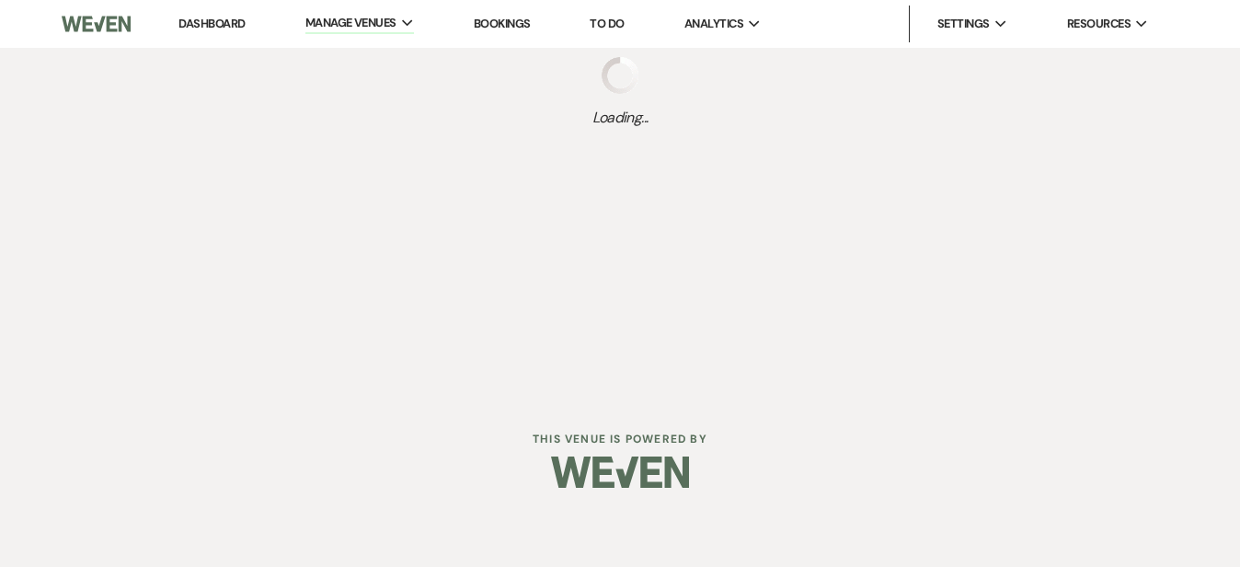
select select "Message Templates"
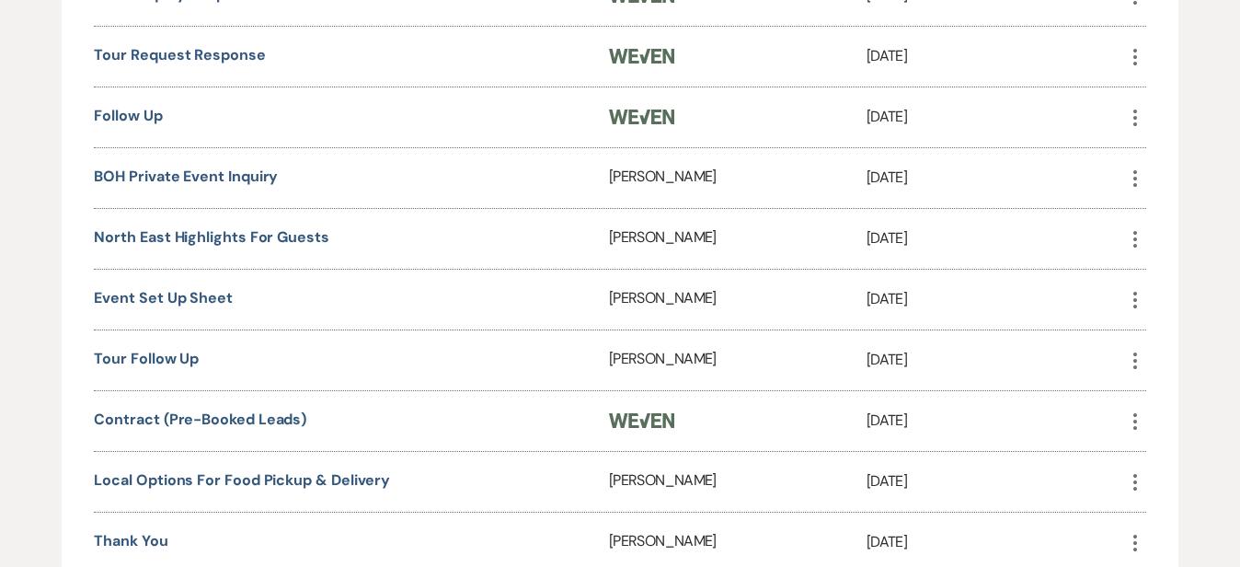
scroll to position [690, 0]
click at [305, 231] on link "North East Highlights for Guests" at bounding box center [211, 235] width 235 height 19
click at [280, 227] on link "North East Highlights for Guests" at bounding box center [211, 235] width 235 height 19
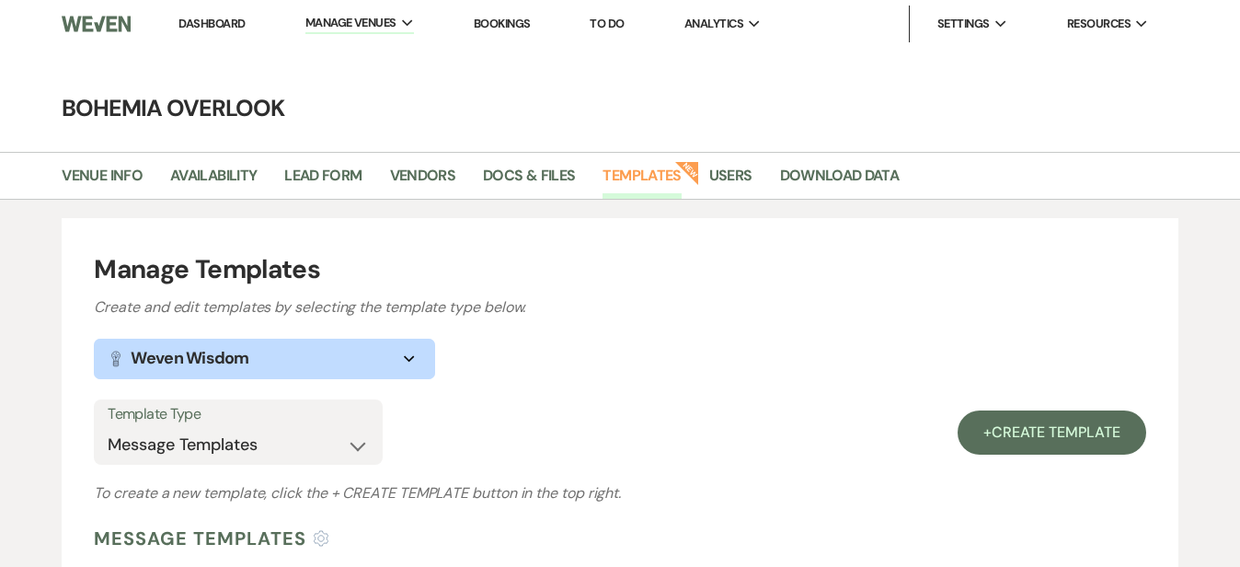
scroll to position [0, 0]
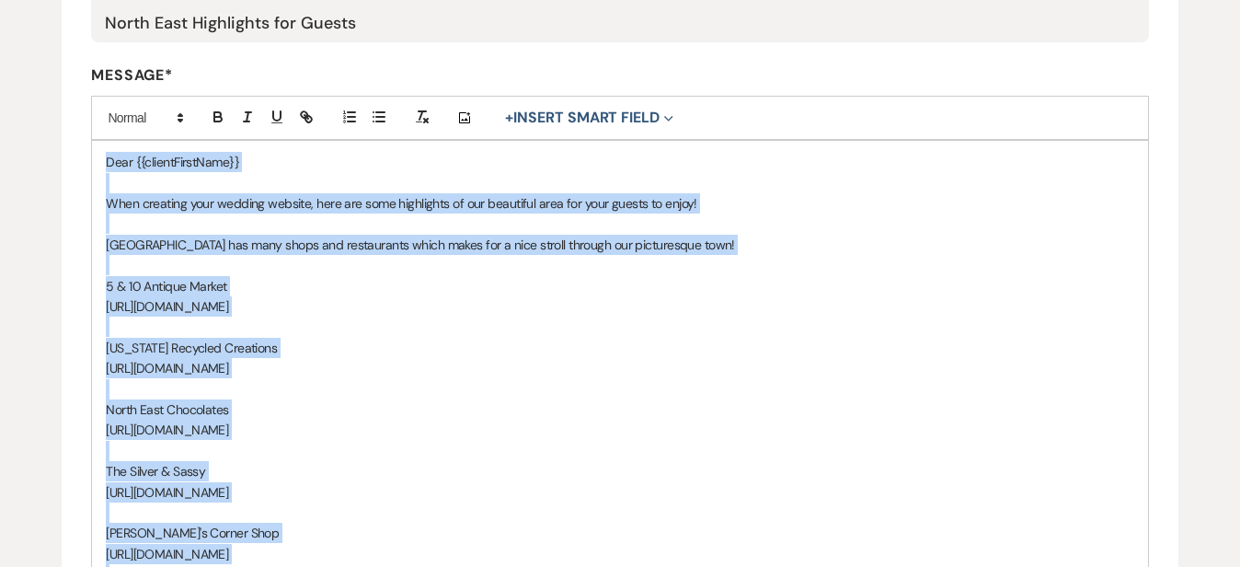
scroll to position [412, 0]
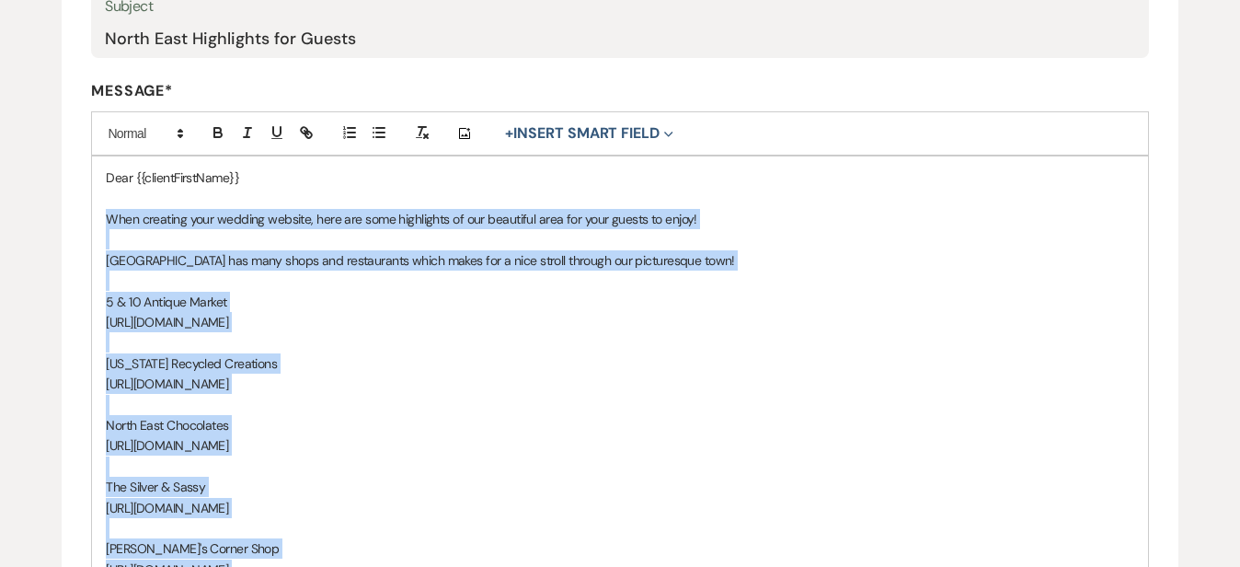
drag, startPoint x: 229, startPoint y: 411, endPoint x: 107, endPoint y: 219, distance: 227.9
copy div "When creating your wedding website, here are some highlights of our beautiful a…"
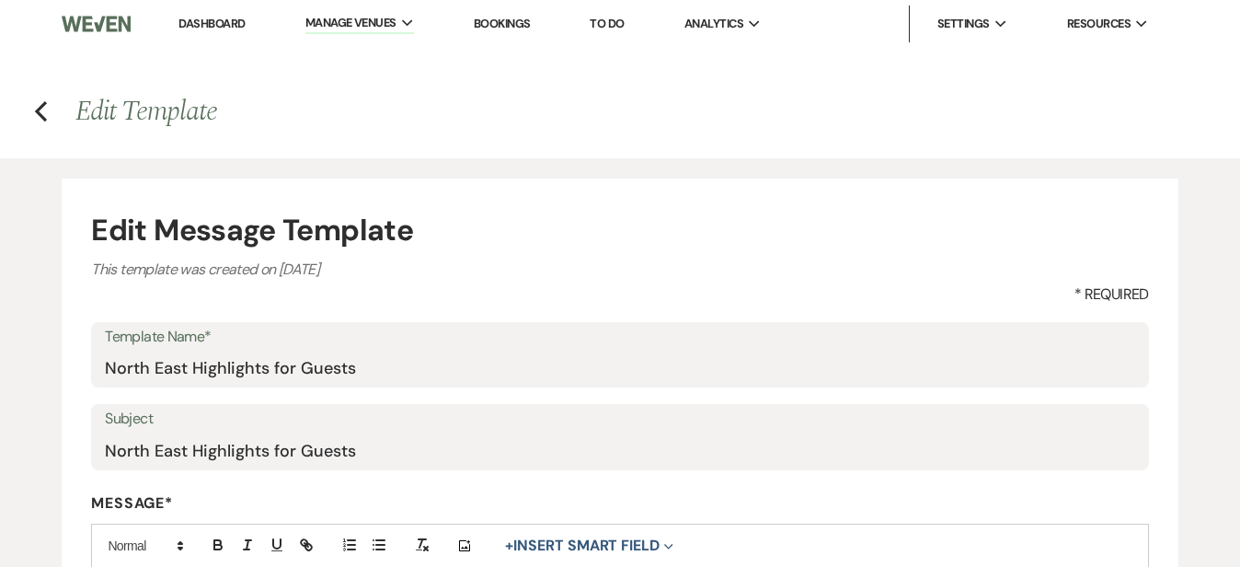
scroll to position [0, 0]
click at [46, 112] on icon "Previous" at bounding box center [41, 111] width 14 height 22
click at [38, 109] on use "button" at bounding box center [41, 111] width 12 height 20
